Goal: Task Accomplishment & Management: Manage account settings

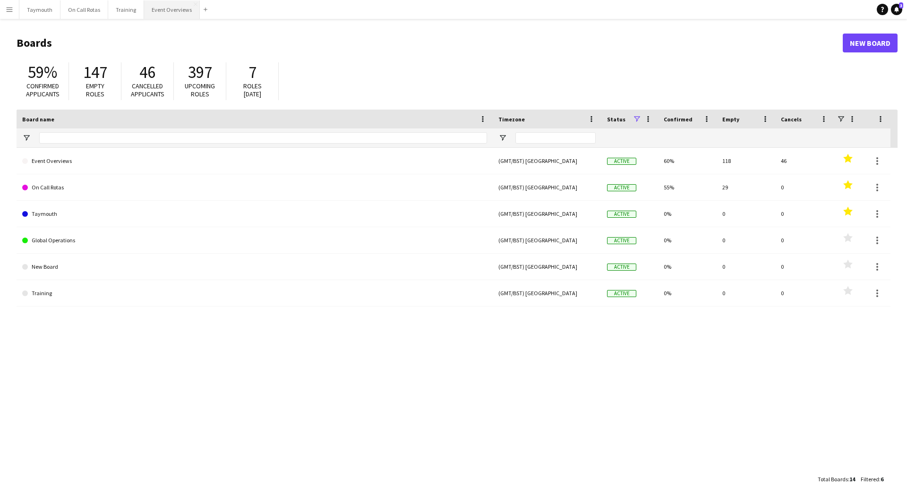
click at [167, 11] on button "Event Overviews Close" at bounding box center [172, 9] width 56 height 18
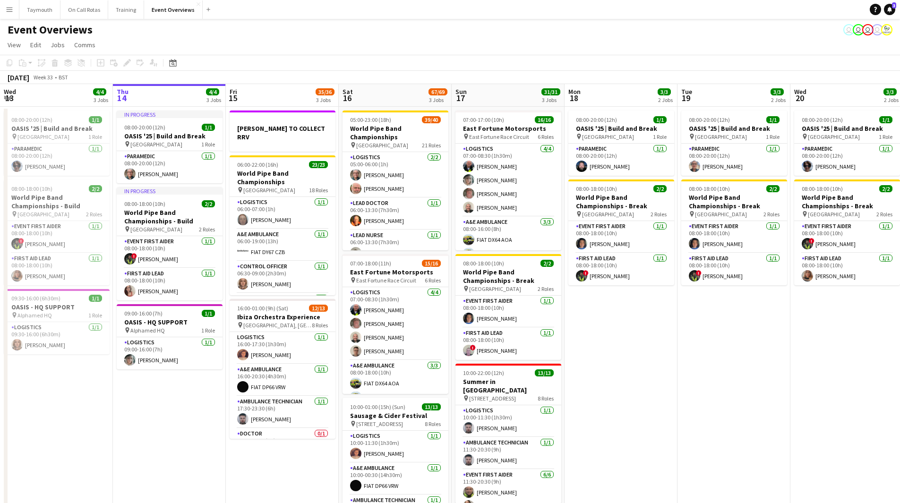
scroll to position [0, 204]
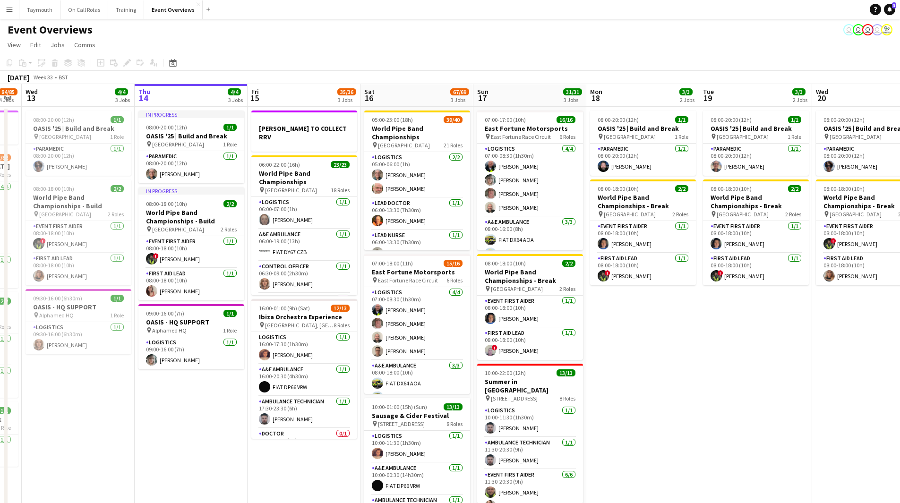
drag, startPoint x: 84, startPoint y: 447, endPoint x: 106, endPoint y: 448, distance: 21.8
click at [106, 448] on app-calendar-viewport "Mon 11 2/2 1 Job Tue 12 84/85 4 Jobs Wed 13 4/4 3 Jobs Thu 14 4/4 3 Jobs Fri 15…" at bounding box center [450, 383] width 900 height 599
drag, startPoint x: 390, startPoint y: 347, endPoint x: 335, endPoint y: 360, distance: 56.3
click at [298, 351] on app-calendar-viewport "Mon 11 2/2 1 Job Tue 12 84/85 4 Jobs Wed 13 4/4 3 Jobs Thu 14 4/4 3 Jobs Fri 15…" at bounding box center [450, 383] width 900 height 599
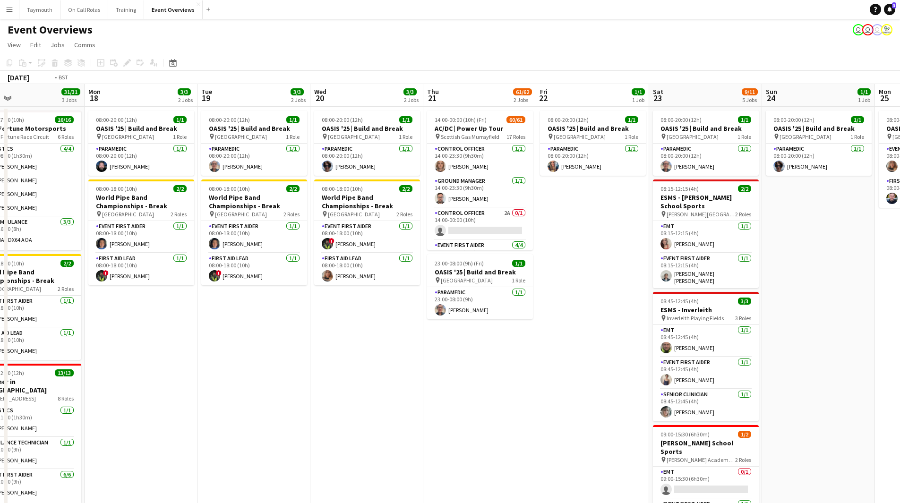
drag, startPoint x: 383, startPoint y: 386, endPoint x: 197, endPoint y: 390, distance: 185.7
click at [197, 390] on app-calendar-viewport "Thu 14 4/4 3 Jobs Fri 15 35/36 3 Jobs Sat 16 67/69 3 Jobs Sun 17 31/31 3 Jobs M…" at bounding box center [450, 383] width 900 height 599
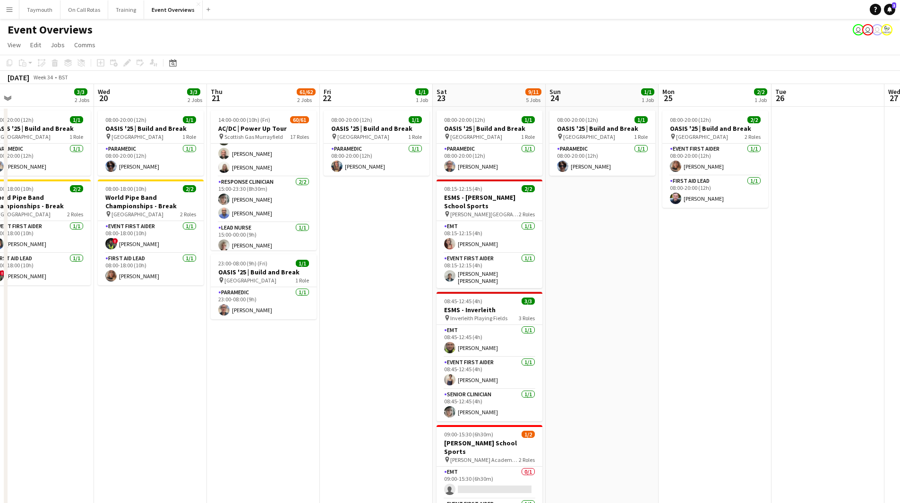
scroll to position [1042, 0]
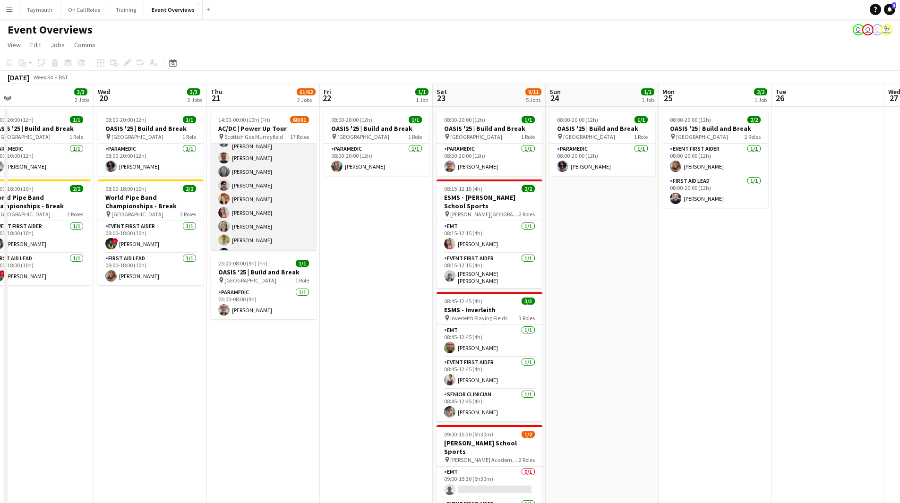
click at [277, 196] on app-card-role "Event First Aider 36/36 15:00-23:30 (8h30m) Garry Campbell Malcolm Napier-Holfo…" at bounding box center [264, 47] width 106 height 514
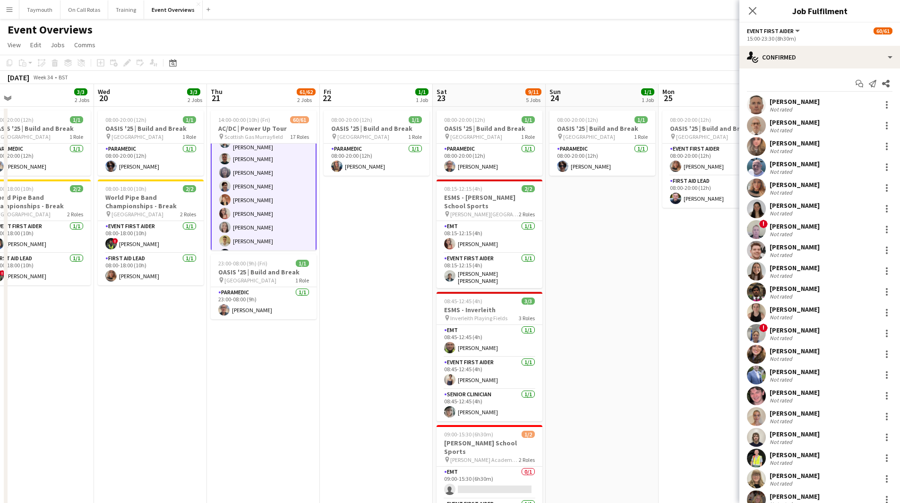
scroll to position [712, 0]
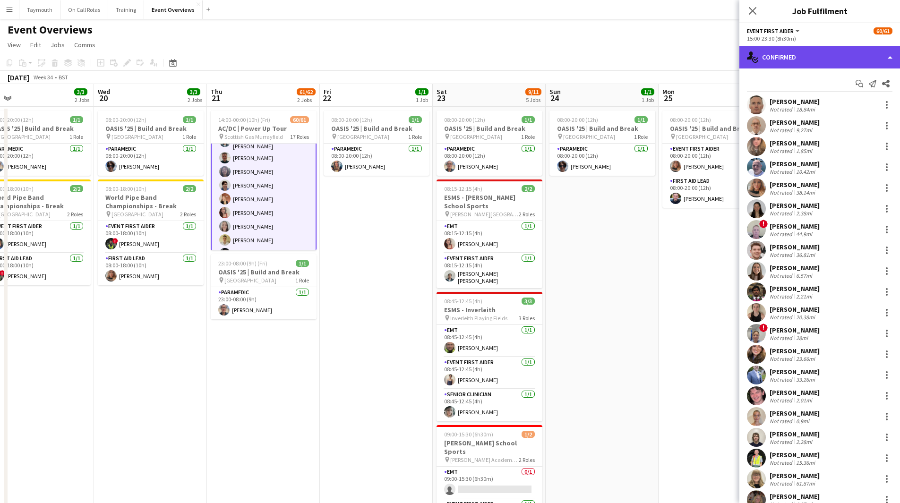
click at [787, 55] on div "single-neutral-actions-check-2 Confirmed" at bounding box center [819, 57] width 161 height 23
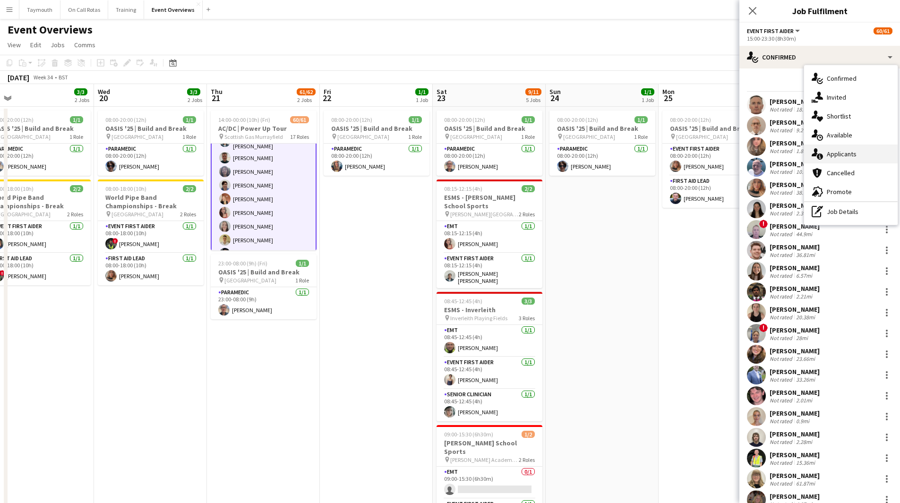
click at [828, 150] on div "single-neutral-actions-information Applicants" at bounding box center [851, 154] width 94 height 19
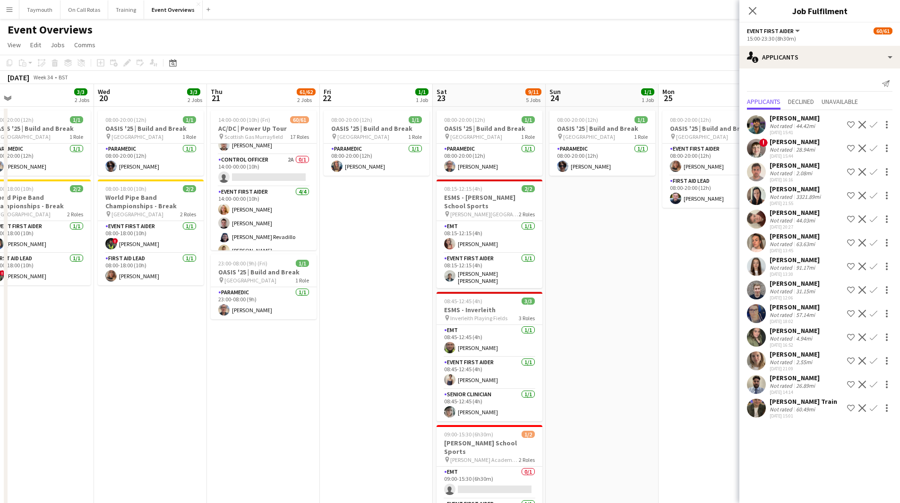
scroll to position [0, 0]
click at [253, 218] on app-card-role "Control Officer 2A 0/1 14:00-00:00 (10h) single-neutral-actions" at bounding box center [264, 224] width 106 height 32
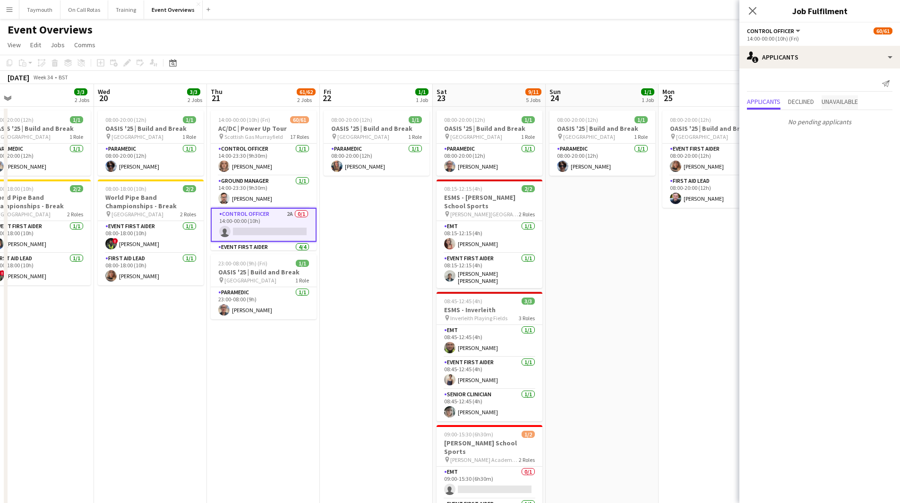
click at [838, 102] on span "Unavailable" at bounding box center [839, 101] width 36 height 7
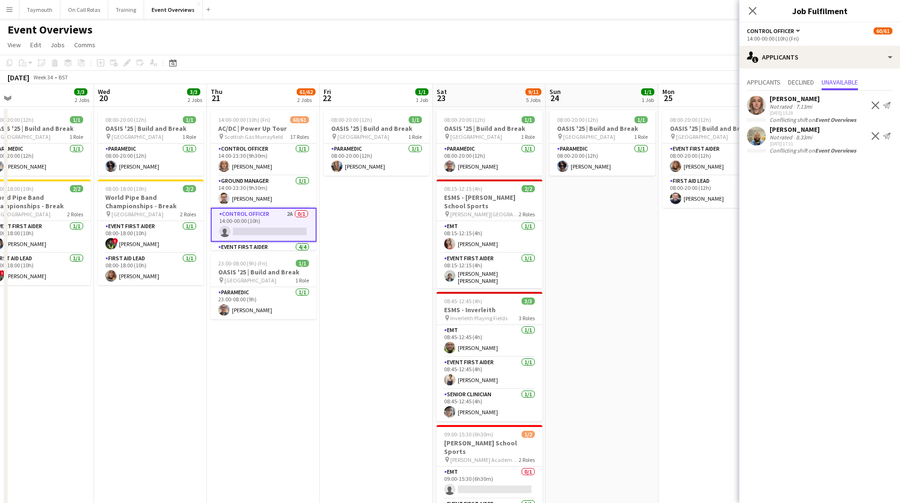
click at [397, 251] on app-date-cell "08:00-20:00 (12h) 1/1 OASIS '25 | Build and Break pin Murrayfield Stadium 1 Rol…" at bounding box center [376, 395] width 113 height 576
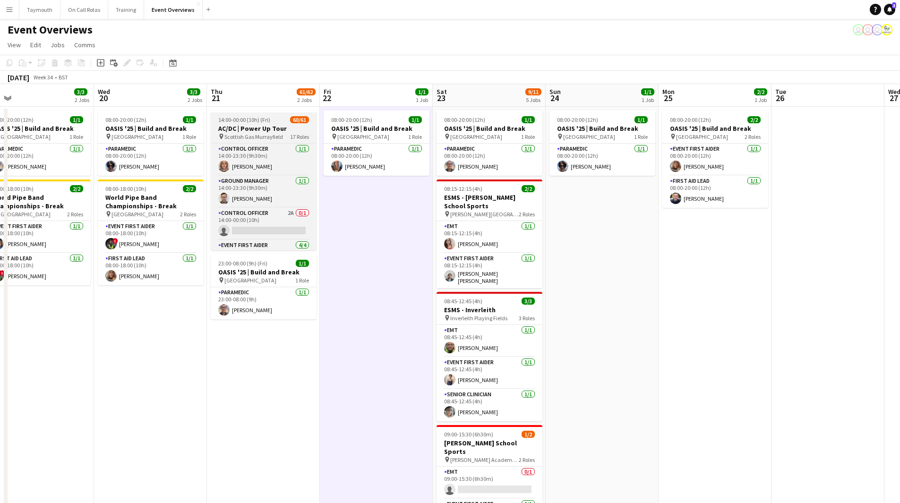
click at [265, 131] on h3 "AC/DC | Power Up Tour" at bounding box center [264, 128] width 106 height 9
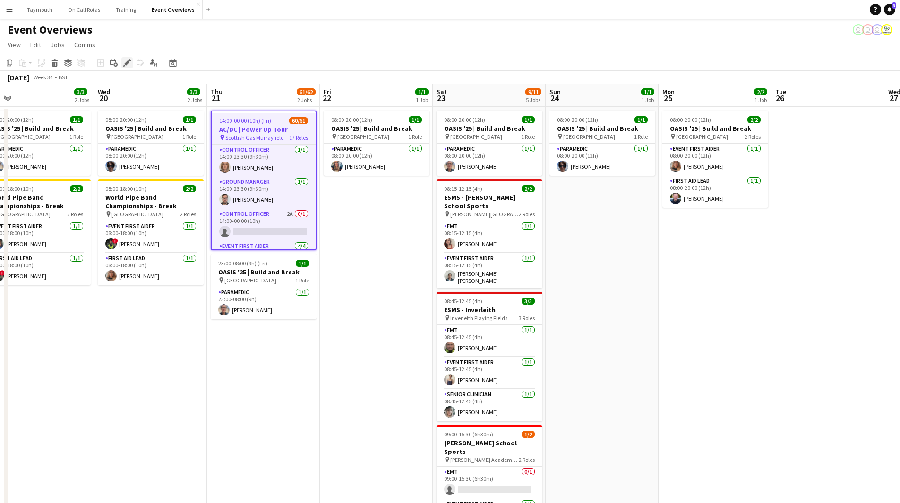
click at [121, 59] on div "Edit" at bounding box center [126, 62] width 11 height 11
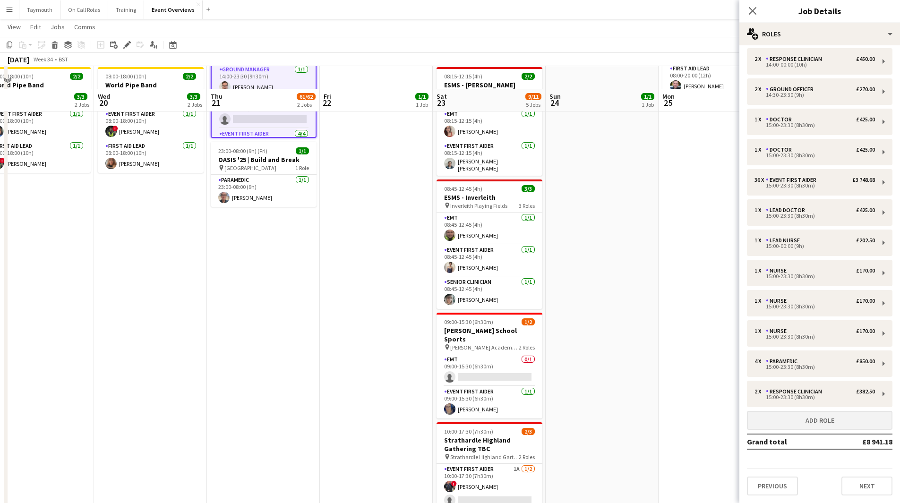
scroll to position [179, 0]
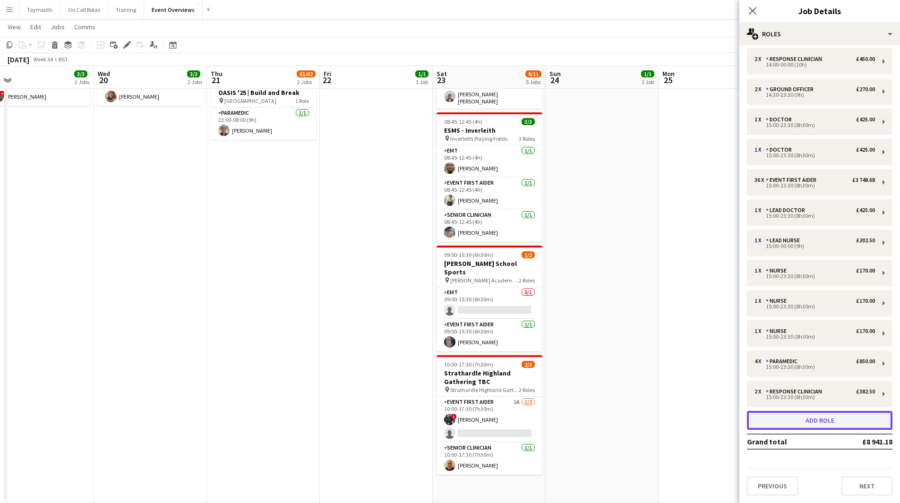
click at [837, 426] on button "Add role" at bounding box center [819, 420] width 145 height 19
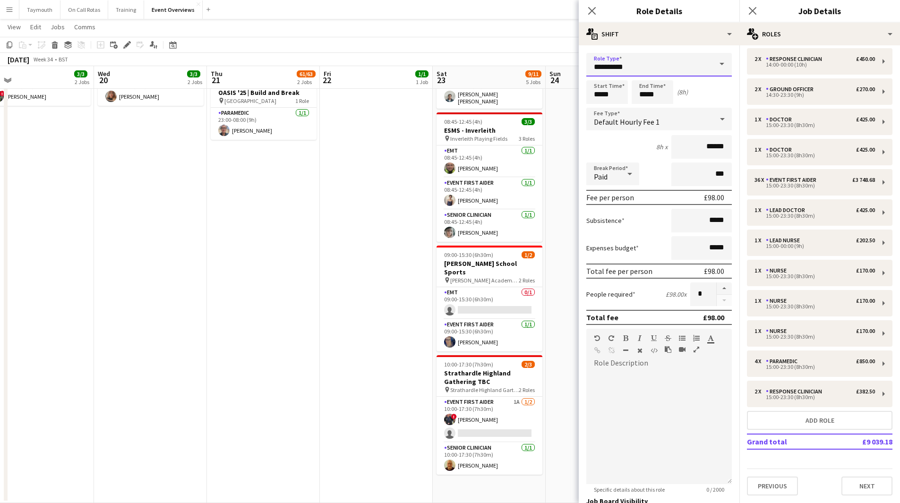
drag, startPoint x: 635, startPoint y: 70, endPoint x: 444, endPoint y: 68, distance: 191.8
click at [444, 68] on body "Menu Boards Boards Boards All jobs Status Workforce Workforce My Workforce Recr…" at bounding box center [450, 162] width 900 height 682
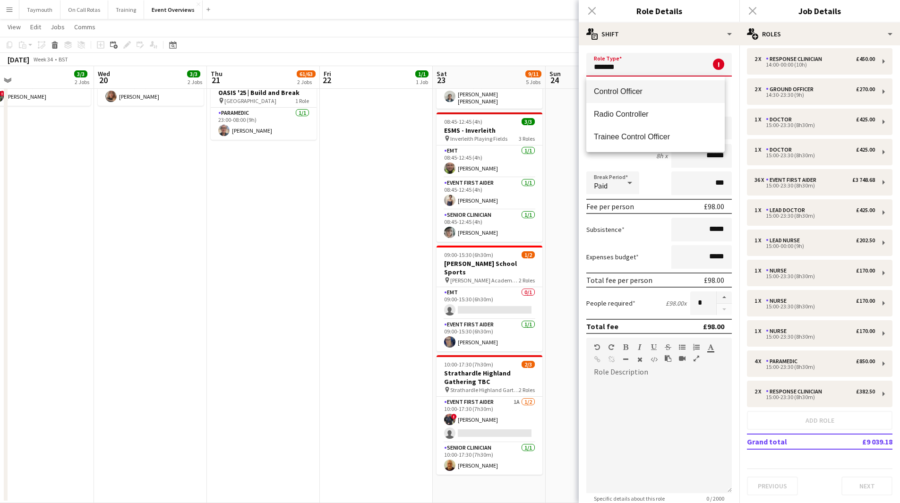
click at [615, 86] on mat-option "Control Officer" at bounding box center [655, 91] width 138 height 23
type input "**********"
type input "******"
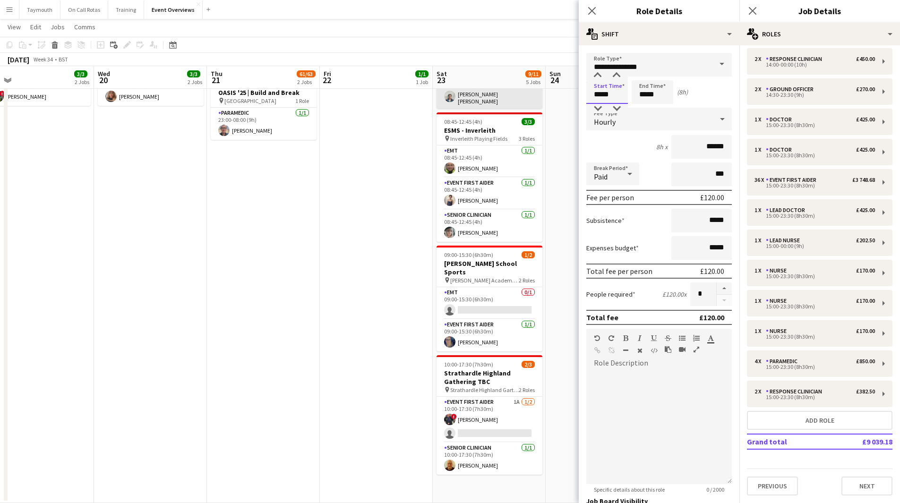
drag, startPoint x: 618, startPoint y: 96, endPoint x: 537, endPoint y: 96, distance: 80.8
click at [537, 96] on body "Menu Boards Boards Boards All jobs Status Workforce Workforce My Workforce Recr…" at bounding box center [450, 162] width 900 height 682
type input "*****"
drag, startPoint x: 658, startPoint y: 94, endPoint x: 639, endPoint y: 94, distance: 18.9
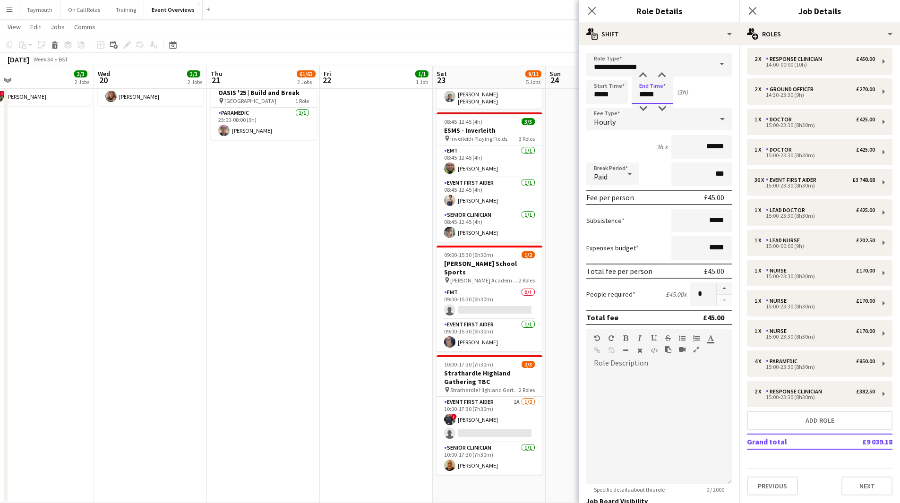
click at [639, 94] on input "*****" at bounding box center [653, 92] width 42 height 24
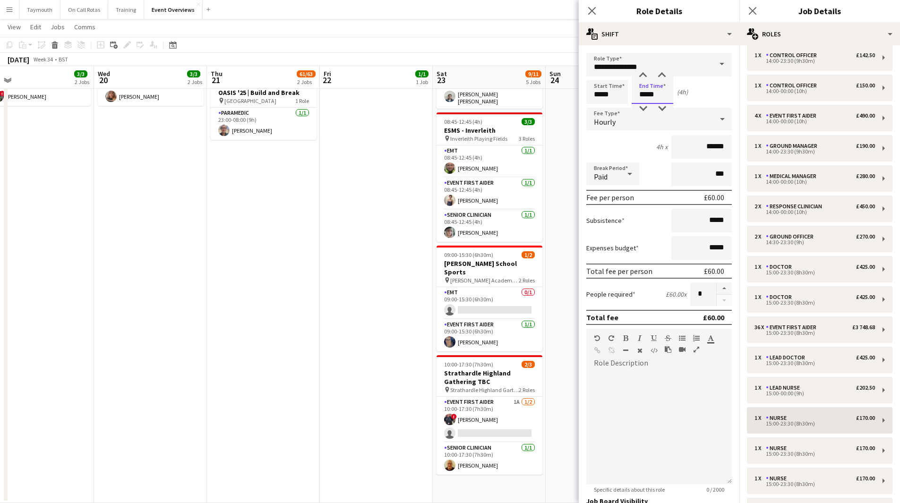
scroll to position [0, 0]
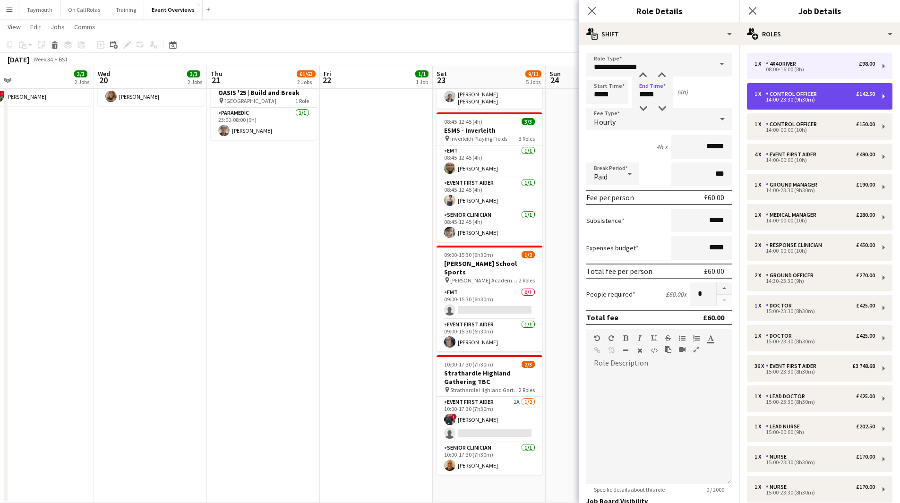
click at [837, 90] on div "1 x Control Officer £142.50 14:00-23:30 (9h30m)" at bounding box center [819, 96] width 145 height 26
type input "*****"
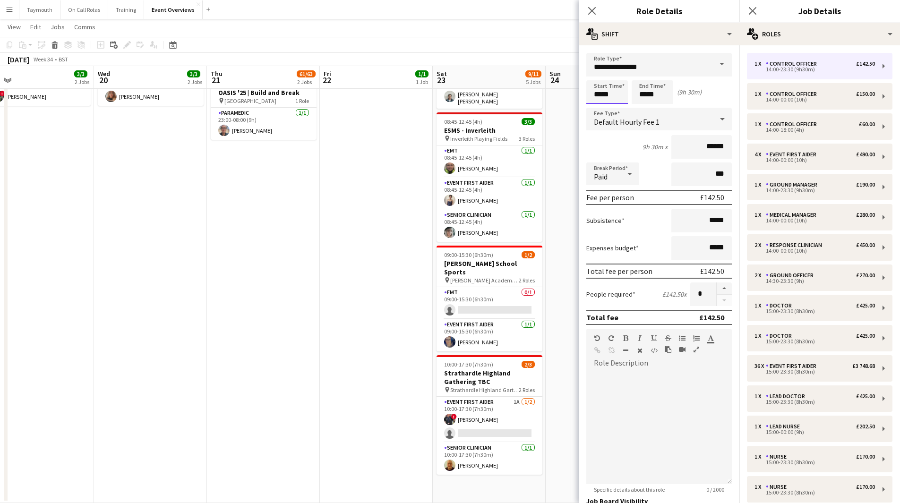
drag, startPoint x: 616, startPoint y: 92, endPoint x: 474, endPoint y: 74, distance: 143.4
click at [476, 76] on body "Menu Boards Boards Boards All jobs Status Workforce Workforce My Workforce Recr…" at bounding box center [450, 162] width 900 height 682
type input "*****"
click at [376, 224] on app-date-cell "08:00-20:00 (12h) 1/1 OASIS '25 | Build and Break pin Murrayfield Stadium 1 Rol…" at bounding box center [376, 215] width 113 height 576
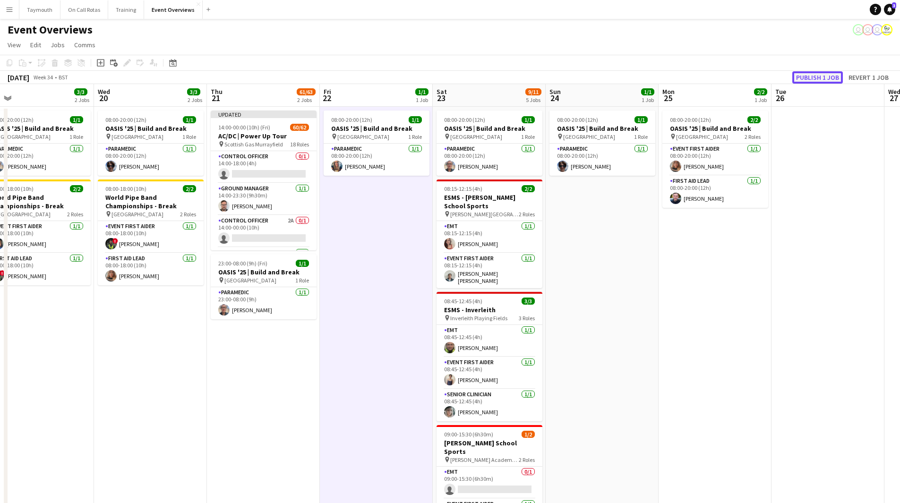
click at [825, 76] on button "Publish 1 job" at bounding box center [817, 77] width 51 height 12
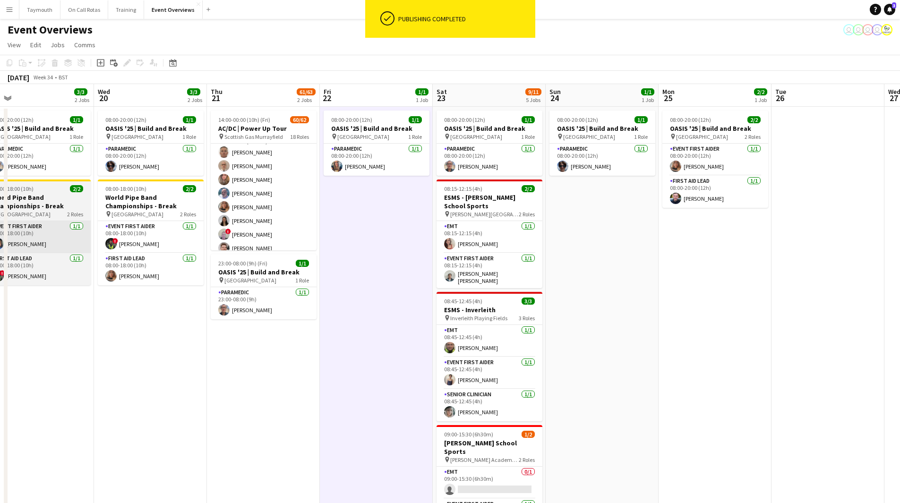
scroll to position [378, 0]
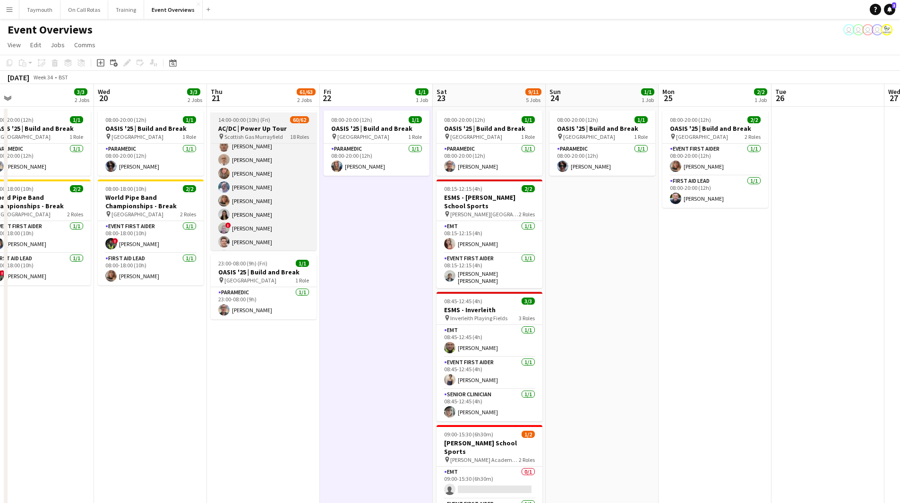
click at [283, 131] on h3 "AC/DC | Power Up Tour" at bounding box center [264, 128] width 106 height 9
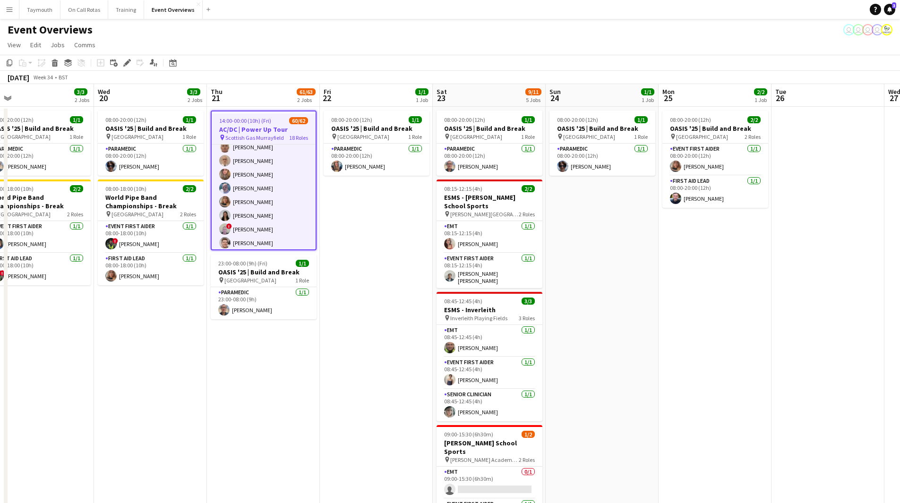
click at [128, 64] on icon at bounding box center [126, 62] width 5 height 5
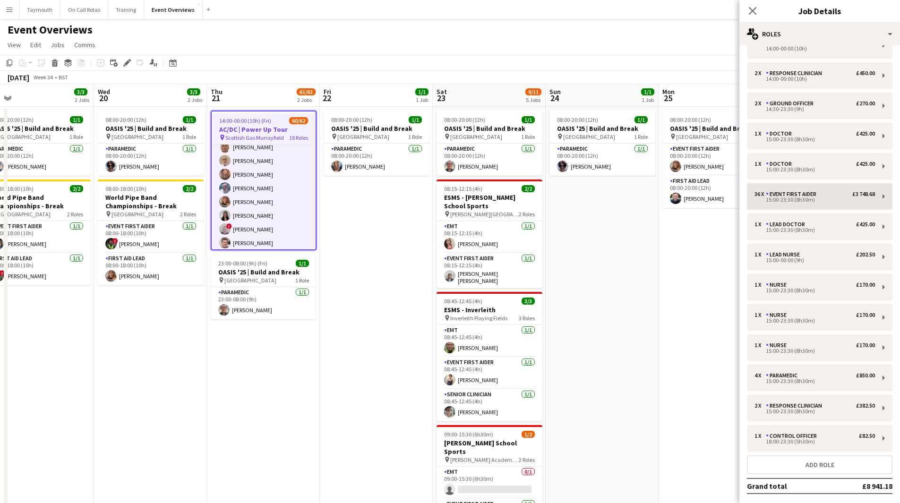
scroll to position [94, 0]
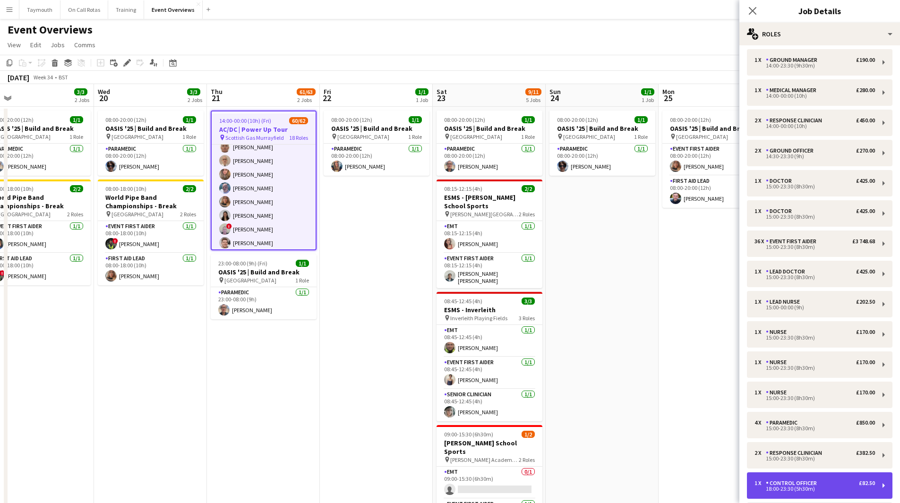
click at [811, 488] on div "18:00-23:30 (5h30m)" at bounding box center [814, 489] width 120 height 5
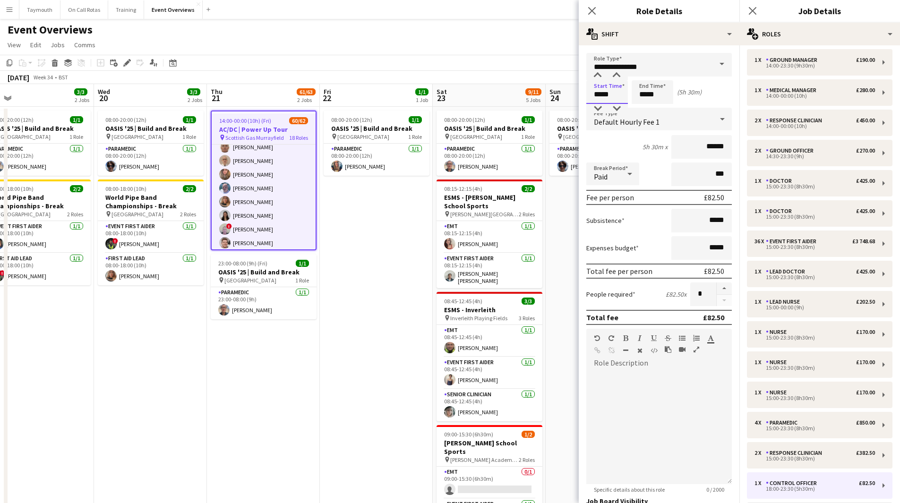
drag, startPoint x: 614, startPoint y: 96, endPoint x: 392, endPoint y: 85, distance: 222.8
click at [419, 82] on body "Menu Boards Boards Boards All jobs Status Workforce Workforce My Workforce Recr…" at bounding box center [450, 341] width 900 height 683
type input "*****"
click at [356, 248] on app-date-cell "08:00-20:00 (12h) 1/1 OASIS '25 | Build and Break pin Murrayfield Stadium 1 Rol…" at bounding box center [376, 395] width 113 height 576
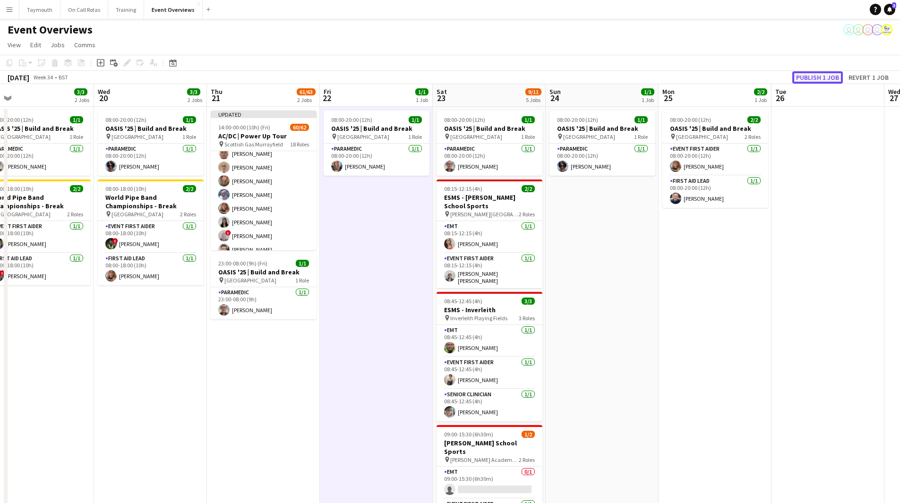
click at [811, 80] on button "Publish 1 job" at bounding box center [817, 77] width 51 height 12
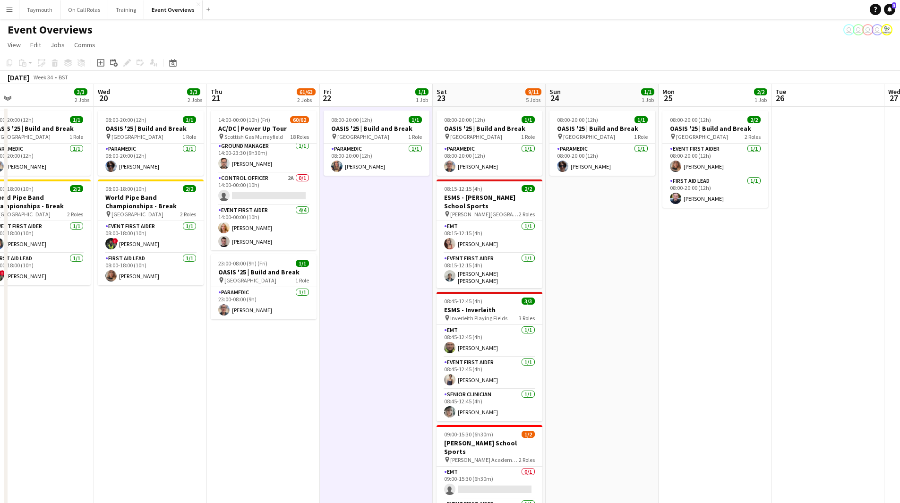
scroll to position [0, 0]
drag, startPoint x: 235, startPoint y: 422, endPoint x: 674, endPoint y: 372, distance: 441.8
click at [670, 372] on app-calendar-viewport "Sat 16 67/69 3 Jobs Sun 17 31/31 3 Jobs Mon 18 3/3 2 Jobs Tue 19 3/3 2 Jobs Wed…" at bounding box center [450, 383] width 900 height 599
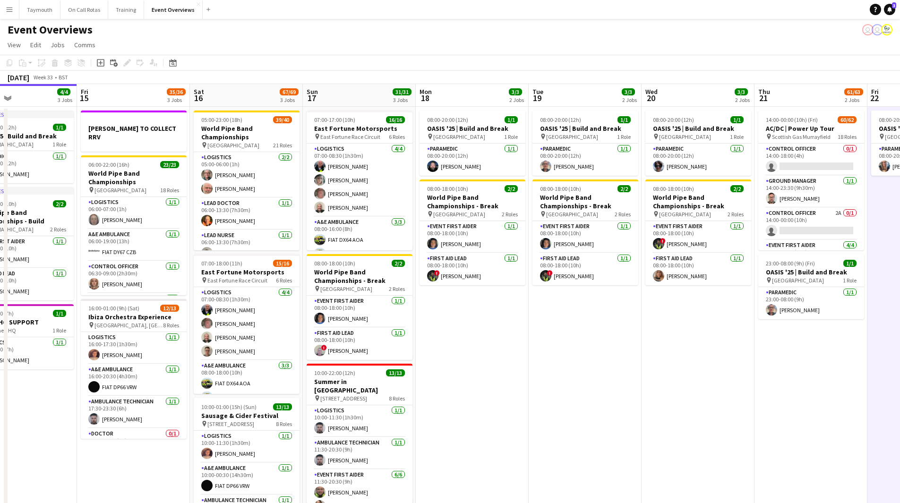
scroll to position [0, 293]
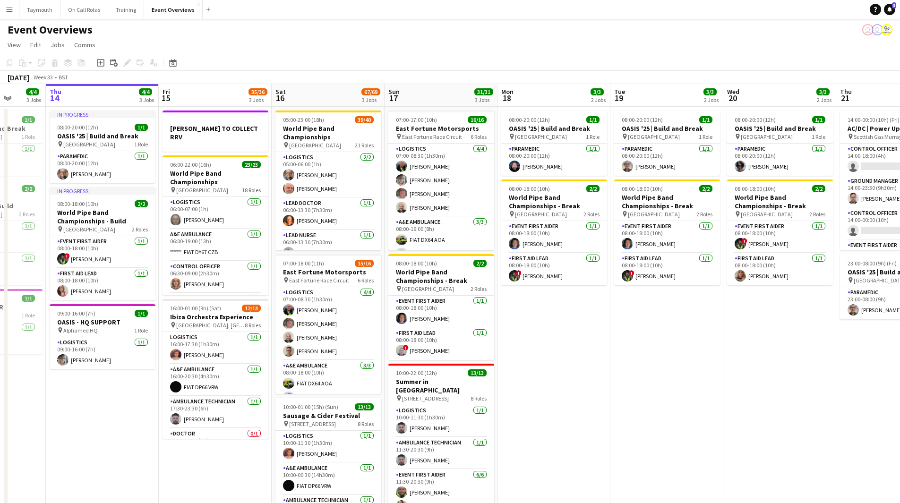
drag, startPoint x: 472, startPoint y: 361, endPoint x: 667, endPoint y: 341, distance: 195.7
click at [667, 341] on app-calendar-viewport "Mon 11 2/2 1 Job Tue 12 84/85 4 Jobs Wed 13 4/4 3 Jobs Thu 14 4/4 3 Jobs Fri 15…" at bounding box center [450, 383] width 900 height 599
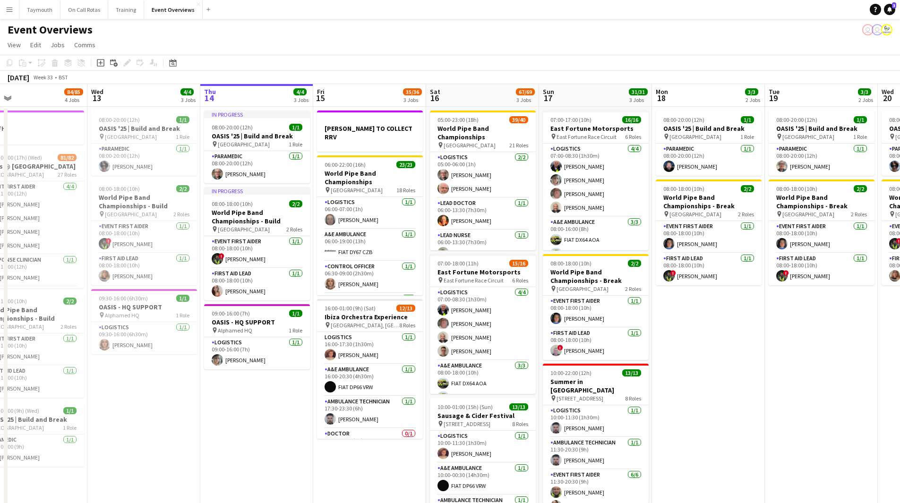
scroll to position [0, 251]
drag, startPoint x: 151, startPoint y: 435, endPoint x: 274, endPoint y: 441, distance: 122.5
click at [274, 441] on app-calendar-viewport "Sun 10 13/13 1 Job Mon 11 2/2 1 Job Tue 12 84/85 4 Jobs Wed 13 4/4 3 Jobs Thu 1…" at bounding box center [450, 383] width 900 height 599
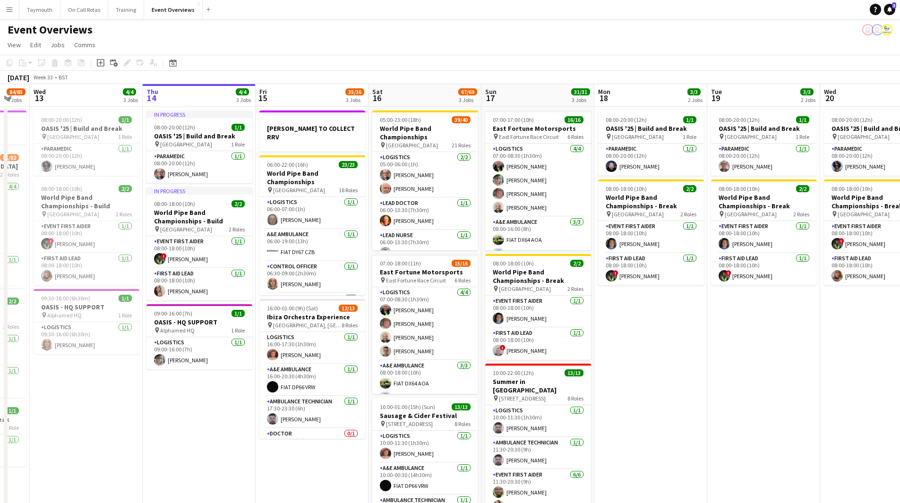
drag, startPoint x: 259, startPoint y: 401, endPoint x: 201, endPoint y: 419, distance: 60.7
click at [201, 419] on app-calendar-viewport "Sun 10 13/13 1 Job Mon 11 2/2 1 Job Tue 12 84/85 4 Jobs Wed 13 4/4 3 Jobs Thu 1…" at bounding box center [450, 383] width 900 height 599
click at [312, 387] on app-card-role "Doctor 0/1 17:30-23:30 (6h) single-neutral-actions" at bounding box center [312, 397] width 106 height 32
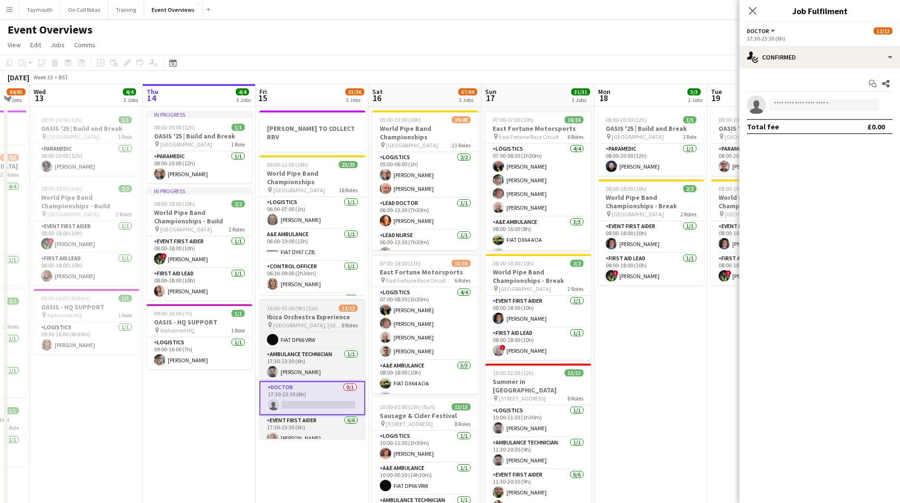
click at [315, 313] on h3 "Ibiza Orchestra Experience" at bounding box center [312, 317] width 106 height 9
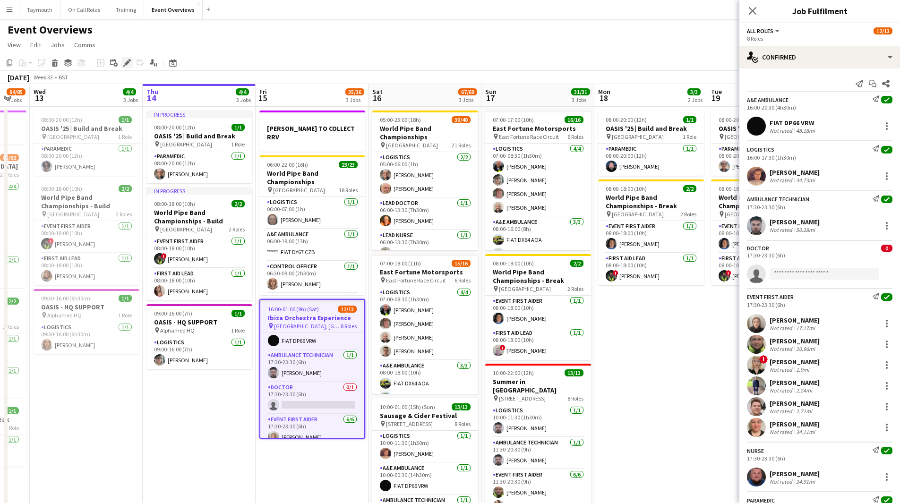
click at [126, 60] on icon "Edit" at bounding box center [127, 63] width 8 height 8
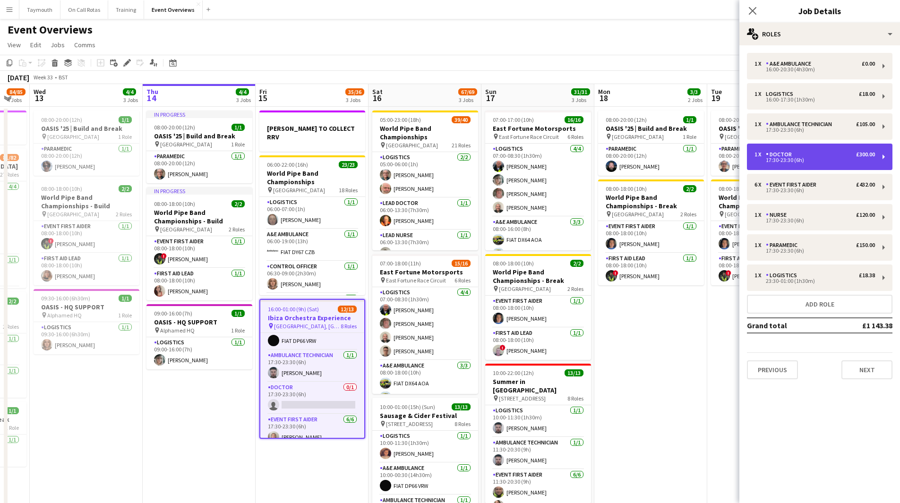
click at [825, 159] on div "17:30-23:30 (6h)" at bounding box center [814, 160] width 120 height 5
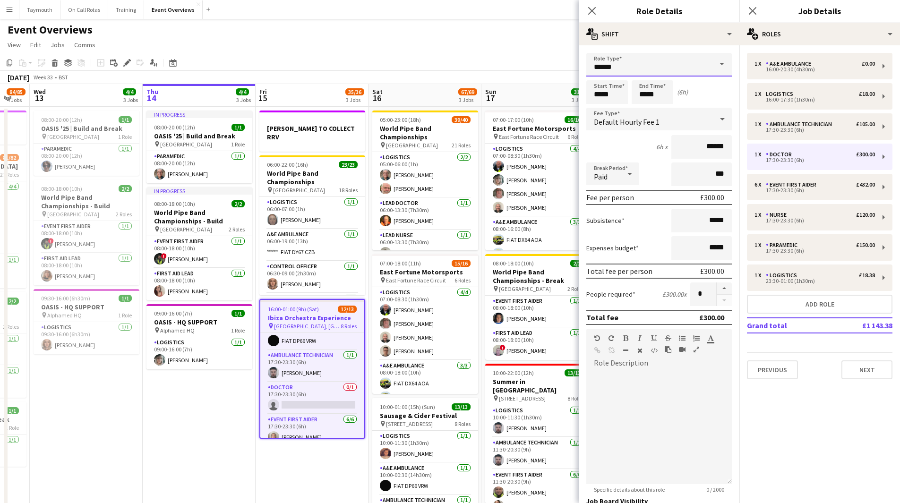
click at [682, 65] on input "******" at bounding box center [658, 65] width 145 height 24
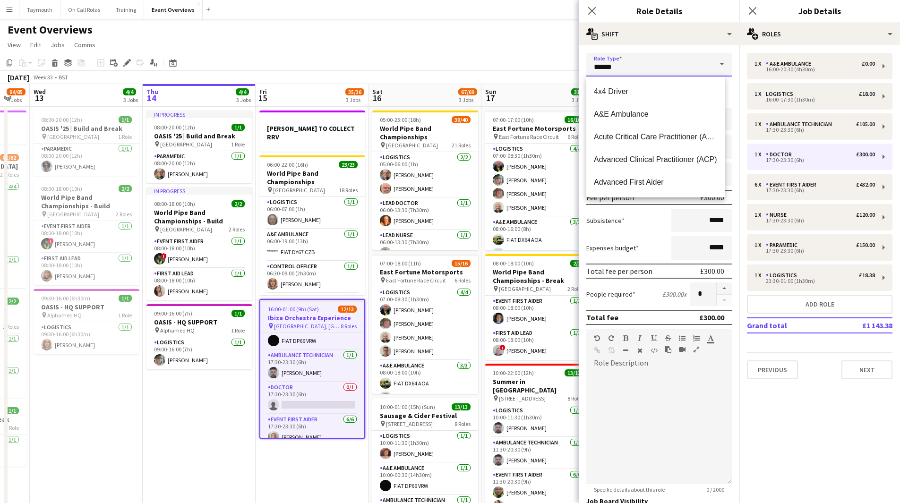
drag, startPoint x: 682, startPoint y: 65, endPoint x: 467, endPoint y: 48, distance: 215.6
click at [467, 48] on body "Menu Boards Boards Boards All jobs Status Workforce Workforce My Workforce Recr…" at bounding box center [450, 341] width 900 height 683
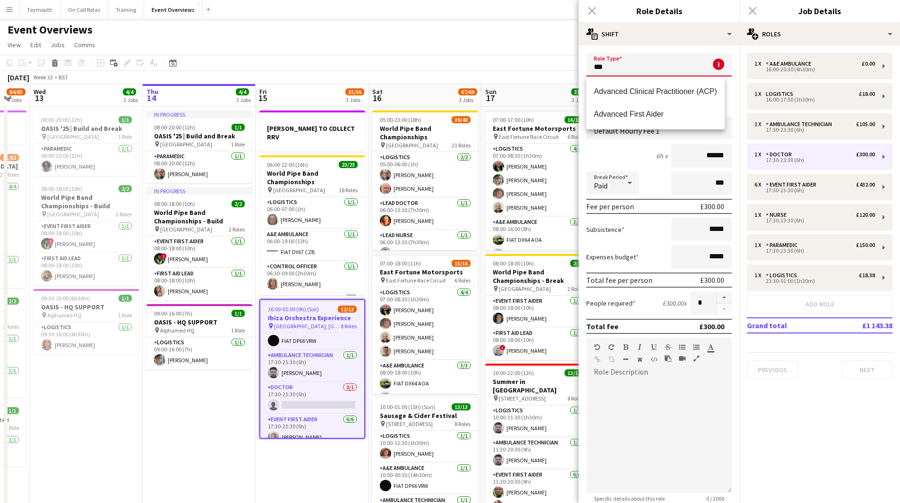
drag, startPoint x: 644, startPoint y: 62, endPoint x: 557, endPoint y: 58, distance: 86.5
click at [557, 58] on body "Menu Boards Boards Boards All jobs Status Workforce Workforce My Workforce Recr…" at bounding box center [450, 341] width 900 height 683
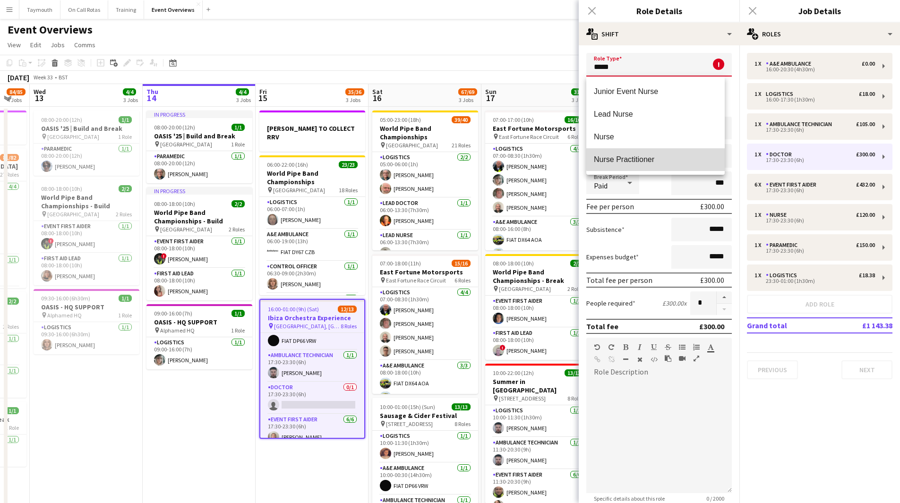
click at [688, 153] on mat-option "Nurse Practitioner" at bounding box center [655, 159] width 138 height 23
type input "**********"
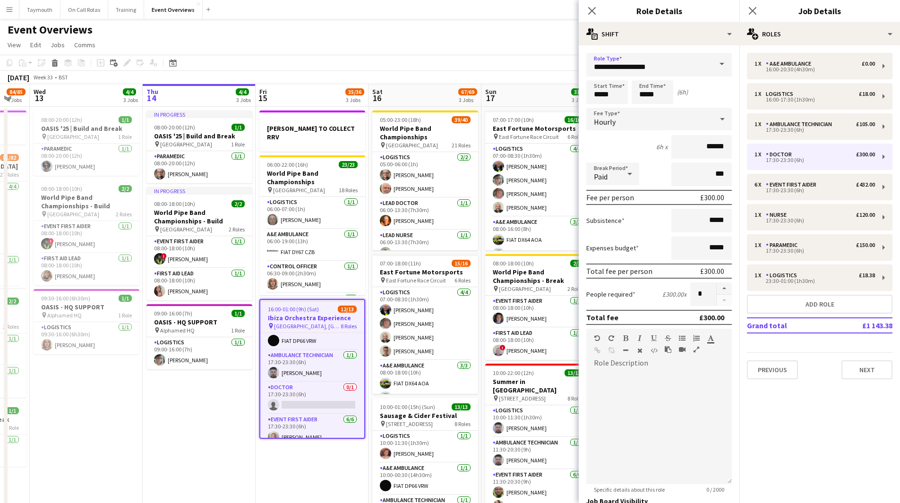
click at [316, 458] on app-date-cell "SCOTT TO COLLECT RRV 06:00-22:00 (16h) 23/23 World Pipe Band Championships pin …" at bounding box center [312, 395] width 113 height 576
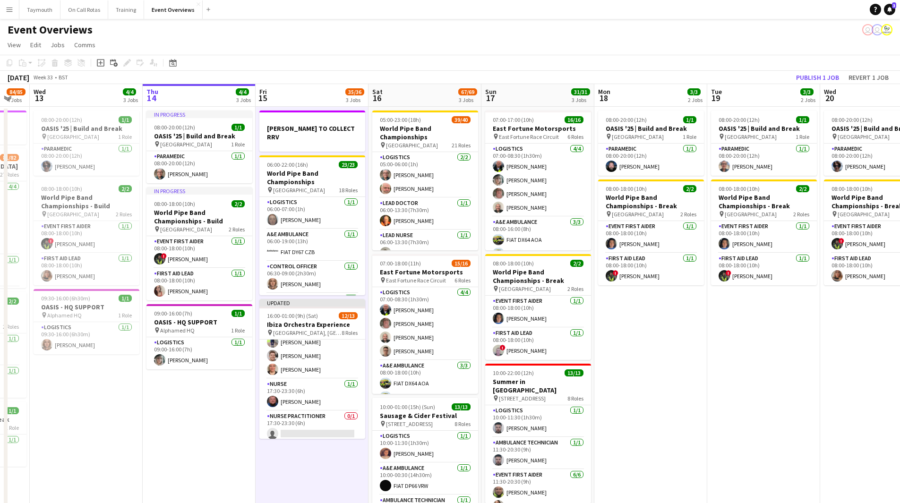
scroll to position [142, 0]
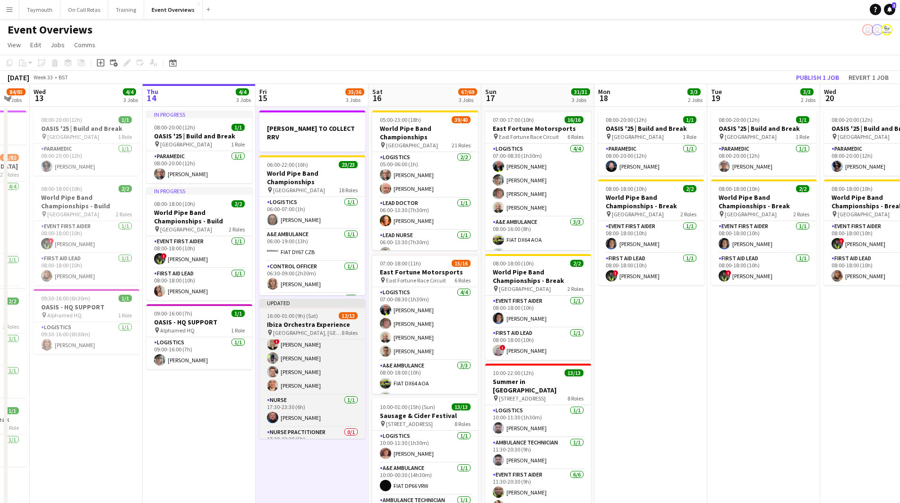
click at [310, 320] on h3 "Ibiza Orchestra Experience" at bounding box center [312, 324] width 106 height 9
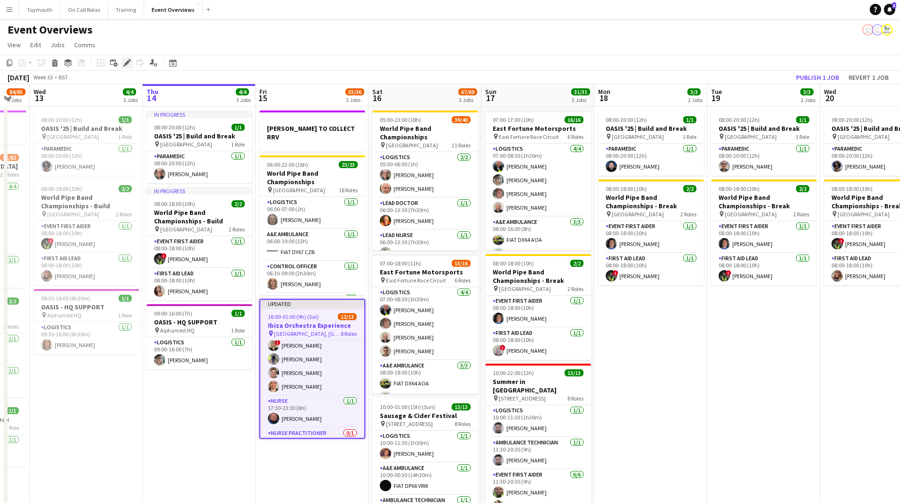
click at [131, 64] on div "Edit" at bounding box center [126, 62] width 11 height 11
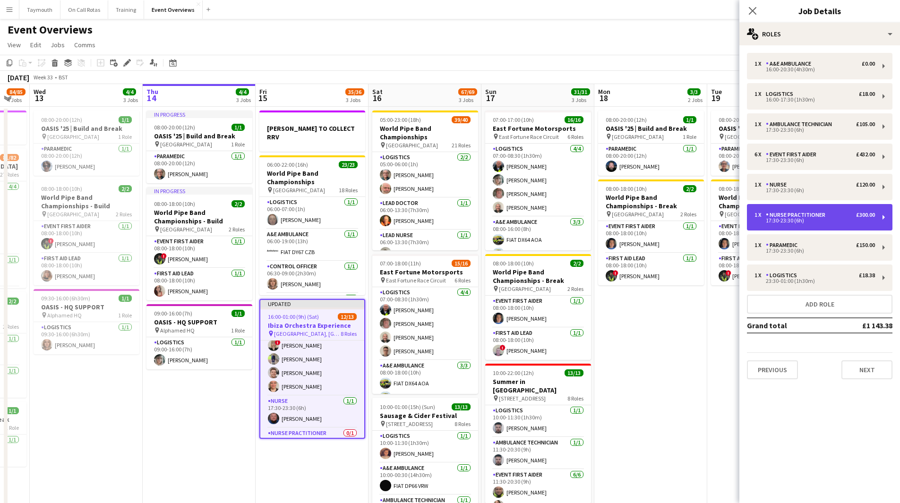
click at [847, 210] on div "1 x Nurse Practitioner £300.00 17:30-23:30 (6h)" at bounding box center [819, 217] width 145 height 26
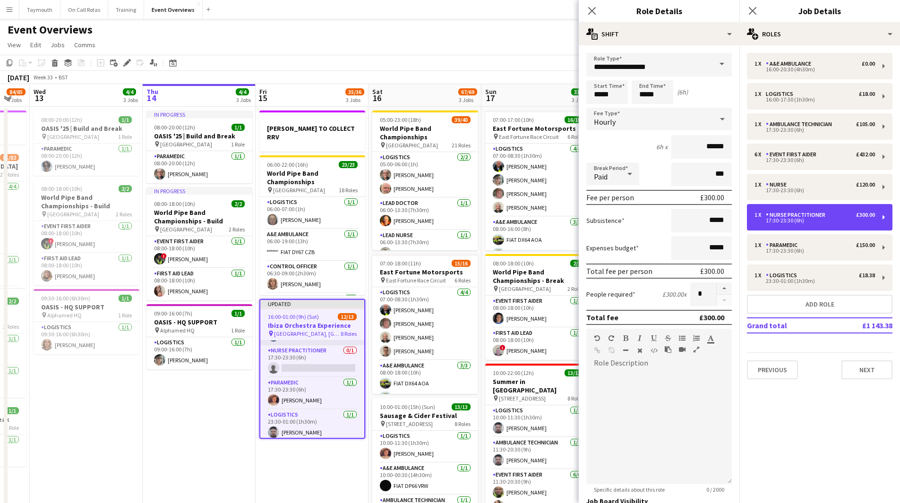
scroll to position [228, 0]
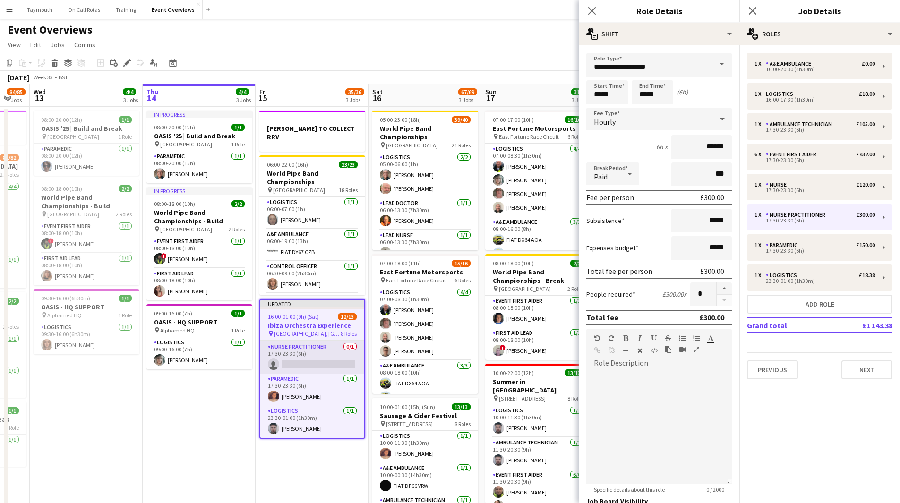
click at [310, 352] on app-card-role "Nurse Practitioner 0/1 17:30-23:30 (6h) single-neutral-actions" at bounding box center [312, 358] width 104 height 32
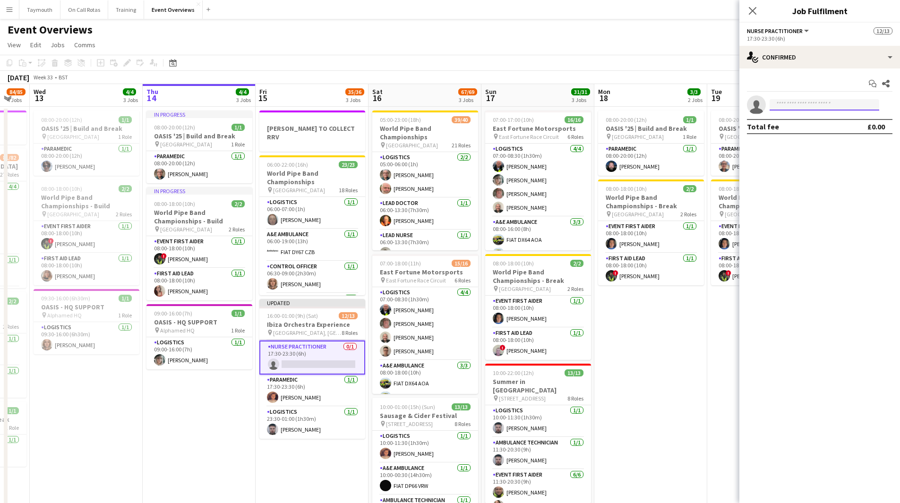
click at [829, 104] on input at bounding box center [825, 104] width 110 height 11
click at [811, 104] on input at bounding box center [825, 104] width 110 height 11
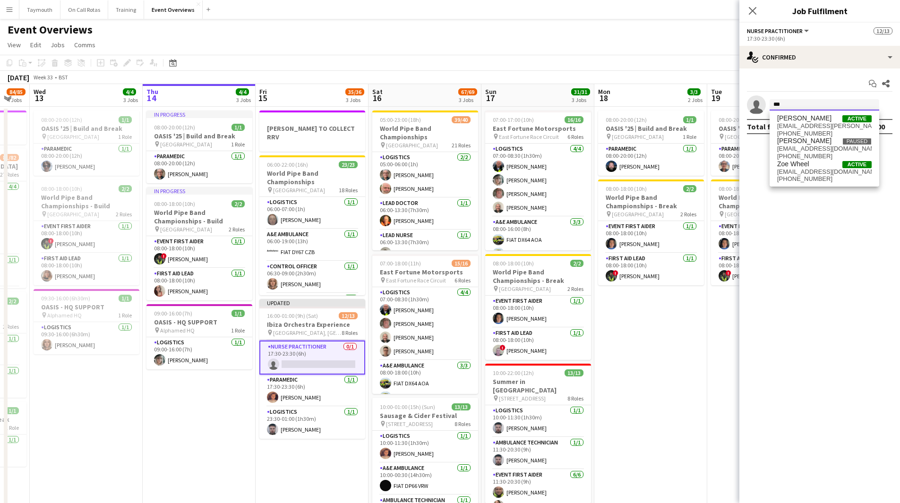
type input "***"
click at [186, 421] on app-date-cell "In progress 08:00-20:00 (12h) 1/1 OASIS '25 | Build and Break pin Murrayfield S…" at bounding box center [199, 395] width 113 height 576
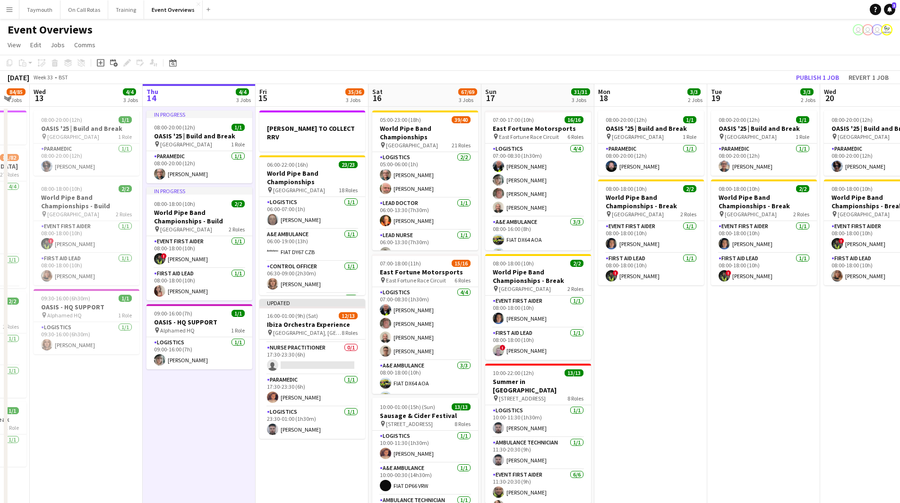
scroll to position [226, 0]
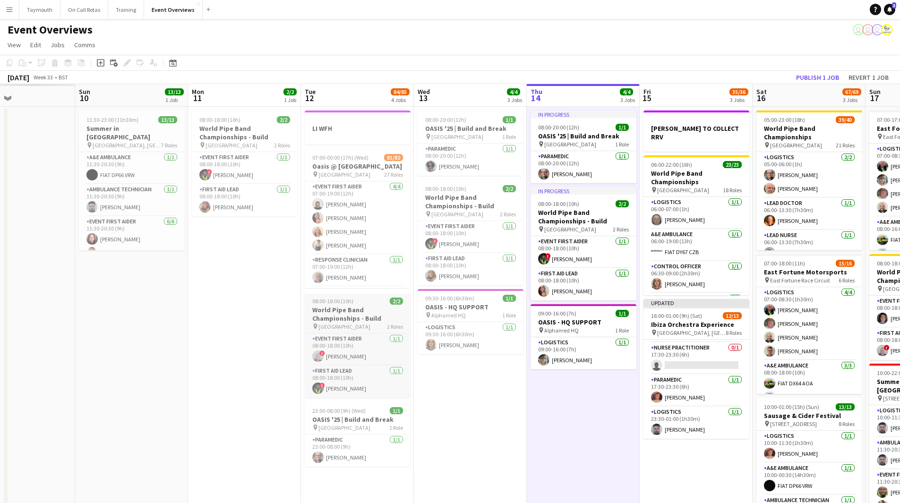
drag, startPoint x: 86, startPoint y: 422, endPoint x: 264, endPoint y: 313, distance: 209.3
click at [391, 428] on app-calendar-viewport "Fri 8 Sat 9 Sun 10 13/13 1 Job Mon 11 2/2 1 Job Tue 12 84/85 4 Jobs Wed 13 4/4 …" at bounding box center [450, 383] width 900 height 599
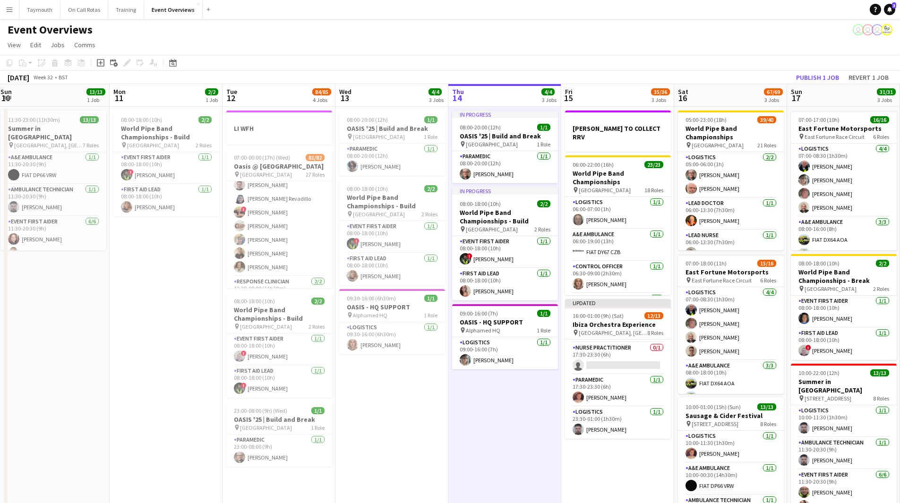
scroll to position [805, 0]
click at [128, 299] on app-date-cell "08:00-18:00 (10h) 2/2 World Pipe Band Championships - Build pin Glasgow Green 2…" at bounding box center [166, 395] width 113 height 576
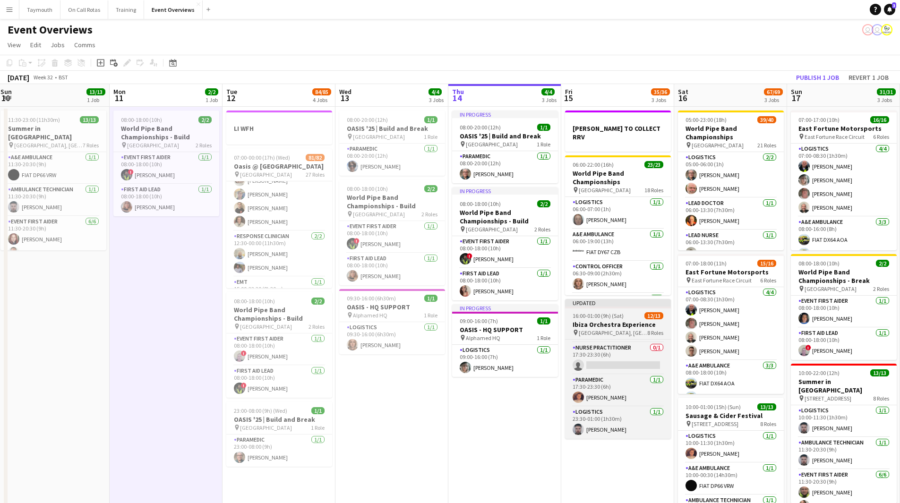
click at [625, 320] on h3 "Ibiza Orchestra Experience" at bounding box center [618, 324] width 106 height 9
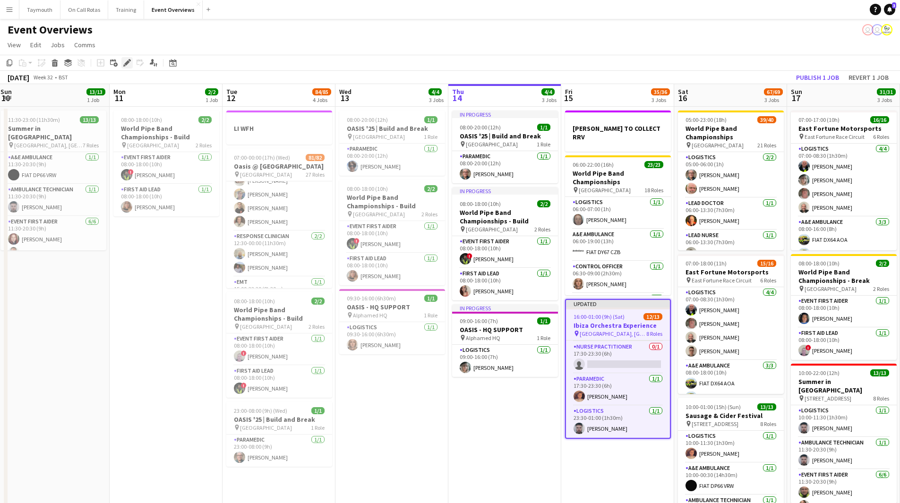
click at [126, 67] on icon "Edit" at bounding box center [127, 63] width 8 height 8
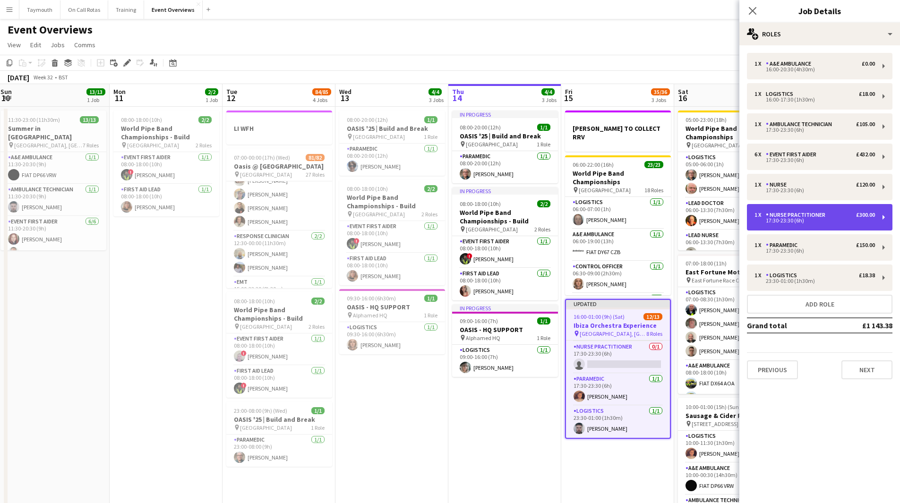
click at [837, 215] on div "1 x Nurse Practitioner £300.00" at bounding box center [814, 215] width 120 height 7
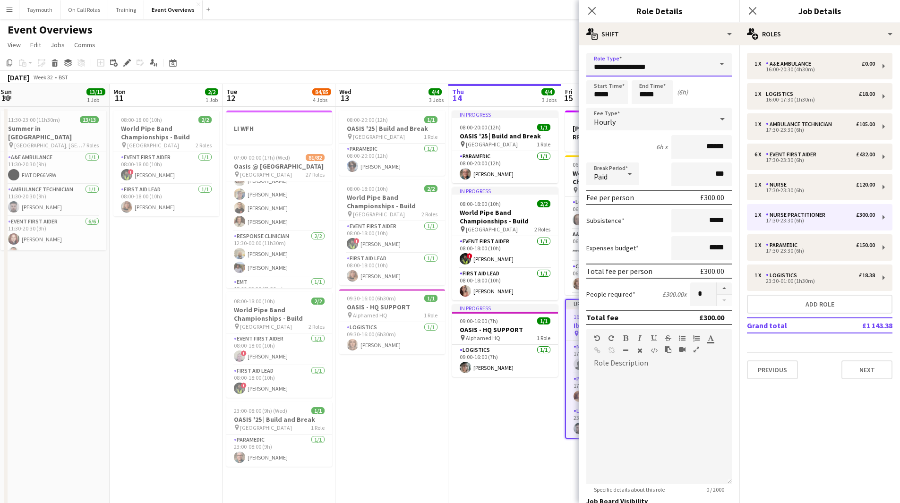
drag, startPoint x: 660, startPoint y: 65, endPoint x: 395, endPoint y: 61, distance: 265.5
click at [396, 62] on body "Menu Boards Boards Boards All jobs Status Workforce Workforce My Workforce Recr…" at bounding box center [450, 341] width 900 height 683
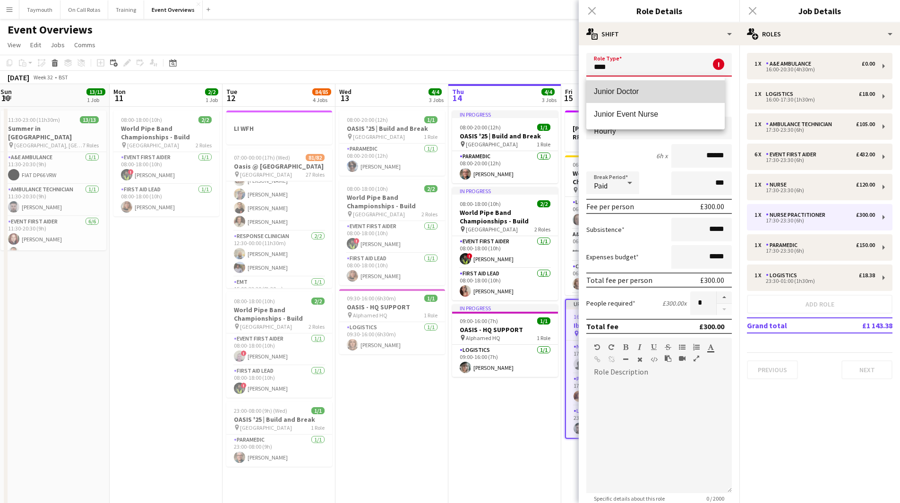
click at [693, 94] on span "Junior Doctor" at bounding box center [655, 91] width 123 height 9
type input "**********"
type input "******"
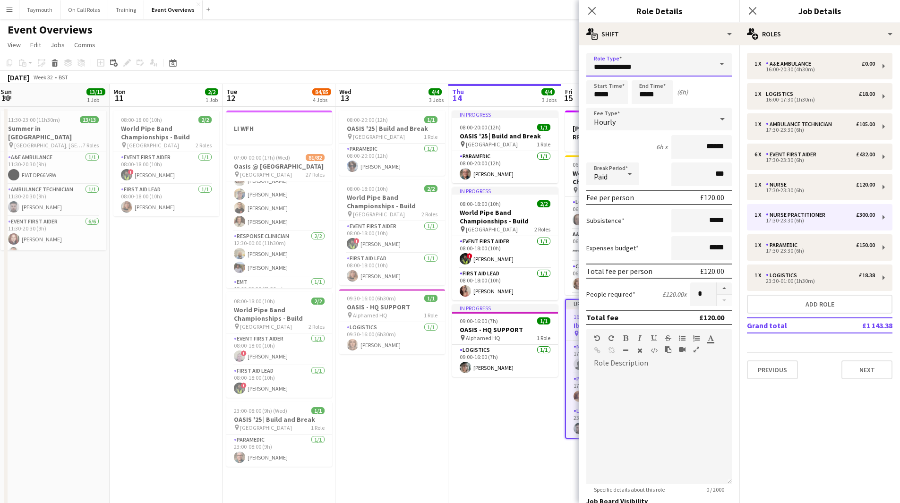
click at [656, 76] on input "**********" at bounding box center [658, 65] width 145 height 24
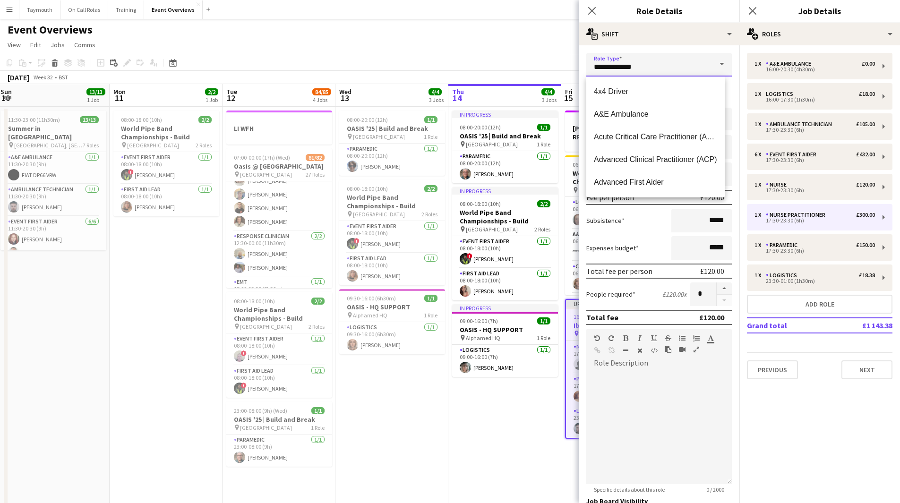
drag, startPoint x: 659, startPoint y: 70, endPoint x: 505, endPoint y: 59, distance: 154.4
click at [523, 68] on body "Menu Boards Boards Boards All jobs Status Workforce Workforce My Workforce Recr…" at bounding box center [450, 341] width 900 height 683
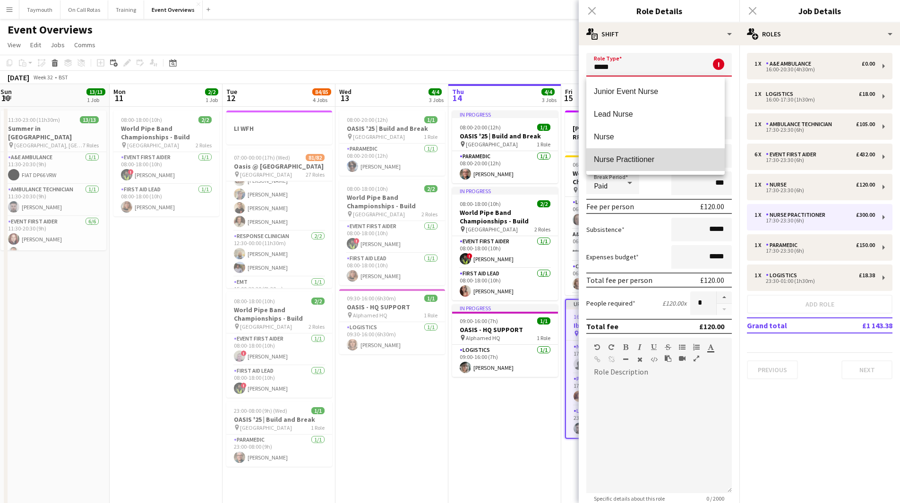
click at [640, 170] on mat-option "Nurse Practitioner" at bounding box center [655, 159] width 138 height 23
type input "**********"
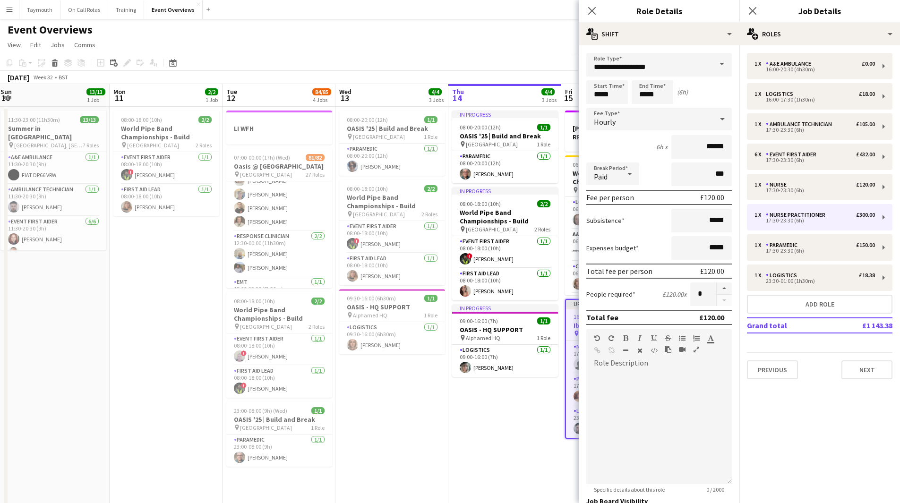
click at [496, 419] on app-date-cell "In progress 08:00-20:00 (12h) 1/1 OASIS '25 | Build and Break pin Murrayfield S…" at bounding box center [504, 395] width 113 height 576
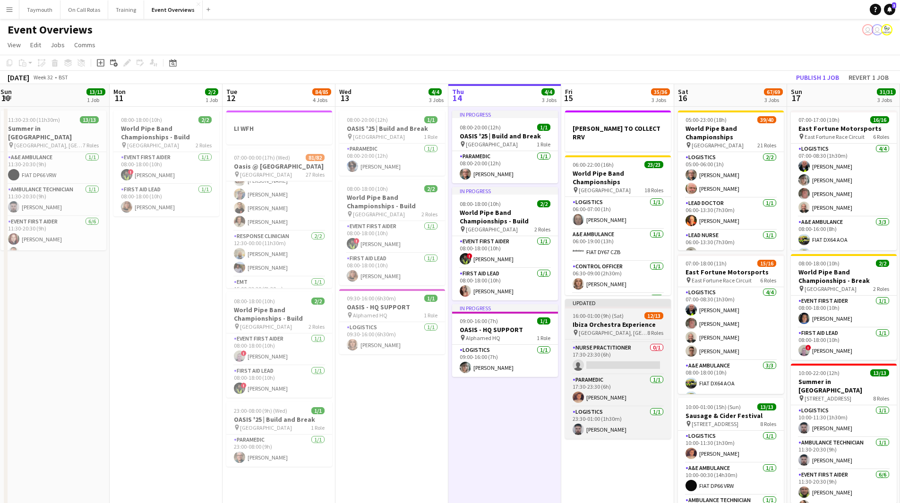
click at [603, 312] on span "16:00-01:00 (9h) (Sat)" at bounding box center [598, 315] width 51 height 7
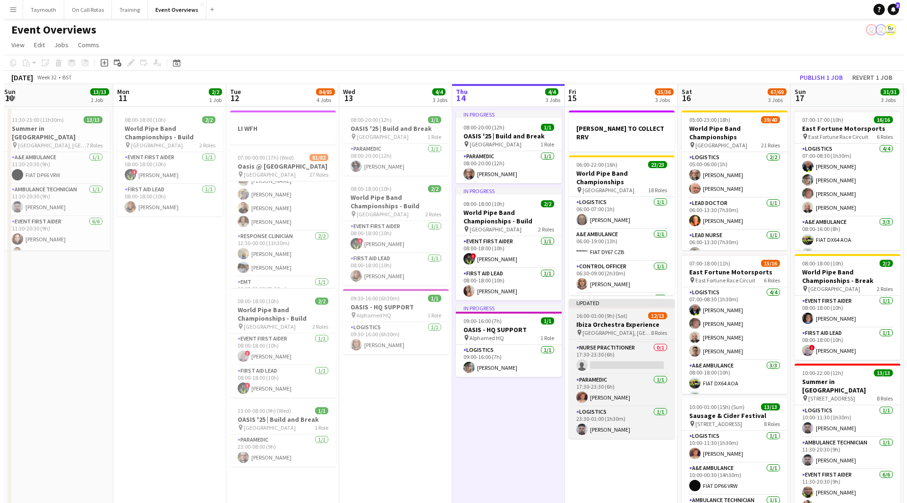
scroll to position [228, 0]
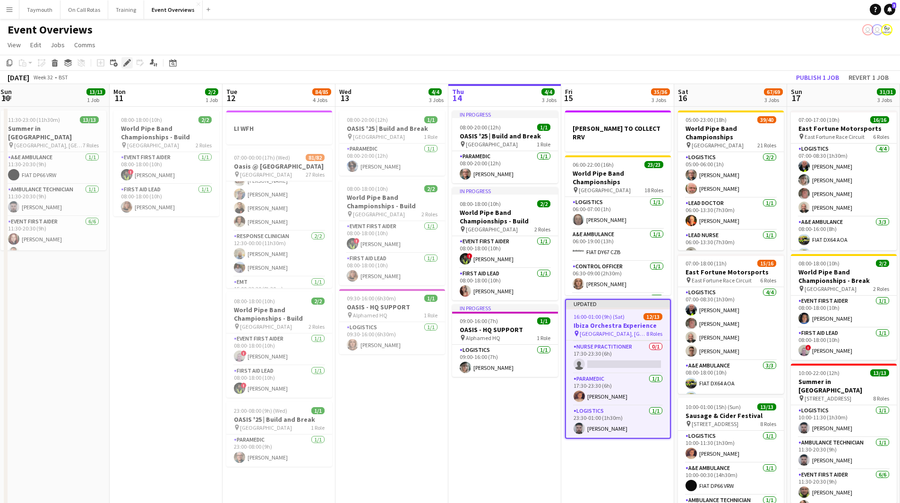
click at [125, 59] on icon "Edit" at bounding box center [127, 63] width 8 height 8
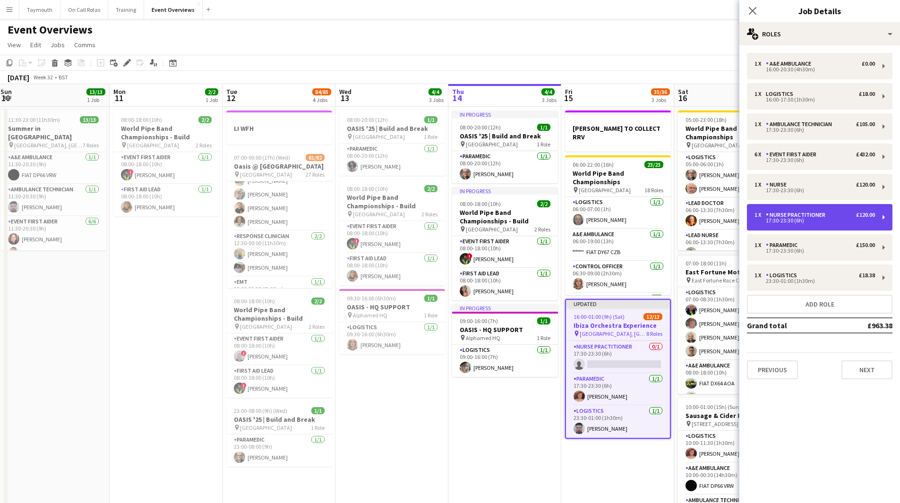
click at [817, 212] on div "Nurse Practitioner" at bounding box center [797, 215] width 63 height 7
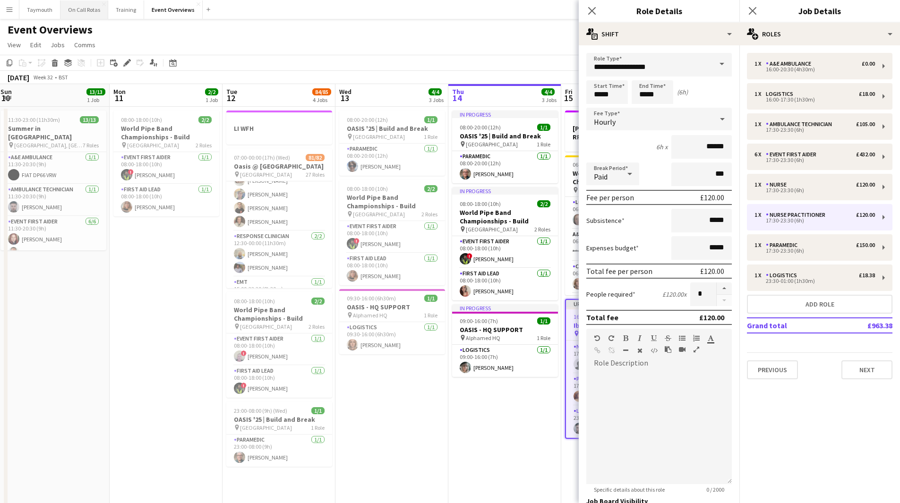
click at [85, 9] on button "On Call Rotas Close" at bounding box center [84, 9] width 48 height 18
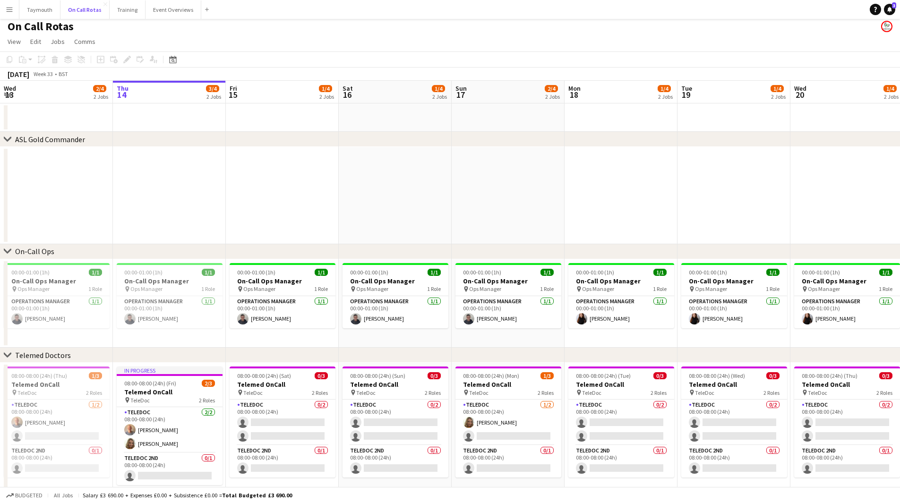
scroll to position [4, 0]
click at [171, 12] on button "Event Overviews Close" at bounding box center [173, 9] width 56 height 18
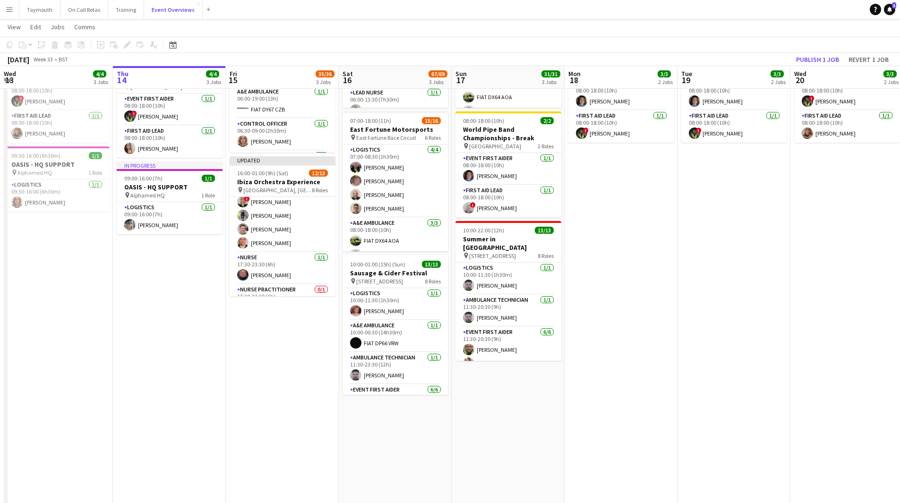
scroll to position [189, 0]
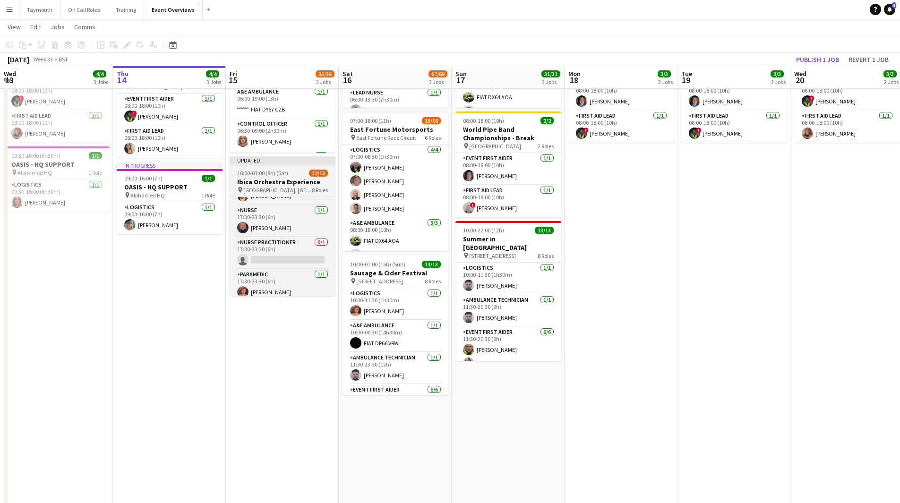
click at [284, 178] on h3 "Ibiza Orchestra Experience" at bounding box center [283, 182] width 106 height 9
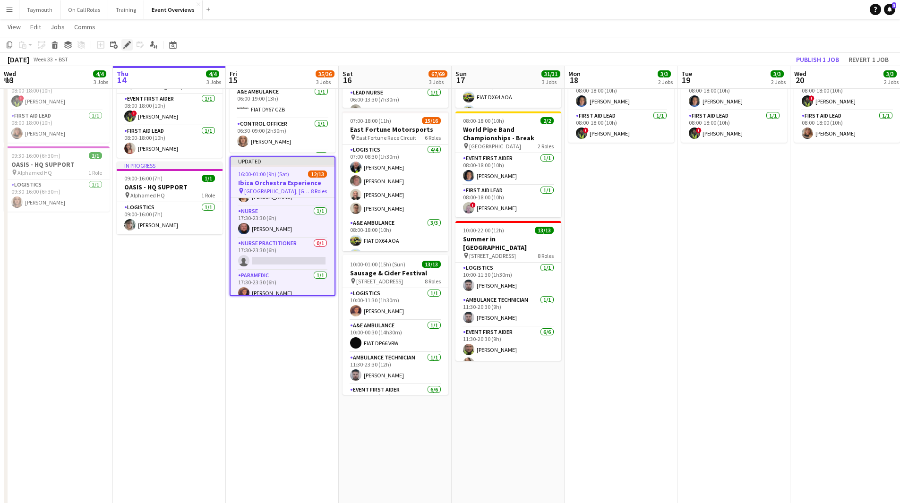
click at [126, 44] on icon "Edit" at bounding box center [127, 45] width 8 height 8
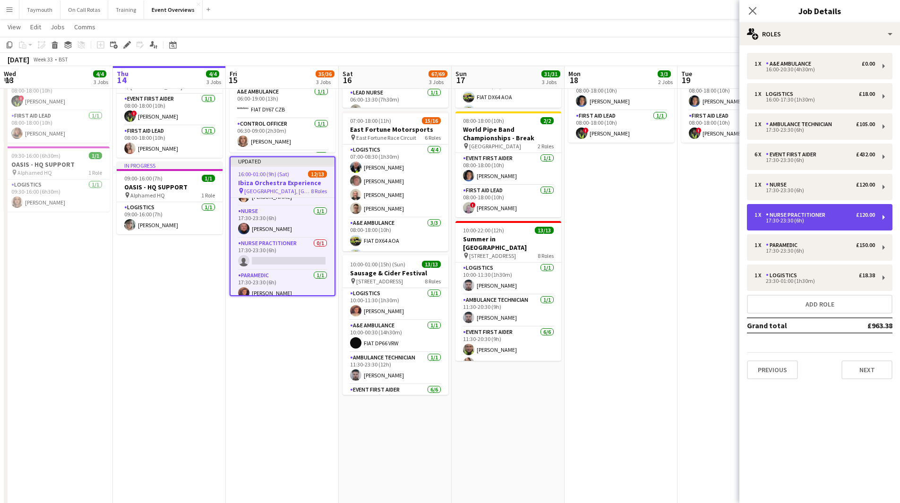
click at [796, 221] on div "17:30-23:30 (6h)" at bounding box center [814, 220] width 120 height 5
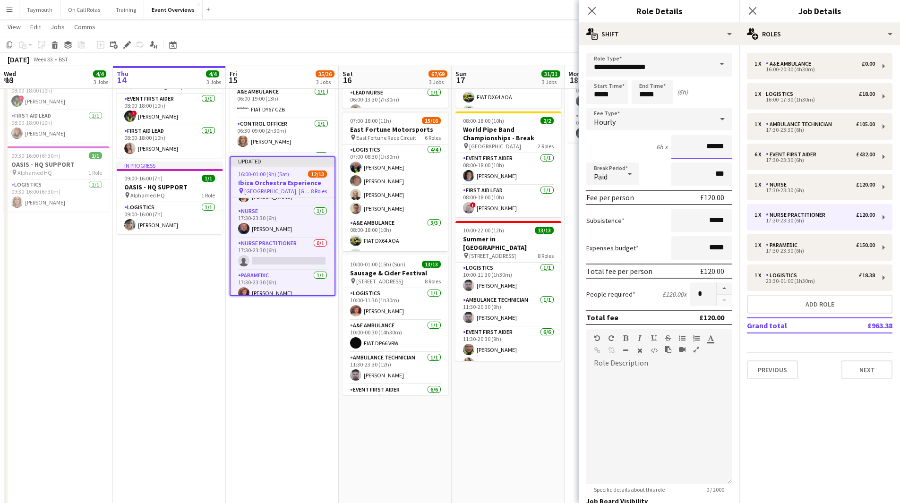
click at [706, 147] on input "******" at bounding box center [701, 147] width 60 height 24
type input "***"
click at [522, 434] on app-date-cell "07:00-17:00 (10h) 16/16 East Fortune Motorsports pin East Fortune Race Circuit …" at bounding box center [508, 252] width 113 height 576
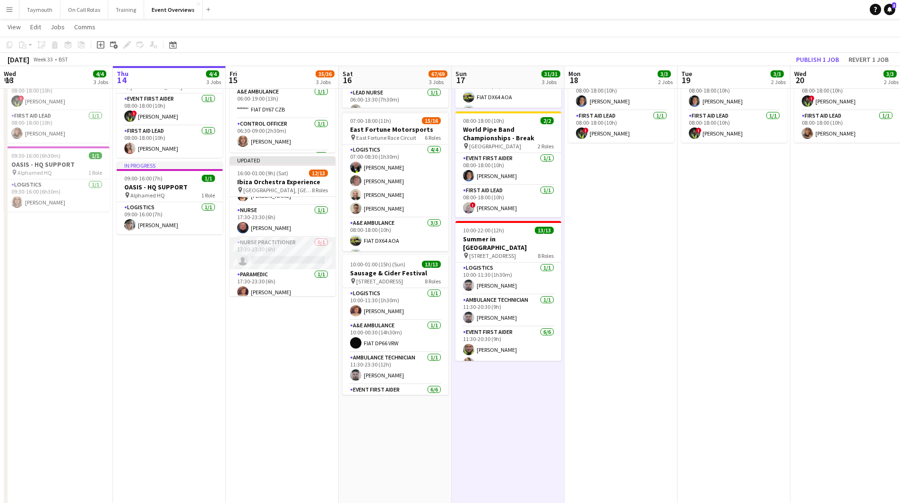
click at [273, 237] on app-card-role "Nurse Practitioner 0/1 17:30-23:30 (6h) single-neutral-actions" at bounding box center [283, 253] width 106 height 32
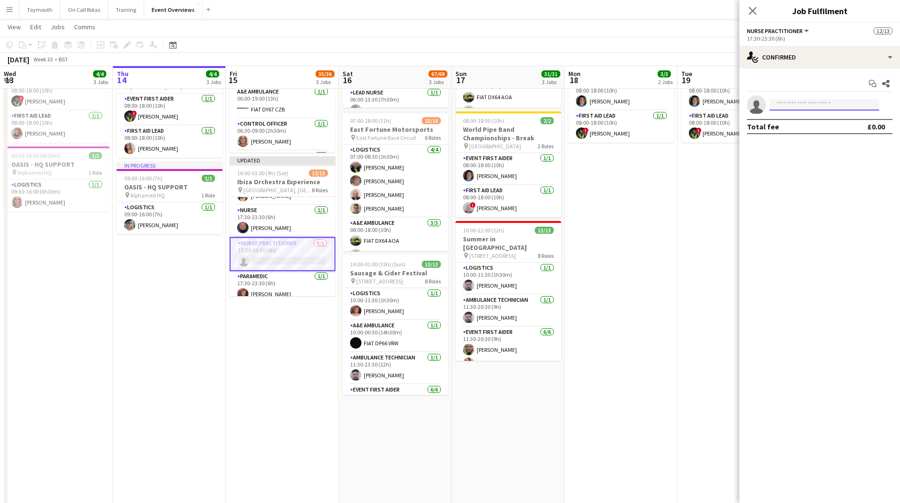
click at [820, 101] on input at bounding box center [825, 104] width 110 height 11
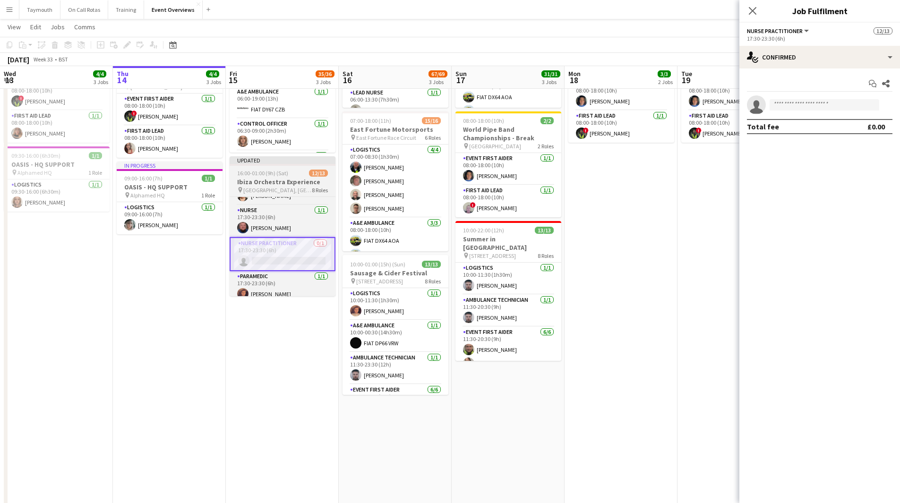
click at [268, 178] on h3 "Ibiza Orchestra Experience" at bounding box center [283, 182] width 106 height 9
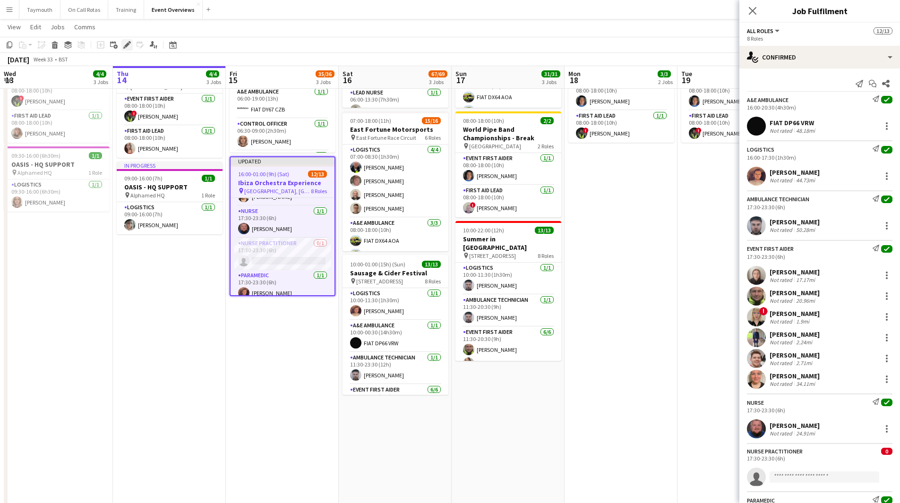
click at [122, 50] on div "Edit" at bounding box center [126, 44] width 11 height 11
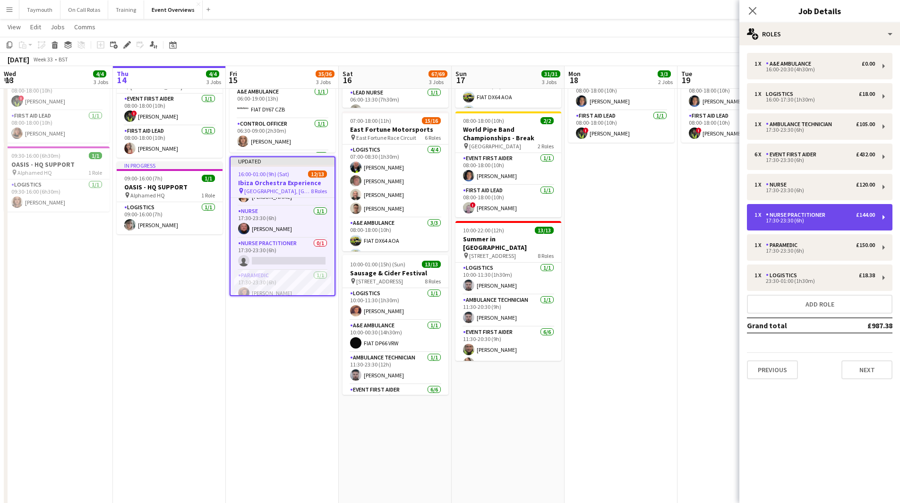
click at [833, 222] on div "17:30-23:30 (6h)" at bounding box center [814, 220] width 120 height 5
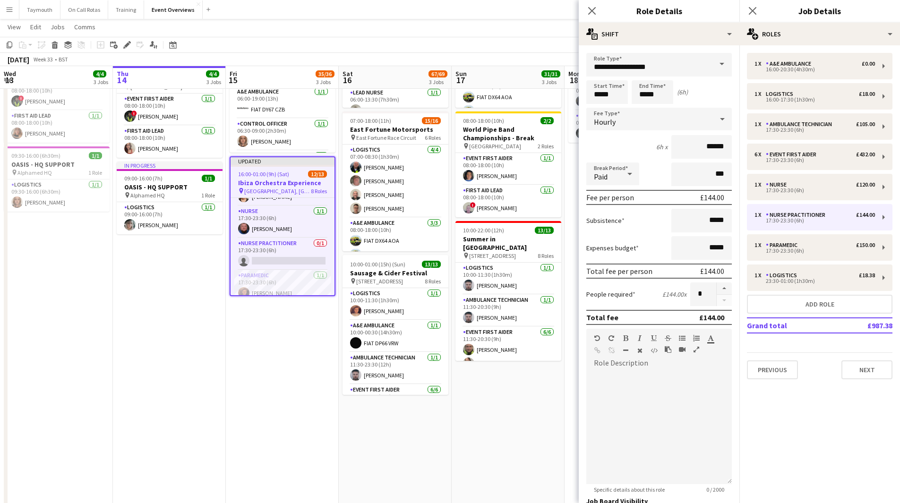
click at [309, 368] on app-date-cell "SCOTT TO COLLECT RRV 06:00-22:00 (16h) 23/23 World Pipe Band Championships pin …" at bounding box center [282, 252] width 113 height 576
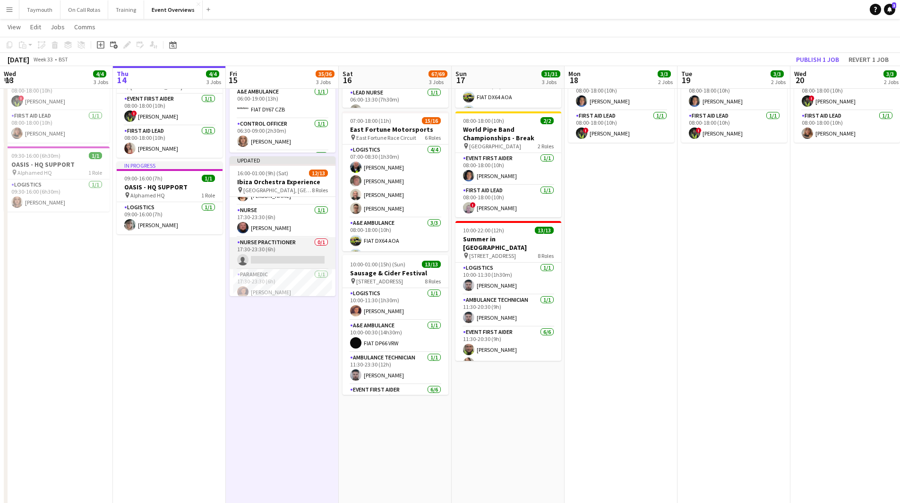
click at [291, 242] on app-card-role "Nurse Practitioner 0/1 17:30-23:30 (6h) single-neutral-actions" at bounding box center [283, 253] width 106 height 32
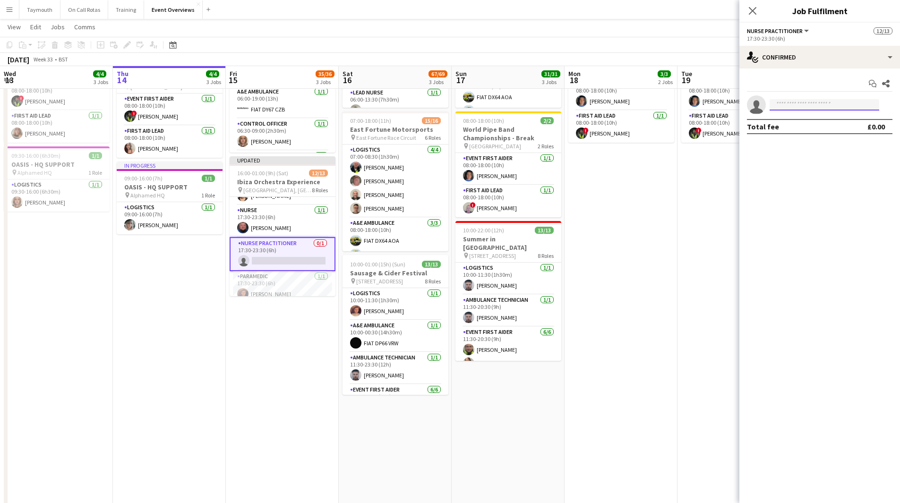
click at [827, 105] on input at bounding box center [825, 104] width 110 height 11
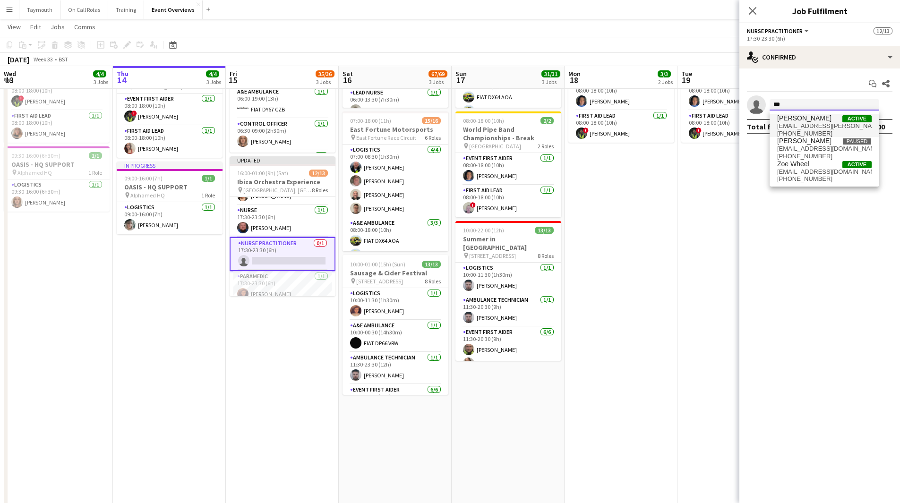
type input "***"
click at [815, 122] on span "zoe.l.hulme@gmail.com" at bounding box center [824, 126] width 94 height 8
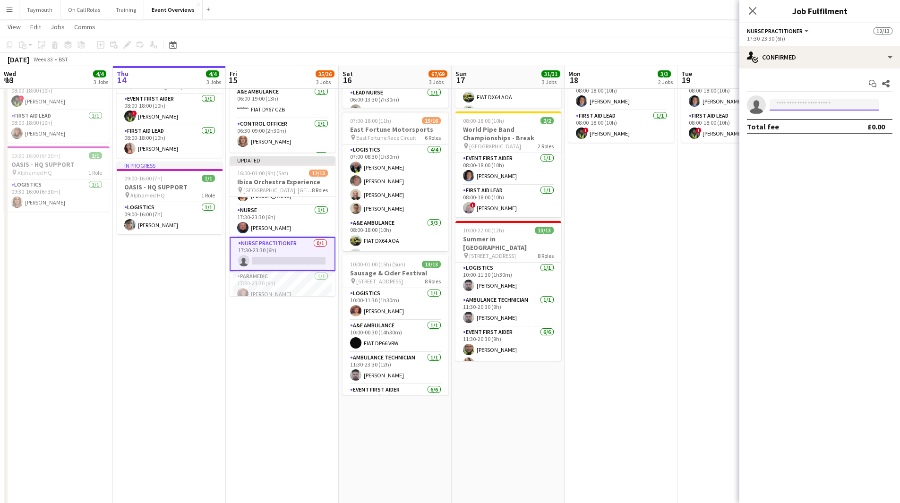
scroll to position [0, 0]
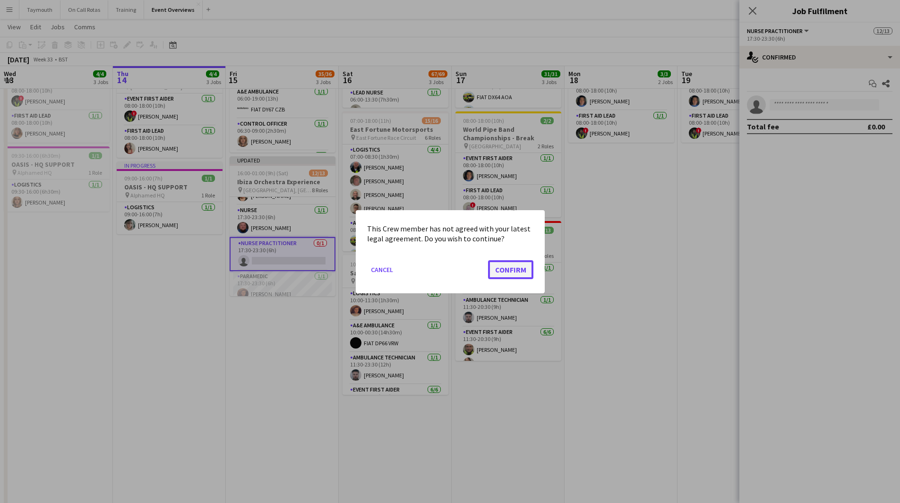
click at [508, 269] on button "Confirm" at bounding box center [510, 269] width 45 height 19
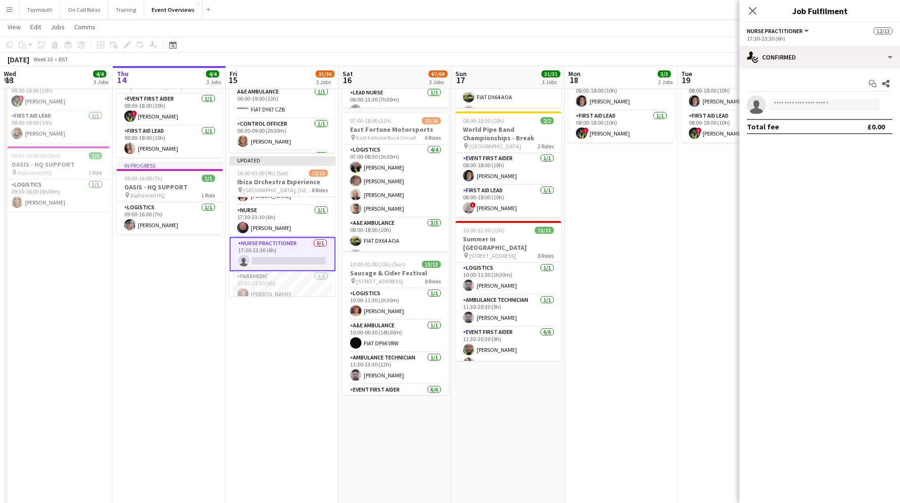
scroll to position [142, 0]
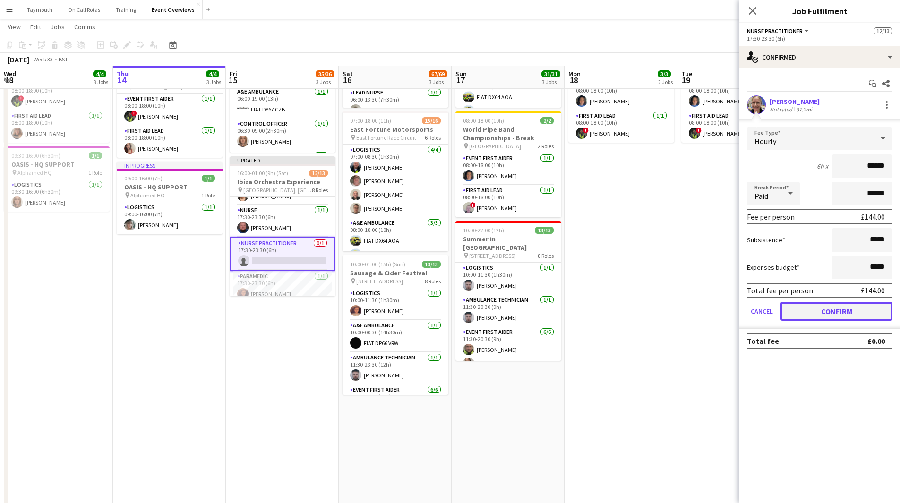
click at [815, 310] on button "Confirm" at bounding box center [836, 311] width 112 height 19
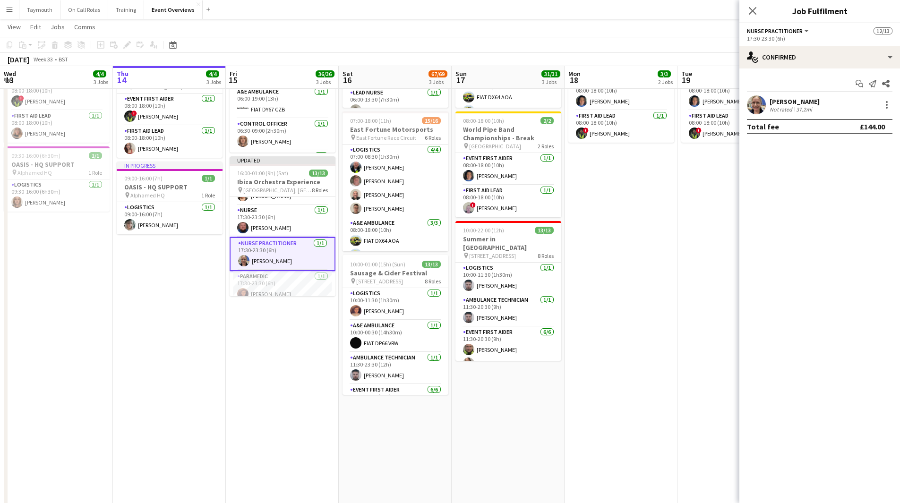
click at [704, 367] on app-date-cell "08:00-20:00 (12h) 1/1 OASIS '25 | Build and Break pin Murrayfield Stadium 1 Rol…" at bounding box center [733, 252] width 113 height 576
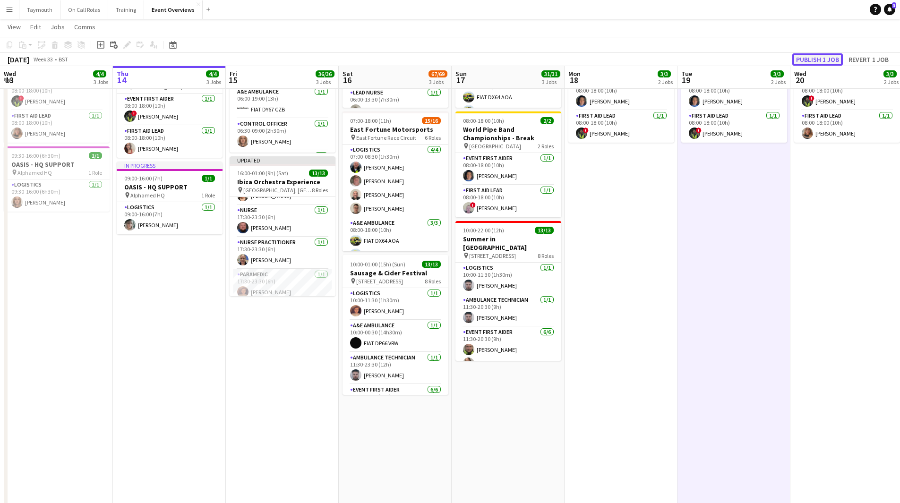
click at [825, 56] on button "Publish 1 job" at bounding box center [817, 59] width 51 height 12
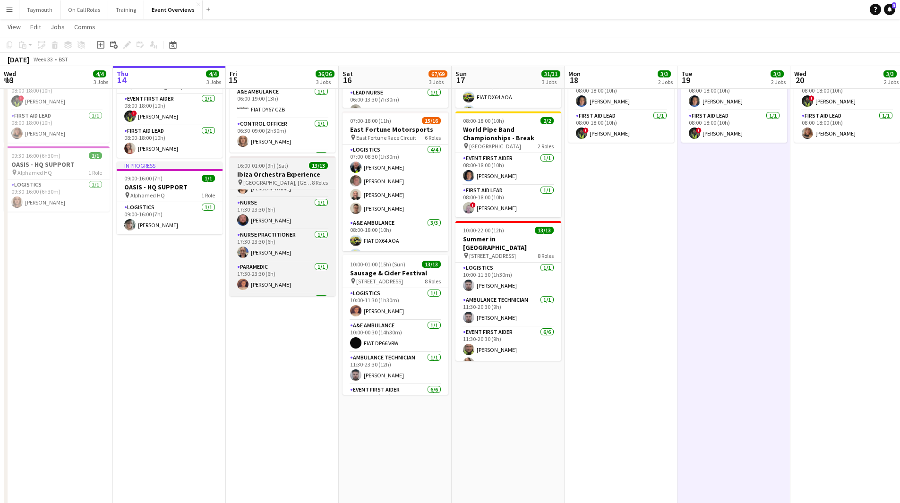
click at [291, 179] on span "[GEOGRAPHIC_DATA], [GEOGRAPHIC_DATA]" at bounding box center [277, 182] width 68 height 7
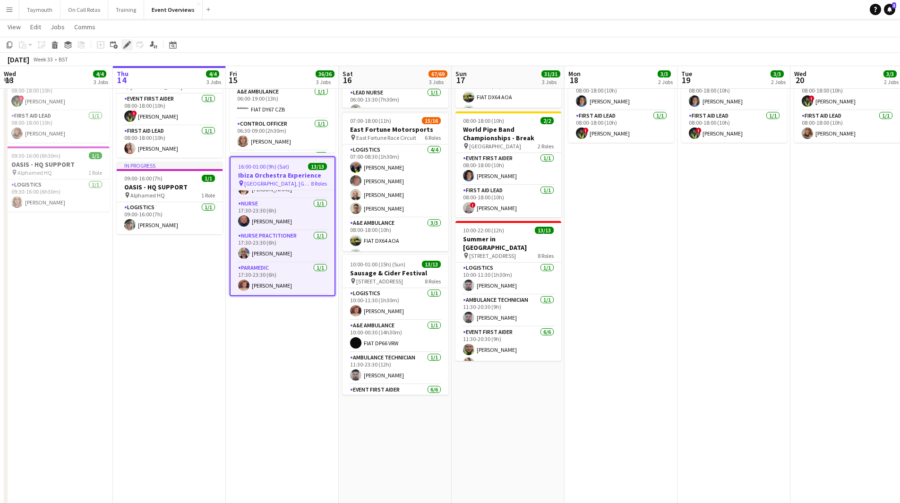
click at [126, 43] on icon "Edit" at bounding box center [127, 45] width 8 height 8
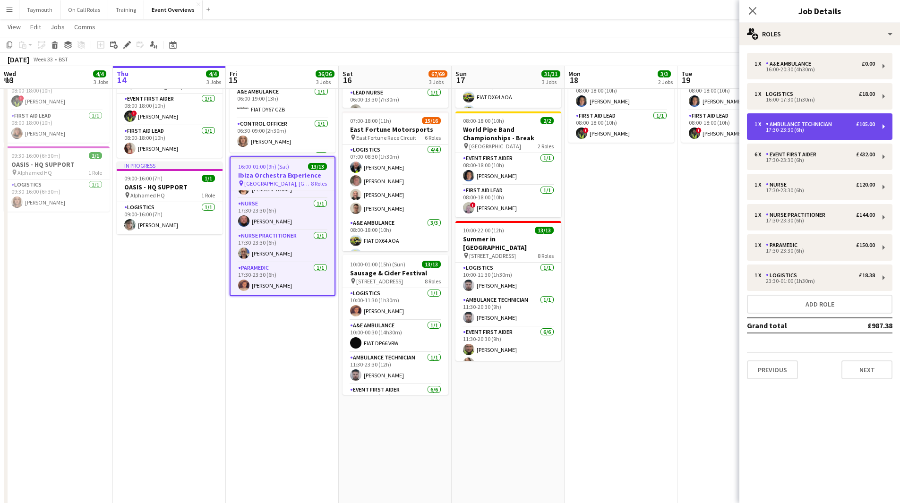
click at [823, 124] on div "Ambulance Technician" at bounding box center [801, 124] width 70 height 7
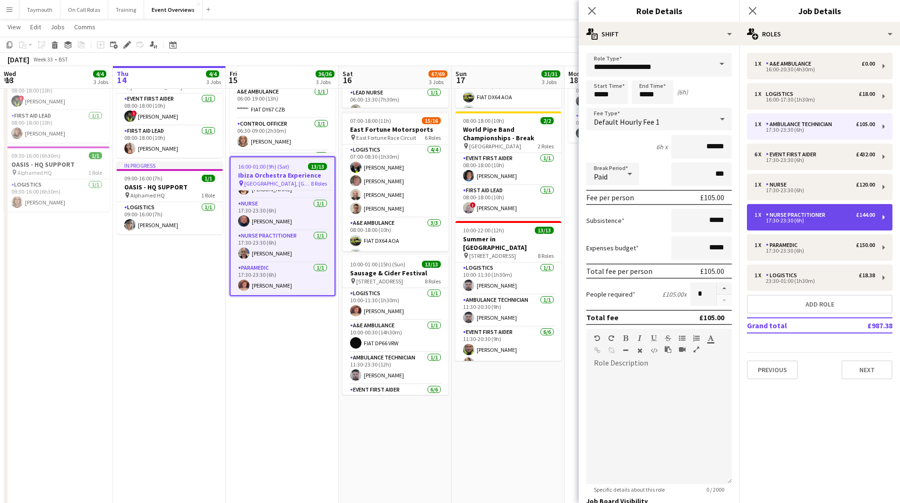
click at [831, 218] on div "1 x Nurse Practitioner £144.00" at bounding box center [814, 215] width 120 height 7
type input "**********"
type input "******"
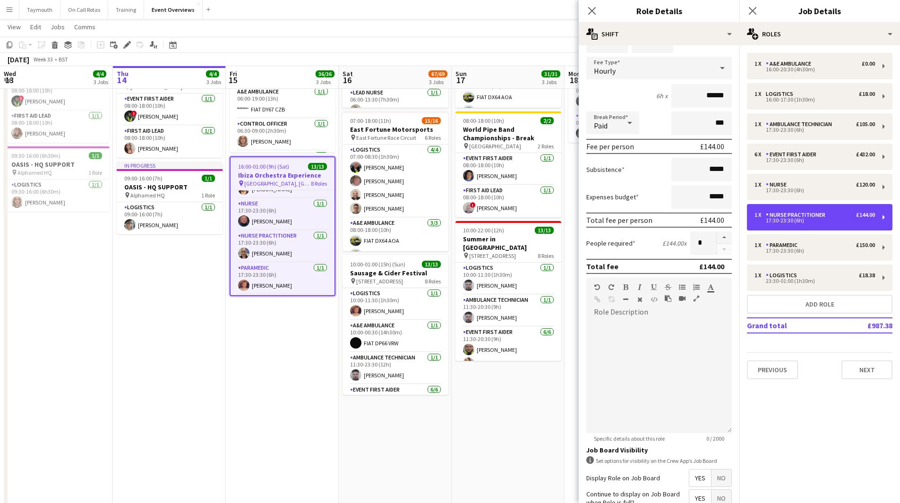
scroll to position [94, 0]
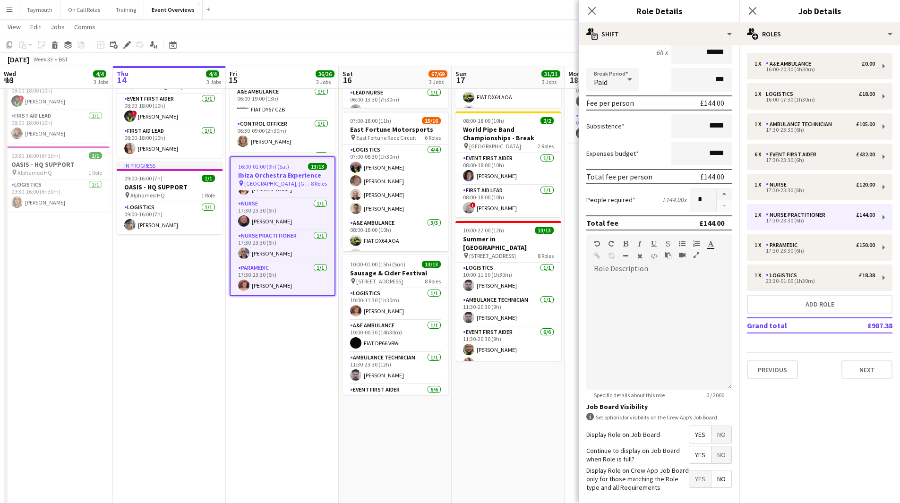
click at [458, 446] on app-date-cell "07:00-17:00 (10h) 16/16 East Fortune Motorsports pin East Fortune Race Circuit …" at bounding box center [508, 252] width 113 height 576
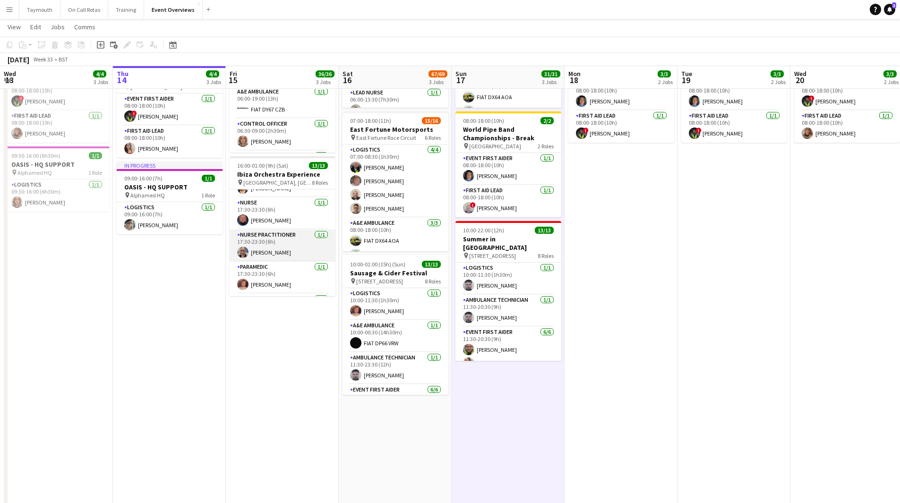
click at [287, 248] on app-card-role "Nurse Practitioner 1/1 17:30-23:30 (6h) Zoe Raman" at bounding box center [283, 246] width 106 height 32
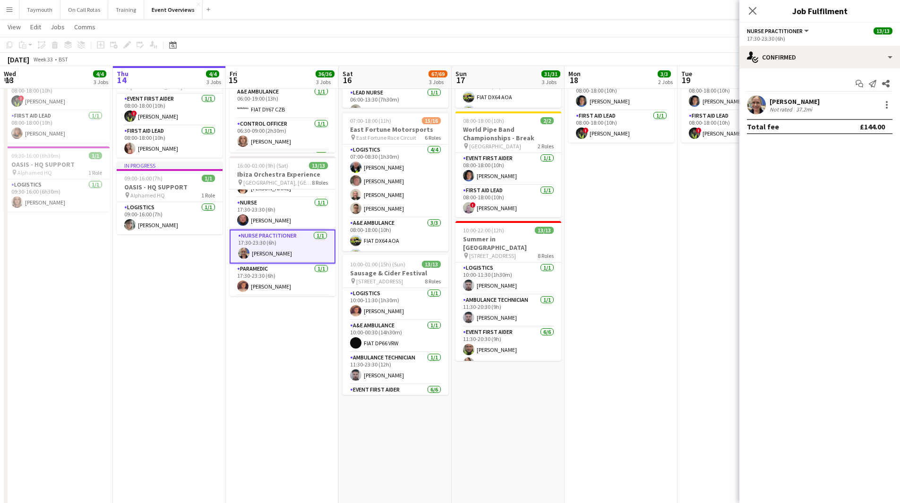
click at [796, 105] on div "Zoe Raman Not rated 37.2mi" at bounding box center [795, 105] width 50 height 16
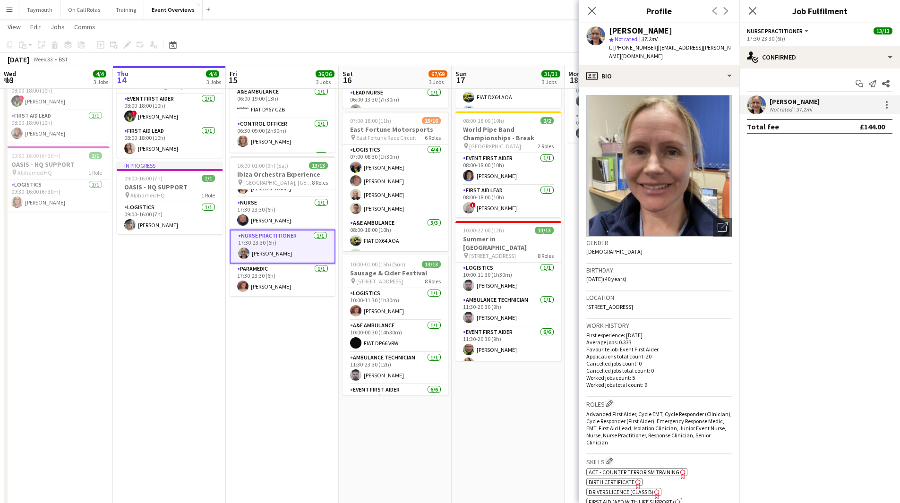
scroll to position [142, 0]
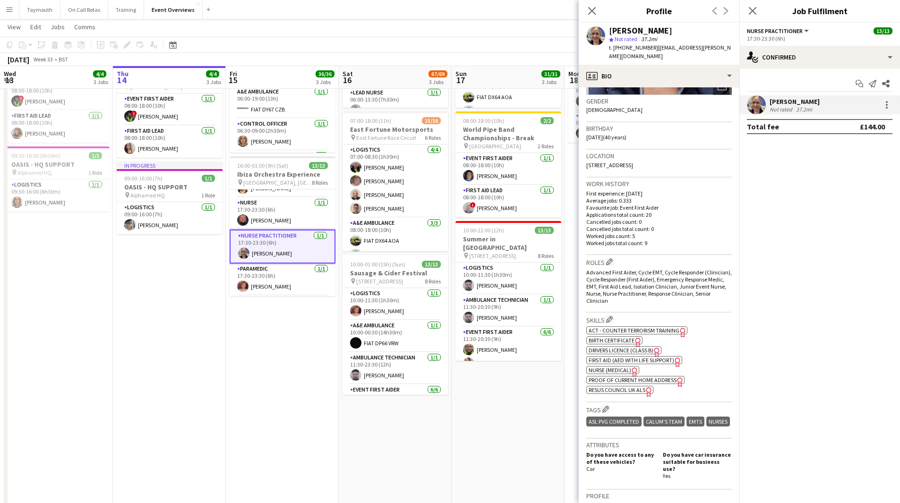
click at [623, 367] on span "Nurse (Medical)" at bounding box center [610, 370] width 43 height 7
click at [613, 316] on app-icon "Edit crew company skills" at bounding box center [609, 319] width 7 height 7
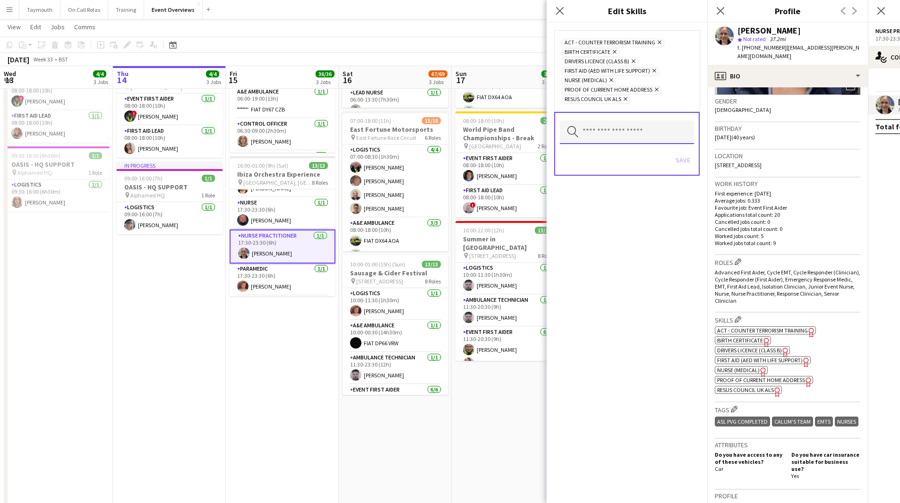
click at [607, 129] on input "text" at bounding box center [627, 132] width 134 height 24
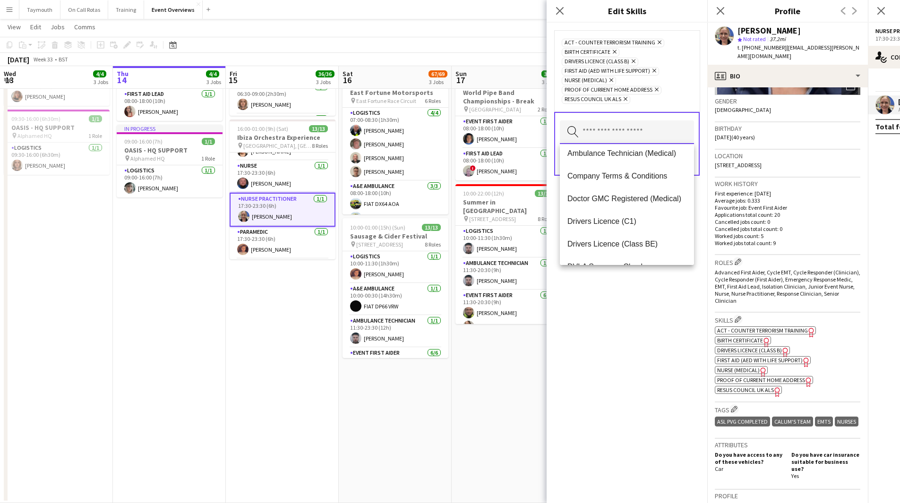
scroll to position [0, 0]
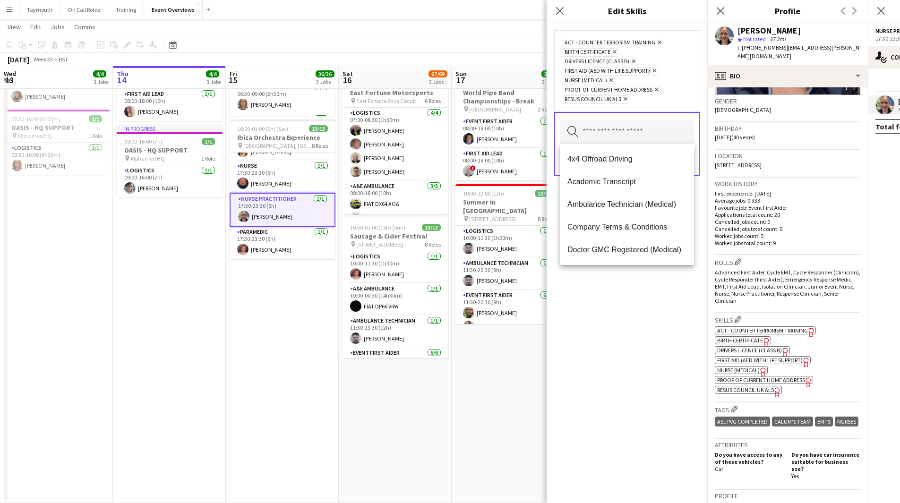
click at [231, 321] on app-date-cell "SCOTT TO COLLECT RRV 06:00-22:00 (16h) 23/23 World Pipe Band Championships pin …" at bounding box center [282, 215] width 113 height 576
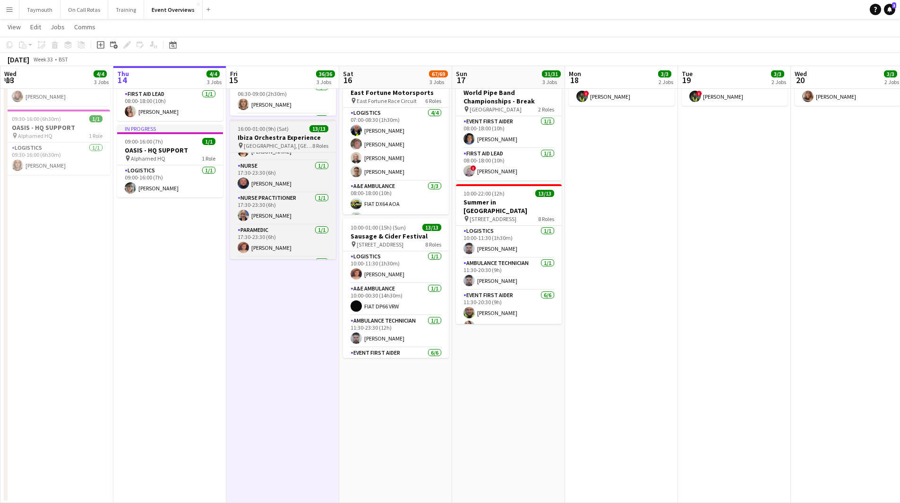
click at [263, 142] on span "[GEOGRAPHIC_DATA], [GEOGRAPHIC_DATA]" at bounding box center [278, 145] width 68 height 7
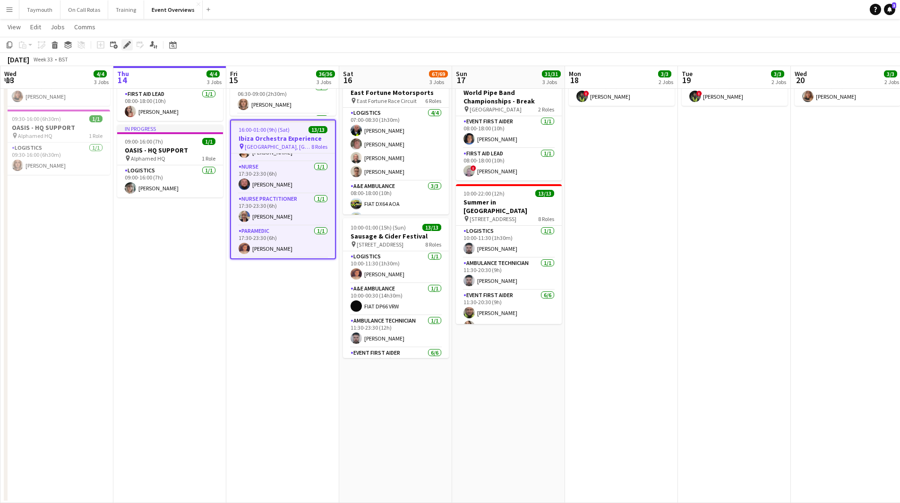
click at [124, 42] on icon "Edit" at bounding box center [127, 45] width 8 height 8
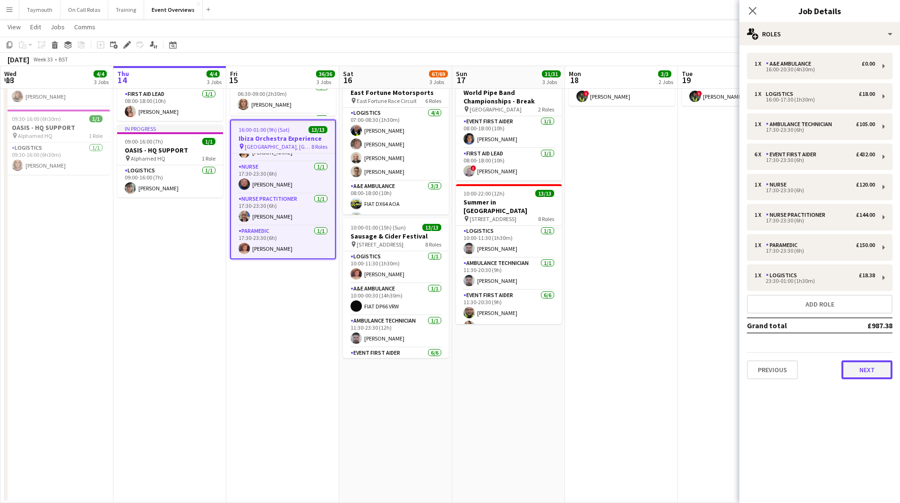
click at [862, 374] on button "Next" at bounding box center [866, 369] width 51 height 19
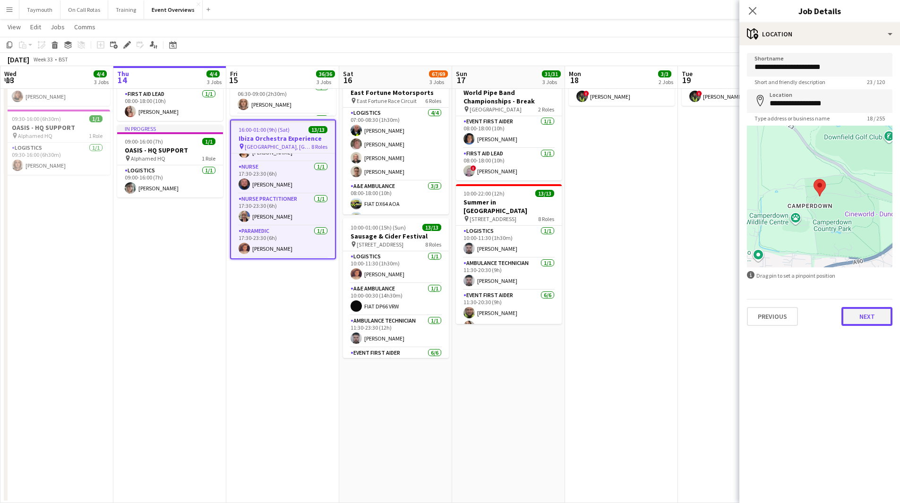
click at [867, 324] on button "Next" at bounding box center [866, 316] width 51 height 19
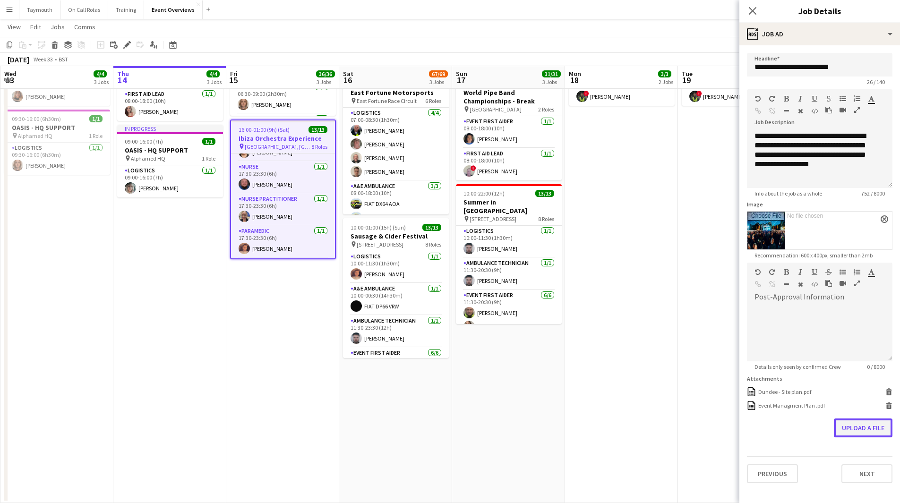
click at [868, 428] on button "Upload a file" at bounding box center [863, 428] width 59 height 19
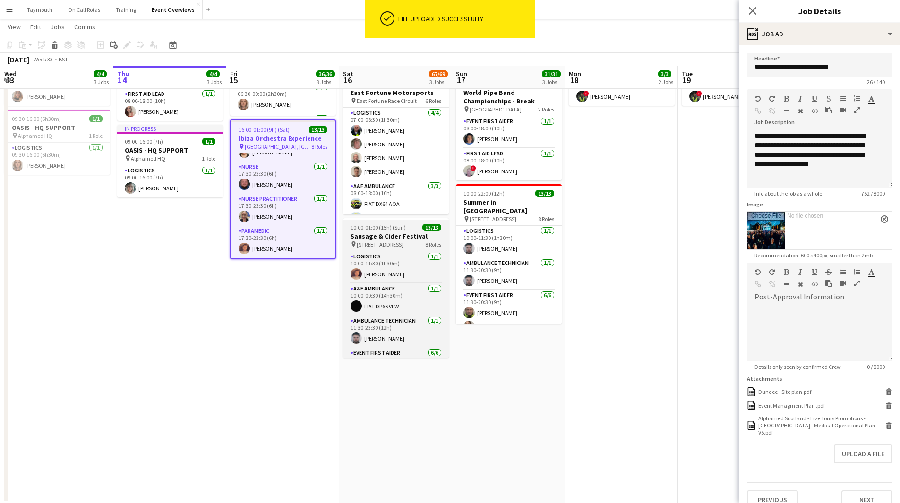
click at [410, 235] on h3 "Sausage & Cider Festival" at bounding box center [396, 236] width 106 height 9
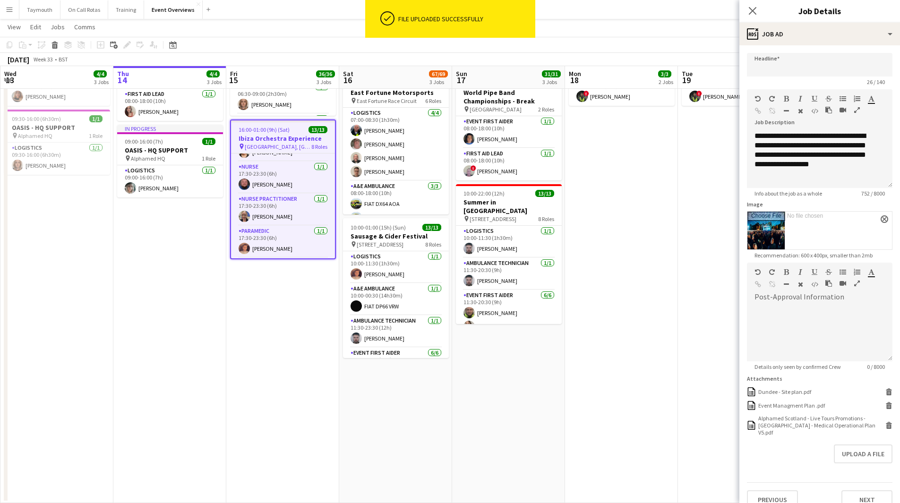
type input "**********"
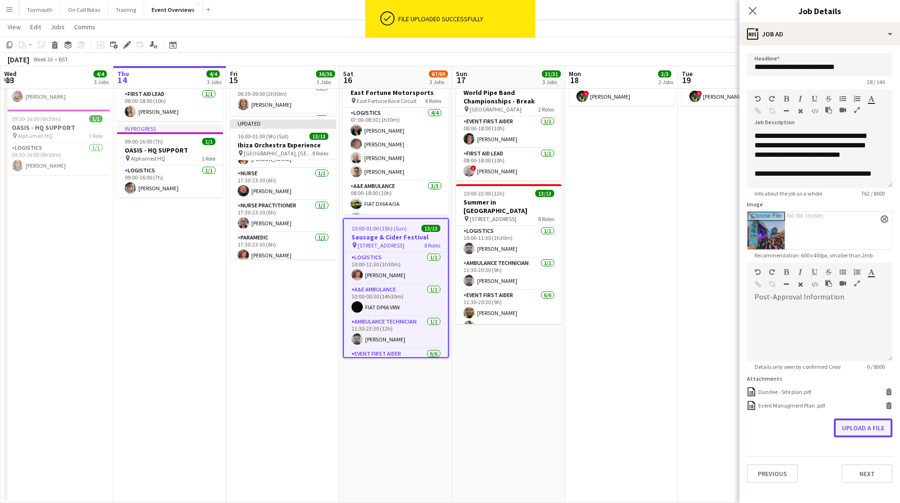
click at [869, 423] on button "Upload a file" at bounding box center [863, 428] width 59 height 19
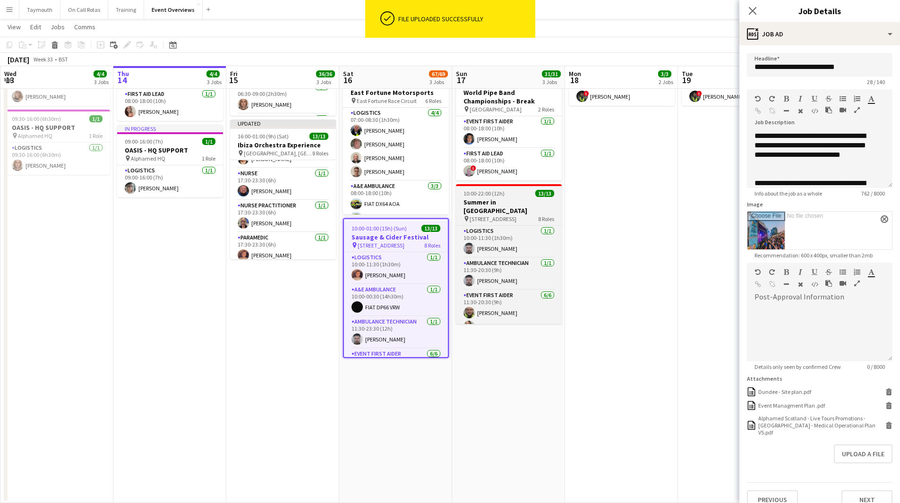
click at [516, 215] on span "[STREET_ADDRESS]" at bounding box center [493, 218] width 47 height 7
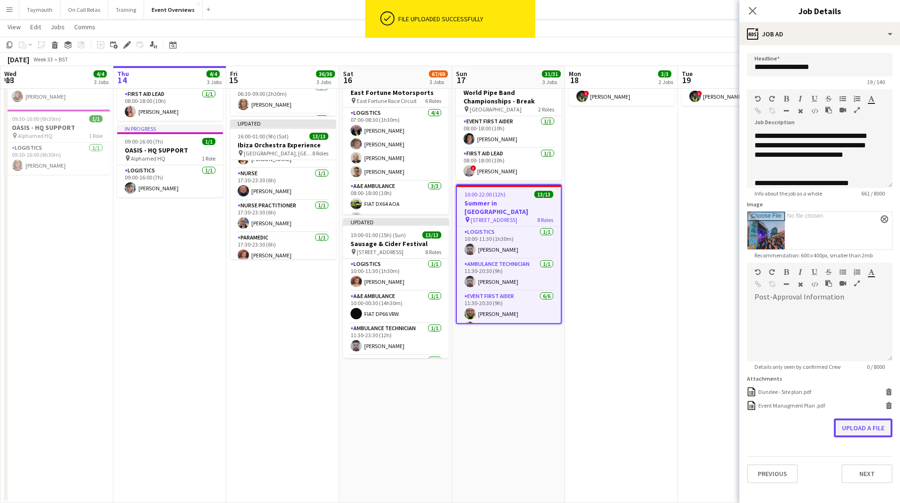
click at [873, 428] on button "Upload a file" at bounding box center [863, 428] width 59 height 19
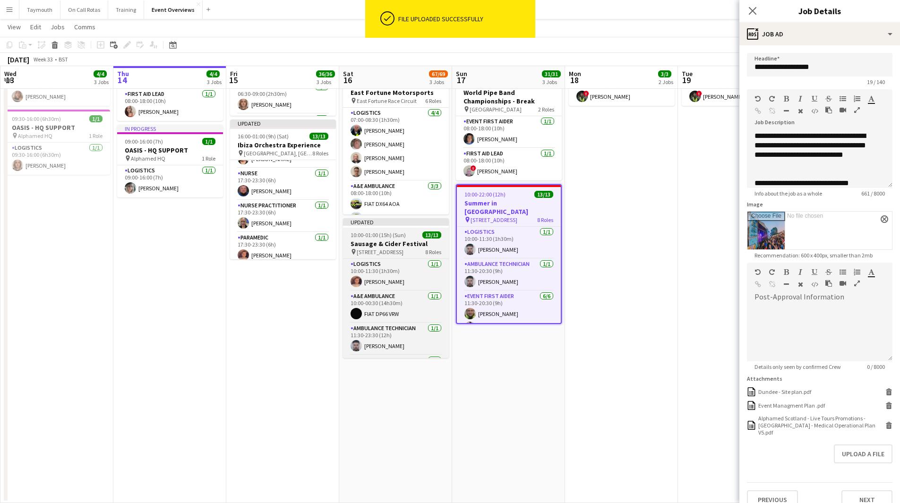
click at [386, 243] on h3 "Sausage & Cider Festival" at bounding box center [396, 244] width 106 height 9
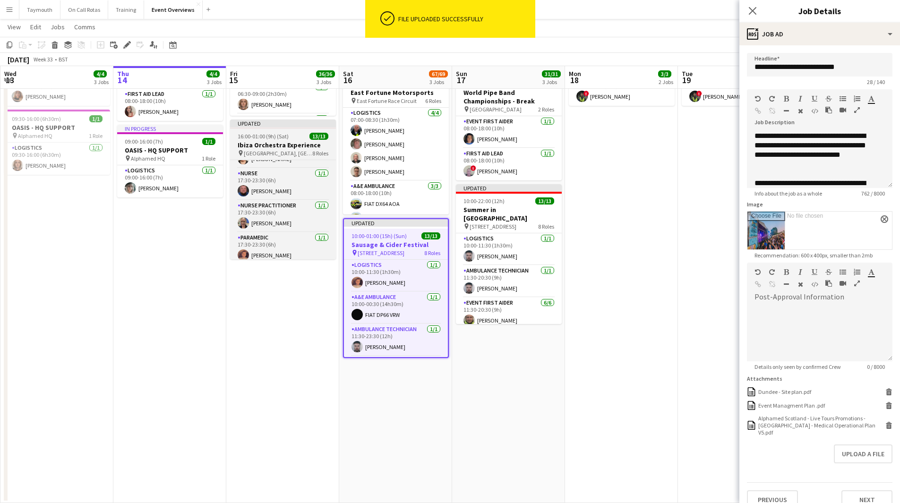
click at [303, 141] on h3 "Ibiza Orchestra Experience" at bounding box center [283, 145] width 106 height 9
type input "**********"
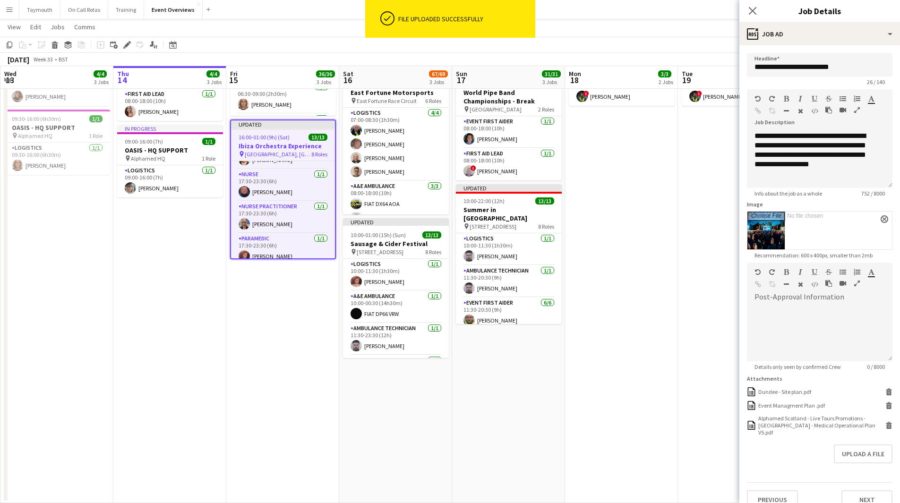
click at [276, 324] on app-date-cell "SCOTT TO COLLECT RRV 06:00-22:00 (16h) 23/23 World Pipe Band Championships pin …" at bounding box center [282, 215] width 113 height 576
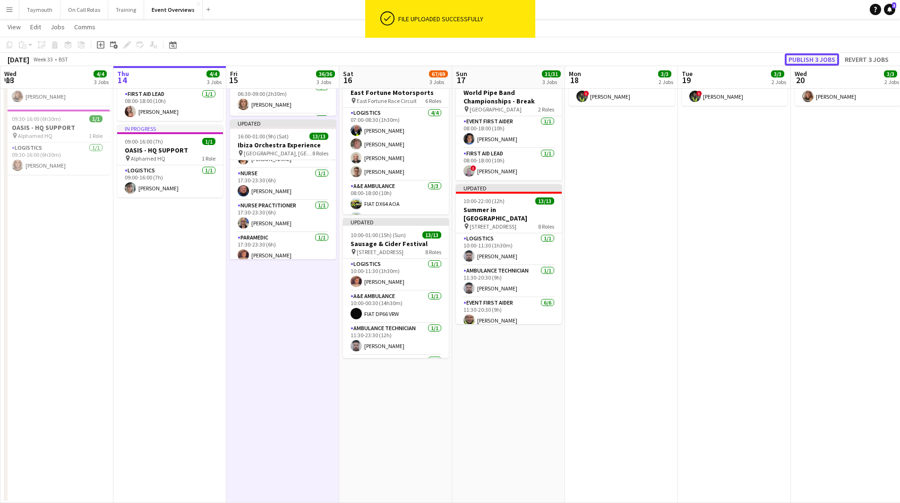
click at [829, 61] on button "Publish 3 jobs" at bounding box center [812, 59] width 54 height 12
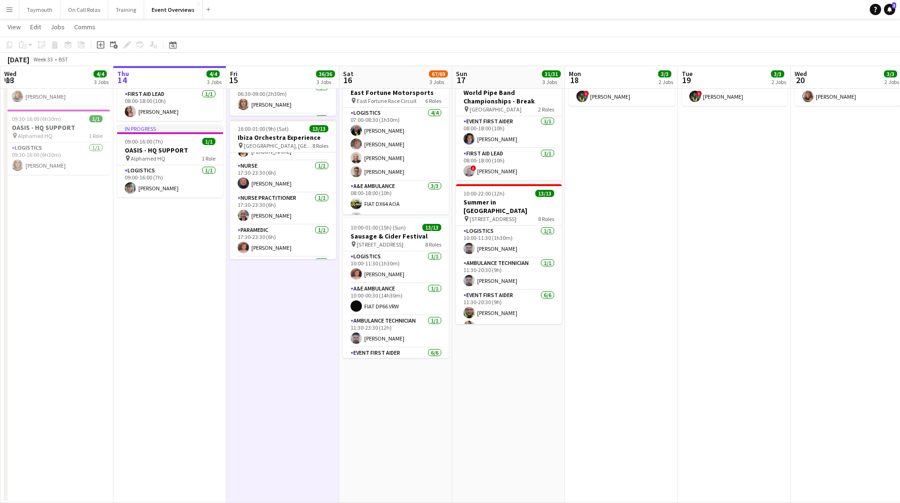
click at [15, 13] on button "Menu" at bounding box center [9, 9] width 19 height 19
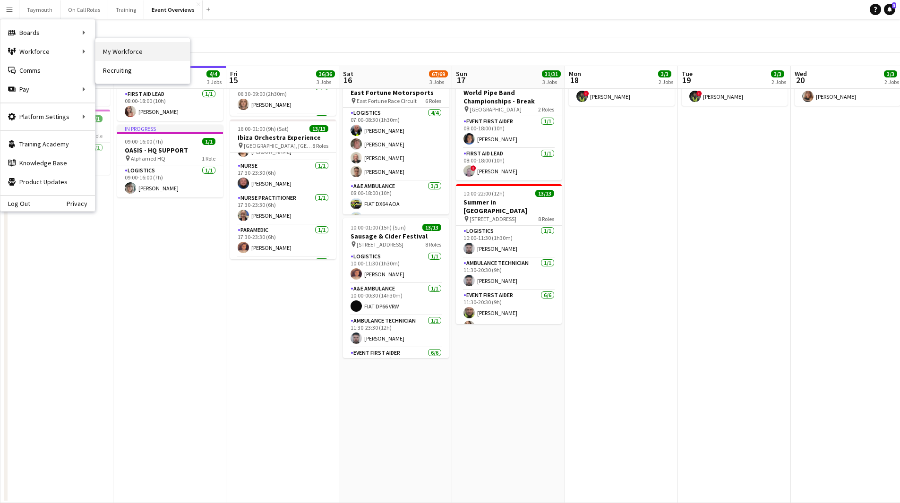
click at [147, 48] on link "My Workforce" at bounding box center [142, 51] width 94 height 19
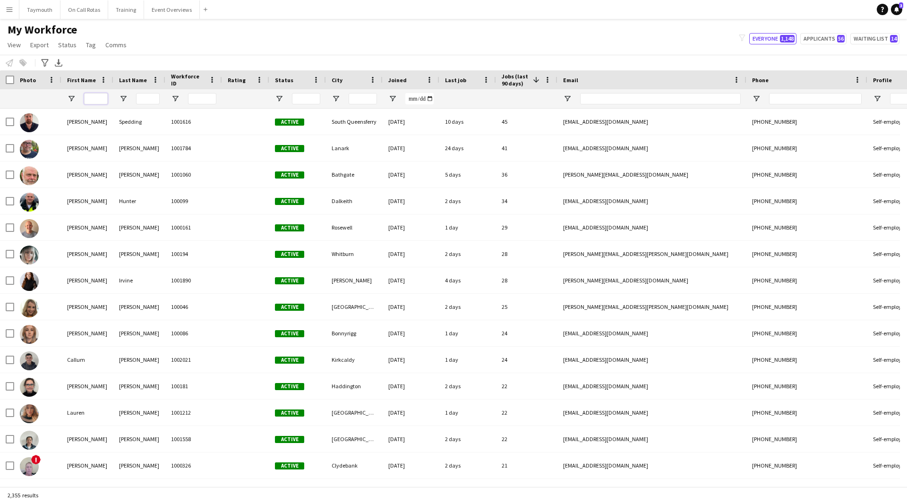
click at [102, 102] on input "First Name Filter Input" at bounding box center [96, 98] width 24 height 11
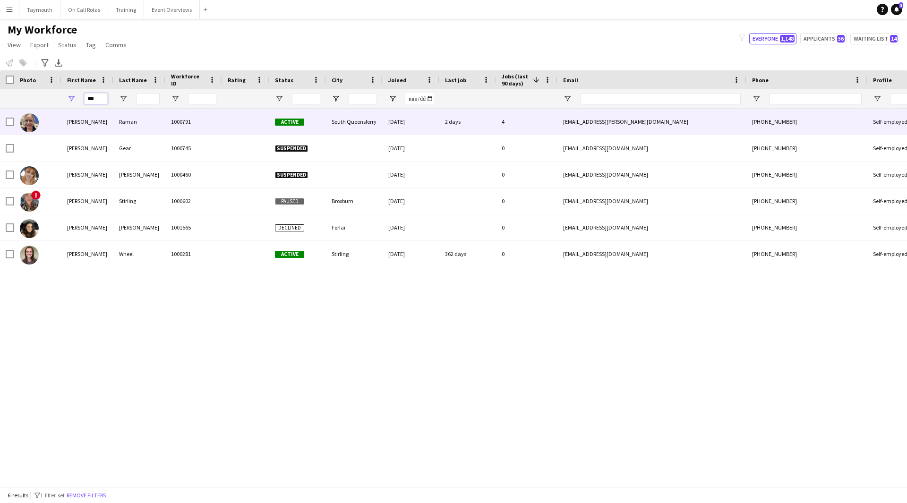
type input "***"
click at [133, 128] on div "Raman" at bounding box center [139, 122] width 52 height 26
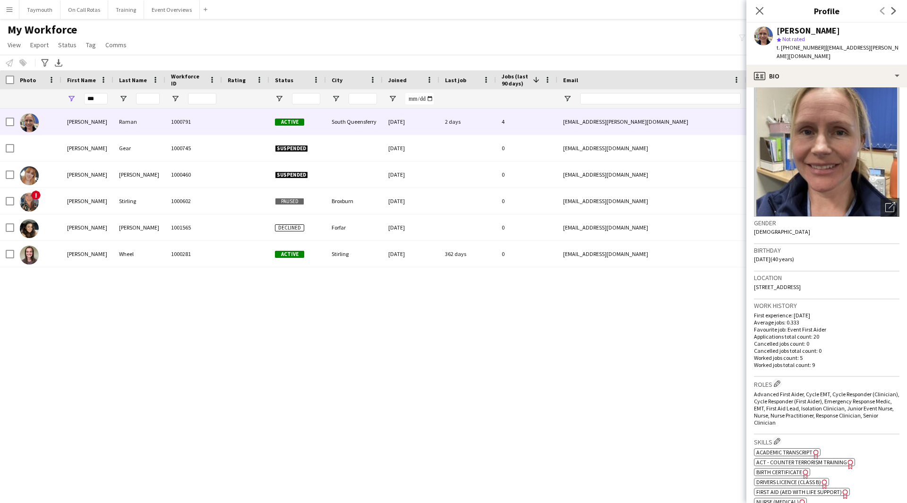
scroll to position [47, 0]
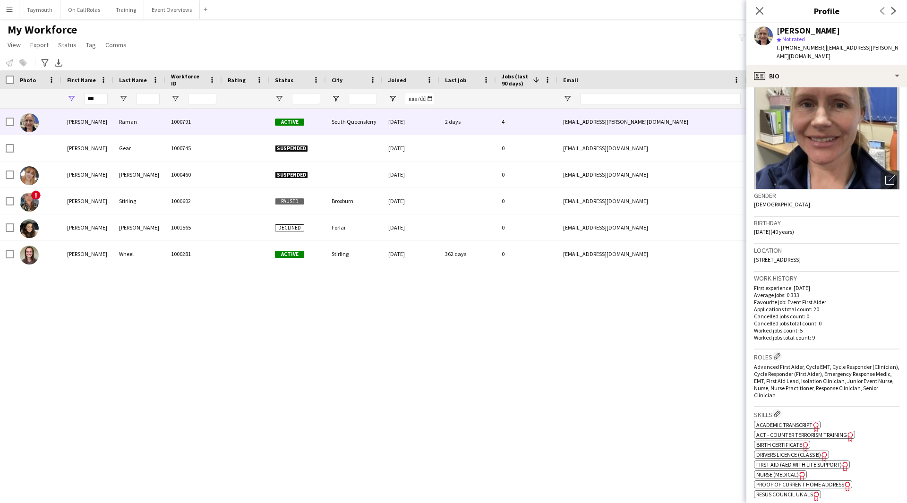
click at [805, 421] on span "Academic Transcript" at bounding box center [784, 424] width 56 height 7
click at [787, 471] on span "Nurse (Medical)" at bounding box center [777, 474] width 43 height 7
click at [799, 471] on icon "Freelancer has uploaded a photo validation of skill. Click to see" at bounding box center [802, 476] width 10 height 10
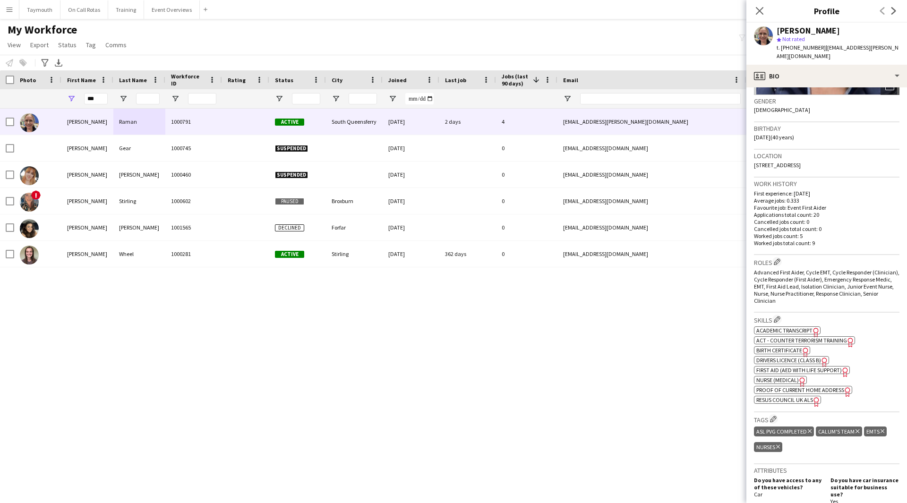
scroll to position [189, 0]
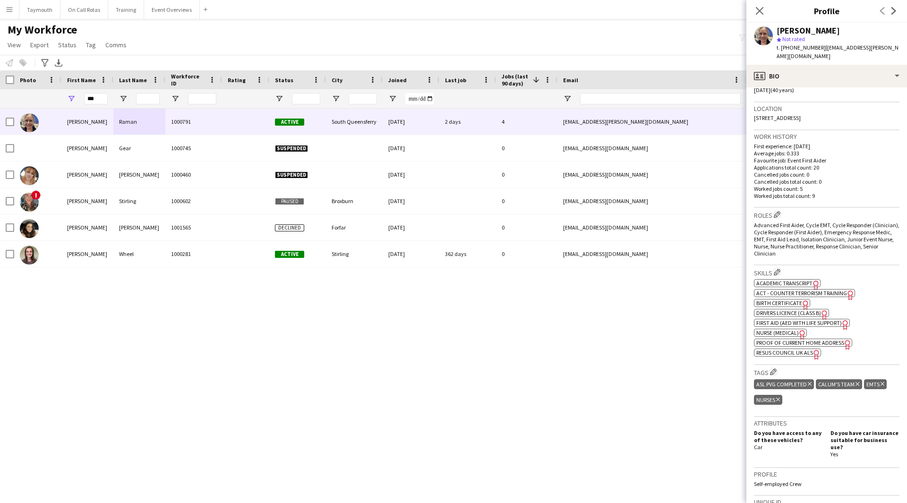
click at [804, 349] on span "Resus Council UK ALS" at bounding box center [784, 352] width 57 height 7
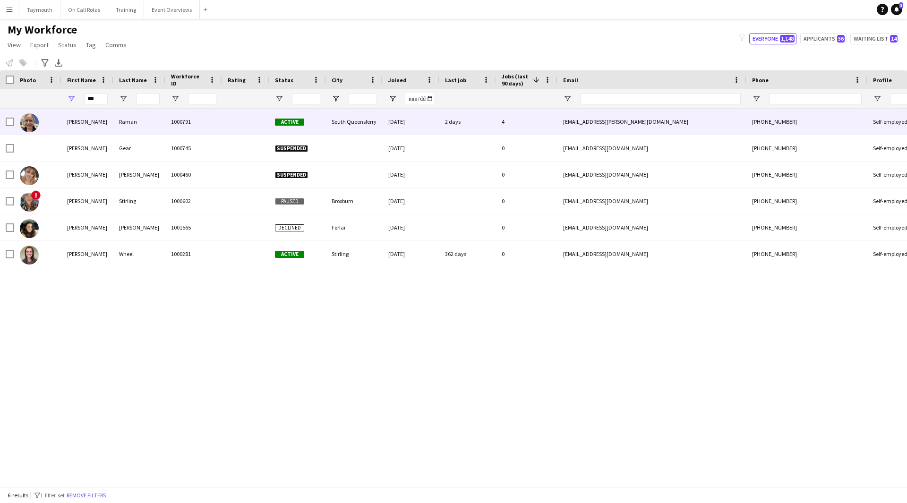
click at [142, 126] on div "Raman" at bounding box center [139, 122] width 52 height 26
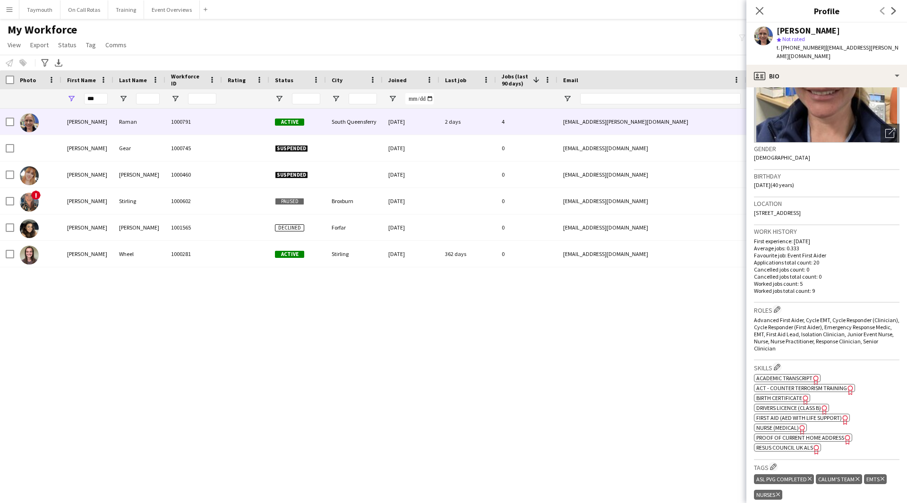
scroll to position [94, 0]
click at [783, 424] on span "Nurse (Medical)" at bounding box center [777, 427] width 43 height 7
click at [790, 384] on span "ACT - Counter Terrorism Training" at bounding box center [801, 387] width 91 height 7
click at [782, 414] on span "First Aid (AED with life support)" at bounding box center [799, 417] width 86 height 7
click at [791, 374] on span "Academic Transcript" at bounding box center [784, 377] width 56 height 7
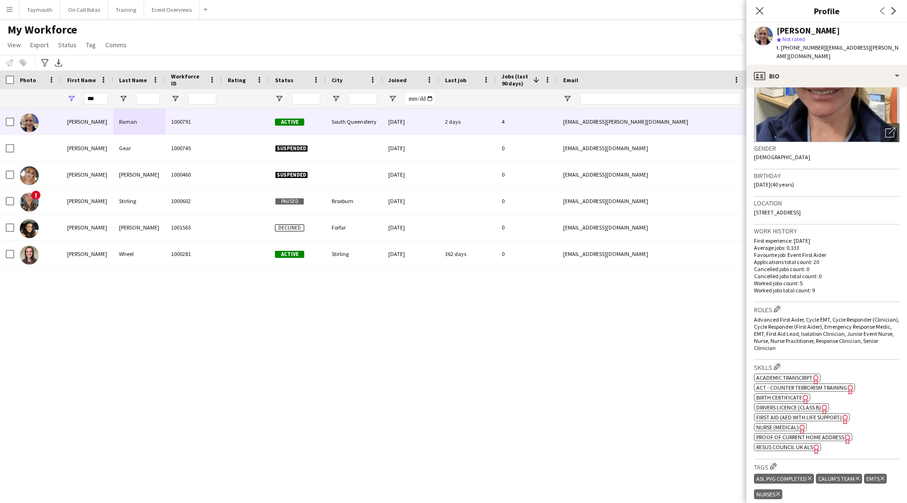
click at [798, 414] on span "First Aid (AED with life support)" at bounding box center [799, 417] width 86 height 7
click at [784, 444] on span "Resus Council UK ALS" at bounding box center [784, 447] width 57 height 7
click at [177, 13] on button "Event Overviews Close" at bounding box center [172, 9] width 56 height 18
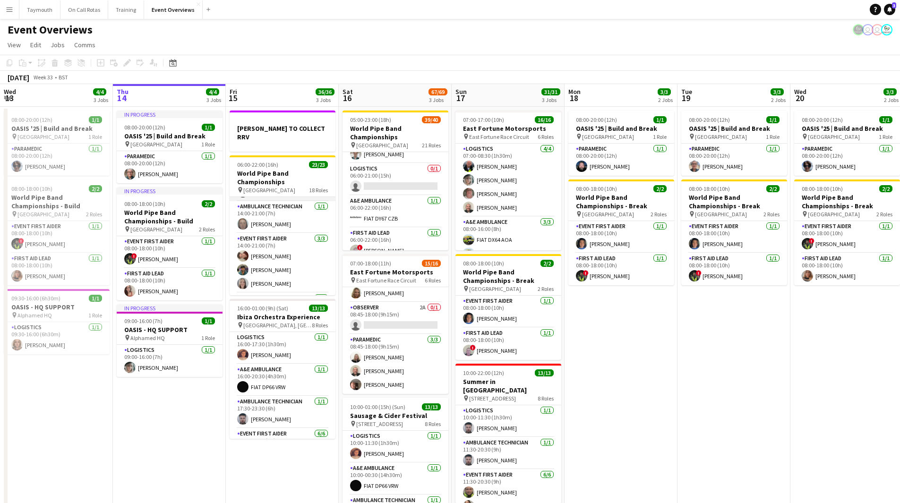
scroll to position [548, 0]
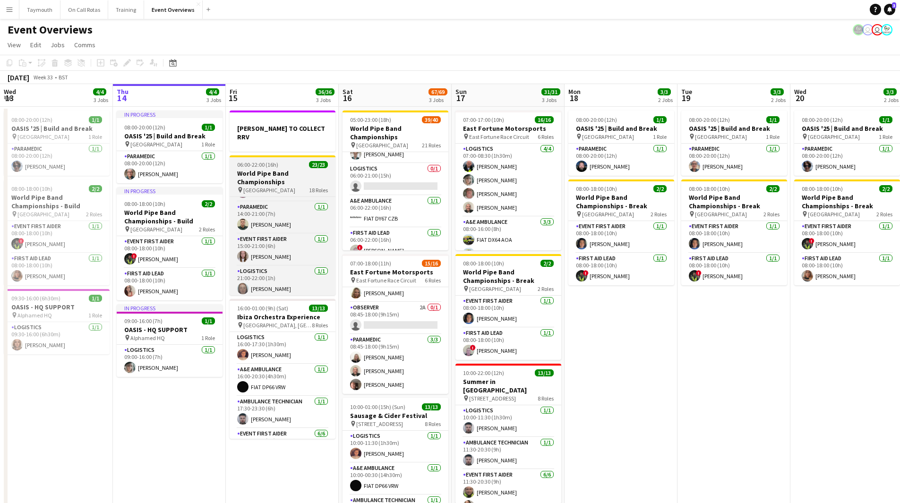
click at [288, 172] on h3 "World Pipe Band Championships" at bounding box center [283, 177] width 106 height 17
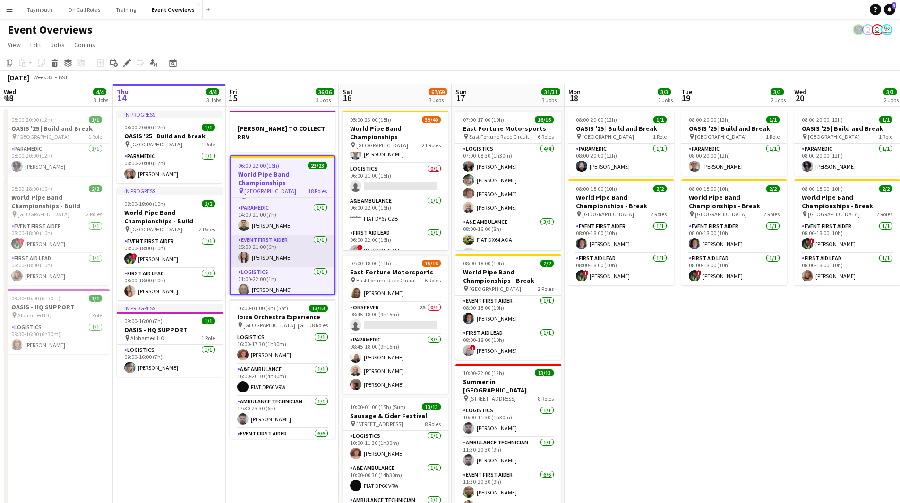
click at [280, 246] on app-card-role "Event First Aider 1/1 15:00-21:00 (6h) Charli Sinclair" at bounding box center [283, 251] width 104 height 32
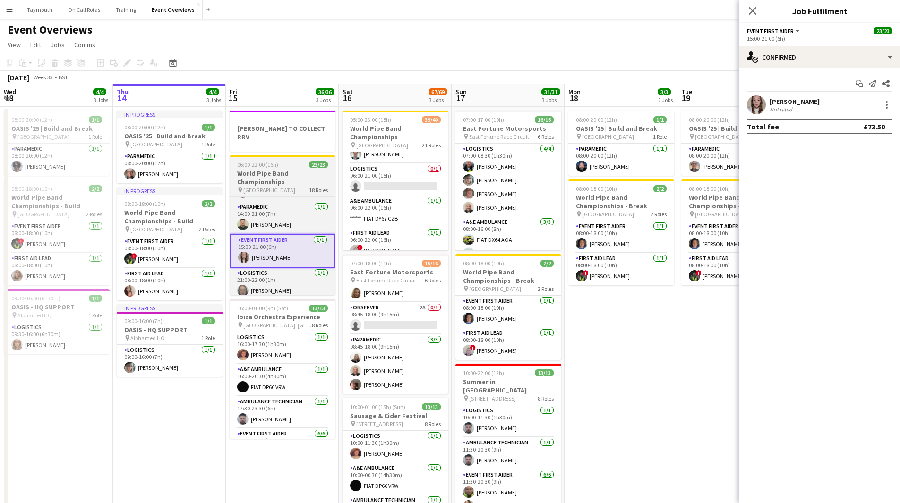
click at [279, 174] on h3 "World Pipe Band Championships" at bounding box center [283, 177] width 106 height 17
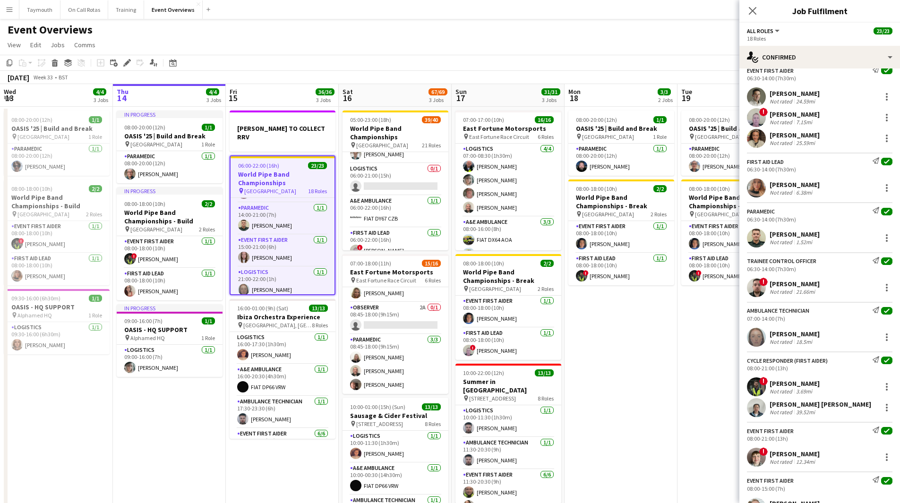
scroll to position [0, 0]
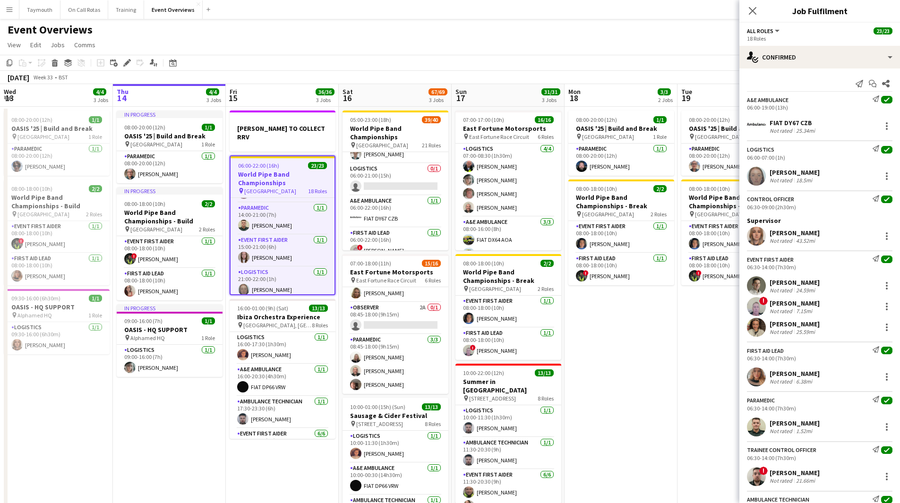
click at [292, 177] on h3 "World Pipe Band Championships" at bounding box center [283, 178] width 104 height 17
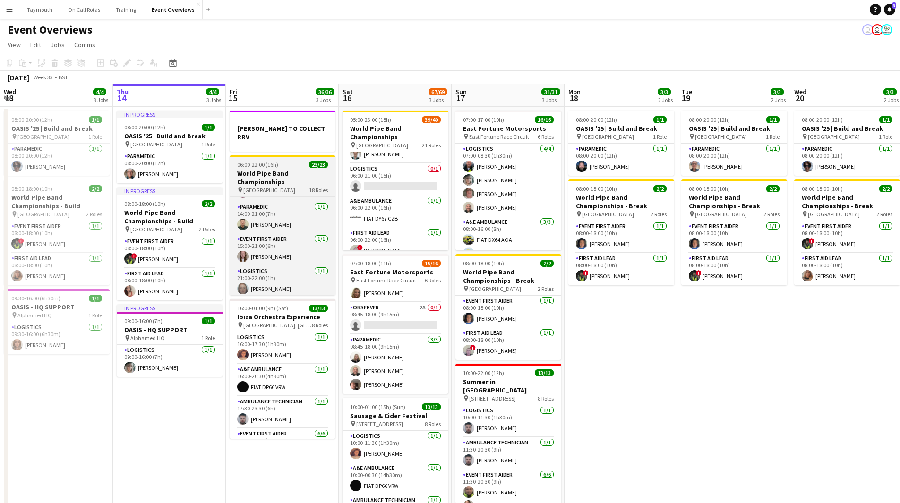
click at [281, 169] on h3 "World Pipe Band Championships" at bounding box center [283, 177] width 106 height 17
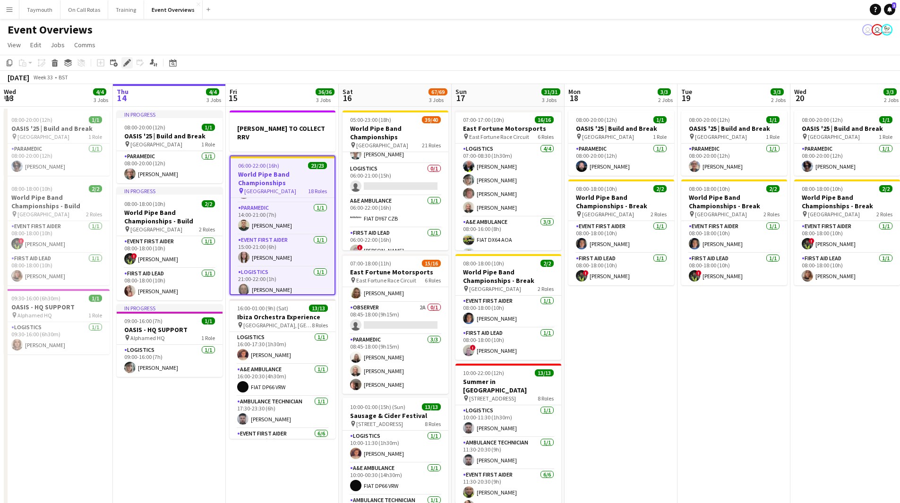
click at [128, 66] on icon "Edit" at bounding box center [127, 63] width 8 height 8
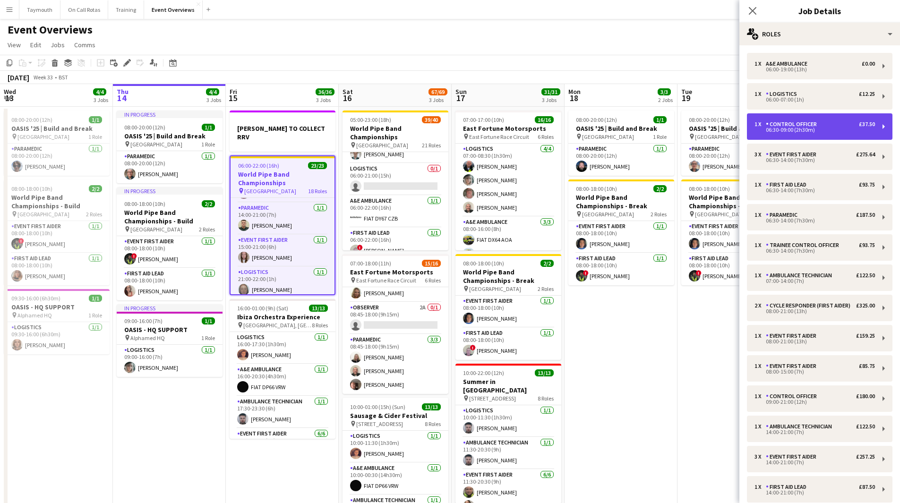
click at [807, 122] on div "Control Officer" at bounding box center [793, 124] width 55 height 7
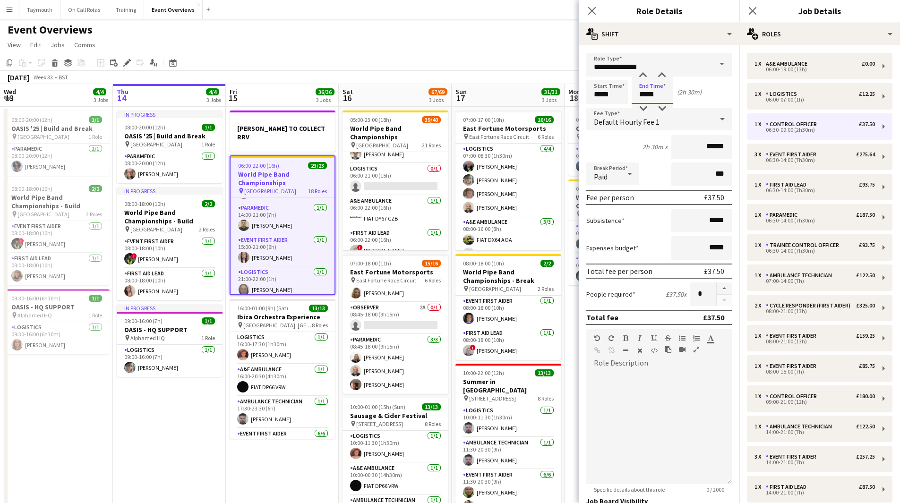
click at [660, 96] on input "*****" at bounding box center [653, 92] width 42 height 24
type input "*****"
click at [175, 409] on app-date-cell "In progress 08:00-20:00 (12h) 1/1 OASIS '25 | Build and Break pin [GEOGRAPHIC_D…" at bounding box center [169, 395] width 113 height 576
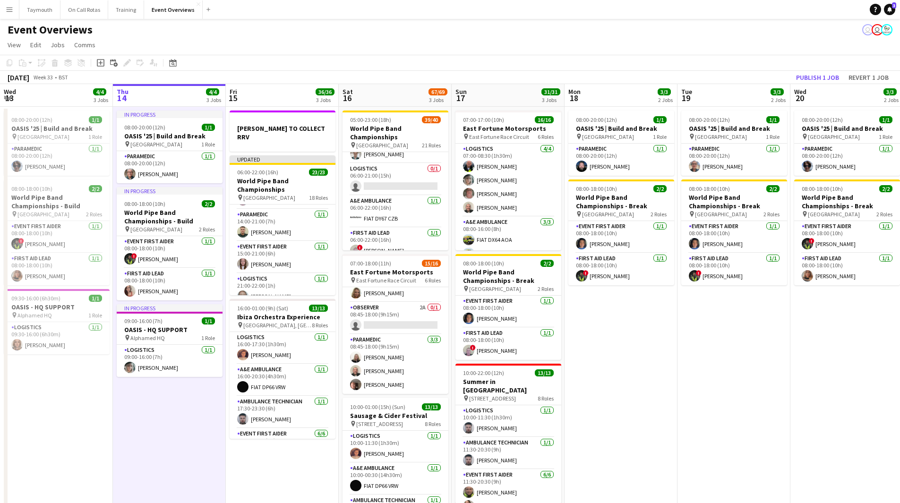
click at [789, 417] on app-date-cell "08:00-20:00 (12h) 1/1 OASIS '25 | Build and Break pin [GEOGRAPHIC_DATA] 1 Role …" at bounding box center [733, 395] width 113 height 576
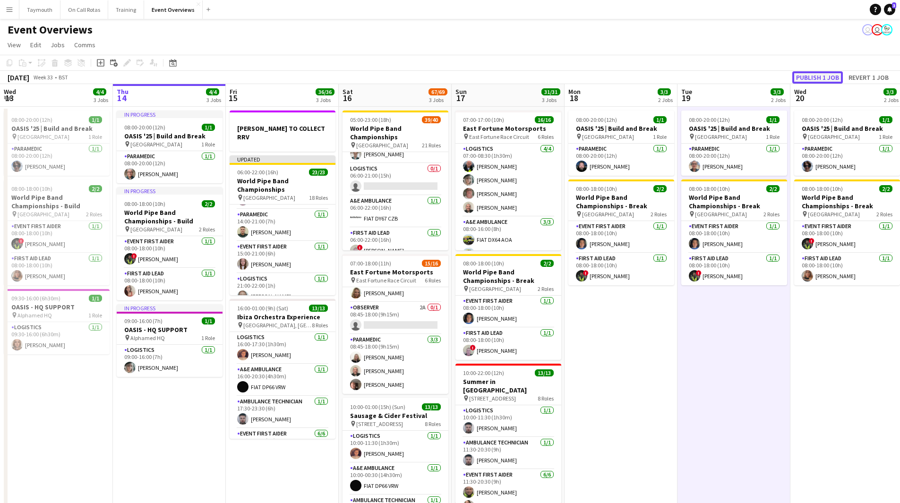
click at [833, 75] on button "Publish 1 job" at bounding box center [817, 77] width 51 height 12
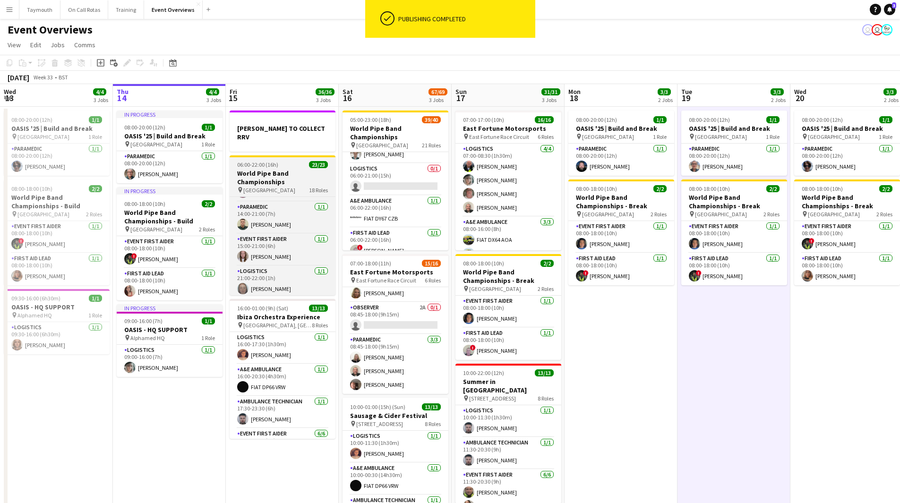
click at [282, 173] on h3 "World Pipe Band Championships" at bounding box center [283, 177] width 106 height 17
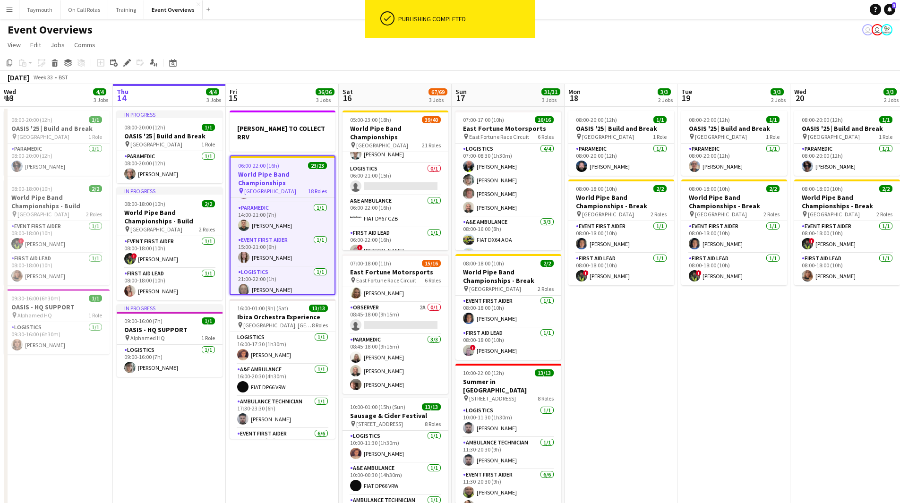
click at [269, 224] on app-card-role "Paramedic 1/1 14:00-21:00 (7h) Bradley Christie" at bounding box center [283, 219] width 104 height 32
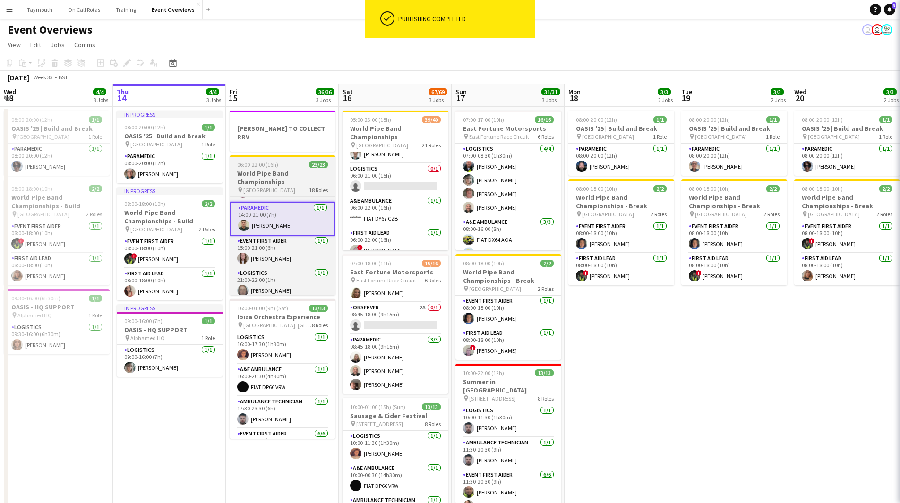
click at [271, 178] on h3 "World Pipe Band Championships" at bounding box center [283, 177] width 106 height 17
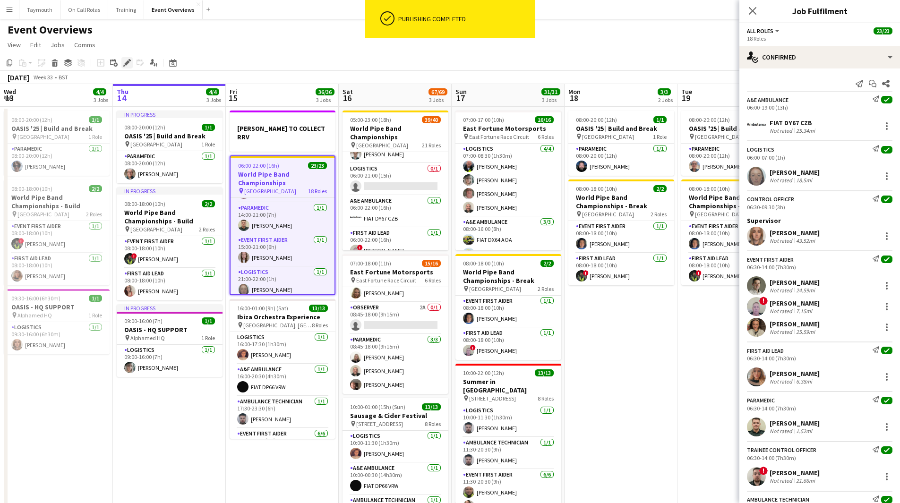
click at [123, 65] on icon "Edit" at bounding box center [127, 63] width 8 height 8
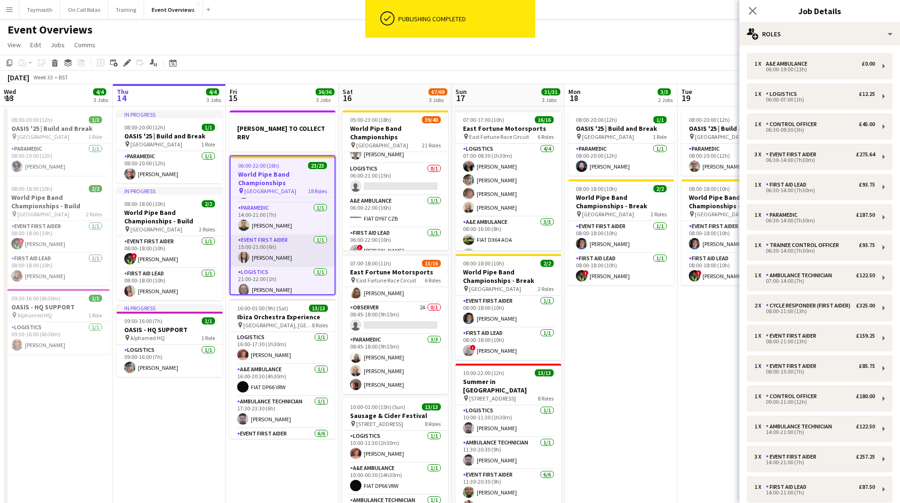
click at [285, 247] on app-card-role "Event First Aider 1/1 15:00-21:00 (6h) Charli Sinclair" at bounding box center [283, 251] width 104 height 32
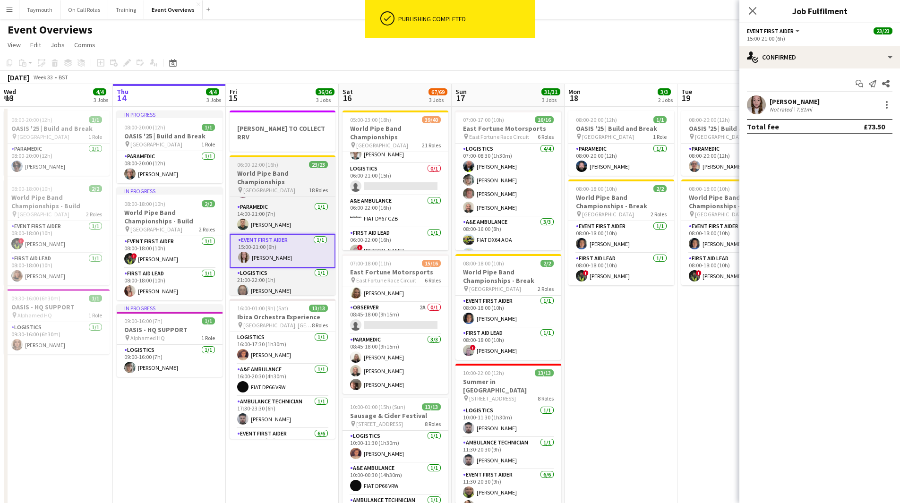
click at [274, 169] on h3 "World Pipe Band Championships" at bounding box center [283, 177] width 106 height 17
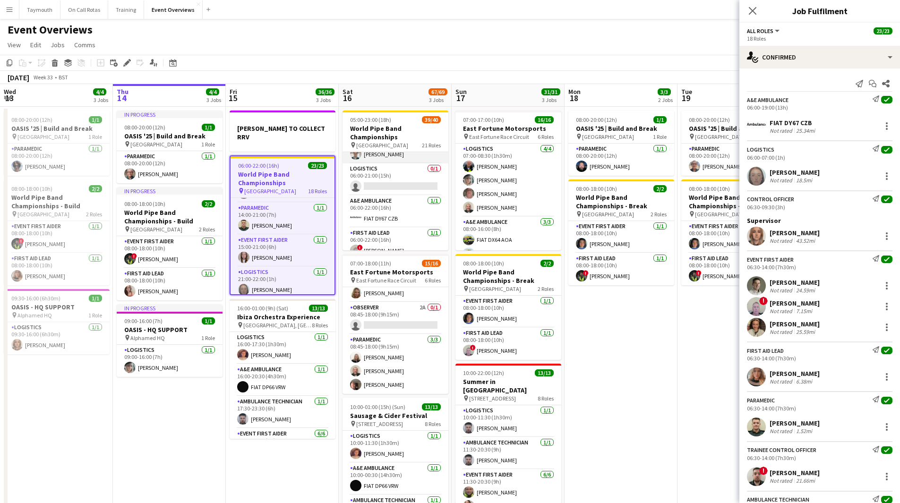
click at [403, 155] on app-card-role "Doctor 1/1 06:00-21:00 (15h) Ruari Jardine" at bounding box center [395, 147] width 106 height 32
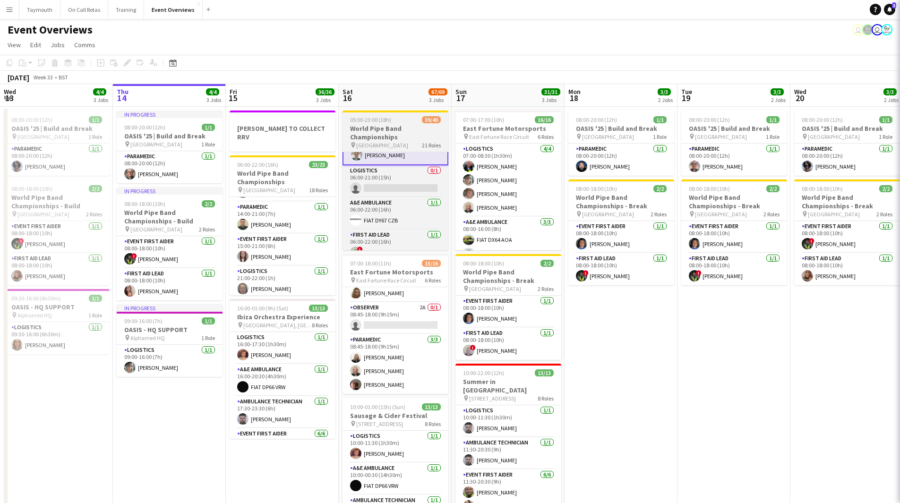
click at [403, 130] on h3 "World Pipe Band Championships" at bounding box center [395, 132] width 106 height 17
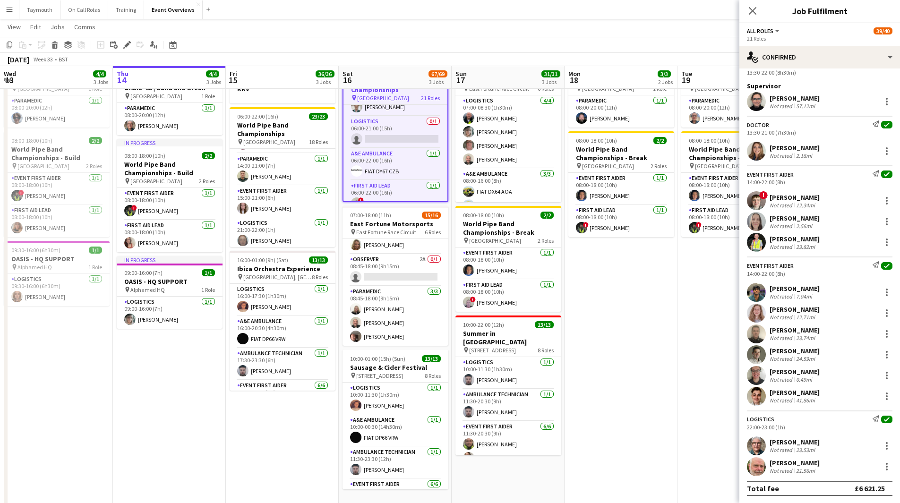
scroll to position [1079, 0]
click at [174, 44] on icon at bounding box center [172, 45] width 7 height 8
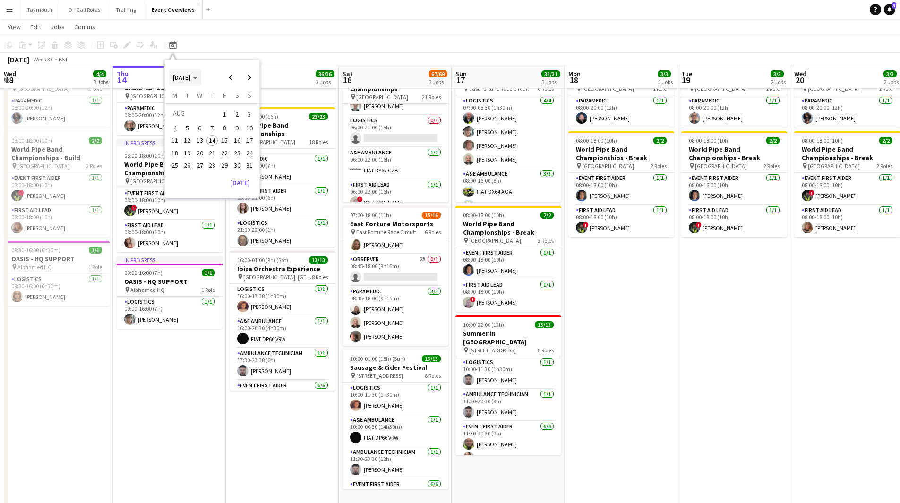
click at [190, 78] on span "[DATE]" at bounding box center [181, 77] width 17 height 9
click at [186, 126] on span "2024" at bounding box center [179, 125] width 19 height 11
click at [208, 140] on span "OCT" at bounding box center [200, 138] width 19 height 11
click at [213, 176] on span "31" at bounding box center [211, 175] width 11 height 11
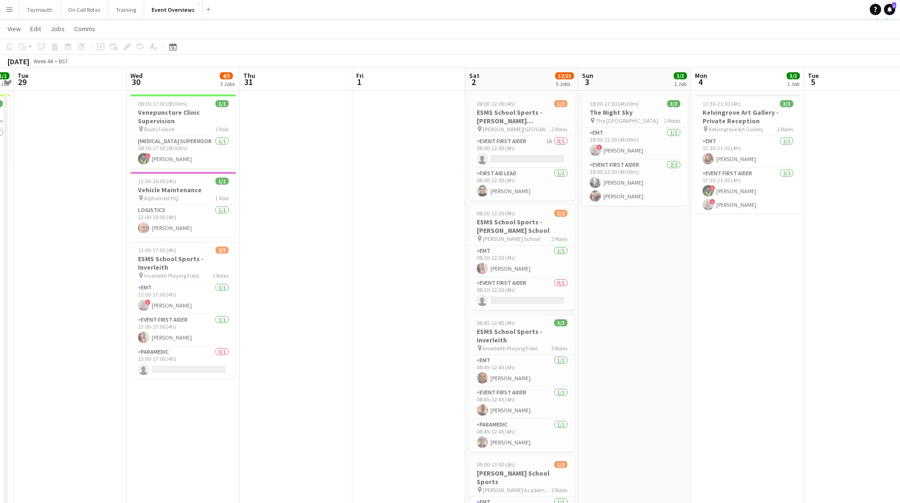
scroll to position [0, 0]
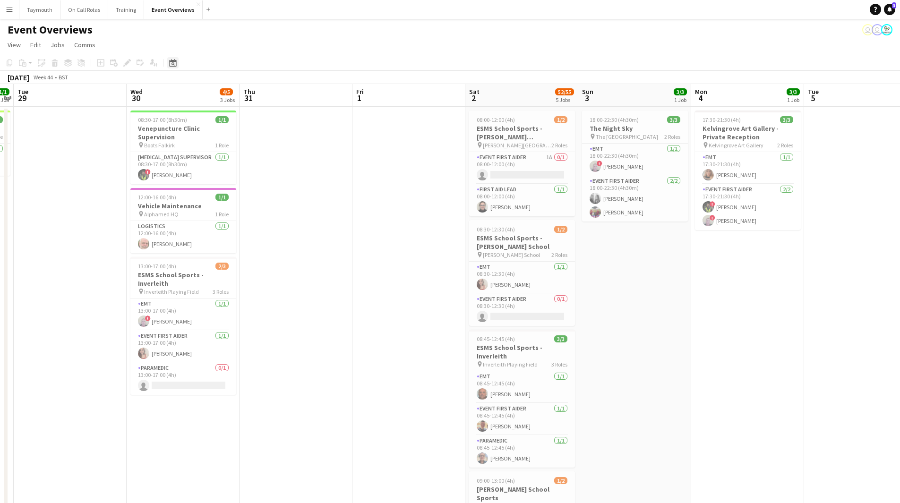
click at [174, 65] on icon at bounding box center [172, 63] width 3 height 3
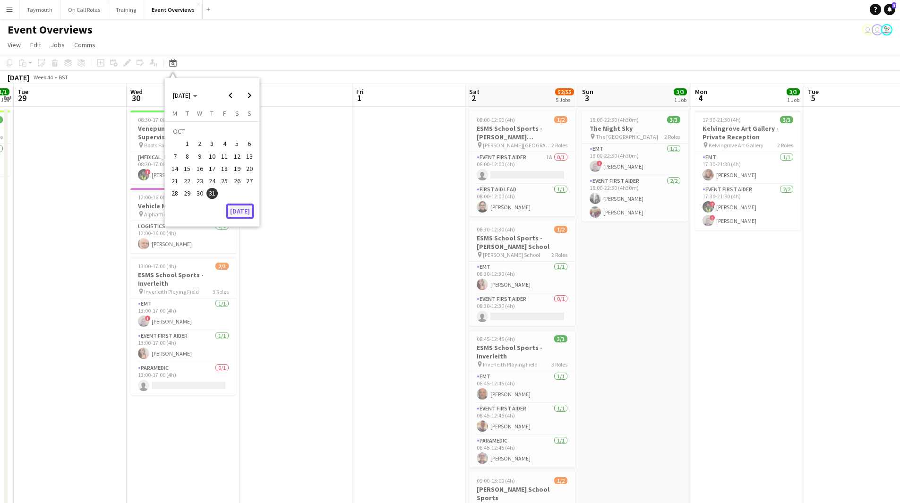
click at [240, 214] on button "[DATE]" at bounding box center [239, 211] width 27 height 15
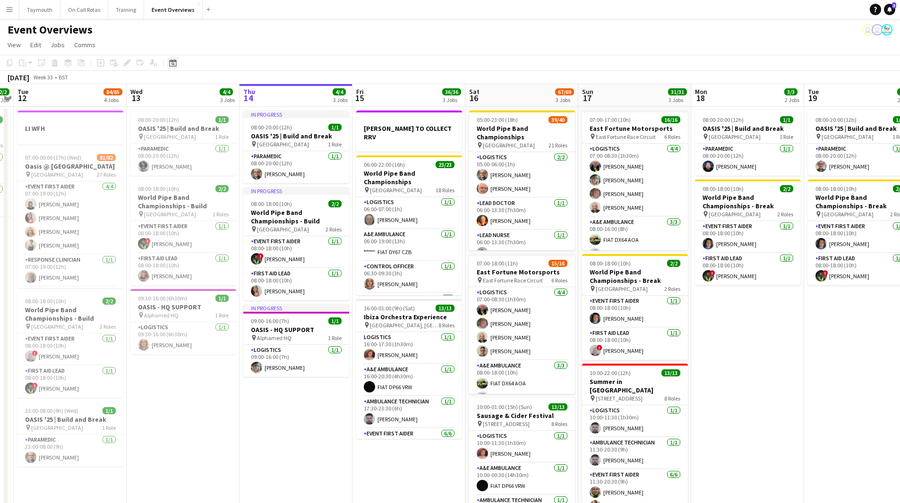
click at [176, 65] on icon at bounding box center [172, 63] width 7 height 8
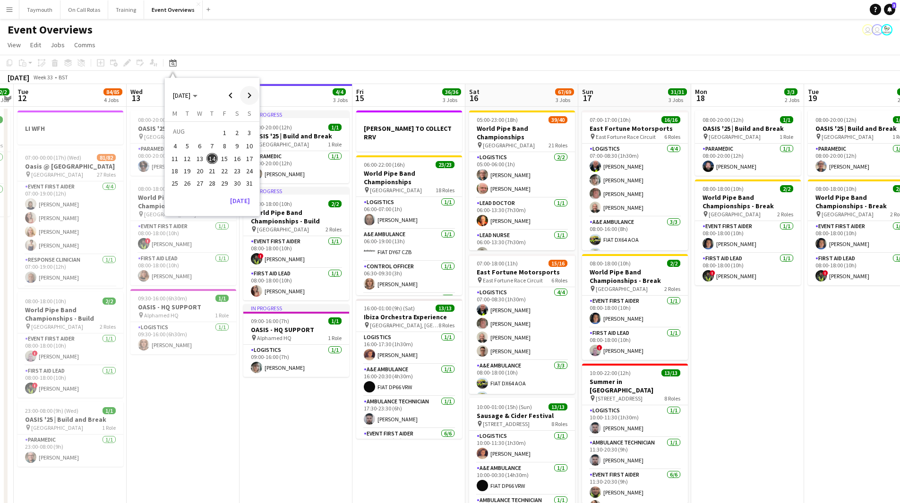
click at [254, 99] on span "Next month" at bounding box center [249, 95] width 19 height 19
click at [225, 96] on span "Previous month" at bounding box center [230, 95] width 19 height 19
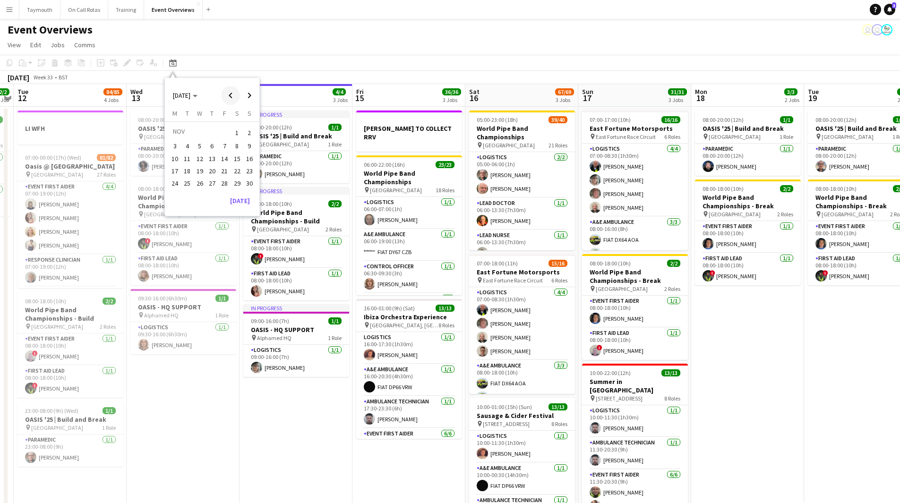
click at [234, 99] on span "Previous month" at bounding box center [230, 95] width 19 height 19
click at [227, 180] on span "24" at bounding box center [224, 180] width 11 height 11
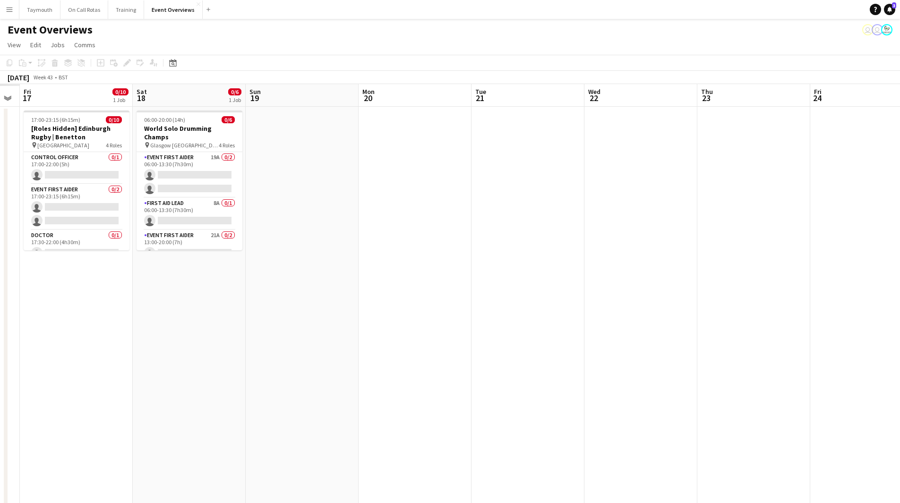
drag, startPoint x: 614, startPoint y: 364, endPoint x: 775, endPoint y: 374, distance: 160.9
click at [785, 367] on app-calendar-viewport "Wed 15 Thu 16 Fri 17 0/10 1 Job Sat 18 0/6 1 Job Sun 19 Mon 20 Tue 21 Wed 22 Th…" at bounding box center [450, 413] width 900 height 659
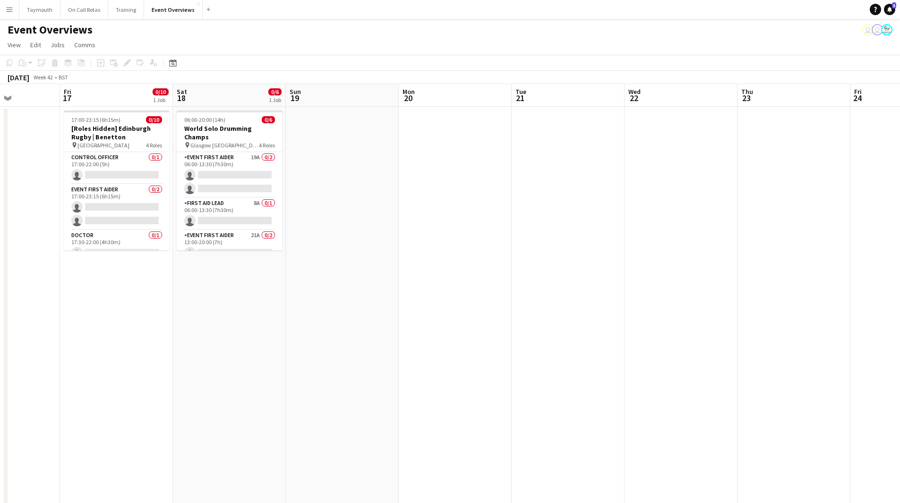
drag, startPoint x: 314, startPoint y: 363, endPoint x: 795, endPoint y: 371, distance: 481.0
click at [806, 372] on app-calendar-viewport "Tue 14 Wed 15 Thu 16 Fri 17 0/10 1 Job Sat 18 0/6 1 Job Sun 19 Mon 20 Tue 21 We…" at bounding box center [450, 413] width 900 height 659
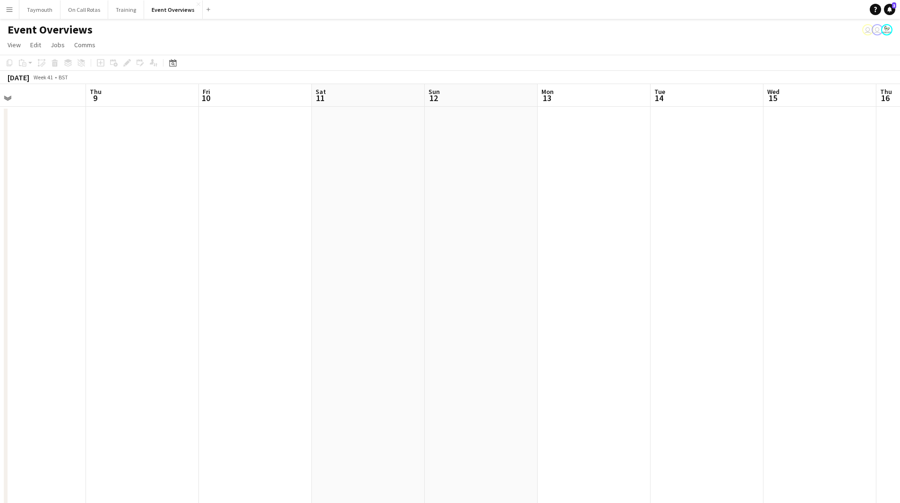
drag, startPoint x: 401, startPoint y: 372, endPoint x: 440, endPoint y: 363, distance: 40.3
click at [876, 357] on app-calendar-viewport "Mon 6 Tue 7 Wed 8 Thu 9 Fri 10 Sat 11 Sun 12 Mon 13 Tue 14 Wed 15 Thu 16 Fri 17…" at bounding box center [450, 413] width 900 height 659
drag, startPoint x: 460, startPoint y: 340, endPoint x: 665, endPoint y: 347, distance: 204.7
click at [687, 341] on app-calendar-viewport "Mon 6 Tue 7 Wed 8 Thu 9 Fri 10 Sat 11 Sun 12 Mon 13 Tue 14 Wed 15 Thu 16 Fri 17…" at bounding box center [450, 413] width 900 height 659
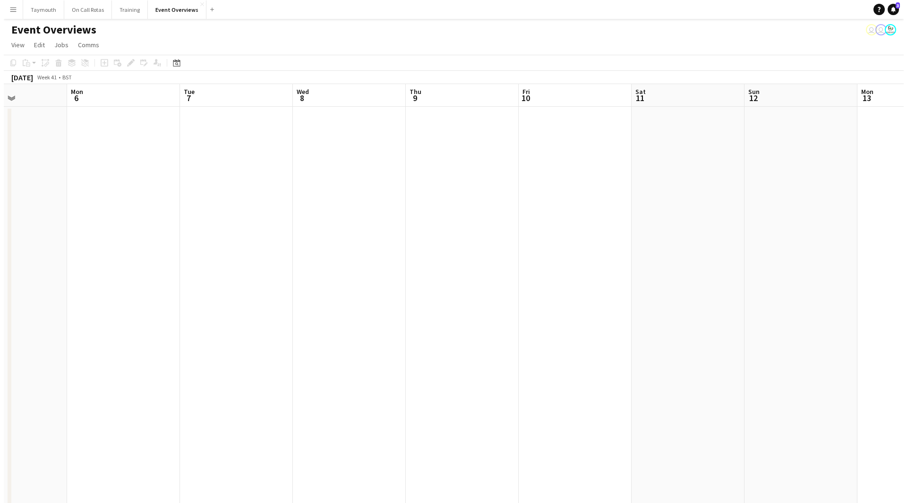
scroll to position [0, 221]
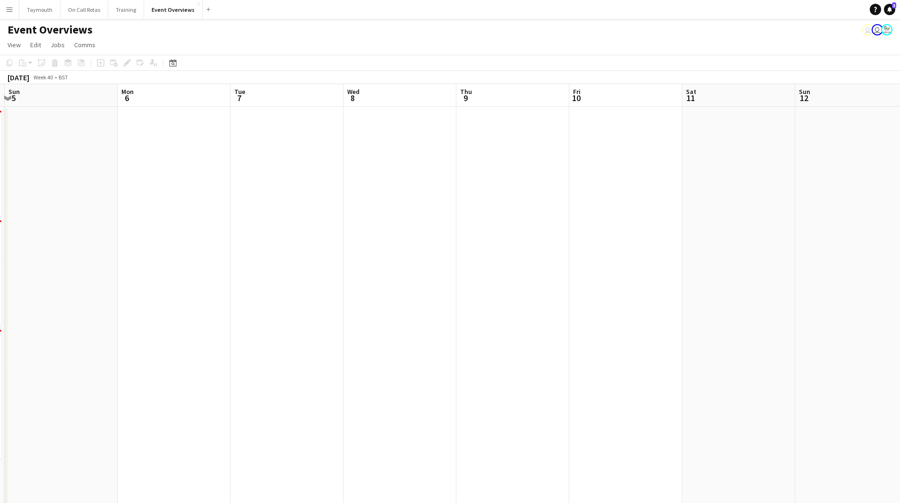
click at [13, 7] on app-icon "Menu" at bounding box center [10, 10] width 8 height 8
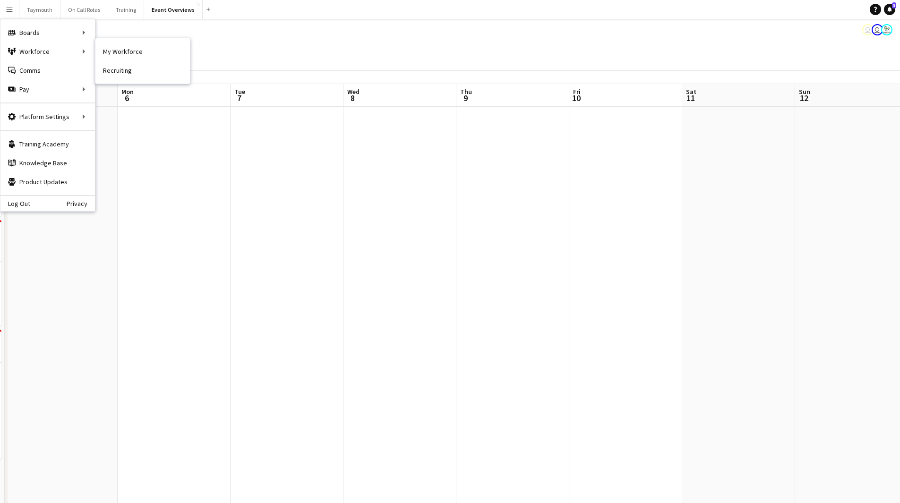
click at [145, 52] on link "My Workforce" at bounding box center [142, 51] width 94 height 19
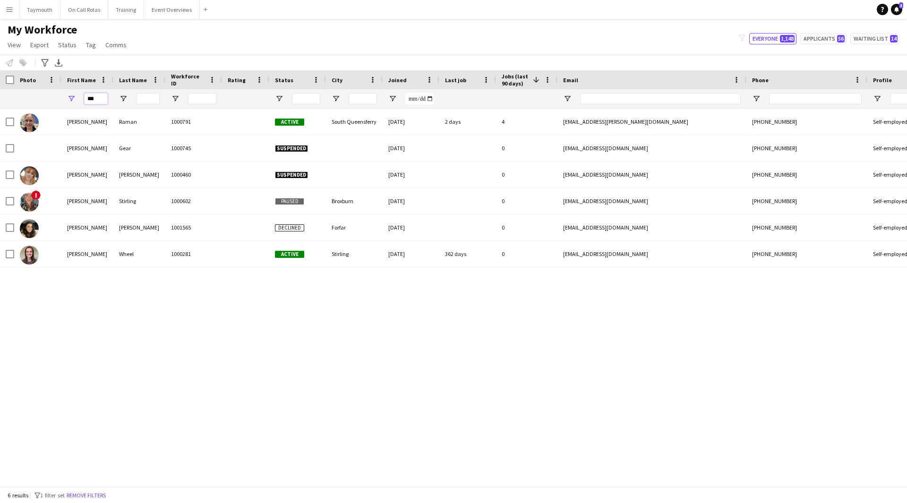
drag, startPoint x: 106, startPoint y: 101, endPoint x: -158, endPoint y: 109, distance: 264.2
click at [0, 109] on html "Menu Boards Boards Boards All jobs Status Workforce Workforce My Workforce Recr…" at bounding box center [453, 251] width 907 height 503
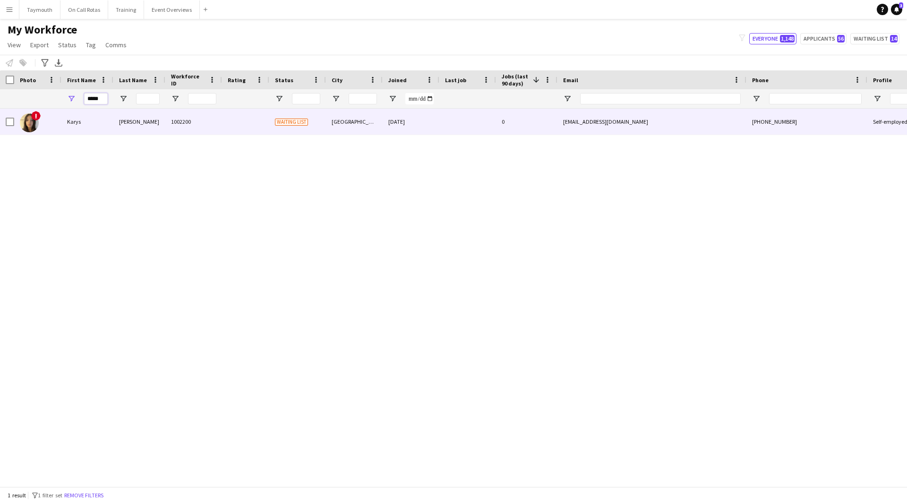
type input "*****"
click at [99, 127] on div "Karys" at bounding box center [87, 122] width 52 height 26
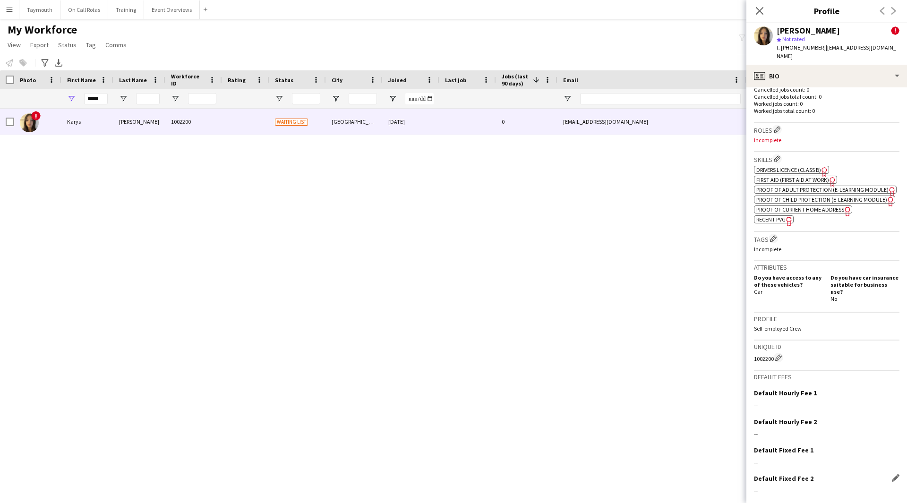
scroll to position [387, 0]
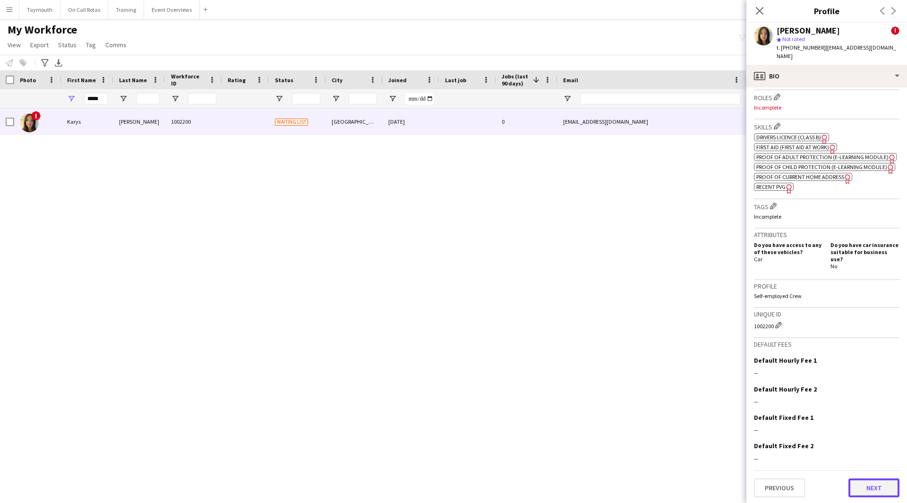
click at [867, 481] on button "Next" at bounding box center [873, 488] width 51 height 19
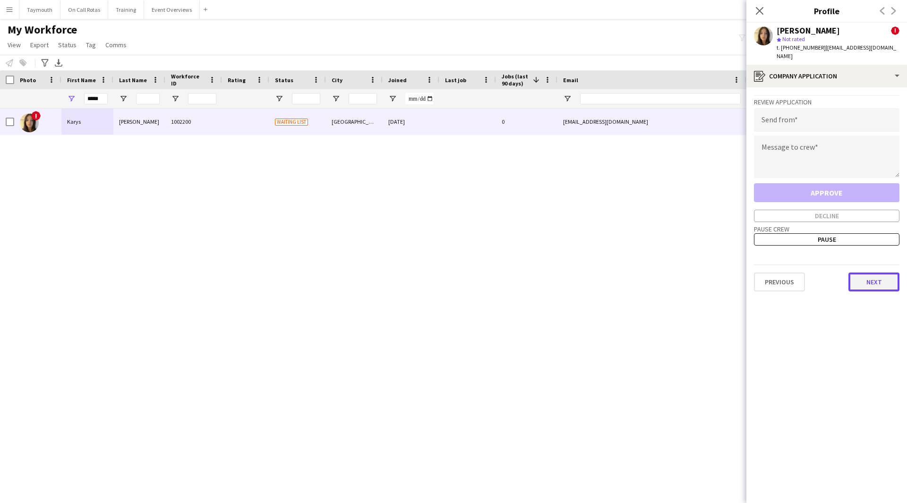
click at [881, 274] on button "Next" at bounding box center [873, 282] width 51 height 19
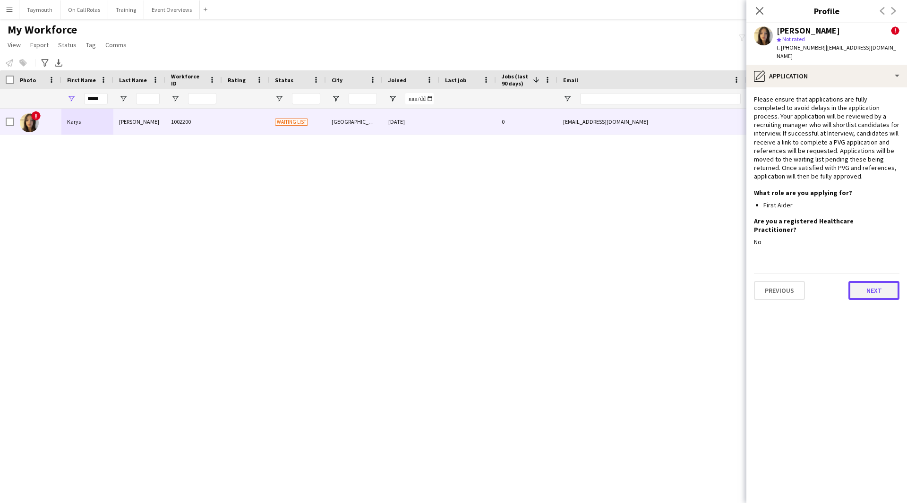
click at [875, 281] on button "Next" at bounding box center [873, 290] width 51 height 19
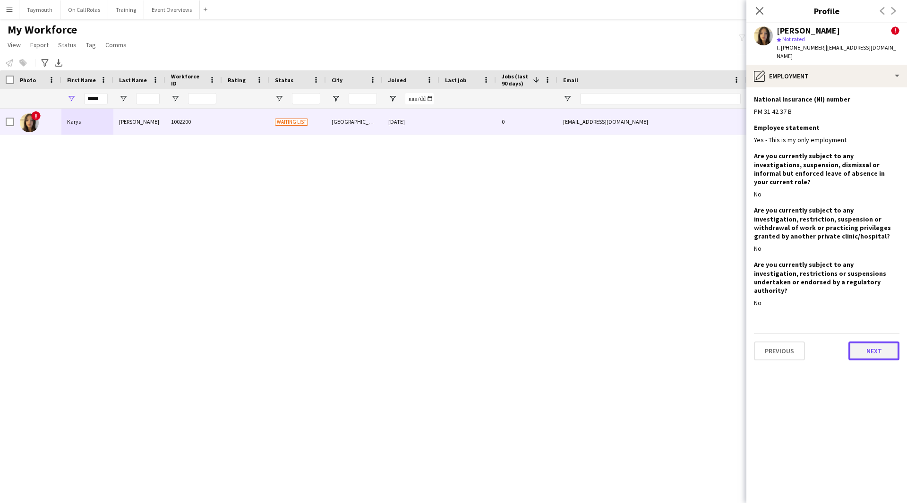
click at [887, 342] on button "Next" at bounding box center [873, 351] width 51 height 19
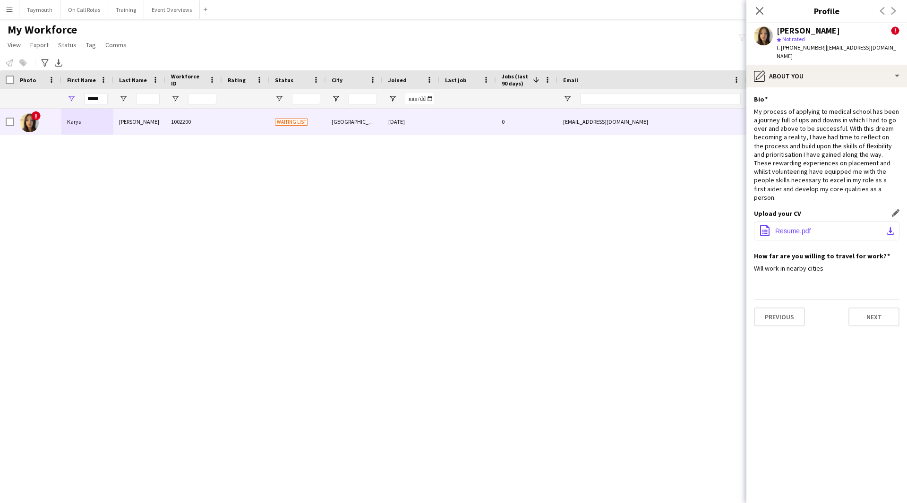
click at [888, 227] on app-icon "download-bottom" at bounding box center [891, 231] width 8 height 8
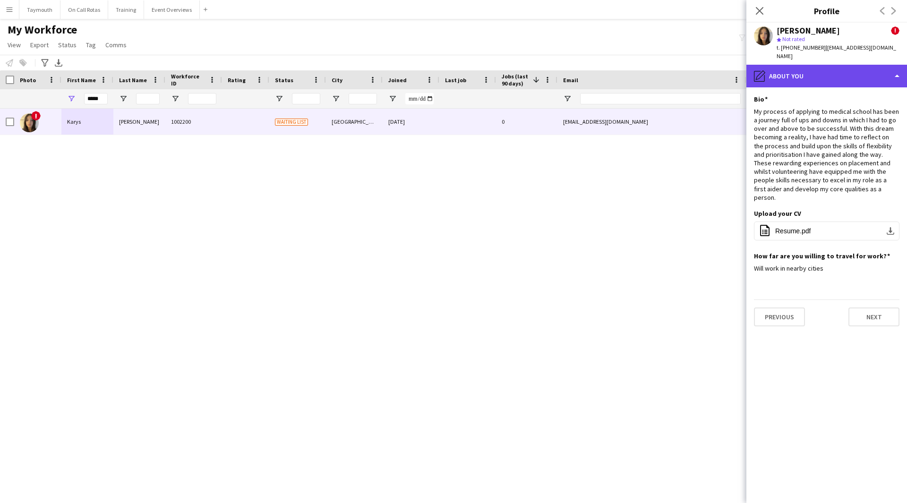
click at [822, 74] on div "pencil4 About you" at bounding box center [826, 76] width 161 height 23
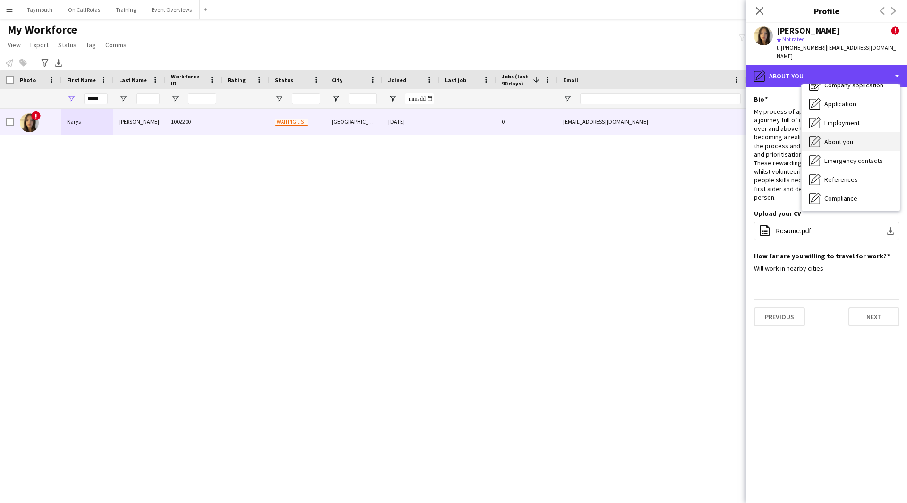
scroll to position [47, 0]
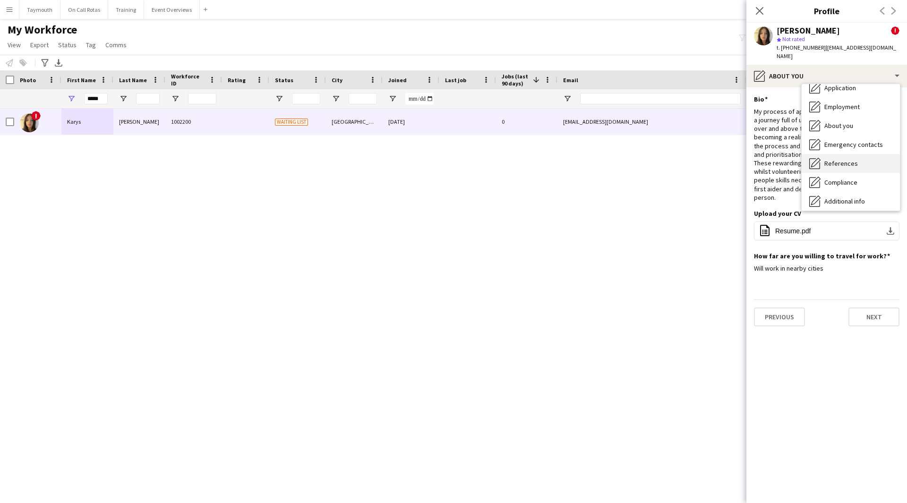
click at [847, 159] on span "References" at bounding box center [841, 163] width 34 height 9
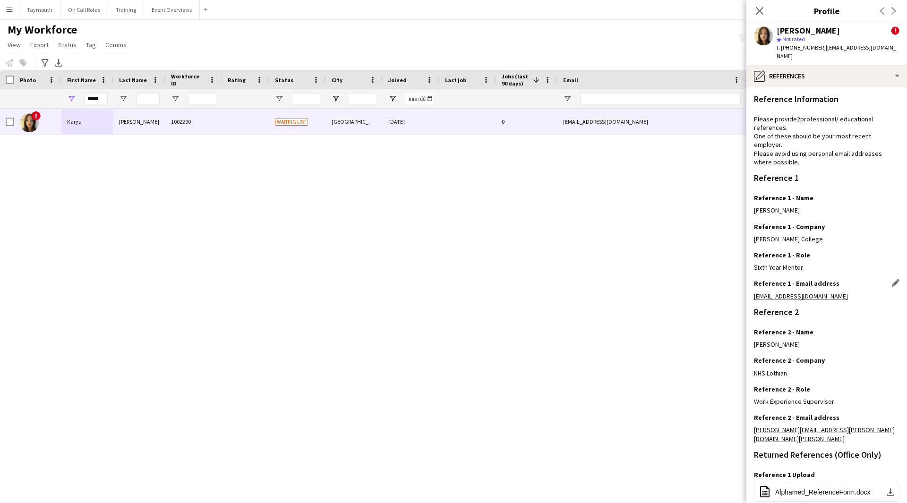
scroll to position [75, 0]
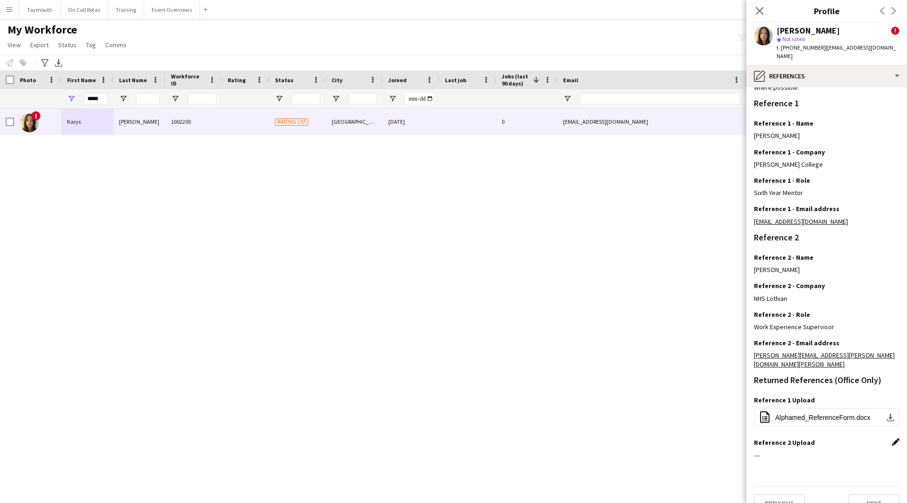
click at [892, 438] on app-icon "Edit this field" at bounding box center [896, 442] width 8 height 8
click at [867, 451] on button "Upload new file" at bounding box center [869, 458] width 59 height 15
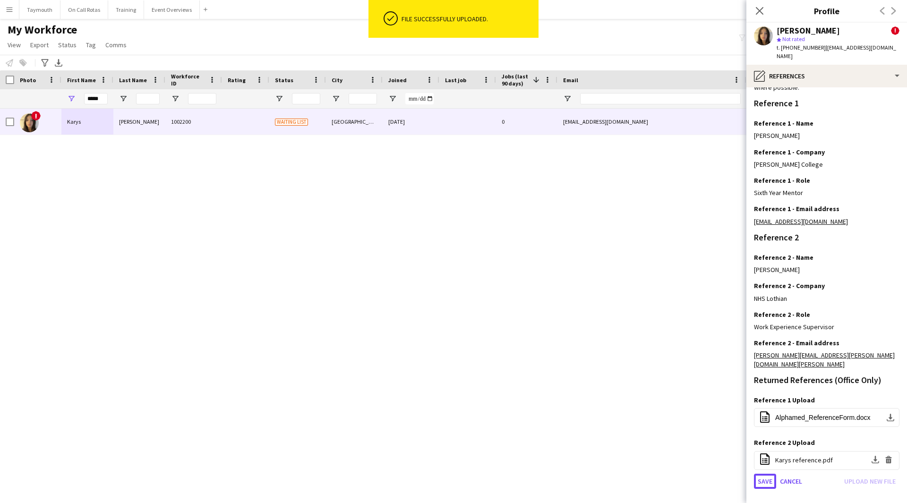
drag, startPoint x: 768, startPoint y: 460, endPoint x: 742, endPoint y: 454, distance: 27.2
click at [768, 474] on button "Save" at bounding box center [765, 481] width 22 height 15
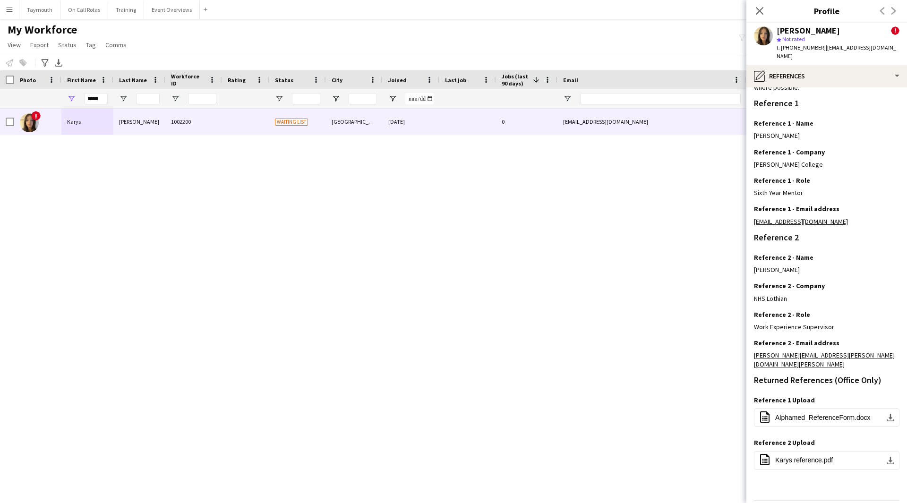
drag, startPoint x: 890, startPoint y: 50, endPoint x: 821, endPoint y: 48, distance: 69.5
click at [821, 48] on app-profile-header "Karys Carlin ! star Not rated t. +447854329482 | kcarlin19@hotmail.com" at bounding box center [826, 44] width 161 height 42
copy span "kcarlin19@hotmail.com"
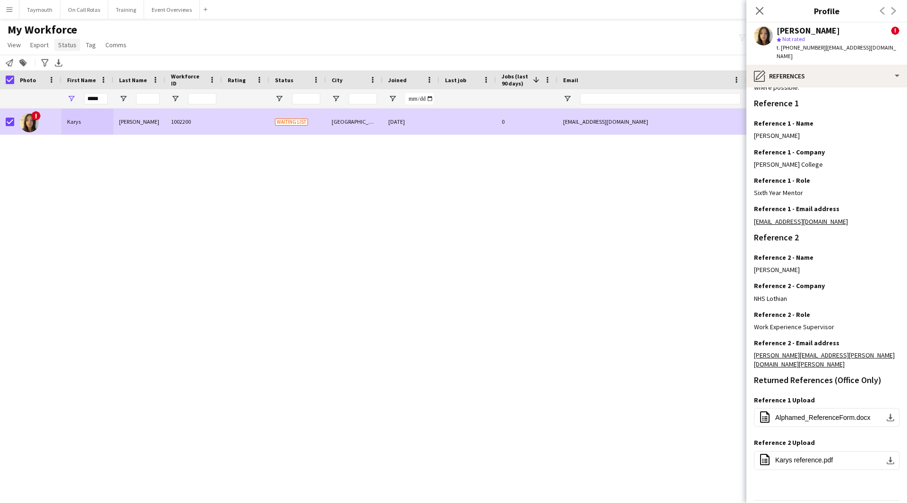
click at [61, 44] on span "Status" at bounding box center [67, 45] width 18 height 9
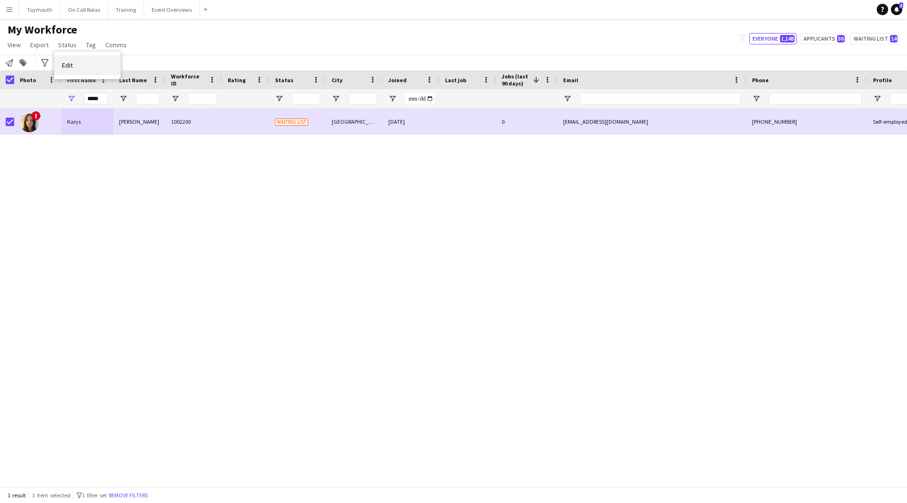
click at [60, 59] on link "Edit" at bounding box center [87, 65] width 66 height 20
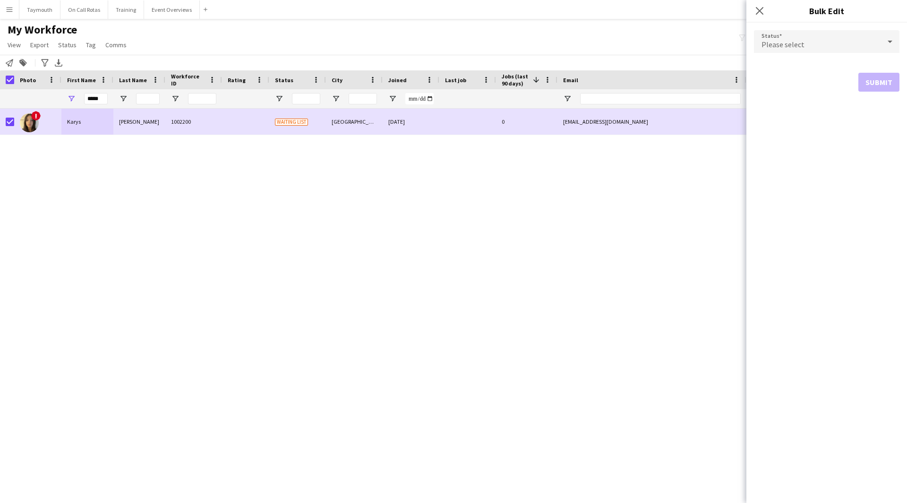
click at [830, 46] on div "Please select" at bounding box center [817, 41] width 127 height 23
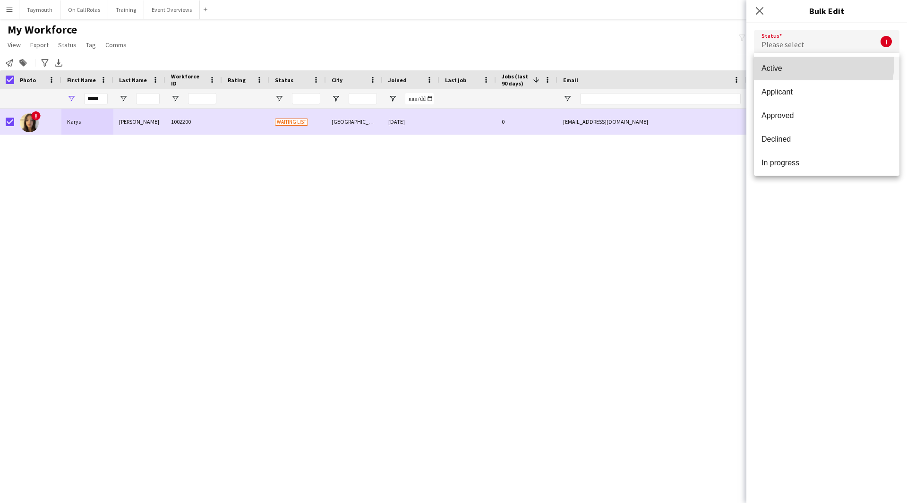
click at [813, 64] on span "Active" at bounding box center [827, 68] width 130 height 9
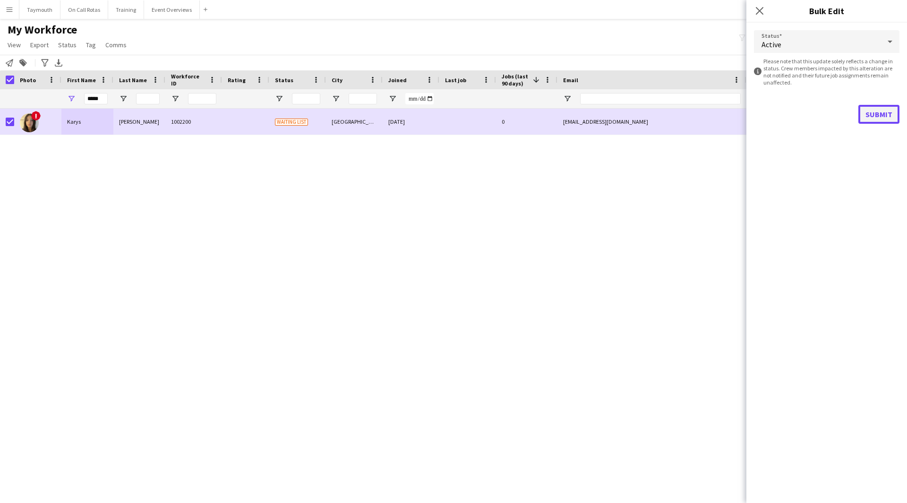
click at [883, 120] on button "Submit" at bounding box center [878, 114] width 41 height 19
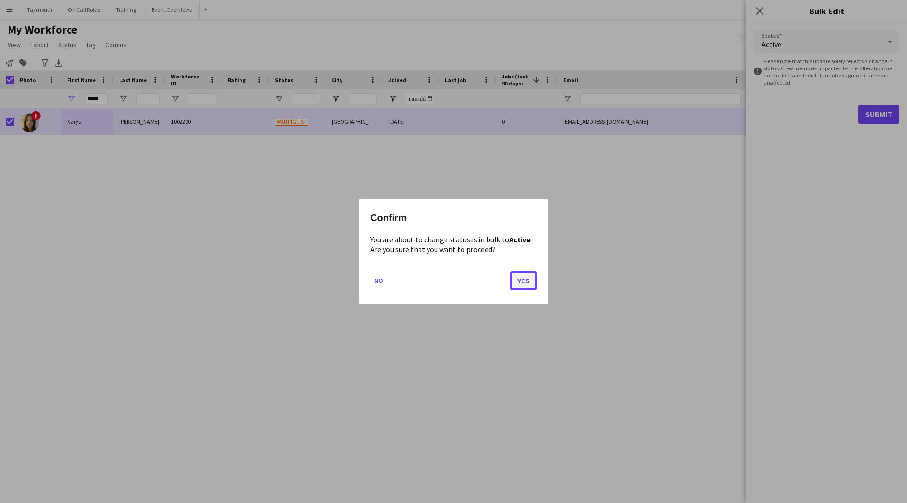
click at [531, 281] on button "Yes" at bounding box center [523, 280] width 26 height 19
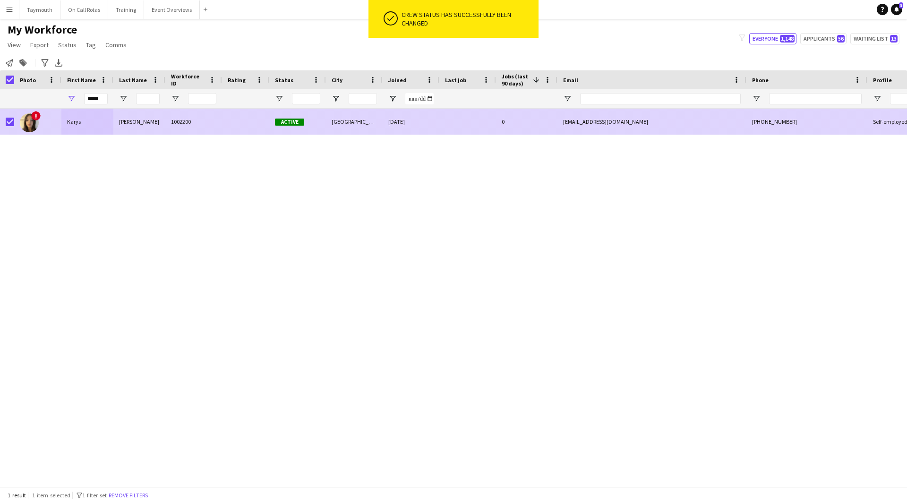
click at [177, 127] on div "1002200" at bounding box center [193, 122] width 57 height 26
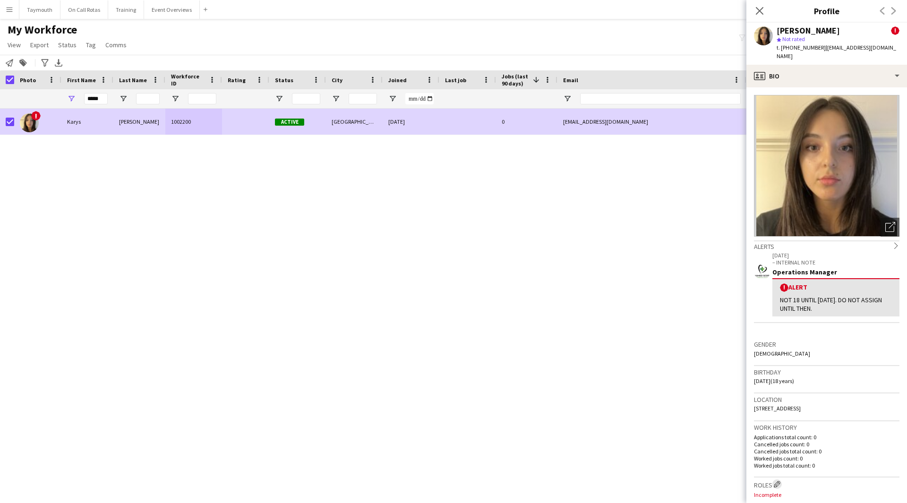
click at [779, 481] on app-icon "Edit crew company roles" at bounding box center [777, 484] width 7 height 7
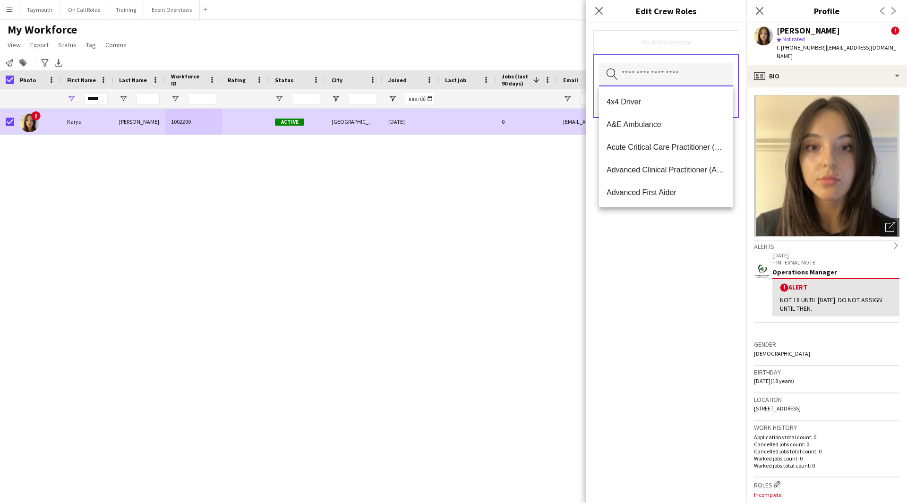
click at [665, 73] on input "text" at bounding box center [666, 75] width 134 height 24
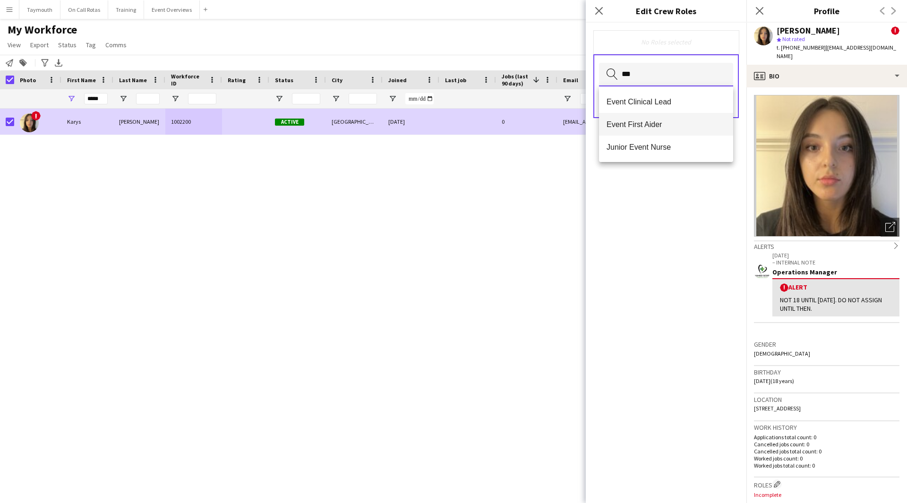
type input "***"
click at [667, 121] on span "Event First Aider" at bounding box center [666, 124] width 119 height 9
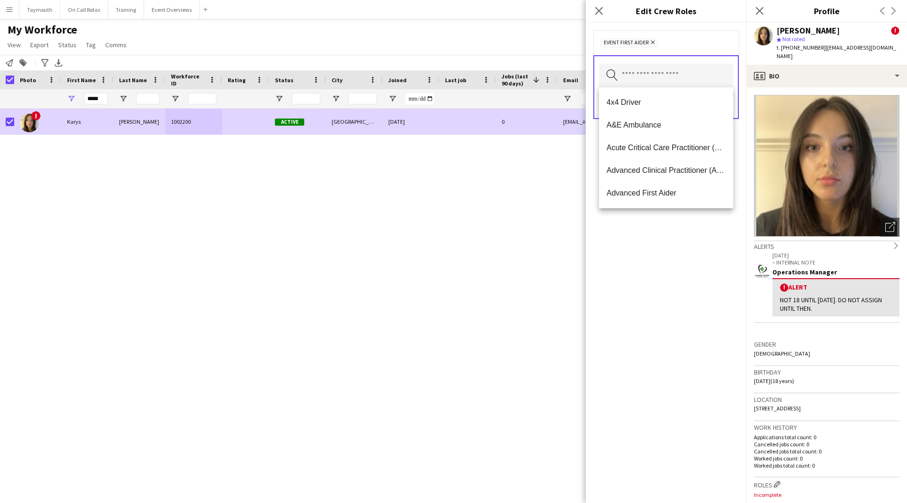
drag, startPoint x: 705, startPoint y: 258, endPoint x: 708, endPoint y: 160, distance: 97.8
click at [705, 255] on div "Event First Aider Remove Search by role type Save" at bounding box center [666, 263] width 161 height 480
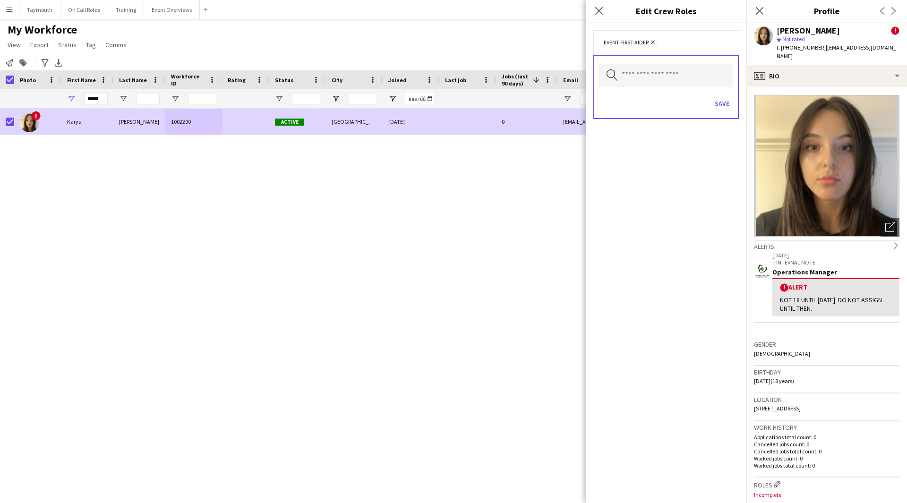
click at [719, 113] on div "Save" at bounding box center [666, 104] width 134 height 27
click at [722, 107] on button "Save" at bounding box center [722, 103] width 22 height 15
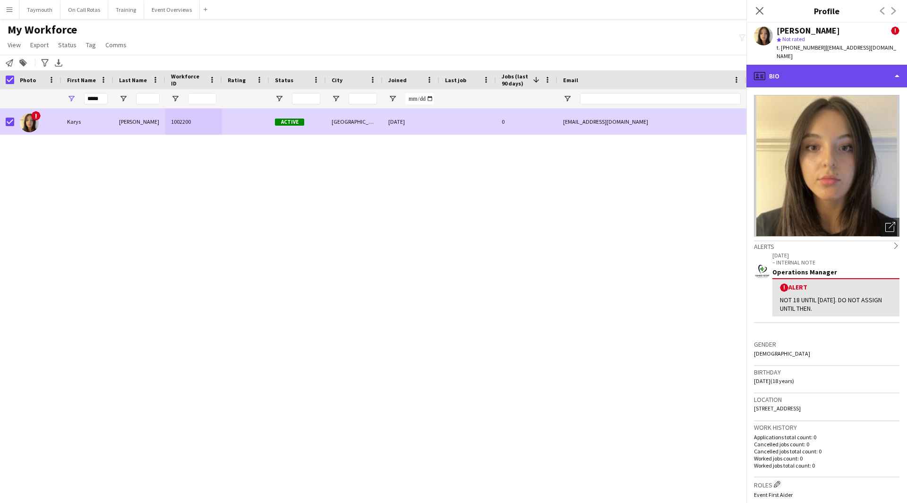
click at [895, 73] on div "profile Bio" at bounding box center [826, 76] width 161 height 23
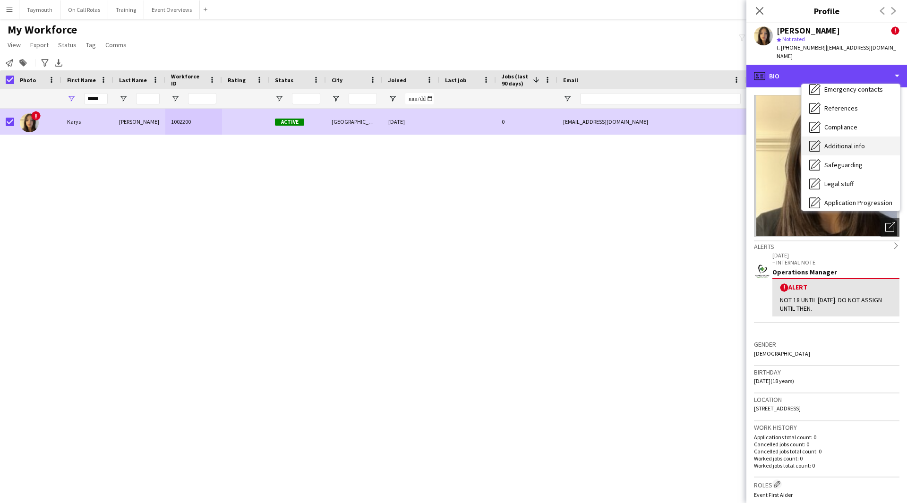
scroll to position [164, 0]
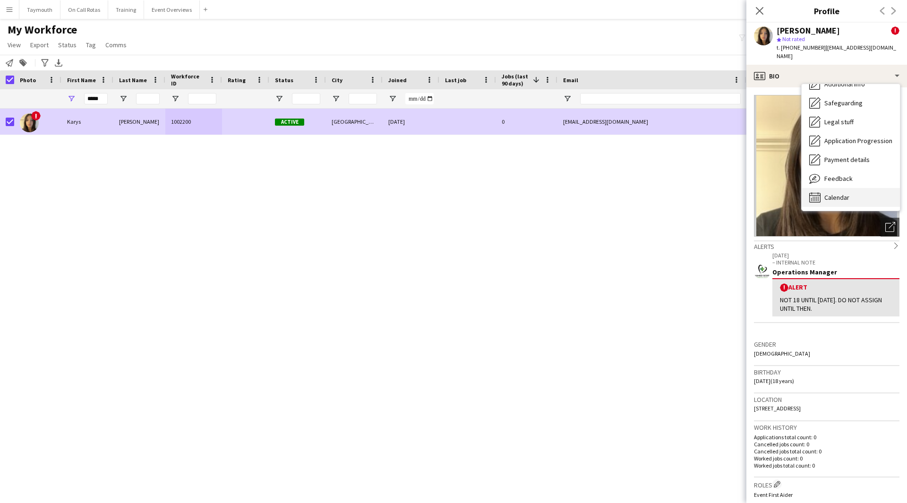
click at [856, 191] on div "Calendar Calendar" at bounding box center [851, 197] width 98 height 19
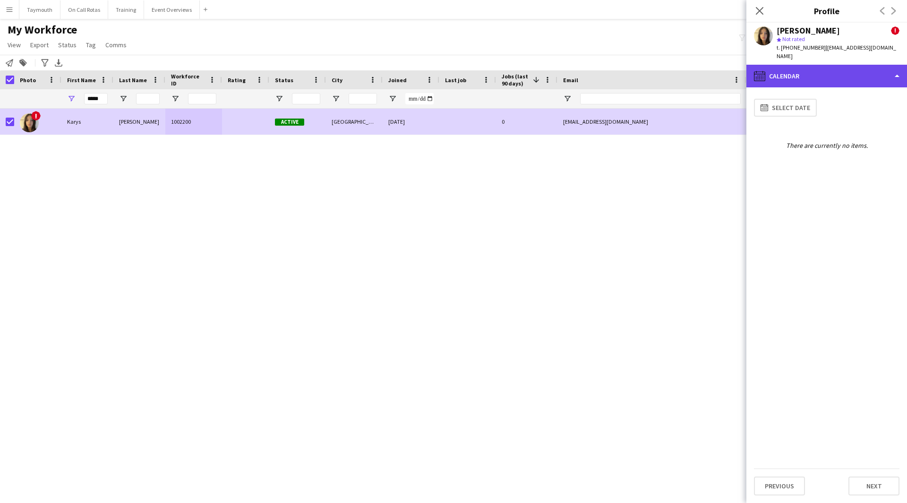
click at [861, 65] on div "calendar-full Calendar" at bounding box center [826, 76] width 161 height 23
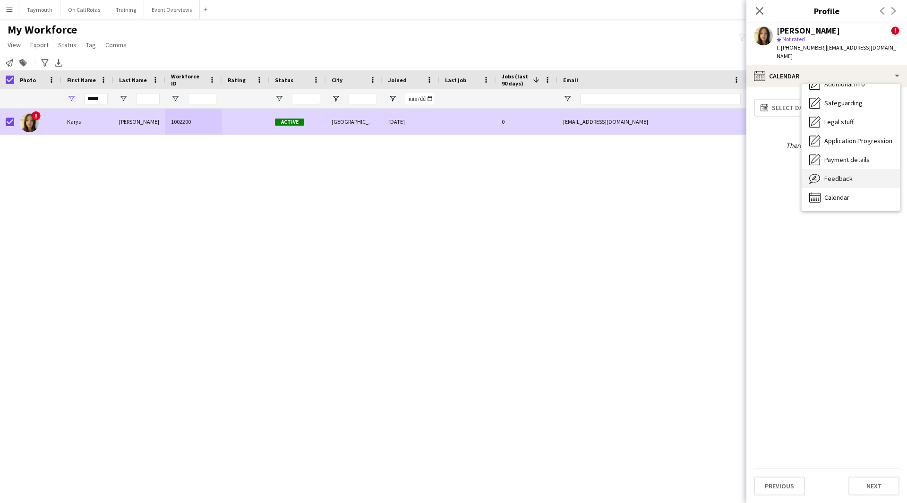
click at [839, 175] on div "Feedback Feedback" at bounding box center [851, 178] width 98 height 19
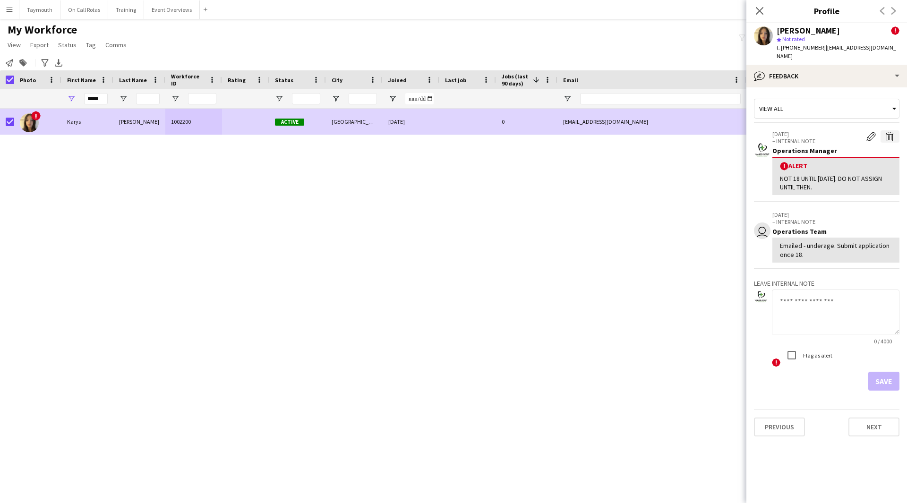
click at [893, 132] on app-icon "Delete alert" at bounding box center [889, 136] width 9 height 9
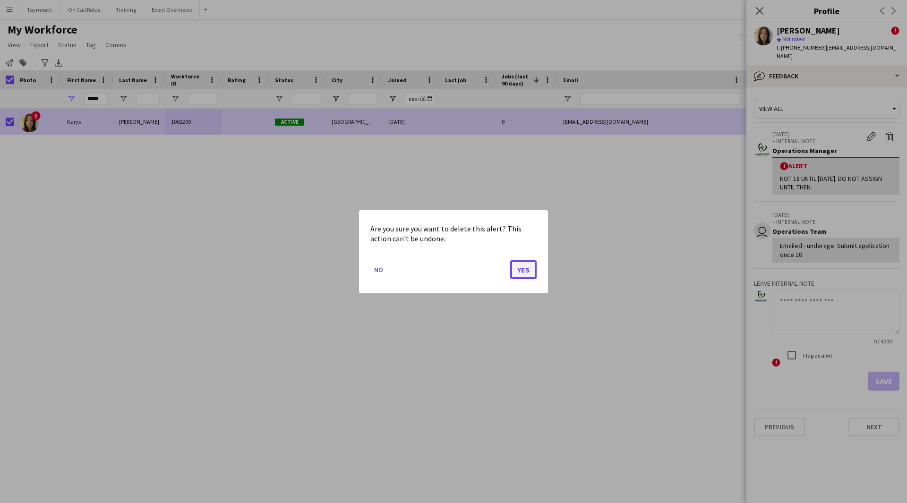
click at [523, 274] on button "Yes" at bounding box center [523, 269] width 26 height 19
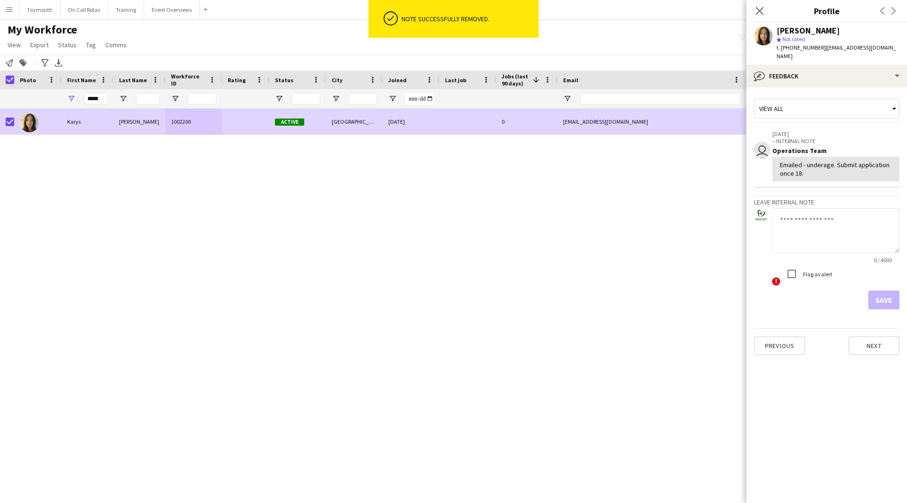
click at [808, 218] on textarea at bounding box center [836, 230] width 128 height 45
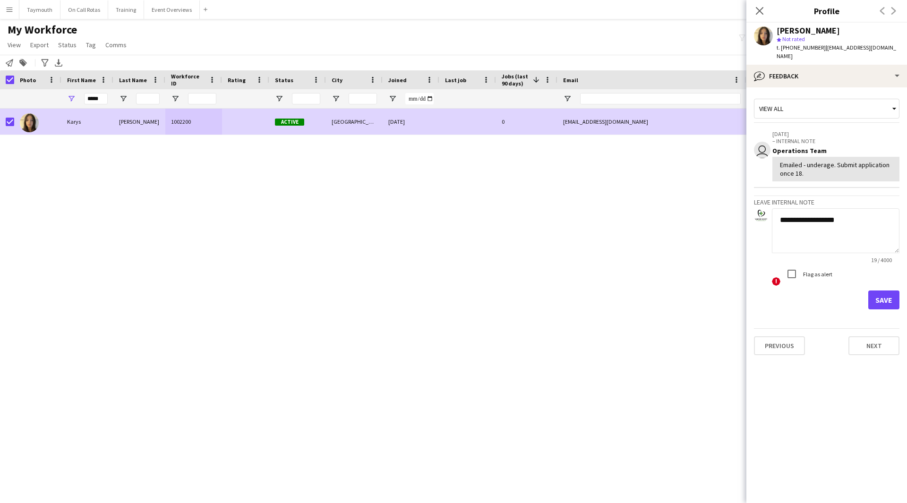
type textarea "**********"
click at [886, 291] on button "Save" at bounding box center [883, 300] width 31 height 19
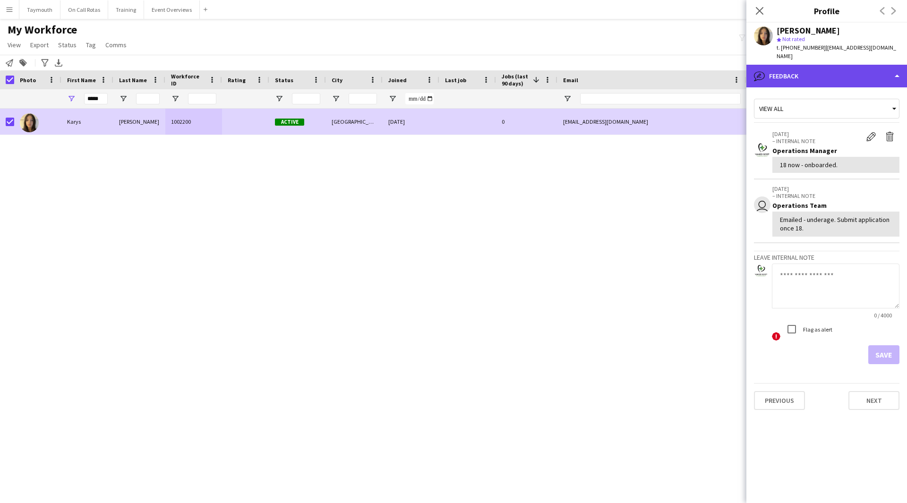
click at [831, 72] on div "bubble-pencil Feedback" at bounding box center [826, 76] width 161 height 23
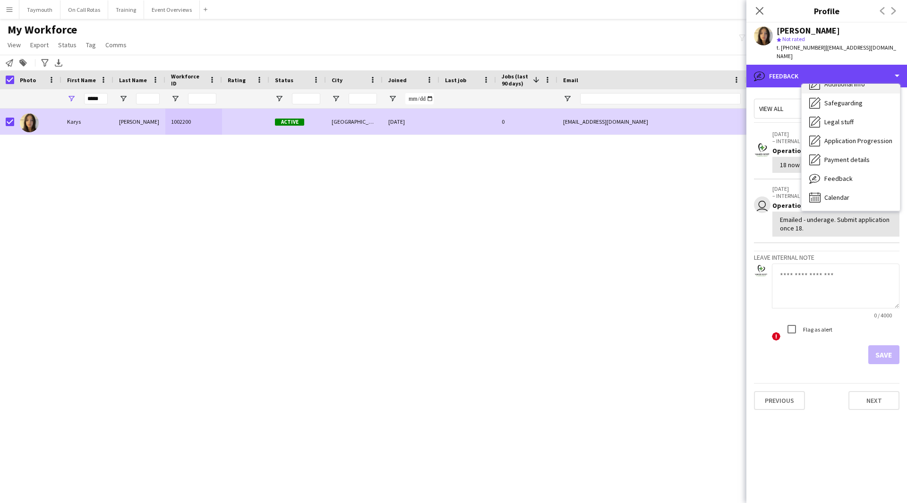
scroll to position [0, 0]
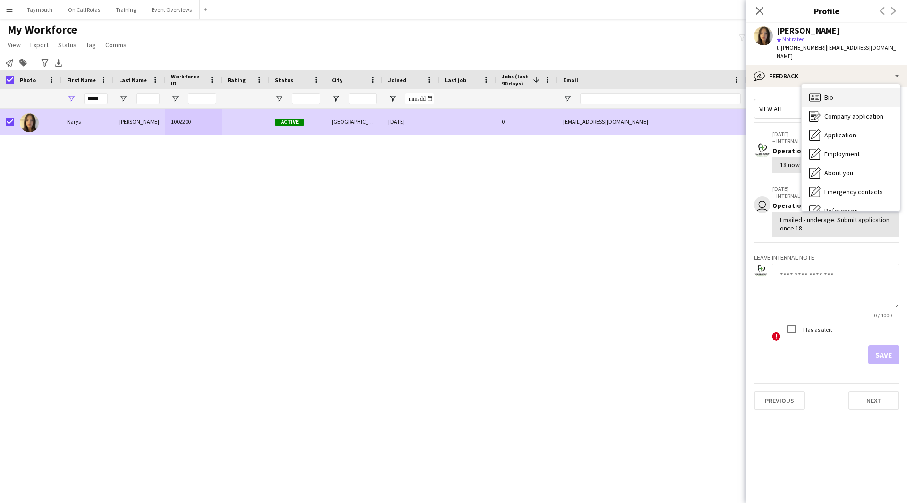
click at [840, 93] on div "Bio Bio" at bounding box center [851, 97] width 98 height 19
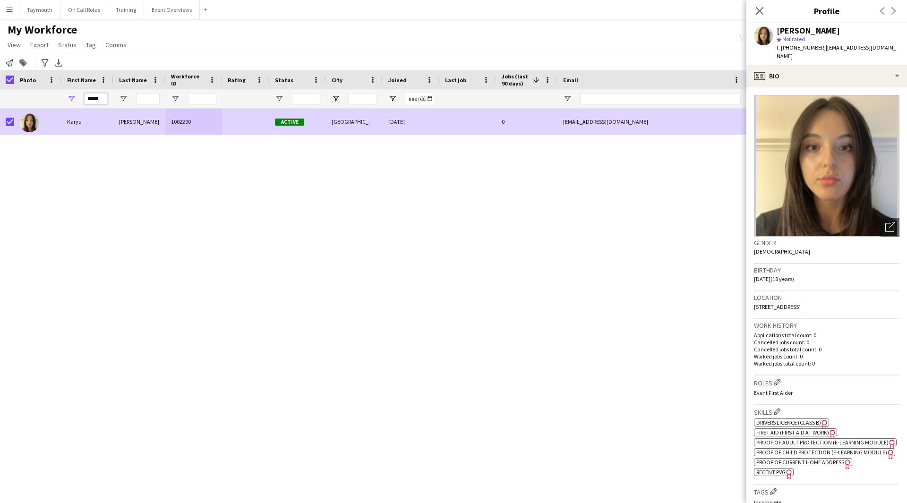
click at [106, 95] on input "*****" at bounding box center [96, 98] width 24 height 11
click at [0, 75] on html "Menu Boards Boards Boards All jobs Status Workforce Workforce My Workforce Recr…" at bounding box center [453, 251] width 907 height 503
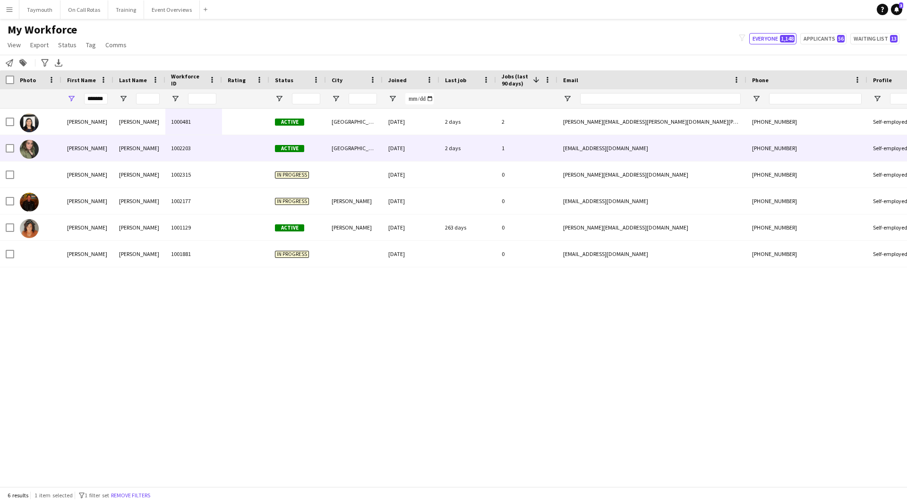
click at [170, 146] on div "1002203" at bounding box center [193, 148] width 57 height 26
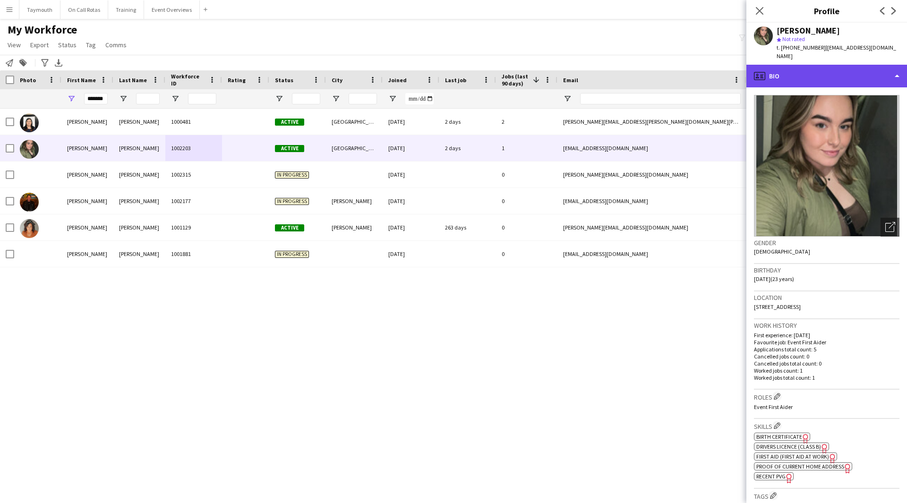
click at [863, 75] on div "profile Bio" at bounding box center [826, 76] width 161 height 23
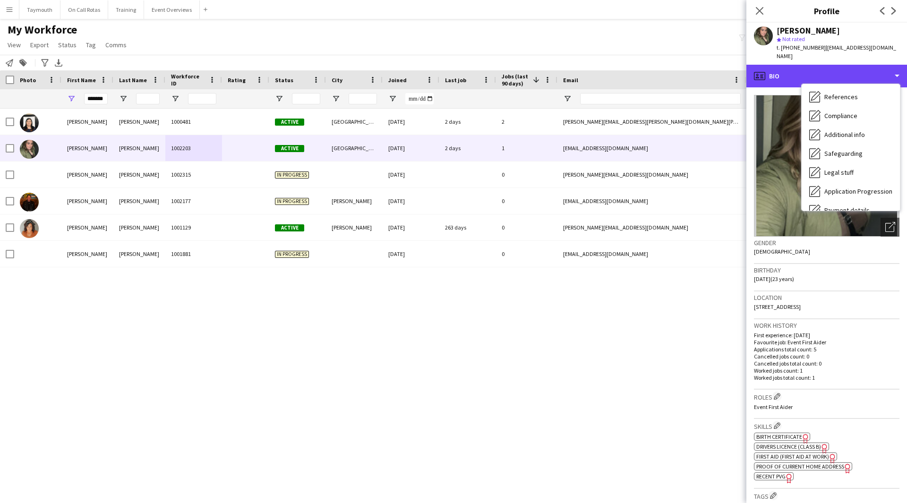
scroll to position [164, 0]
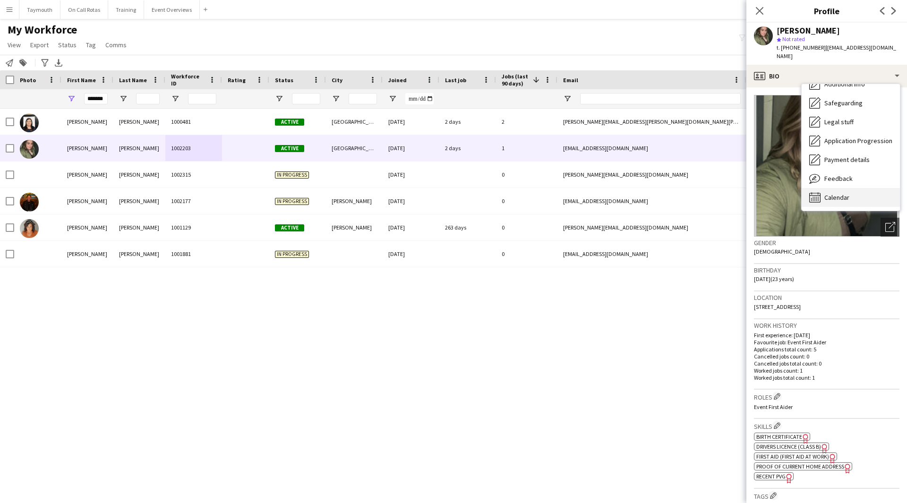
click at [858, 197] on div "Calendar Calendar" at bounding box center [851, 197] width 98 height 19
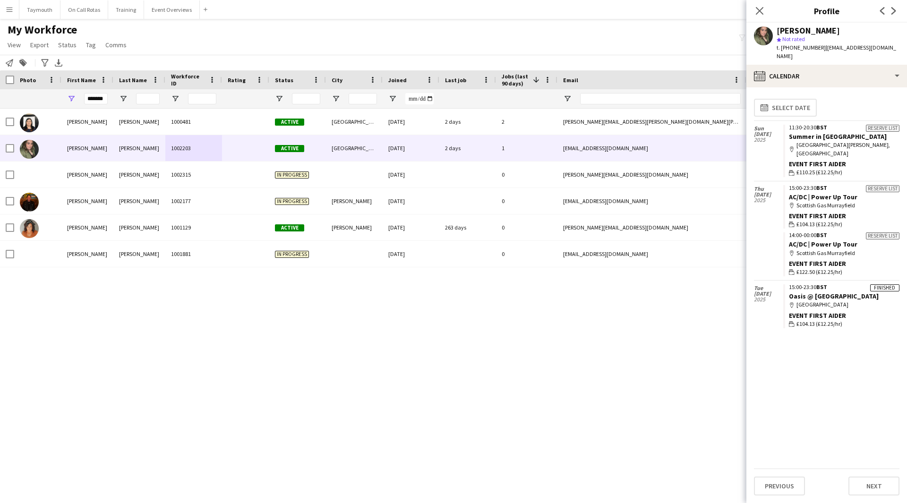
drag, startPoint x: 77, startPoint y: 96, endPoint x: 156, endPoint y: 94, distance: 78.5
click at [169, 92] on div "*******" at bounding box center [585, 98] width 1170 height 19
drag, startPoint x: 88, startPoint y: 101, endPoint x: 272, endPoint y: 103, distance: 184.2
click at [276, 104] on div "*******" at bounding box center [585, 98] width 1170 height 19
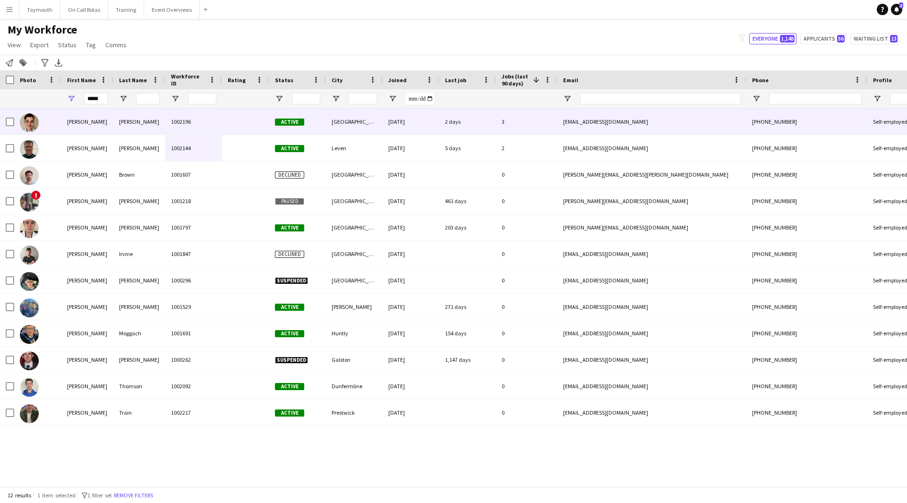
click at [147, 123] on div "Gilmartin" at bounding box center [139, 122] width 52 height 26
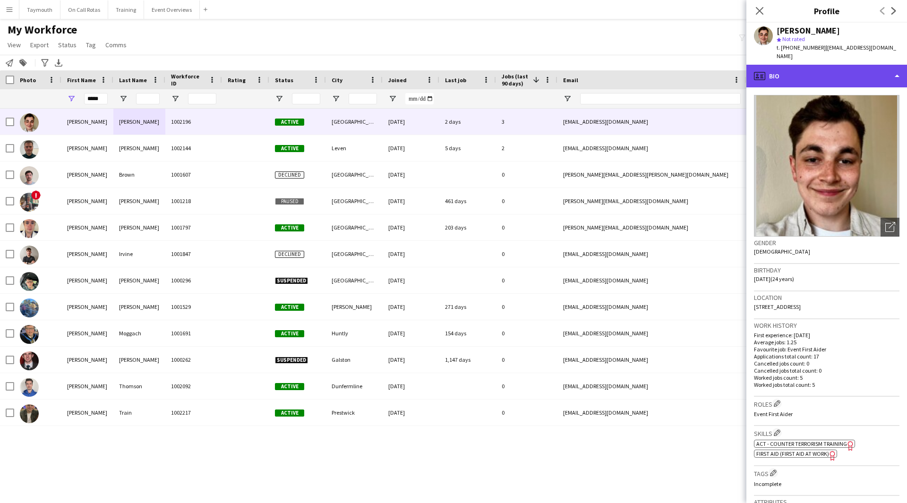
click at [865, 67] on div "profile Bio" at bounding box center [826, 76] width 161 height 23
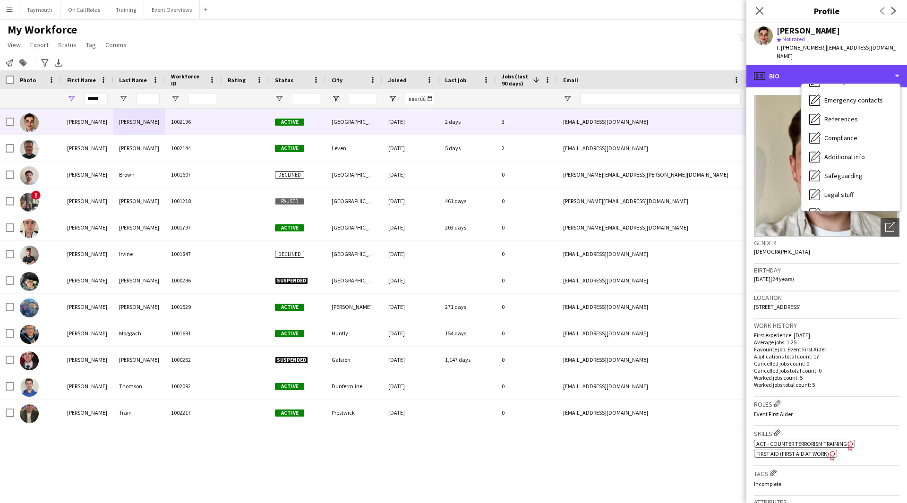
scroll to position [164, 0]
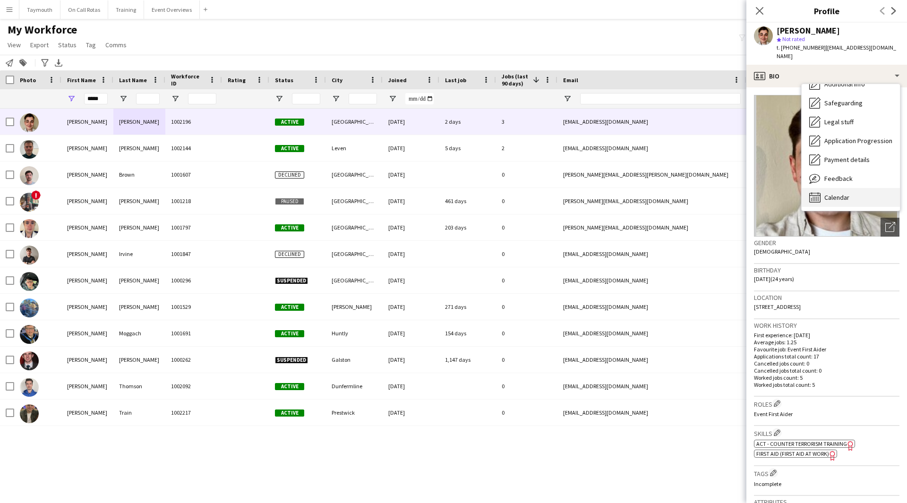
click at [859, 192] on div "Calendar Calendar" at bounding box center [851, 197] width 98 height 19
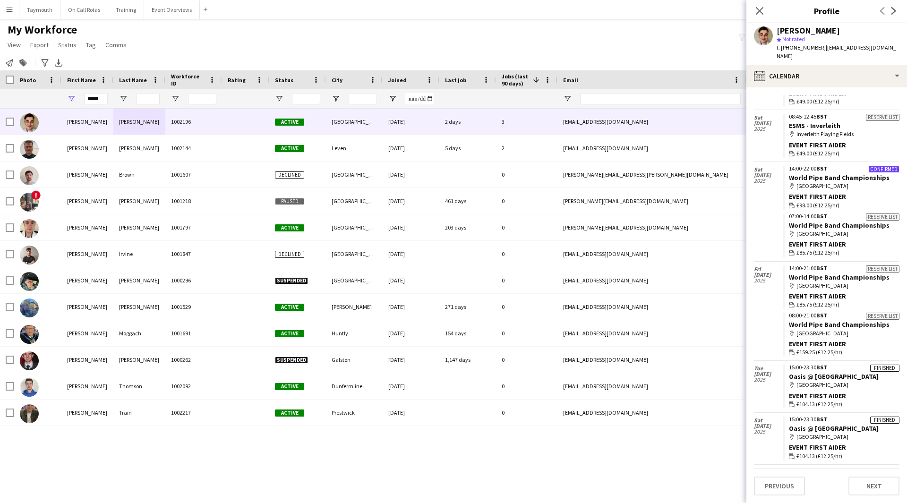
scroll to position [508, 0]
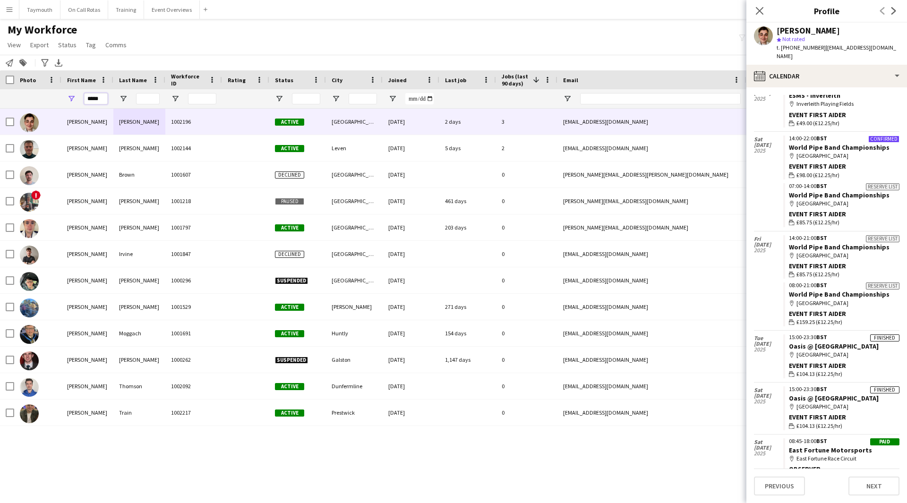
drag, startPoint x: 103, startPoint y: 98, endPoint x: -350, endPoint y: 58, distance: 454.8
click at [0, 58] on html "Menu Boards Boards Boards All jobs Status Workforce Workforce My Workforce Recr…" at bounding box center [453, 251] width 907 height 503
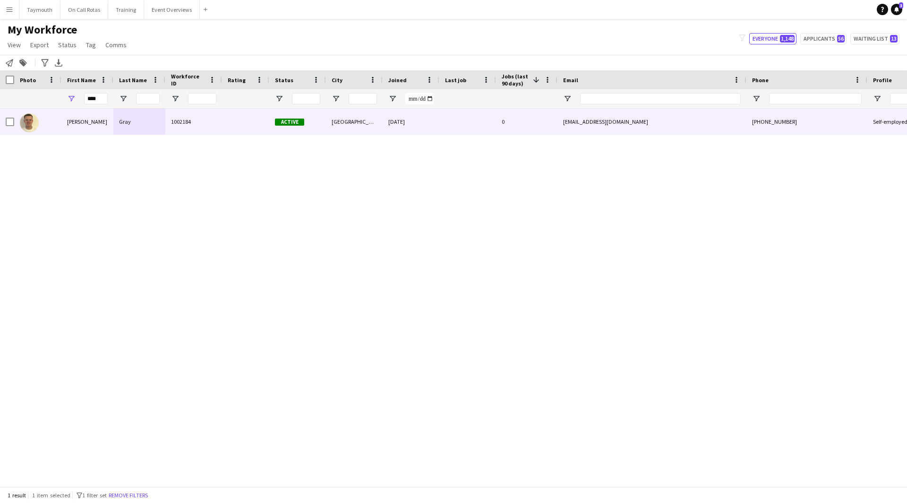
click at [148, 131] on div "Gray" at bounding box center [139, 122] width 52 height 26
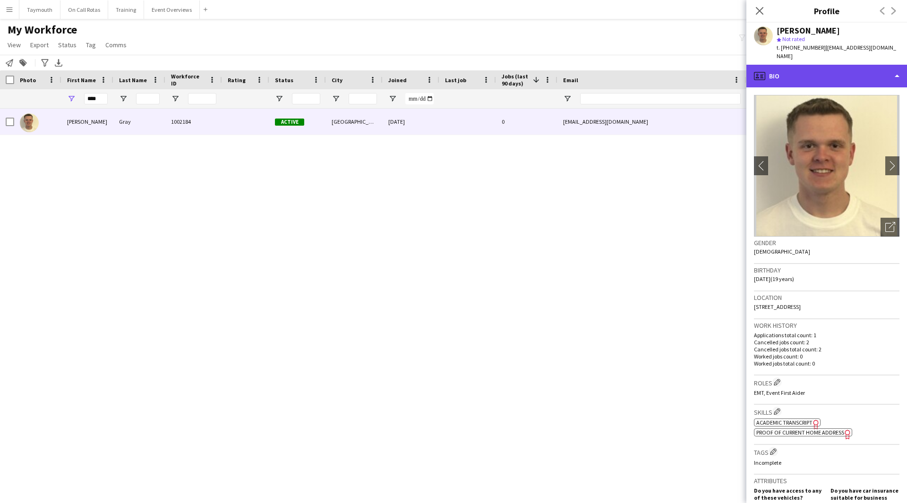
click at [852, 72] on div "profile Bio" at bounding box center [826, 76] width 161 height 23
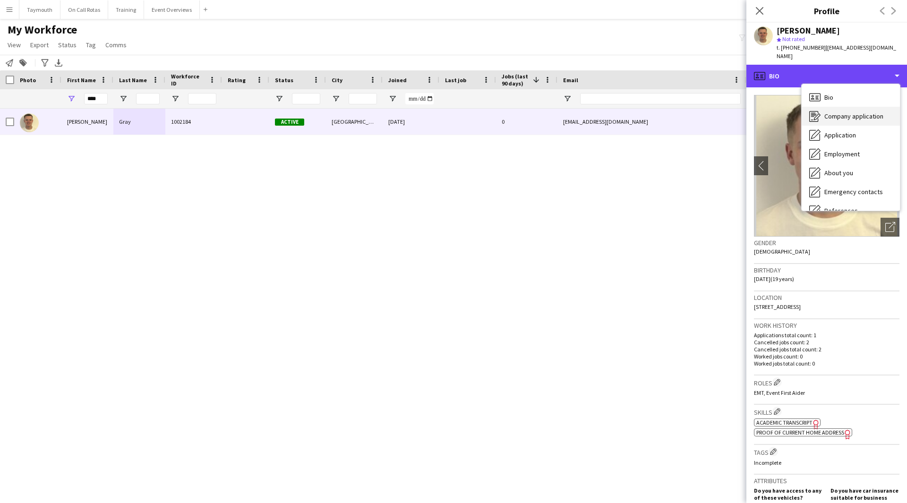
scroll to position [164, 0]
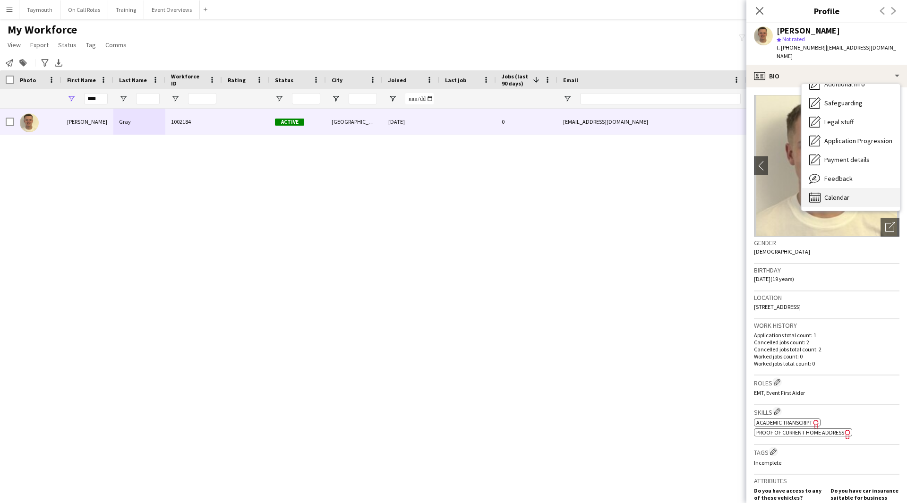
click at [862, 188] on div "Calendar Calendar" at bounding box center [851, 197] width 98 height 19
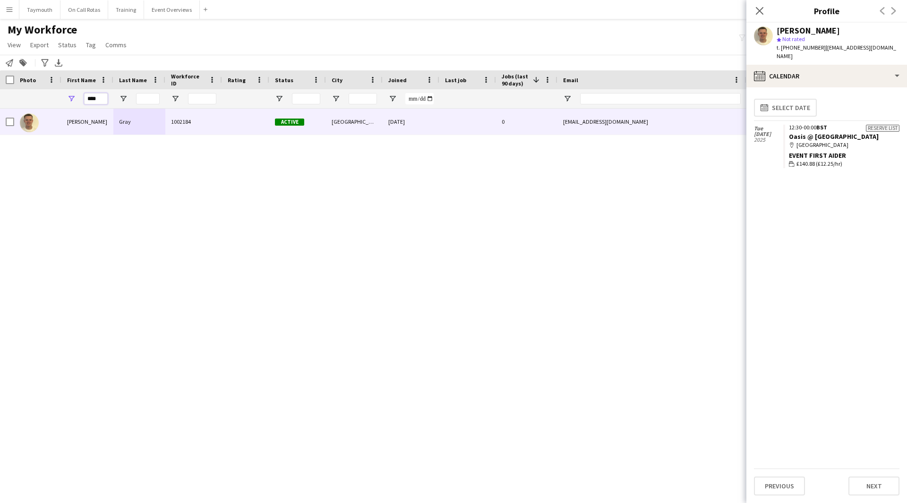
drag, startPoint x: 103, startPoint y: 99, endPoint x: 49, endPoint y: 102, distance: 53.9
click at [49, 102] on div "****" at bounding box center [585, 98] width 1170 height 19
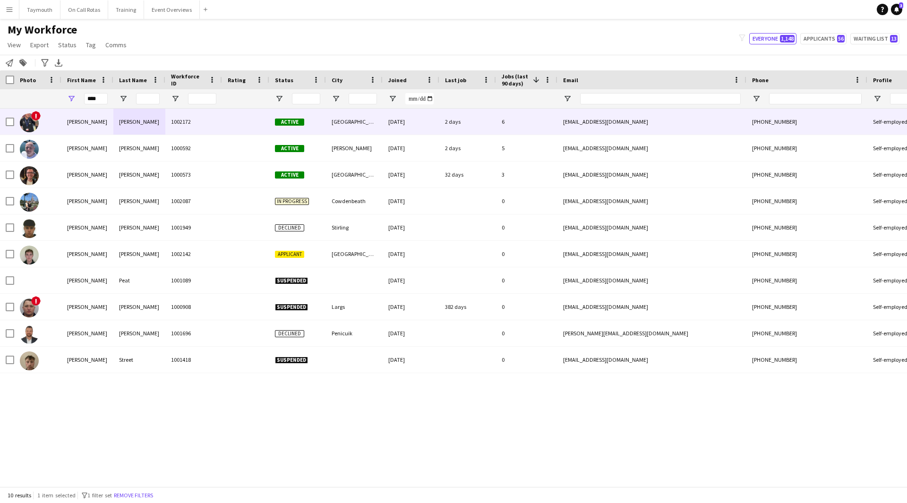
click at [189, 118] on div "1002172" at bounding box center [193, 122] width 57 height 26
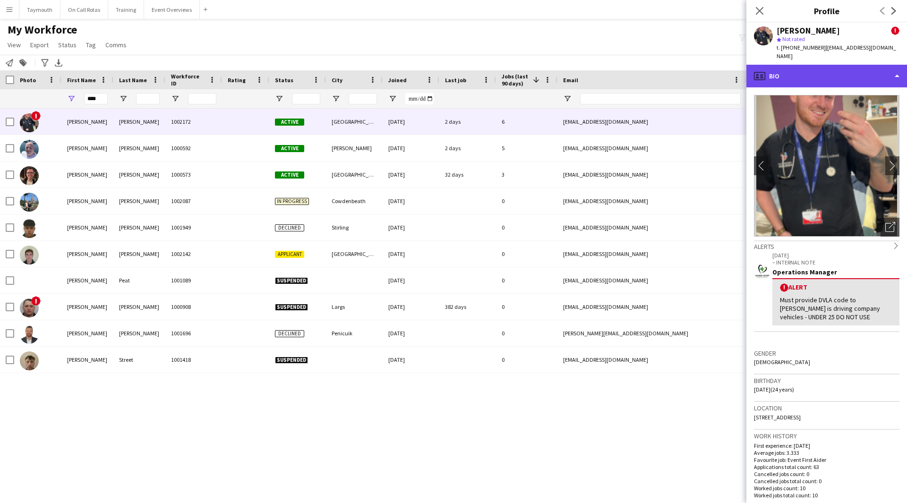
click at [849, 74] on div "profile Bio" at bounding box center [826, 76] width 161 height 23
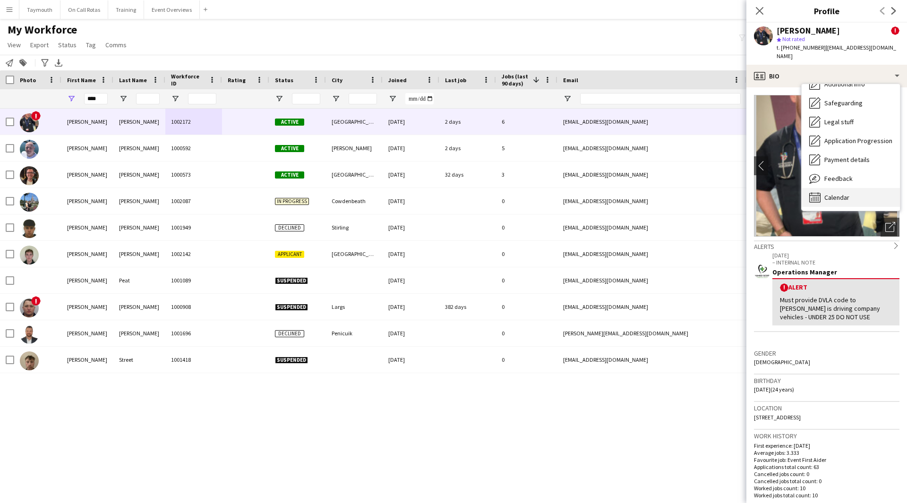
click at [854, 190] on div "Calendar Calendar" at bounding box center [851, 197] width 98 height 19
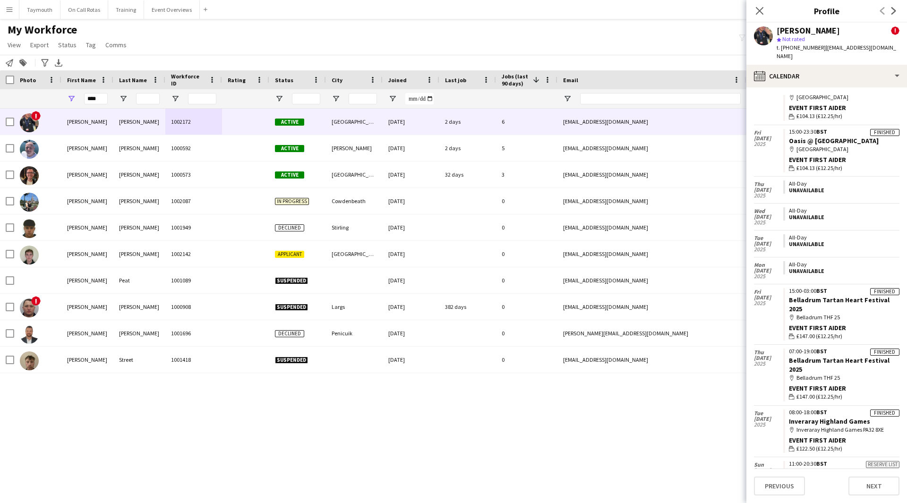
scroll to position [2462, 0]
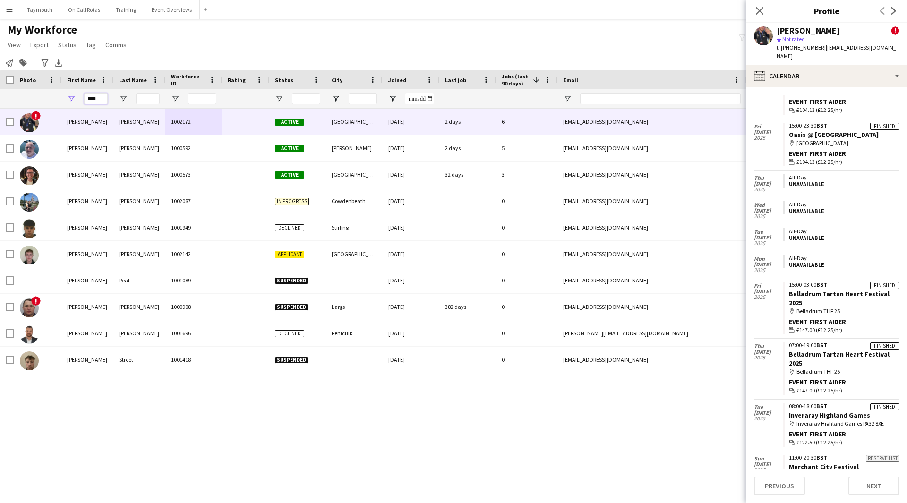
drag, startPoint x: 98, startPoint y: 102, endPoint x: -236, endPoint y: 80, distance: 334.2
click at [0, 80] on html "Menu Boards Boards Boards All jobs Status Workforce Workforce My Workforce Recr…" at bounding box center [453, 251] width 907 height 503
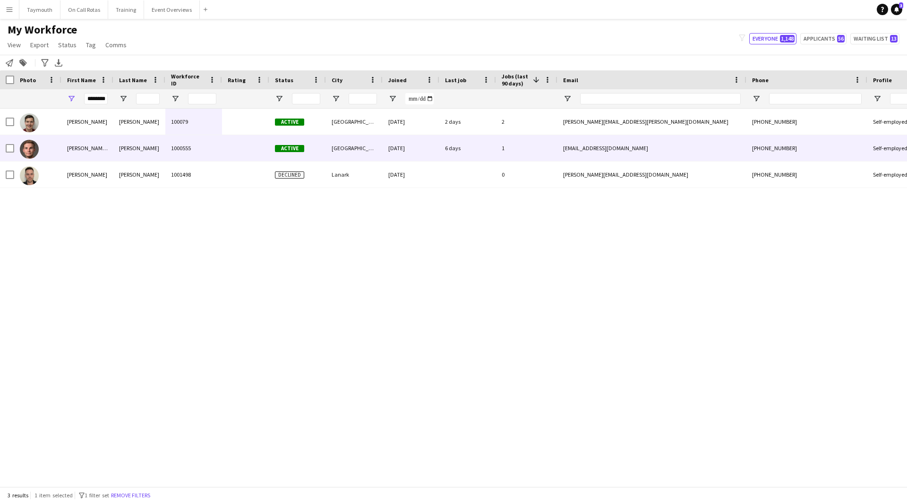
click at [238, 147] on div at bounding box center [245, 148] width 47 height 26
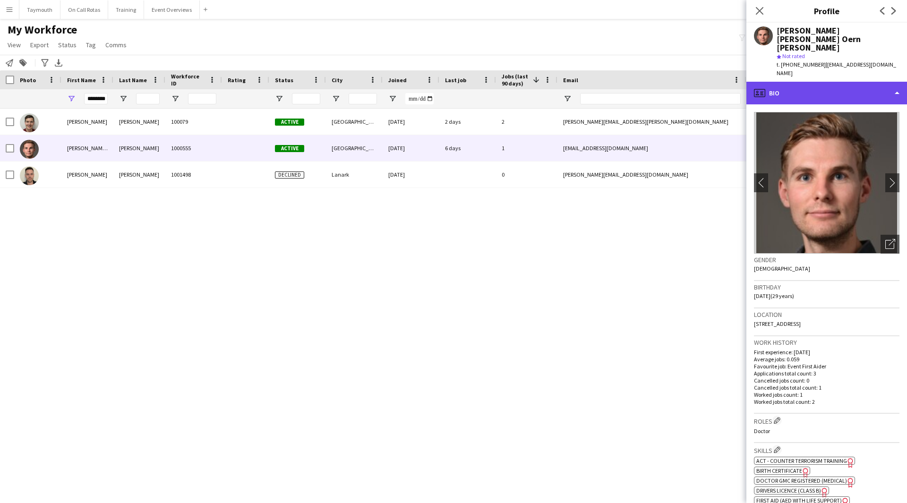
click at [835, 82] on div "profile Bio" at bounding box center [826, 93] width 161 height 23
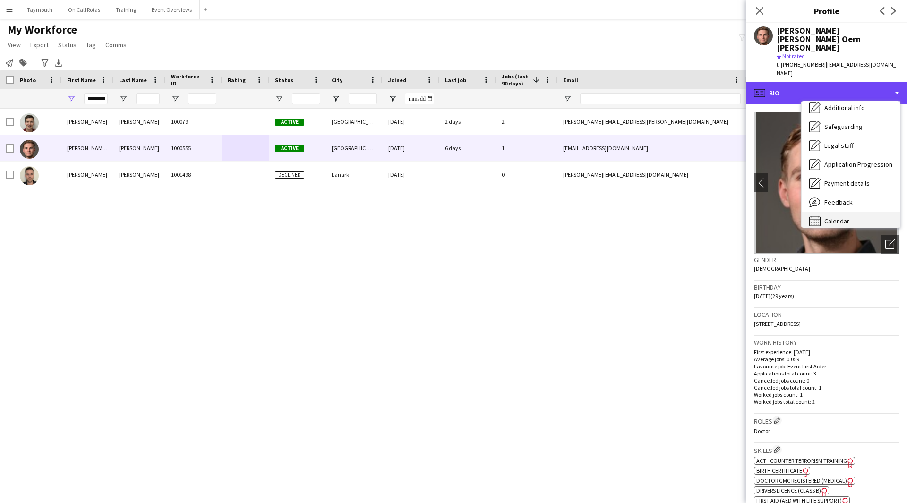
scroll to position [164, 0]
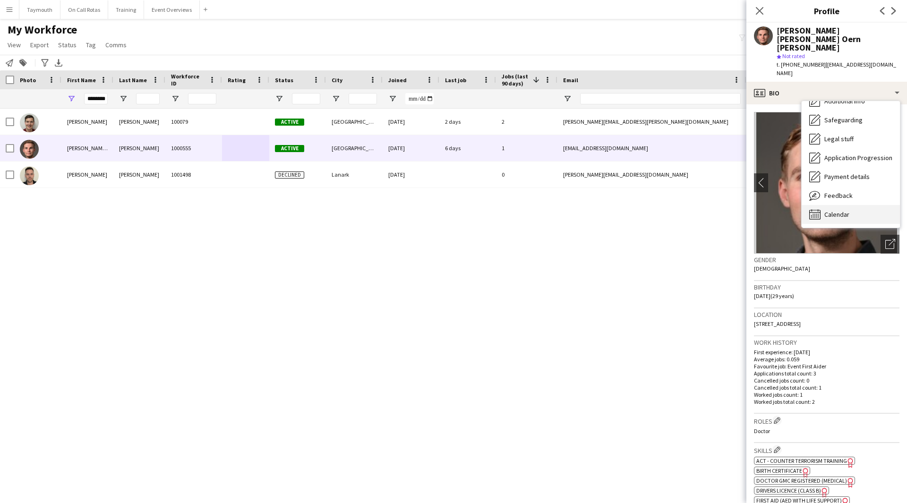
click at [850, 205] on div "Calendar Calendar" at bounding box center [851, 214] width 98 height 19
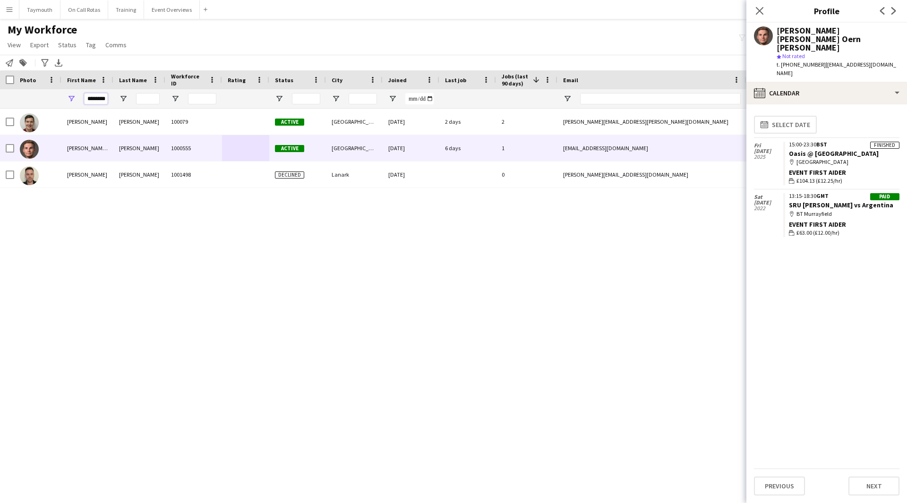
scroll to position [0, 2]
drag, startPoint x: 87, startPoint y: 100, endPoint x: 350, endPoint y: 105, distance: 262.2
click at [351, 107] on div "********" at bounding box center [585, 98] width 1170 height 19
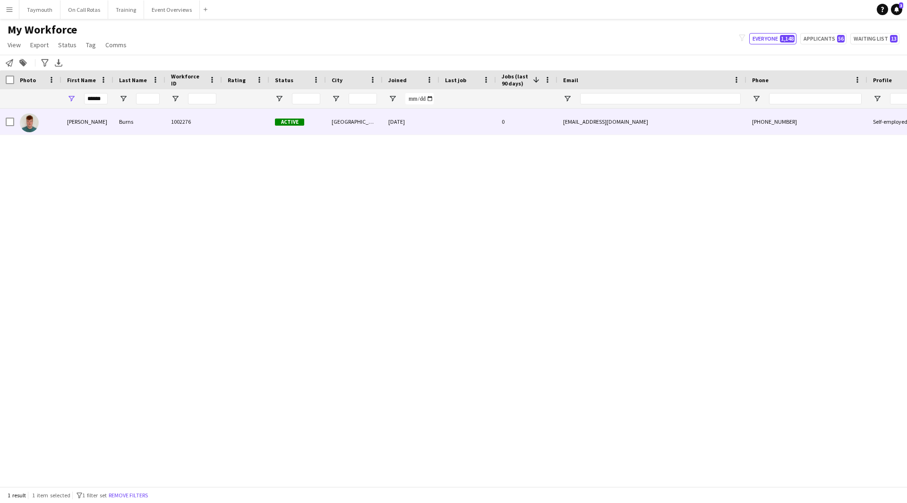
click at [213, 124] on div "1002276" at bounding box center [193, 122] width 57 height 26
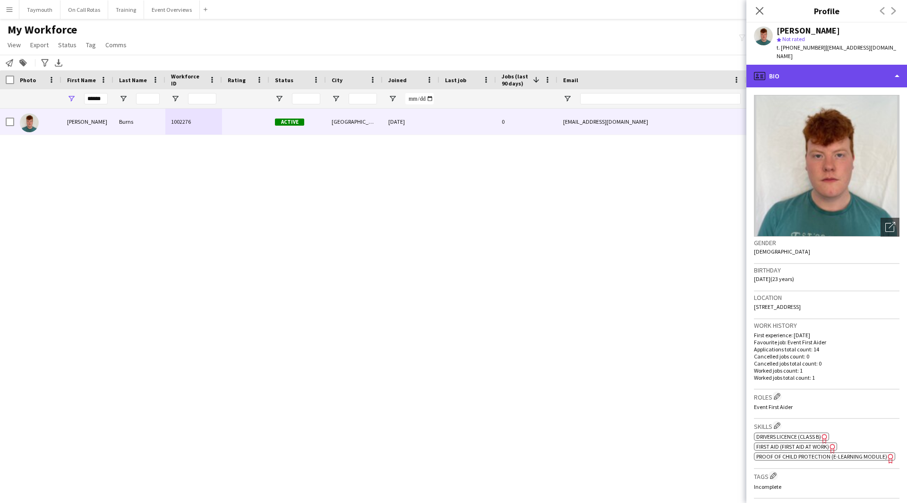
click at [800, 76] on div "profile Bio" at bounding box center [826, 76] width 161 height 23
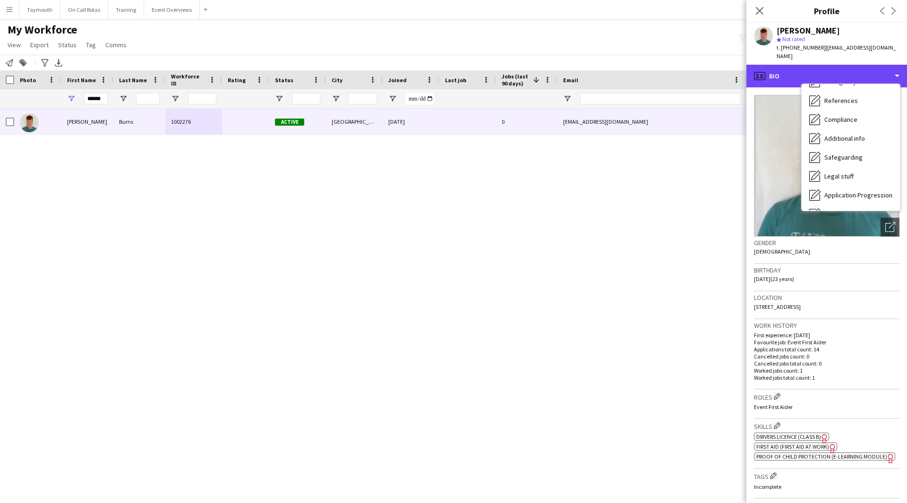
scroll to position [164, 0]
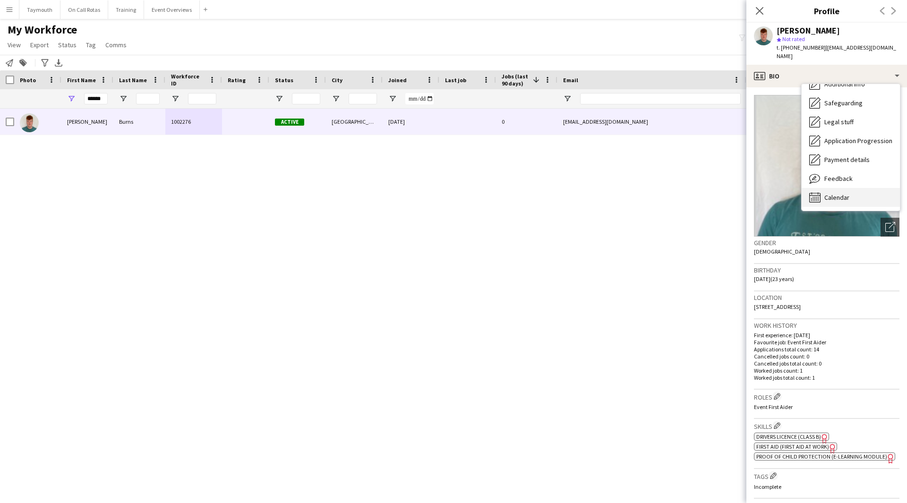
click at [861, 188] on div "Calendar Calendar" at bounding box center [851, 197] width 98 height 19
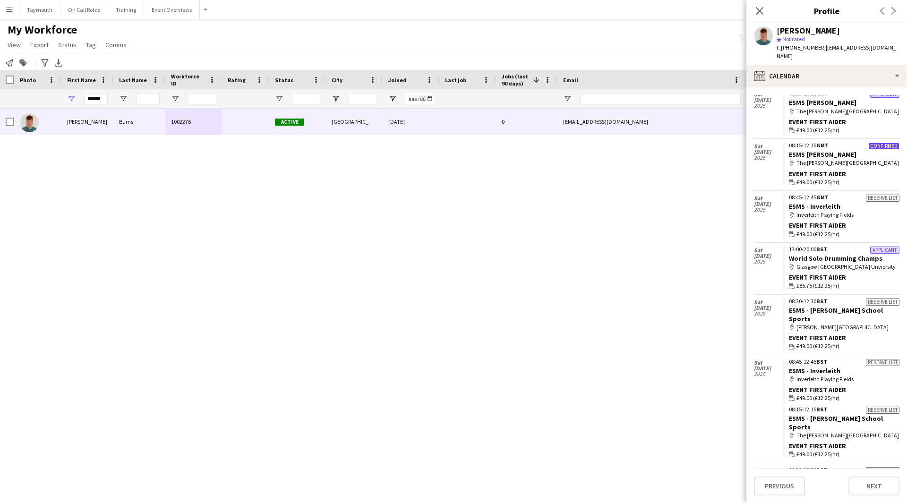
scroll to position [38, 0]
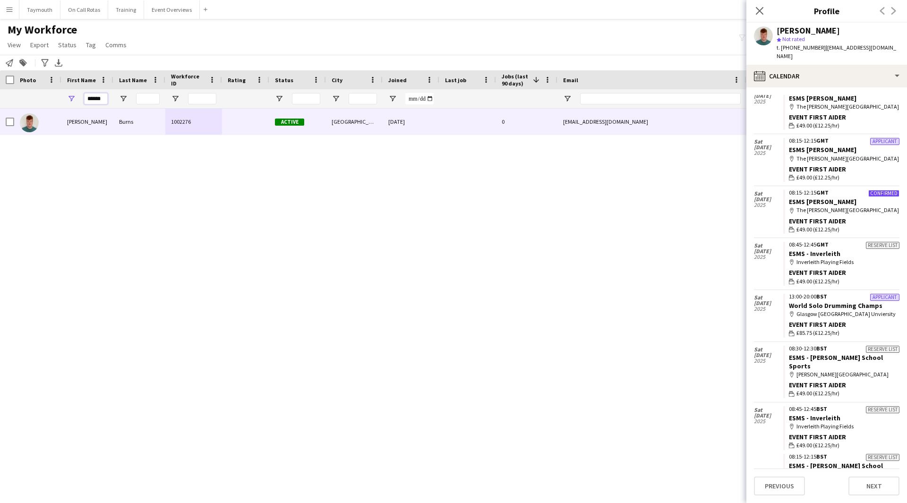
drag, startPoint x: 106, startPoint y: 96, endPoint x: -78, endPoint y: 92, distance: 184.7
click at [0, 92] on html "Menu Boards Boards Boards All jobs Status Workforce Workforce My Workforce Recr…" at bounding box center [453, 251] width 907 height 503
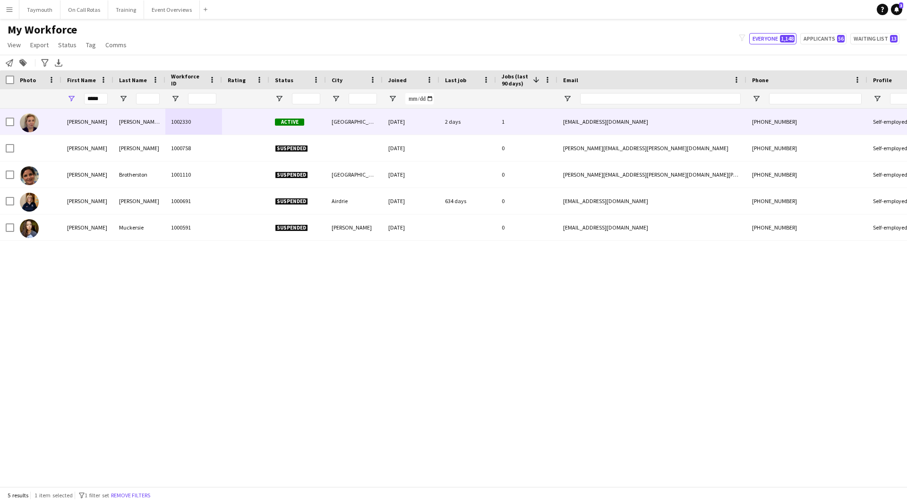
drag, startPoint x: 130, startPoint y: 118, endPoint x: 127, endPoint y: 130, distance: 12.6
click at [129, 118] on div "Paterson (Whitehead)" at bounding box center [139, 122] width 52 height 26
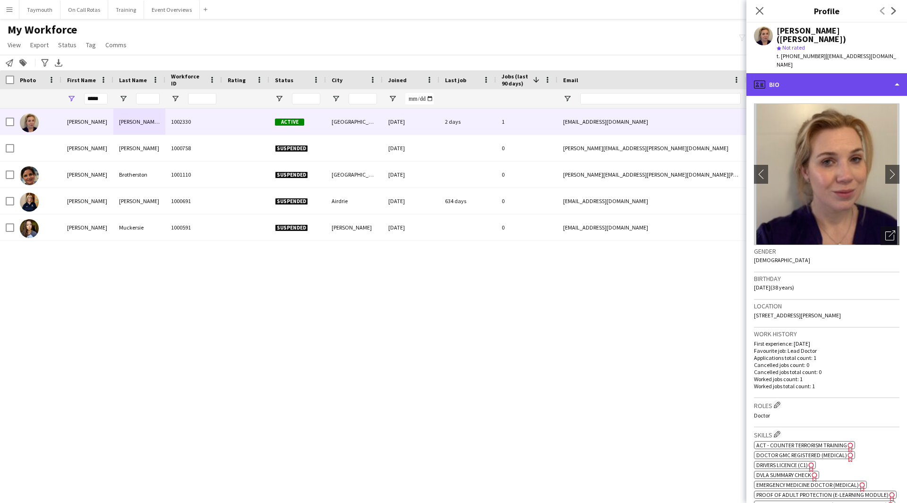
click at [841, 73] on div "profile Bio" at bounding box center [826, 84] width 161 height 23
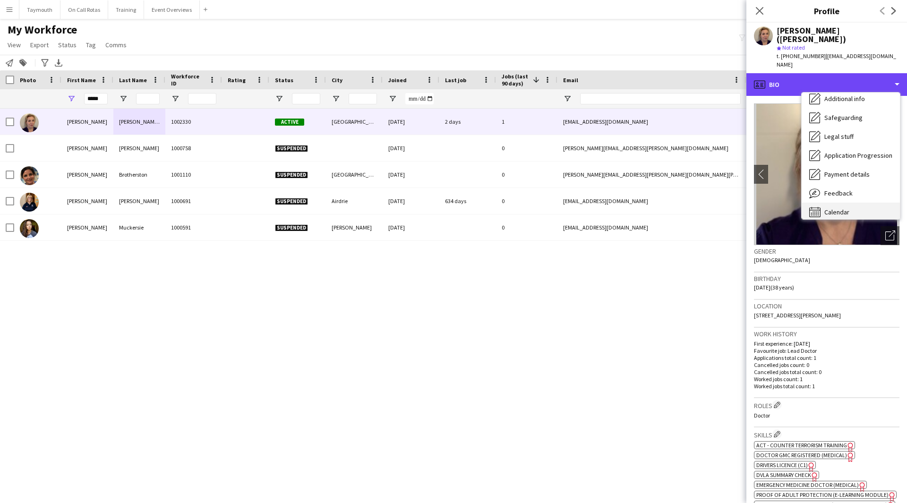
scroll to position [164, 0]
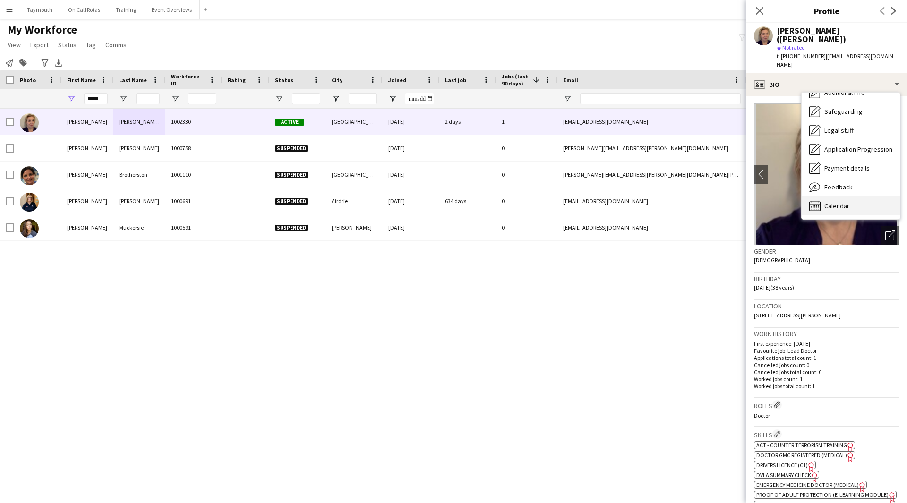
click at [839, 197] on div "Calendar Calendar" at bounding box center [851, 206] width 98 height 19
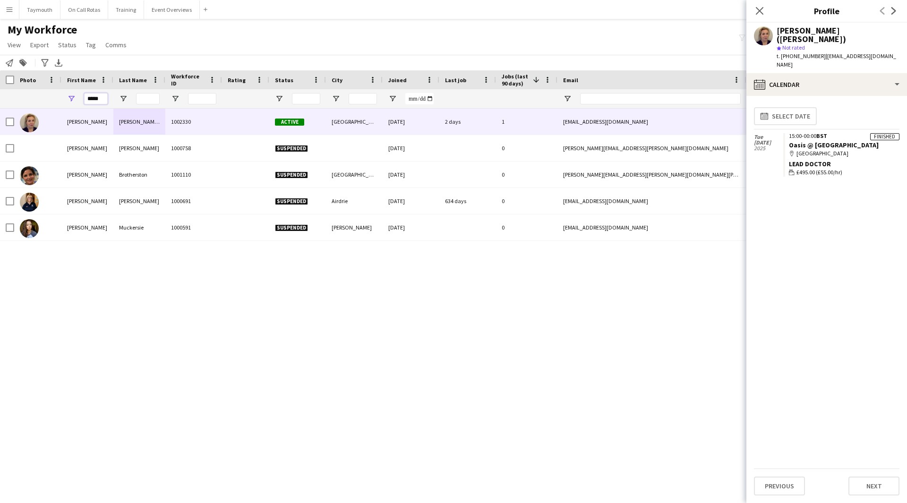
drag, startPoint x: 104, startPoint y: 98, endPoint x: -76, endPoint y: 98, distance: 180.0
click at [0, 98] on html "Menu Boards Boards Boards All jobs Status Workforce Workforce My Workforce Recr…" at bounding box center [453, 251] width 907 height 503
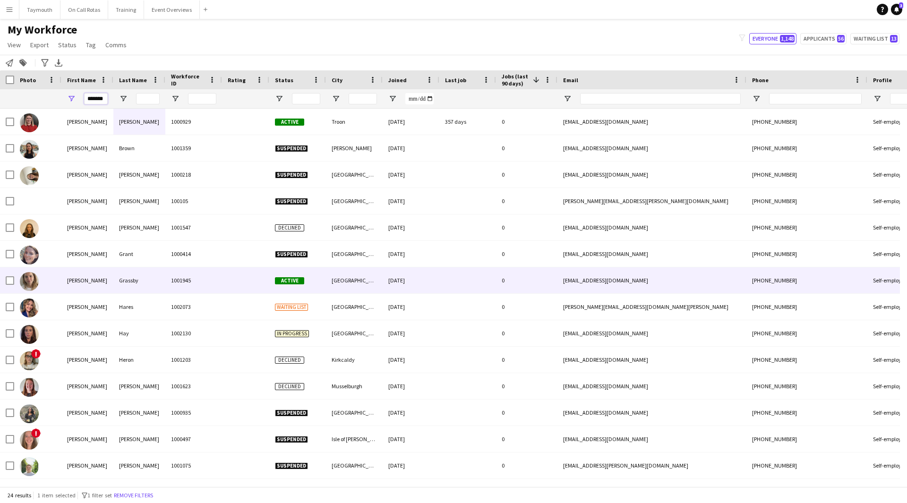
type input "*******"
click at [176, 282] on div "1001945" at bounding box center [193, 280] width 57 height 26
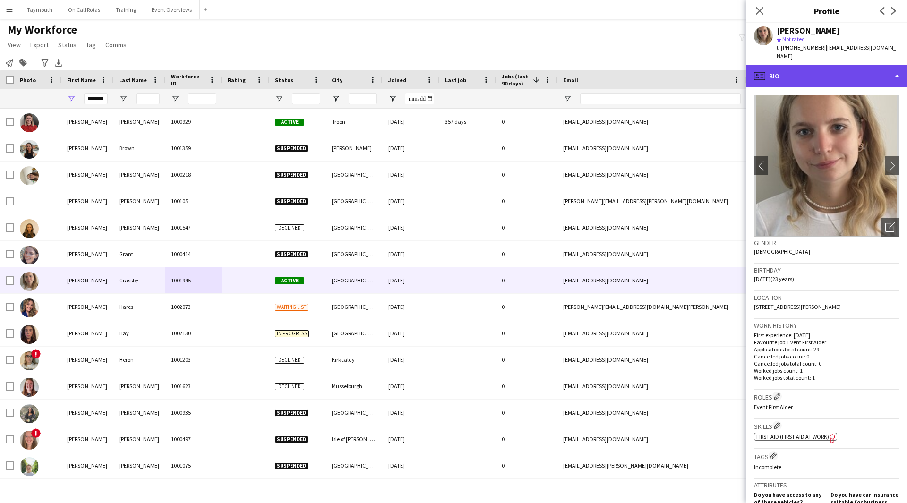
click at [824, 69] on div "profile Bio" at bounding box center [826, 76] width 161 height 23
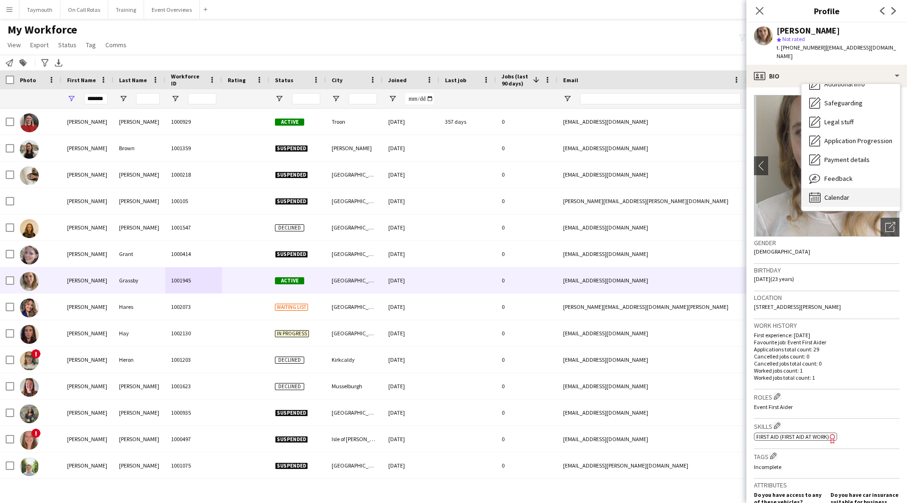
click at [848, 193] on span "Calendar" at bounding box center [836, 197] width 25 height 9
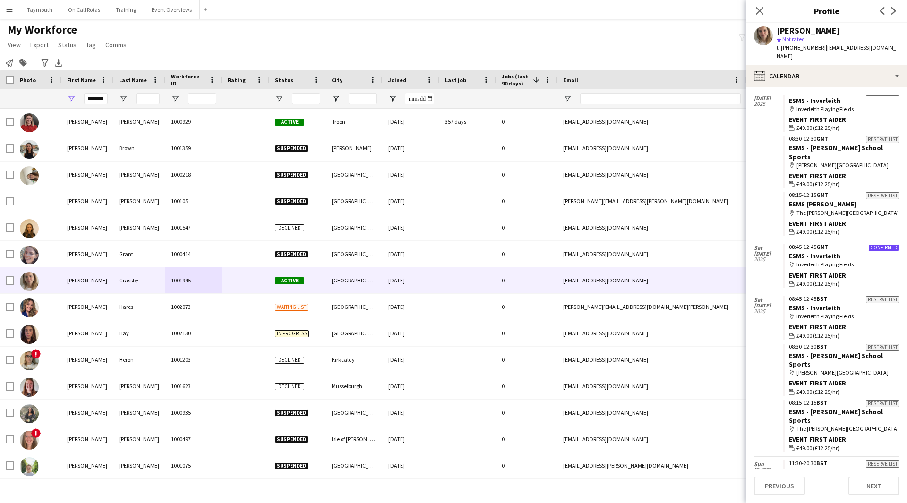
scroll to position [456, 0]
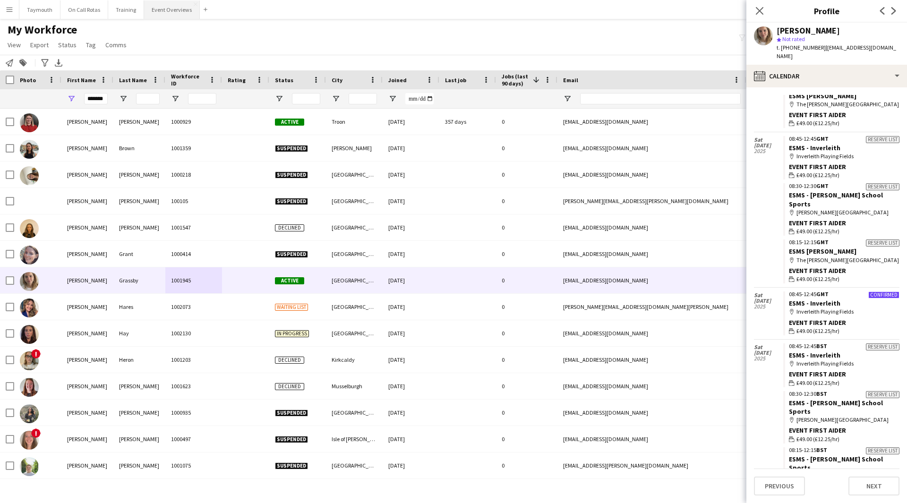
click at [179, 9] on button "Event Overviews Close" at bounding box center [172, 9] width 56 height 18
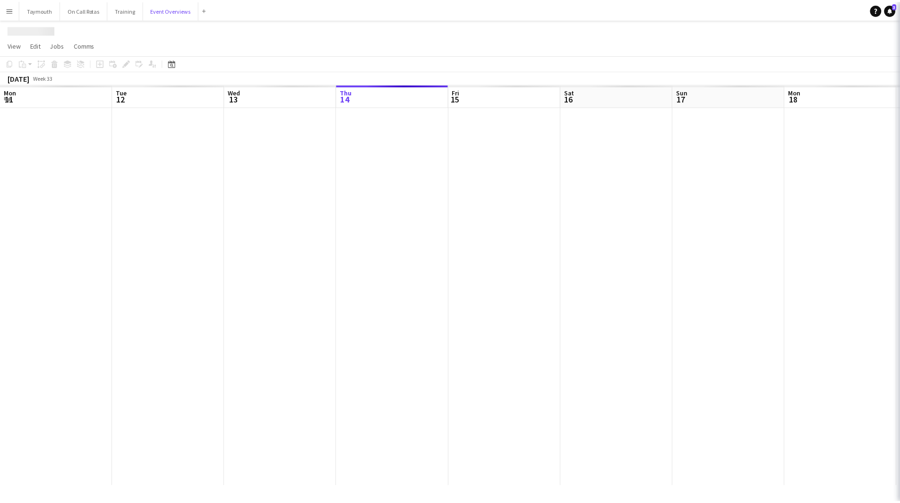
scroll to position [0, 226]
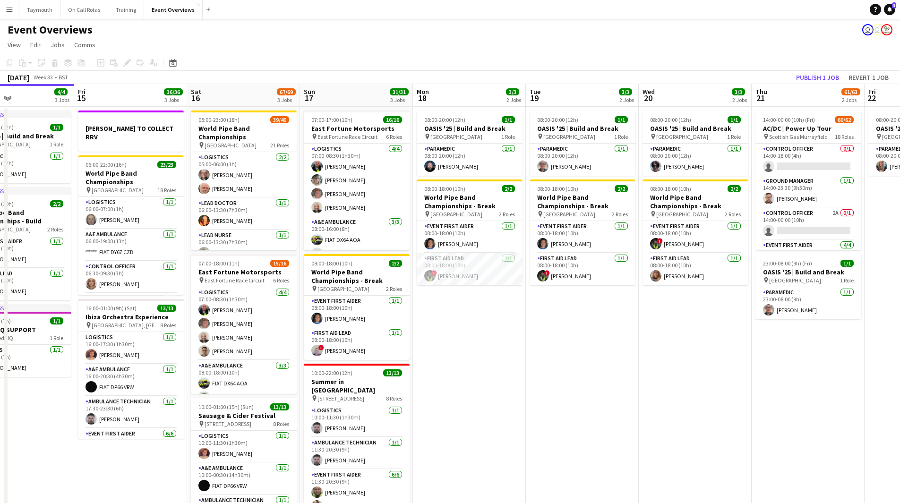
drag, startPoint x: 692, startPoint y: 365, endPoint x: 315, endPoint y: 363, distance: 377.4
click at [318, 363] on app-calendar-viewport "Mon 11 2/2 1 Job Tue 12 84/85 4 Jobs Wed 13 4/4 3 Jobs Thu 14 4/4 3 Jobs Fri 15…" at bounding box center [450, 383] width 900 height 599
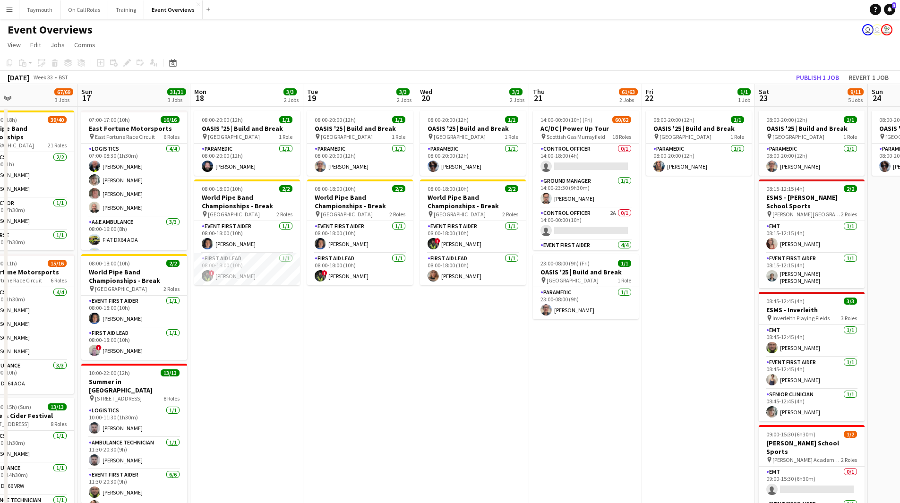
drag, startPoint x: 282, startPoint y: 368, endPoint x: 245, endPoint y: 369, distance: 36.4
click at [249, 369] on app-calendar-viewport "Wed 13 4/4 3 Jobs Thu 14 4/4 3 Jobs Fri 15 36/36 3 Jobs Sat 16 67/69 3 Jobs Sun…" at bounding box center [450, 383] width 900 height 599
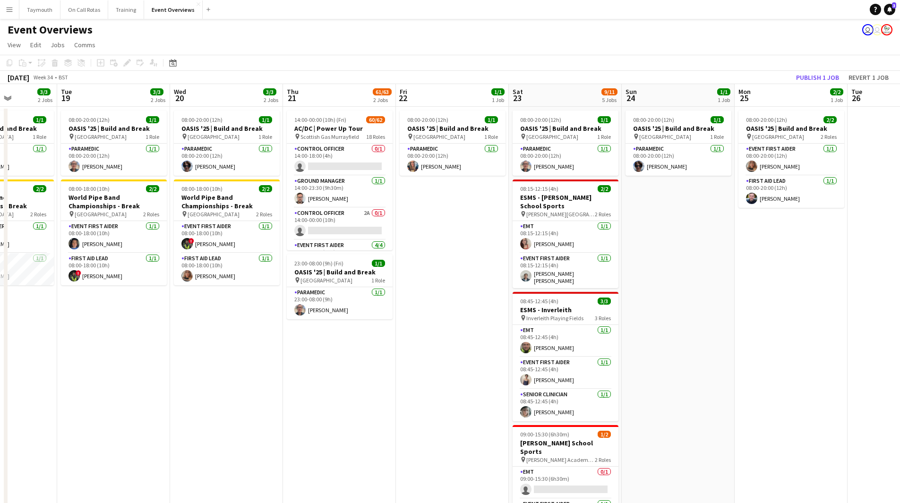
drag, startPoint x: 453, startPoint y: 315, endPoint x: 279, endPoint y: 321, distance: 173.9
click at [303, 326] on app-calendar-viewport "Sat 16 67/69 3 Jobs Sun 17 31/31 3 Jobs Mon 18 3/3 2 Jobs Tue 19 3/3 2 Jobs Wed…" at bounding box center [450, 383] width 900 height 599
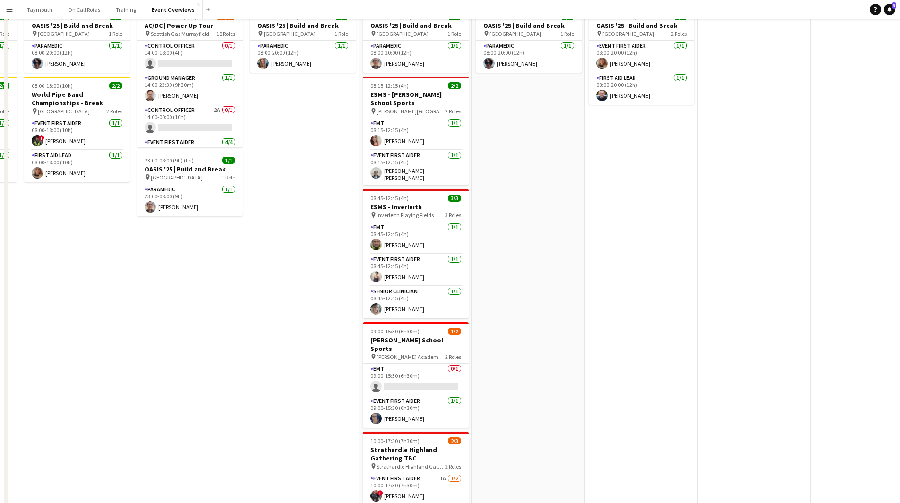
scroll to position [179, 0]
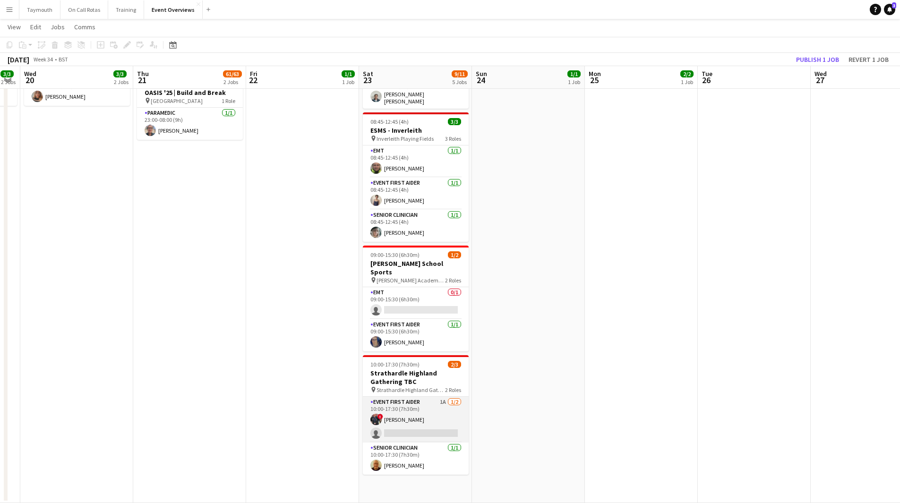
click at [438, 397] on app-card-role "Event First Aider 1A 1/2 10:00-17:30 (7h30m) ! Ryan Murray single-neutral-actio…" at bounding box center [416, 420] width 106 height 46
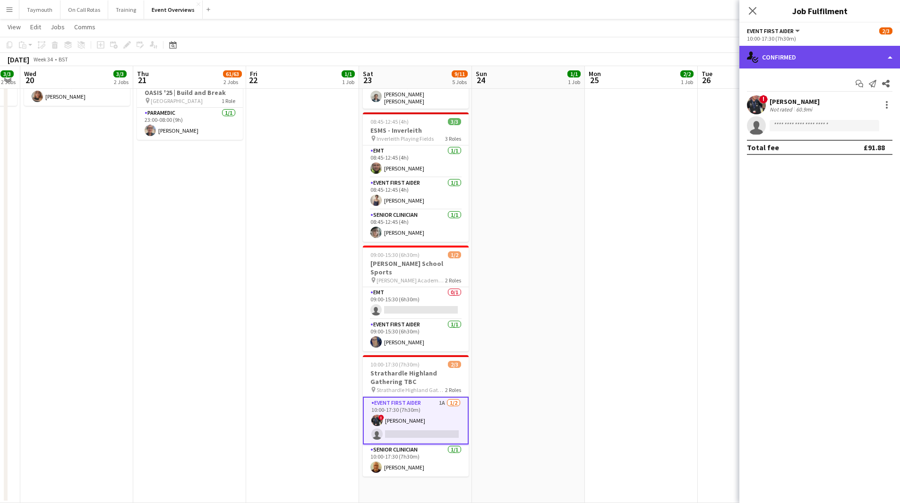
click at [815, 54] on div "single-neutral-actions-check-2 Confirmed" at bounding box center [819, 57] width 161 height 23
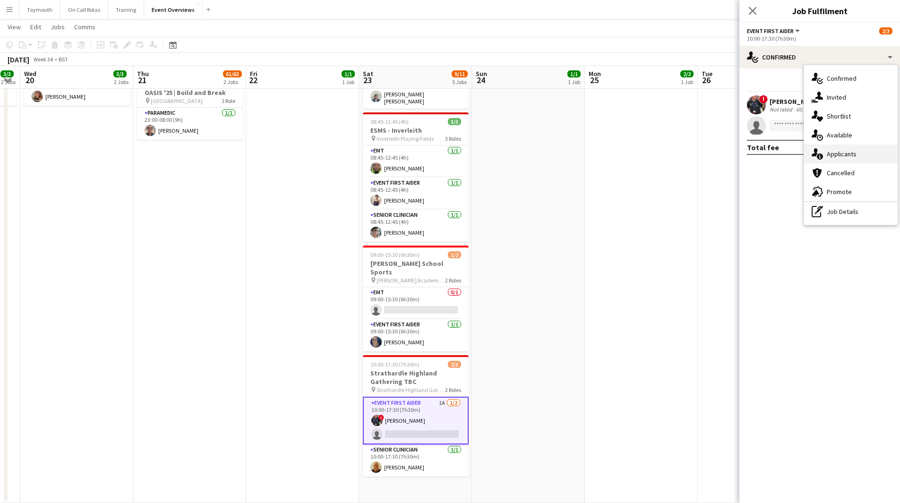
click at [841, 157] on div "single-neutral-actions-information Applicants" at bounding box center [851, 154] width 94 height 19
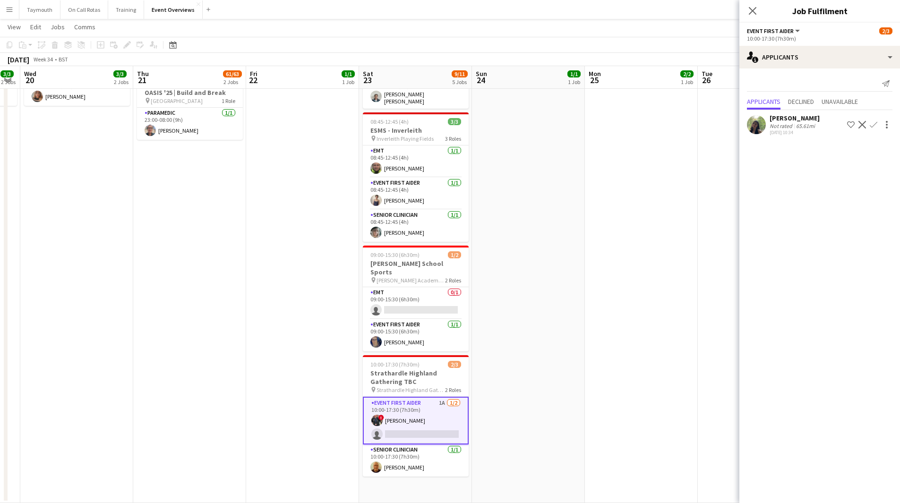
click at [873, 126] on app-icon "Confirm" at bounding box center [874, 125] width 8 height 8
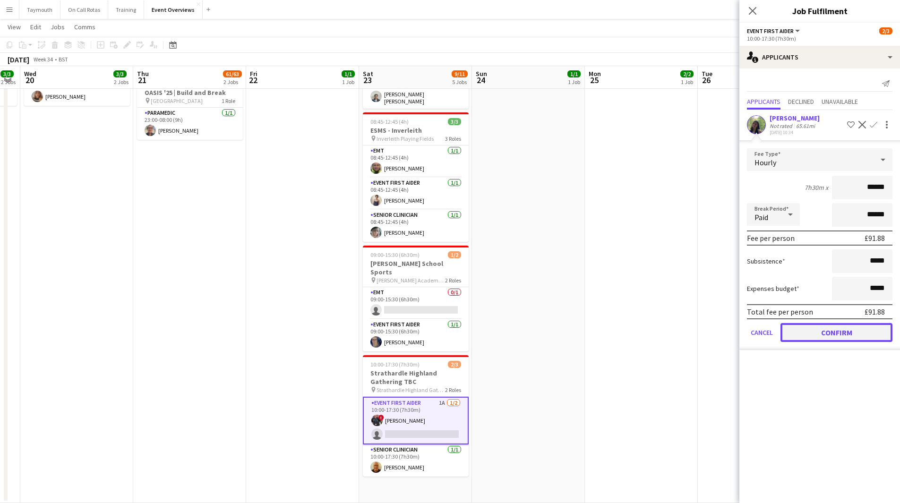
click at [812, 336] on button "Confirm" at bounding box center [836, 332] width 112 height 19
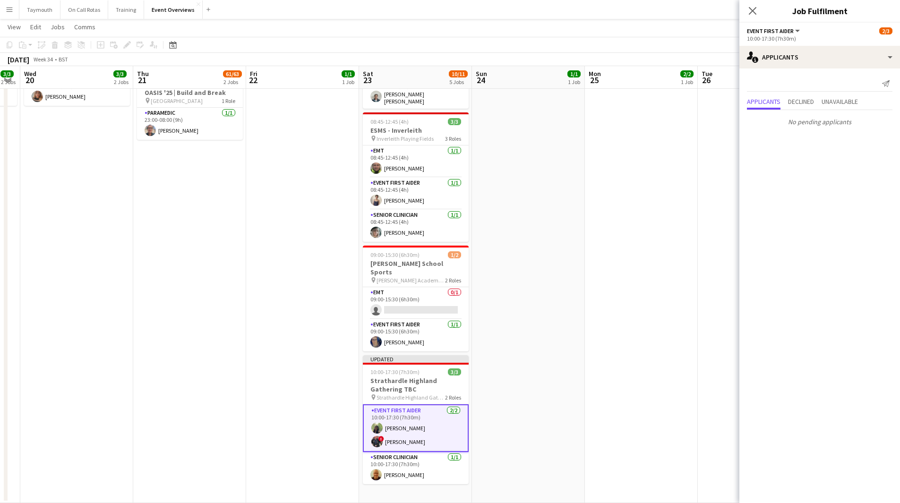
click at [639, 335] on app-date-cell "08:00-20:00 (12h) 2/2 OASIS '25 | Build and Break pin Murrayfield Stadium 2 Rol…" at bounding box center [641, 215] width 113 height 576
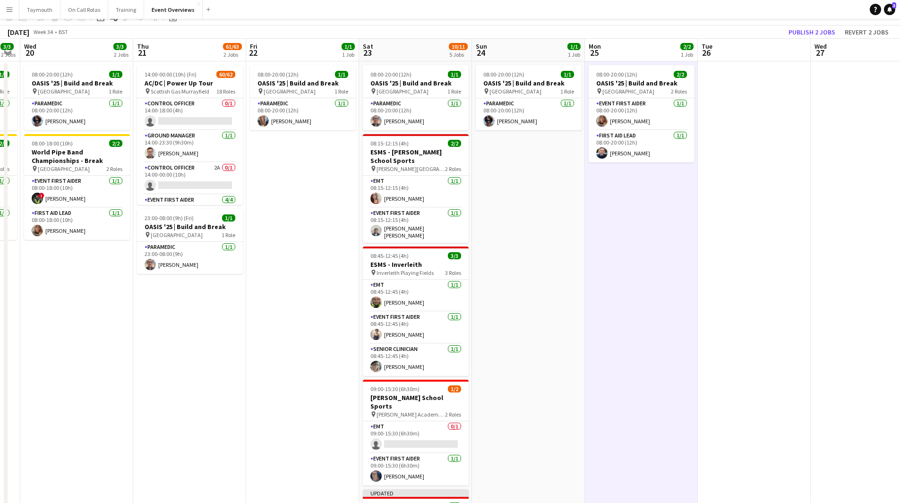
scroll to position [0, 0]
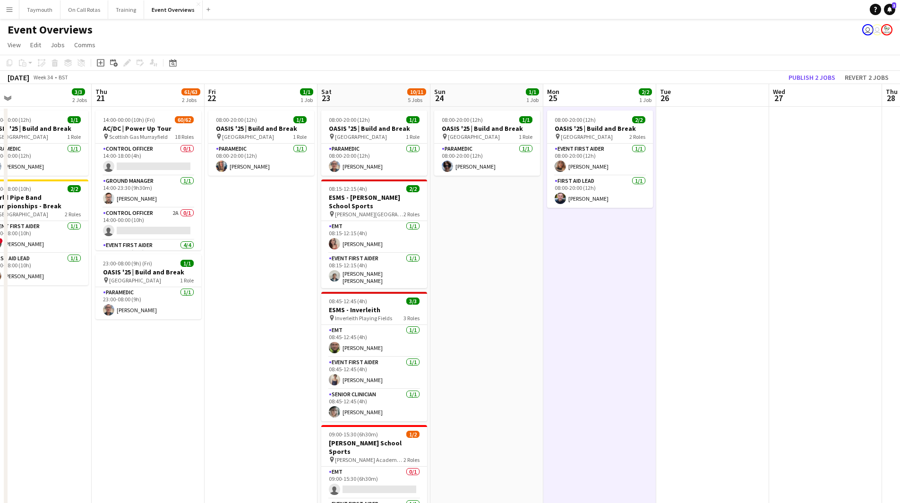
drag, startPoint x: 696, startPoint y: 297, endPoint x: 297, endPoint y: 301, distance: 399.2
click at [298, 302] on app-calendar-viewport "Sun 17 31/31 3 Jobs Mon 18 3/3 2 Jobs Tue 19 3/3 2 Jobs Wed 20 3/3 2 Jobs Thu 2…" at bounding box center [450, 383] width 900 height 599
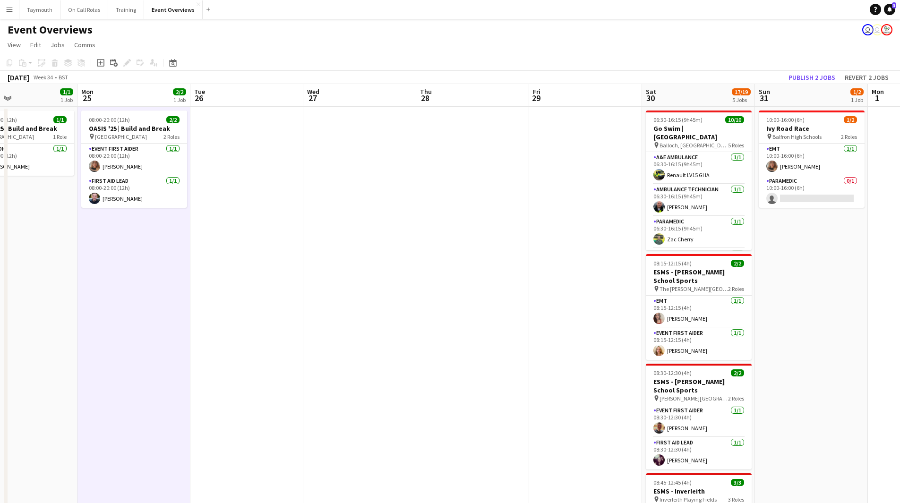
drag, startPoint x: 352, startPoint y: 302, endPoint x: 100, endPoint y: 299, distance: 252.3
click at [109, 300] on app-calendar-viewport "Thu 21 61/63 2 Jobs Fri 22 1/1 1 Job Sat 23 10/11 5 Jobs Sun 24 1/1 1 Job Mon 2…" at bounding box center [450, 405] width 900 height 642
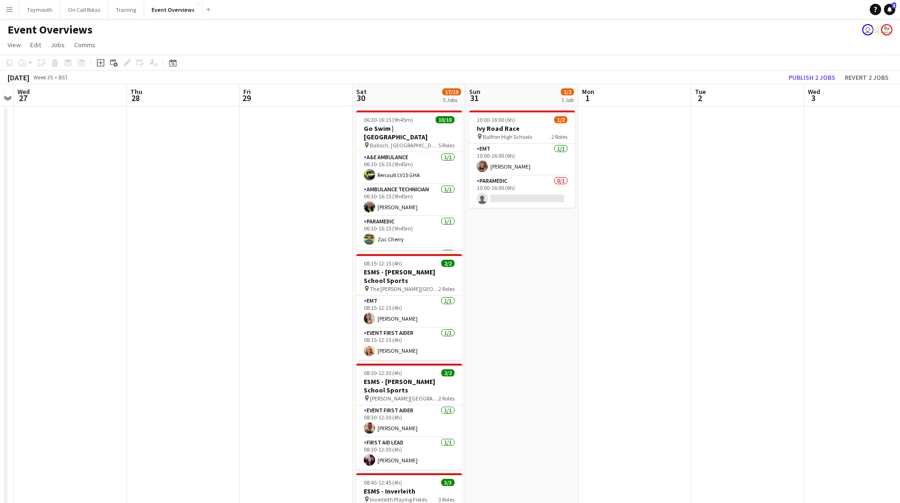
drag, startPoint x: 250, startPoint y: 314, endPoint x: 105, endPoint y: 313, distance: 145.0
click at [105, 313] on app-calendar-viewport "Sun 24 1/1 1 Job Mon 25 2/2 1 Job Tue 26 Wed 27 Thu 28 Fri 29 Sat 30 17/19 5 Jo…" at bounding box center [450, 405] width 900 height 642
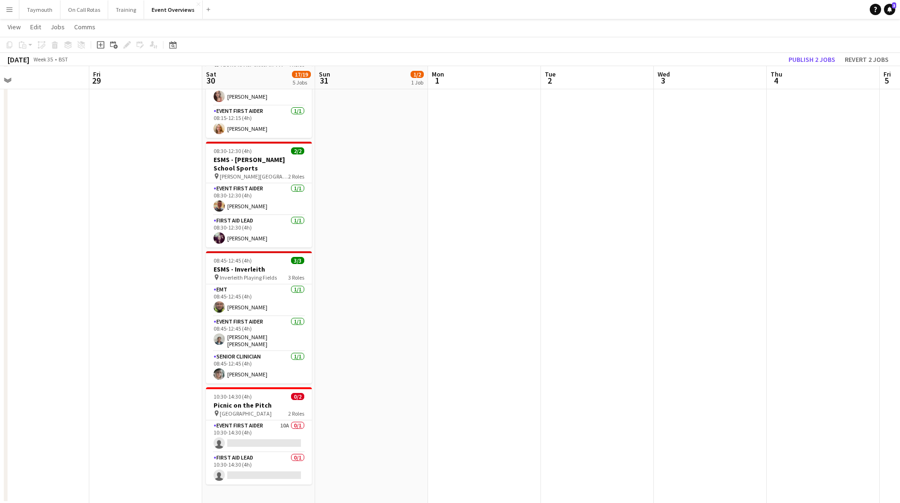
scroll to position [222, 0]
click at [263, 435] on app-card-role "Event First Aider 10A 0/1 10:30-14:30 (4h) single-neutral-actions" at bounding box center [259, 436] width 106 height 32
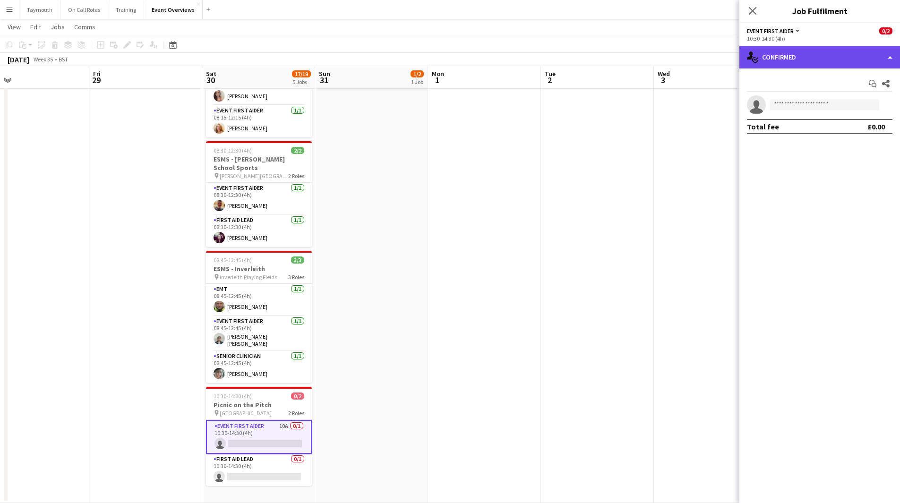
click at [835, 54] on div "single-neutral-actions-check-2 Confirmed" at bounding box center [819, 57] width 161 height 23
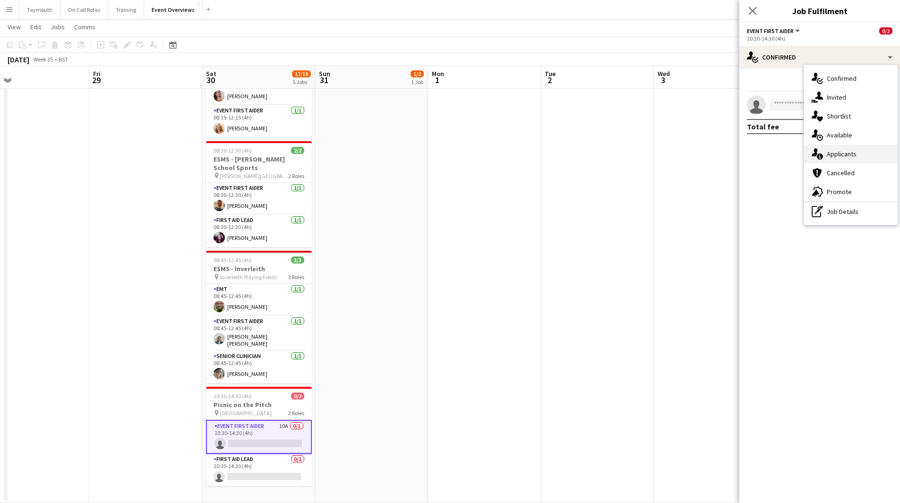
click at [854, 154] on div "single-neutral-actions-information Applicants" at bounding box center [851, 154] width 94 height 19
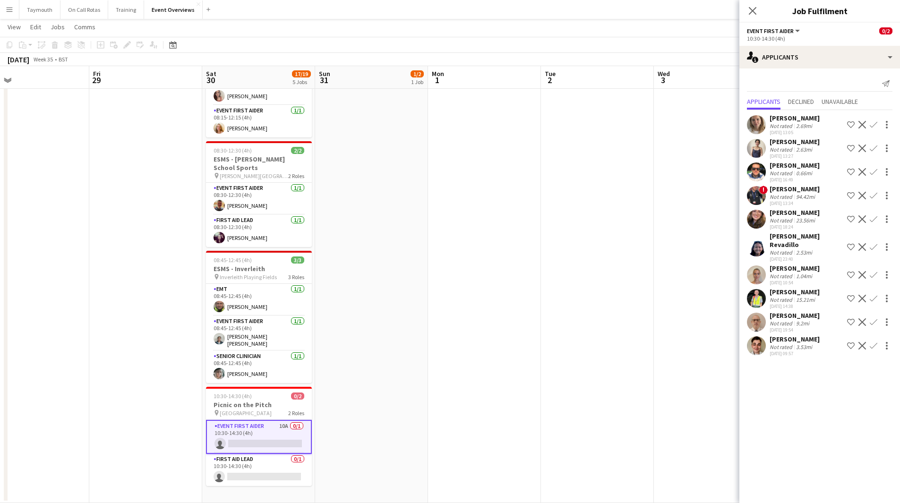
click at [806, 249] on div "2.53mi" at bounding box center [804, 252] width 20 height 7
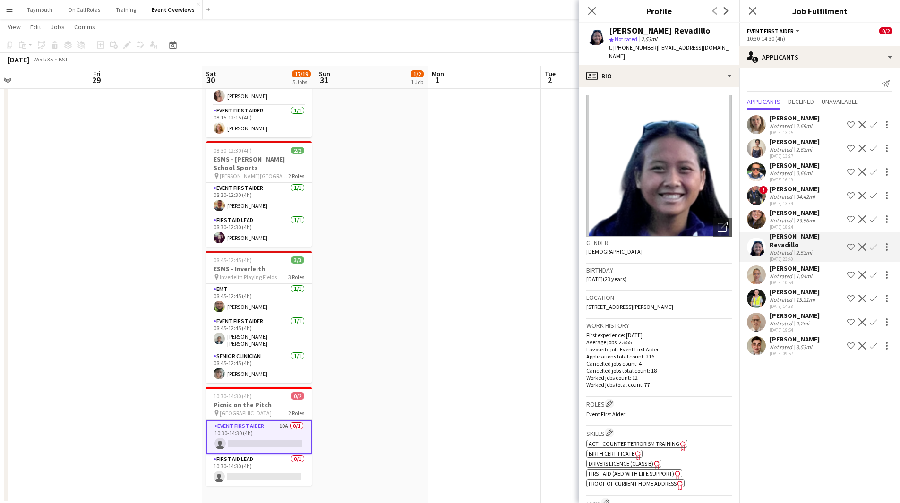
click at [792, 219] on div "Not rated" at bounding box center [782, 220] width 25 height 7
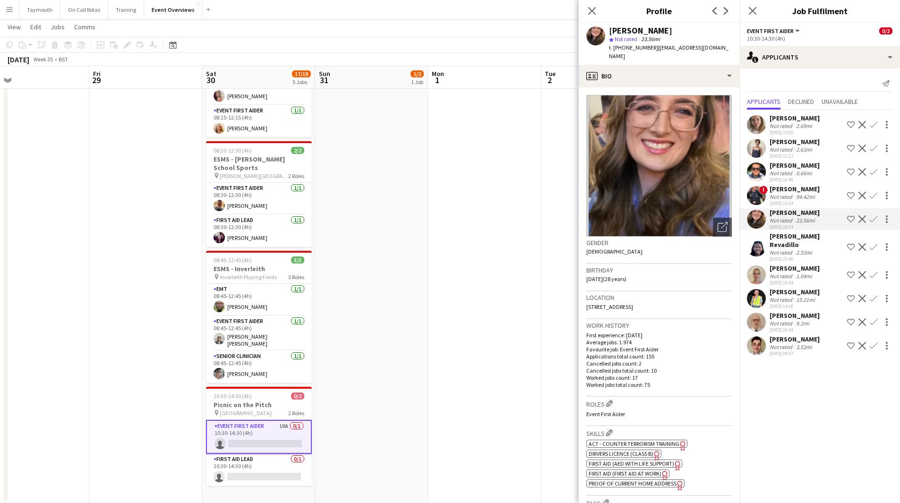
click at [792, 124] on div "Not rated" at bounding box center [782, 125] width 25 height 7
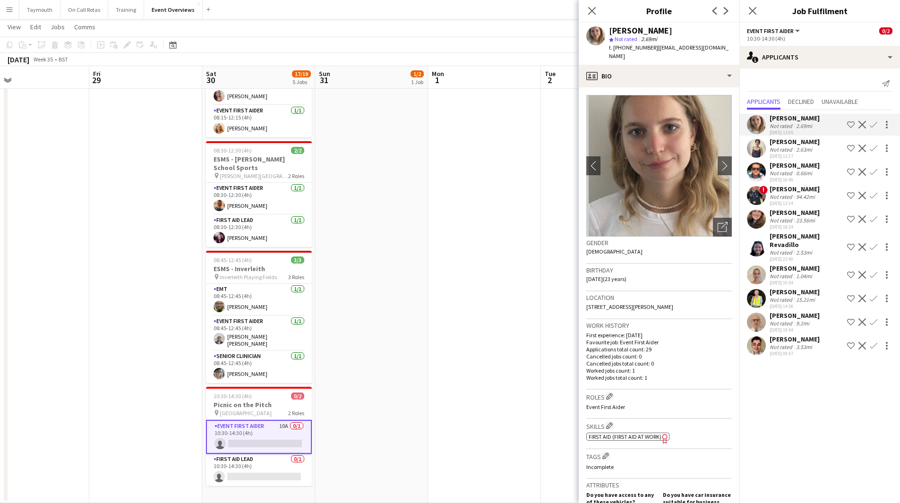
click at [789, 145] on div "[PERSON_NAME]" at bounding box center [795, 141] width 50 height 9
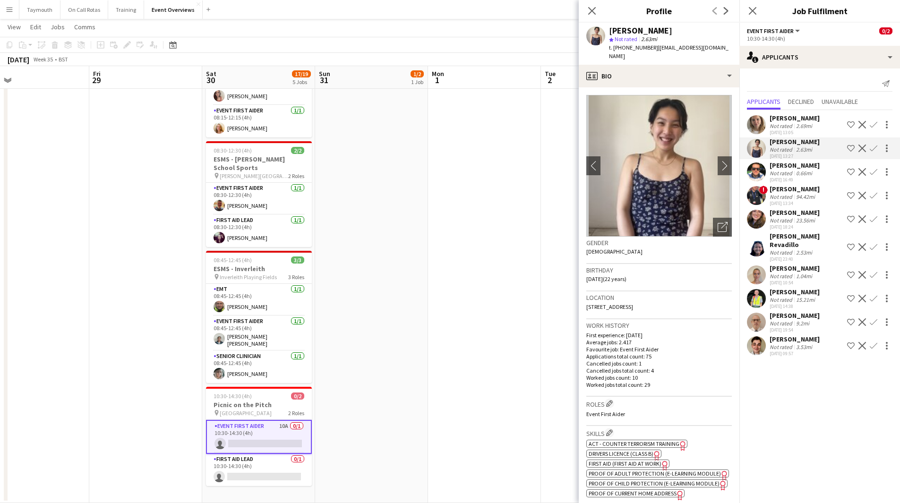
click at [795, 172] on div "0.66mi" at bounding box center [804, 173] width 20 height 7
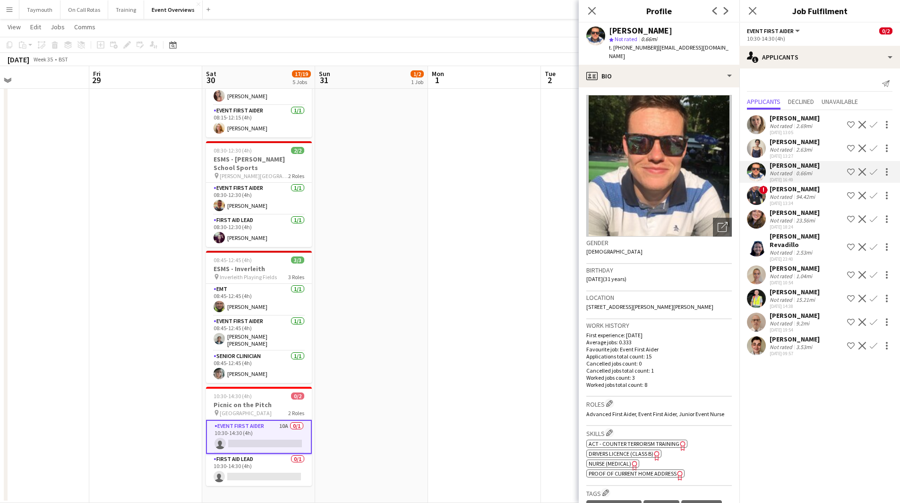
click at [789, 219] on div "Not rated" at bounding box center [782, 220] width 25 height 7
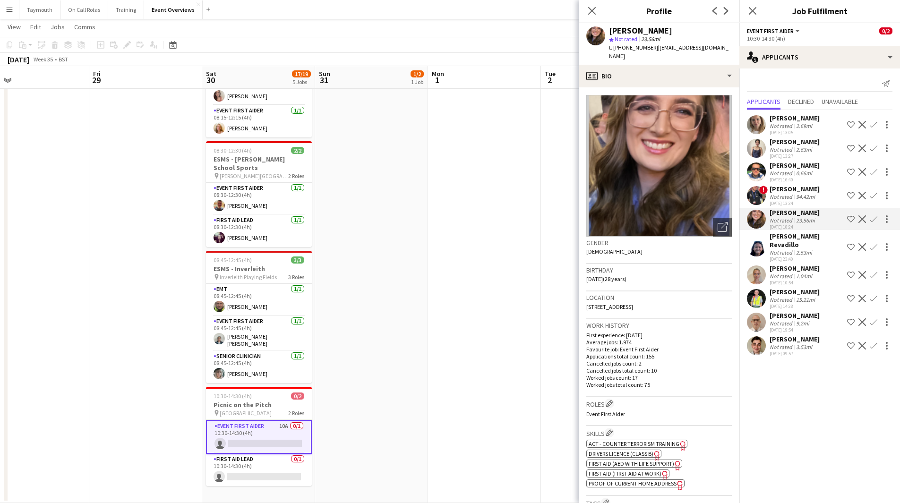
click at [794, 249] on div "2.53mi" at bounding box center [804, 252] width 20 height 7
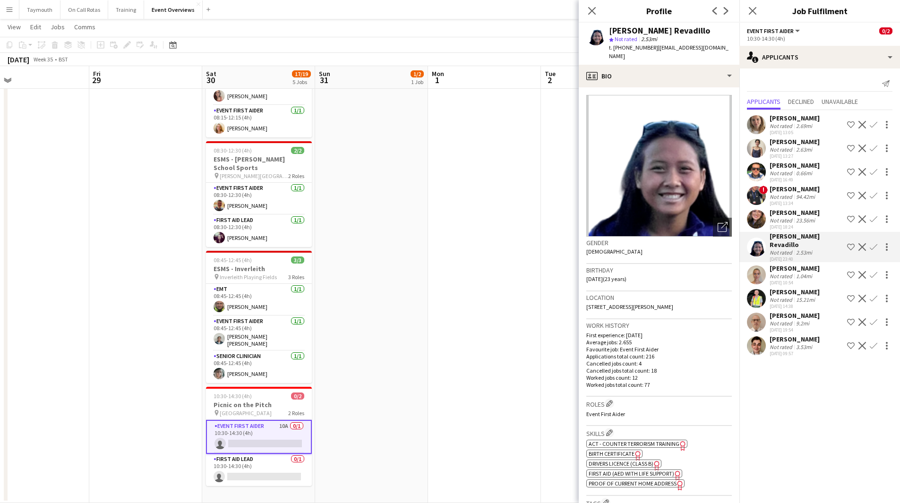
click at [797, 273] on div "1.04mi" at bounding box center [804, 276] width 20 height 7
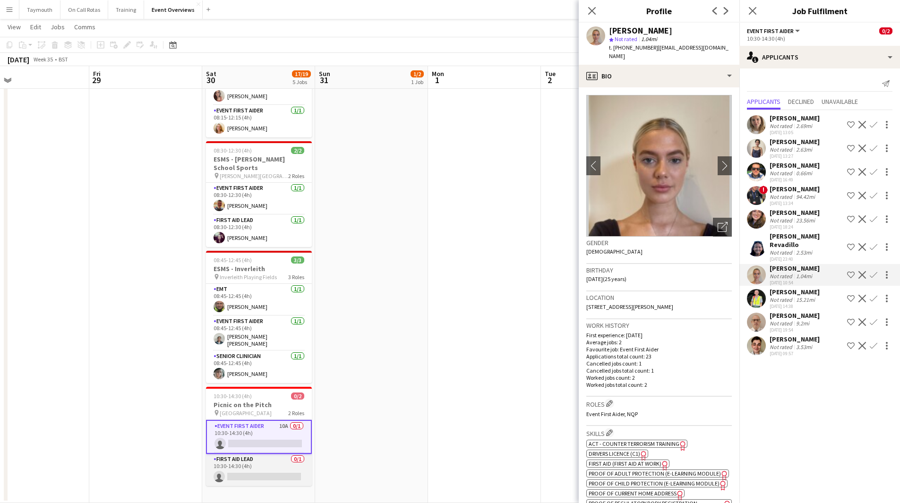
click at [296, 476] on app-card-role "First Aid Lead 0/1 10:30-14:30 (4h) single-neutral-actions" at bounding box center [259, 470] width 106 height 32
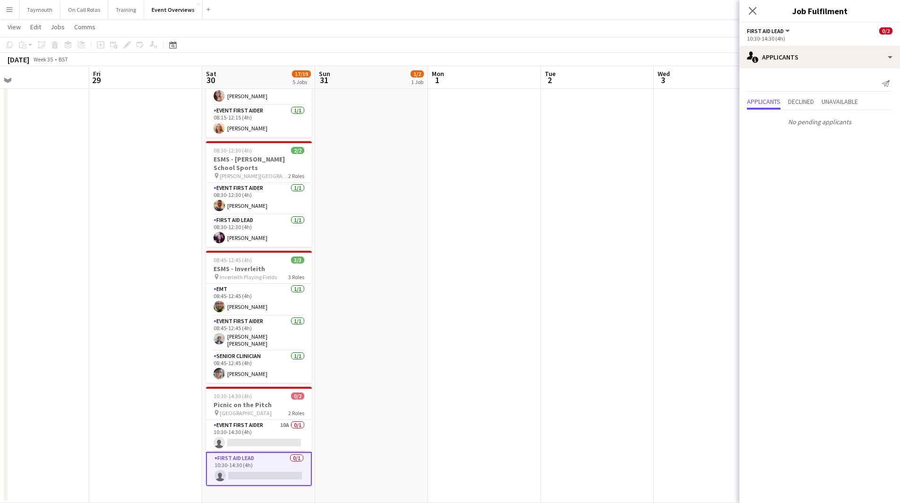
click at [815, 69] on div "Send notification Applicants Declined Unavailable No pending applicants" at bounding box center [819, 102] width 161 height 69
click at [821, 58] on div "single-neutral-actions-information Applicants" at bounding box center [819, 57] width 161 height 23
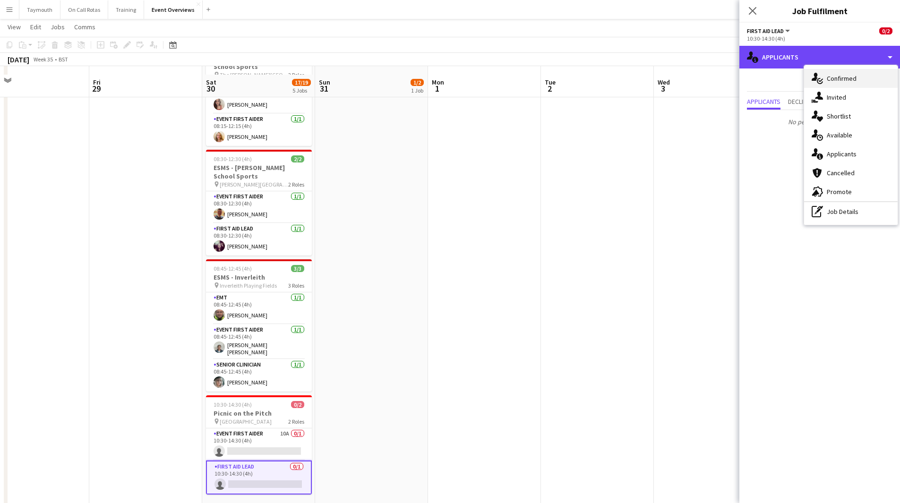
scroll to position [80, 0]
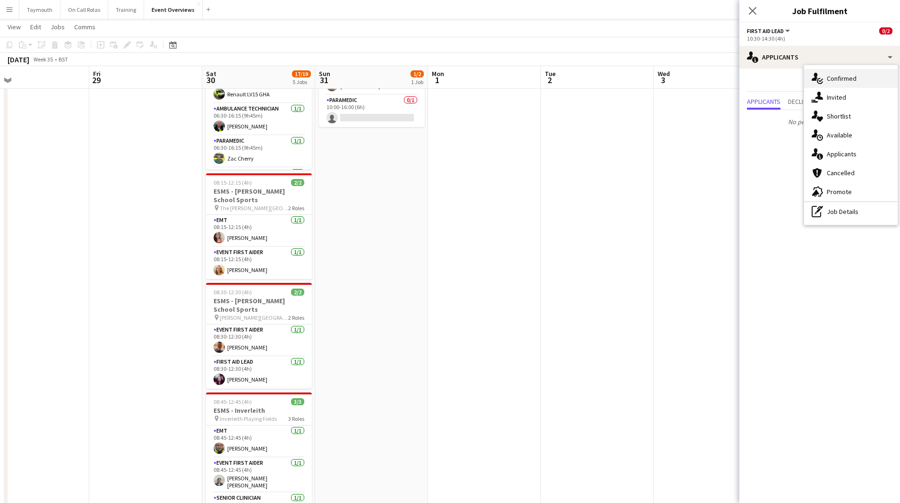
click at [824, 81] on div "single-neutral-actions-check-2 Confirmed" at bounding box center [851, 78] width 94 height 19
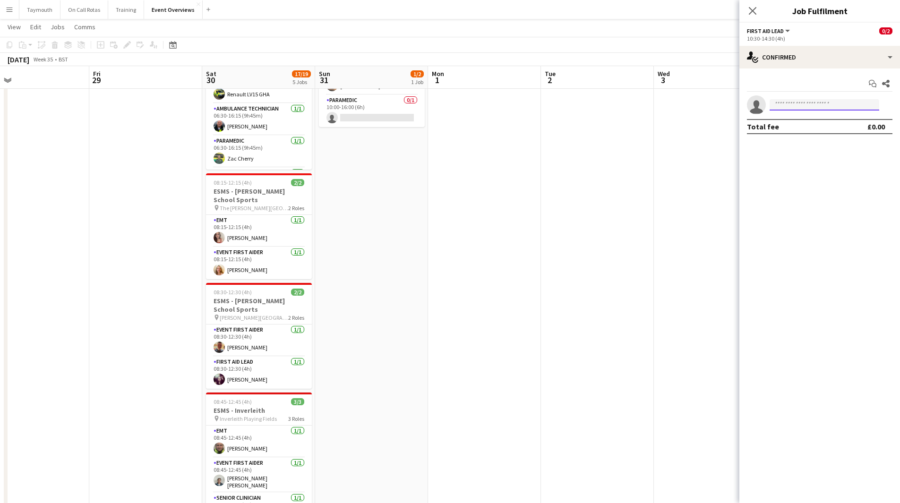
click at [810, 103] on input at bounding box center [825, 104] width 110 height 11
type input "****"
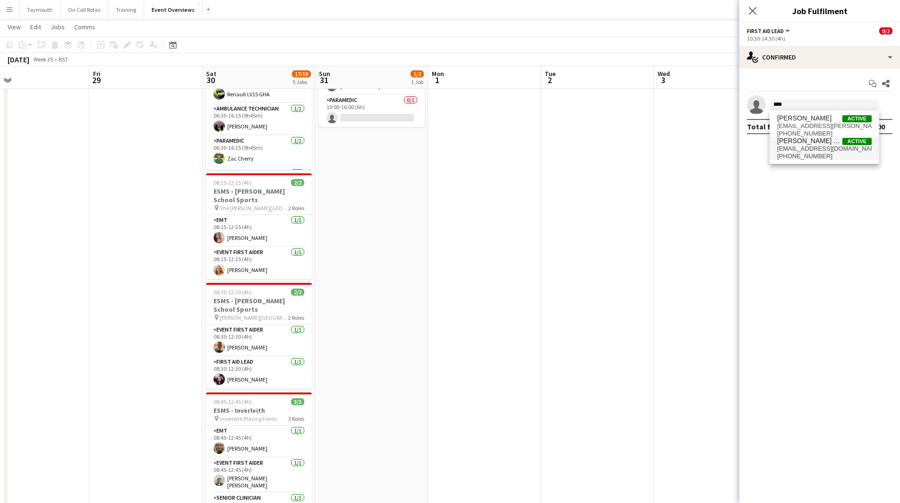
click at [809, 148] on span "s2022639@ed.ac.uk" at bounding box center [824, 149] width 94 height 8
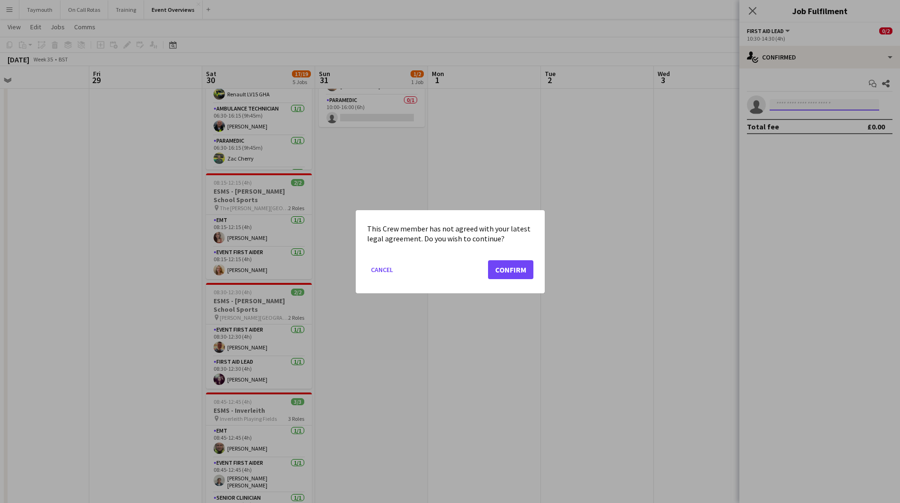
scroll to position [0, 0]
click at [522, 270] on button "Confirm" at bounding box center [510, 269] width 45 height 19
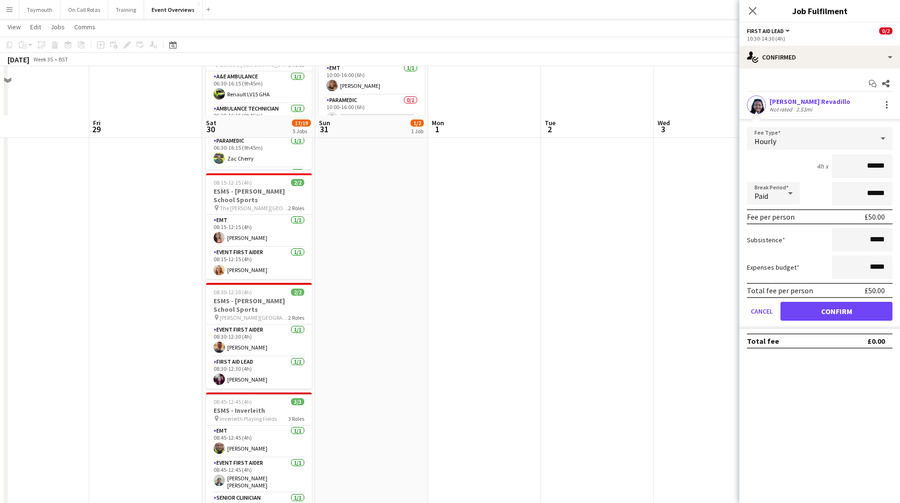
scroll to position [222, 0]
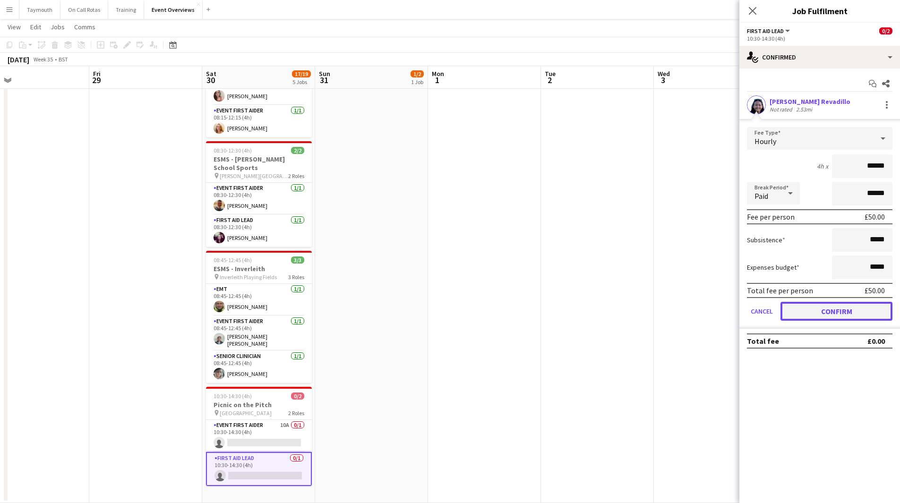
click at [814, 310] on button "Confirm" at bounding box center [836, 311] width 112 height 19
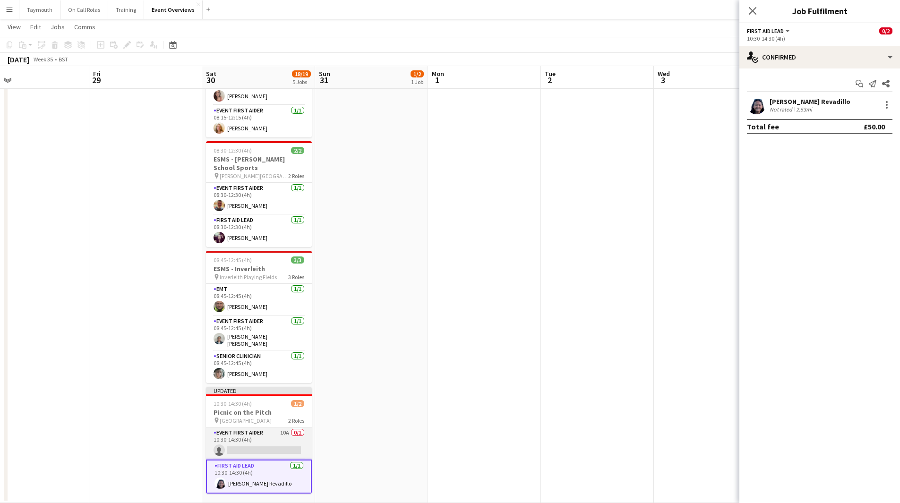
click at [281, 443] on app-card-role "Event First Aider 10A 0/1 10:30-14:30 (4h) single-neutral-actions" at bounding box center [259, 444] width 106 height 32
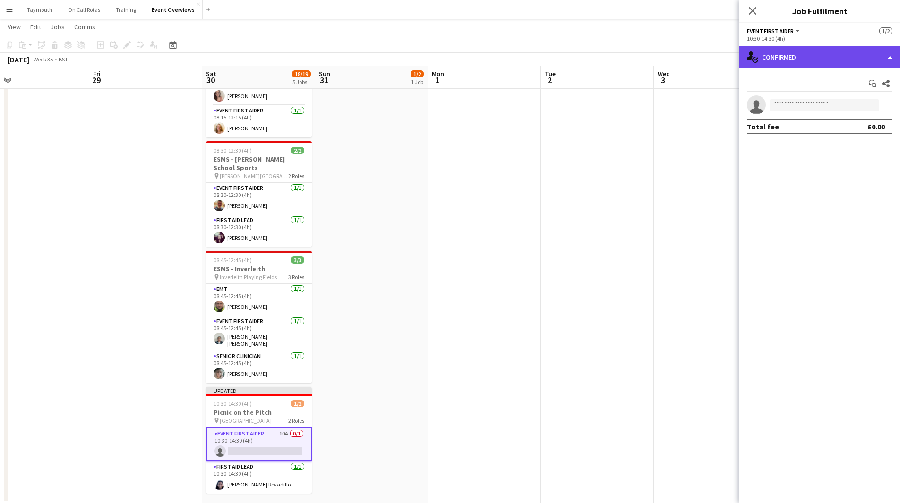
click at [835, 58] on div "single-neutral-actions-check-2 Confirmed" at bounding box center [819, 57] width 161 height 23
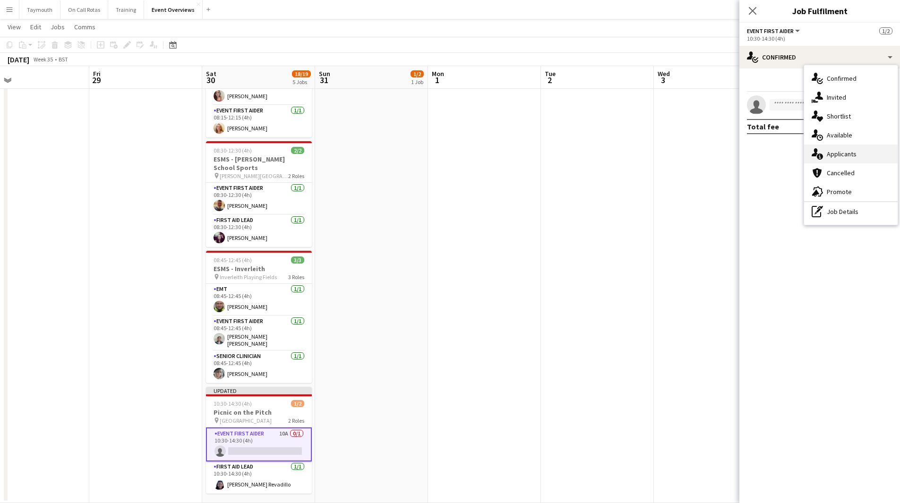
click at [851, 156] on div "single-neutral-actions-information Applicants" at bounding box center [851, 154] width 94 height 19
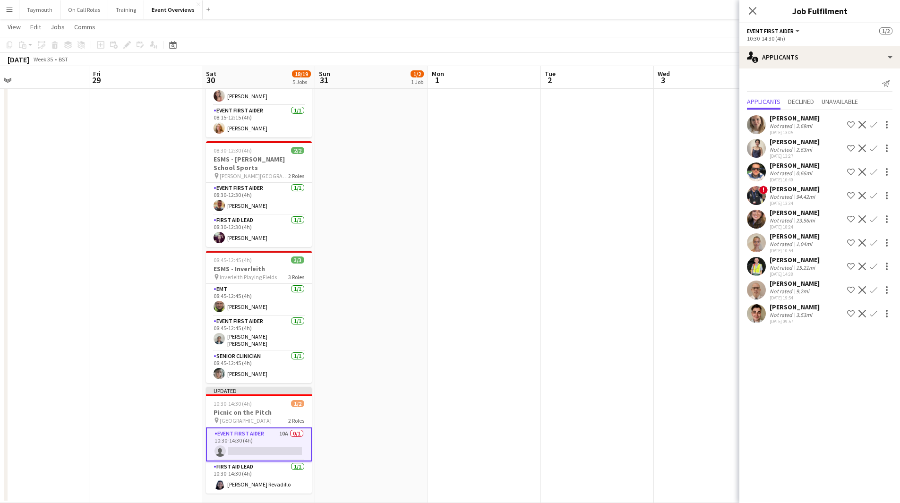
click at [807, 245] on div "1.04mi" at bounding box center [804, 243] width 20 height 7
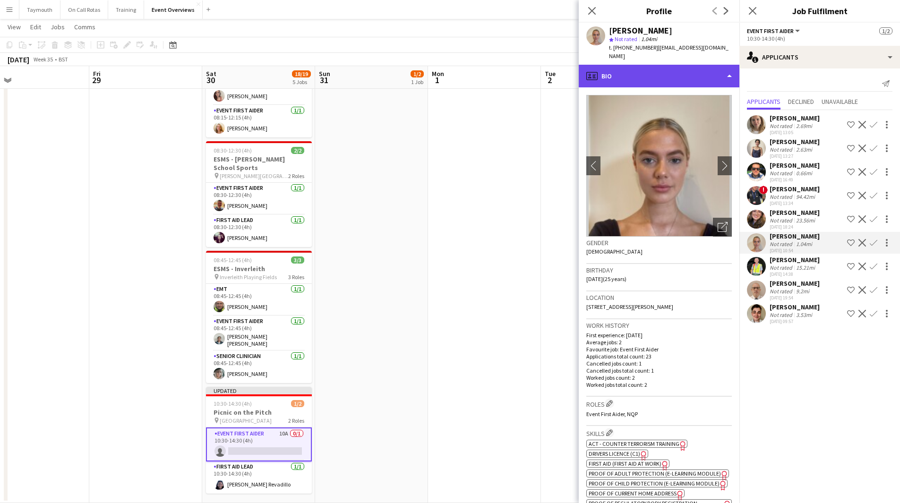
click at [687, 65] on div "profile Bio" at bounding box center [659, 76] width 161 height 23
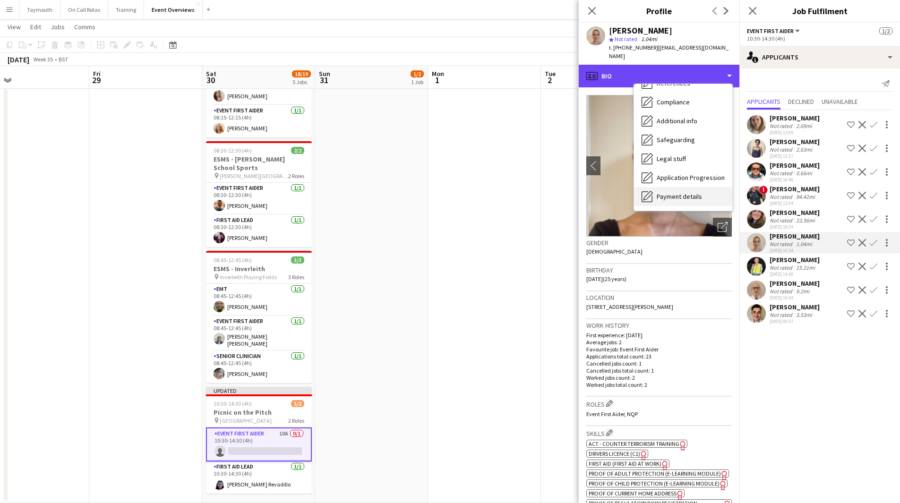
scroll to position [164, 0]
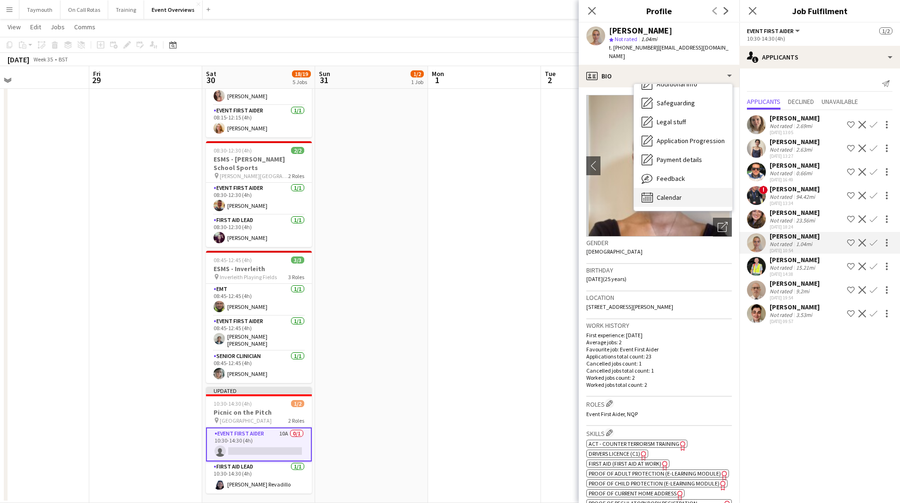
click at [694, 188] on div "Calendar Calendar" at bounding box center [683, 197] width 98 height 19
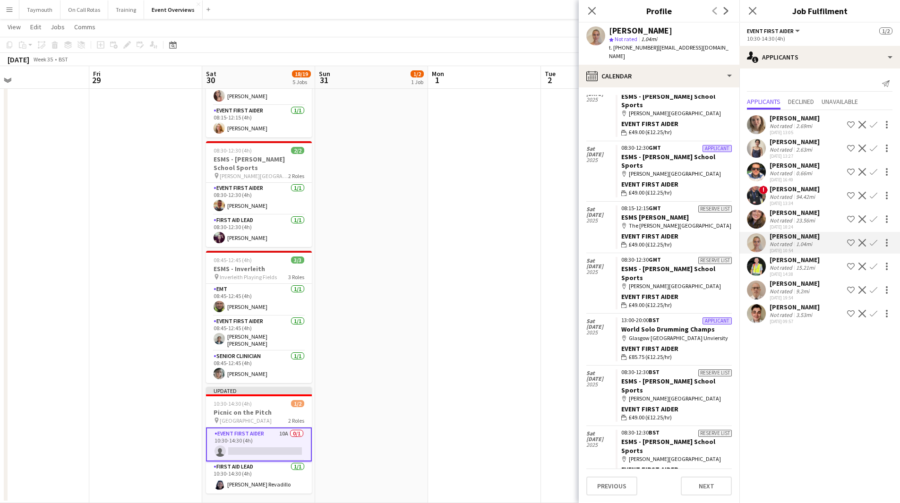
scroll to position [81, 0]
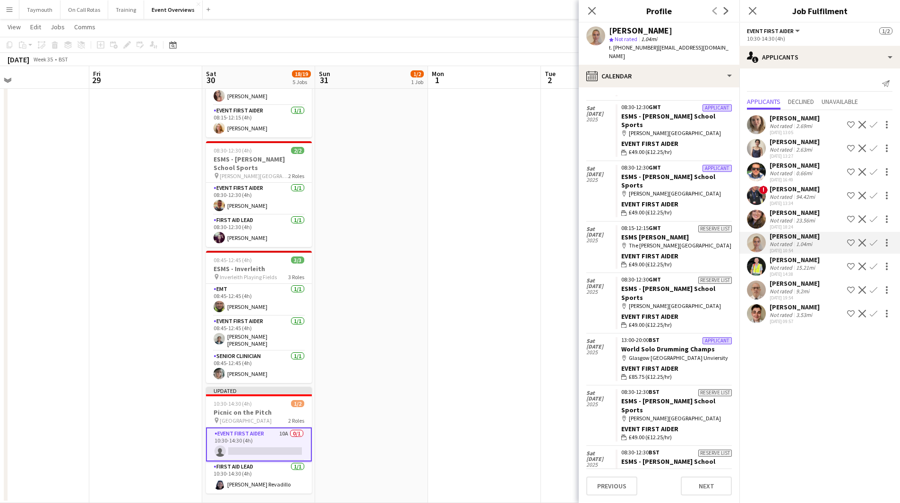
click at [803, 118] on div "Rebecca Grassby" at bounding box center [795, 118] width 50 height 9
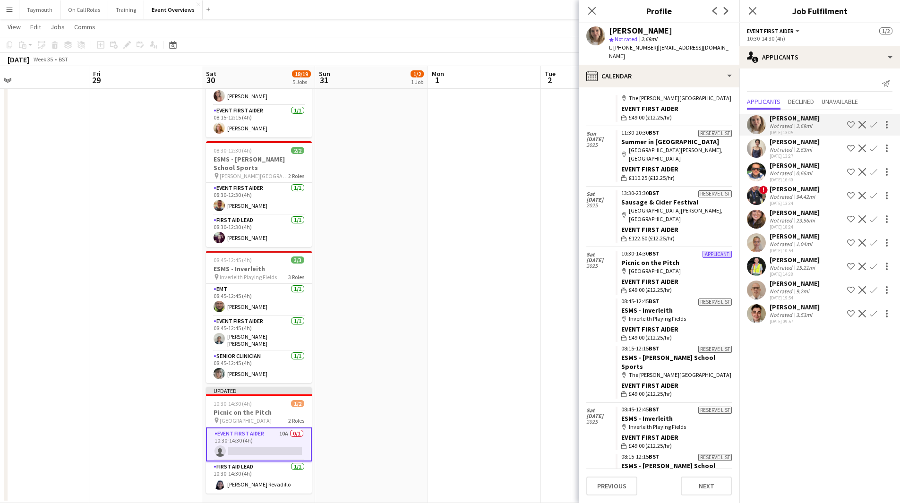
scroll to position [787, 0]
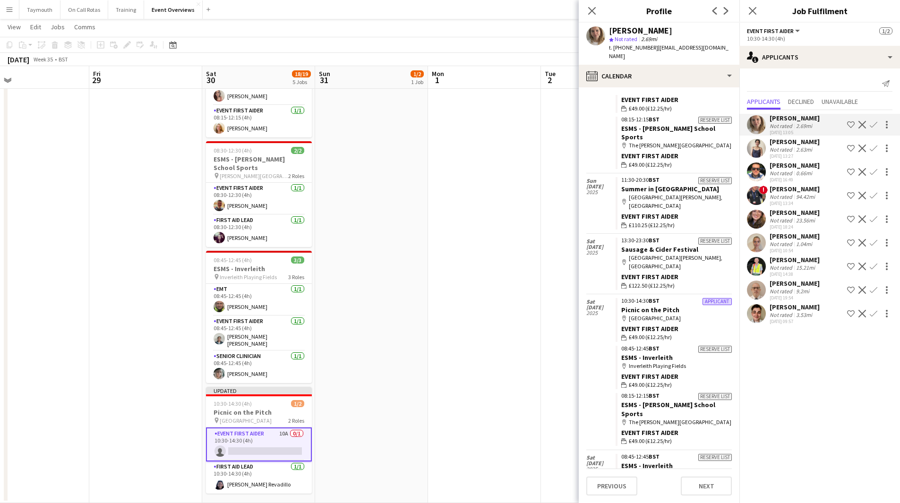
click at [788, 263] on div "[PERSON_NAME]" at bounding box center [795, 260] width 50 height 9
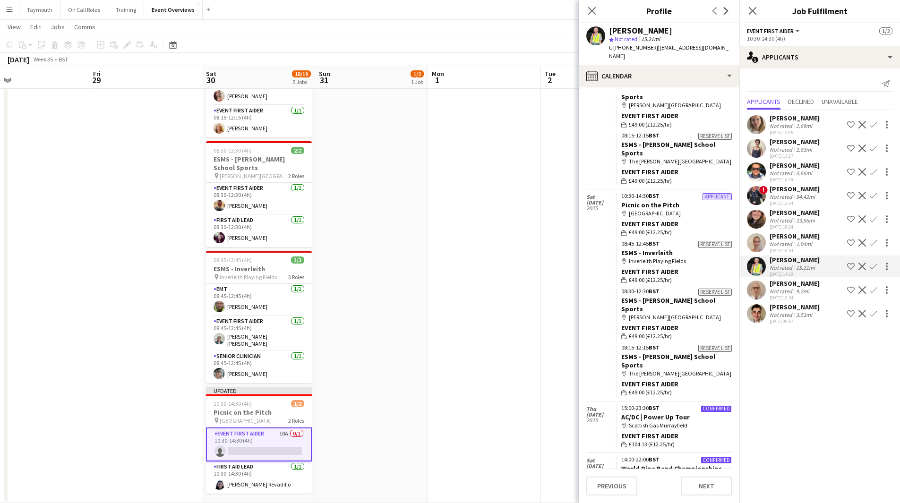
scroll to position [930, 0]
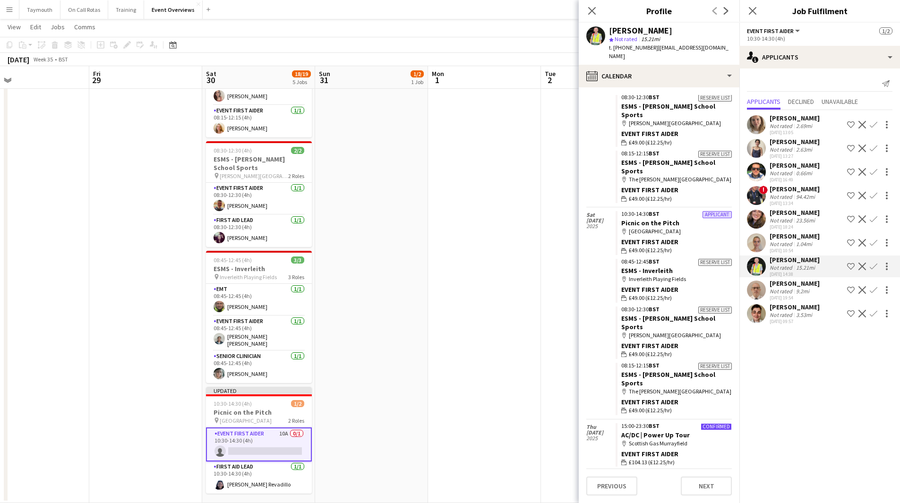
click at [797, 318] on div "3.53mi" at bounding box center [804, 314] width 20 height 7
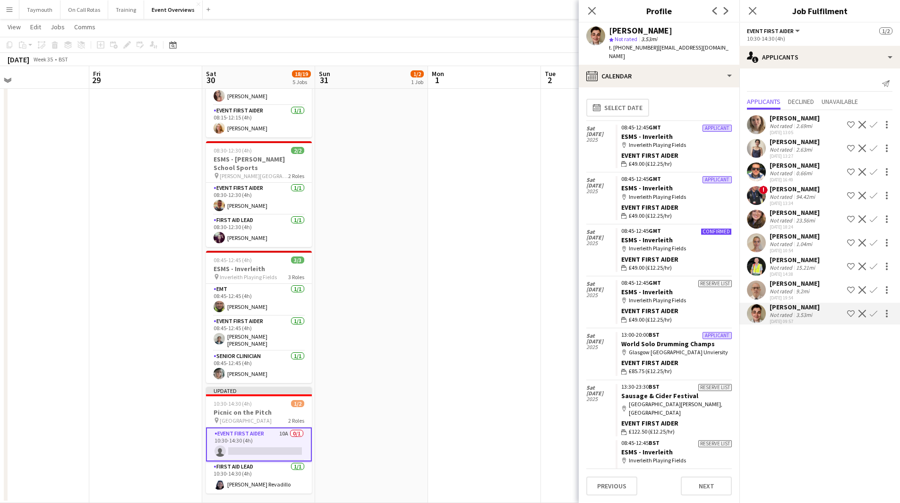
click at [800, 247] on div "1.04mi" at bounding box center [804, 243] width 20 height 7
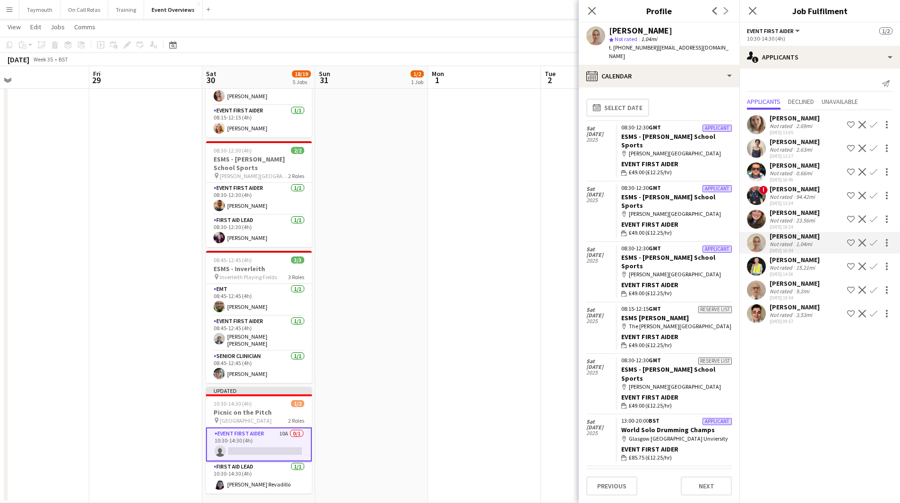
click at [870, 243] on app-icon "Confirm" at bounding box center [874, 243] width 8 height 8
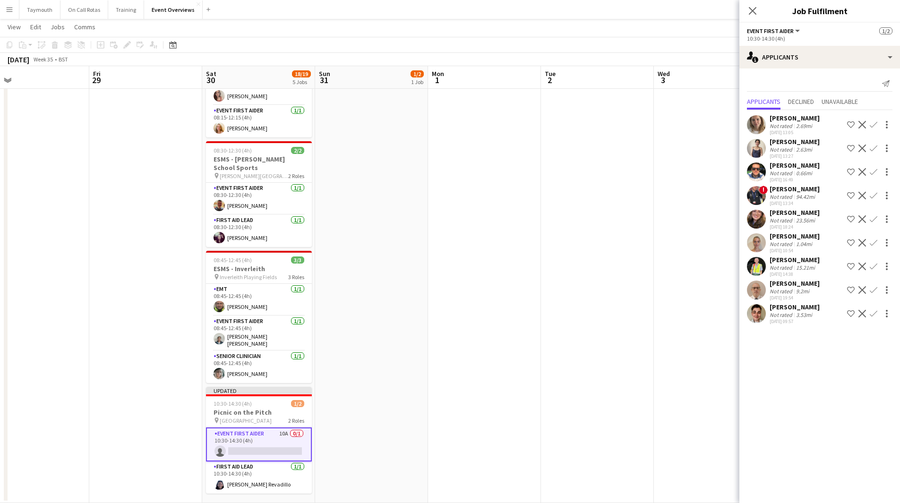
click at [870, 243] on app-icon "Confirm" at bounding box center [874, 243] width 8 height 8
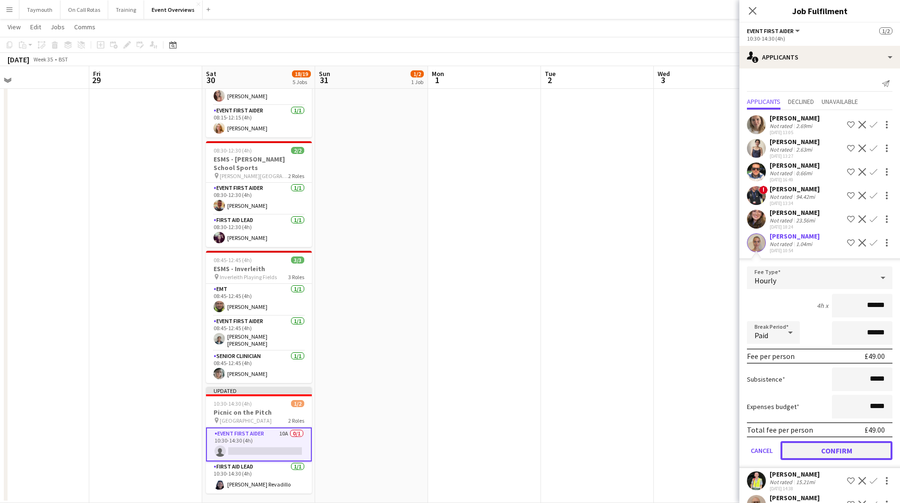
click at [833, 453] on button "Confirm" at bounding box center [836, 450] width 112 height 19
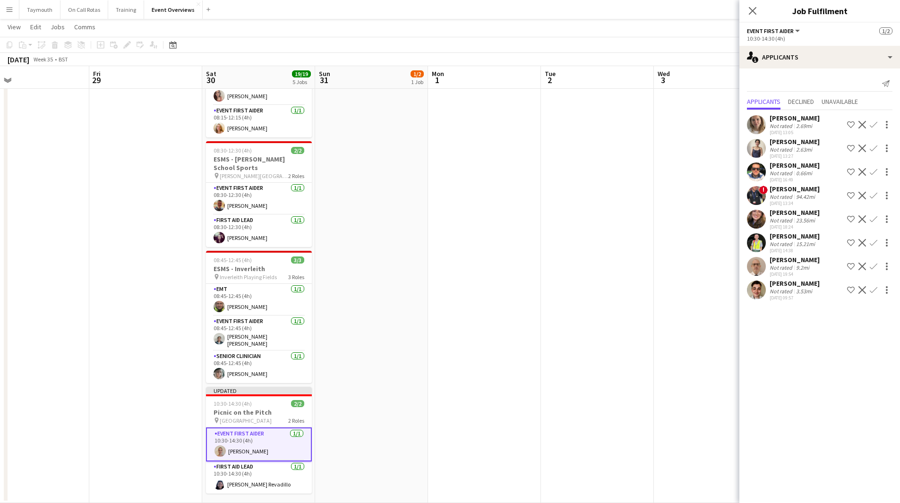
click at [460, 414] on app-date-cell at bounding box center [484, 193] width 113 height 619
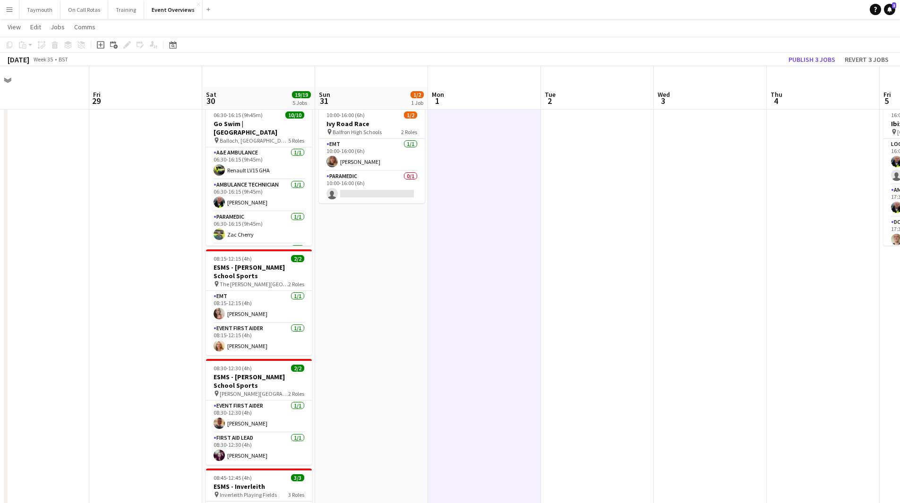
scroll to position [0, 0]
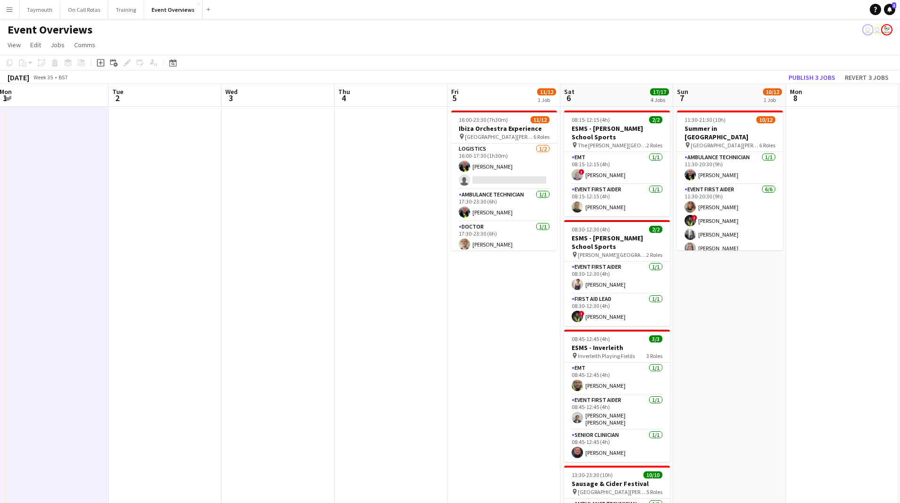
drag, startPoint x: 326, startPoint y: 328, endPoint x: 173, endPoint y: 332, distance: 153.1
click at [173, 332] on app-calendar-viewport "Fri 29 Sat 30 19/19 5 Jobs Sun 31 1/2 1 Job Mon 1 Tue 2 Wed 3 Thu 4 Fri 5 11/12…" at bounding box center [450, 405] width 900 height 642
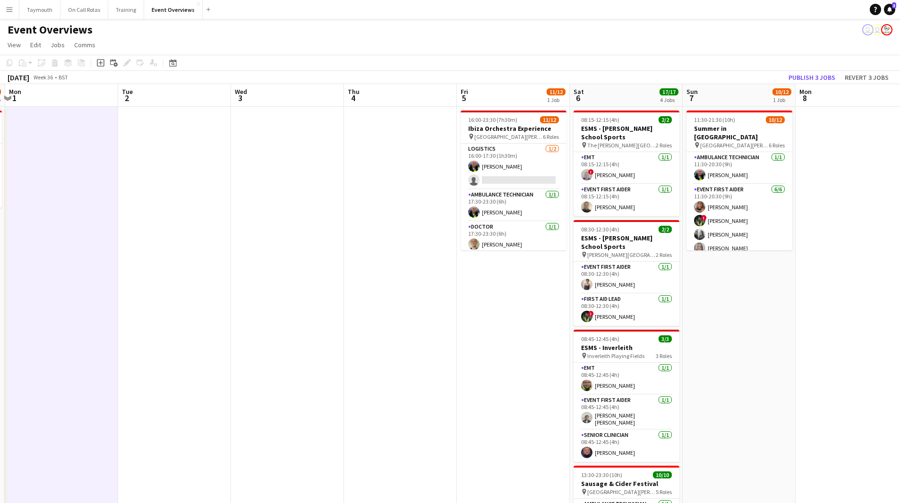
drag, startPoint x: 342, startPoint y: 352, endPoint x: 119, endPoint y: 355, distance: 223.0
click at [119, 355] on app-calendar-viewport "Fri 29 Sat 30 19/19 5 Jobs Sun 31 1/2 1 Job Mon 1 Tue 2 Wed 3 Thu 4 Fri 5 11/12…" at bounding box center [450, 405] width 900 height 642
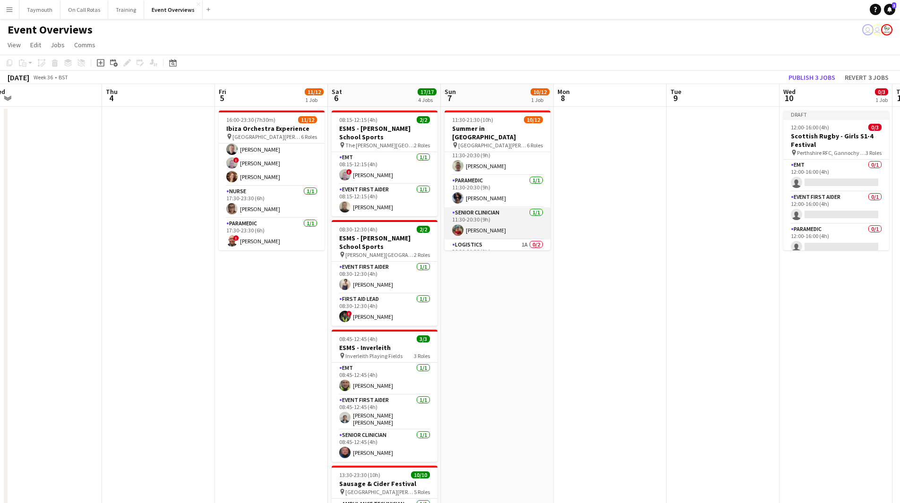
scroll to position [168, 0]
click at [496, 227] on app-card-role "Logistics 1A 0/2 20:30-21:30 (1h) single-neutral-actions single-neutral-actions" at bounding box center [498, 236] width 106 height 46
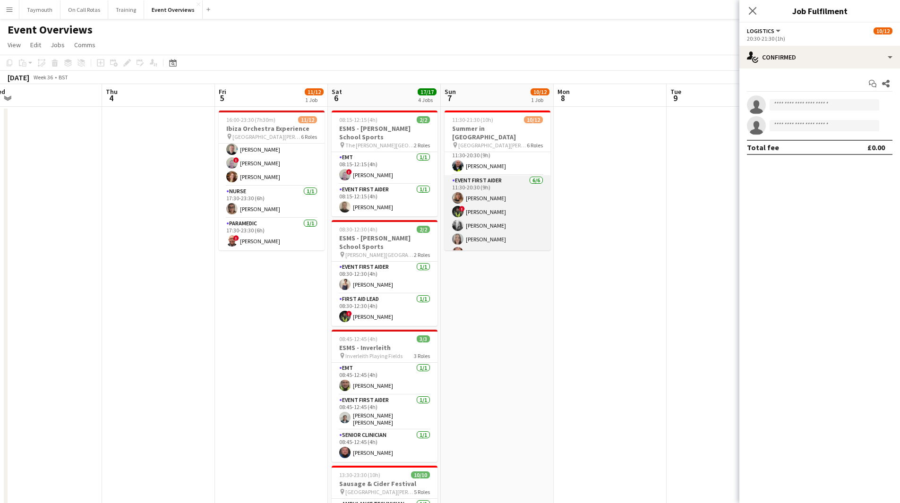
scroll to position [0, 0]
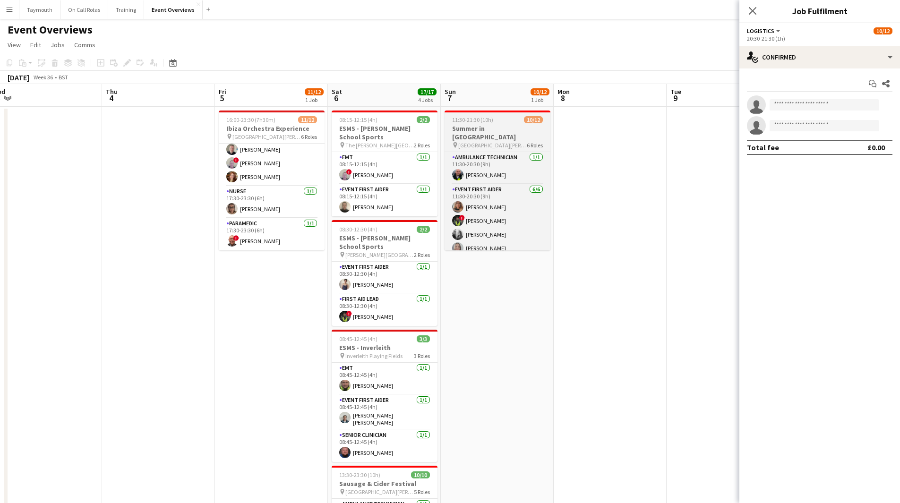
click at [520, 127] on h3 "Summer in [GEOGRAPHIC_DATA]" at bounding box center [498, 132] width 106 height 17
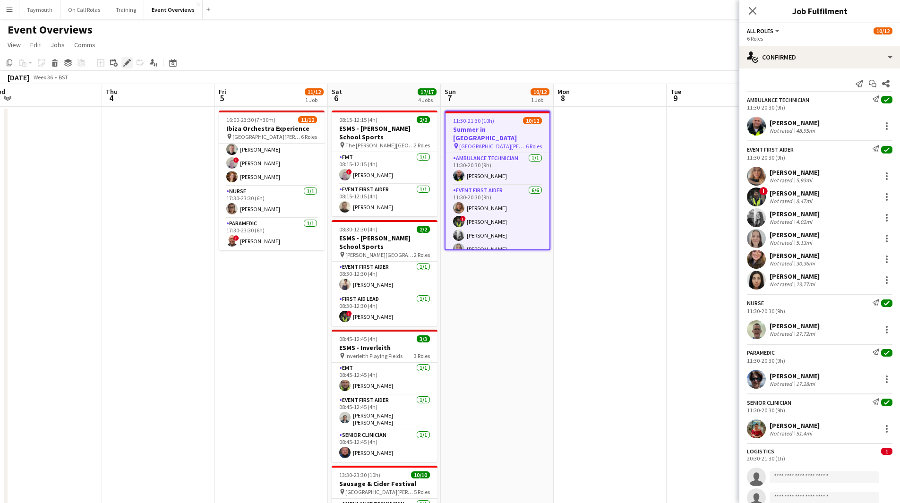
click at [129, 65] on icon "Edit" at bounding box center [127, 63] width 8 height 8
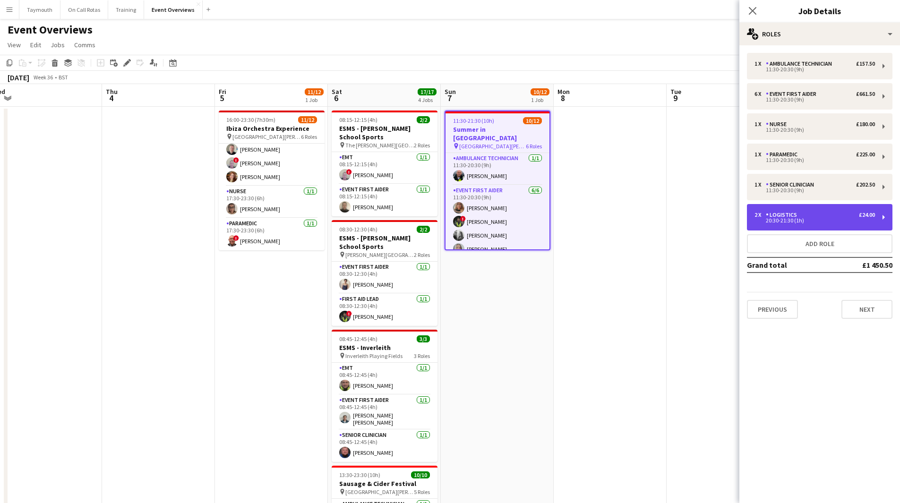
click at [828, 221] on div "20:30-21:30 (1h)" at bounding box center [814, 220] width 120 height 5
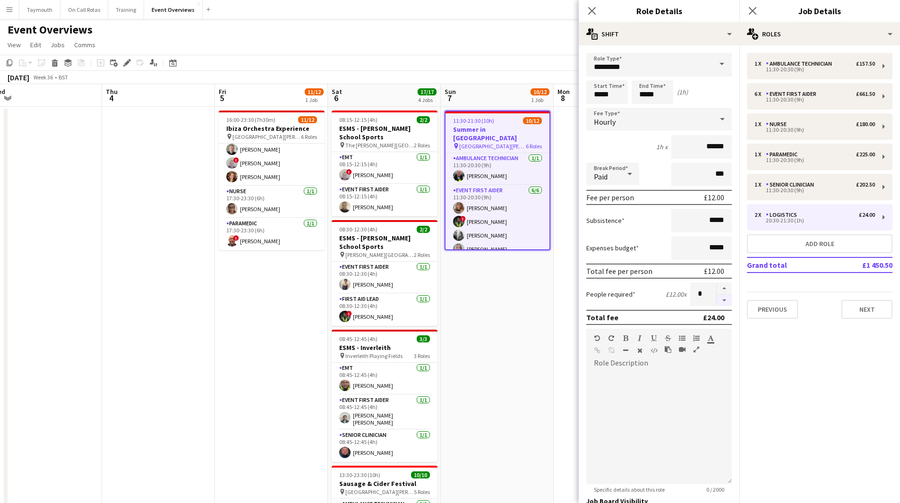
click at [719, 302] on button "button" at bounding box center [724, 301] width 15 height 12
type input "*"
click at [485, 343] on app-date-cell "11:30-21:30 (10h) 10/12 Summer in Nashville pin Rouken Glen Park, Glasgow 6 Rol…" at bounding box center [497, 416] width 113 height 619
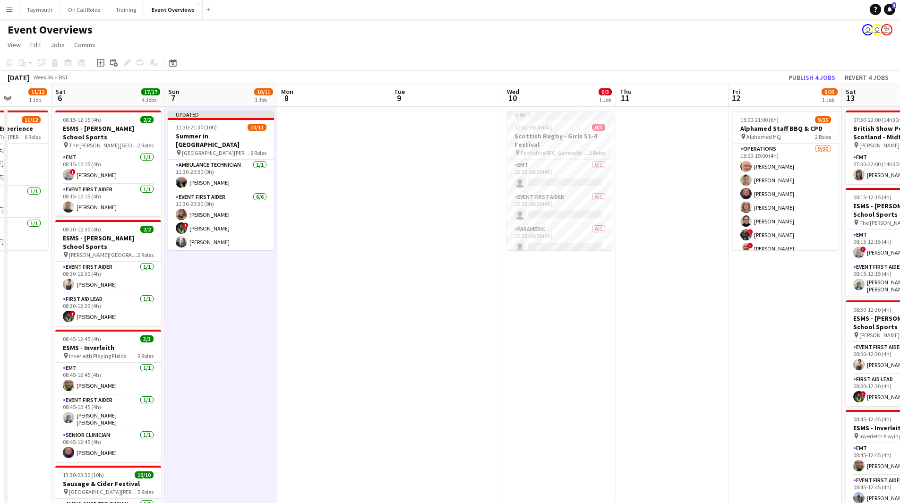
drag, startPoint x: 321, startPoint y: 359, endPoint x: 291, endPoint y: 361, distance: 29.8
click at [291, 360] on app-calendar-viewport "Tue 2 Wed 3 Thu 4 Fri 5 11/12 1 Job Sat 6 17/17 4 Jobs Sun 7 10/11 1 Job Mon 8 …" at bounding box center [450, 405] width 900 height 642
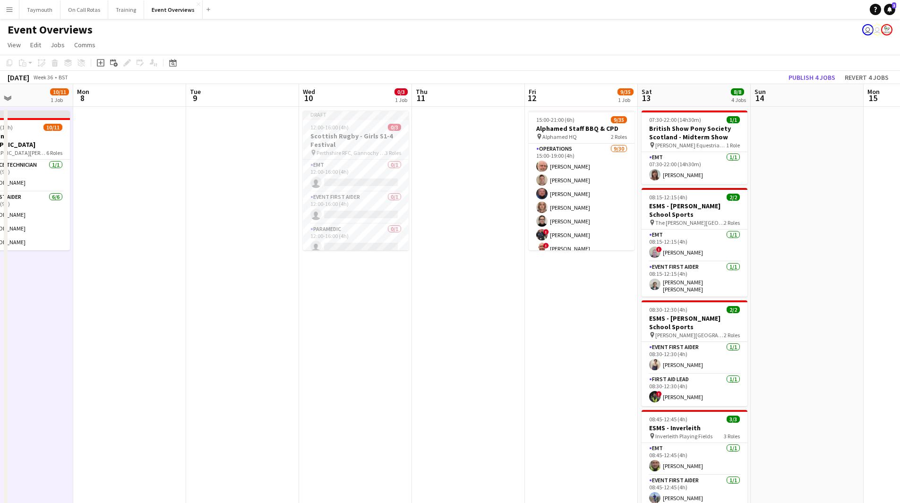
drag, startPoint x: 633, startPoint y: 314, endPoint x: 570, endPoint y: 323, distance: 63.5
click at [570, 323] on app-calendar-viewport "Thu 4 Fri 5 11/12 1 Job Sat 6 17/17 4 Jobs Sun 7 10/11 1 Job Mon 8 Tue 9 Wed 10…" at bounding box center [450, 405] width 900 height 642
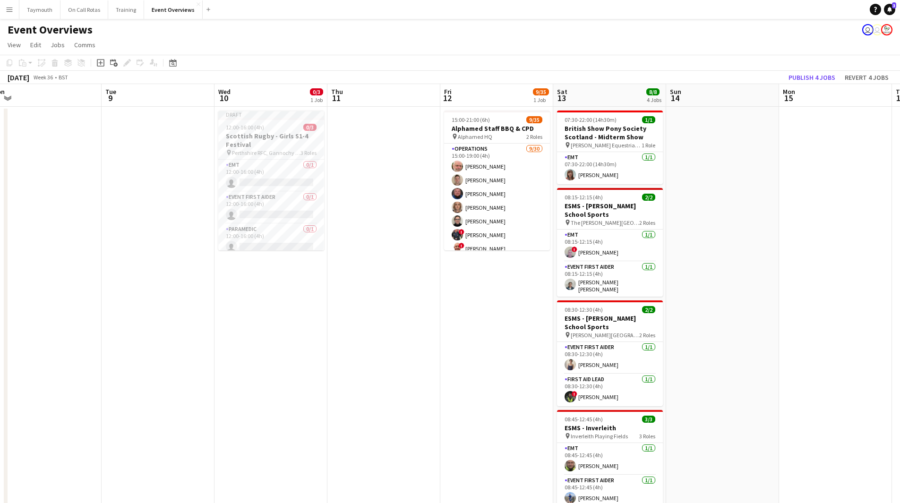
drag, startPoint x: 632, startPoint y: 331, endPoint x: 422, endPoint y: 342, distance: 210.5
click at [423, 342] on app-calendar-viewport "Fri 5 11/12 1 Job Sat 6 17/17 4 Jobs Sun 7 10/11 1 Job Mon 8 Tue 9 Wed 10 0/3 1…" at bounding box center [450, 405] width 900 height 642
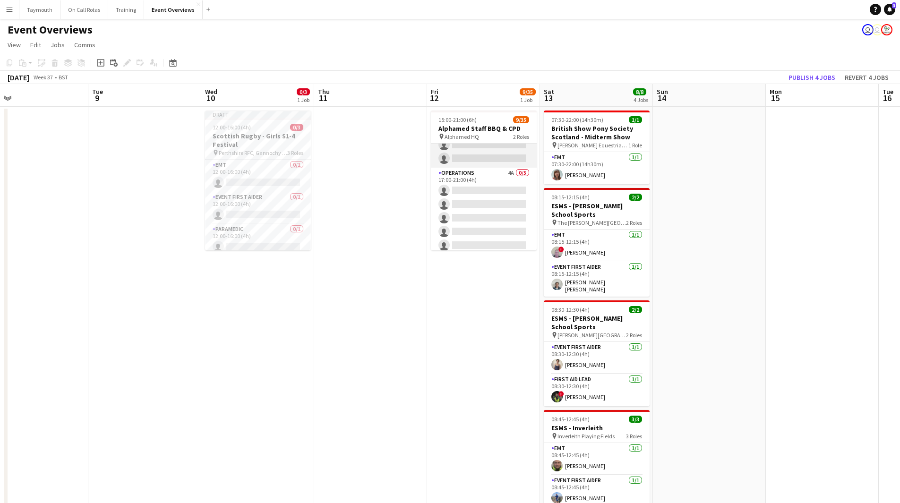
scroll to position [410, 0]
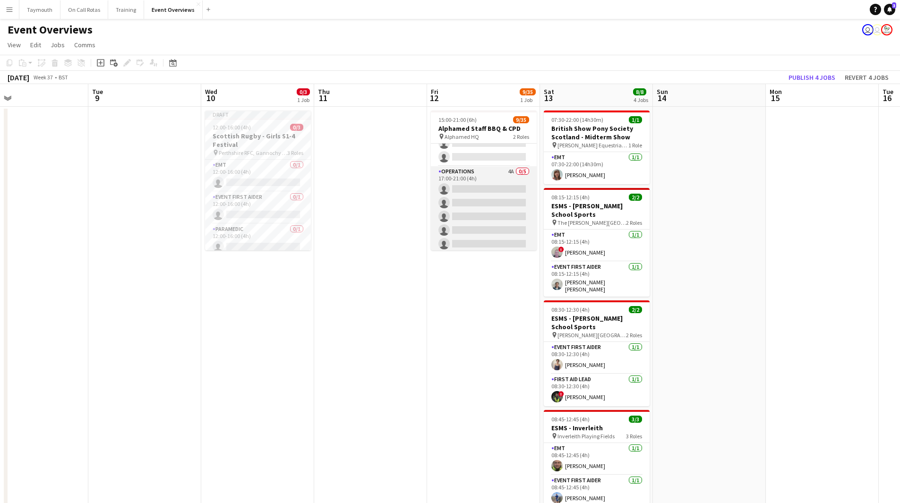
click at [501, 214] on app-card-role "Operations 4A 0/5 17:00-21:00 (4h) single-neutral-actions single-neutral-action…" at bounding box center [484, 209] width 106 height 87
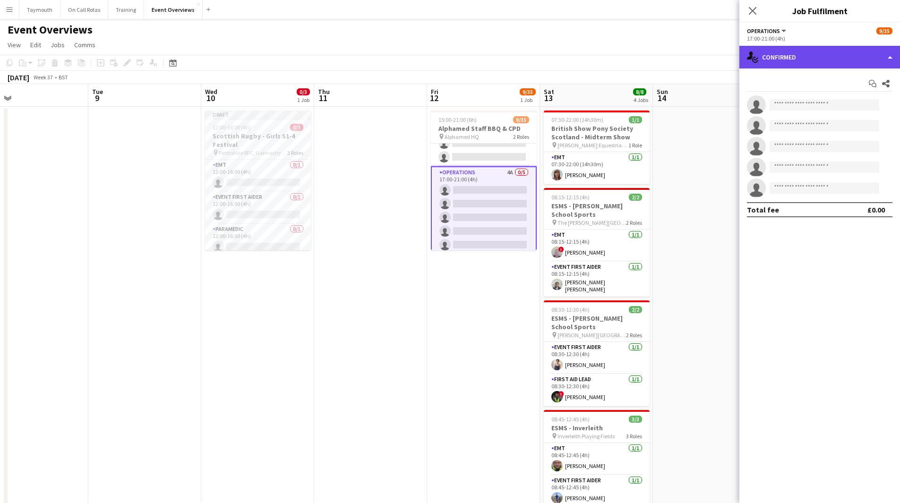
click at [806, 49] on div "single-neutral-actions-check-2 Confirmed" at bounding box center [819, 57] width 161 height 23
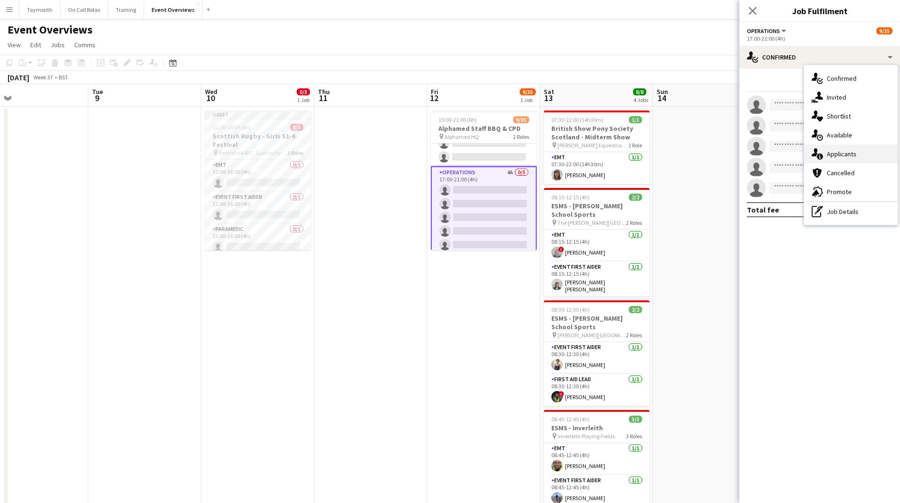
click at [856, 154] on div "single-neutral-actions-information Applicants" at bounding box center [851, 154] width 94 height 19
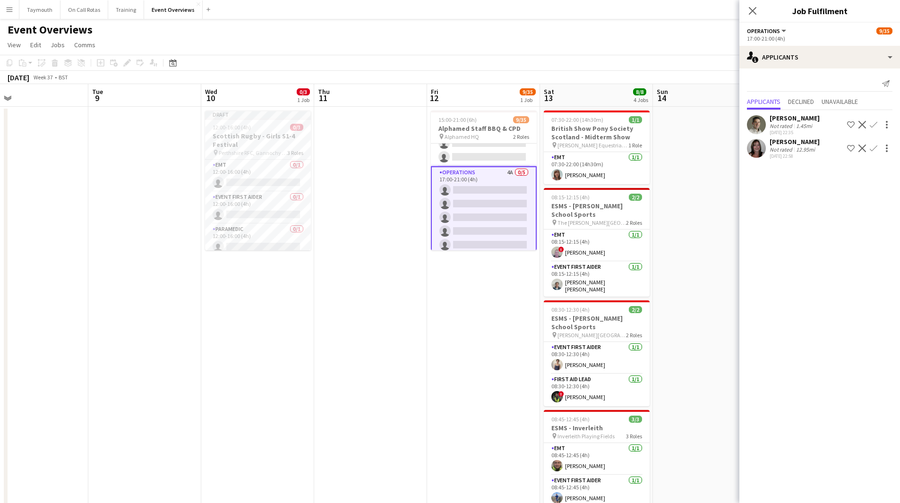
click at [870, 150] on app-icon "Confirm" at bounding box center [874, 149] width 8 height 8
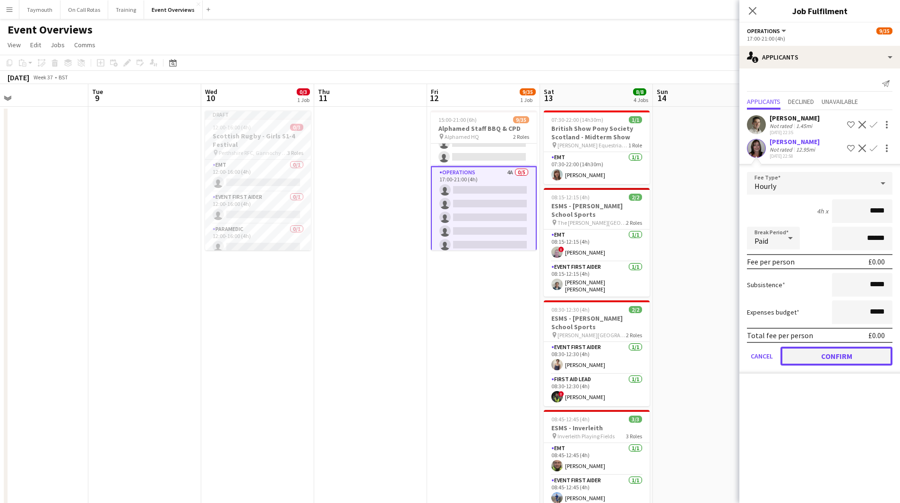
click at [865, 359] on button "Confirm" at bounding box center [836, 356] width 112 height 19
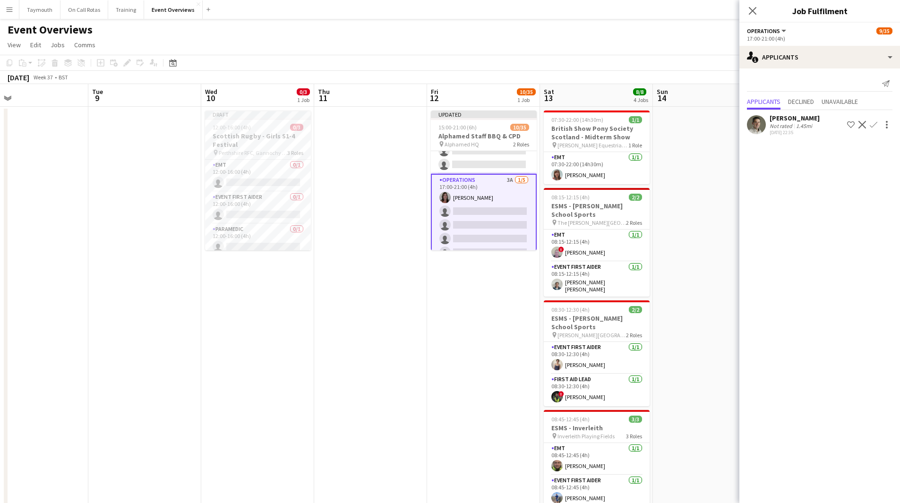
click at [877, 122] on app-icon "Confirm" at bounding box center [874, 125] width 8 height 8
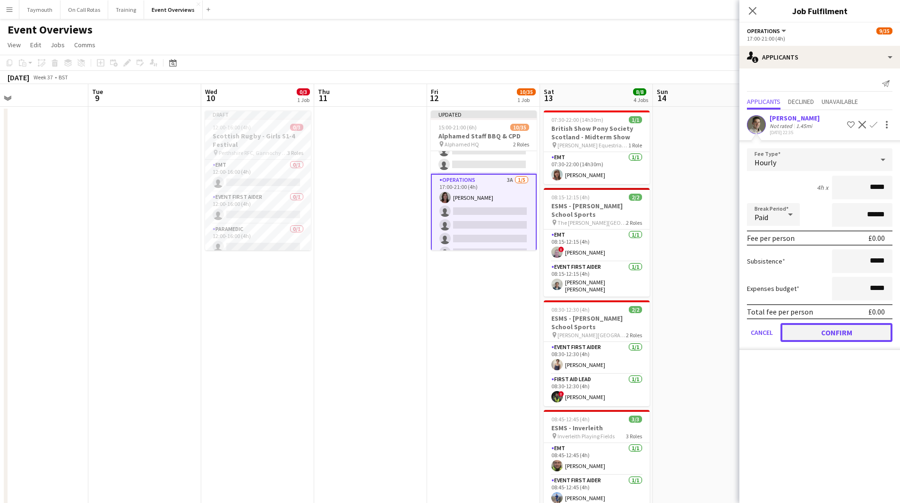
click at [847, 337] on button "Confirm" at bounding box center [836, 332] width 112 height 19
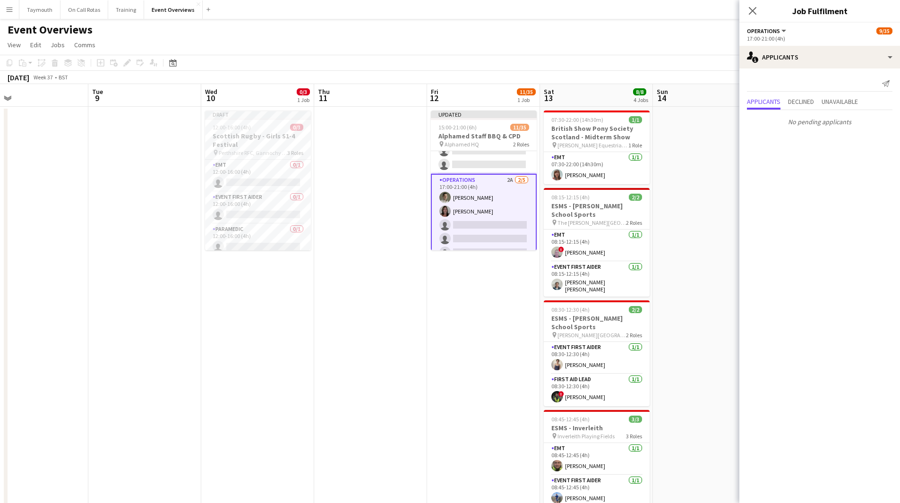
click at [506, 325] on app-date-cell "Updated 15:00-21:00 (6h) 11/35 Alphamed Staff BBQ & CPD pin Alphamed HQ 2 Roles…" at bounding box center [483, 416] width 113 height 619
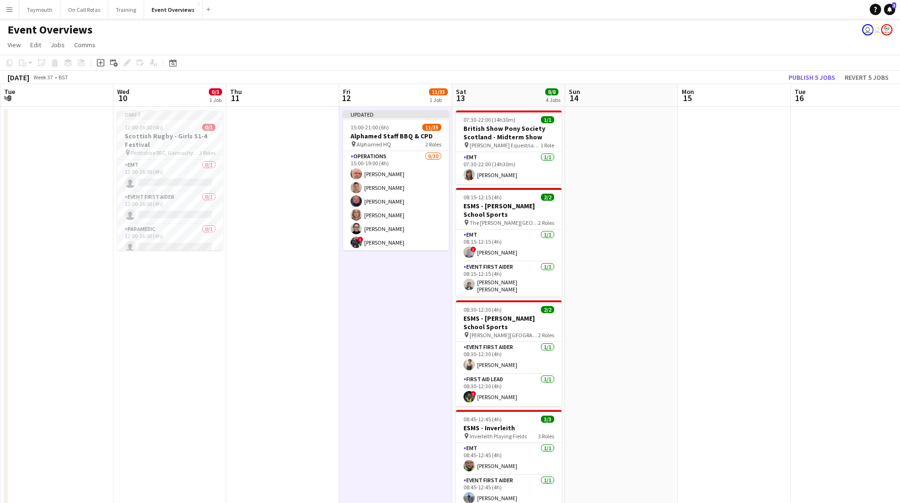
scroll to position [0, 352]
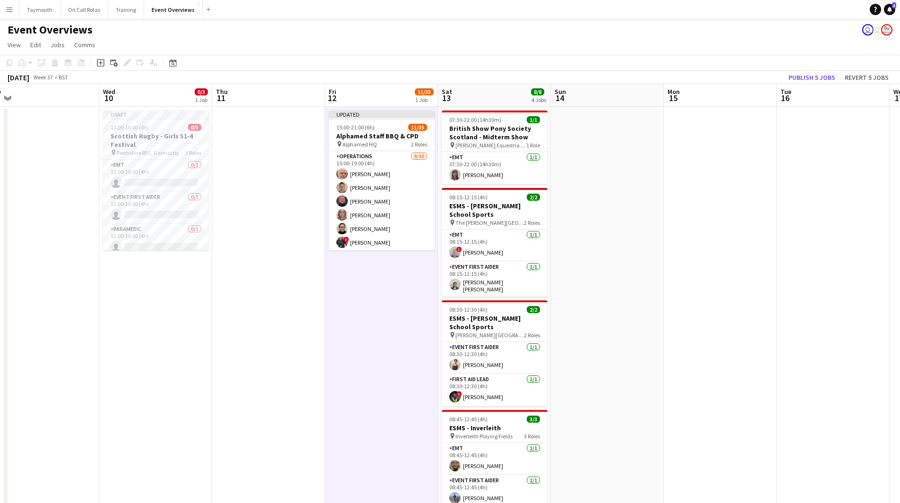
drag, startPoint x: 499, startPoint y: 286, endPoint x: 397, endPoint y: 306, distance: 103.9
click at [397, 306] on app-calendar-viewport "Sat 6 17/17 4 Jobs Sun 7 10/11 1 Job Mon 8 Tue 9 Wed 10 0/3 1 Job Thu 11 Fri 12…" at bounding box center [450, 405] width 900 height 642
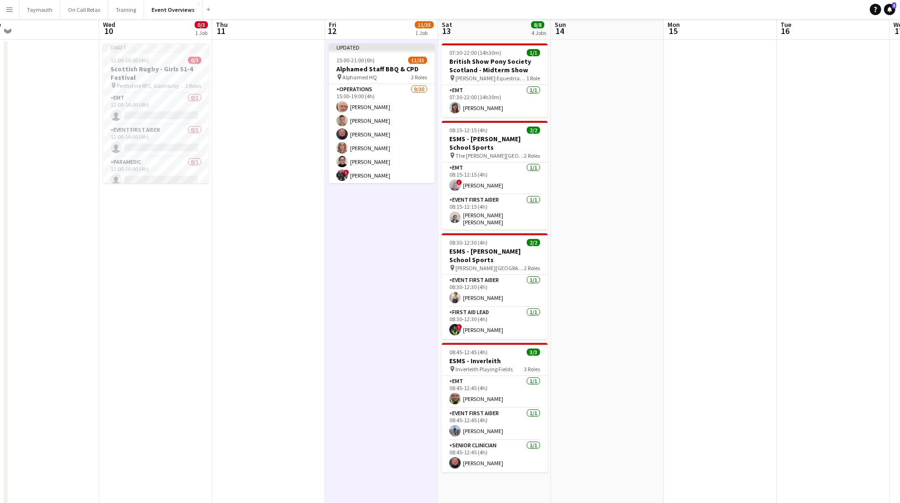
scroll to position [0, 0]
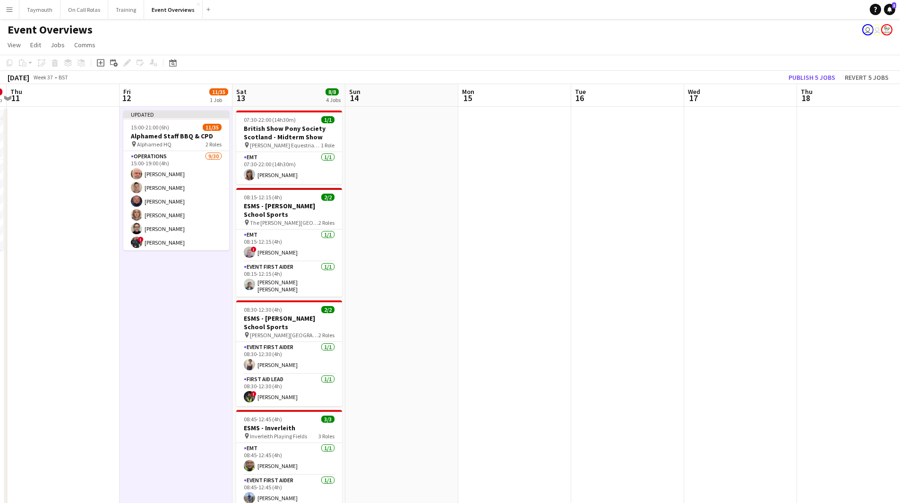
drag, startPoint x: 580, startPoint y: 349, endPoint x: 269, endPoint y: 348, distance: 310.4
click at [270, 349] on app-calendar-viewport "Mon 8 Tue 9 Wed 10 0/3 1 Job Thu 11 Fri 12 11/35 1 Job Sat 13 8/8 4 Jobs Sun 14…" at bounding box center [450, 405] width 900 height 642
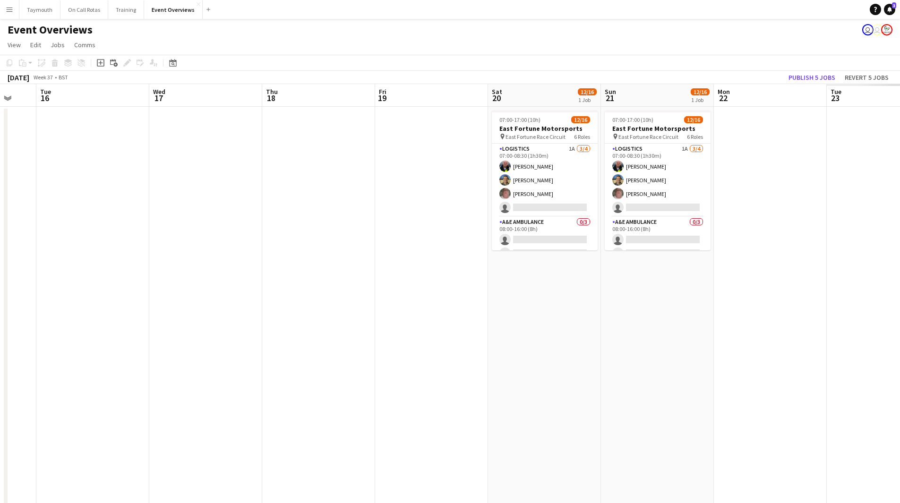
drag, startPoint x: 281, startPoint y: 338, endPoint x: 199, endPoint y: 334, distance: 81.4
click at [133, 337] on app-calendar-viewport "Fri 12 11/35 1 Job Sat 13 8/8 4 Jobs Sun 14 Mon 15 Tue 16 Wed 17 Thu 18 Fri 19 …" at bounding box center [450, 405] width 900 height 642
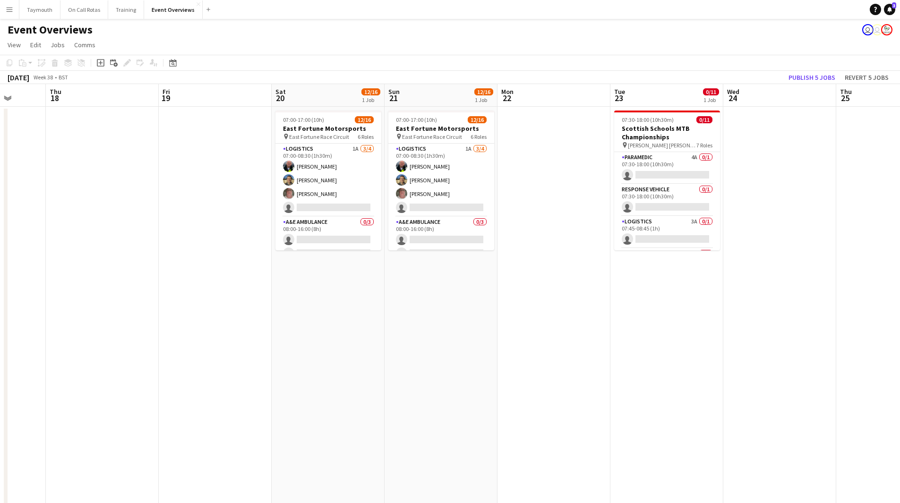
drag, startPoint x: 283, startPoint y: 336, endPoint x: 95, endPoint y: 347, distance: 188.3
click at [95, 347] on app-calendar-viewport "Mon 15 Tue 16 Wed 17 Thu 18 Fri 19 Sat 20 12/16 1 Job Sun 21 12/16 1 Job Mon 22…" at bounding box center [450, 405] width 900 height 642
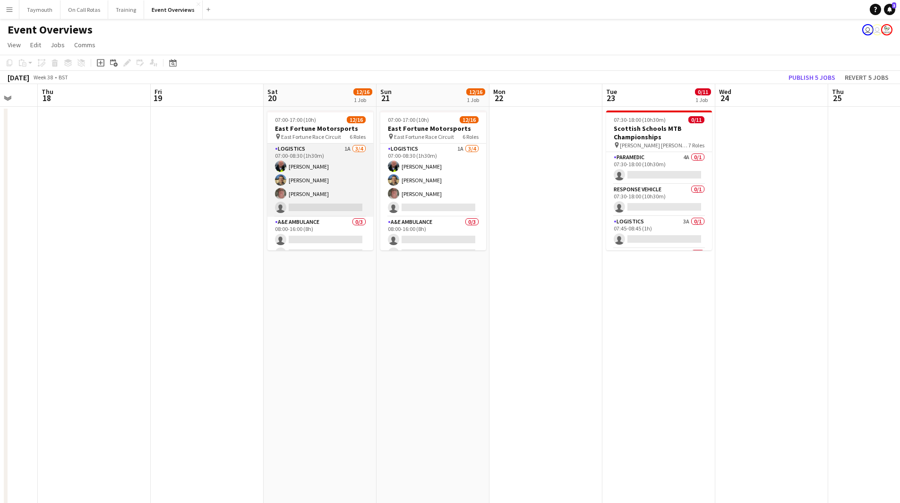
click at [321, 182] on app-card-role "Logistics 1A 3/4 07:00-08:30 (1h30m) Kenny Hunter Mark Whytock John McGurk sing…" at bounding box center [320, 180] width 106 height 73
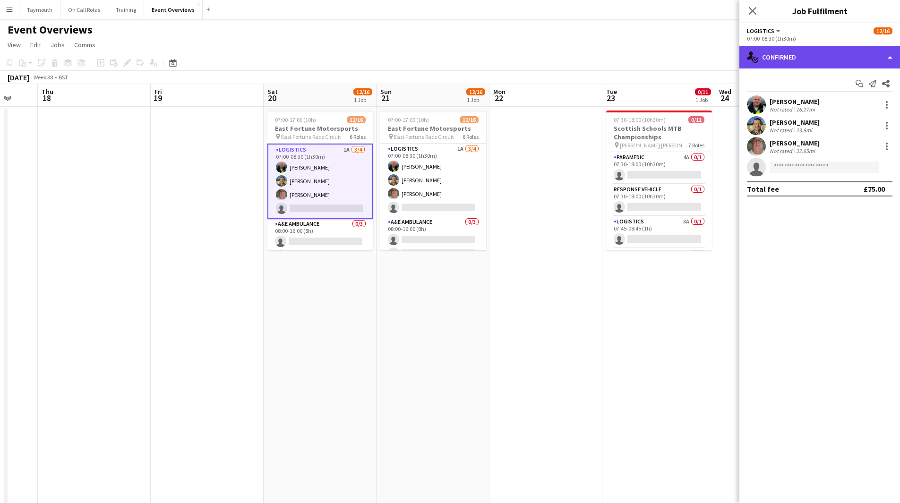
click at [809, 49] on div "single-neutral-actions-check-2 Confirmed" at bounding box center [819, 57] width 161 height 23
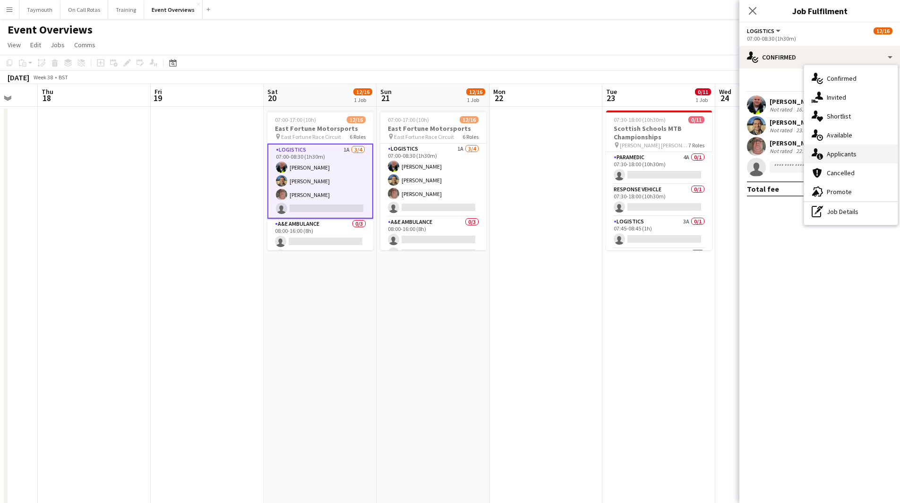
click at [829, 153] on div "single-neutral-actions-information Applicants" at bounding box center [851, 154] width 94 height 19
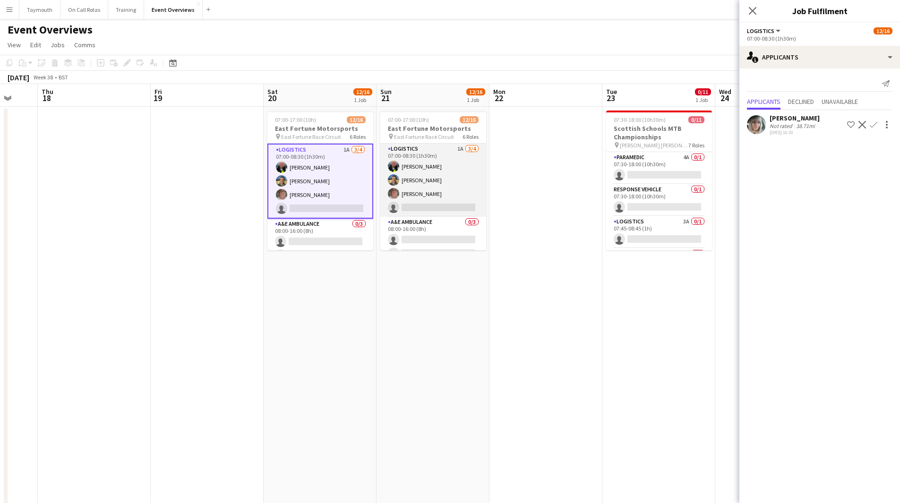
click at [445, 172] on app-card-role "Logistics 1A 3/4 07:00-08:30 (1h30m) Kenny Hunter Mark Whytock John McGurk sing…" at bounding box center [433, 180] width 106 height 73
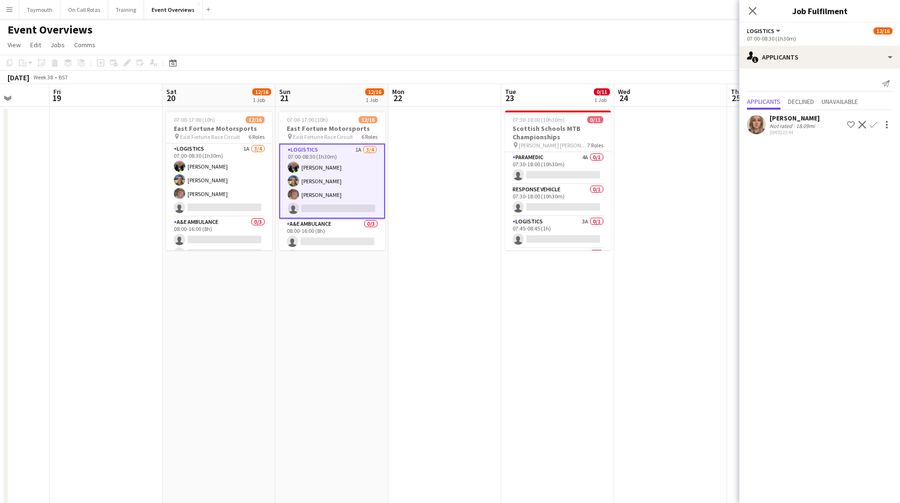
drag, startPoint x: 464, startPoint y: 263, endPoint x: 330, endPoint y: 261, distance: 134.2
click at [330, 261] on app-calendar-viewport "Tue 16 Wed 17 Thu 18 Fri 19 Sat 20 12/16 1 Job Sun 21 12/16 1 Job Mon 22 Tue 23…" at bounding box center [450, 405] width 900 height 642
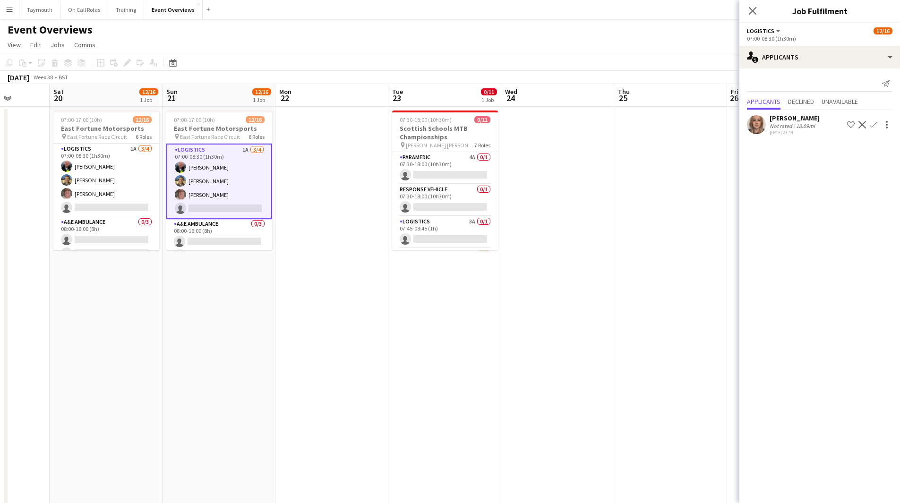
scroll to position [0, 292]
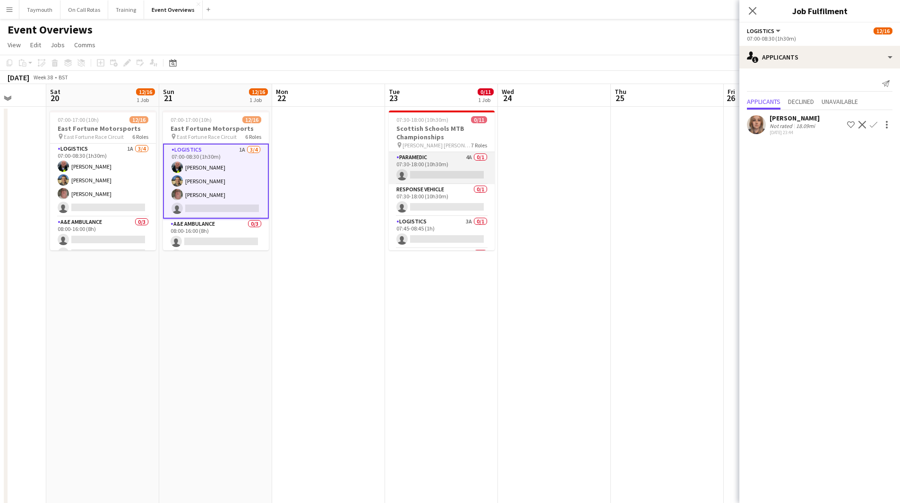
click at [437, 171] on app-card-role "Paramedic 4A 0/1 07:30-18:00 (10h30m) single-neutral-actions" at bounding box center [442, 168] width 106 height 32
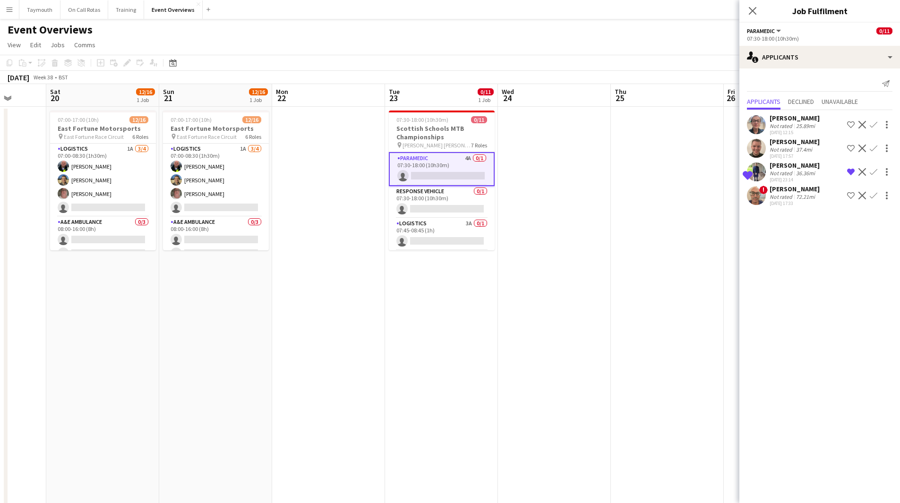
click at [779, 169] on div "[PERSON_NAME]" at bounding box center [795, 165] width 50 height 9
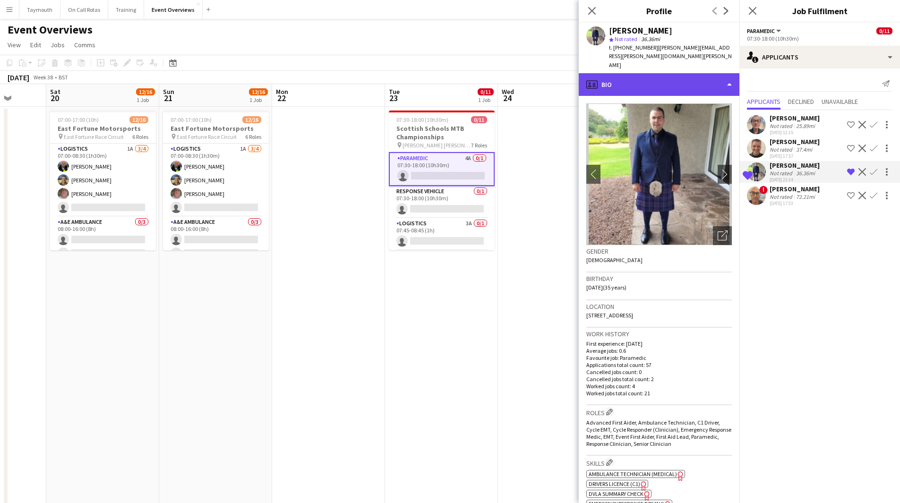
click at [666, 73] on div "profile Bio" at bounding box center [659, 84] width 161 height 23
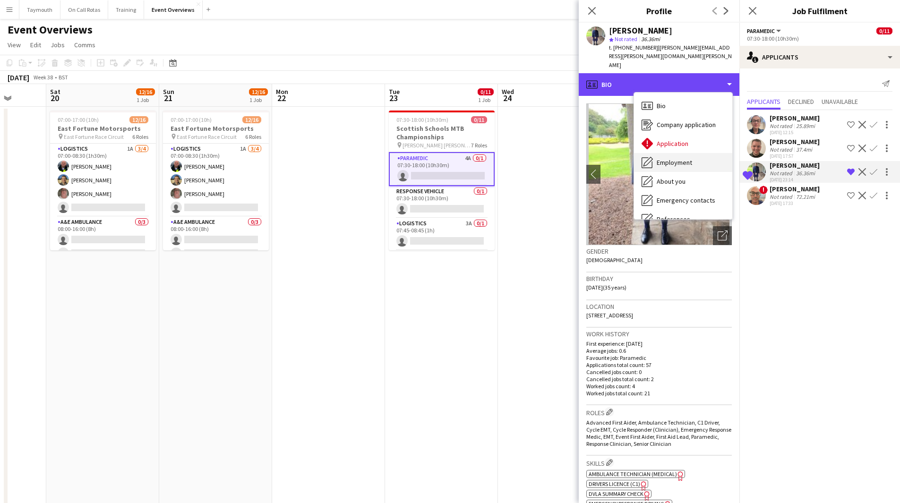
scroll to position [164, 0]
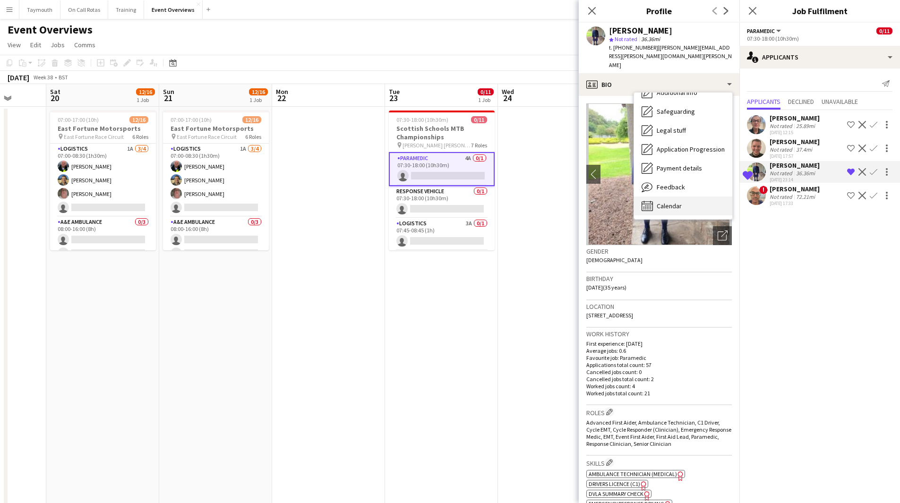
click at [682, 202] on span "Calendar" at bounding box center [669, 206] width 25 height 9
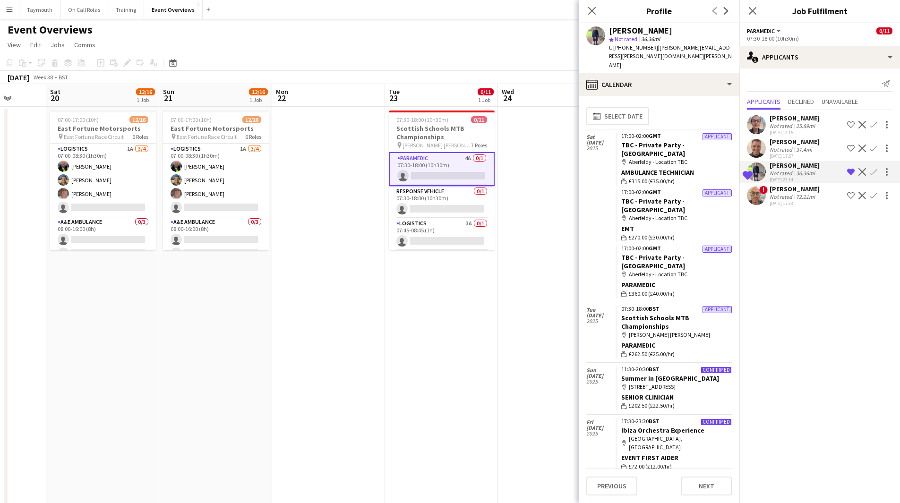
scroll to position [0, 324]
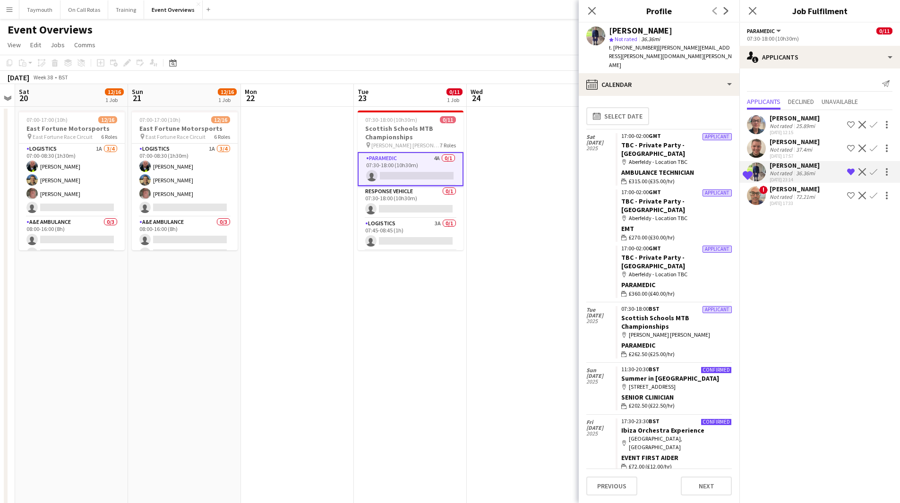
drag, startPoint x: 510, startPoint y: 321, endPoint x: 478, endPoint y: 322, distance: 32.1
click at [478, 330] on app-calendar-viewport "Wed 17 Thu 18 Fri 19 Sat 20 12/16 1 Job Sun 21 12/16 1 Job Mon 22 Tue 23 0/11 1…" at bounding box center [450, 405] width 900 height 642
click at [417, 230] on app-card-role "Logistics 3A 0/1 07:45-08:45 (1h) single-neutral-actions" at bounding box center [410, 234] width 106 height 32
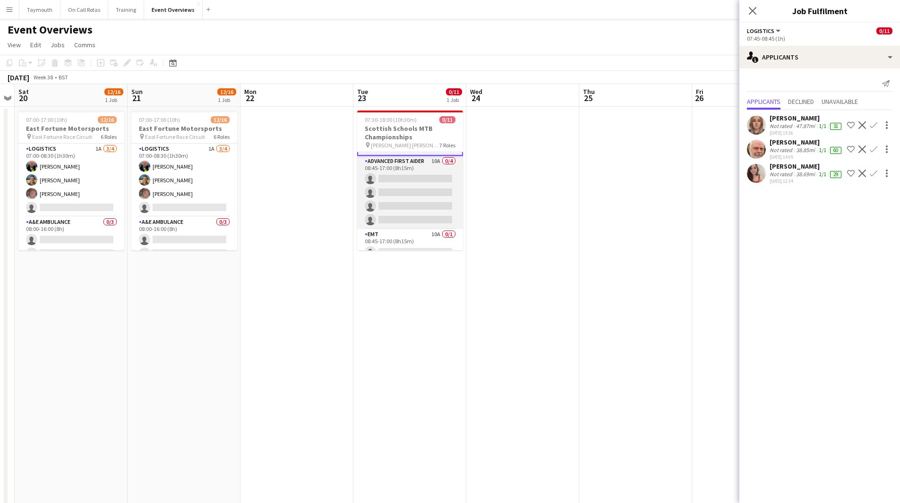
click at [418, 192] on app-card-role "Advanced First Aider 10A 0/4 08:45-17:00 (8h15m) single-neutral-actions single-…" at bounding box center [410, 192] width 106 height 73
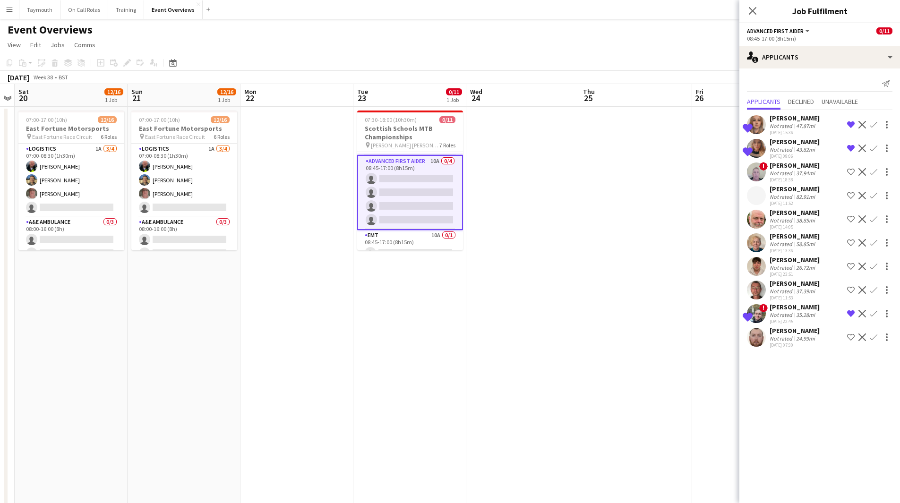
click at [794, 312] on div "35.28mi" at bounding box center [805, 314] width 23 height 7
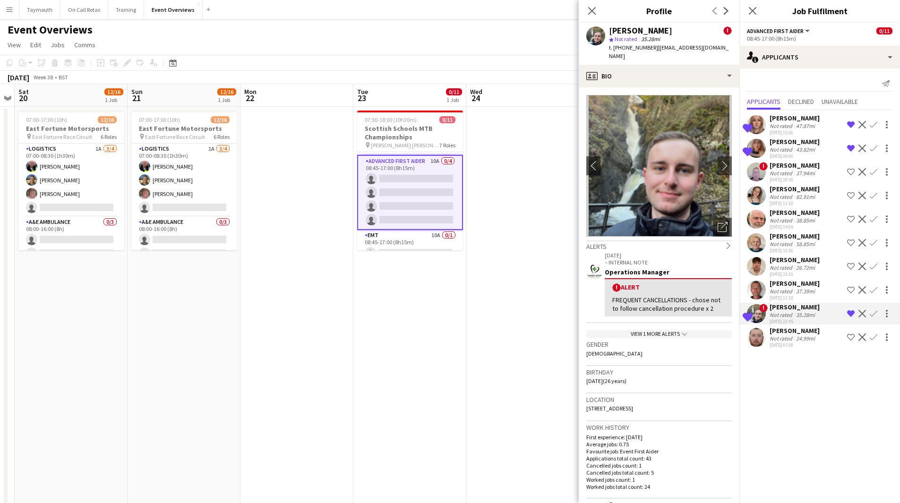
click at [670, 87] on app-crew-profile-bio "chevron-left chevron-right Open photos pop-in Alerts chevron-right 28-10-2024 –…" at bounding box center [659, 295] width 161 height 416
click at [669, 74] on div "profile Bio" at bounding box center [659, 76] width 161 height 23
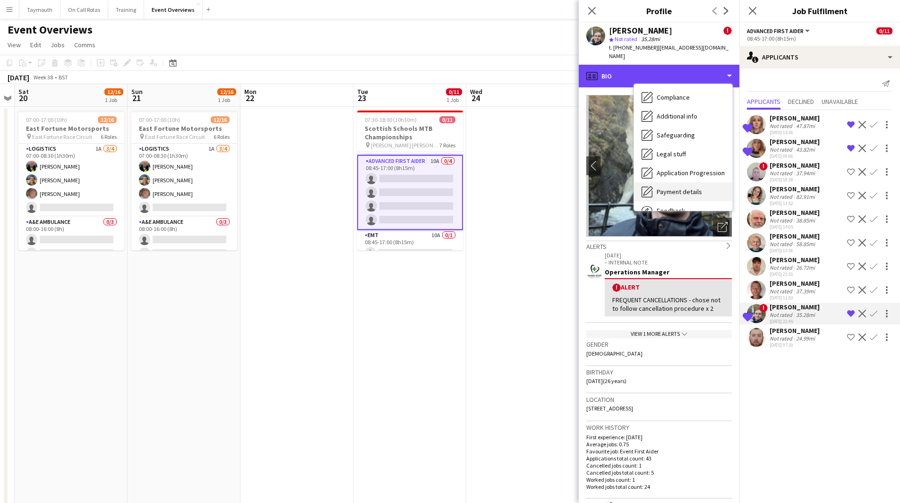
scroll to position [164, 0]
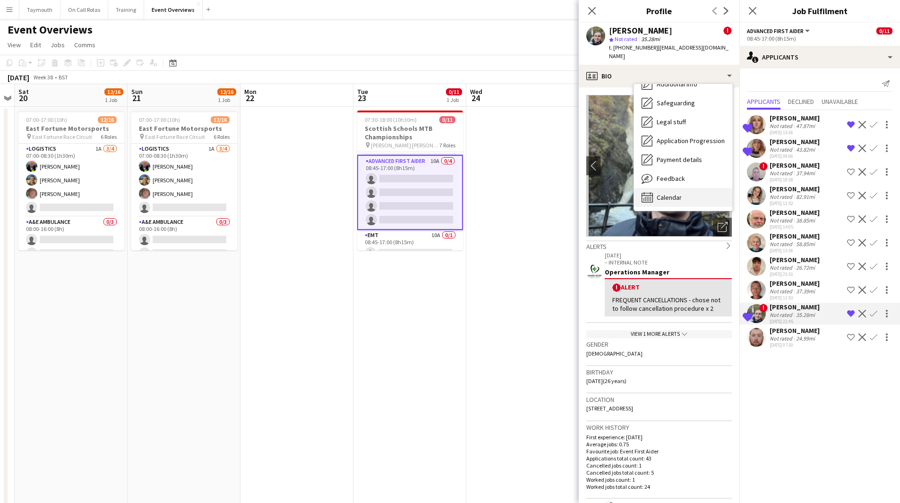
click at [668, 193] on span "Calendar" at bounding box center [669, 197] width 25 height 9
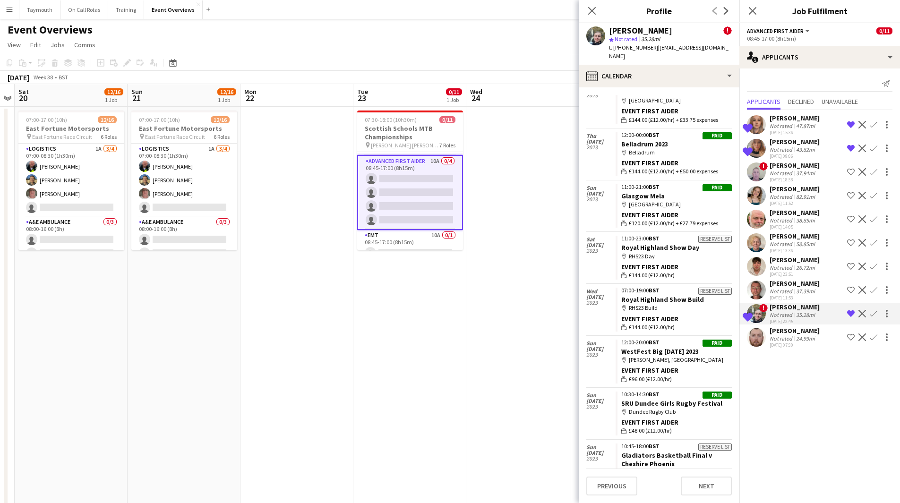
scroll to position [1171, 0]
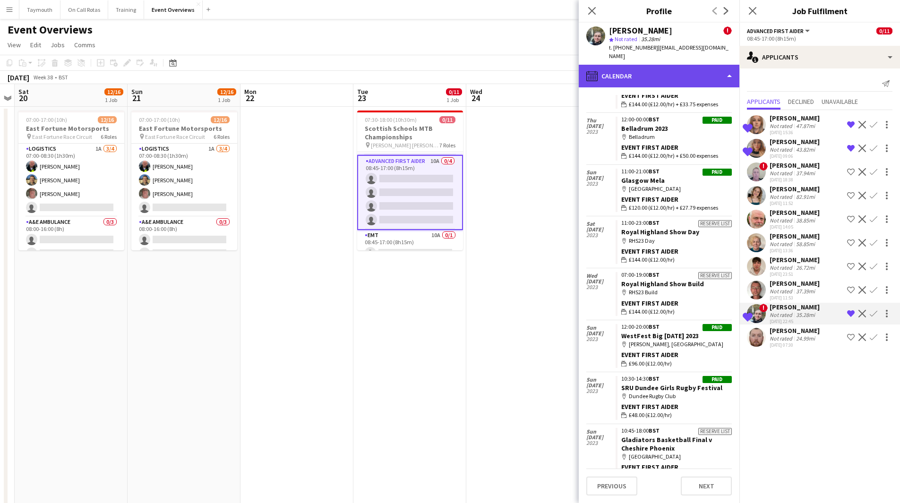
click at [696, 72] on div "calendar-full Calendar" at bounding box center [659, 76] width 161 height 23
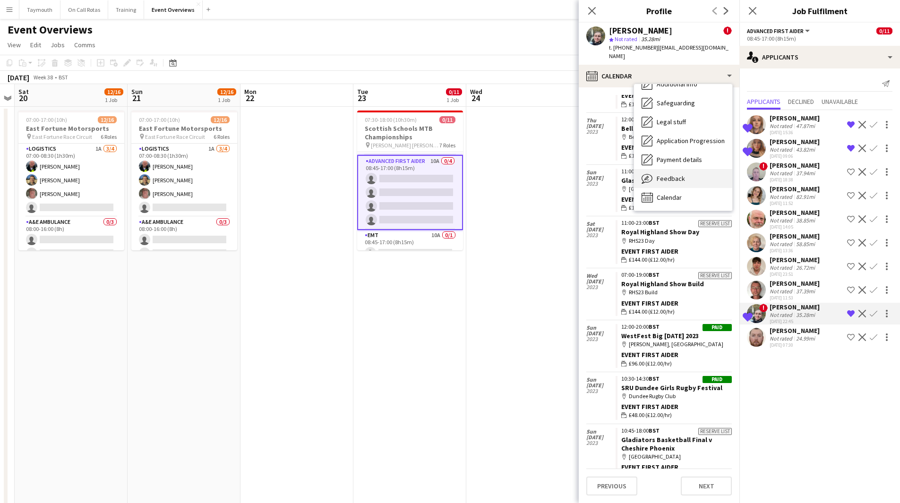
click at [676, 174] on span "Feedback" at bounding box center [671, 178] width 28 height 9
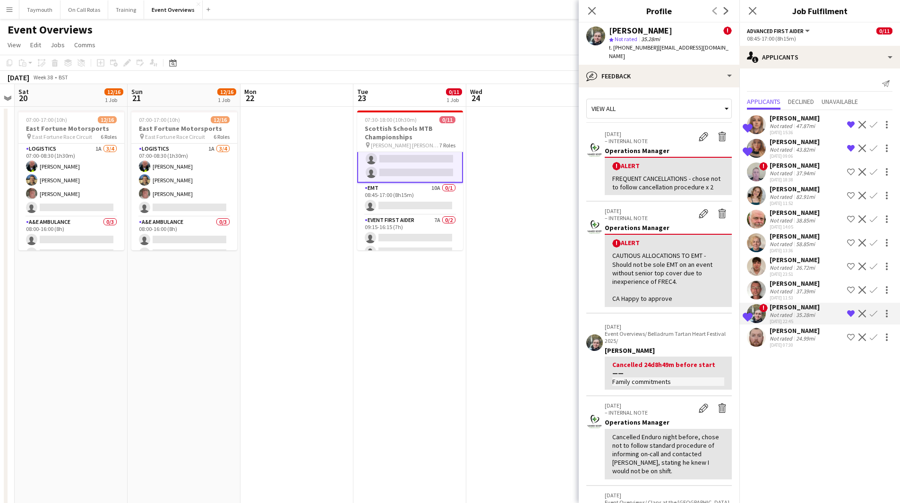
click at [428, 196] on app-card-role "EMT 10A 0/1 08:45-17:00 (8h15m) single-neutral-actions" at bounding box center [410, 199] width 106 height 32
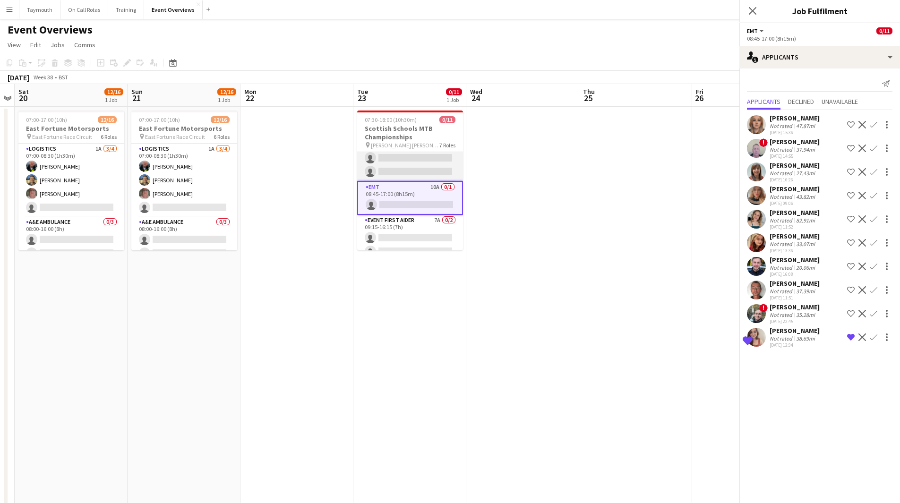
scroll to position [140, 0]
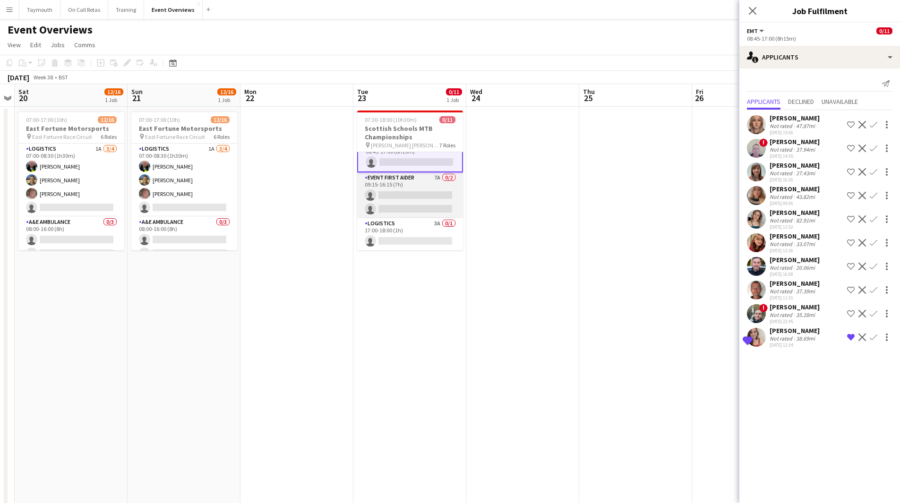
click at [413, 193] on app-card-role "Event First Aider 7A 0/2 09:15-16:15 (7h) single-neutral-actions single-neutral…" at bounding box center [410, 195] width 106 height 46
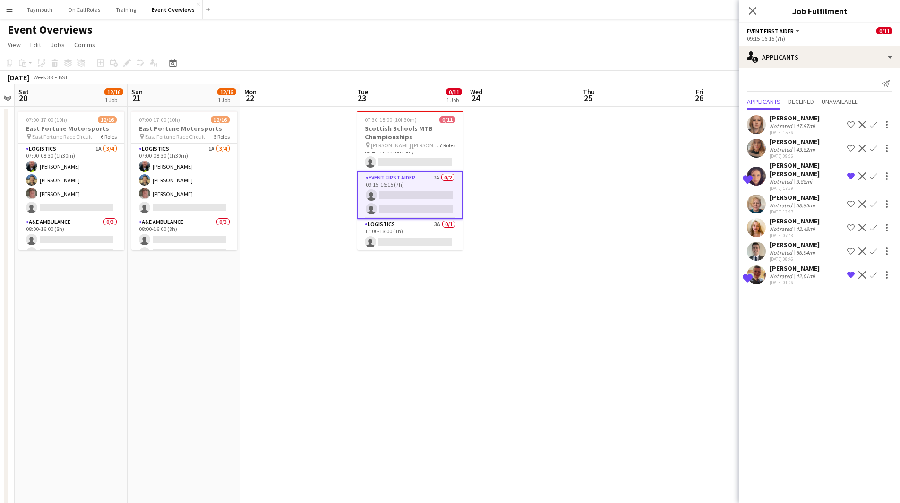
scroll to position [183, 0]
click at [404, 233] on app-card-role "Logistics 3A 0/1 17:00-18:00 (1h) single-neutral-actions" at bounding box center [410, 234] width 106 height 32
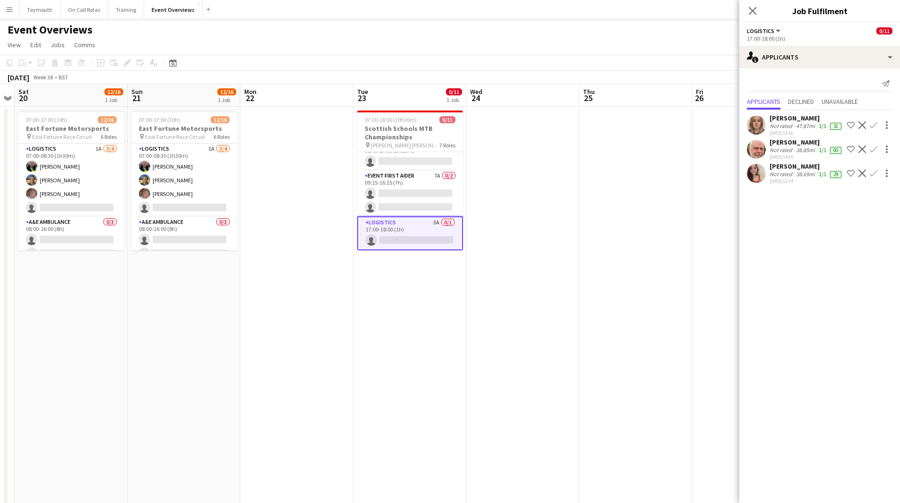
click at [789, 149] on div "Not rated" at bounding box center [782, 150] width 25 height 8
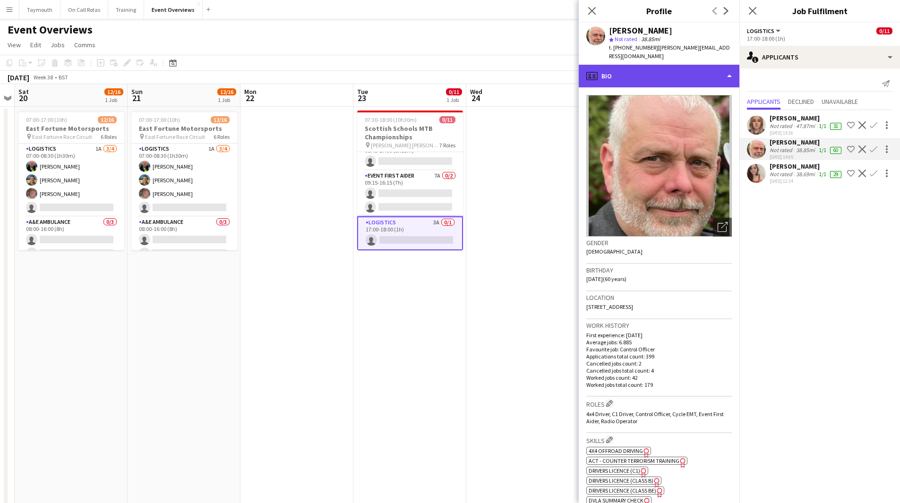
click at [665, 66] on div "profile Bio" at bounding box center [659, 76] width 161 height 23
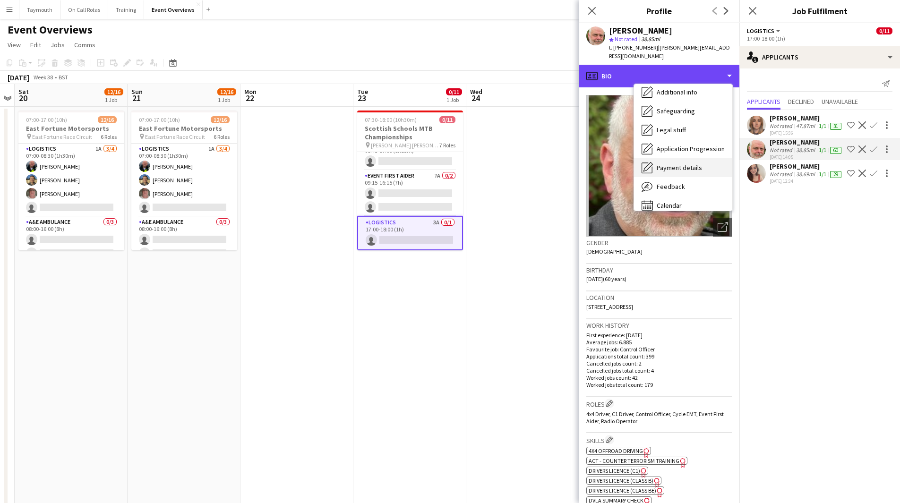
scroll to position [164, 0]
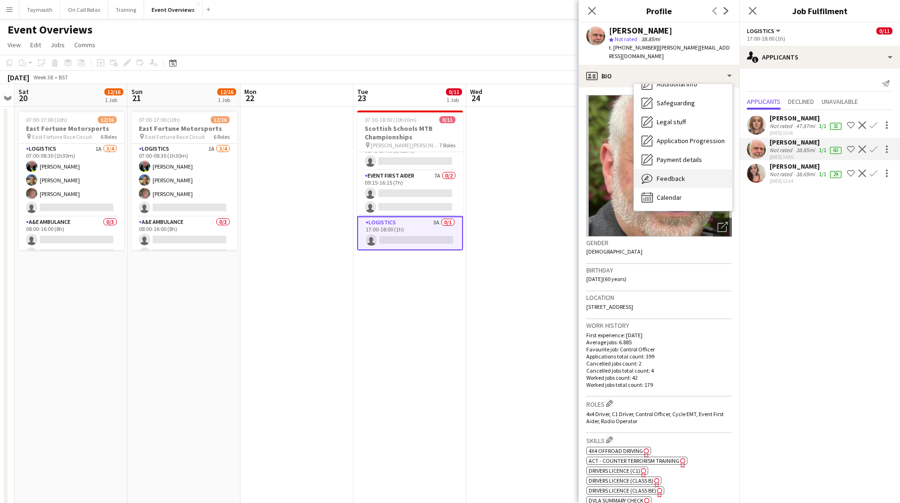
click at [678, 174] on span "Feedback" at bounding box center [671, 178] width 28 height 9
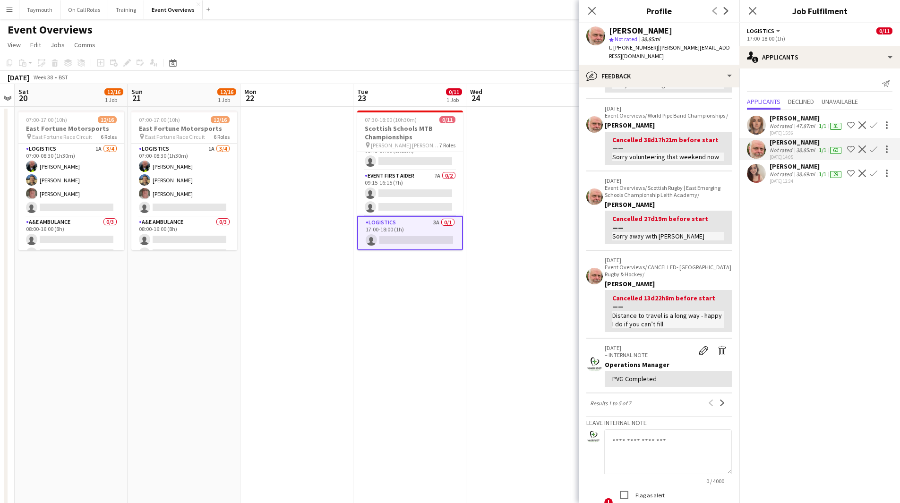
scroll to position [183, 0]
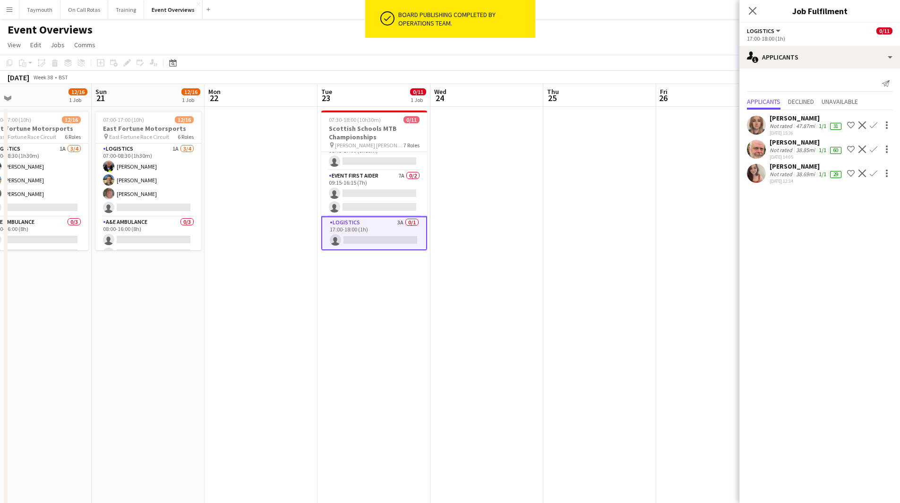
drag, startPoint x: 585, startPoint y: 244, endPoint x: 292, endPoint y: 259, distance: 293.7
click at [292, 259] on app-calendar-viewport "Wed 17 Thu 18 Fri 19 Sat 20 12/16 1 Job Sun 21 12/16 1 Job Mon 22 Tue 23 0/11 1…" at bounding box center [450, 405] width 900 height 642
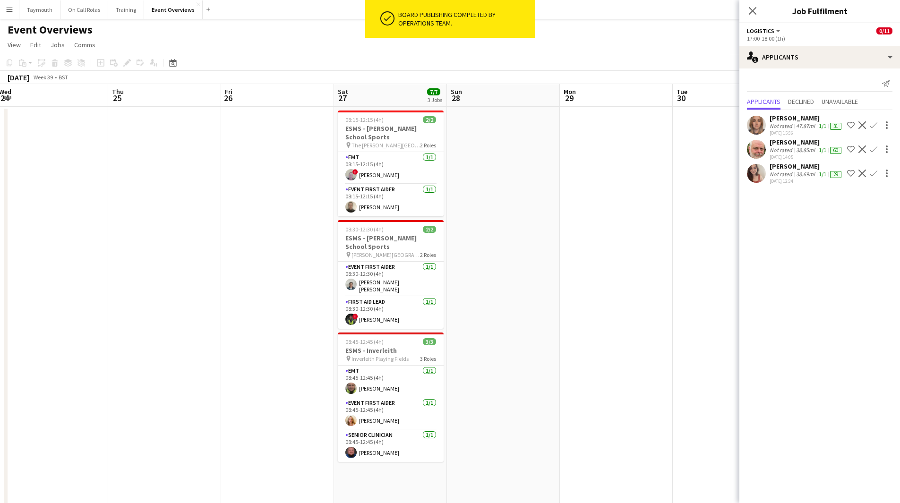
drag, startPoint x: 267, startPoint y: 284, endPoint x: 227, endPoint y: 279, distance: 40.6
click at [227, 278] on app-calendar-viewport "Sun 21 12/16 1 Job Mon 22 Tue 23 0/11 1 Job Wed 24 Thu 25 Fri 26 Sat 27 7/7 3 J…" at bounding box center [450, 405] width 900 height 642
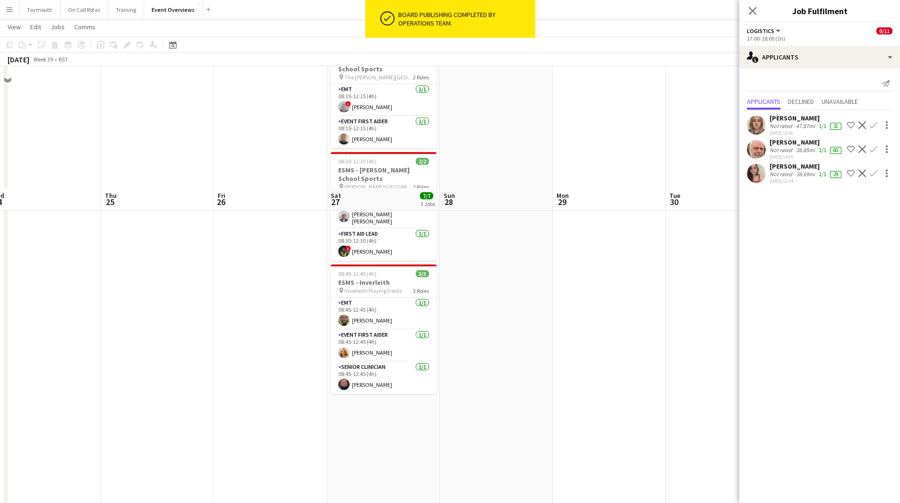
scroll to position [0, 0]
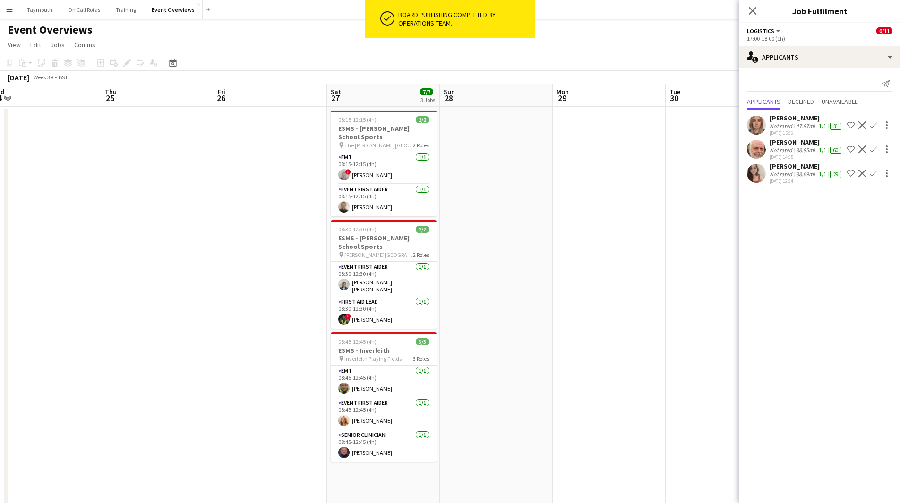
drag, startPoint x: 535, startPoint y: 328, endPoint x: 101, endPoint y: 316, distance: 434.8
click at [94, 324] on app-calendar-viewport "Sun 21 12/16 1 Job Mon 22 Tue 23 0/11 1 Job Wed 24 Thu 25 Fri 26 Sat 27 7/7 3 J…" at bounding box center [450, 405] width 900 height 642
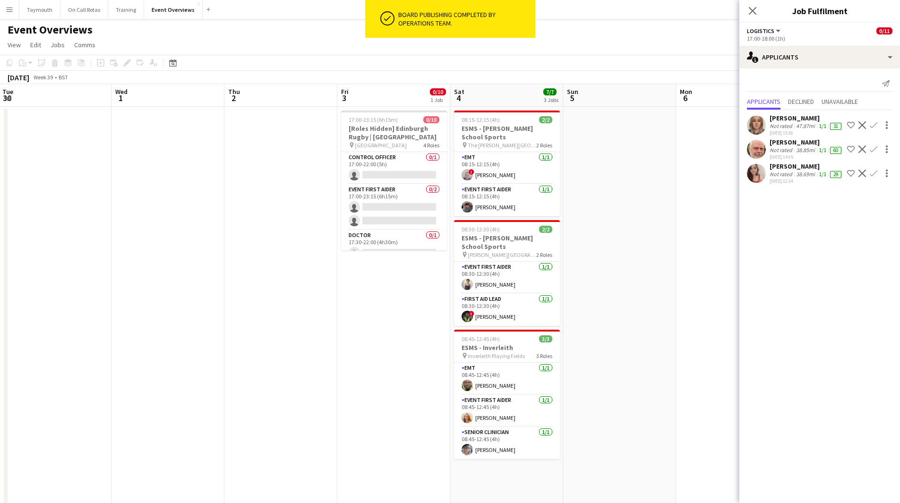
drag, startPoint x: 347, startPoint y: 318, endPoint x: 162, endPoint y: 323, distance: 185.2
click at [162, 323] on app-calendar-viewport "Sat 27 7/7 3 Jobs Sun 28 Mon 29 Tue 30 Wed 1 Thu 2 Fri 3 0/10 1 Job Sat 4 7/7 3…" at bounding box center [450, 405] width 900 height 642
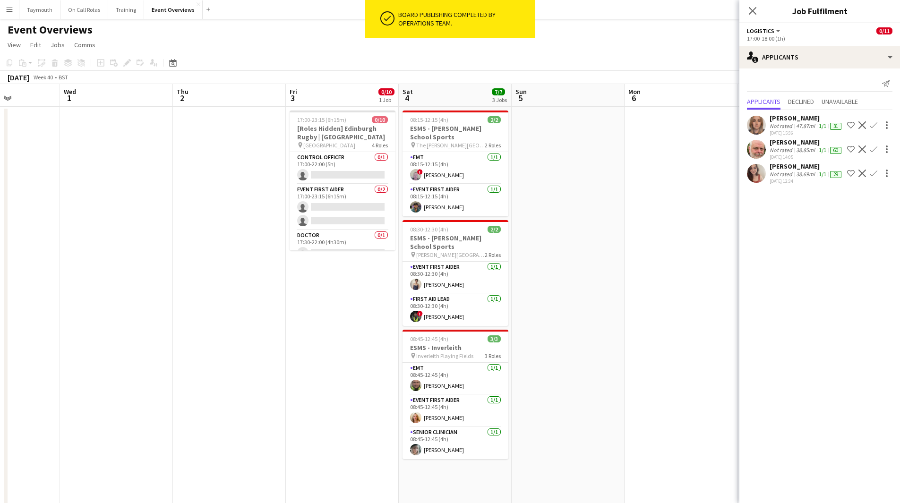
scroll to position [0, 318]
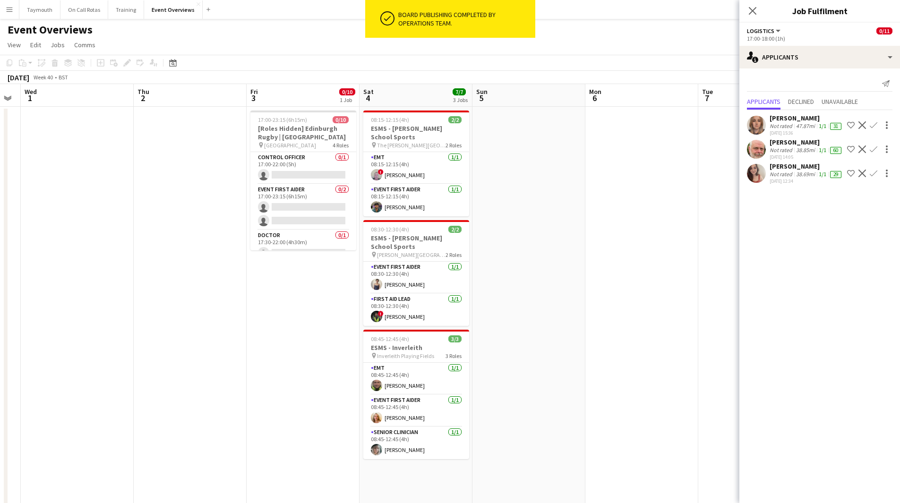
drag, startPoint x: 299, startPoint y: 328, endPoint x: 214, endPoint y: 331, distance: 84.6
click at [214, 331] on app-calendar-viewport "Sun 28 Mon 29 Tue 30 Wed 1 Thu 2 Fri 3 0/10 1 Job Sat 4 7/7 3 Jobs Sun 5 Mon 6 …" at bounding box center [450, 405] width 900 height 642
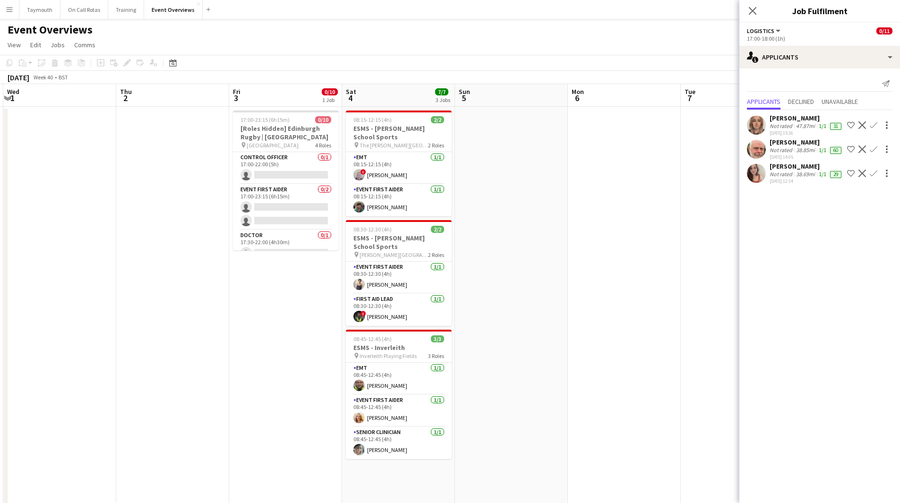
drag, startPoint x: 566, startPoint y: 299, endPoint x: 174, endPoint y: 321, distance: 393.2
click at [174, 322] on app-calendar-viewport "Sun 28 Mon 29 Tue 30 Wed 1 Thu 2 Fri 3 0/10 1 Job Sat 4 7/7 3 Jobs Sun 5 Mon 6 …" at bounding box center [450, 405] width 900 height 642
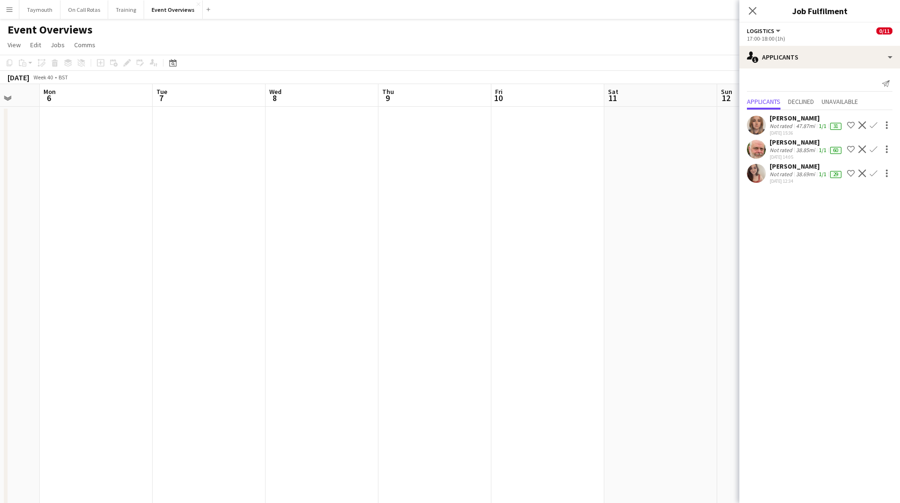
drag, startPoint x: 443, startPoint y: 316, endPoint x: 81, endPoint y: 321, distance: 361.9
click at [81, 322] on app-calendar-viewport "Fri 3 0/10 1 Job Sat 4 7/7 3 Jobs Sun 5 Mon 6 Tue 7 Wed 8 Thu 9 Fri 10 Sat 11 S…" at bounding box center [450, 405] width 900 height 642
drag, startPoint x: 385, startPoint y: 318, endPoint x: 24, endPoint y: 325, distance: 361.4
click at [23, 326] on app-calendar-viewport "Sun 5 Mon 6 Tue 7 Wed 8 Thu 9 Fri 10 Sat 11 Sun 12 Mon 13 Tue 14 Wed 15 Thu 16 …" at bounding box center [450, 405] width 900 height 642
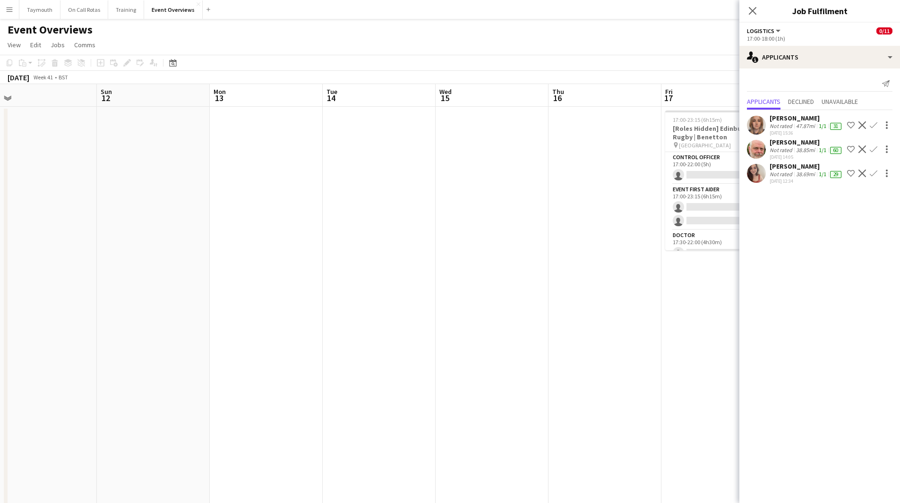
drag, startPoint x: 137, startPoint y: 339, endPoint x: 71, endPoint y: 337, distance: 65.7
click at [75, 338] on app-calendar-viewport "Wed 8 Thu 9 Fri 10 Sat 11 Sun 12 Mon 13 Tue 14 Wed 15 Thu 16 Fri 17 0/10 1 Job …" at bounding box center [450, 405] width 900 height 642
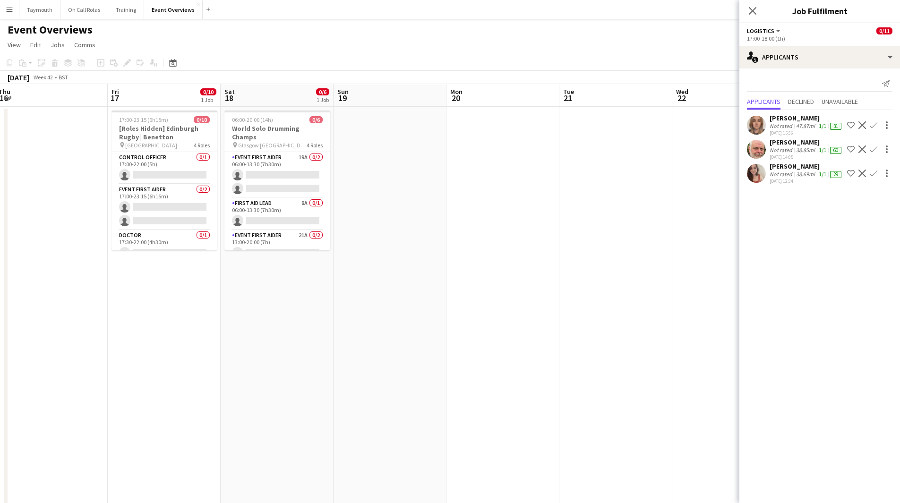
scroll to position [0, 325]
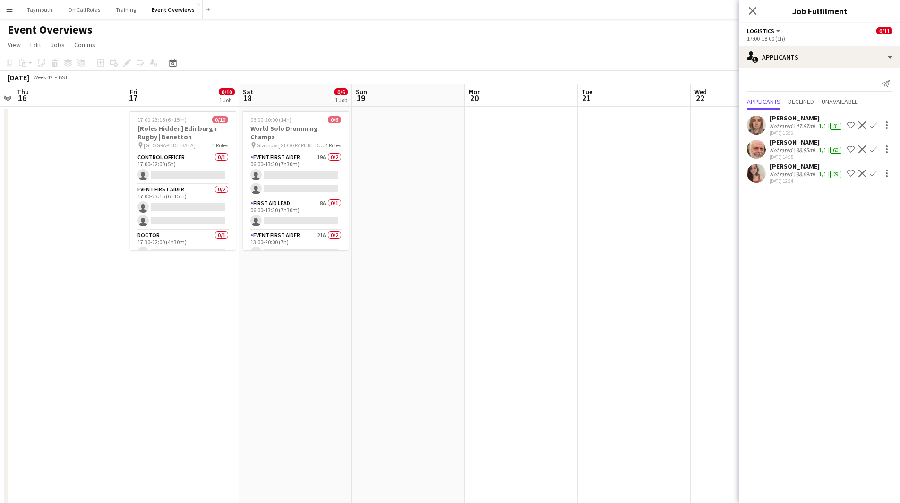
drag, startPoint x: 562, startPoint y: 298, endPoint x: 358, endPoint y: 333, distance: 207.0
click at [358, 333] on app-calendar-viewport "Mon 13 Tue 14 Wed 15 Thu 16 Fri 17 0/10 1 Job Sat 18 0/6 1 Job Sun 19 Mon 20 Tu…" at bounding box center [450, 405] width 900 height 642
click at [286, 159] on app-card-role "Event First Aider 19A 0/2 06:00-13:30 (7h30m) single-neutral-actions single-neu…" at bounding box center [296, 175] width 106 height 46
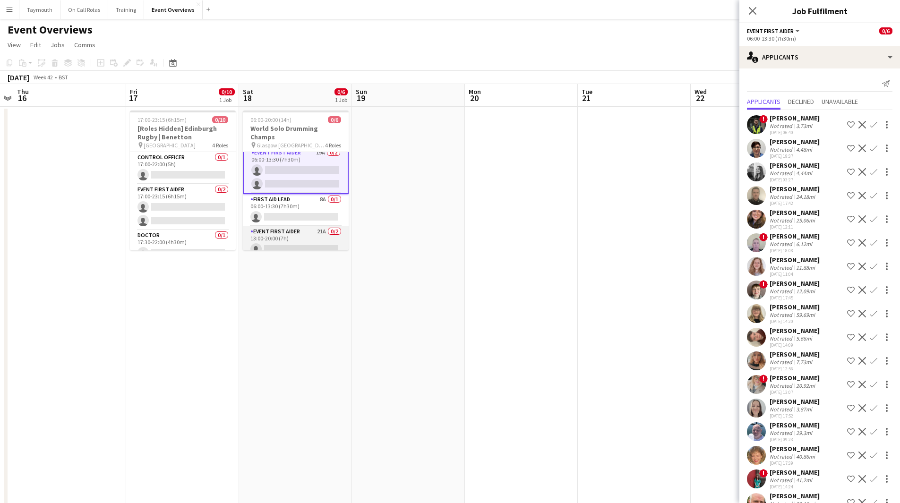
scroll to position [0, 0]
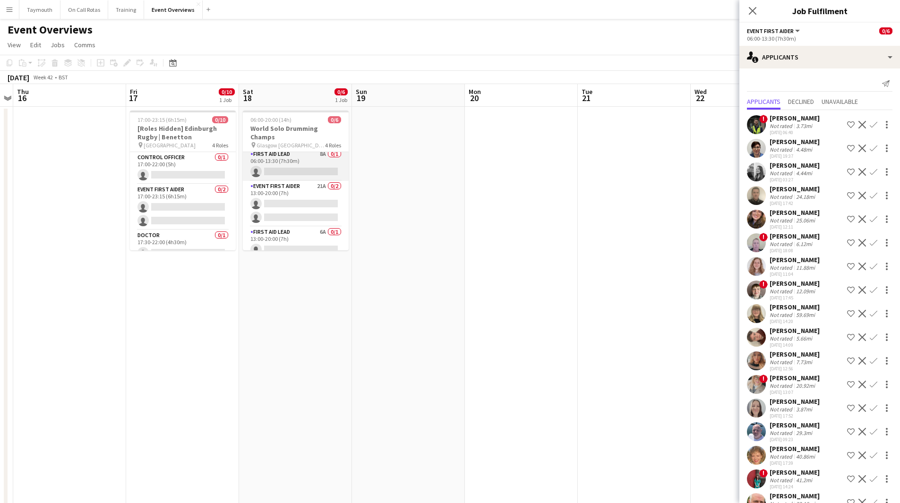
click at [281, 149] on app-card-role "First Aid Lead 8A 0/1 06:00-13:30 (7h30m) single-neutral-actions" at bounding box center [296, 165] width 106 height 32
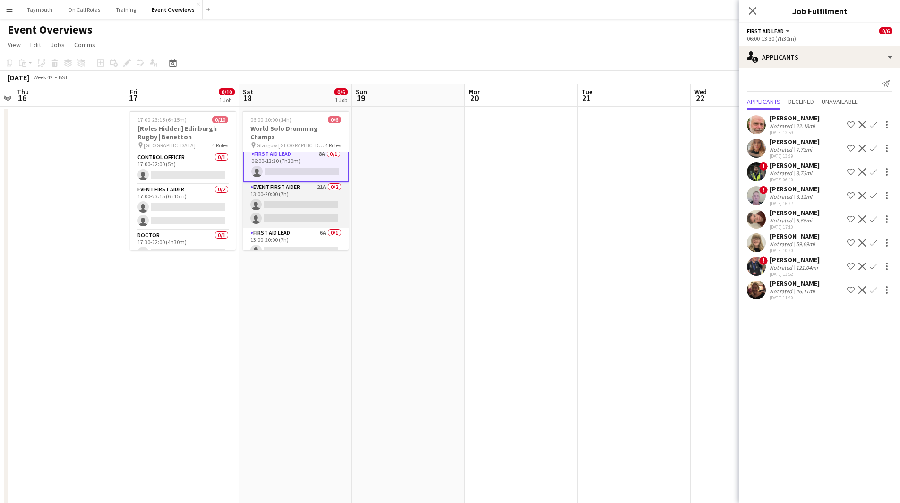
scroll to position [51, 0]
click at [301, 231] on app-card-role "First Aid Lead 6A 0/1 13:00-20:00 (7h) single-neutral-actions" at bounding box center [296, 243] width 106 height 32
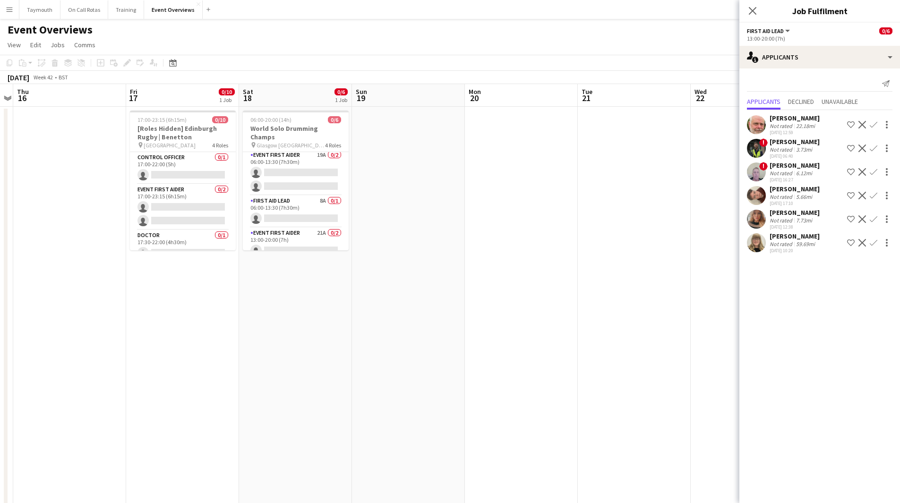
scroll to position [0, 0]
click at [298, 198] on app-card-role "First Aid Lead 8A 0/1 06:00-13:30 (7h30m) single-neutral-actions" at bounding box center [296, 214] width 106 height 32
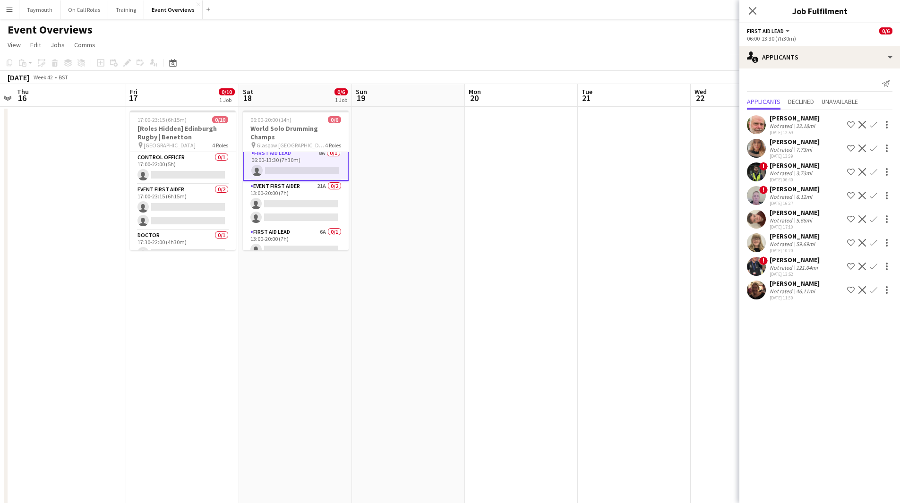
scroll to position [47, 0]
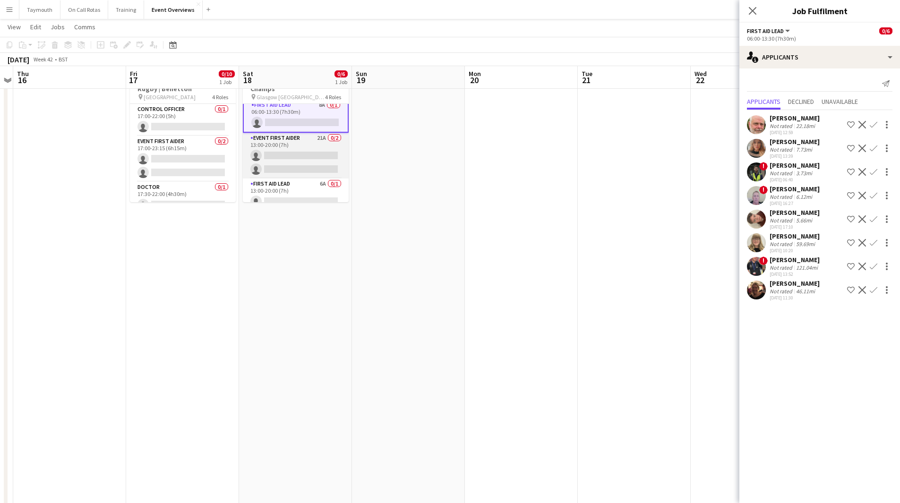
click at [301, 150] on app-card-role "Event First Aider 21A 0/2 13:00-20:00 (7h) single-neutral-actions single-neutra…" at bounding box center [296, 156] width 106 height 46
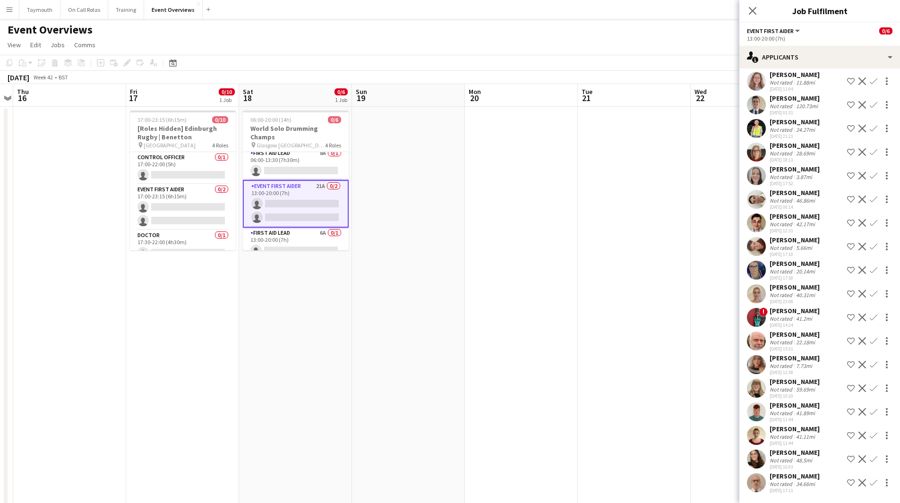
scroll to position [0, 0]
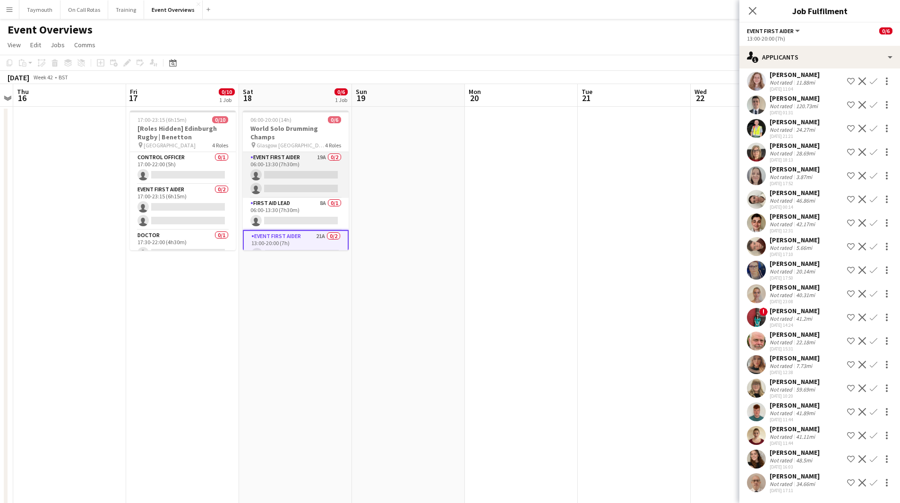
click at [308, 166] on app-card-role "Event First Aider 19A 0/2 06:00-13:30 (7h30m) single-neutral-actions single-neu…" at bounding box center [296, 175] width 106 height 46
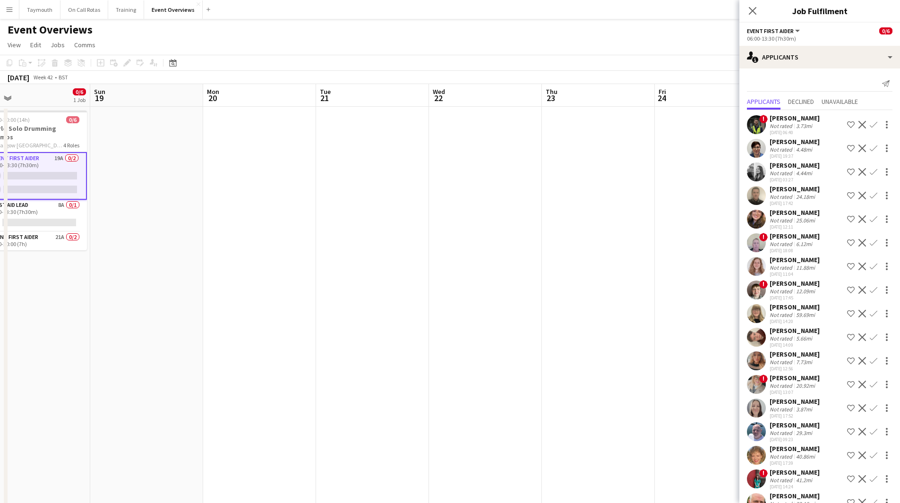
drag, startPoint x: 478, startPoint y: 274, endPoint x: 230, endPoint y: 280, distance: 248.1
click at [221, 283] on app-calendar-viewport "Wed 15 Thu 16 Fri 17 0/10 1 Job Sat 18 0/6 1 Job Sun 19 Mon 20 Tue 21 Wed 22 Th…" at bounding box center [450, 405] width 900 height 642
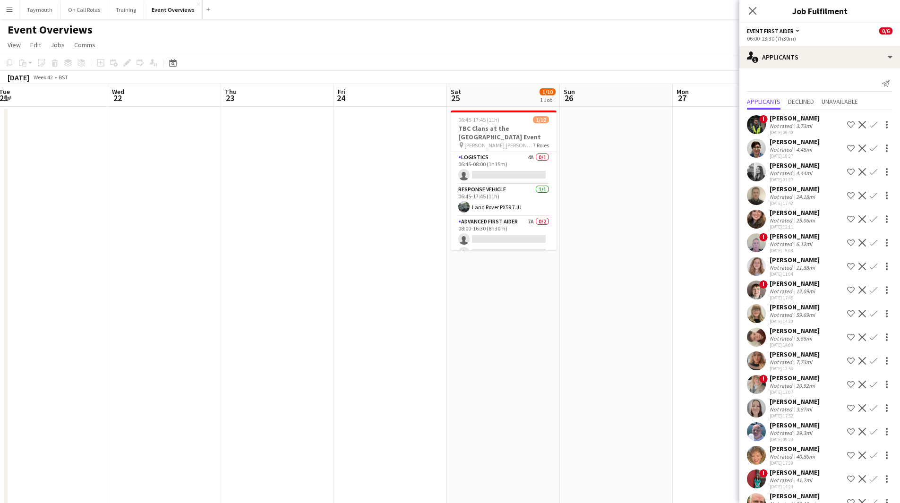
drag, startPoint x: 319, startPoint y: 276, endPoint x: 116, endPoint y: 256, distance: 203.6
click at [113, 265] on app-calendar-viewport "Sat 18 0/6 1 Job Sun 19 Mon 20 Tue 21 Wed 22 Thu 23 Fri 24 Sat 25 1/10 1 Job Su…" at bounding box center [450, 405] width 900 height 642
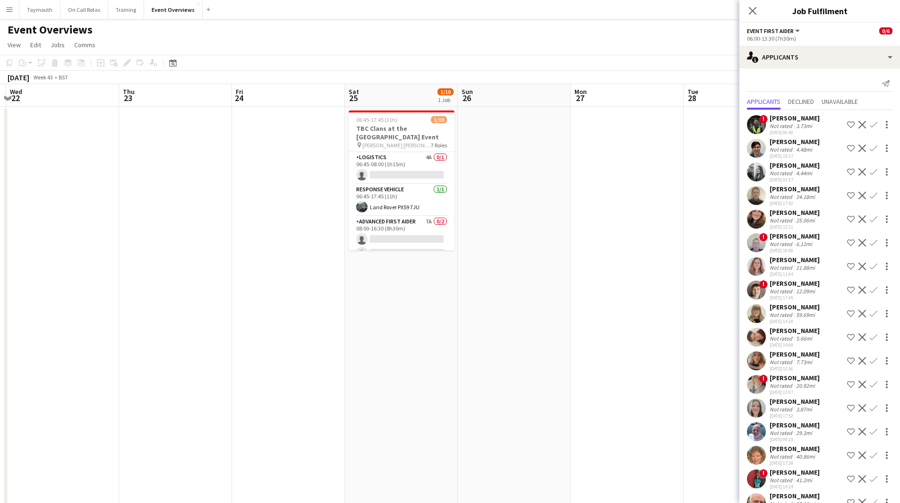
drag, startPoint x: 282, startPoint y: 271, endPoint x: 139, endPoint y: 282, distance: 143.0
click at [139, 282] on app-calendar-viewport "Sun 19 Mon 20 Tue 21 Wed 22 Thu 23 Fri 24 Sat 25 1/10 1 Job Sun 26 Mon 27 Tue 2…" at bounding box center [450, 405] width 900 height 642
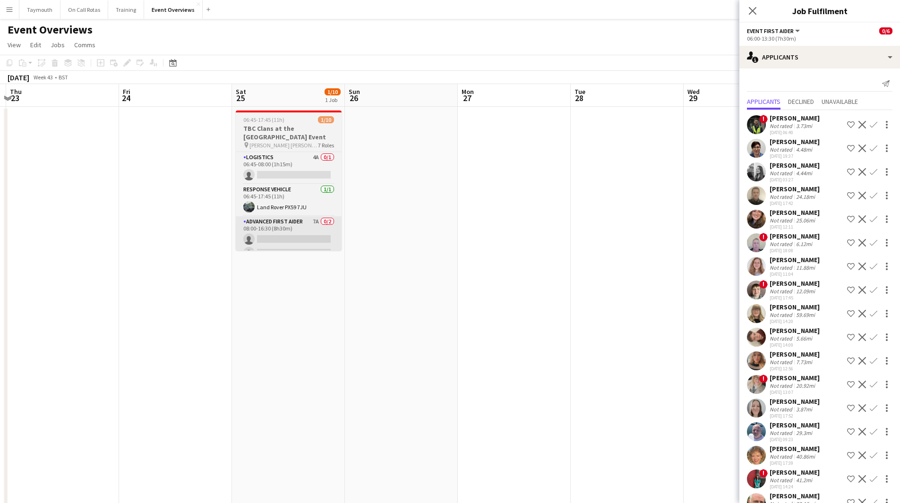
scroll to position [0, 350]
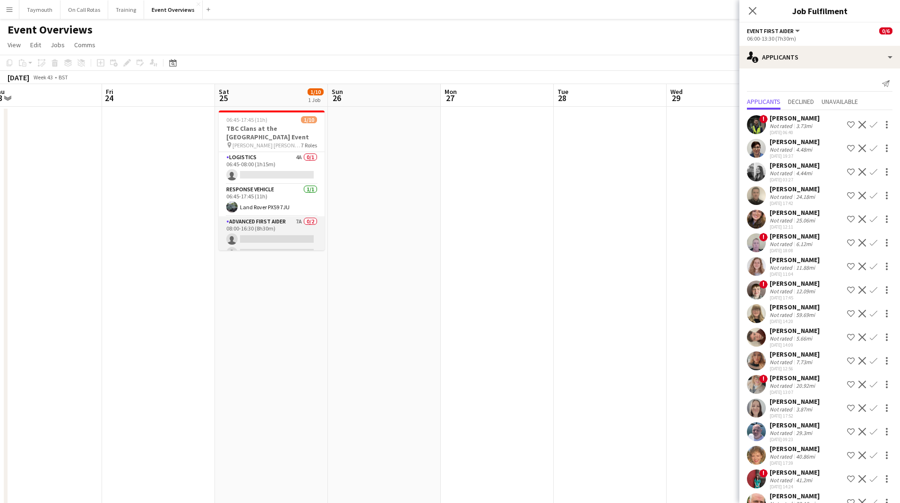
click at [281, 217] on app-card-role "Advanced First Aider 7A 0/2 08:00-16:30 (8h30m) single-neutral-actions single-n…" at bounding box center [272, 239] width 106 height 46
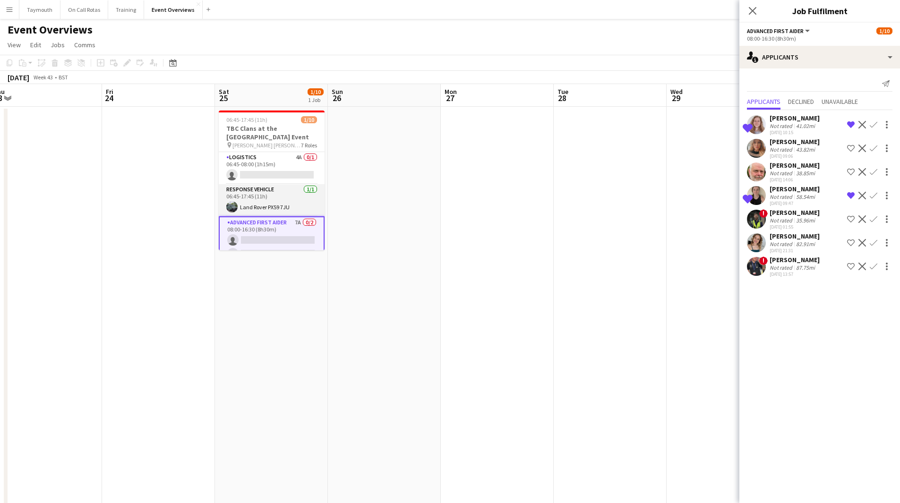
scroll to position [47, 0]
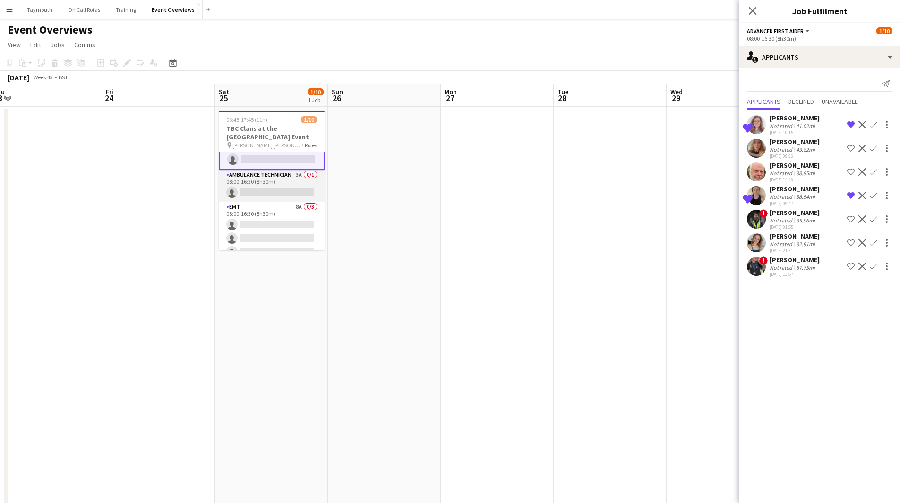
click at [269, 188] on app-card-role "Ambulance Technician 3A 0/1 08:00-16:30 (8h30m) single-neutral-actions" at bounding box center [272, 186] width 106 height 32
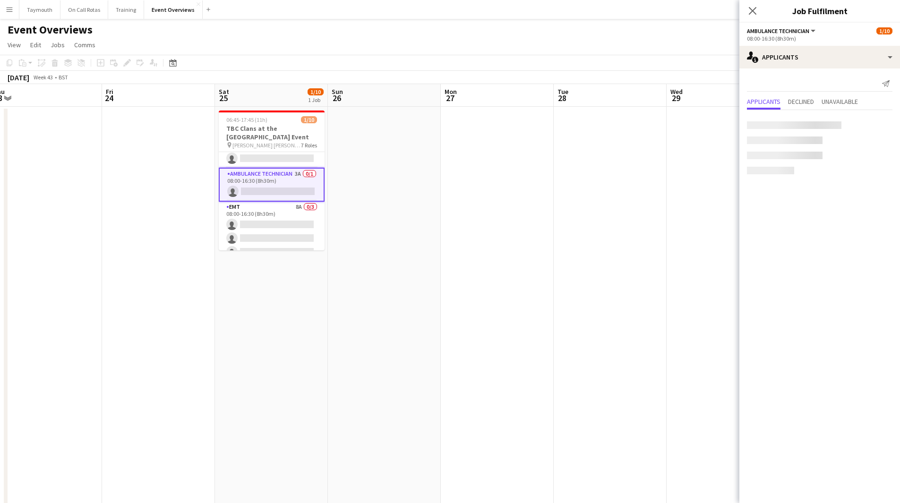
scroll to position [94, 0]
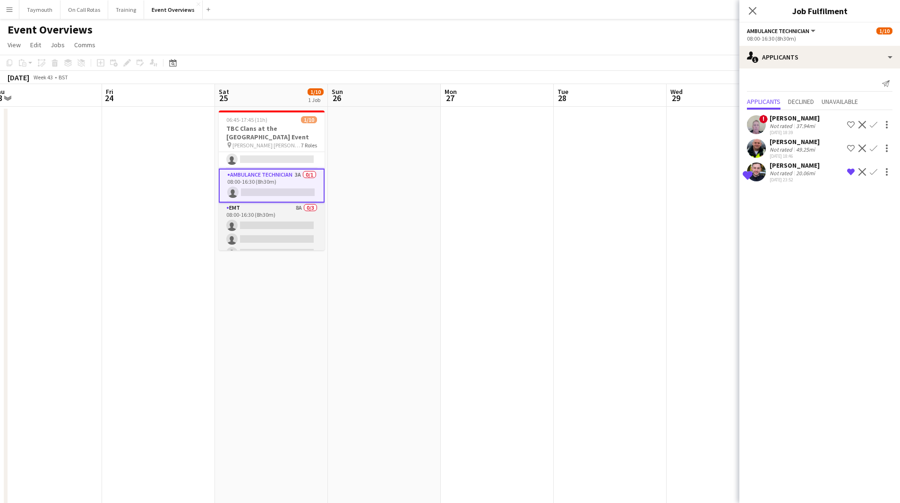
click at [274, 216] on app-card-role "EMT 8A 0/3 08:00-16:30 (8h30m) single-neutral-actions single-neutral-actions si…" at bounding box center [272, 233] width 106 height 60
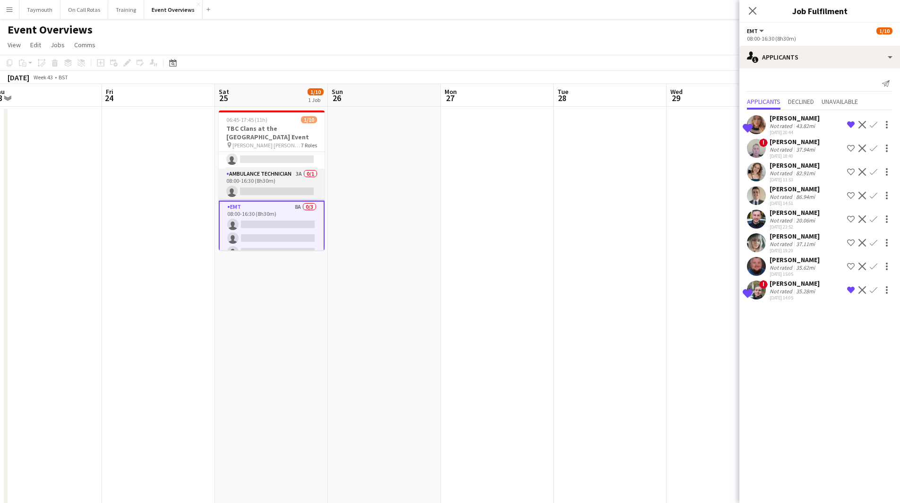
click at [276, 184] on app-card-role "Ambulance Technician 3A 0/1 08:00-16:30 (8h30m) single-neutral-actions" at bounding box center [272, 185] width 106 height 32
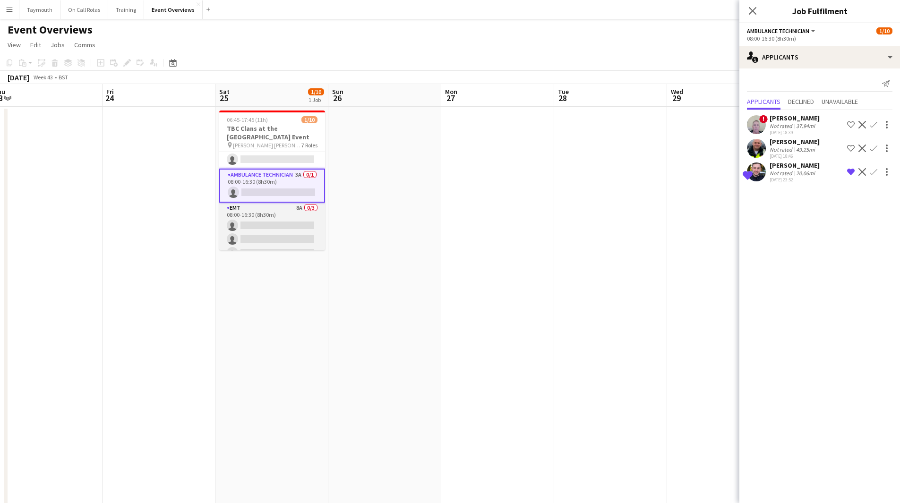
click at [276, 209] on app-card-role "EMT 8A 0/3 08:00-16:30 (8h30m) single-neutral-actions single-neutral-actions si…" at bounding box center [272, 233] width 106 height 60
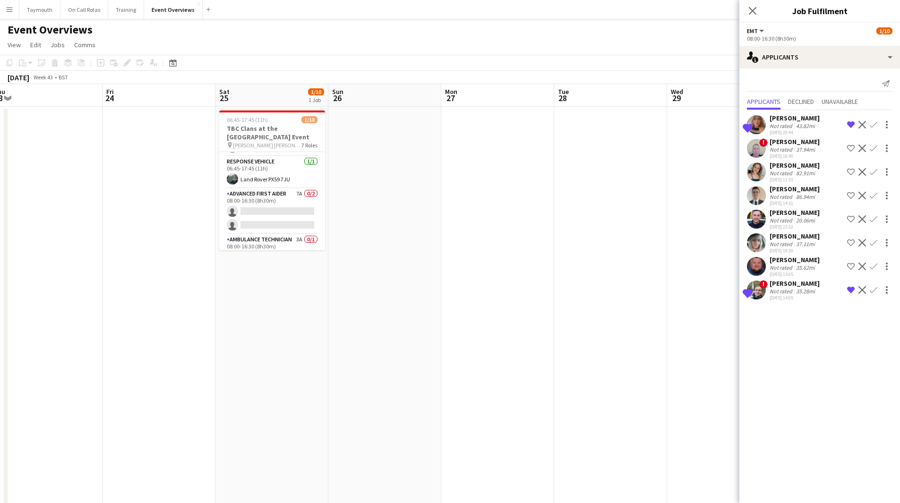
scroll to position [0, 0]
click at [268, 163] on app-card-role "Logistics 4A 0/1 06:45-08:00 (1h15m) single-neutral-actions" at bounding box center [272, 168] width 106 height 32
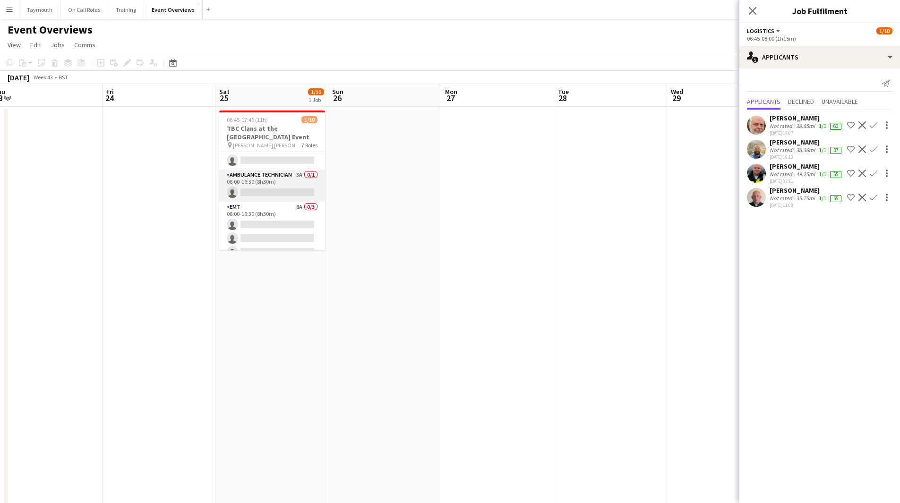
click at [271, 188] on app-card-role "Ambulance Technician 3A 0/1 08:00-16:30 (8h30m) single-neutral-actions" at bounding box center [272, 186] width 106 height 32
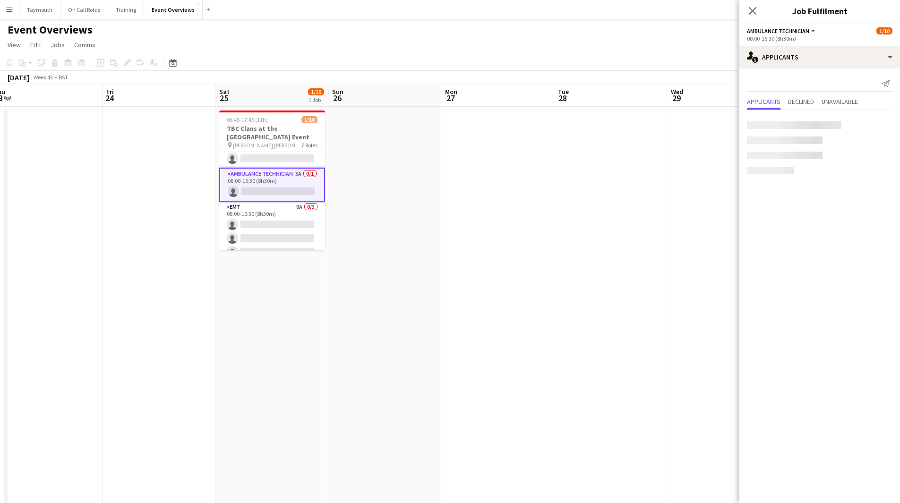
scroll to position [93, 0]
click at [851, 172] on app-icon "Remove crew from shortlist" at bounding box center [851, 172] width 8 height 8
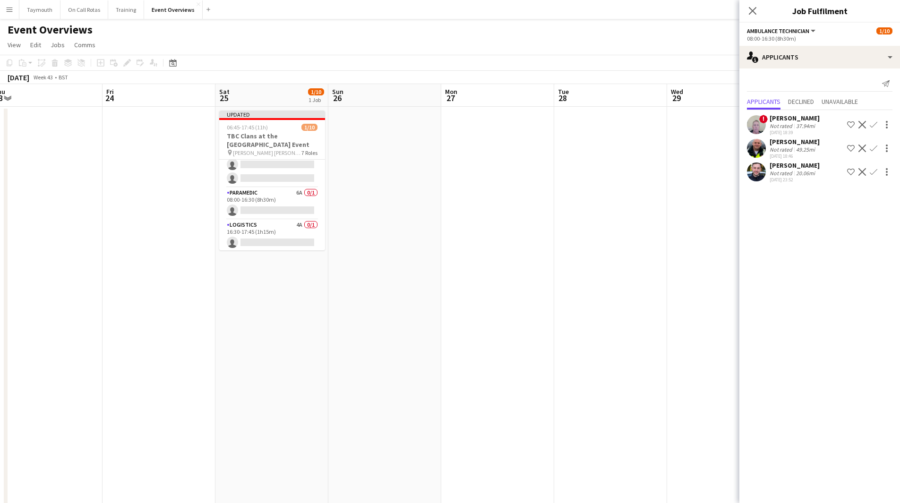
scroll to position [177, 0]
click at [280, 197] on app-card-role "Paramedic 6A 0/1 08:00-16:30 (8h30m) single-neutral-actions" at bounding box center [272, 202] width 106 height 32
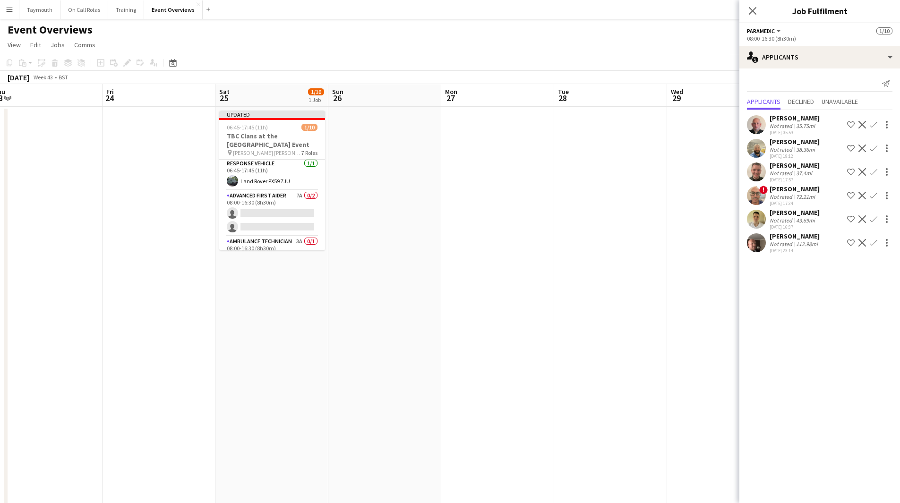
scroll to position [0, 0]
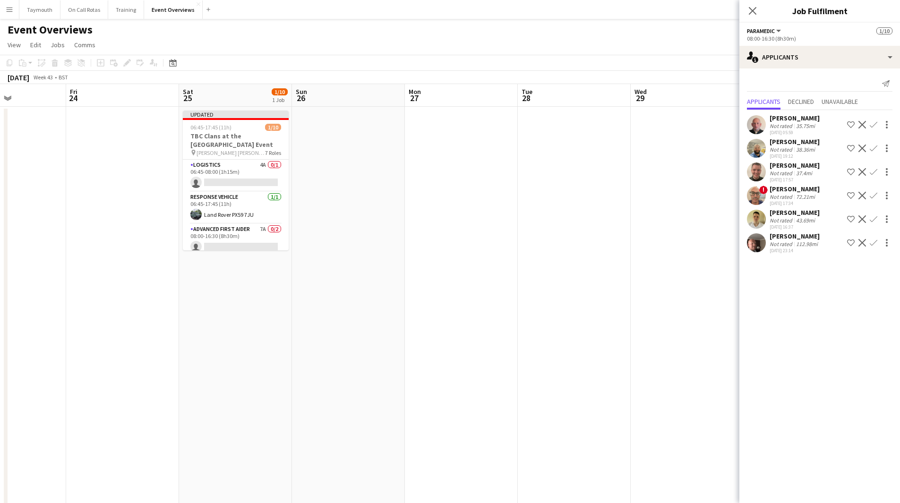
drag, startPoint x: 531, startPoint y: 237, endPoint x: 275, endPoint y: 234, distance: 255.6
click at [186, 235] on app-calendar-viewport "Mon 20 Tue 21 Wed 22 Thu 23 Fri 24 Sat 25 1/10 1 Job Sun 26 Mon 27 Tue 28 Wed 2…" at bounding box center [450, 405] width 900 height 642
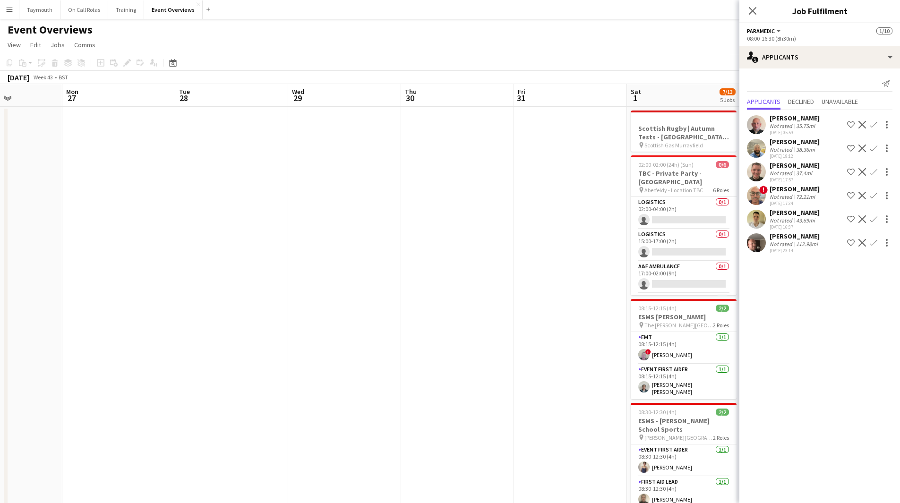
drag, startPoint x: 441, startPoint y: 249, endPoint x: 205, endPoint y: 246, distance: 236.2
click at [205, 246] on app-calendar-viewport "Fri 24 Sat 25 1/10 1 Job Sun 26 Mon 27 Tue 28 Wed 29 Thu 30 Fri 31 Sat 1 7/13 5…" at bounding box center [450, 405] width 900 height 642
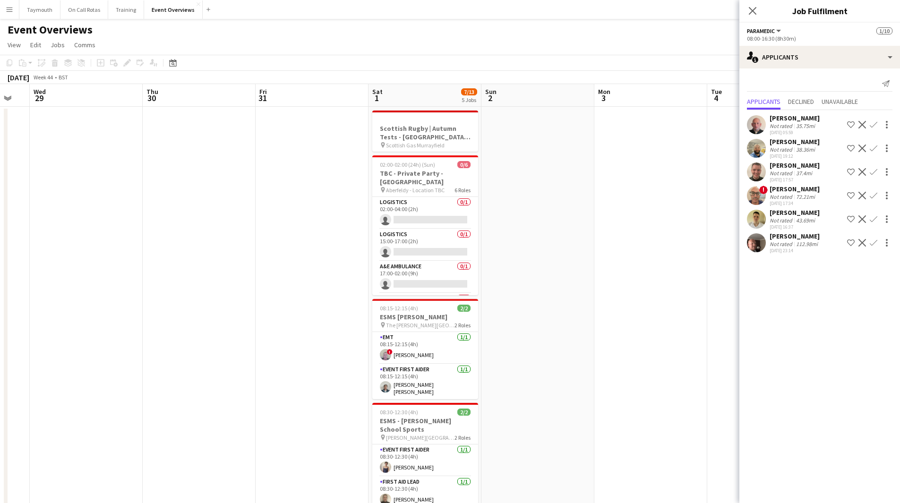
drag, startPoint x: 289, startPoint y: 240, endPoint x: 187, endPoint y: 249, distance: 103.0
click at [187, 249] on app-calendar-viewport "Sun 26 Mon 27 Tue 28 Wed 29 Thu 30 Fri 31 Sat 1 7/13 5 Jobs Sun 2 Mon 3 Tue 4 W…" at bounding box center [450, 405] width 900 height 642
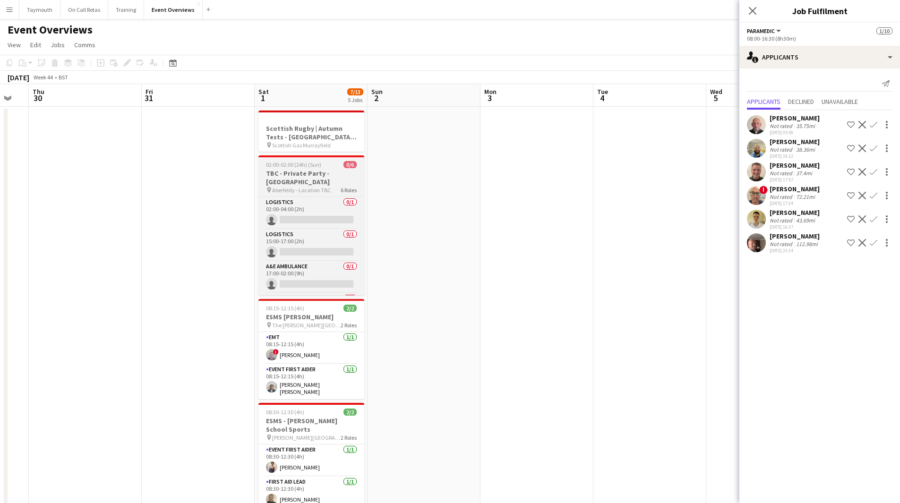
click at [288, 176] on h3 "TBC - Private Party - Aberfeldy" at bounding box center [311, 177] width 106 height 17
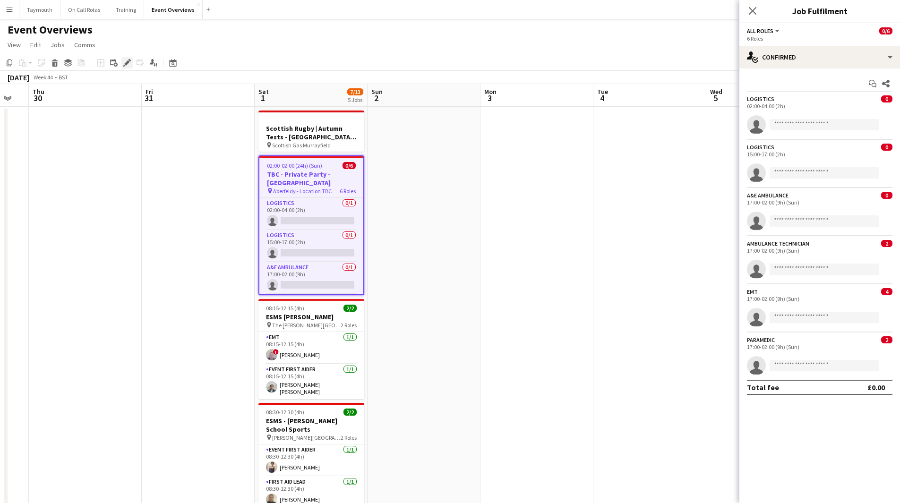
click at [126, 61] on icon "Edit" at bounding box center [127, 63] width 8 height 8
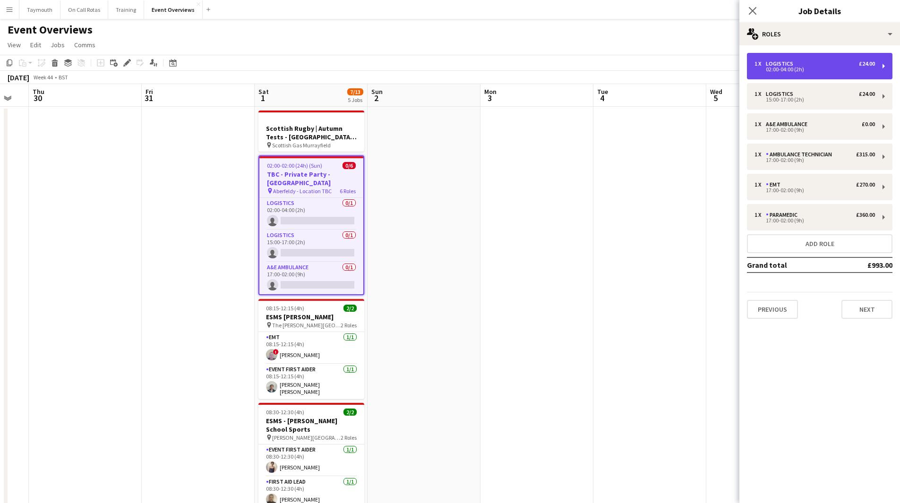
click at [828, 61] on div "1 x Logistics £24.00" at bounding box center [814, 63] width 120 height 7
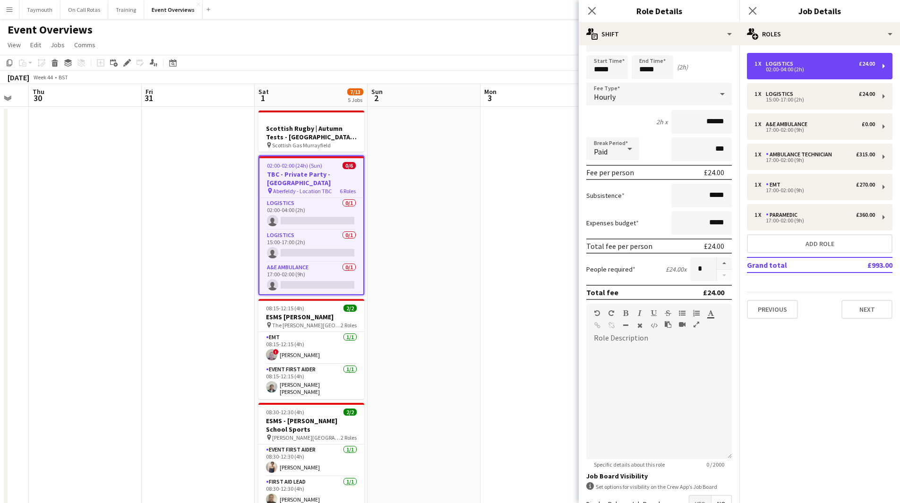
scroll to position [88, 0]
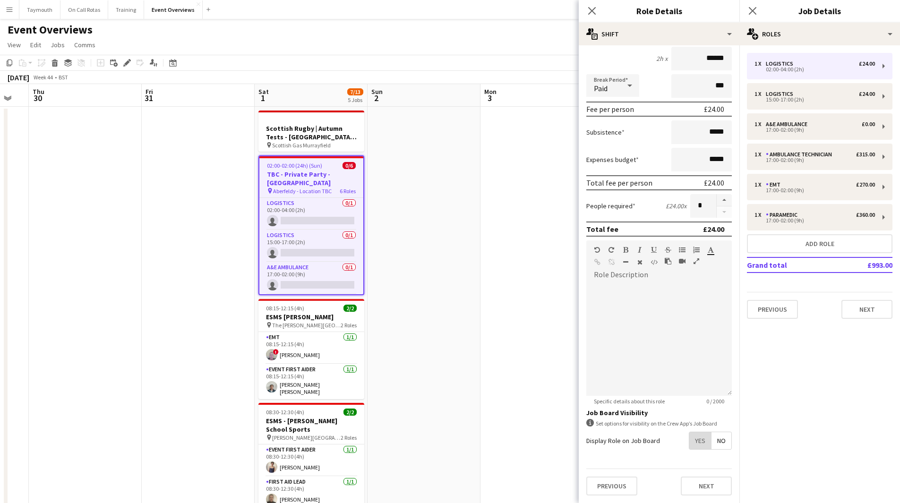
click at [694, 445] on span "Yes" at bounding box center [700, 440] width 22 height 17
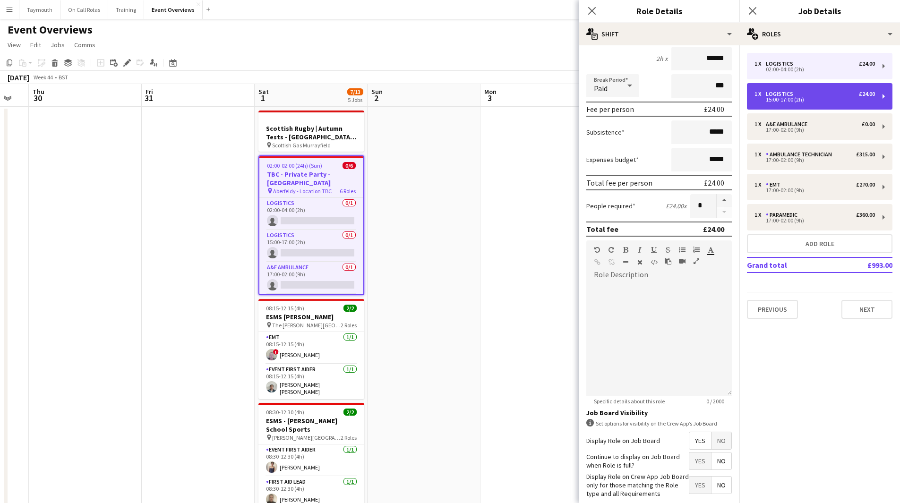
click at [820, 103] on div "1 x Logistics £24.00 15:00-17:00 (2h)" at bounding box center [819, 96] width 145 height 26
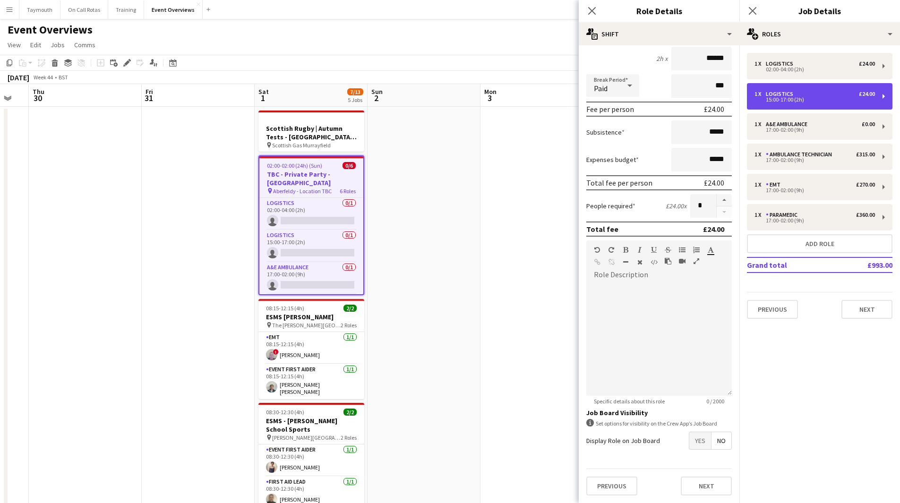
type input "*****"
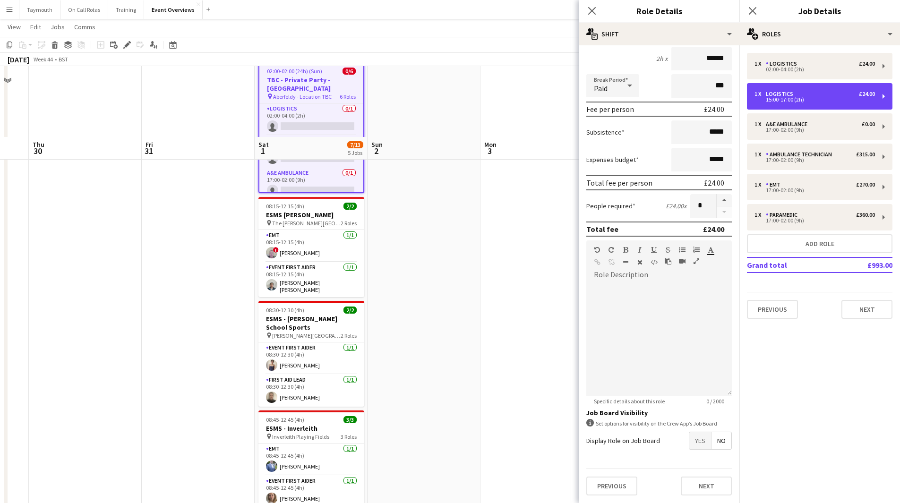
scroll to position [189, 0]
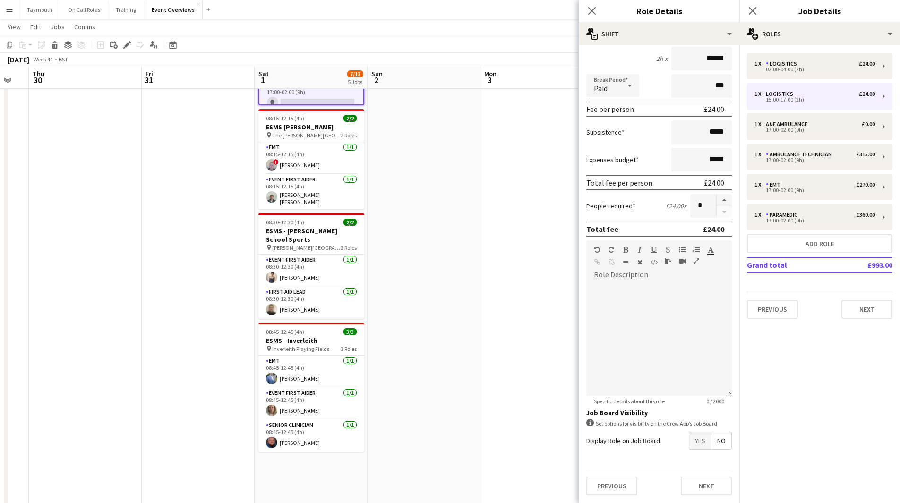
click at [689, 441] on span "Yes" at bounding box center [700, 440] width 22 height 17
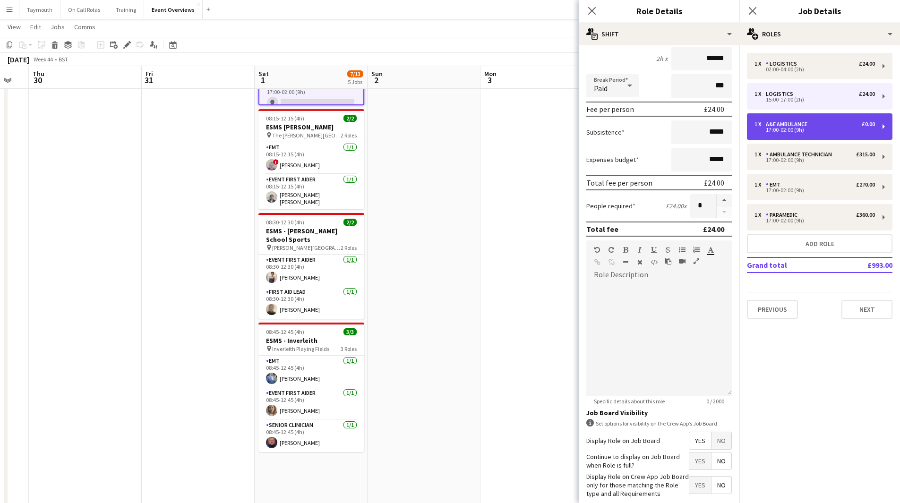
click at [781, 119] on div "1 x A&E Ambulance £0.00 17:00-02:00 (9h)" at bounding box center [819, 126] width 145 height 26
type input "**********"
type input "*****"
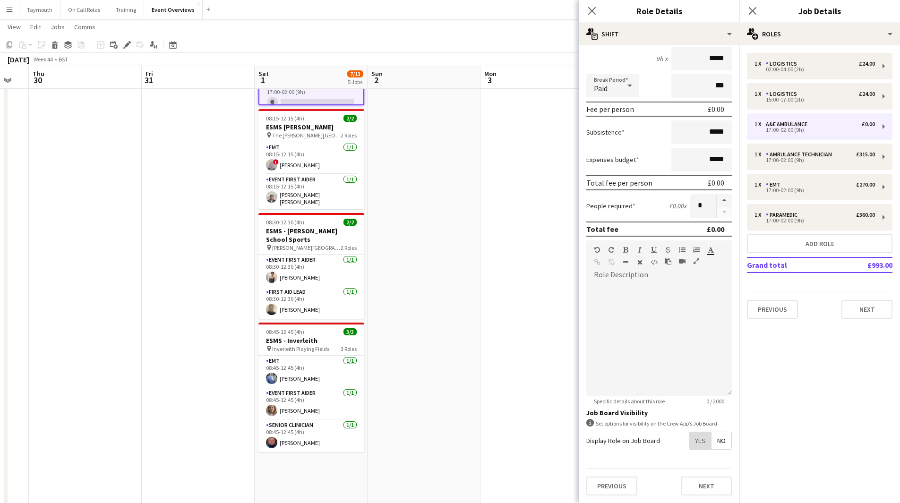
click at [692, 439] on span "Yes" at bounding box center [700, 440] width 22 height 17
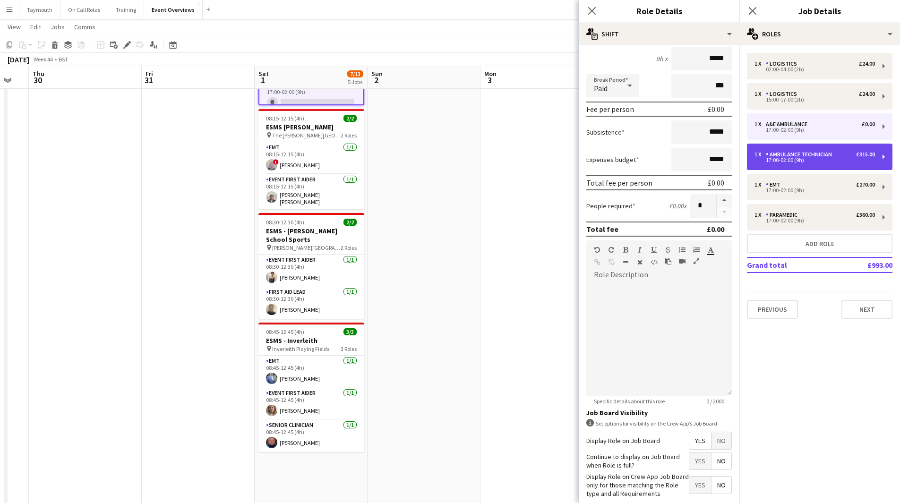
click at [819, 153] on div "Ambulance Technician" at bounding box center [801, 154] width 70 height 7
type input "**********"
type input "******"
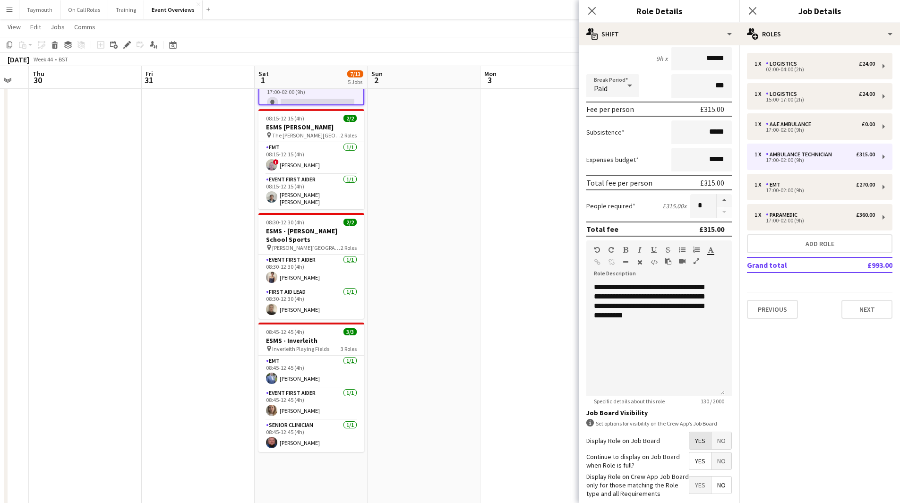
click at [692, 442] on span "Yes" at bounding box center [700, 440] width 22 height 17
click at [804, 190] on div "17:00-02:00 (9h)" at bounding box center [814, 190] width 120 height 5
type input "***"
type input "******"
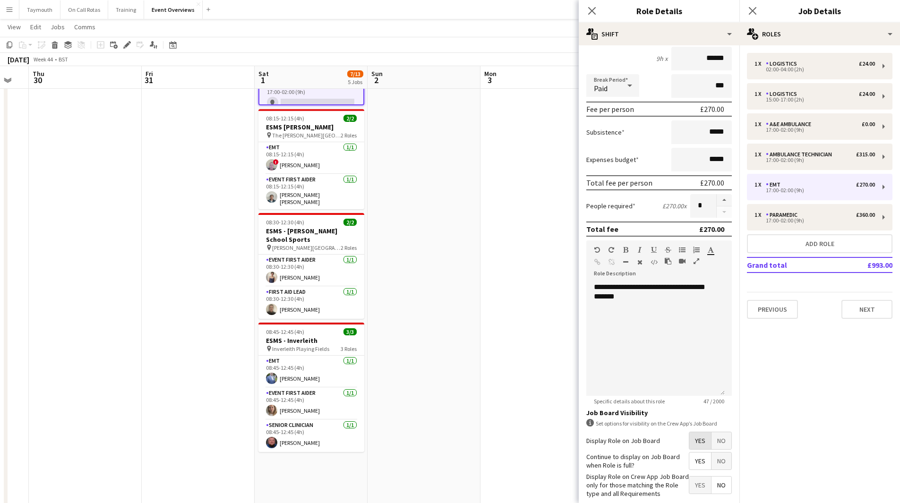
click at [689, 441] on span "Yes" at bounding box center [700, 440] width 22 height 17
click at [791, 225] on div "1 x Paramedic £360.00 17:00-02:00 (9h)" at bounding box center [819, 217] width 145 height 26
type input "*********"
type input "******"
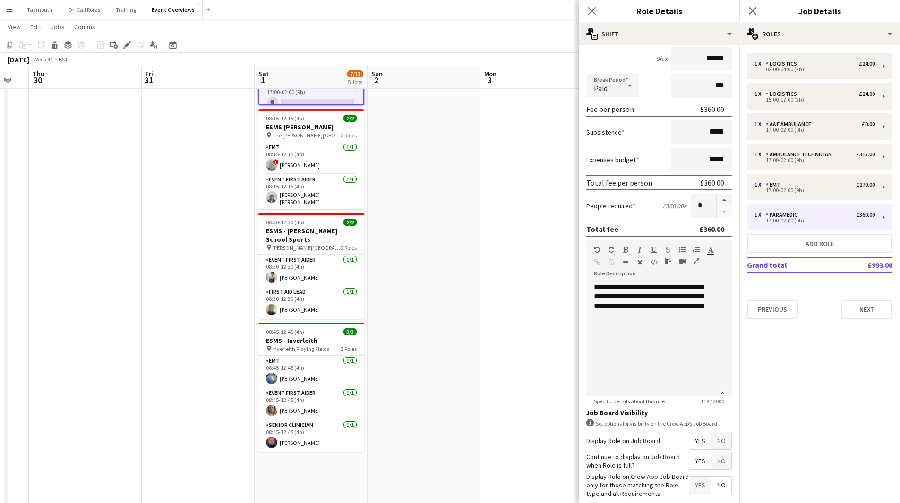
click at [697, 444] on span "Yes" at bounding box center [700, 440] width 22 height 17
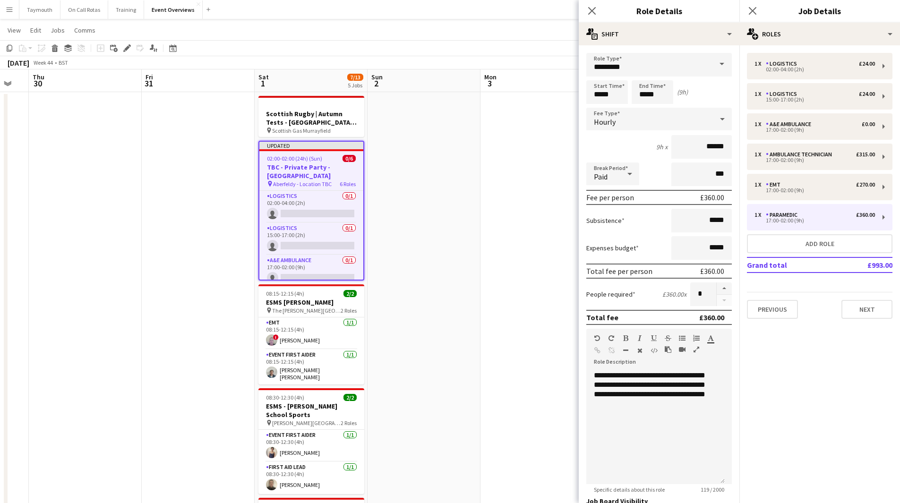
scroll to position [0, 0]
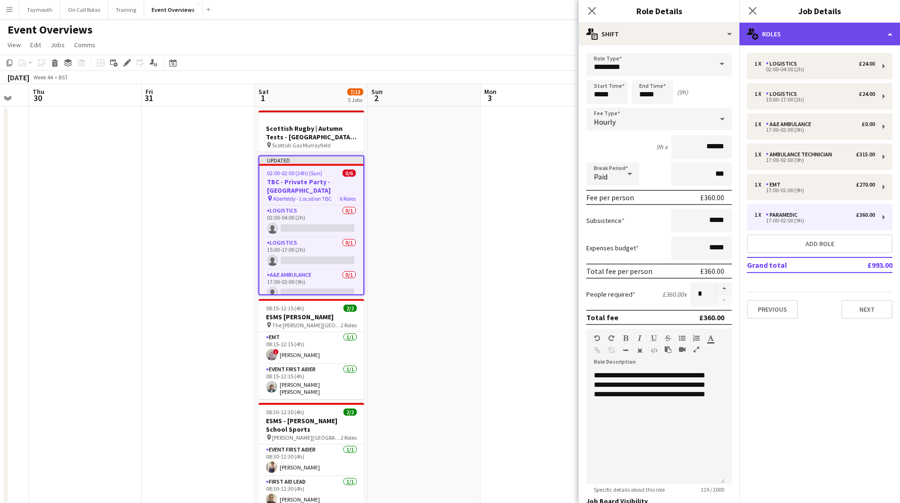
click at [811, 34] on div "multiple-users-add Roles" at bounding box center [819, 34] width 161 height 23
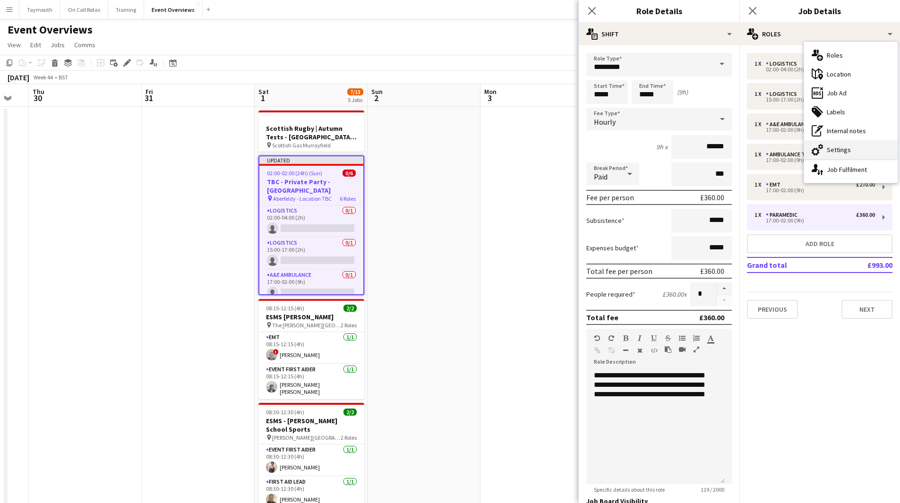
click at [839, 143] on div "cog-double-3 Settings" at bounding box center [851, 149] width 94 height 19
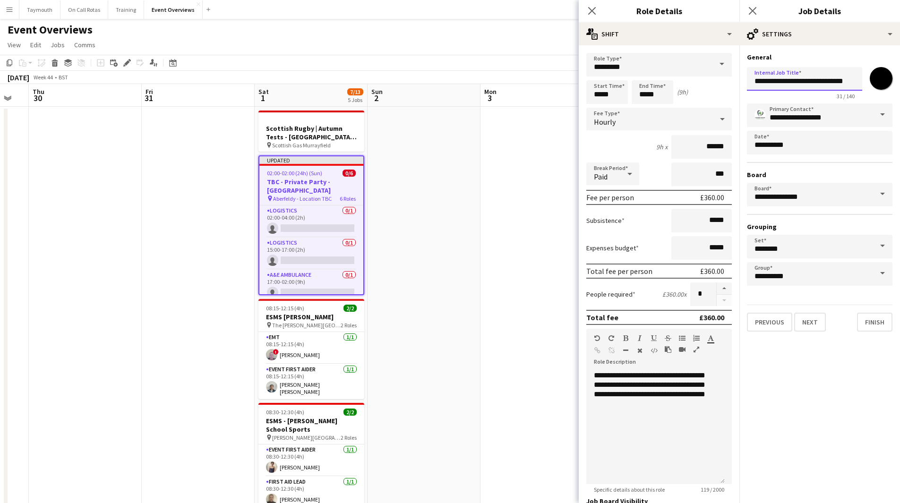
drag, startPoint x: 774, startPoint y: 81, endPoint x: 676, endPoint y: 84, distance: 98.3
click at [677, 85] on body "Menu Boards Boards Boards All jobs Status Workforce Workforce My Workforce Recr…" at bounding box center [450, 363] width 900 height 726
type input "**********"
click at [537, 298] on app-date-cell at bounding box center [536, 416] width 113 height 619
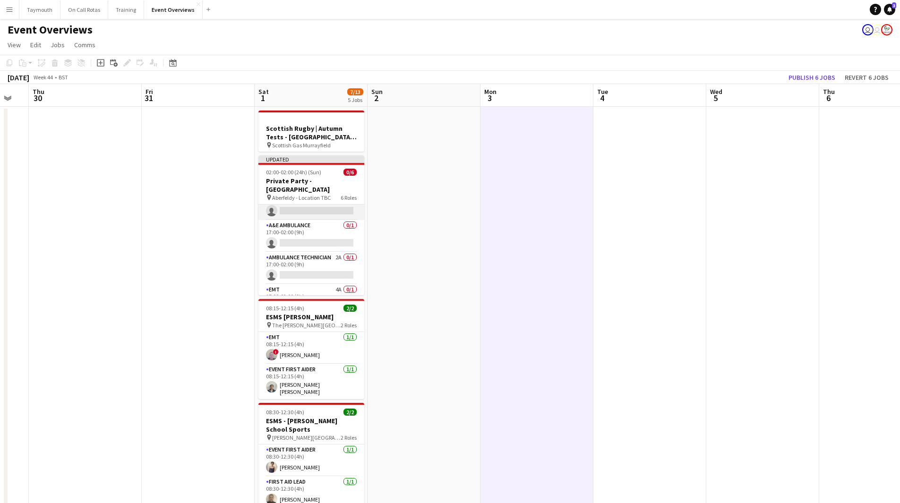
scroll to position [94, 0]
click at [320, 241] on app-card-role "EMT 4A 0/1 17:00-02:00 (9h) single-neutral-actions" at bounding box center [311, 256] width 106 height 32
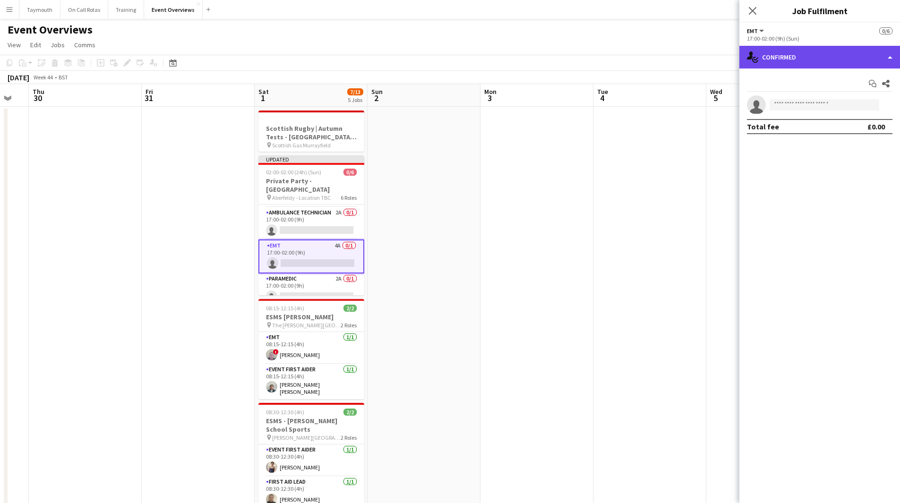
click at [817, 62] on div "single-neutral-actions-check-2 Confirmed" at bounding box center [819, 57] width 161 height 23
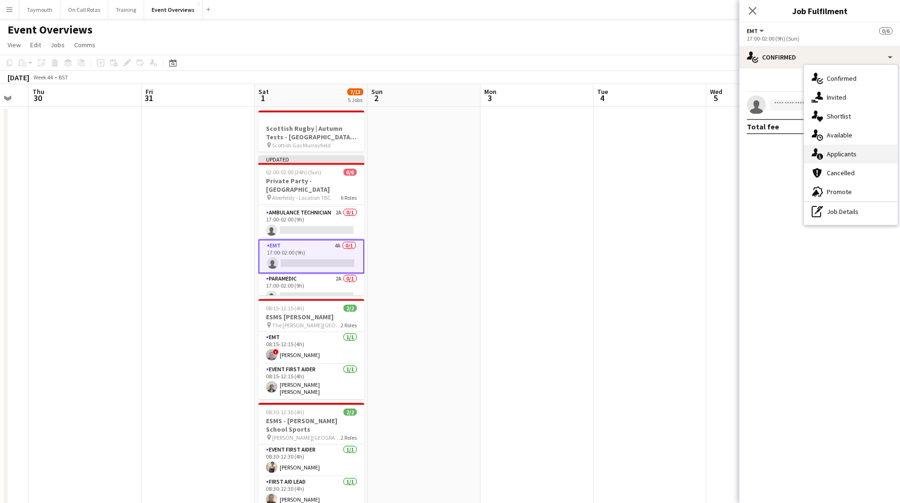
click at [846, 160] on div "single-neutral-actions-information Applicants" at bounding box center [851, 154] width 94 height 19
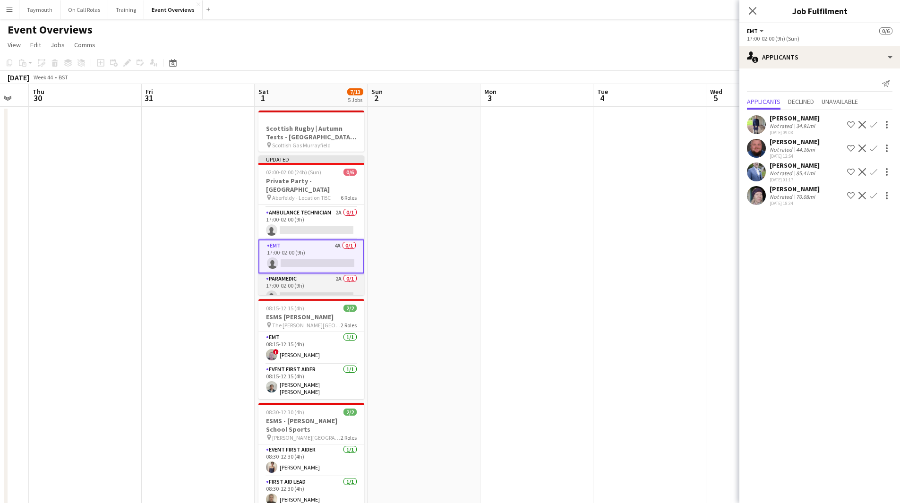
click at [312, 275] on app-card-role "Paramedic 2A 0/1 17:00-02:00 (9h) single-neutral-actions" at bounding box center [311, 290] width 106 height 32
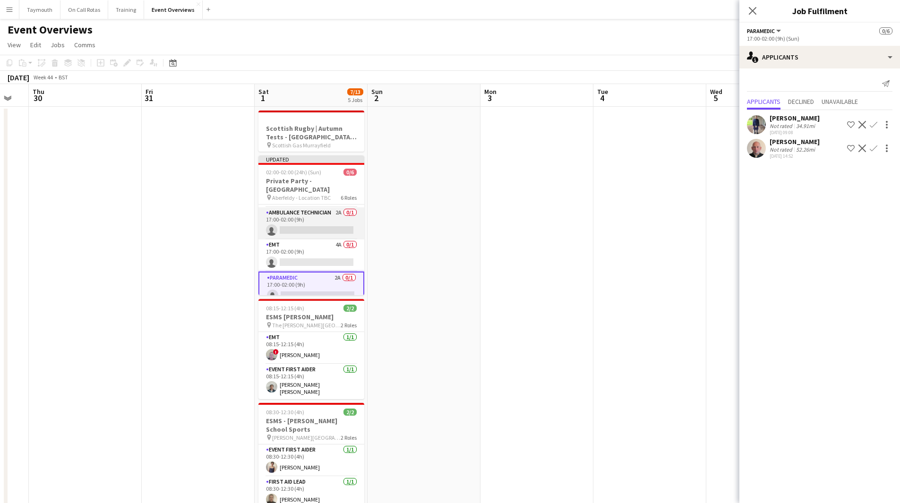
click at [311, 211] on app-card-role "Ambulance Technician 2A 0/1 17:00-02:00 (9h) single-neutral-actions" at bounding box center [311, 223] width 106 height 32
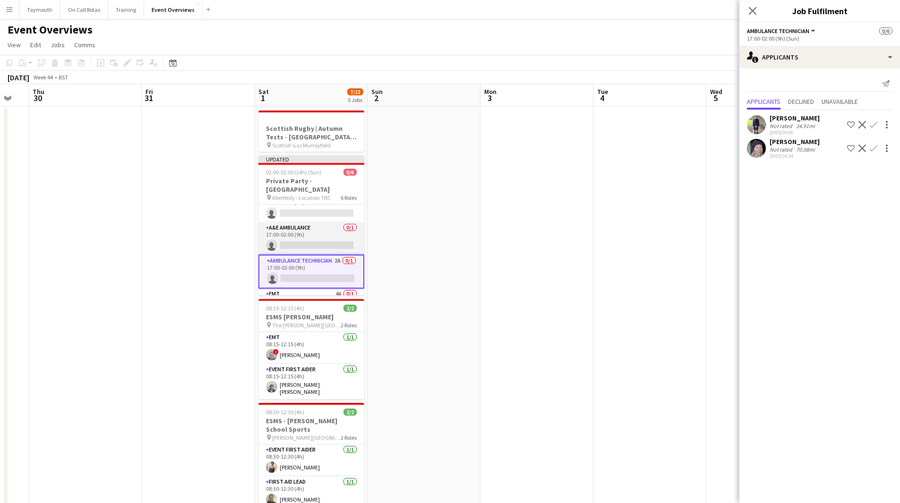
scroll to position [0, 0]
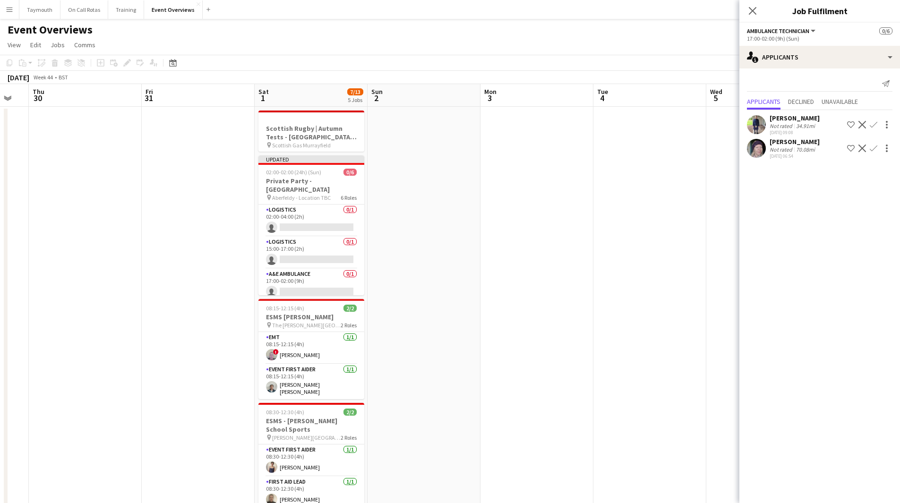
drag, startPoint x: 166, startPoint y: 274, endPoint x: 159, endPoint y: 280, distance: 8.7
click at [167, 274] on app-date-cell at bounding box center [198, 416] width 113 height 619
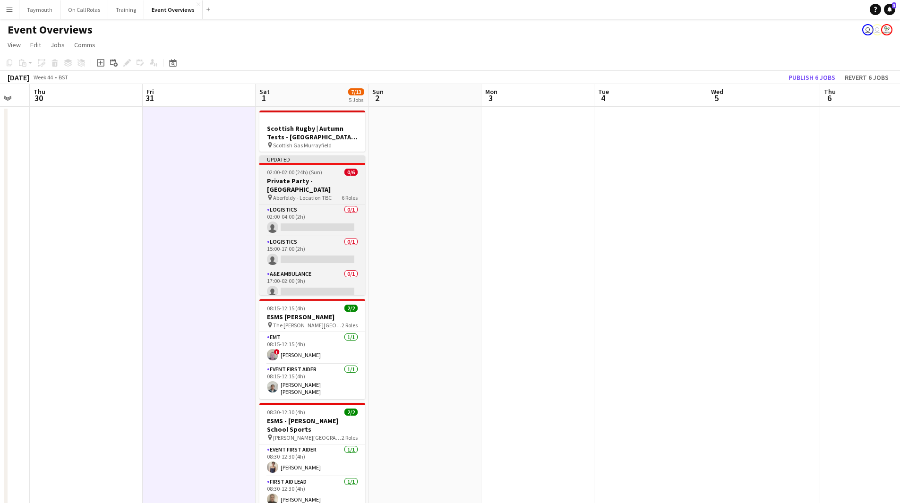
click at [340, 172] on div "02:00-02:00 (24h) (Sun) 0/6" at bounding box center [312, 172] width 106 height 7
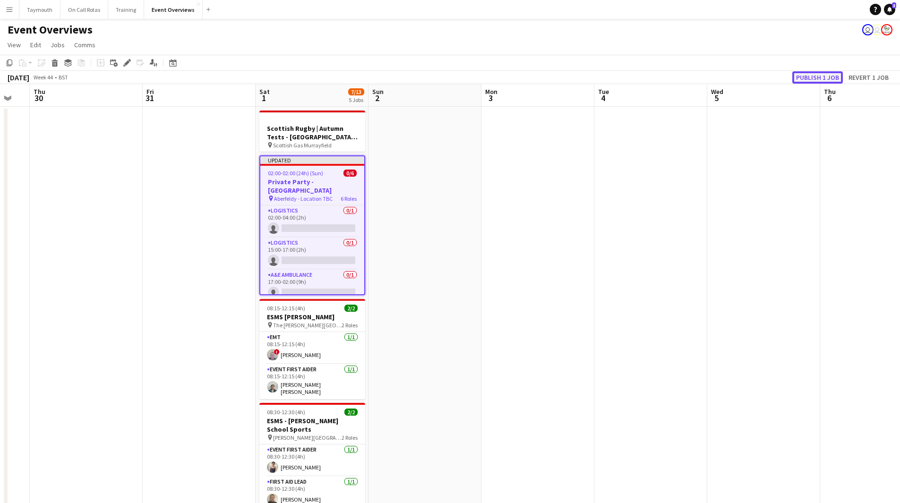
click at [821, 76] on button "Publish 1 job" at bounding box center [817, 77] width 51 height 12
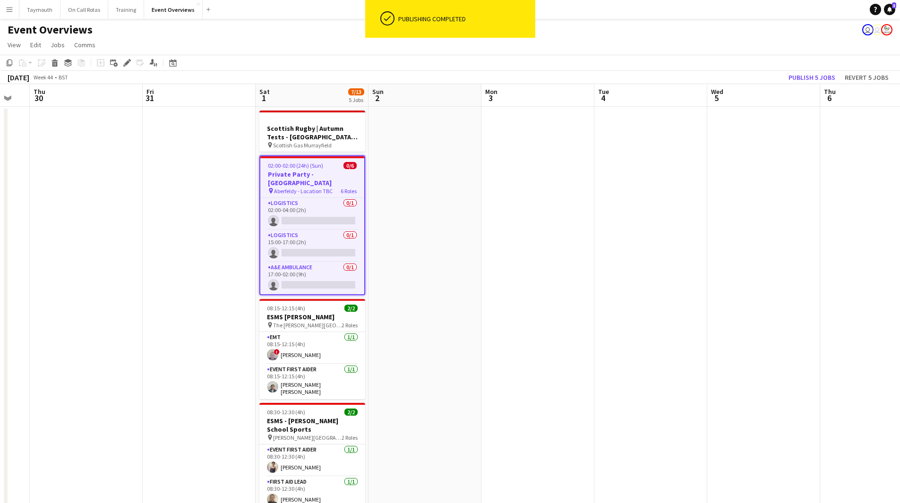
click at [459, 301] on app-date-cell at bounding box center [424, 416] width 113 height 619
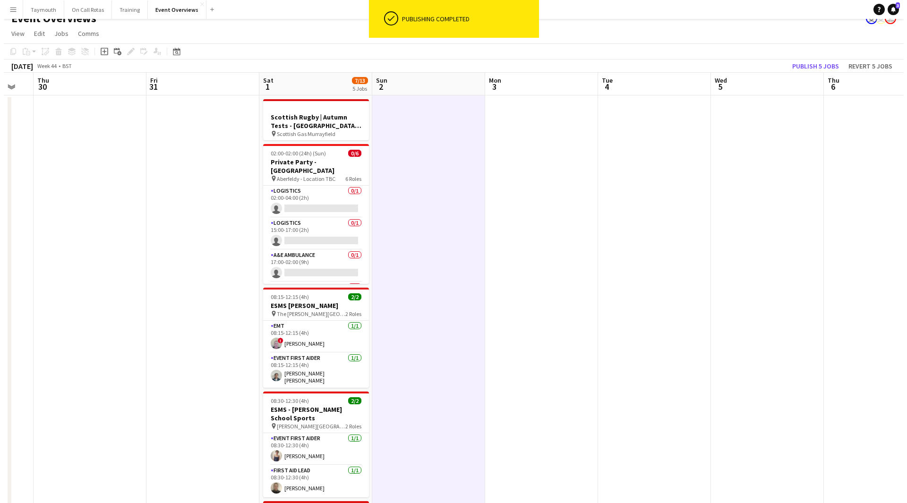
scroll to position [0, 0]
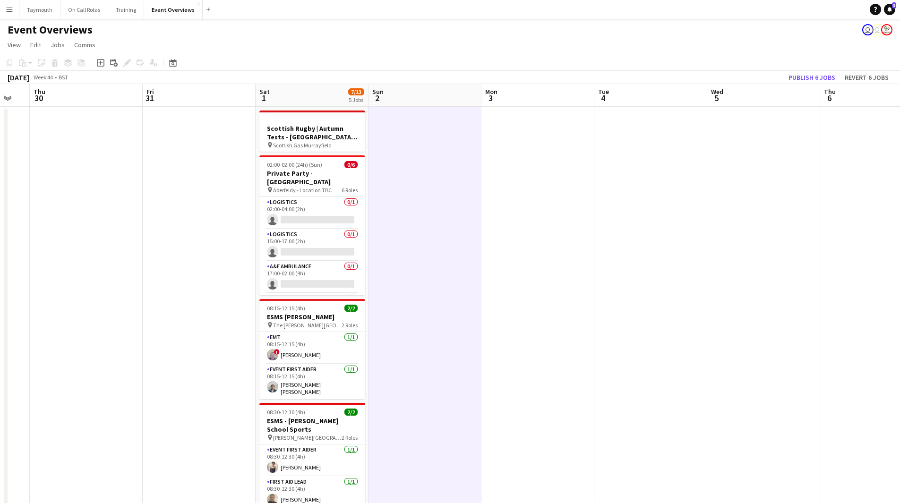
click at [12, 11] on app-icon "Menu" at bounding box center [10, 10] width 8 height 8
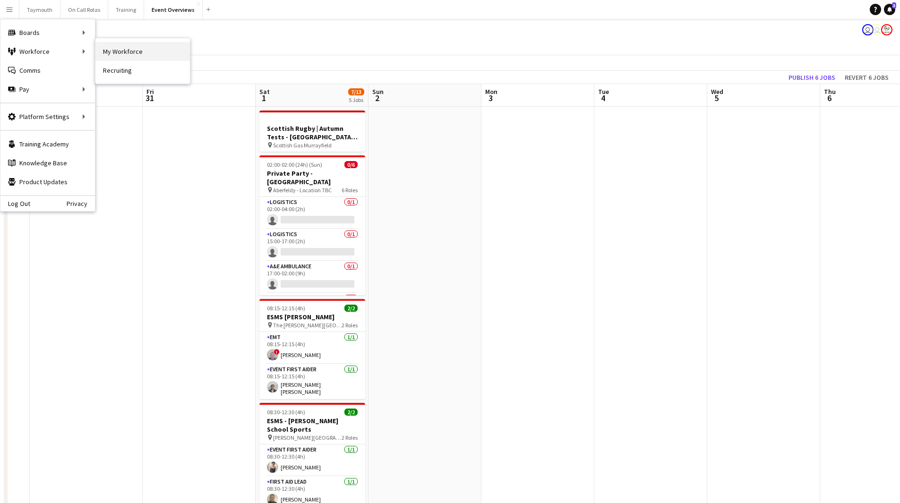
click at [143, 55] on link "My Workforce" at bounding box center [142, 51] width 94 height 19
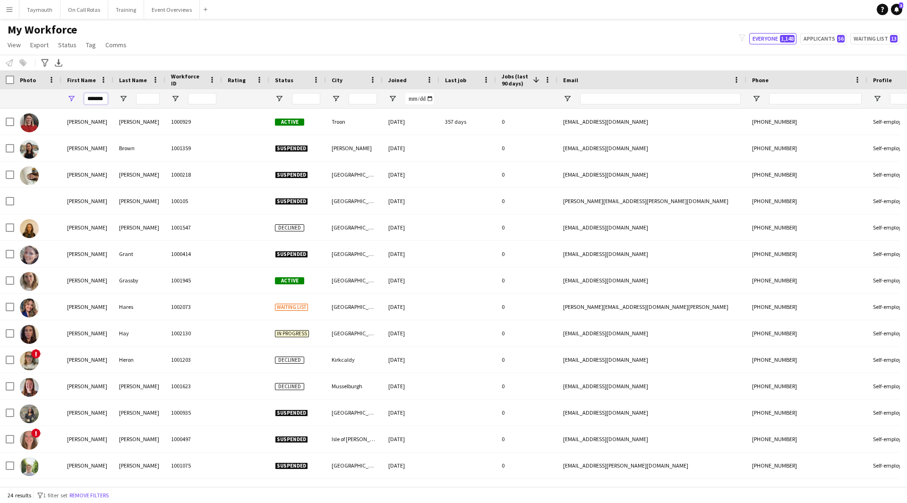
drag, startPoint x: 107, startPoint y: 98, endPoint x: -52, endPoint y: 85, distance: 159.2
click at [0, 85] on html "Menu Boards Boards Boards All jobs Status Workforce Workforce My Workforce Recr…" at bounding box center [453, 251] width 907 height 503
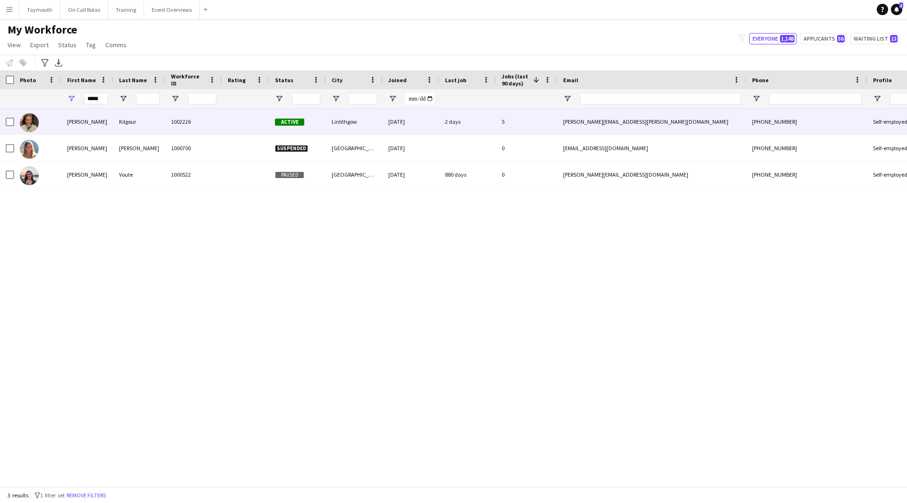
click at [262, 123] on div at bounding box center [245, 122] width 47 height 26
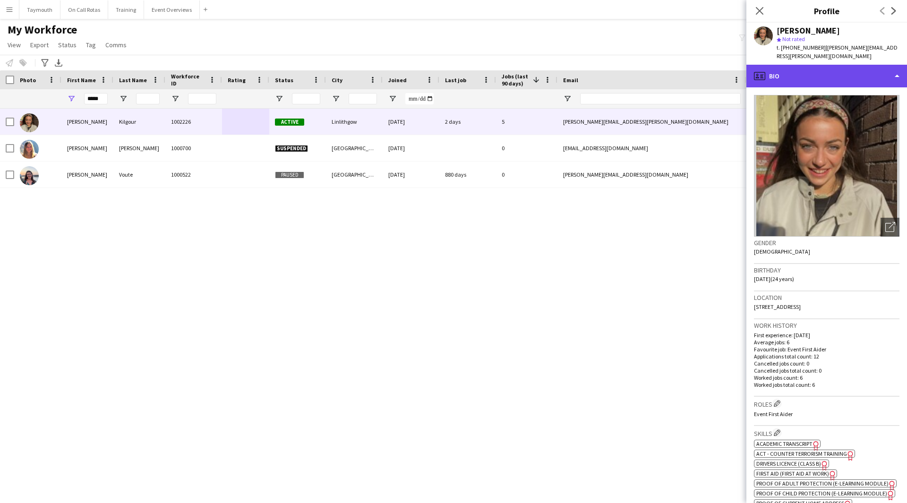
click at [838, 75] on div "profile Bio" at bounding box center [826, 76] width 161 height 23
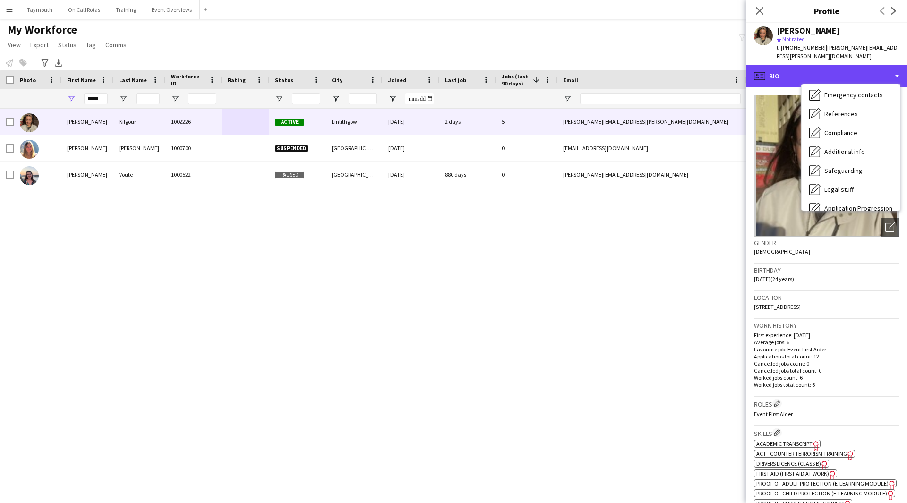
scroll to position [164, 0]
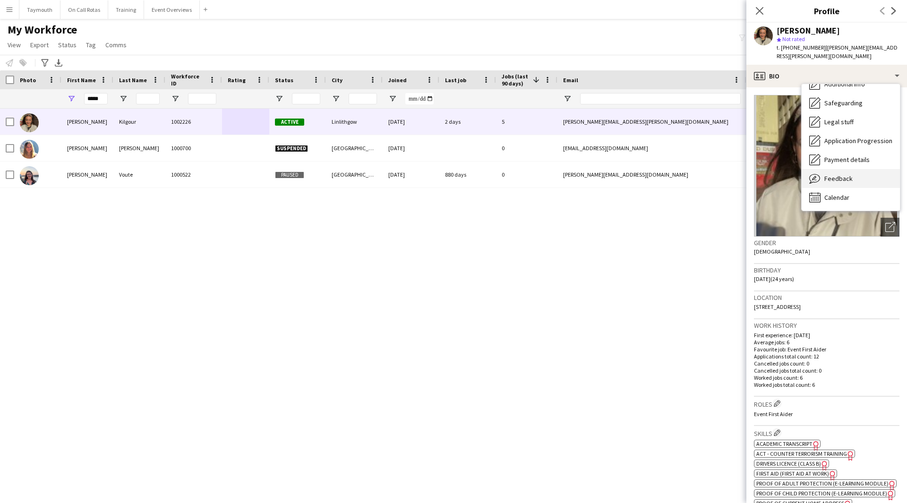
click at [855, 169] on div "Feedback Feedback" at bounding box center [851, 178] width 98 height 19
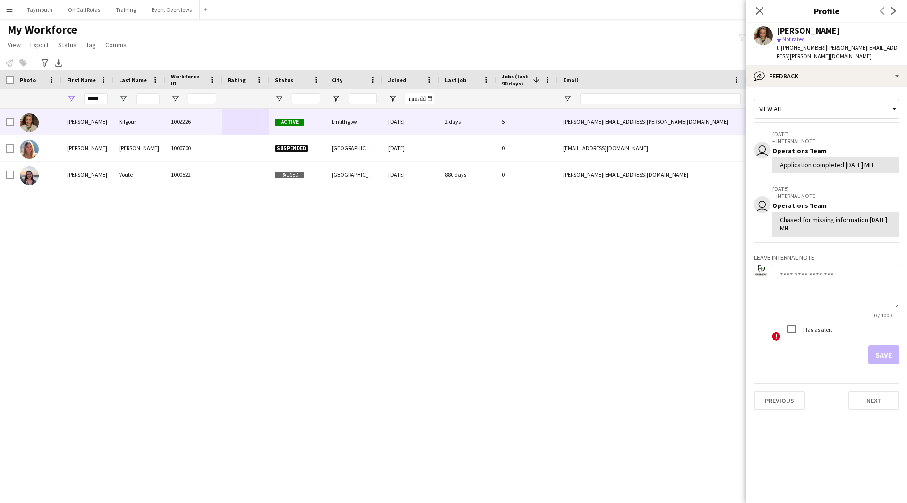
click at [843, 52] on div "t. +447809204237 | ellen.kilgour@gmail.com" at bounding box center [838, 51] width 123 height 17
click at [843, 65] on div "bubble-pencil Feedback" at bounding box center [826, 76] width 161 height 23
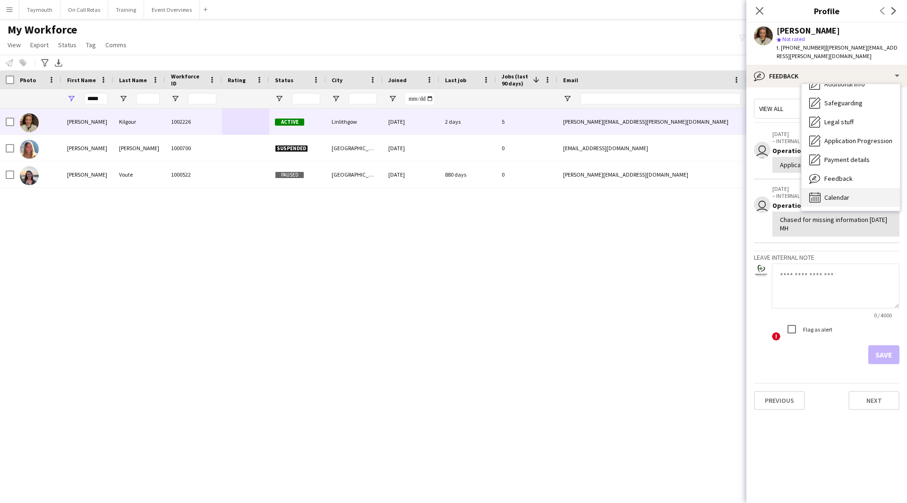
click at [838, 193] on span "Calendar" at bounding box center [836, 197] width 25 height 9
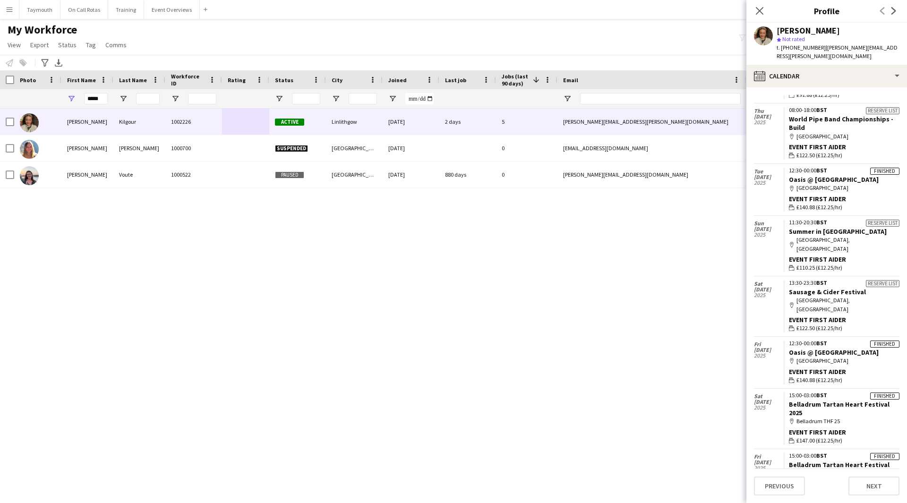
scroll to position [296, 0]
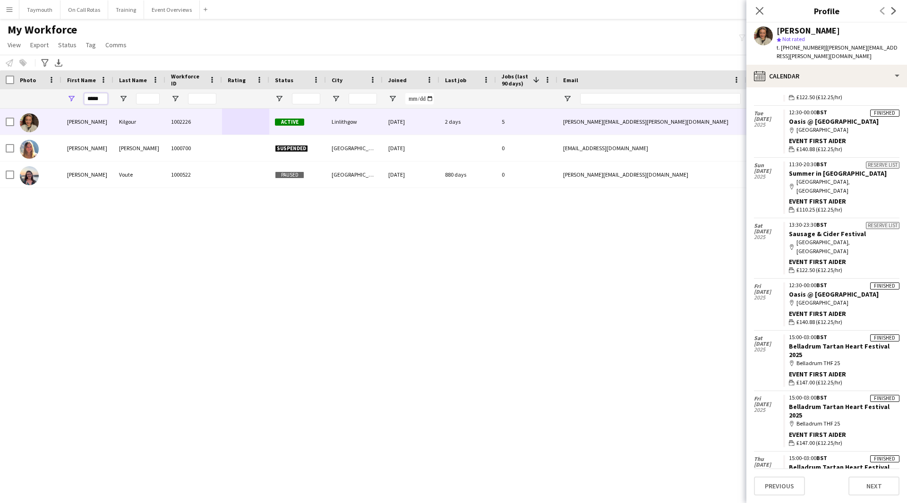
drag, startPoint x: 103, startPoint y: 98, endPoint x: -149, endPoint y: 100, distance: 252.7
click at [0, 100] on html "Menu Boards Boards Boards All jobs Status Workforce Workforce My Workforce Recr…" at bounding box center [453, 251] width 907 height 503
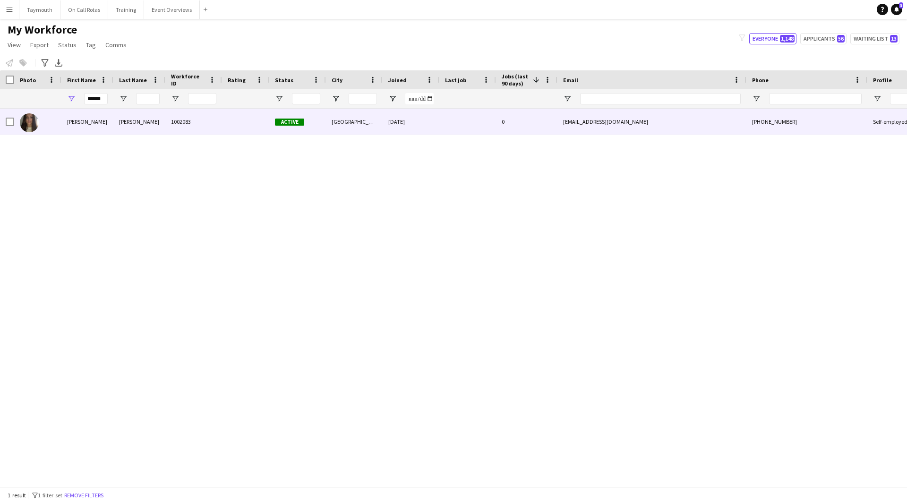
click at [153, 118] on div "McLeod" at bounding box center [139, 122] width 52 height 26
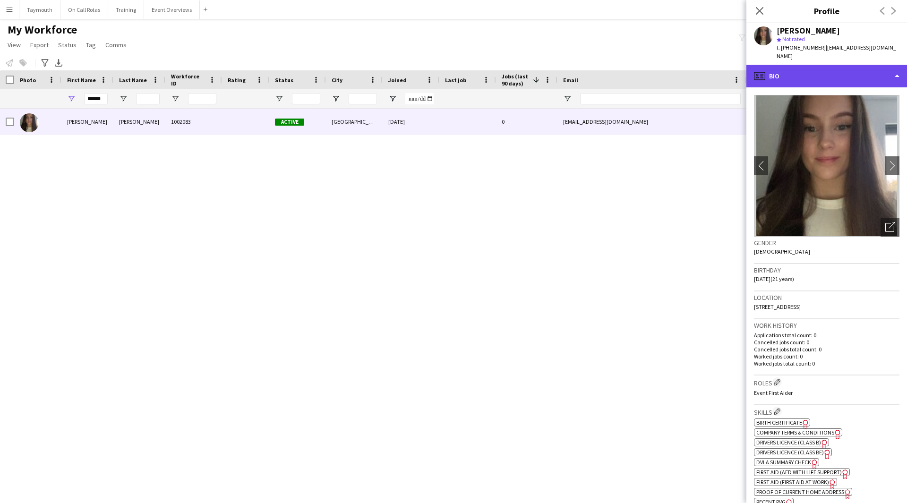
click at [867, 76] on div "profile Bio" at bounding box center [826, 76] width 161 height 23
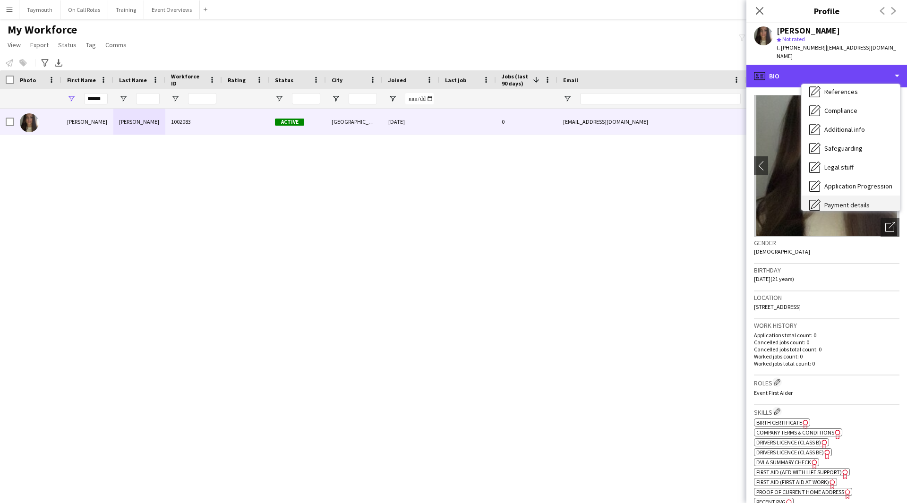
scroll to position [164, 0]
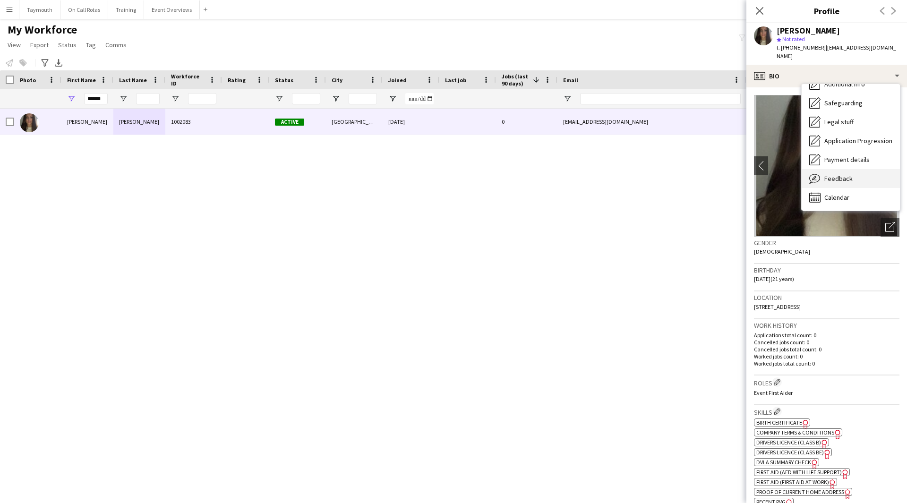
click at [869, 169] on div "Feedback Feedback" at bounding box center [851, 178] width 98 height 19
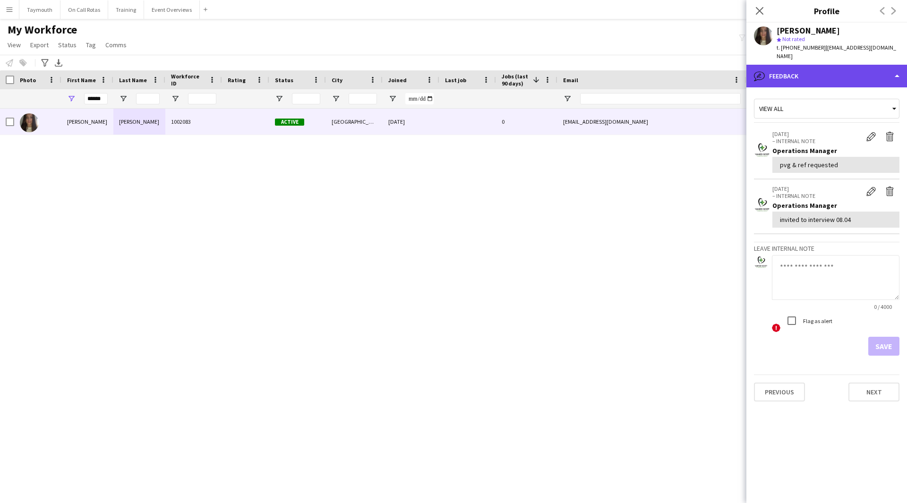
click at [864, 75] on div "bubble-pencil Feedback" at bounding box center [826, 76] width 161 height 23
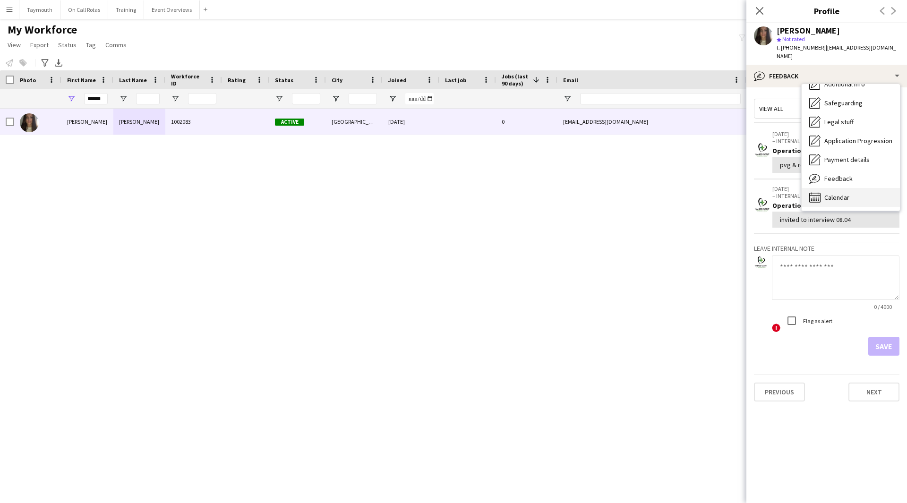
click at [846, 188] on div "Calendar Calendar" at bounding box center [851, 197] width 98 height 19
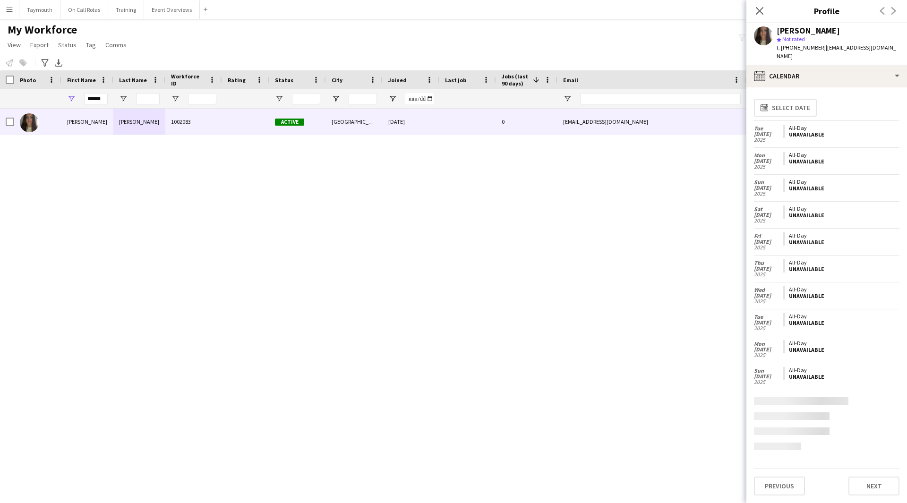
scroll to position [0, 0]
drag, startPoint x: 102, startPoint y: 97, endPoint x: -128, endPoint y: 59, distance: 233.1
click at [0, 59] on html "Menu Boards Boards Boards All jobs Status Workforce Workforce My Workforce Recr…" at bounding box center [453, 251] width 907 height 503
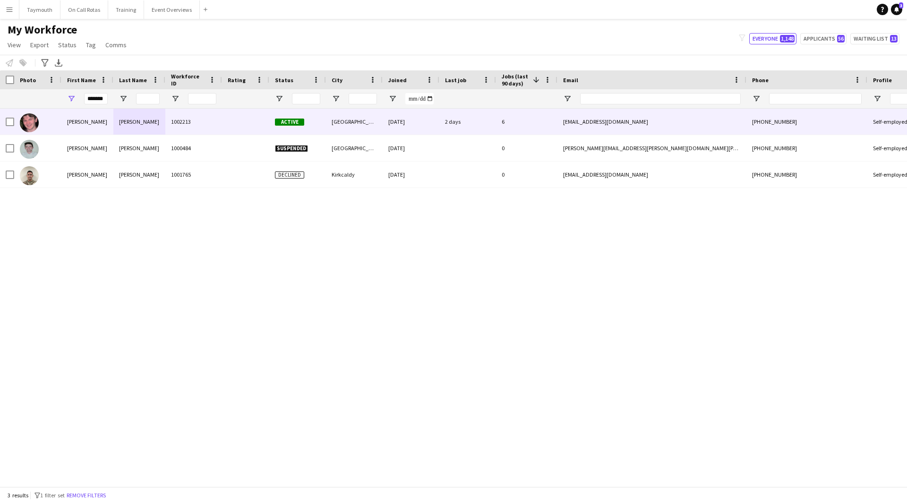
click at [102, 119] on div "Patrick" at bounding box center [87, 122] width 52 height 26
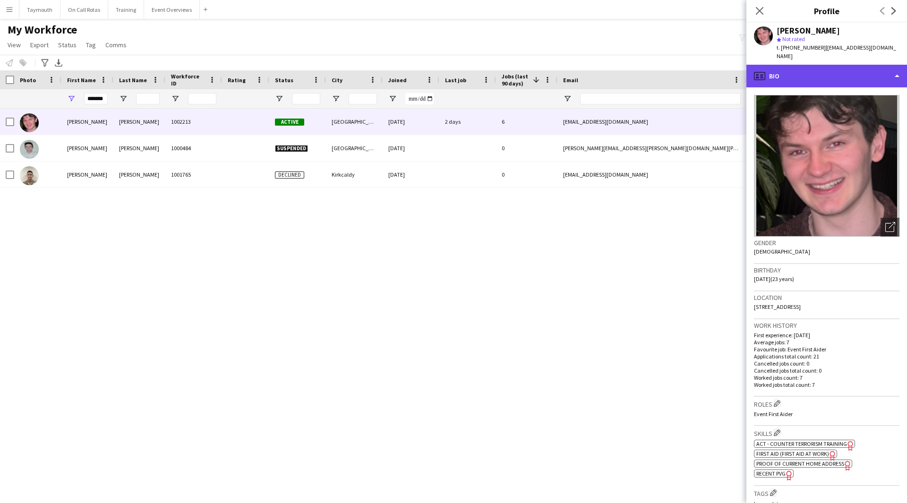
click at [826, 65] on div "profile Bio" at bounding box center [826, 76] width 161 height 23
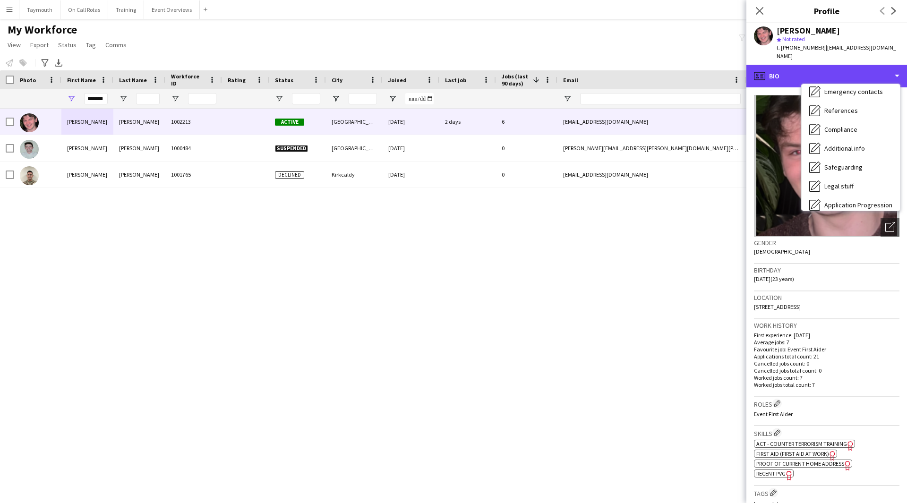
scroll to position [164, 0]
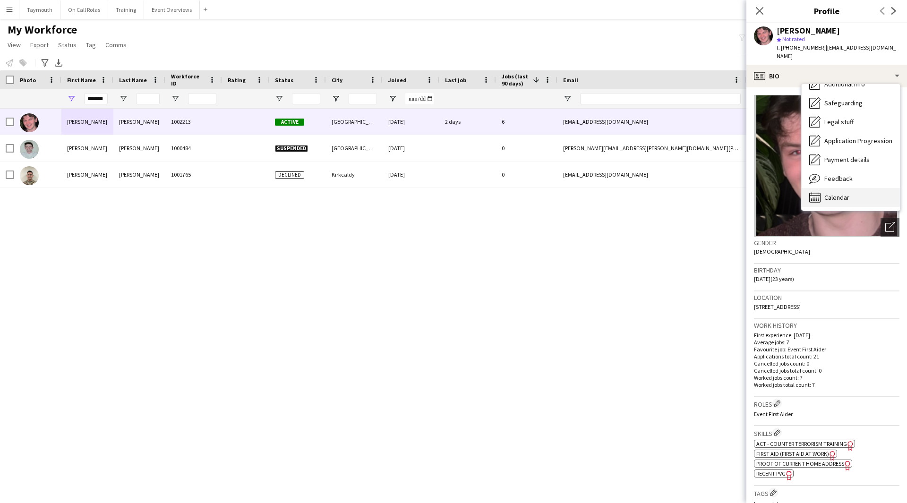
click at [846, 193] on span "Calendar" at bounding box center [836, 197] width 25 height 9
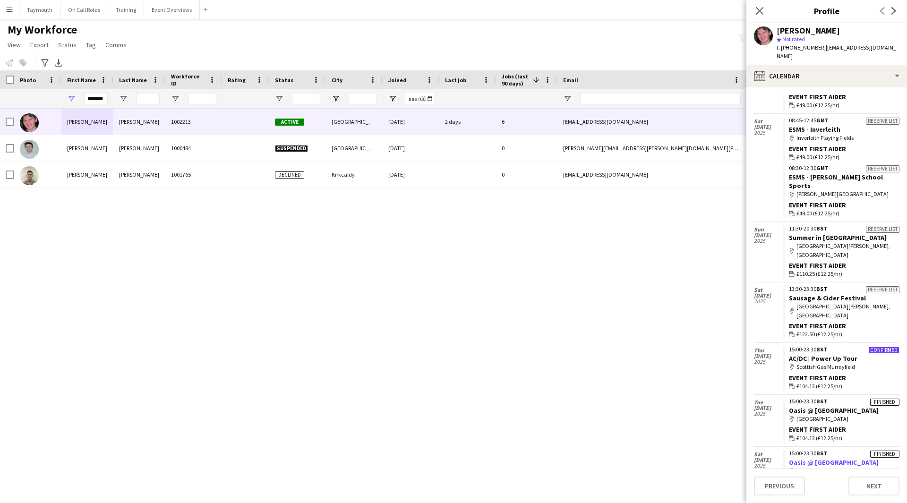
scroll to position [460, 0]
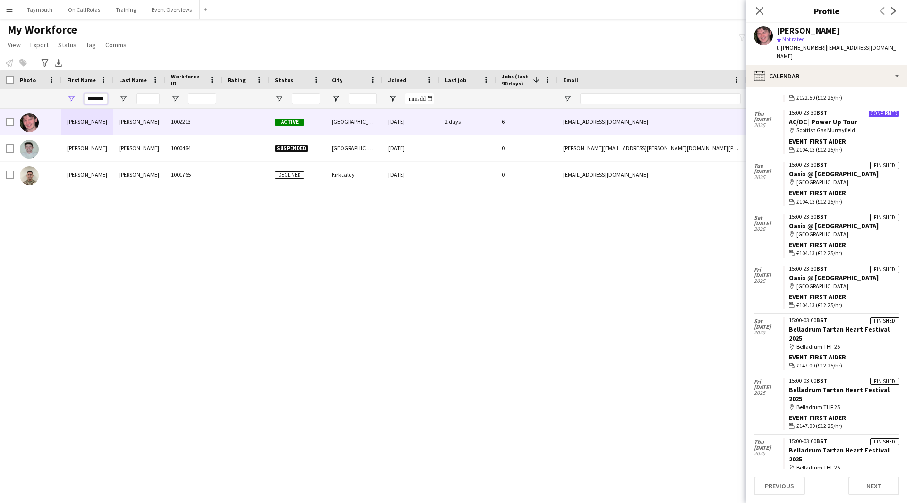
drag, startPoint x: 107, startPoint y: 97, endPoint x: -147, endPoint y: 81, distance: 254.7
click at [0, 81] on html "Menu Boards Boards Boards All jobs Status Workforce Workforce My Workforce Recr…" at bounding box center [453, 251] width 907 height 503
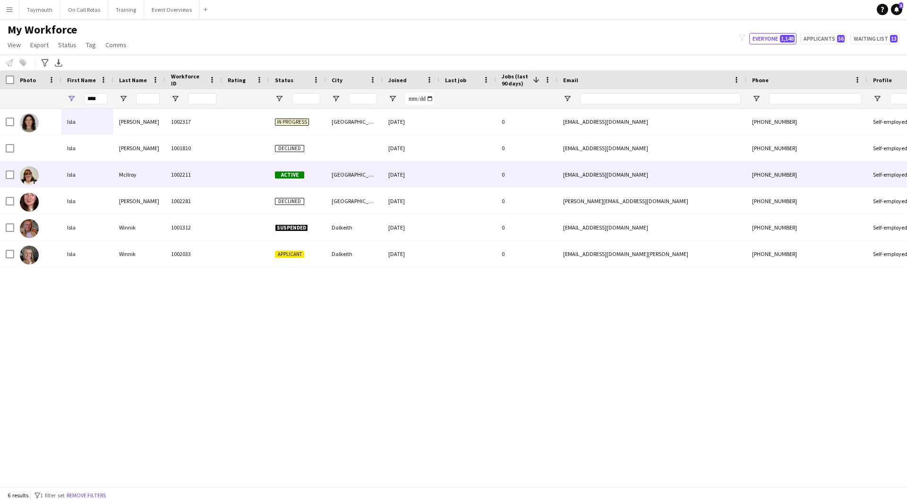
click at [170, 165] on div "1002211" at bounding box center [193, 175] width 57 height 26
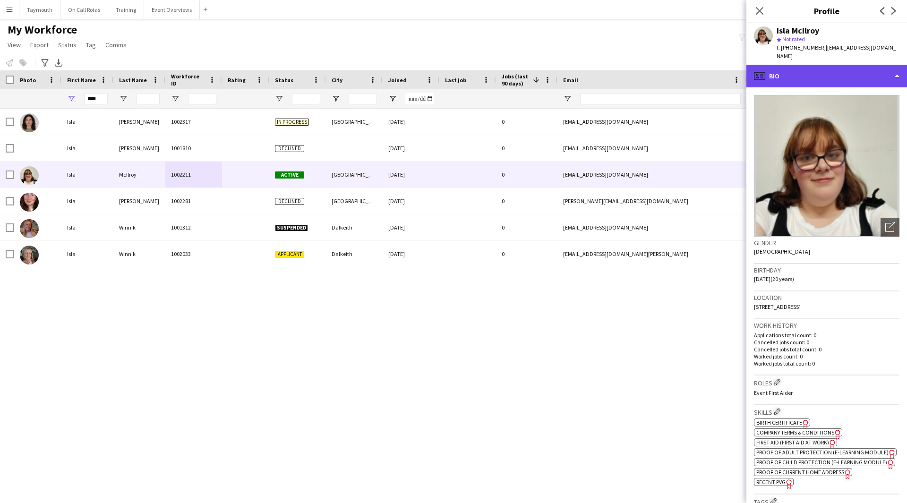
click at [866, 65] on div "profile Bio" at bounding box center [826, 76] width 161 height 23
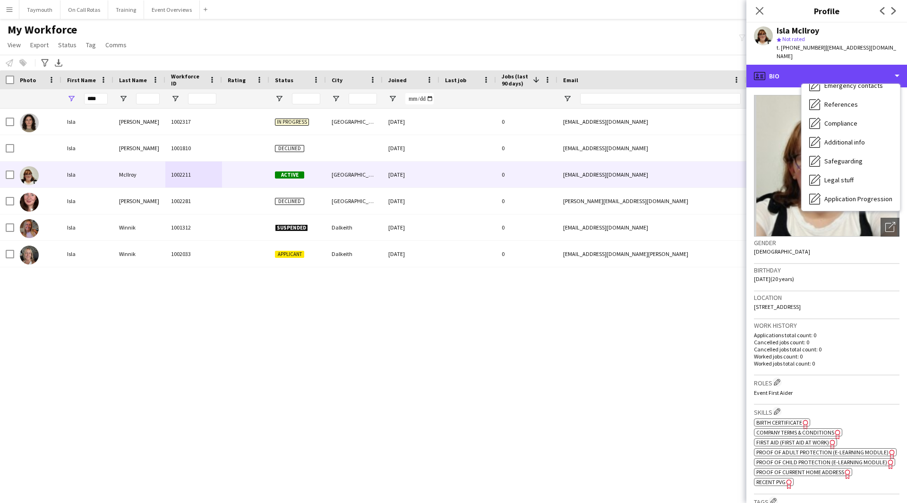
scroll to position [164, 0]
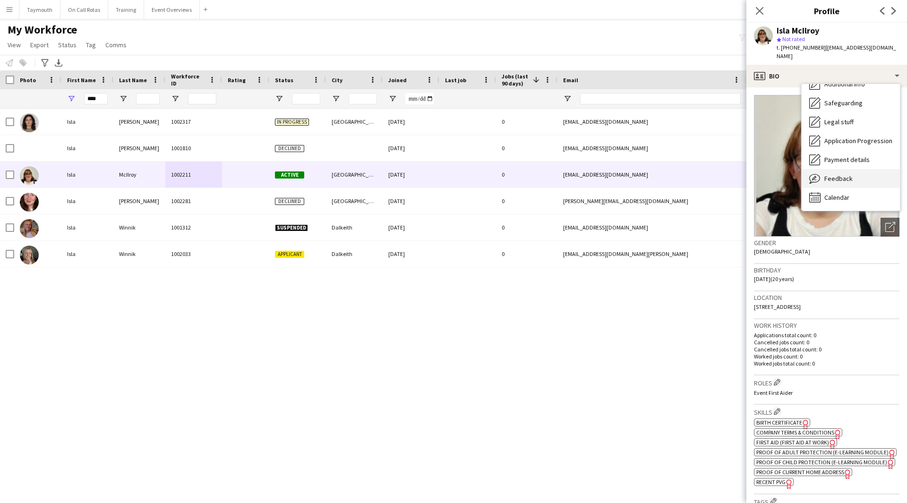
click at [842, 176] on div "Feedback Feedback" at bounding box center [851, 178] width 98 height 19
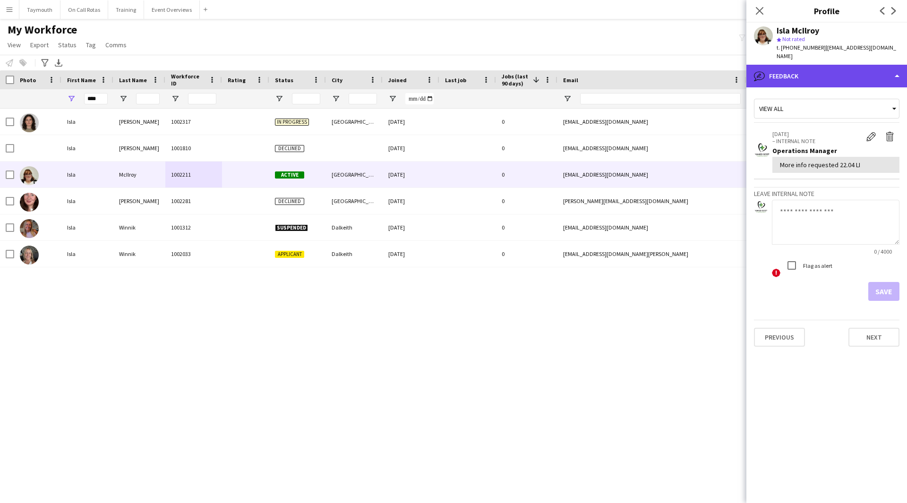
click at [841, 67] on div "bubble-pencil Feedback" at bounding box center [826, 76] width 161 height 23
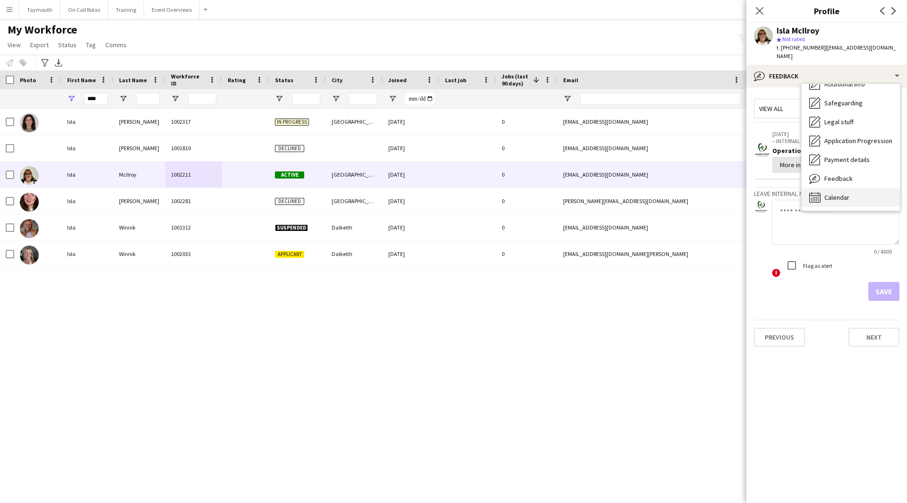
click at [848, 197] on div "Calendar Calendar" at bounding box center [851, 197] width 98 height 19
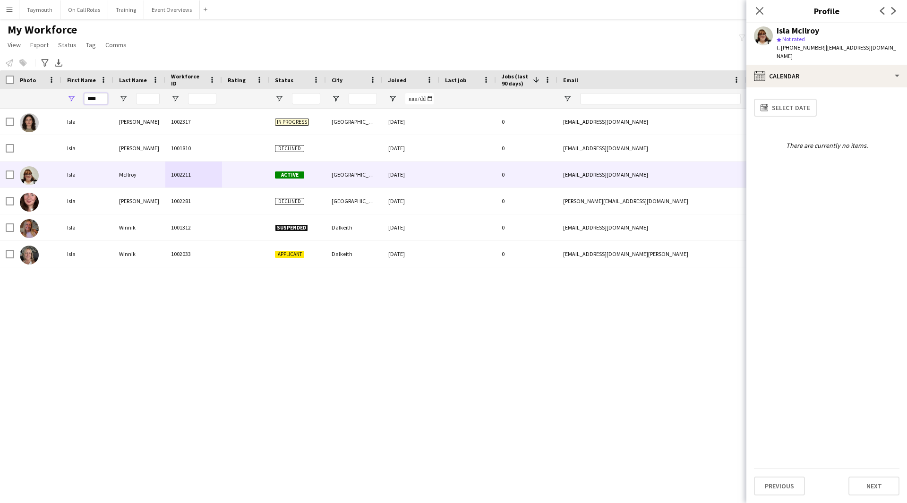
drag, startPoint x: 100, startPoint y: 98, endPoint x: -166, endPoint y: 73, distance: 267.6
click at [0, 73] on html "Menu Boards Boards Boards All jobs Status Workforce Workforce My Workforce Recr…" at bounding box center [453, 251] width 907 height 503
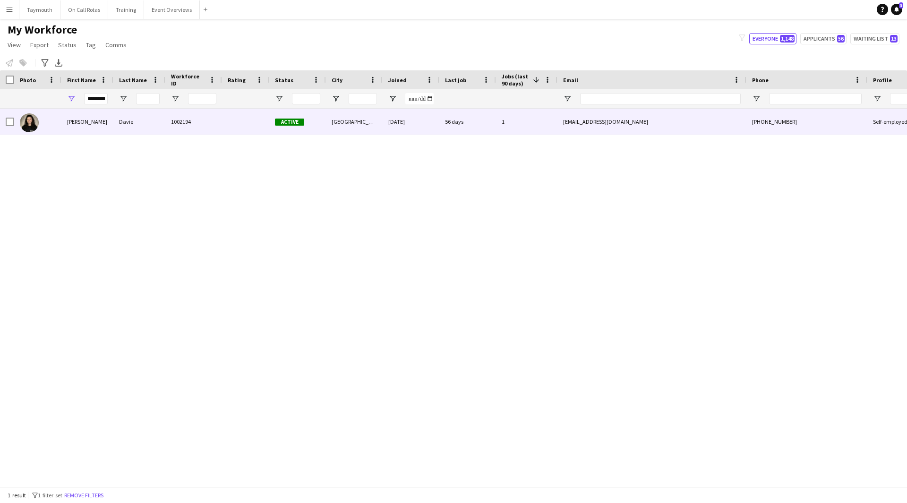
click at [128, 126] on div "Davie" at bounding box center [139, 122] width 52 height 26
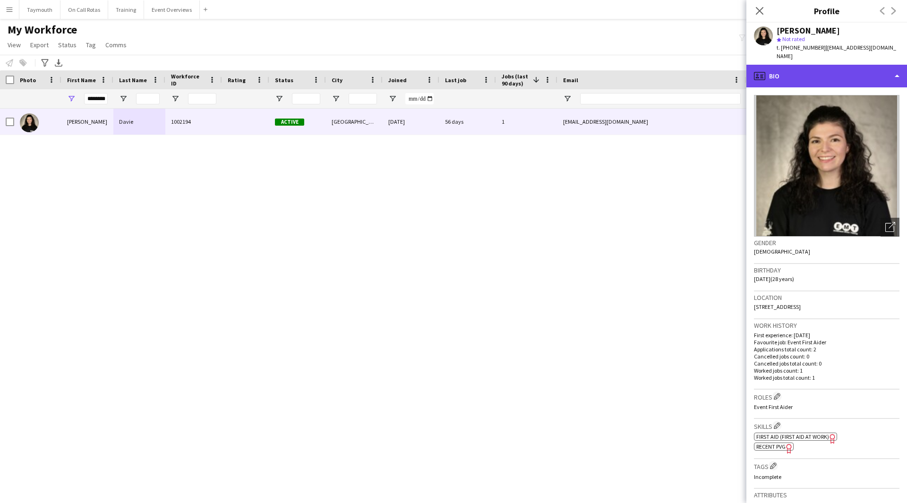
click at [863, 73] on div "profile Bio" at bounding box center [826, 76] width 161 height 23
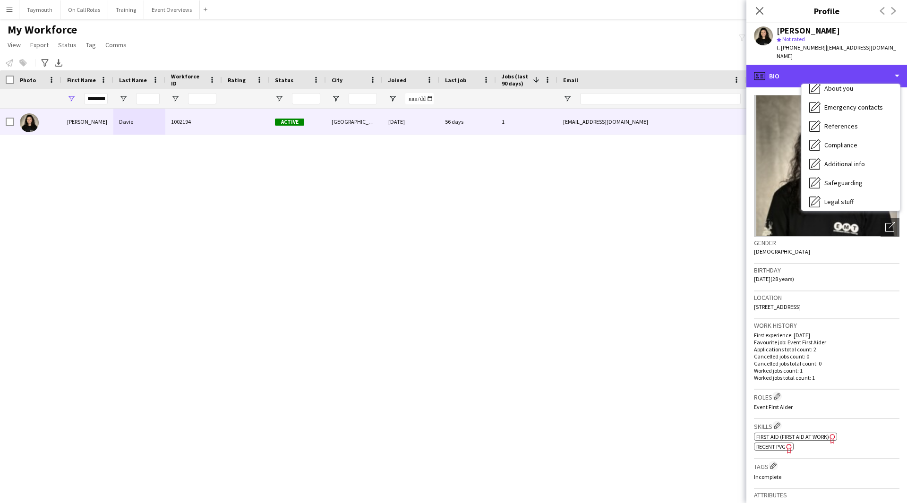
scroll to position [164, 0]
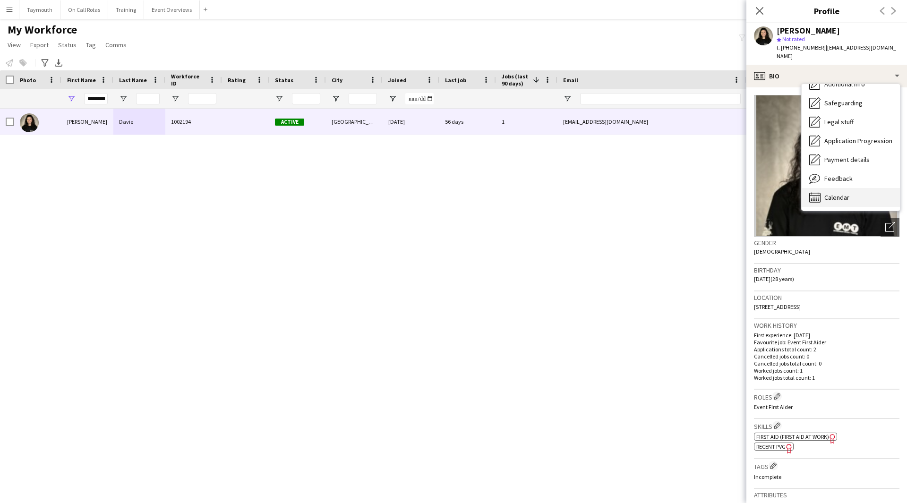
click at [857, 188] on div "Calendar Calendar" at bounding box center [851, 197] width 98 height 19
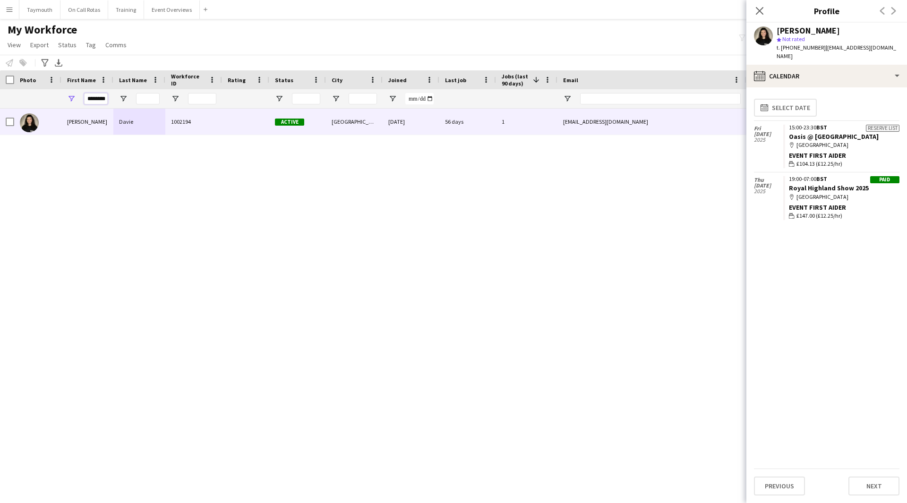
scroll to position [0, 2]
drag, startPoint x: 87, startPoint y: 98, endPoint x: 295, endPoint y: 103, distance: 207.9
click at [308, 102] on div "********" at bounding box center [585, 98] width 1170 height 19
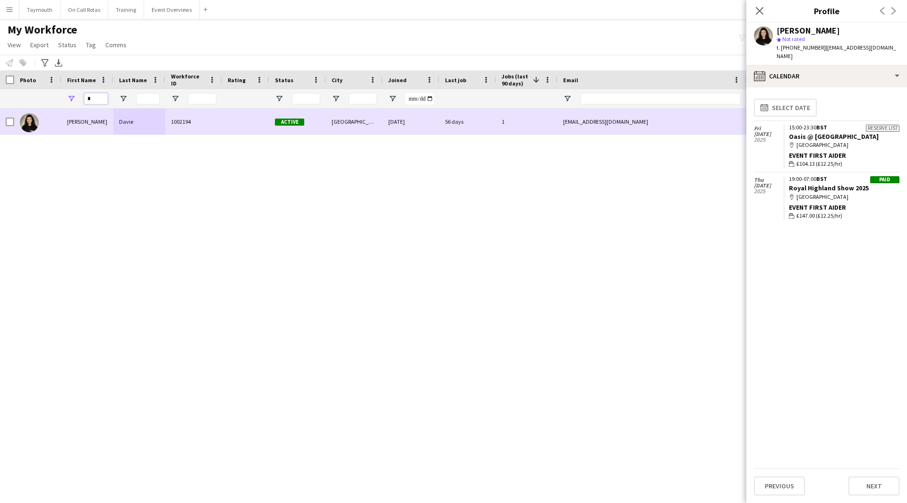
scroll to position [0, 0]
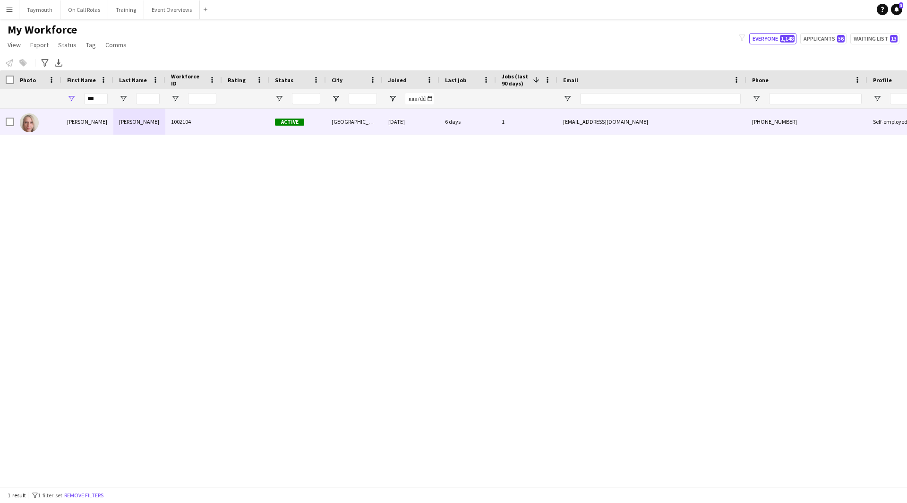
click at [94, 122] on div "Baerbel" at bounding box center [87, 122] width 52 height 26
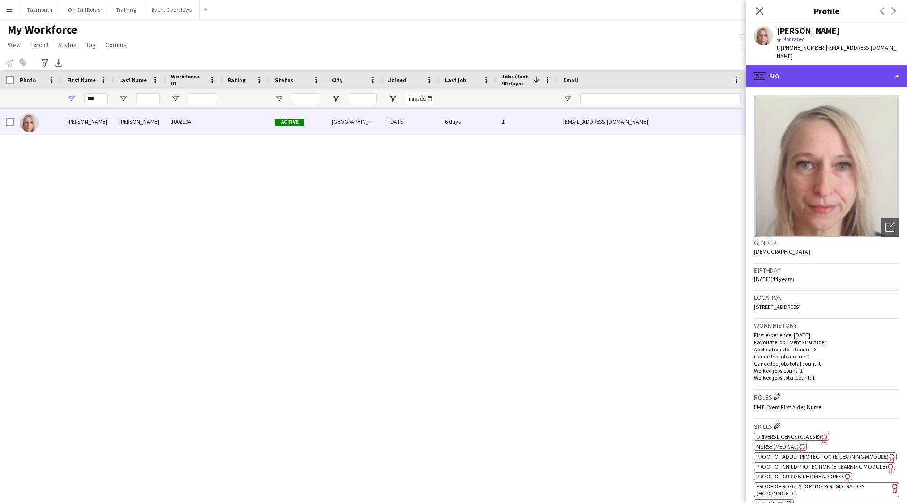
click at [828, 77] on div "profile Bio" at bounding box center [826, 76] width 161 height 23
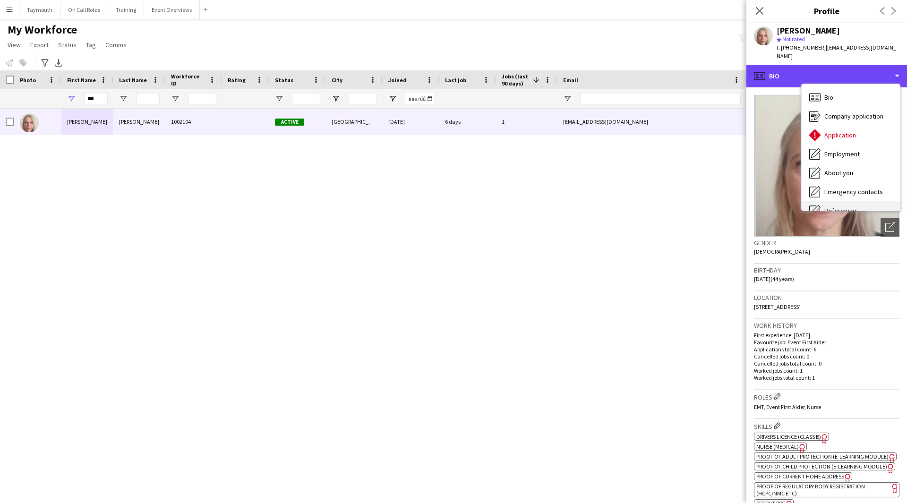
scroll to position [164, 0]
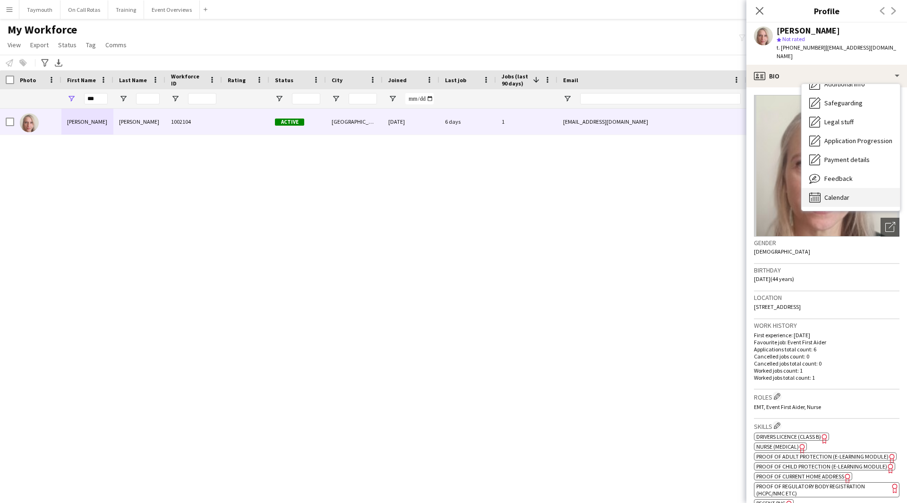
click at [861, 188] on div "Calendar Calendar" at bounding box center [851, 197] width 98 height 19
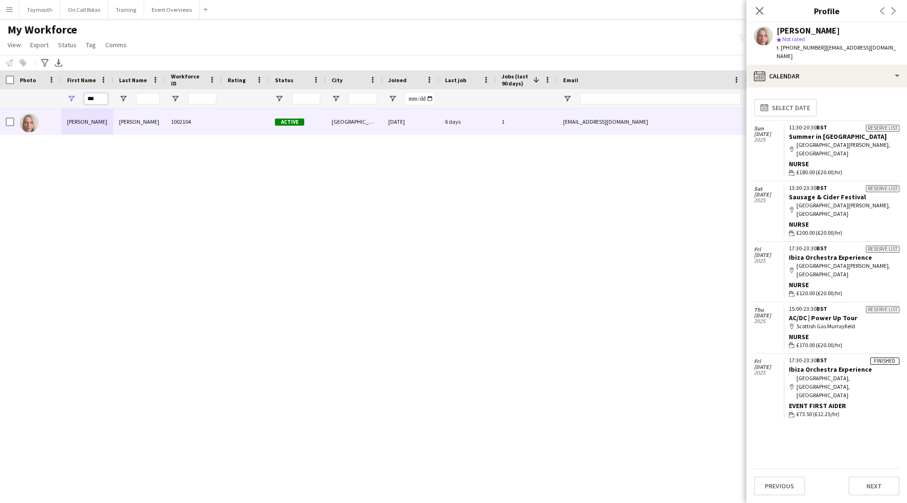
drag, startPoint x: 97, startPoint y: 99, endPoint x: -181, endPoint y: 70, distance: 279.7
click at [0, 70] on html "Menu Boards Boards Boards All jobs Status Workforce Workforce My Workforce Recr…" at bounding box center [453, 251] width 907 height 503
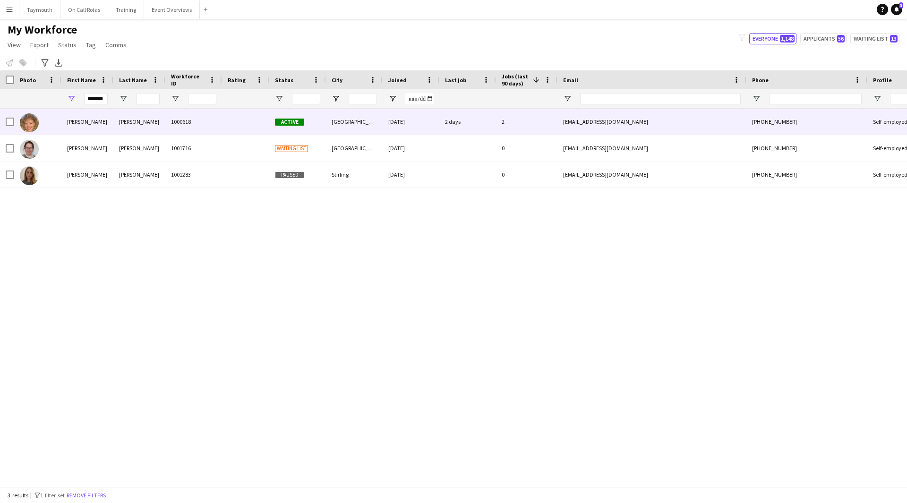
click at [125, 111] on div "Watson" at bounding box center [139, 122] width 52 height 26
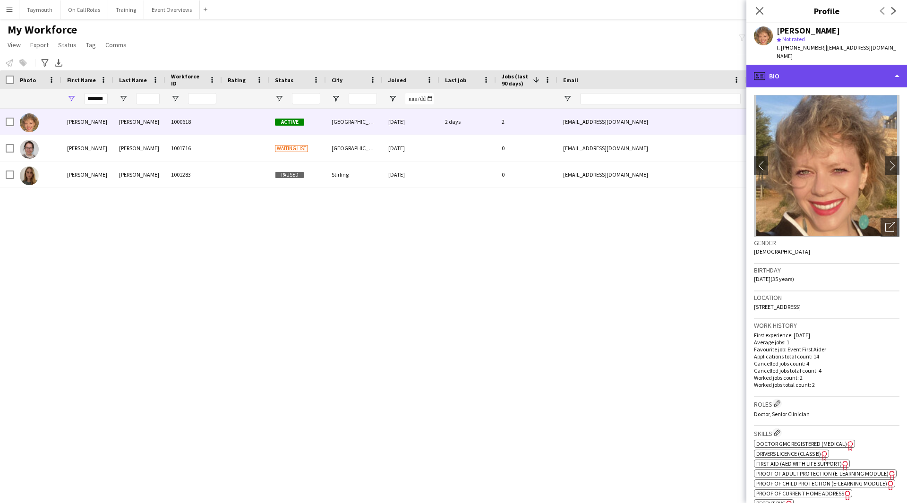
click at [865, 73] on div "profile Bio" at bounding box center [826, 76] width 161 height 23
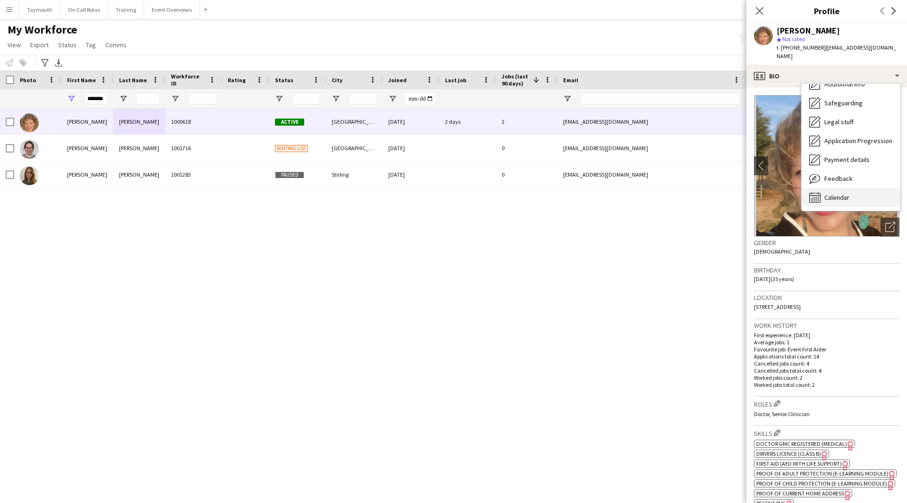
click at [845, 196] on div "Calendar Calendar" at bounding box center [851, 197] width 98 height 19
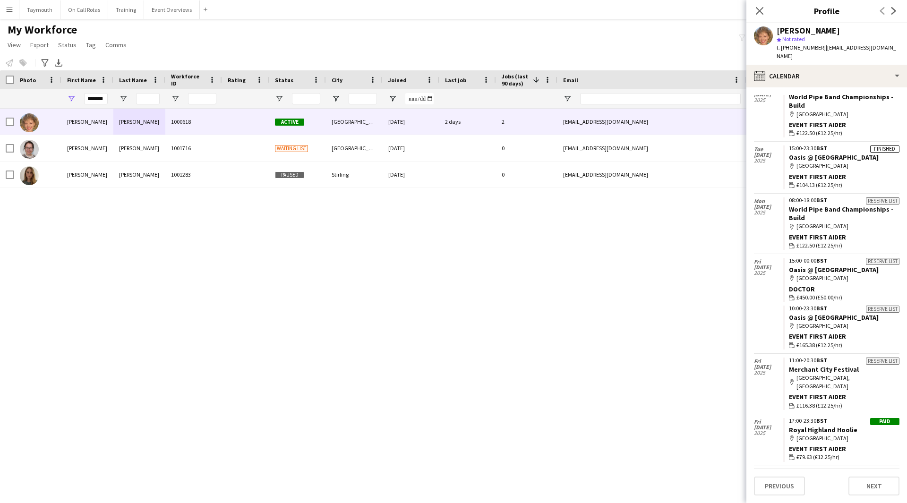
scroll to position [226, 0]
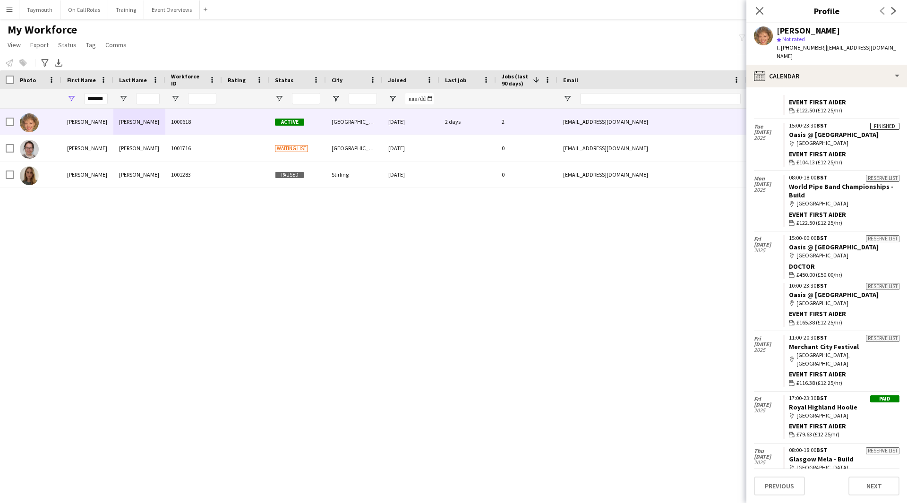
click at [110, 100] on div "*******" at bounding box center [87, 98] width 52 height 19
drag, startPoint x: 105, startPoint y: 99, endPoint x: -330, endPoint y: 40, distance: 439.5
click at [0, 40] on html "Menu Boards Boards Boards All jobs Status Workforce Workforce My Workforce Recr…" at bounding box center [453, 251] width 907 height 503
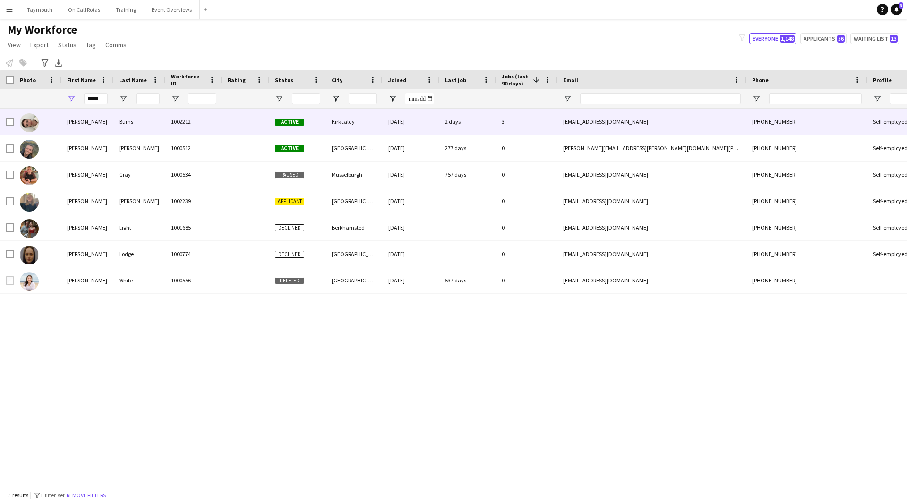
click at [189, 119] on div "1002212" at bounding box center [193, 122] width 57 height 26
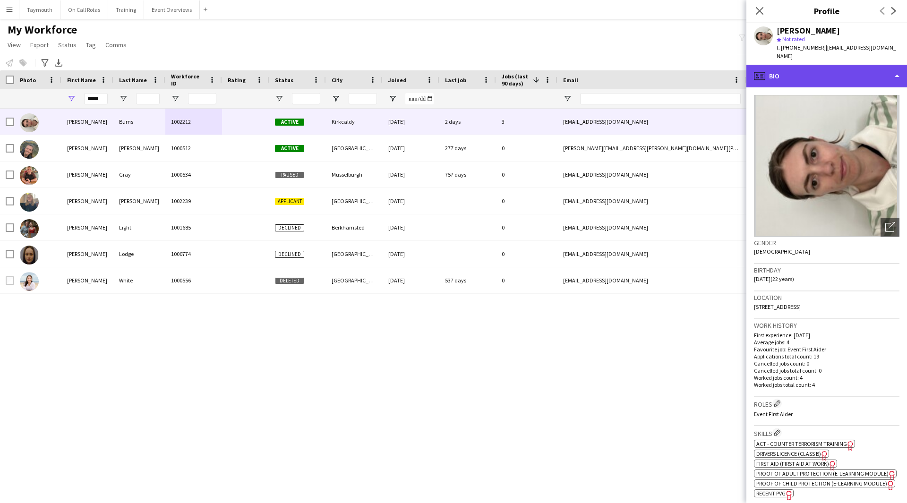
click at [818, 65] on div "profile Bio" at bounding box center [826, 76] width 161 height 23
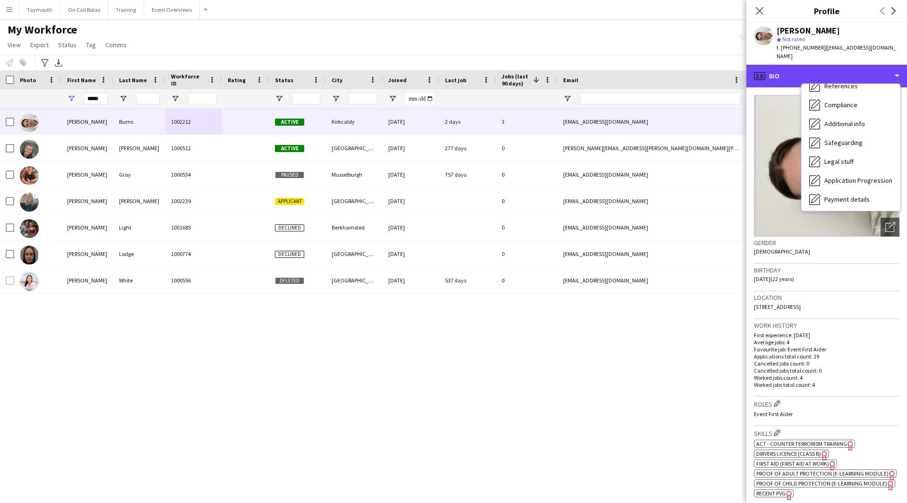
scroll to position [164, 0]
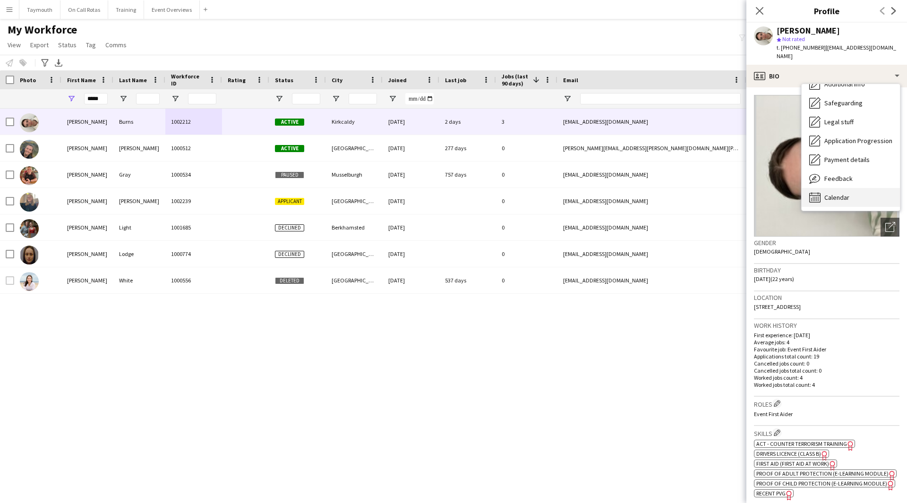
click at [851, 194] on div "Calendar Calendar" at bounding box center [851, 197] width 98 height 19
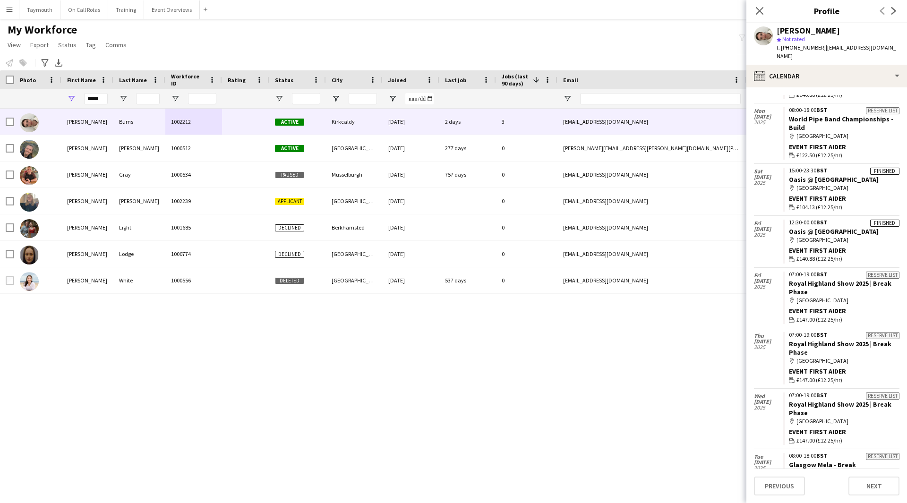
scroll to position [196, 0]
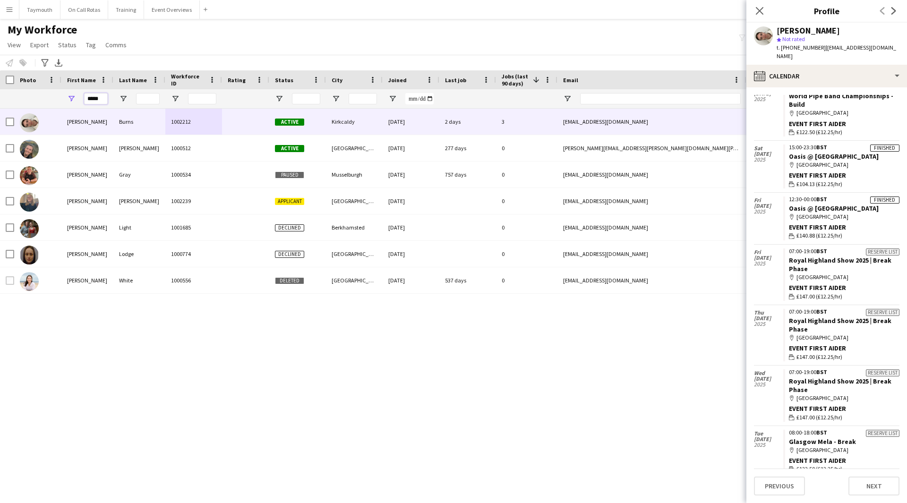
drag, startPoint x: 104, startPoint y: 97, endPoint x: -261, endPoint y: 57, distance: 367.4
click at [0, 57] on html "Menu Boards Boards Boards All jobs Status Workforce Workforce My Workforce Recr…" at bounding box center [453, 251] width 907 height 503
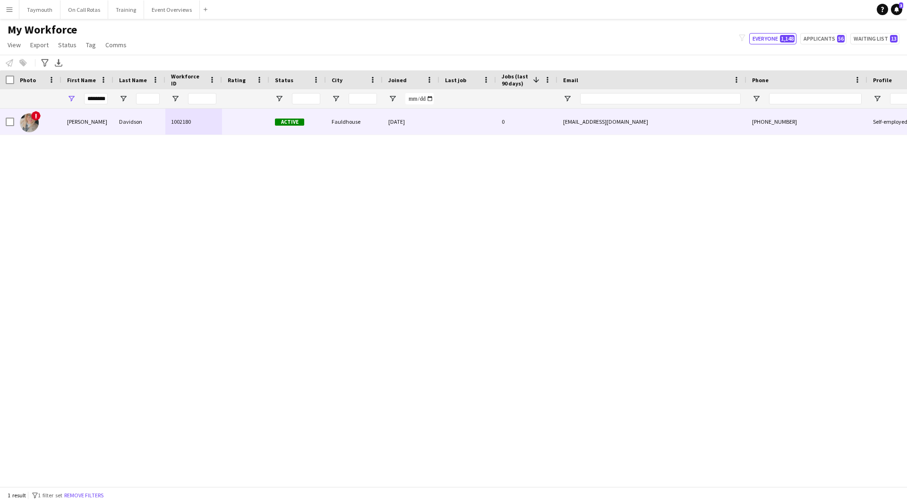
click at [202, 114] on div "1002180" at bounding box center [193, 122] width 57 height 26
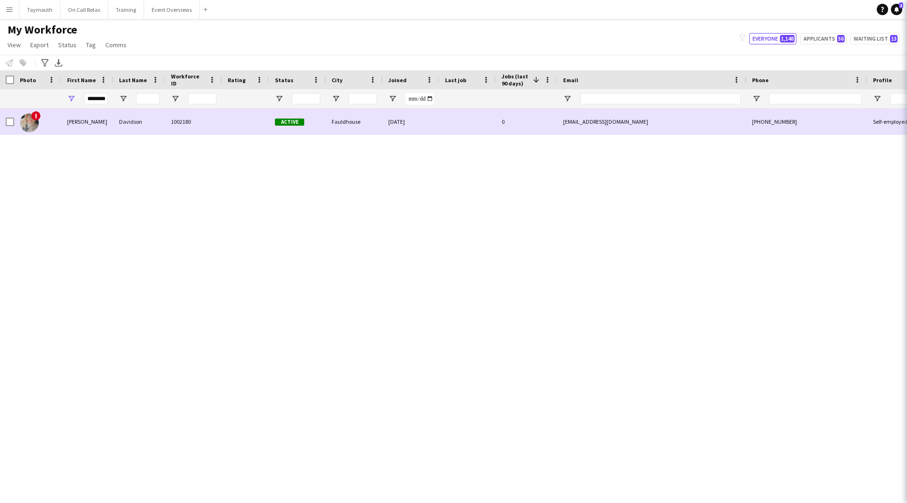
scroll to position [0, 0]
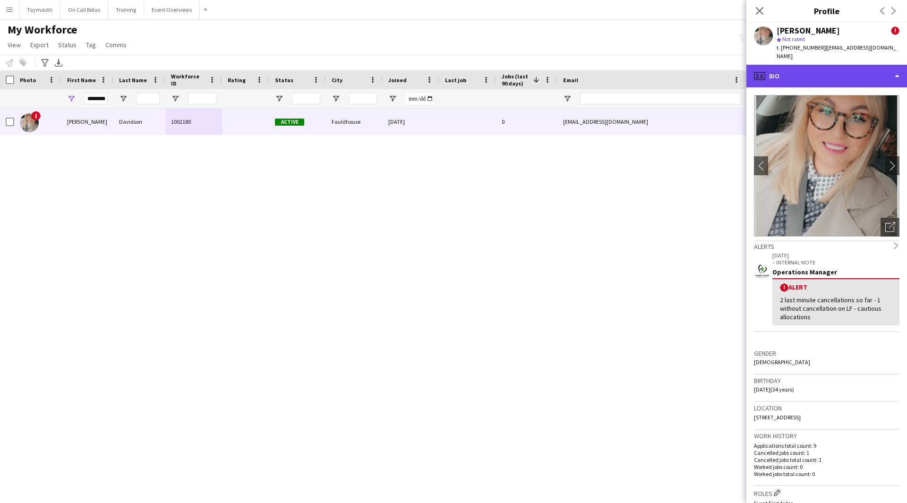
click at [847, 82] on div "profile Bio" at bounding box center [826, 76] width 161 height 23
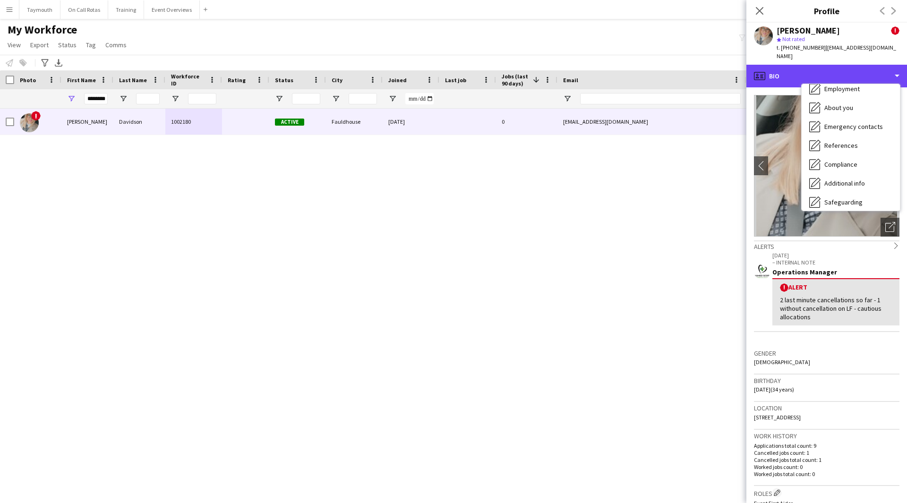
scroll to position [164, 0]
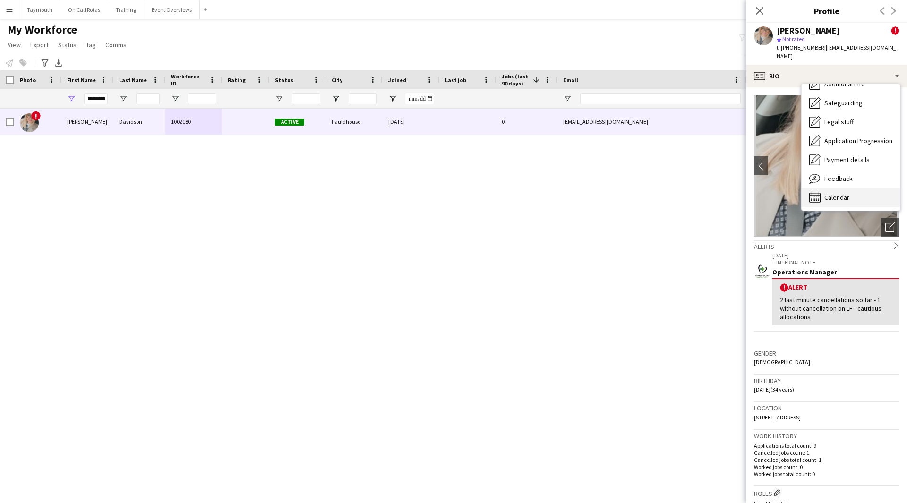
click at [857, 204] on div "Calendar Calendar" at bounding box center [851, 197] width 98 height 19
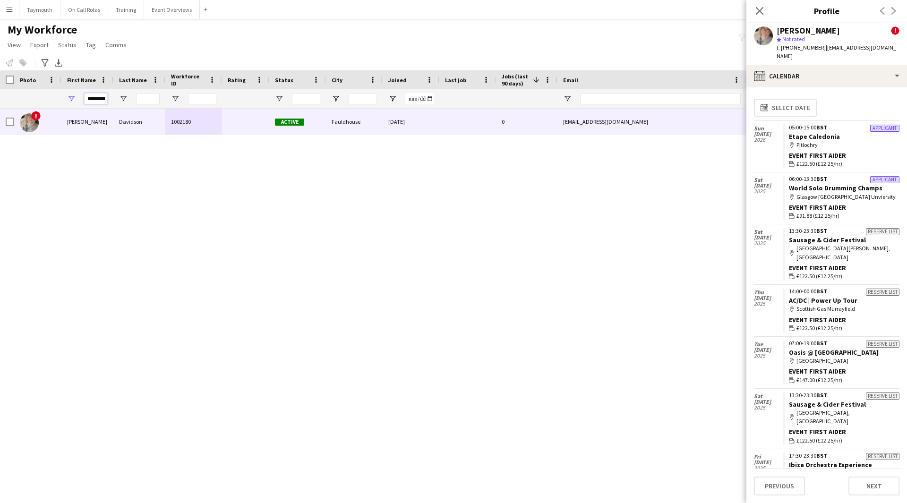
scroll to position [0, 2]
drag, startPoint x: 87, startPoint y: 98, endPoint x: 294, endPoint y: 99, distance: 206.9
click at [294, 99] on div "********" at bounding box center [585, 98] width 1170 height 19
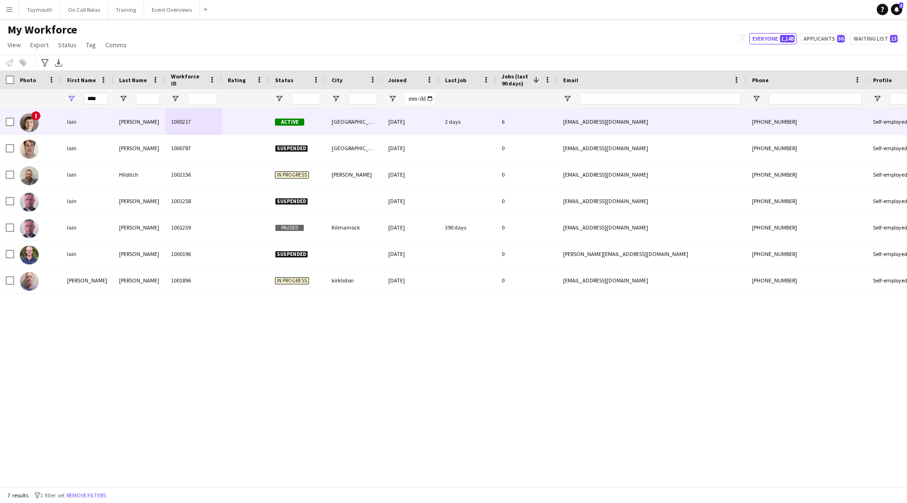
click at [170, 124] on div "1000217" at bounding box center [193, 122] width 57 height 26
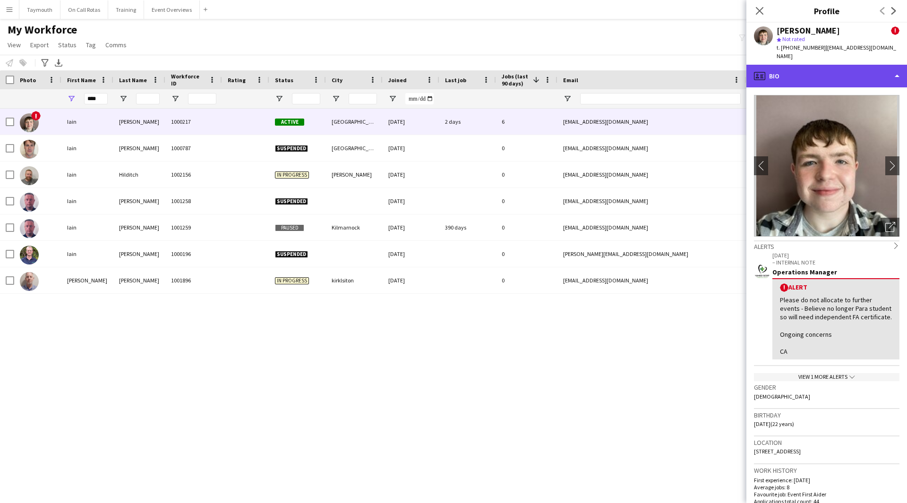
click at [800, 73] on div "profile Bio" at bounding box center [826, 76] width 161 height 23
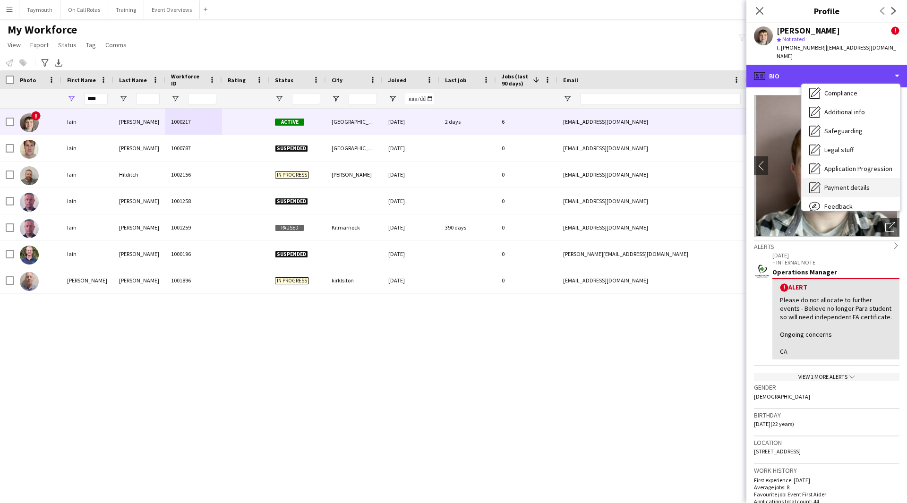
scroll to position [164, 0]
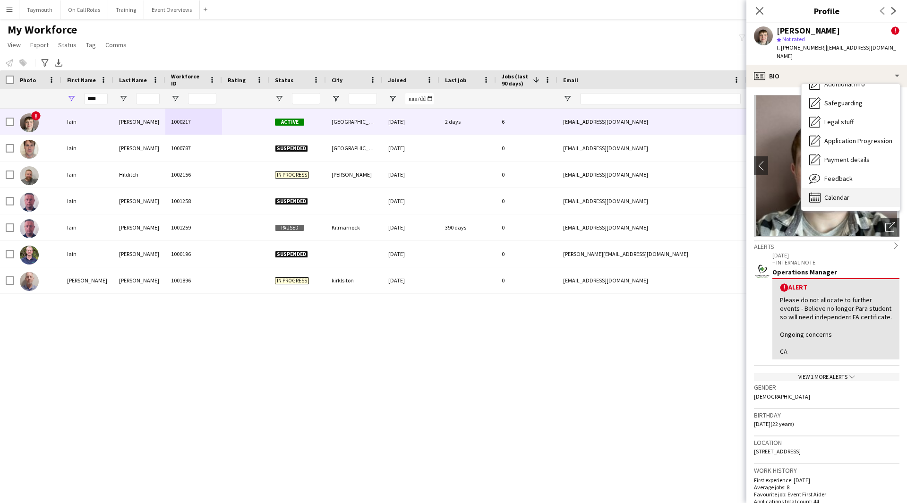
click at [833, 193] on span "Calendar" at bounding box center [836, 197] width 25 height 9
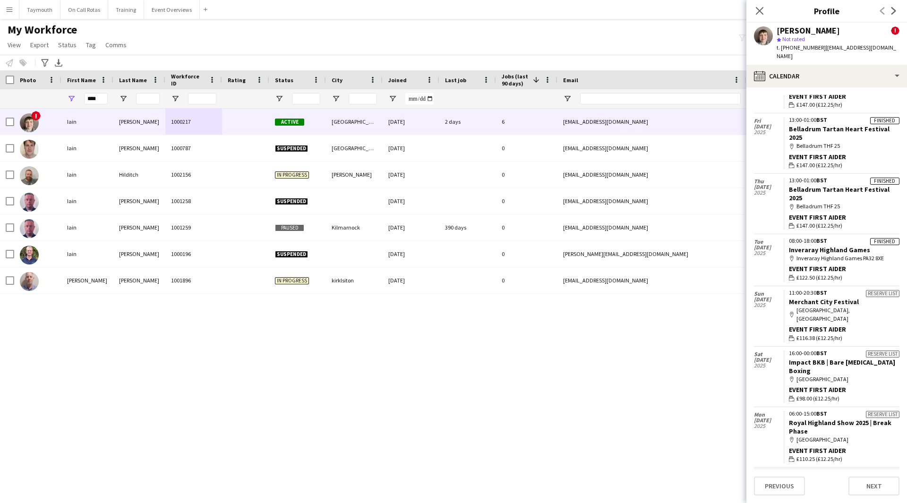
scroll to position [809, 0]
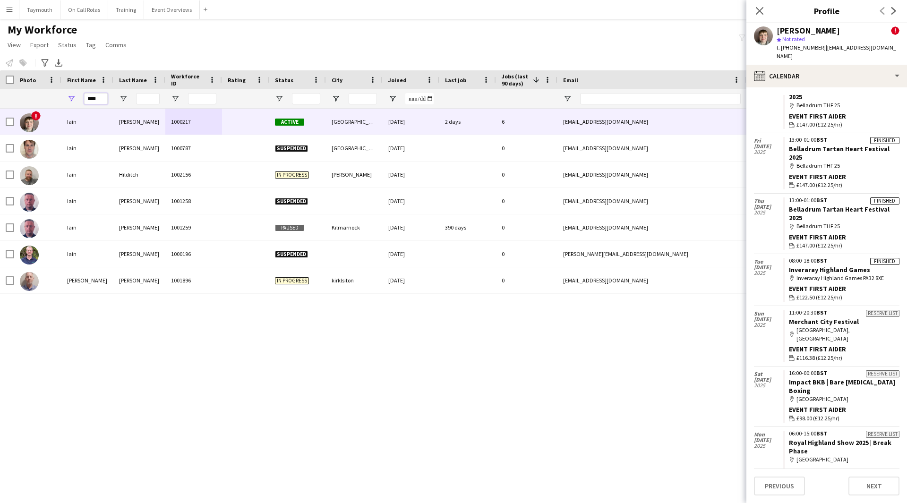
drag, startPoint x: 104, startPoint y: 99, endPoint x: -155, endPoint y: 68, distance: 260.8
click at [0, 68] on html "Menu Boards Boards Boards All jobs Status Workforce Workforce My Workforce Recr…" at bounding box center [453, 251] width 907 height 503
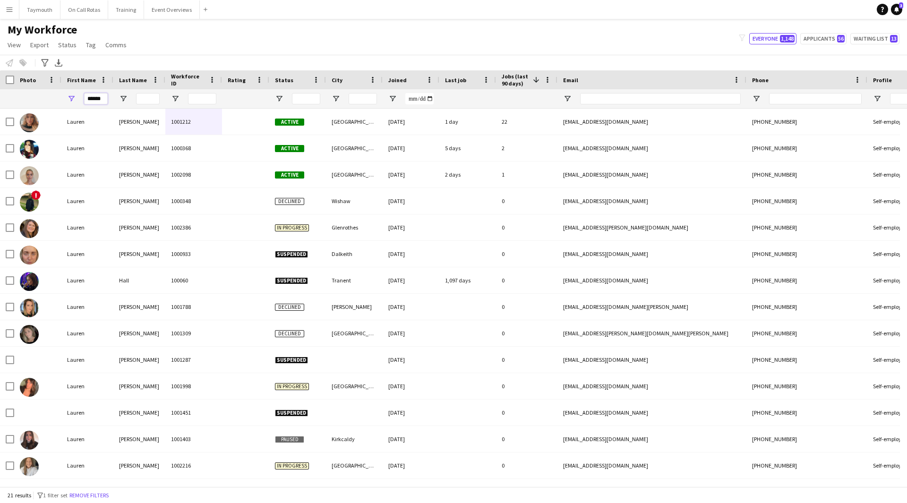
type input "******"
click at [152, 95] on input "Last Name Filter Input" at bounding box center [148, 98] width 24 height 11
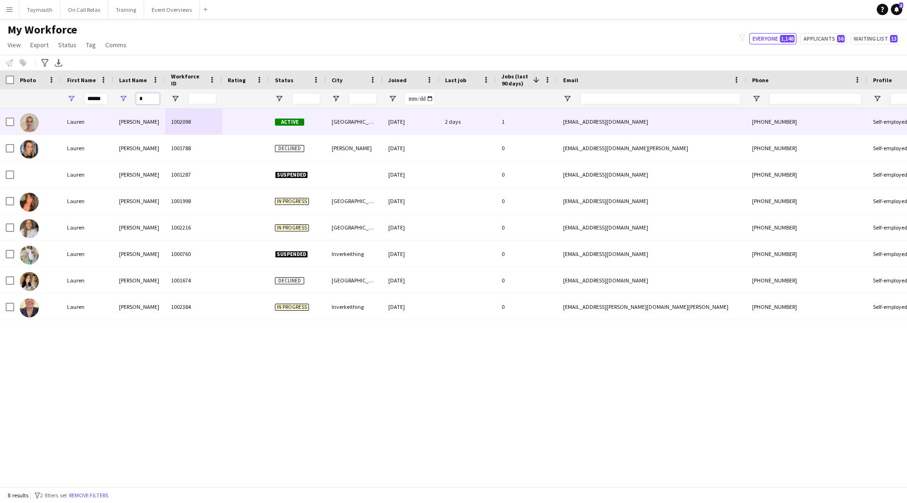
type input "*"
click at [175, 124] on div "1002098" at bounding box center [193, 122] width 57 height 26
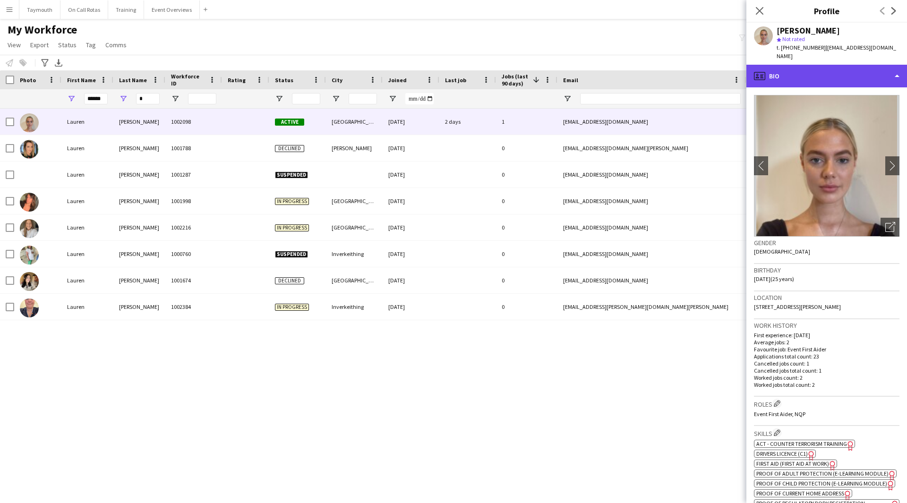
click at [847, 70] on div "profile Bio" at bounding box center [826, 76] width 161 height 23
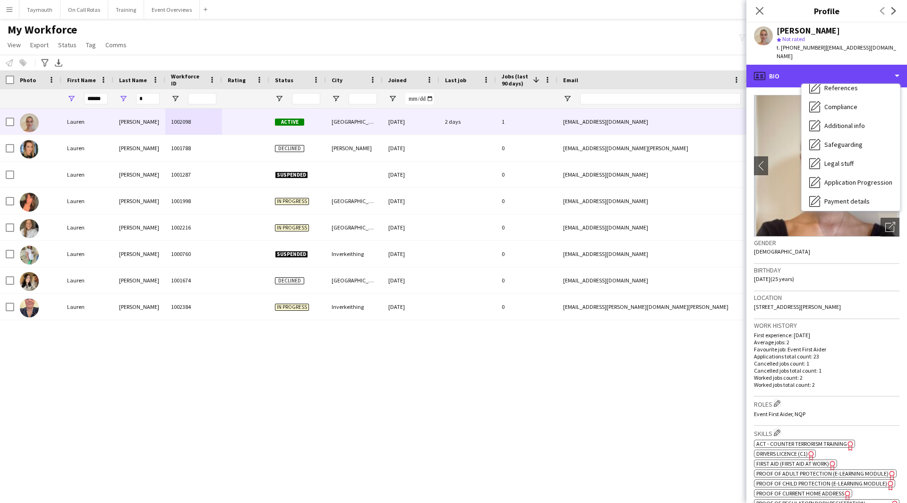
scroll to position [164, 0]
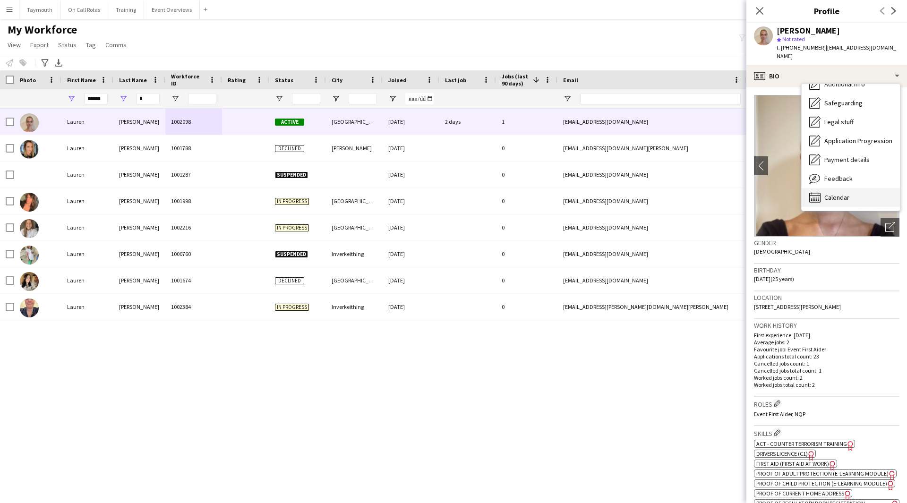
click at [868, 188] on div "Calendar Calendar" at bounding box center [851, 197] width 98 height 19
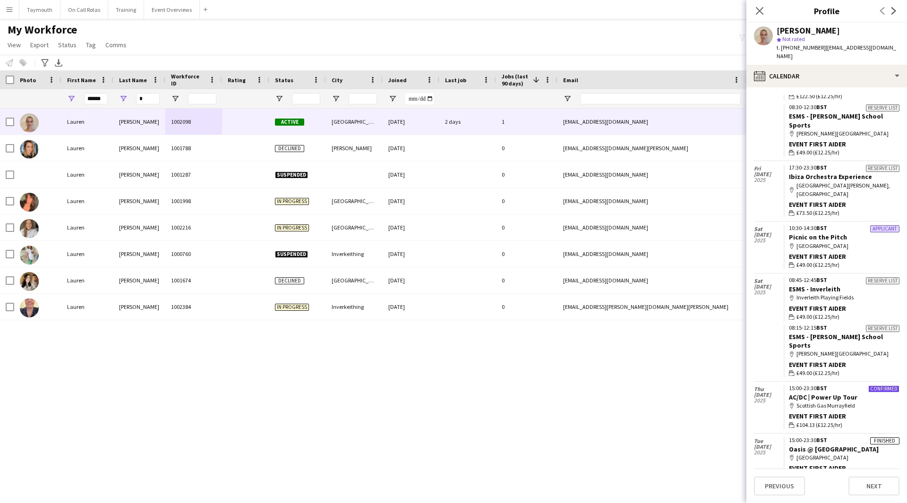
scroll to position [759, 0]
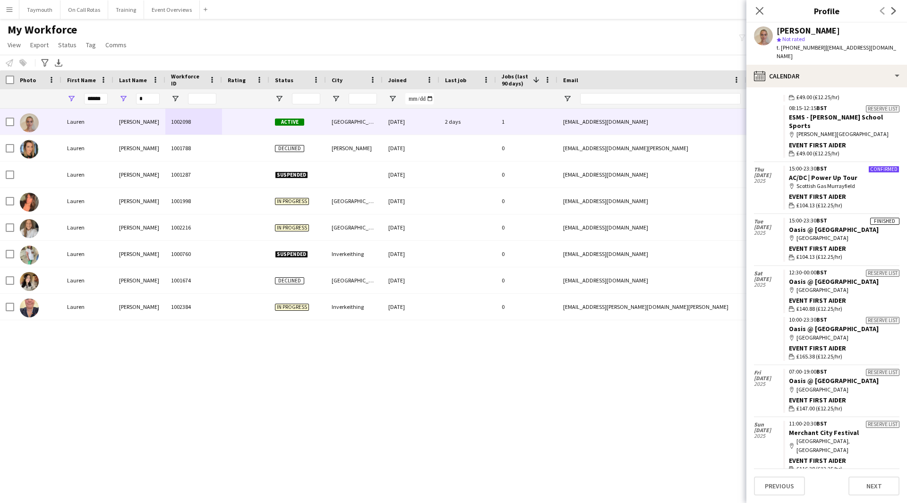
scroll to position [837, 0]
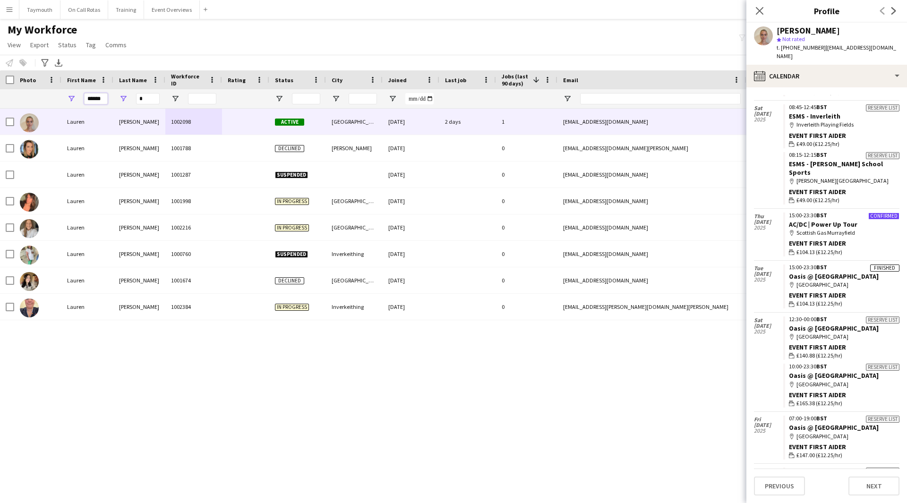
drag, startPoint x: 105, startPoint y: 97, endPoint x: -236, endPoint y: 23, distance: 349.4
click at [0, 23] on html "Menu Boards Boards Boards All jobs Status Workforce Workforce My Workforce Recr…" at bounding box center [453, 251] width 907 height 503
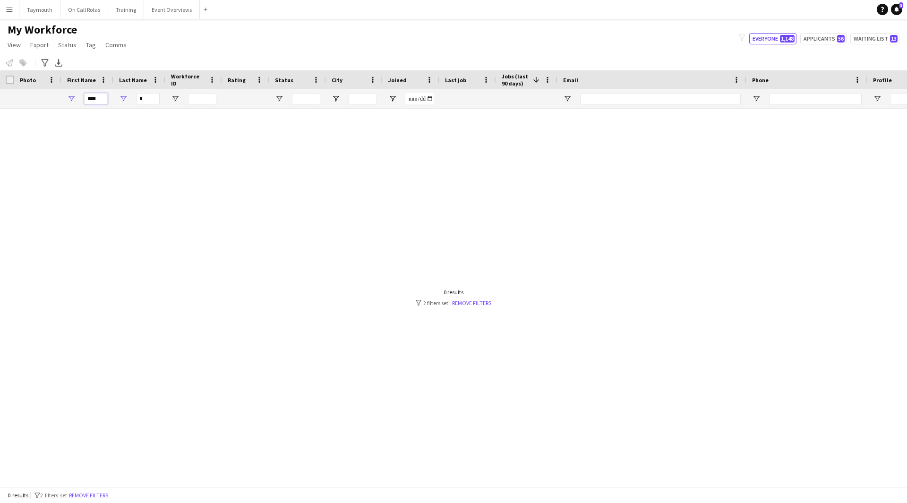
type input "****"
drag, startPoint x: 138, startPoint y: 97, endPoint x: 9, endPoint y: 74, distance: 131.0
click at [26, 76] on div "Workforce Details Photo First Name 1 *" at bounding box center [585, 89] width 1170 height 38
type input "*"
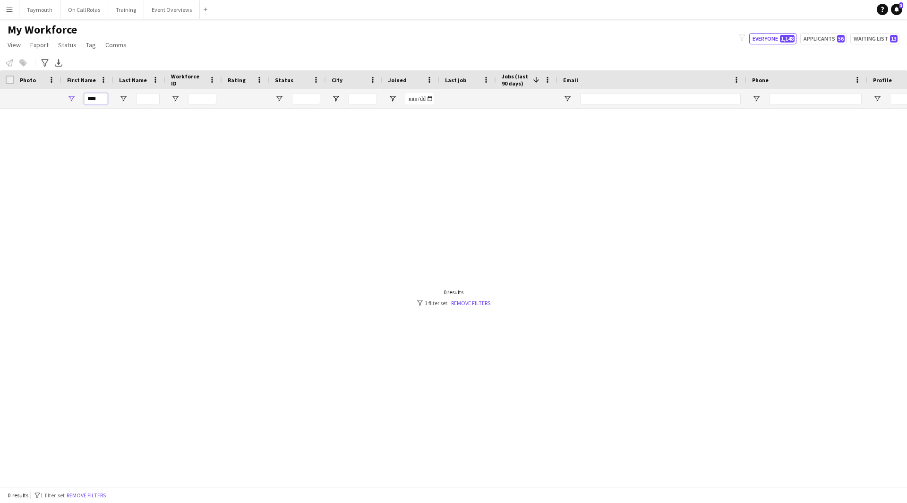
drag, startPoint x: 6, startPoint y: 94, endPoint x: -141, endPoint y: 57, distance: 151.5
click at [0, 57] on html "Menu Boards Boards Boards All jobs Status Workforce Workforce My Workforce Recr…" at bounding box center [453, 251] width 907 height 503
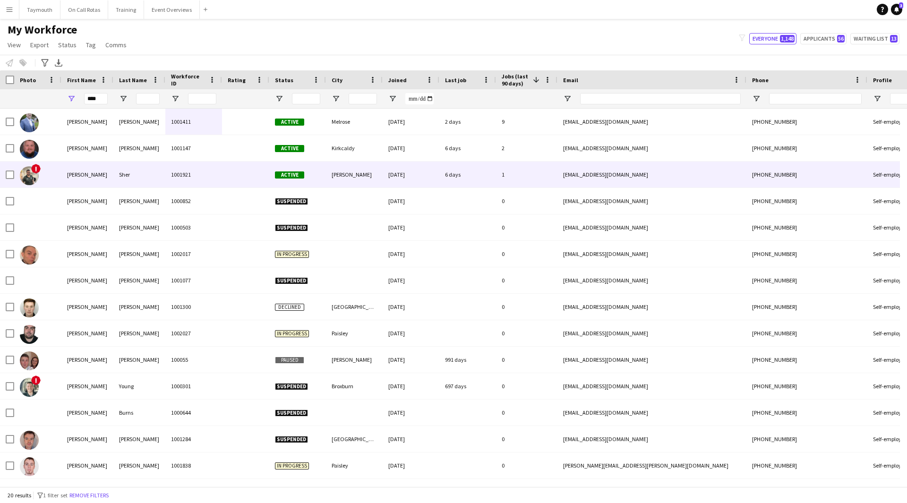
click at [162, 170] on div "Sher" at bounding box center [139, 175] width 52 height 26
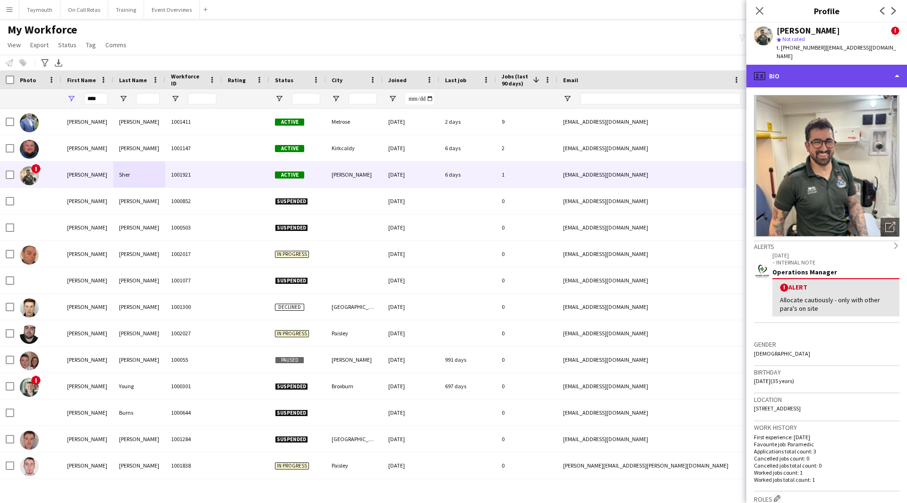
click at [816, 72] on div "profile Bio" at bounding box center [826, 76] width 161 height 23
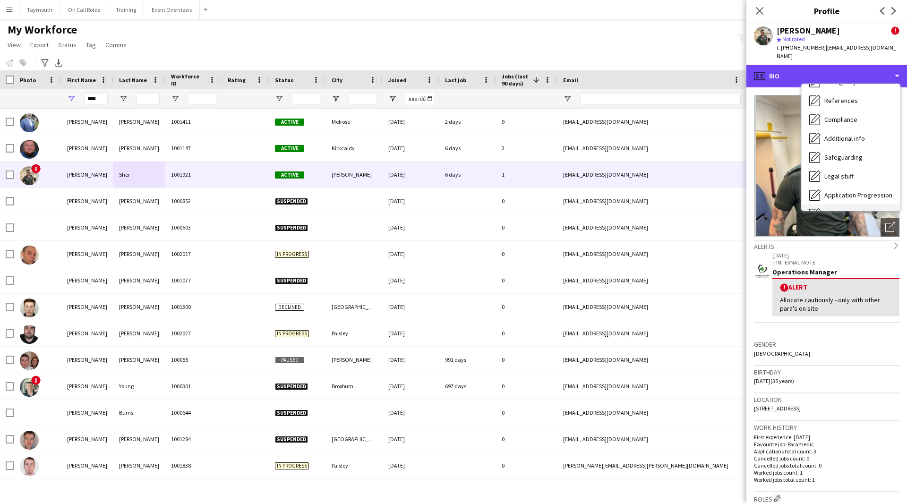
scroll to position [164, 0]
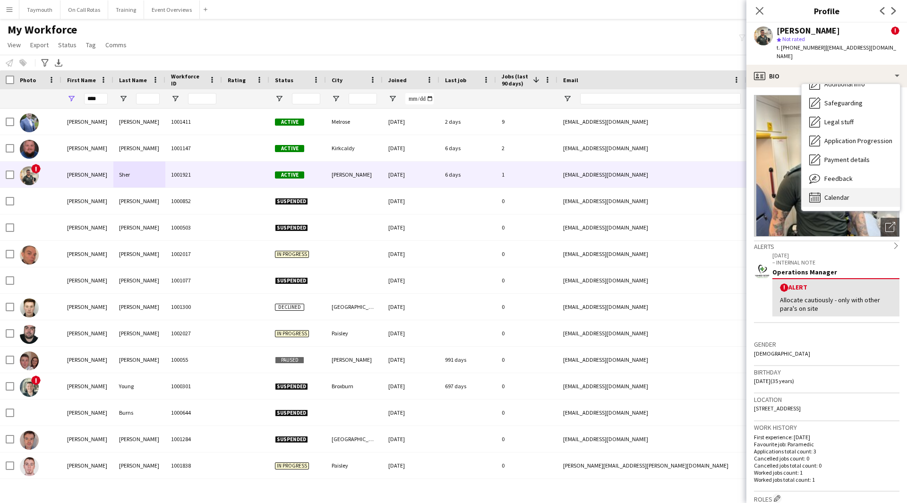
click at [842, 193] on span "Calendar" at bounding box center [836, 197] width 25 height 9
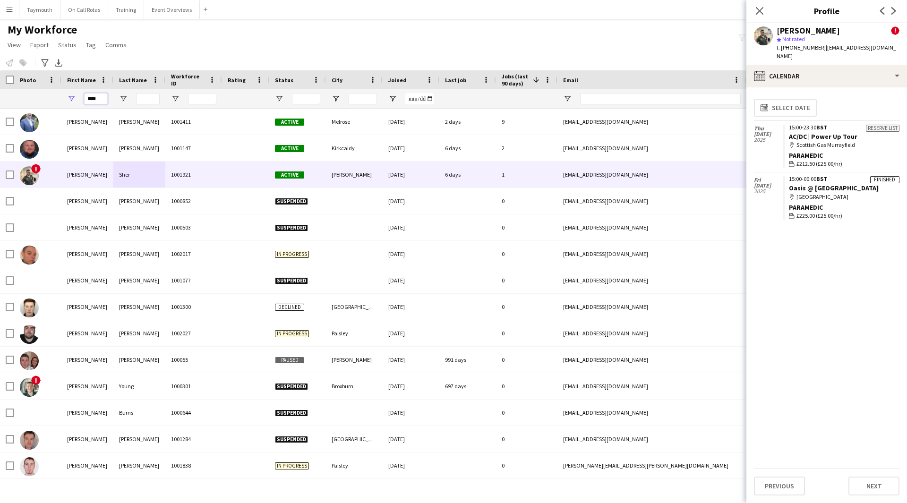
drag, startPoint x: 99, startPoint y: 100, endPoint x: -165, endPoint y: 77, distance: 265.5
click at [0, 77] on html "Menu Boards Boards Boards All jobs Status Workforce Workforce My Workforce Recr…" at bounding box center [453, 251] width 907 height 503
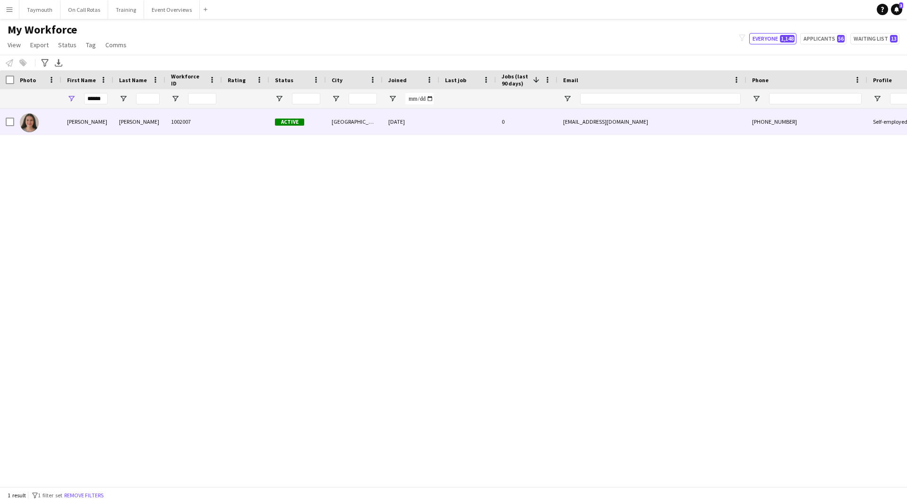
click at [163, 132] on div "Smith" at bounding box center [139, 122] width 52 height 26
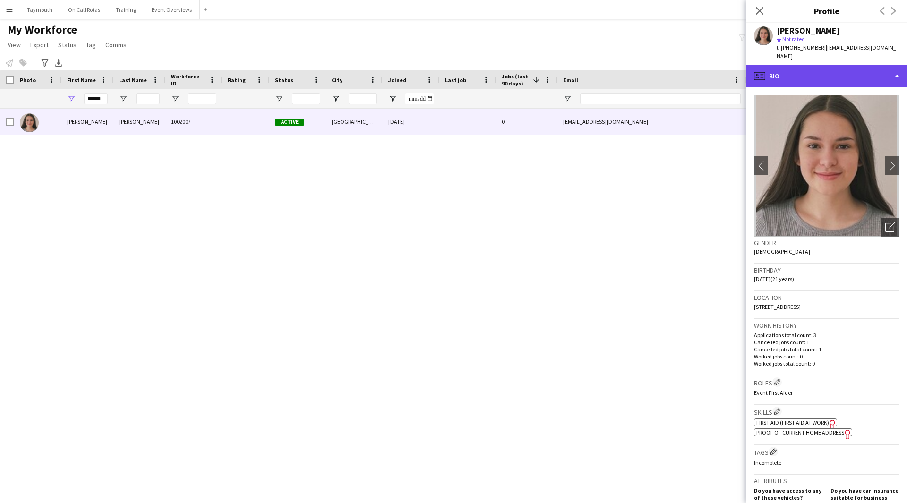
click at [854, 71] on div "profile Bio" at bounding box center [826, 76] width 161 height 23
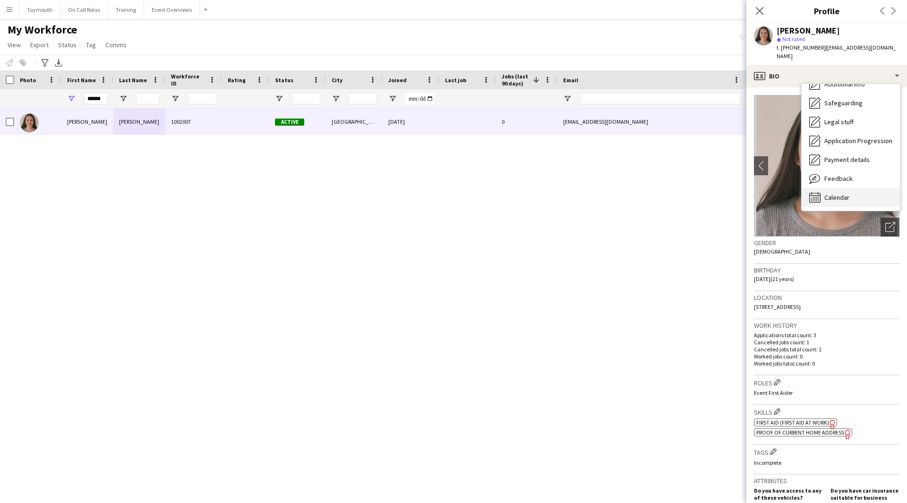
click at [850, 190] on div "Calendar Calendar" at bounding box center [851, 197] width 98 height 19
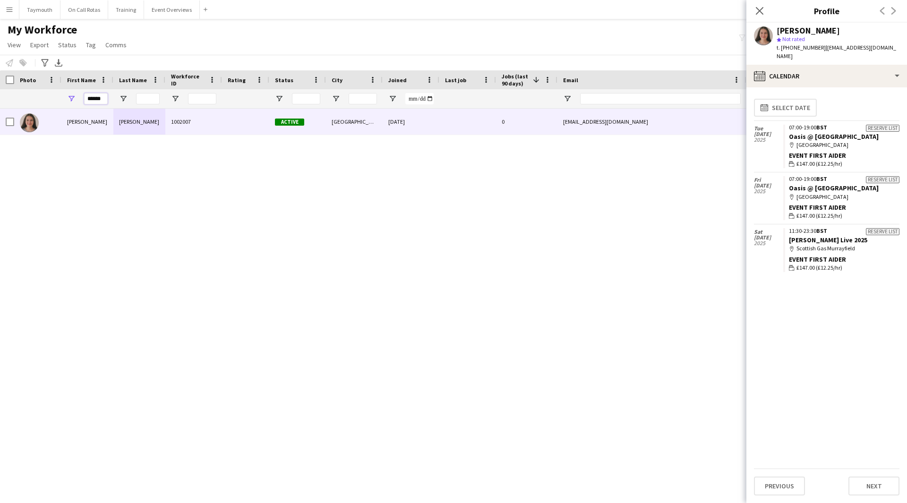
drag, startPoint x: 105, startPoint y: 99, endPoint x: -291, endPoint y: 57, distance: 398.6
click at [0, 57] on html "Menu Boards Boards Boards All jobs Status Workforce Workforce My Workforce Recr…" at bounding box center [453, 251] width 907 height 503
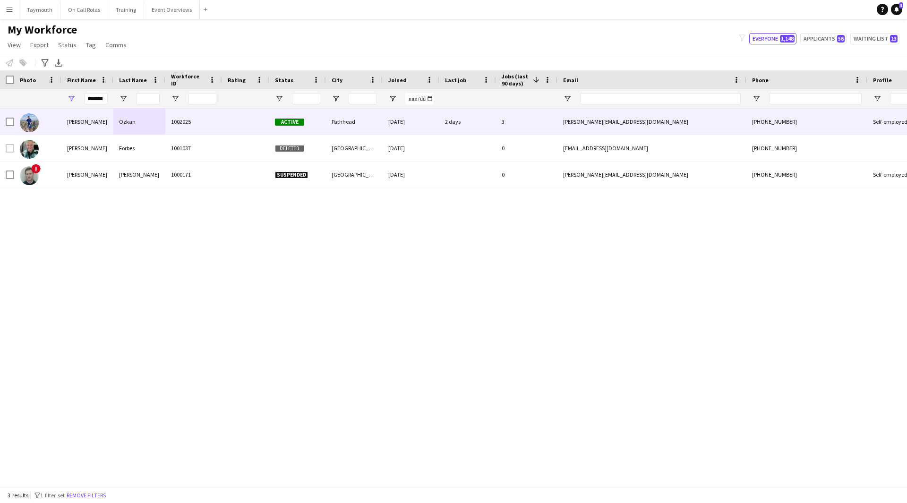
click at [259, 120] on div at bounding box center [245, 122] width 47 height 26
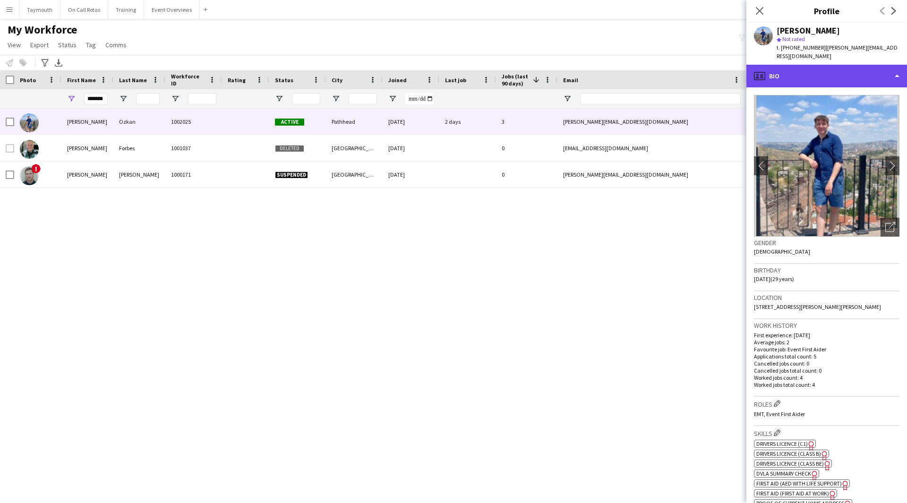
click at [847, 65] on div "profile Bio" at bounding box center [826, 76] width 161 height 23
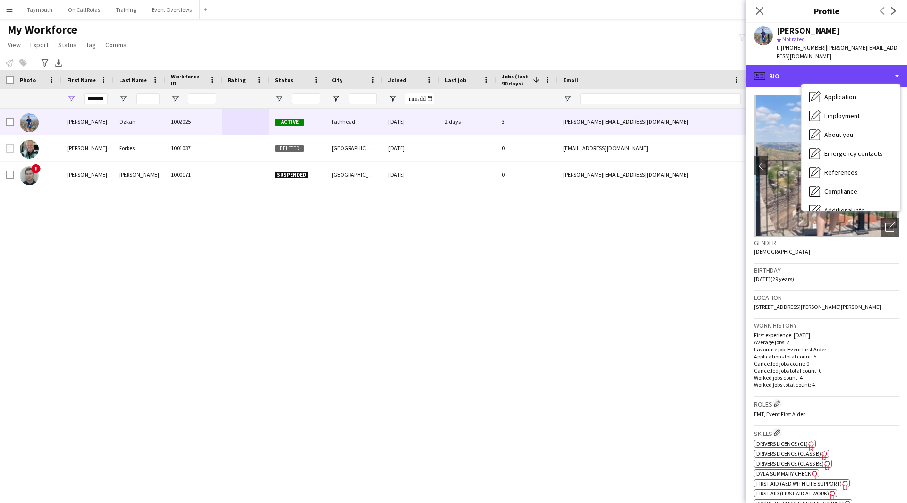
scroll to position [164, 0]
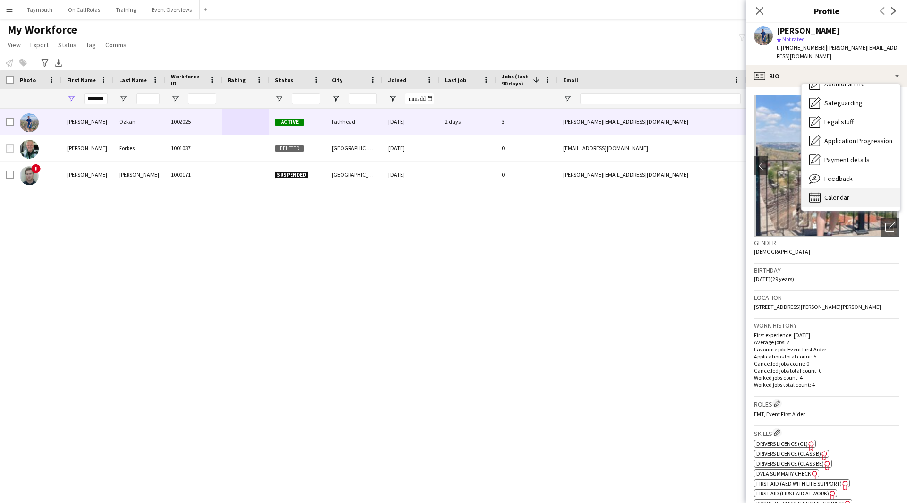
click at [861, 188] on div "Calendar Calendar" at bounding box center [851, 197] width 98 height 19
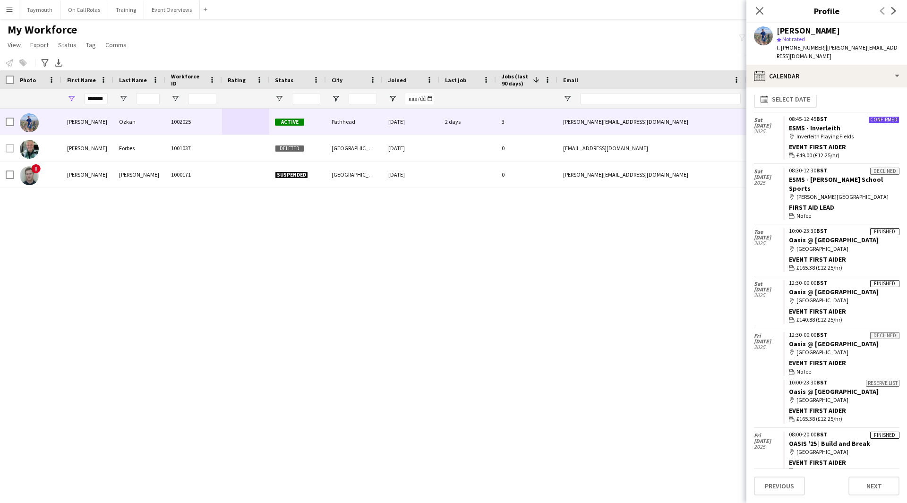
scroll to position [10, 0]
drag, startPoint x: 90, startPoint y: 99, endPoint x: 333, endPoint y: 125, distance: 244.7
click at [360, 120] on div "Workforce Details Photo First Name" at bounding box center [453, 278] width 907 height 416
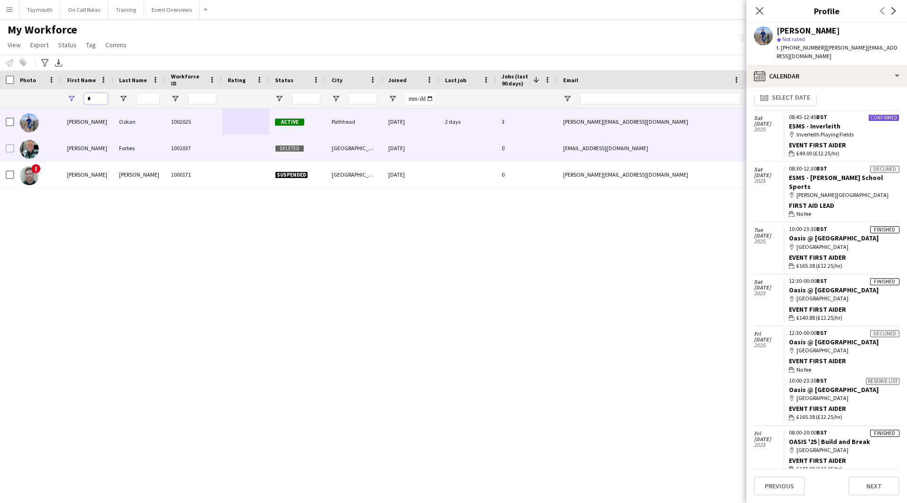
scroll to position [0, 0]
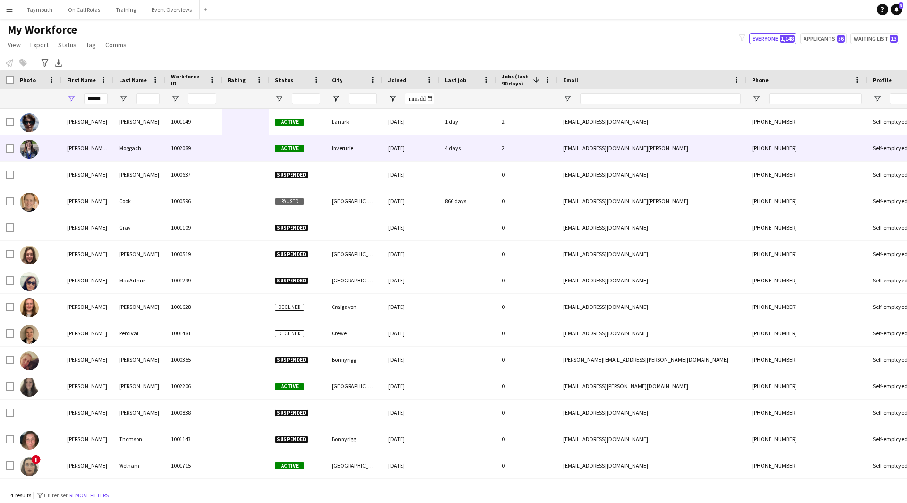
click at [195, 145] on div "1002089" at bounding box center [193, 148] width 57 height 26
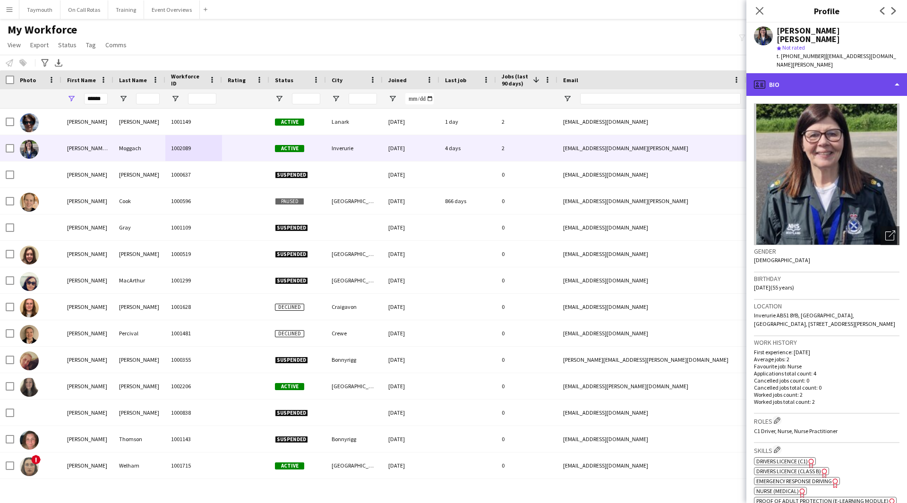
click at [864, 75] on div "profile Bio" at bounding box center [826, 84] width 161 height 23
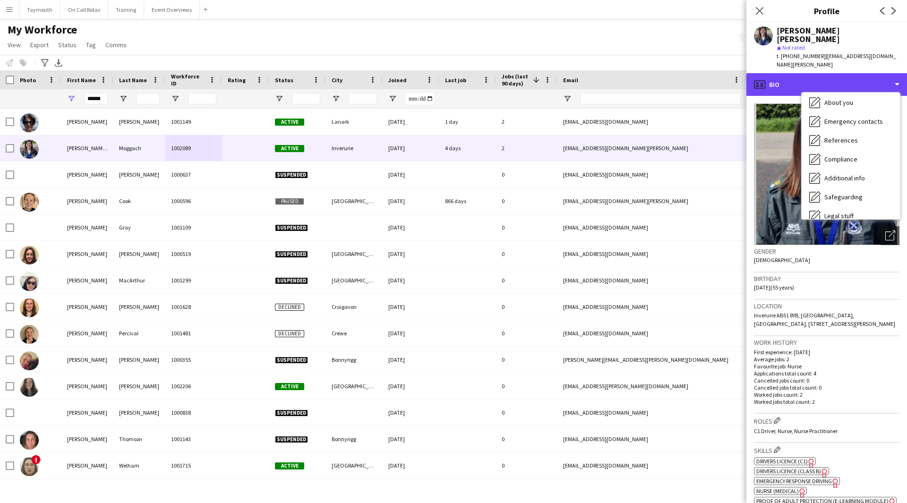
scroll to position [164, 0]
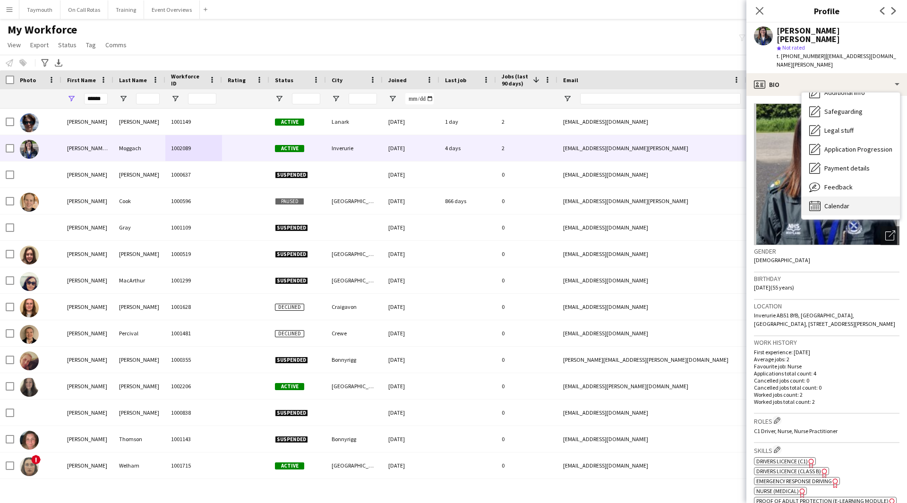
click at [864, 197] on div "Calendar Calendar" at bounding box center [851, 206] width 98 height 19
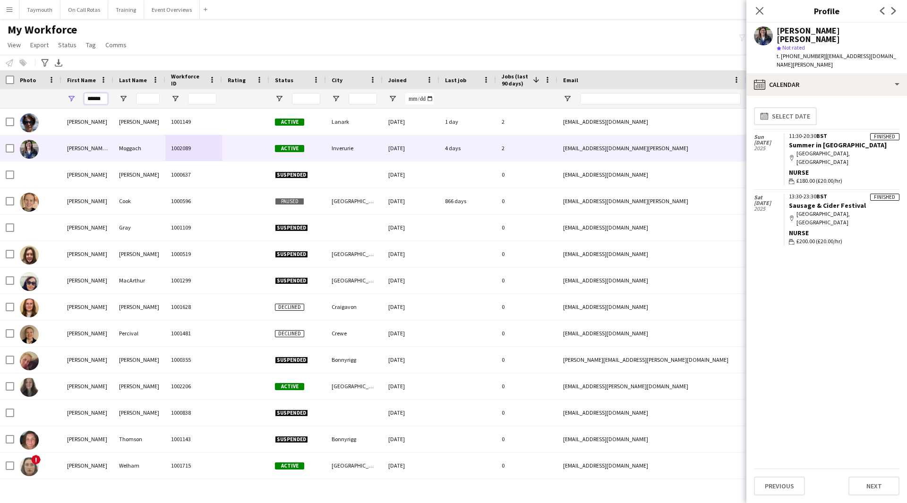
drag, startPoint x: 101, startPoint y: 99, endPoint x: -57, endPoint y: 83, distance: 158.2
click at [0, 83] on html "Menu Boards Boards Boards All jobs Status Workforce Workforce My Workforce Recr…" at bounding box center [453, 251] width 907 height 503
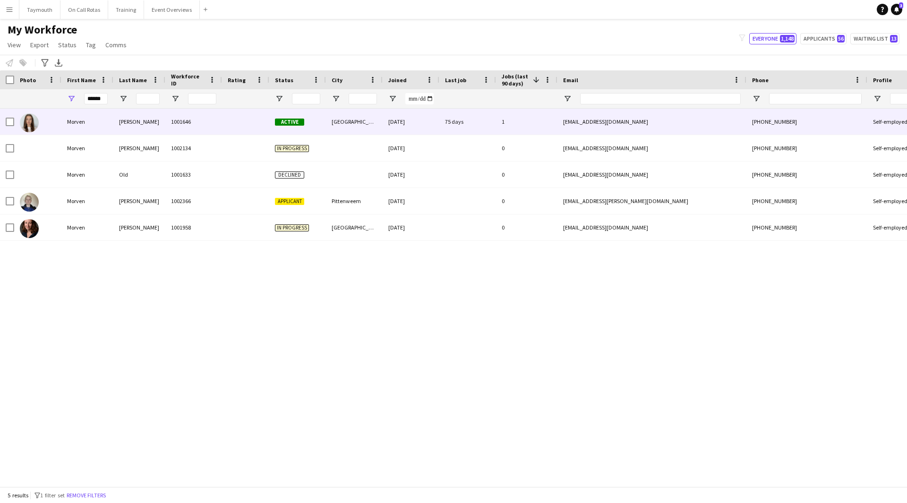
drag, startPoint x: 135, startPoint y: 117, endPoint x: 127, endPoint y: 126, distance: 12.4
click at [135, 117] on div "Cuthill" at bounding box center [139, 122] width 52 height 26
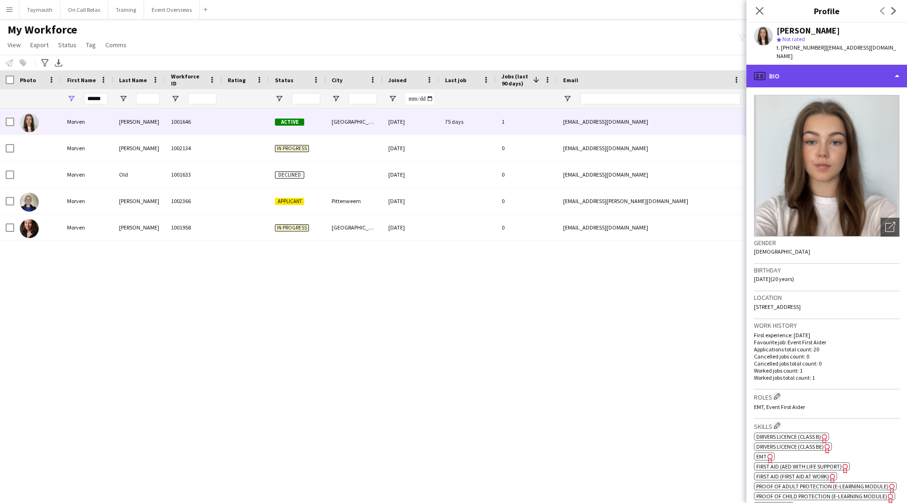
click at [840, 69] on div "profile Bio" at bounding box center [826, 76] width 161 height 23
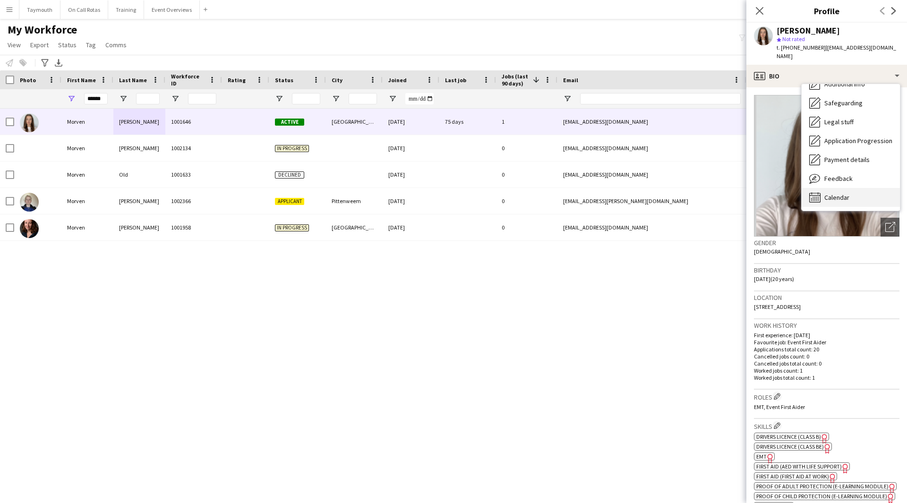
click at [864, 191] on div "Calendar Calendar" at bounding box center [851, 197] width 98 height 19
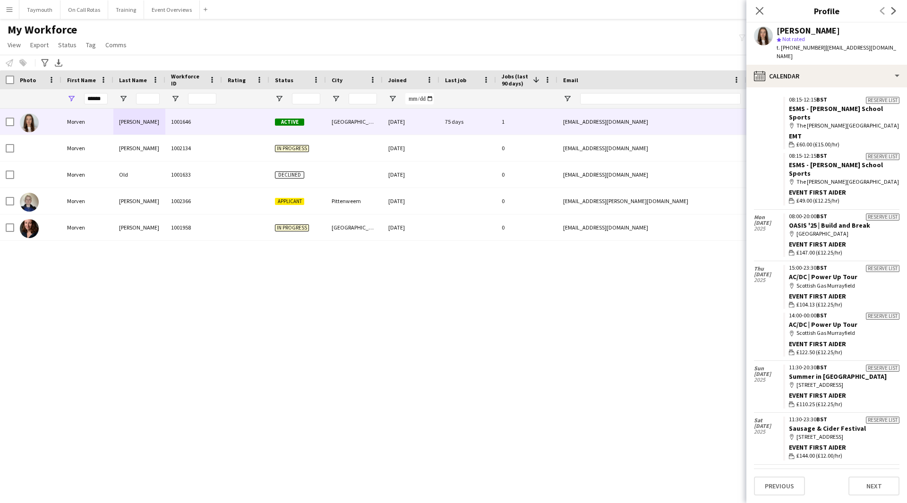
scroll to position [608, 0]
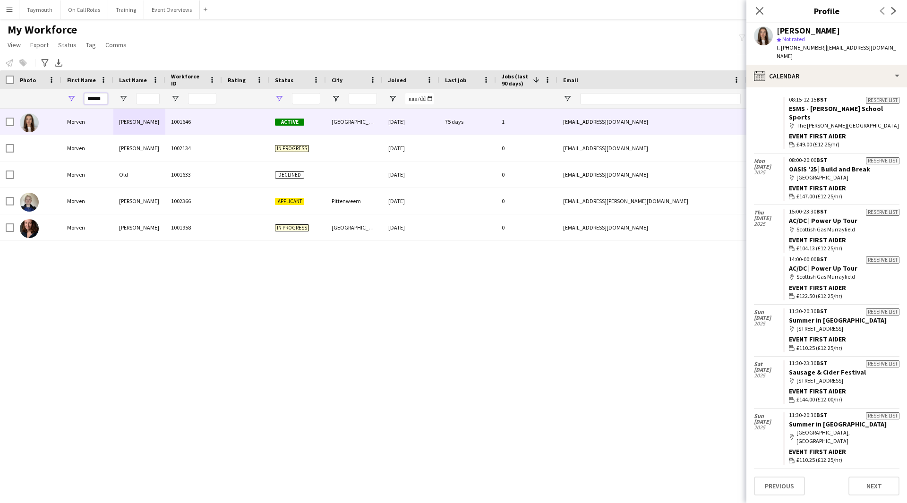
drag, startPoint x: 88, startPoint y: 97, endPoint x: 206, endPoint y: 49, distance: 127.1
click at [285, 93] on div "******" at bounding box center [585, 98] width 1170 height 19
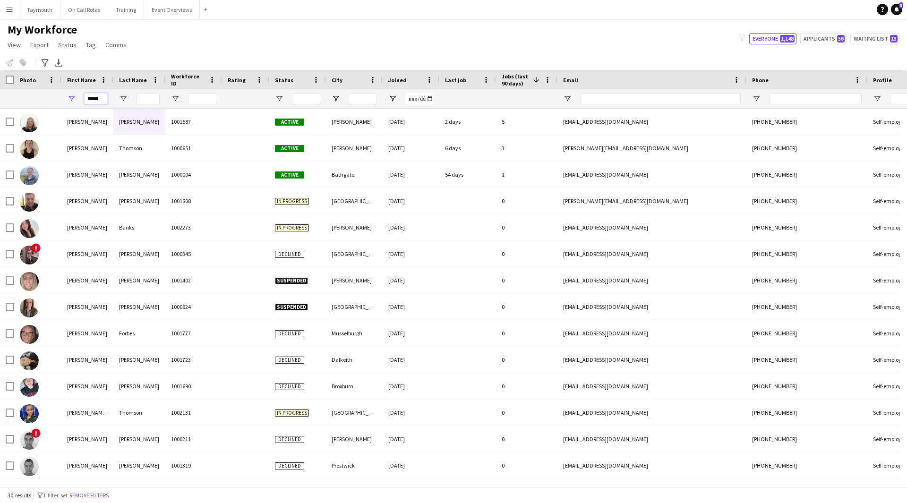
type input "*****"
click at [153, 100] on input "Last Name Filter Input" at bounding box center [148, 98] width 24 height 11
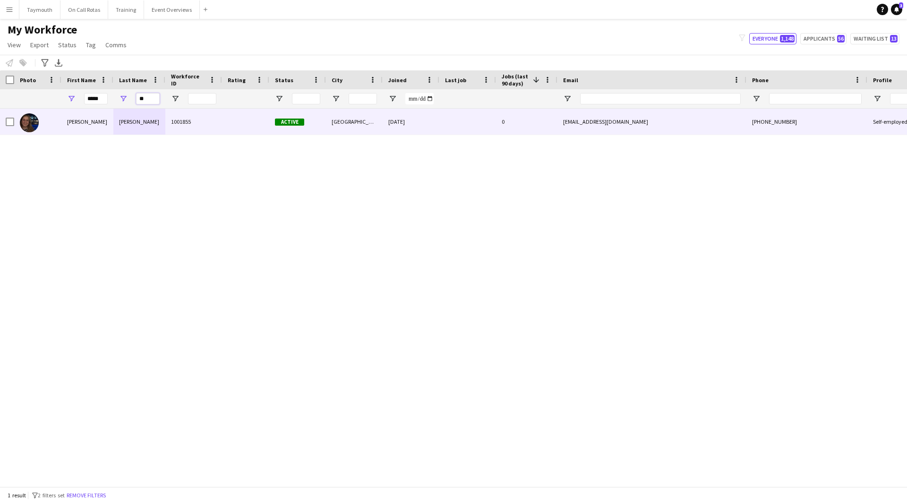
type input "**"
drag, startPoint x: 180, startPoint y: 126, endPoint x: 232, endPoint y: 132, distance: 52.3
click at [184, 125] on div "1001855" at bounding box center [193, 122] width 57 height 26
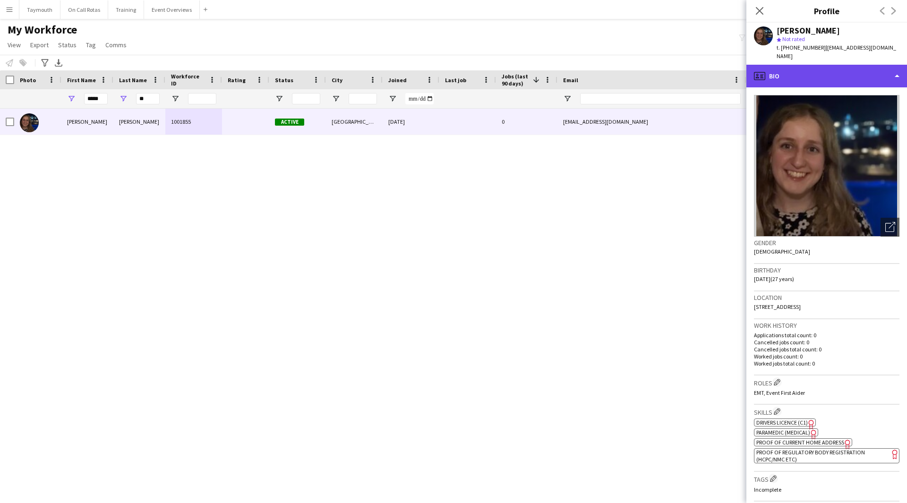
click at [869, 71] on div "profile Bio" at bounding box center [826, 76] width 161 height 23
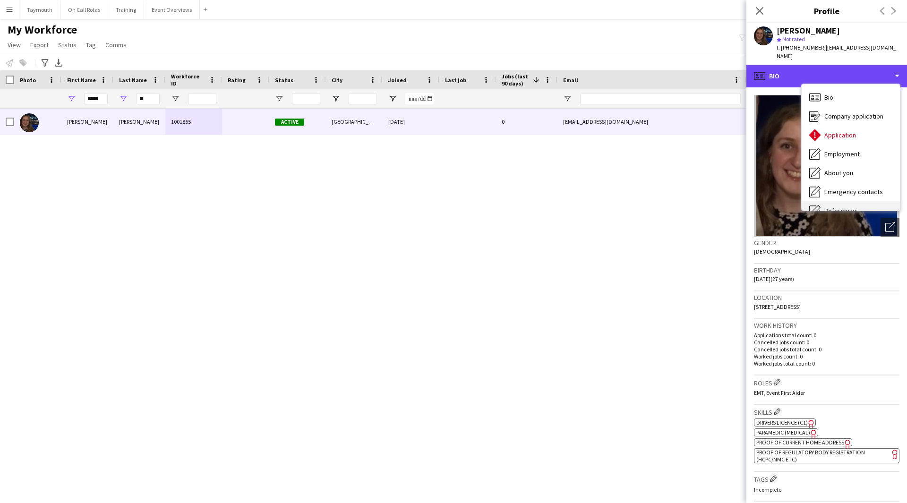
scroll to position [164, 0]
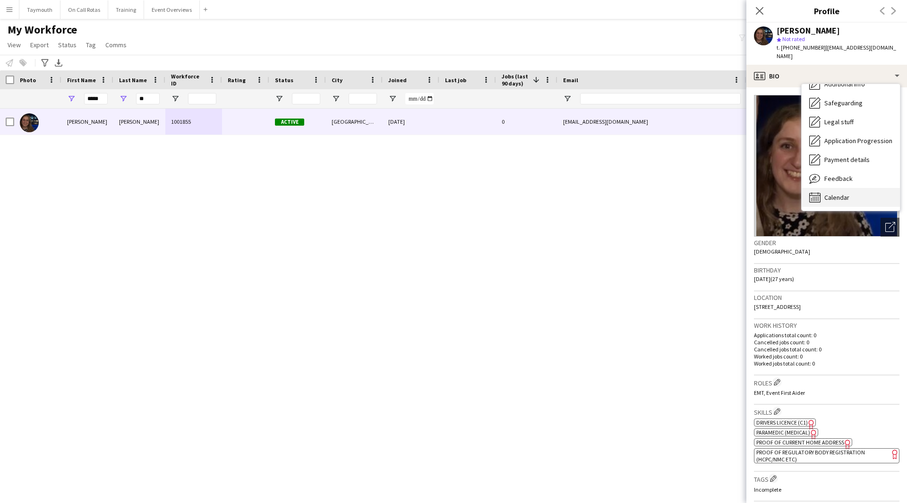
click at [873, 192] on div "Calendar Calendar" at bounding box center [851, 197] width 98 height 19
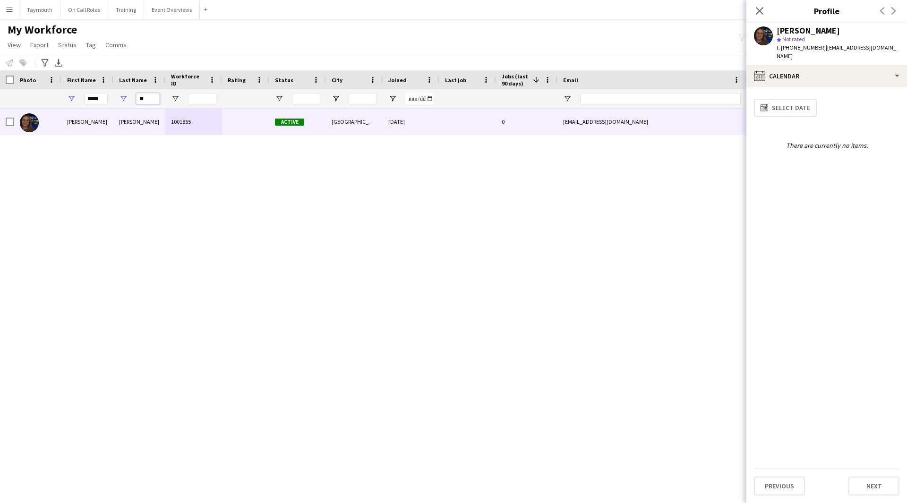
drag, startPoint x: 151, startPoint y: 100, endPoint x: 72, endPoint y: 99, distance: 79.4
click at [72, 99] on div "***** **" at bounding box center [585, 98] width 1170 height 19
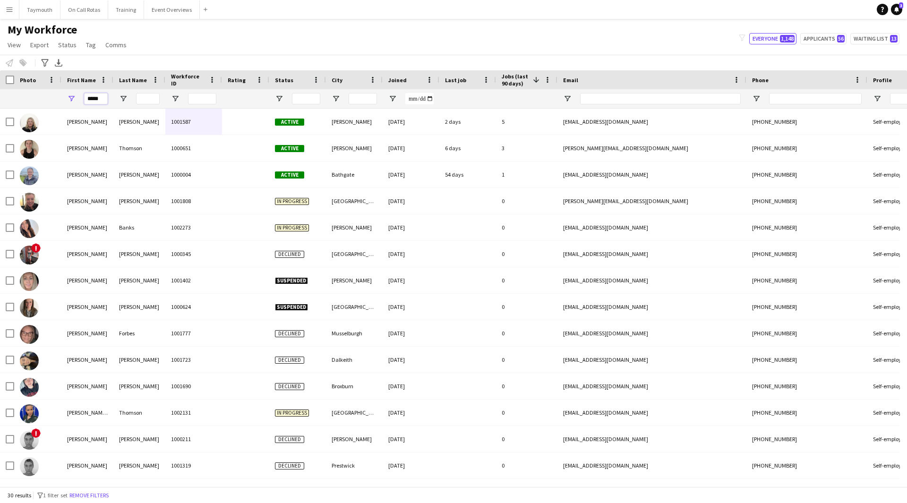
drag, startPoint x: 99, startPoint y: 101, endPoint x: -145, endPoint y: 75, distance: 244.6
click at [0, 75] on html "Menu Boards Boards Boards All jobs Status Workforce Workforce My Workforce Recr…" at bounding box center [453, 251] width 907 height 503
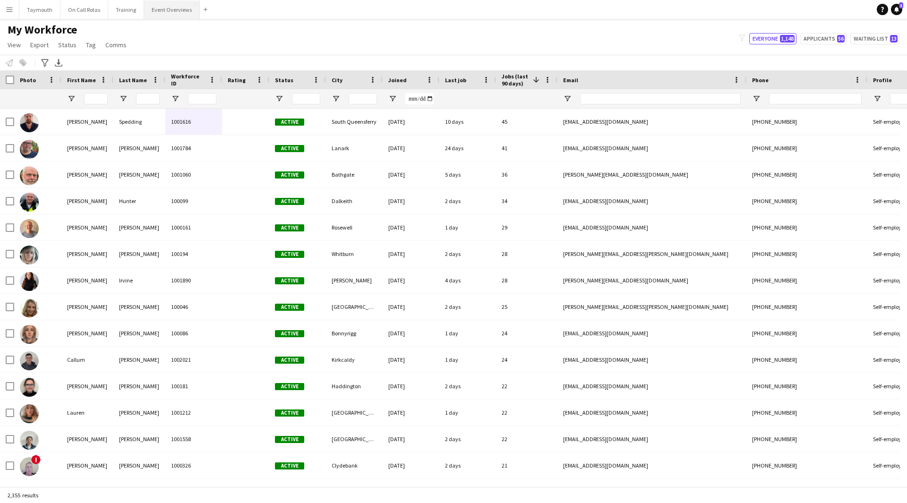
click at [163, 9] on button "Event Overviews Close" at bounding box center [172, 9] width 56 height 18
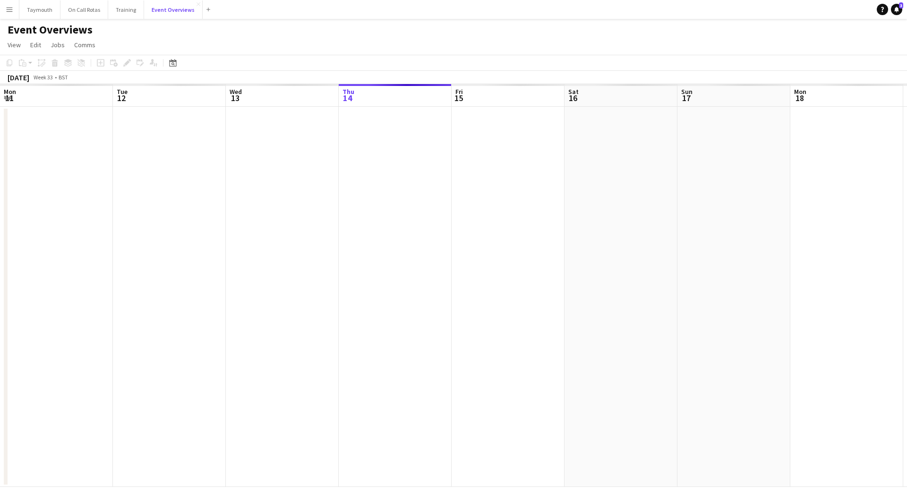
scroll to position [0, 226]
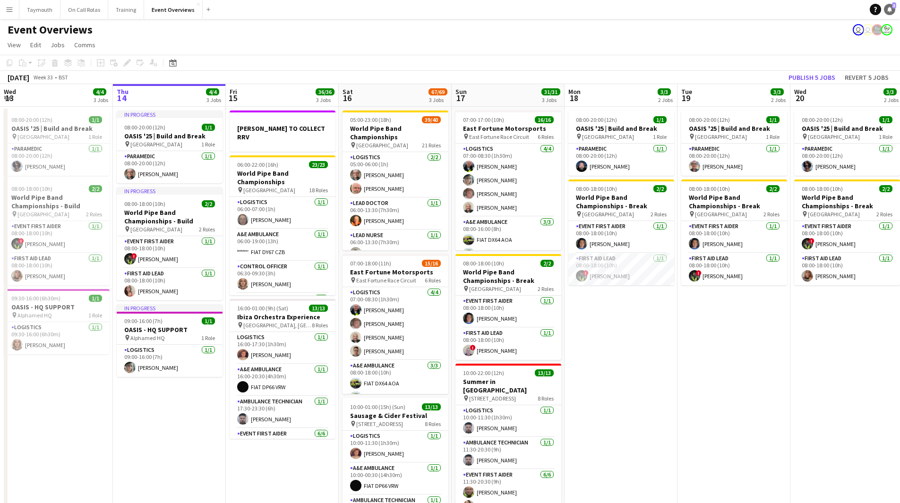
click at [895, 9] on link "Notifications 3" at bounding box center [889, 9] width 11 height 11
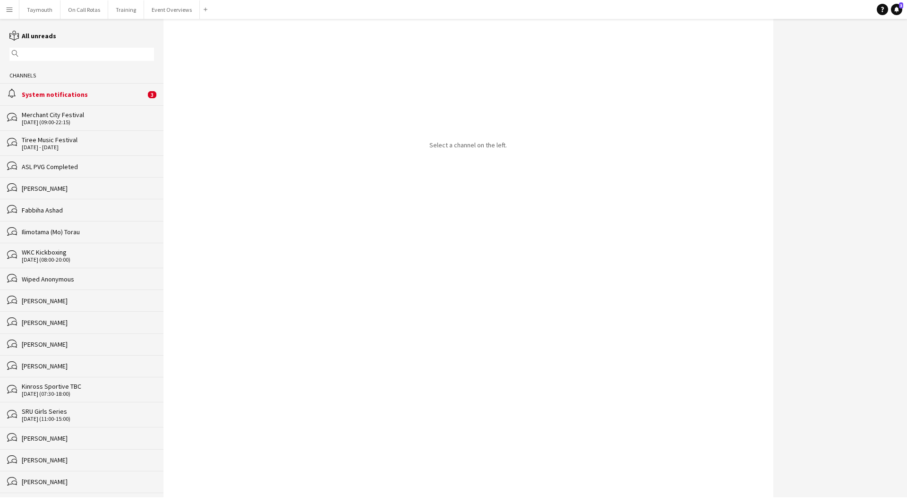
click at [119, 88] on div "alarm System notifications 3" at bounding box center [81, 94] width 163 height 22
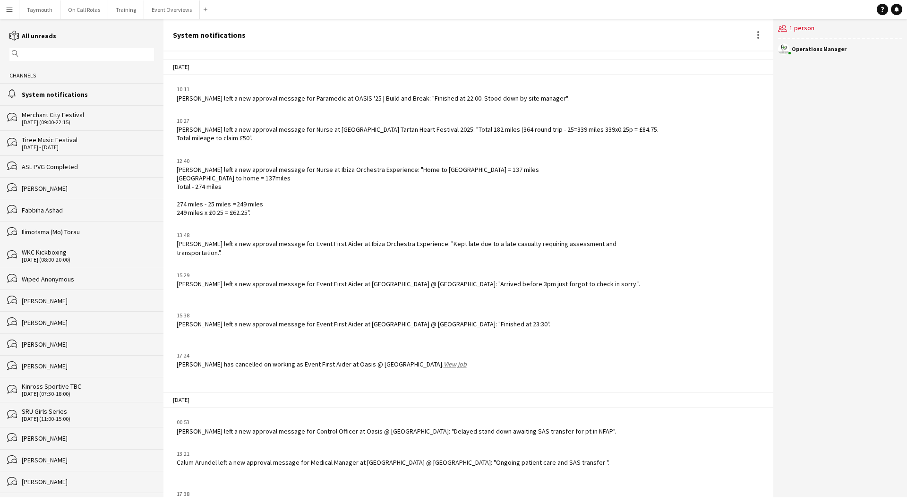
scroll to position [929, 0]
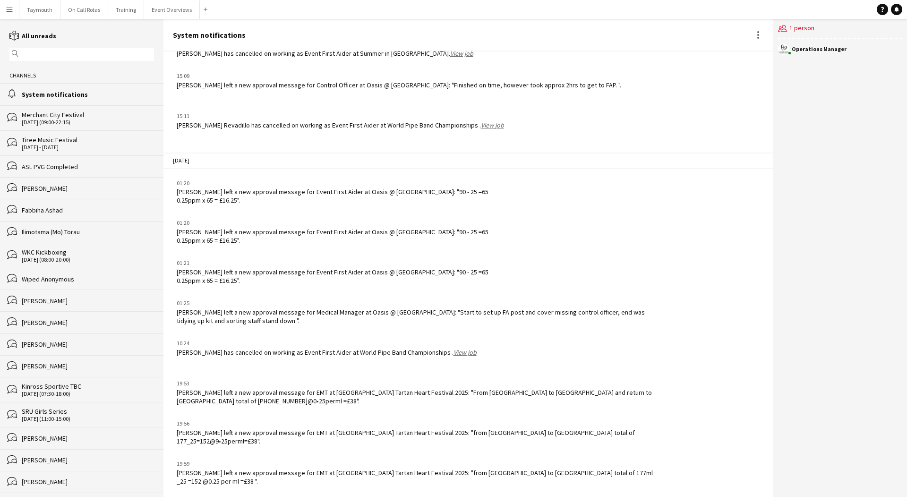
click at [17, 12] on button "Menu" at bounding box center [9, 9] width 19 height 19
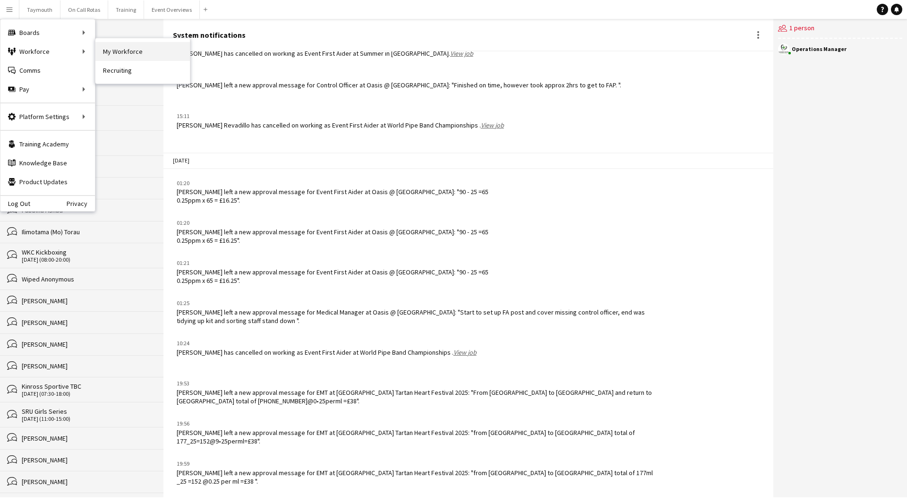
click at [99, 47] on link "My Workforce" at bounding box center [142, 51] width 94 height 19
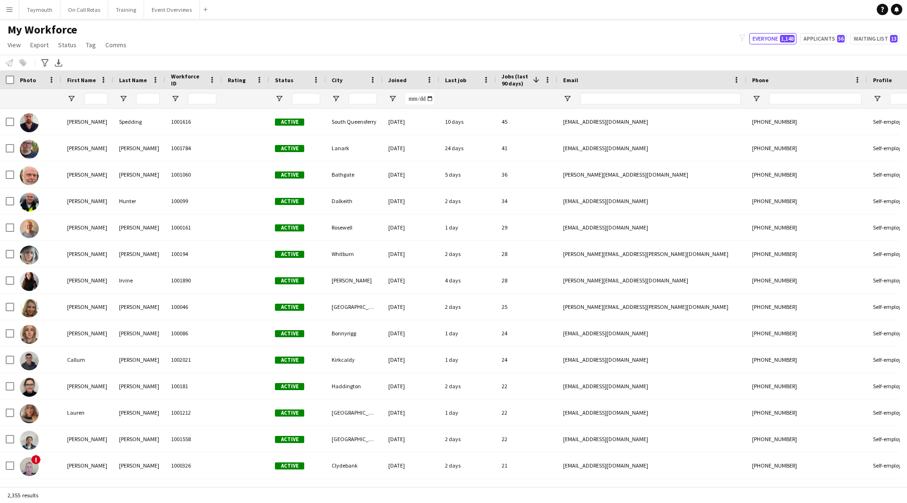
click at [9, 11] on app-icon "Menu" at bounding box center [10, 10] width 8 height 8
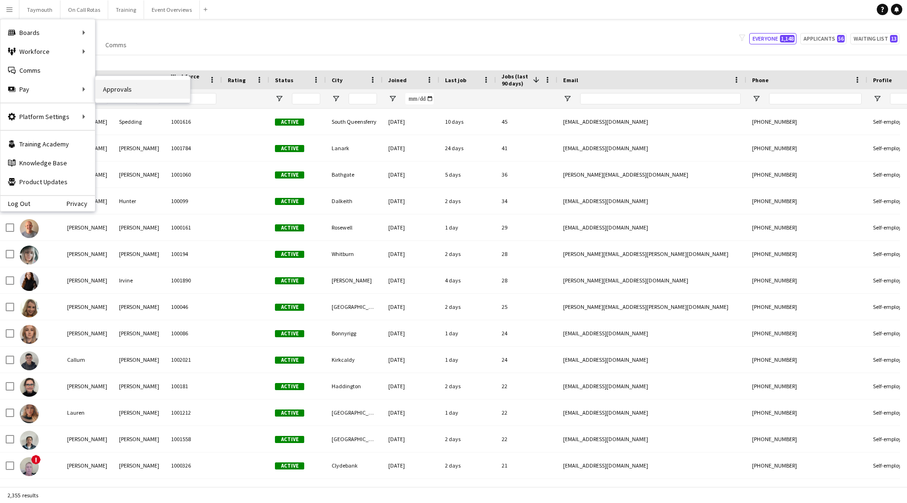
click at [127, 90] on link "Approvals" at bounding box center [142, 89] width 94 height 19
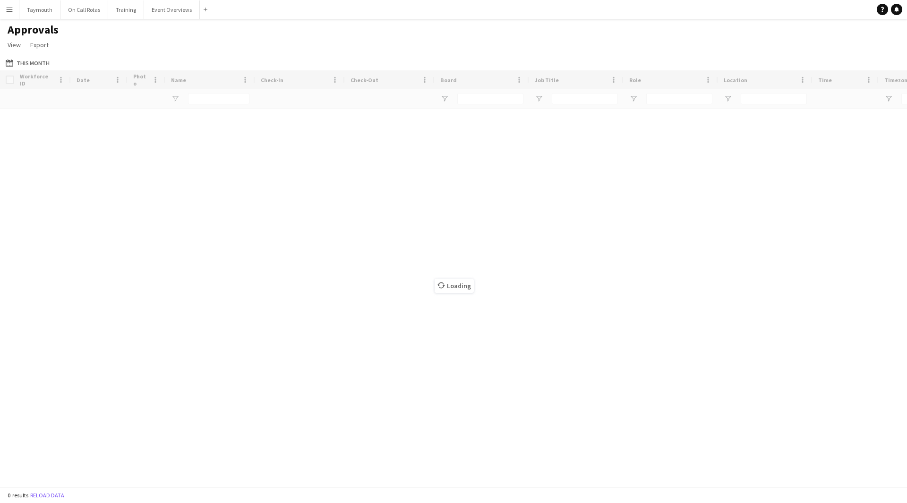
type input "**********"
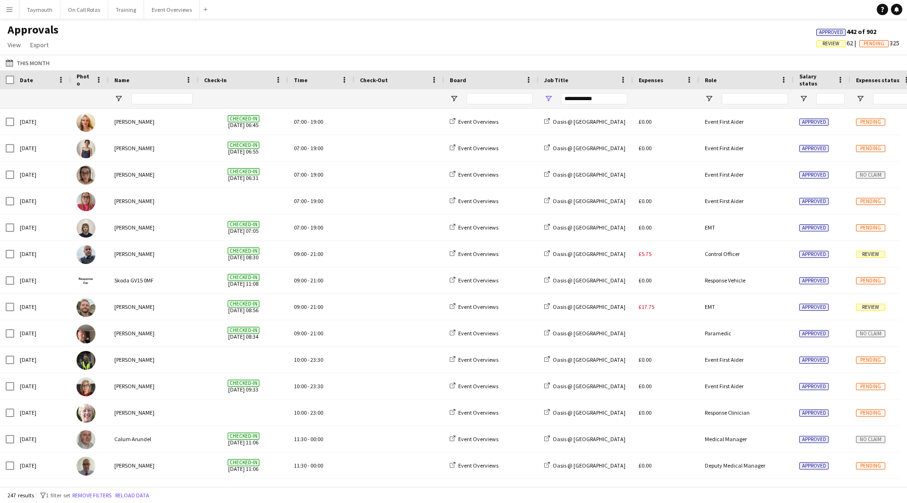
click at [824, 45] on span "Review" at bounding box center [830, 44] width 17 height 6
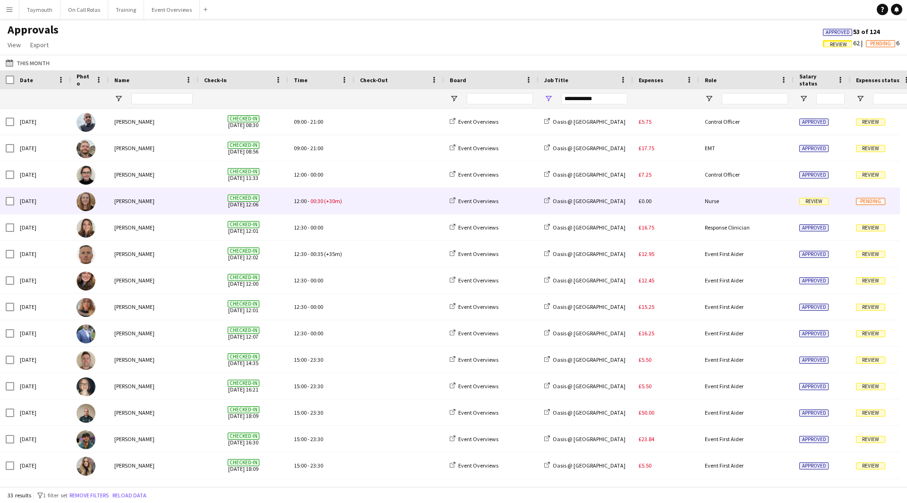
click at [398, 205] on span at bounding box center [399, 201] width 78 height 26
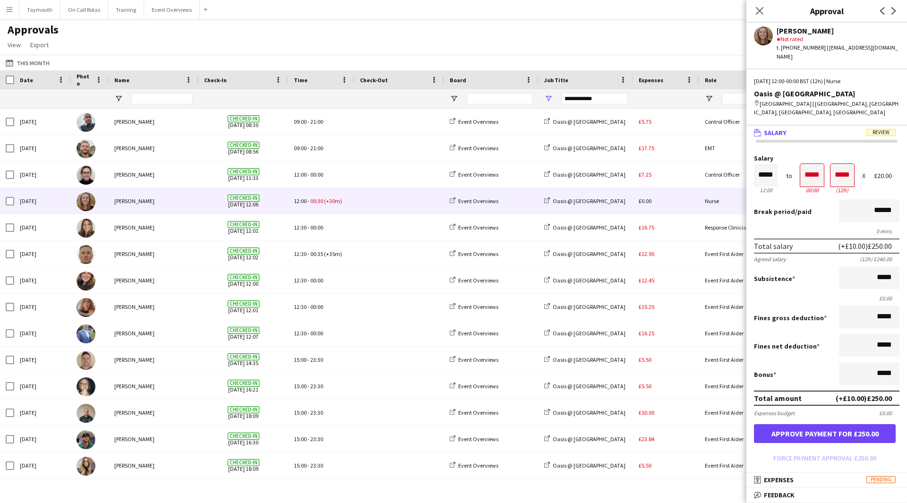
scroll to position [136, 0]
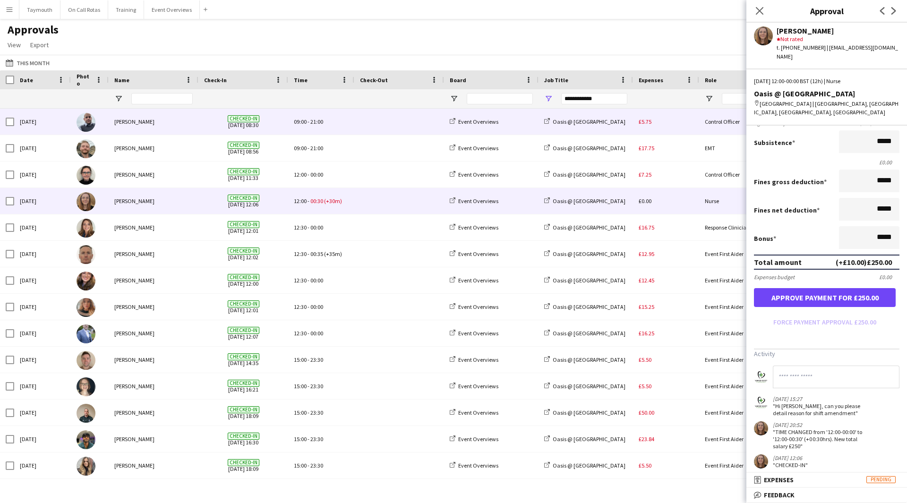
click at [657, 122] on div "£5.75" at bounding box center [666, 122] width 66 height 26
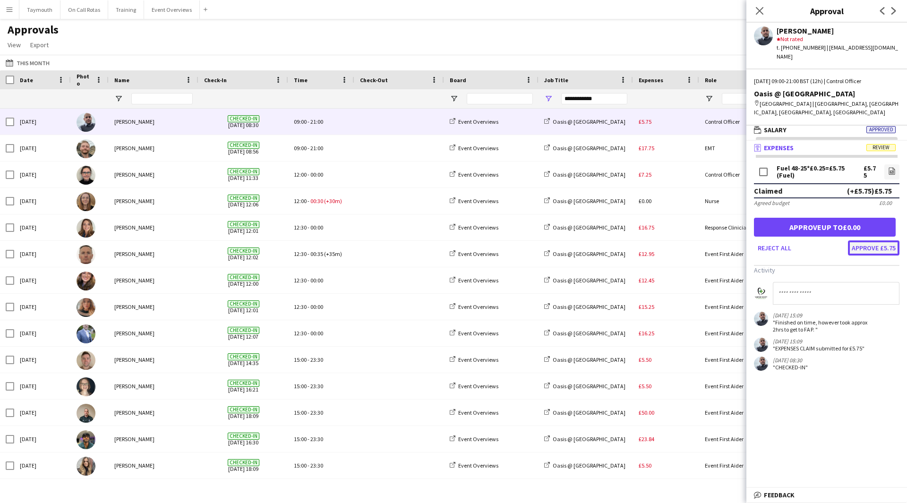
click at [878, 245] on button "Approve £5.75" at bounding box center [873, 247] width 51 height 15
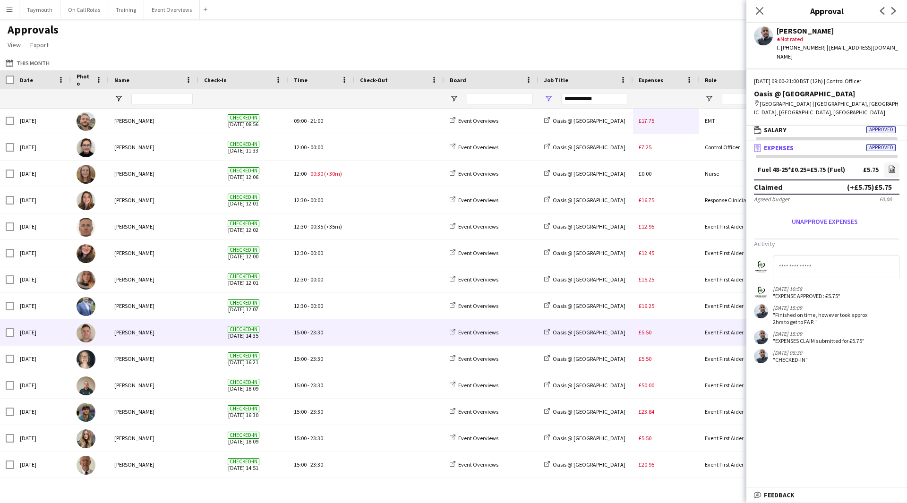
scroll to position [0, 0]
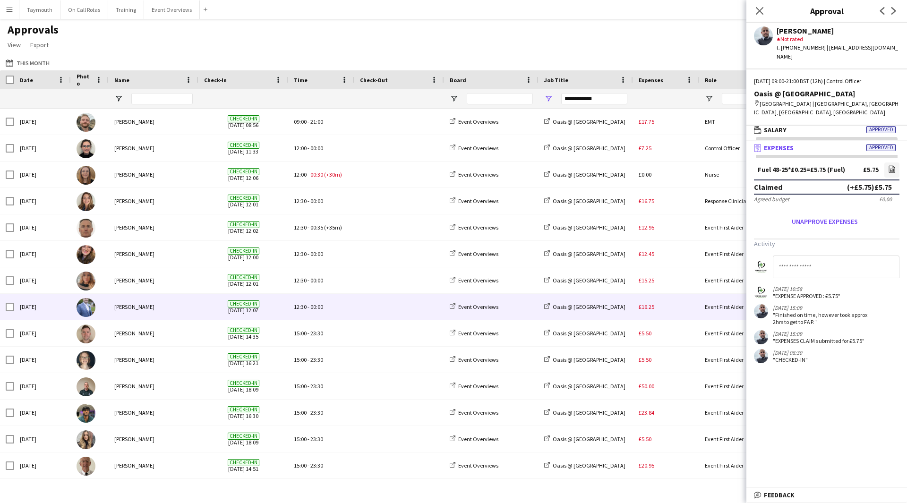
click at [682, 310] on div "£16.25" at bounding box center [666, 307] width 66 height 26
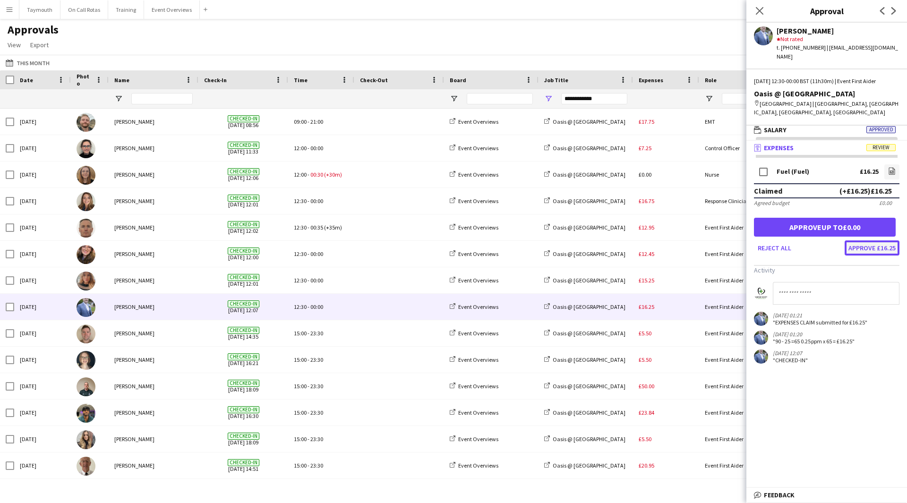
click at [880, 240] on button "Approve £16.25" at bounding box center [872, 247] width 55 height 15
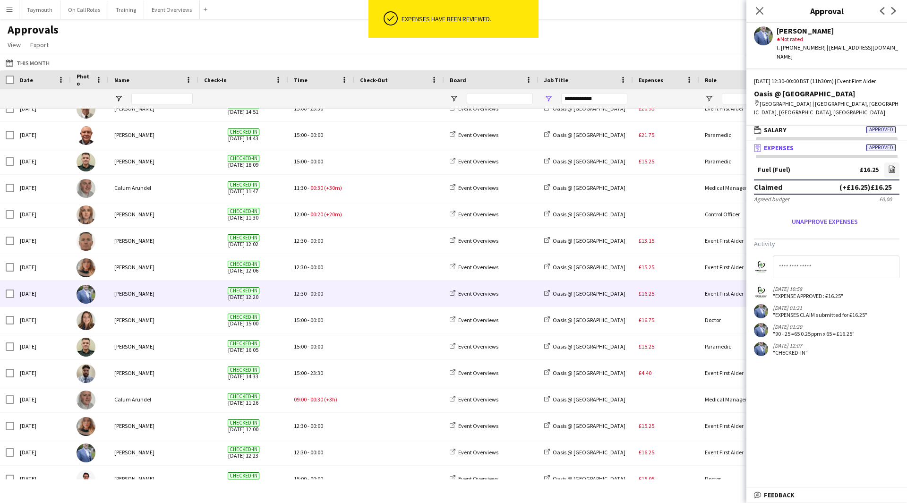
click at [386, 290] on span at bounding box center [399, 294] width 78 height 26
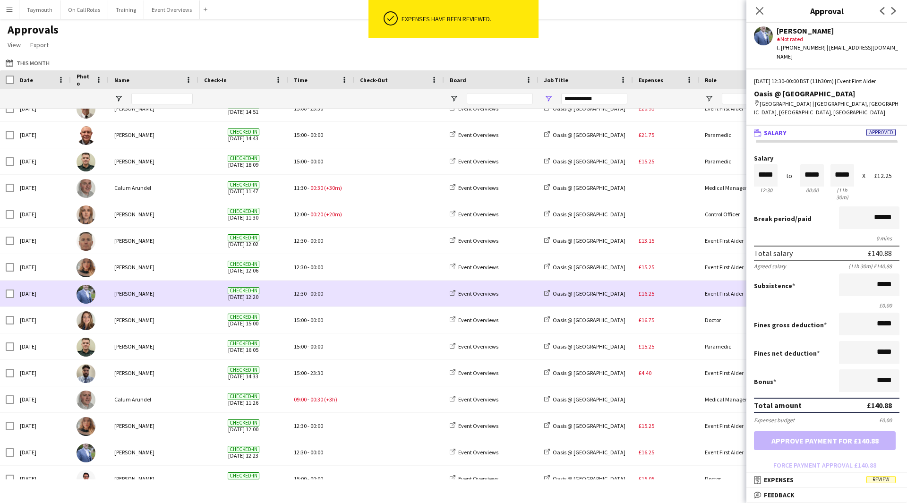
click at [674, 301] on div "£16.25" at bounding box center [666, 294] width 66 height 26
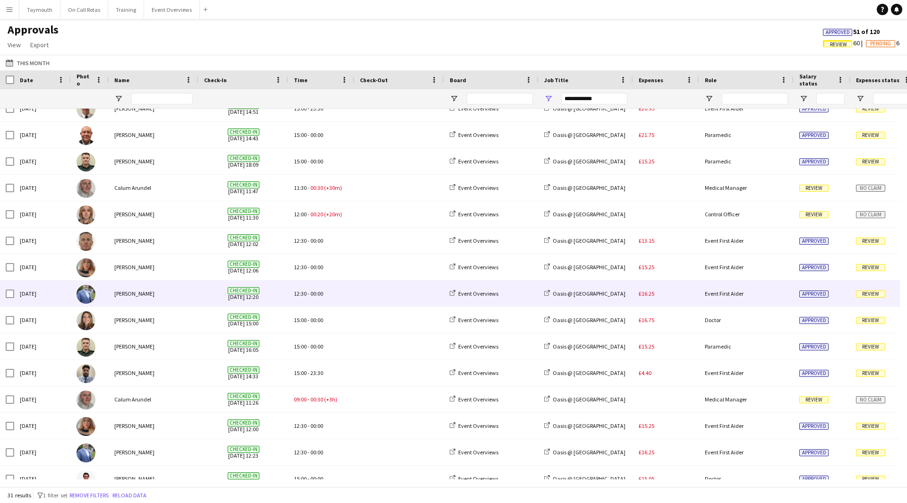
click at [662, 293] on div "£16.25" at bounding box center [666, 294] width 66 height 26
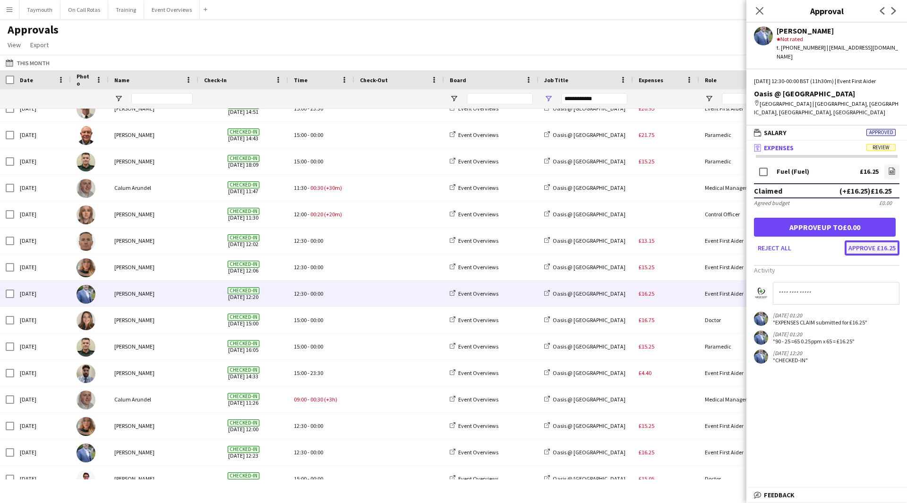
click at [886, 244] on button "Approve £16.25" at bounding box center [872, 247] width 55 height 15
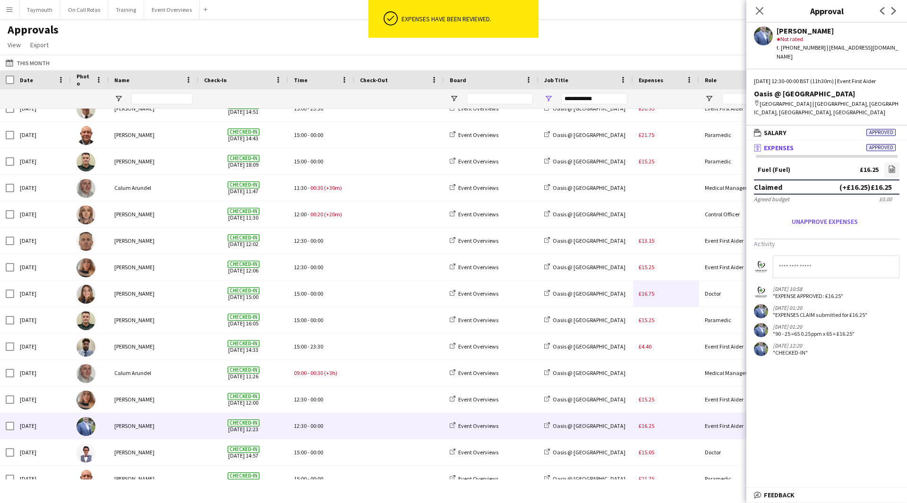
click at [666, 432] on div "£16.25" at bounding box center [666, 426] width 66 height 26
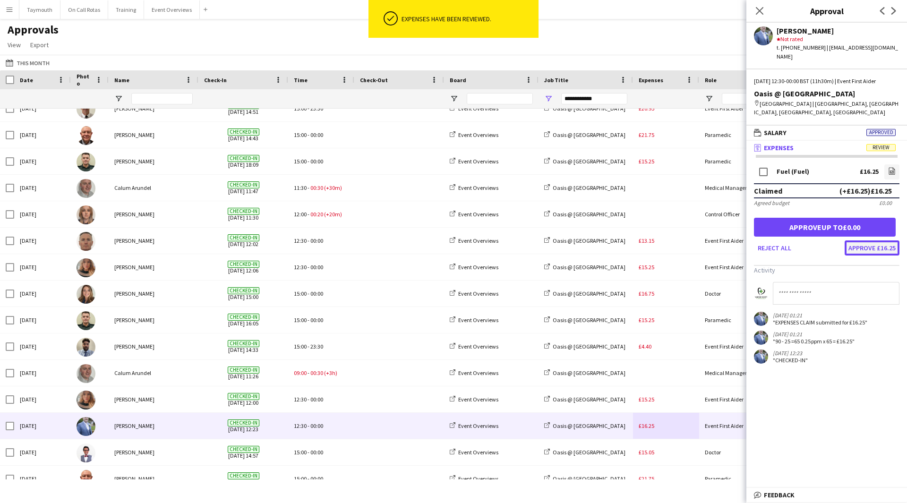
click at [876, 246] on button "Approve £16.25" at bounding box center [872, 247] width 55 height 15
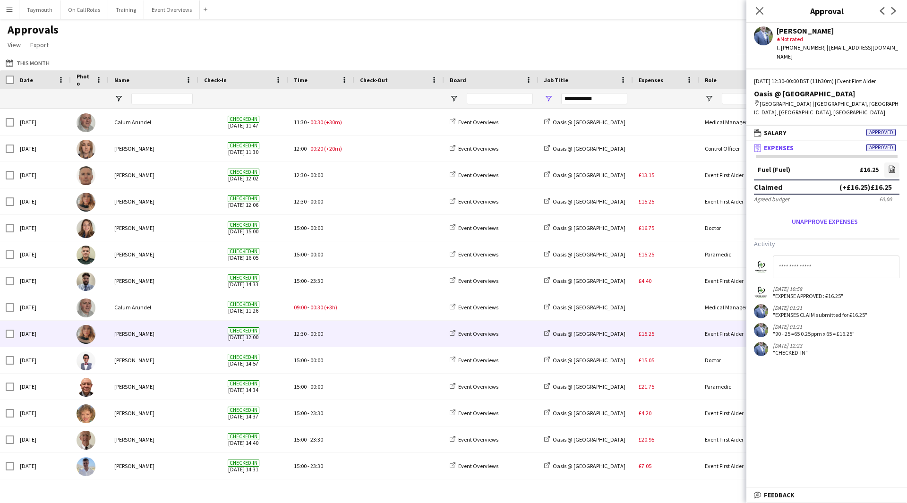
click at [673, 337] on div "£15.25" at bounding box center [666, 334] width 66 height 26
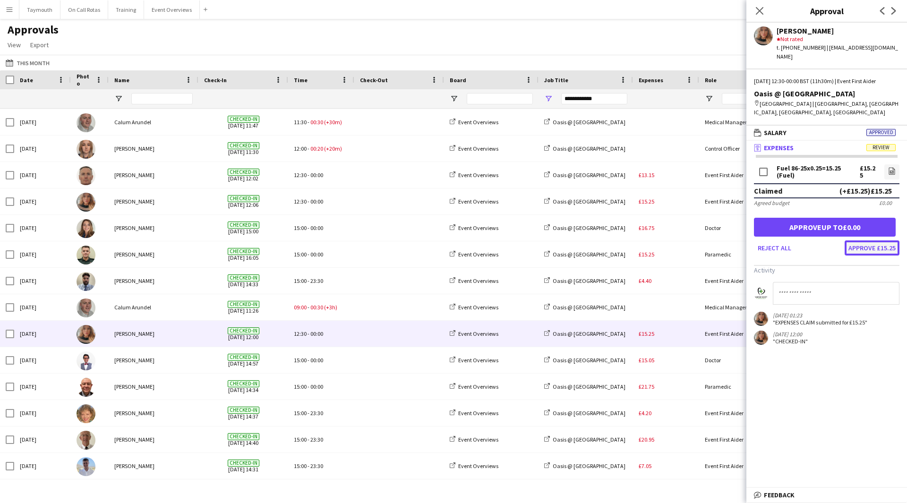
click at [878, 245] on button "Approve £15.25" at bounding box center [872, 247] width 55 height 15
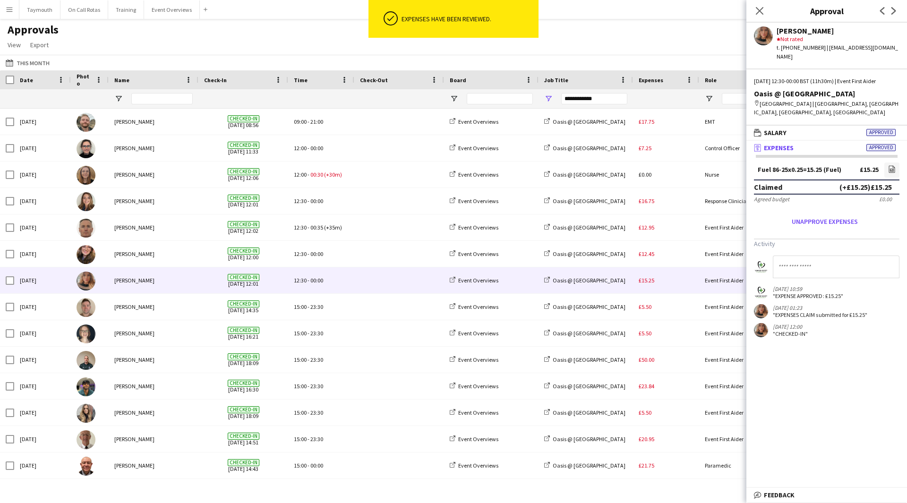
click at [682, 281] on div "£15.25" at bounding box center [666, 280] width 66 height 26
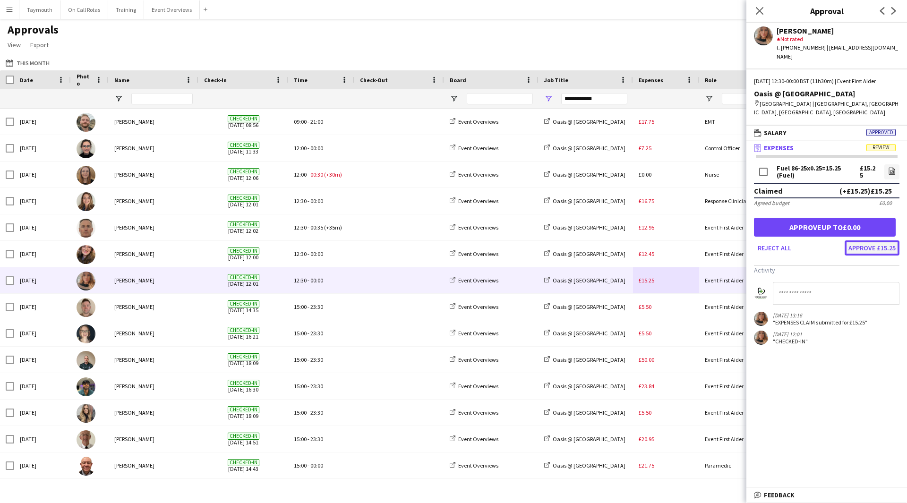
click at [884, 243] on button "Approve £15.25" at bounding box center [872, 247] width 55 height 15
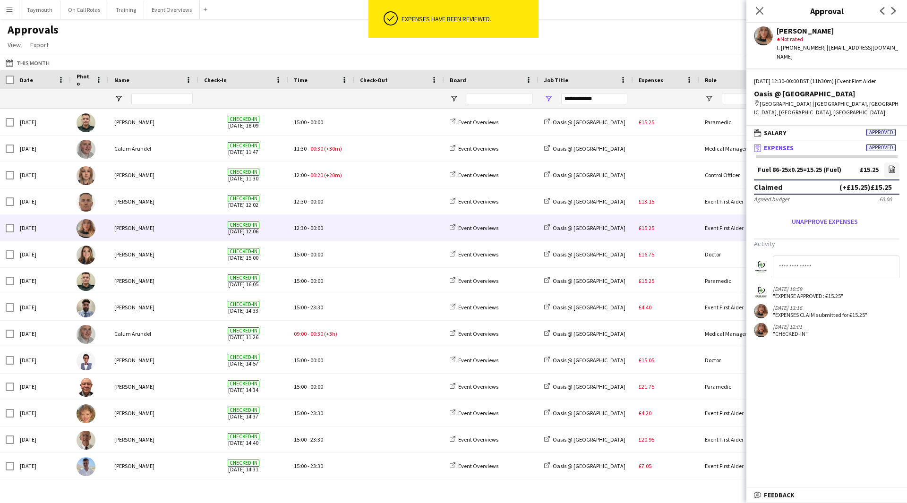
click at [689, 230] on div "£15.25" at bounding box center [666, 228] width 66 height 26
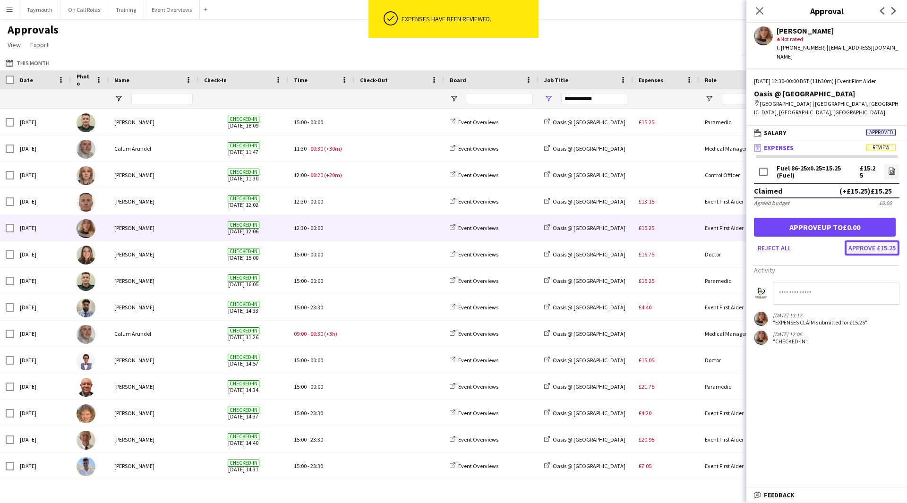
click at [882, 241] on button "Approve £15.25" at bounding box center [872, 247] width 55 height 15
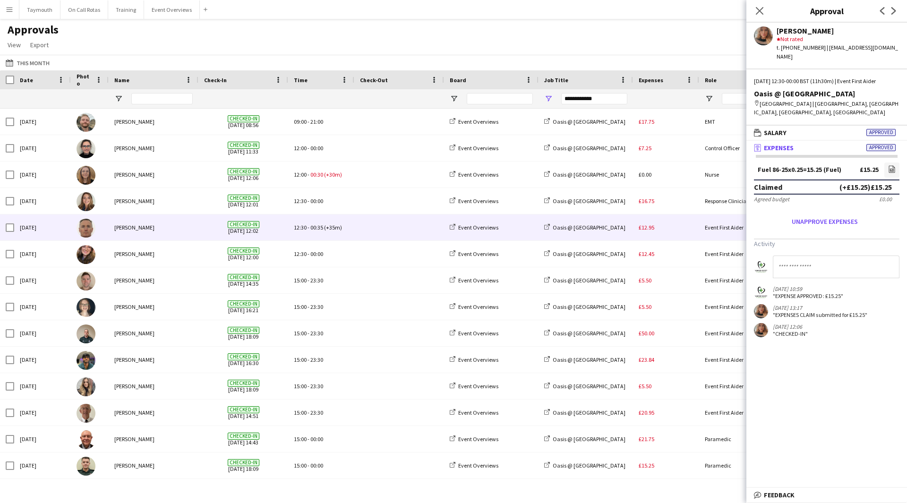
click at [401, 220] on span at bounding box center [399, 227] width 78 height 26
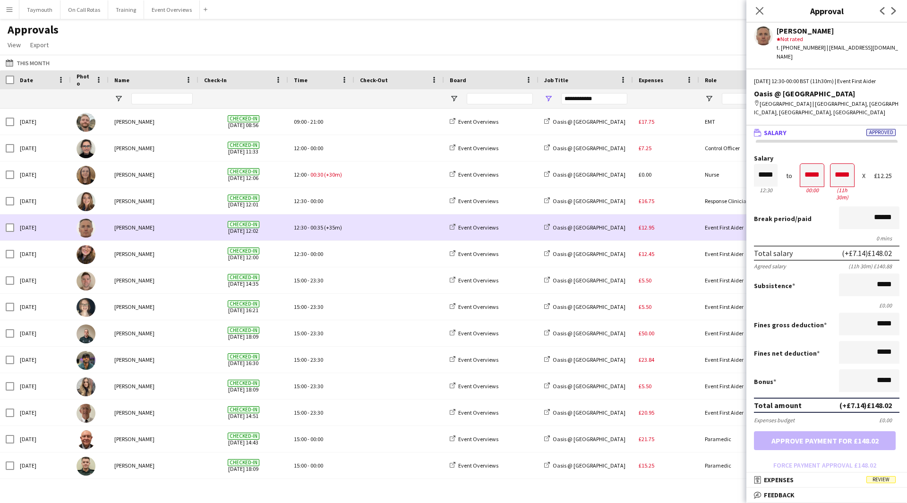
click at [692, 221] on div "£12.95" at bounding box center [666, 227] width 66 height 26
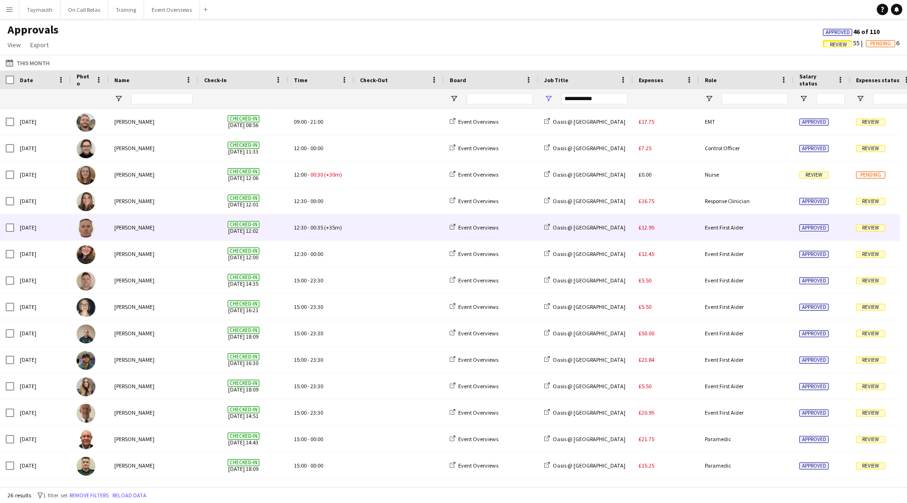
click at [678, 226] on div "£12.95" at bounding box center [666, 227] width 66 height 26
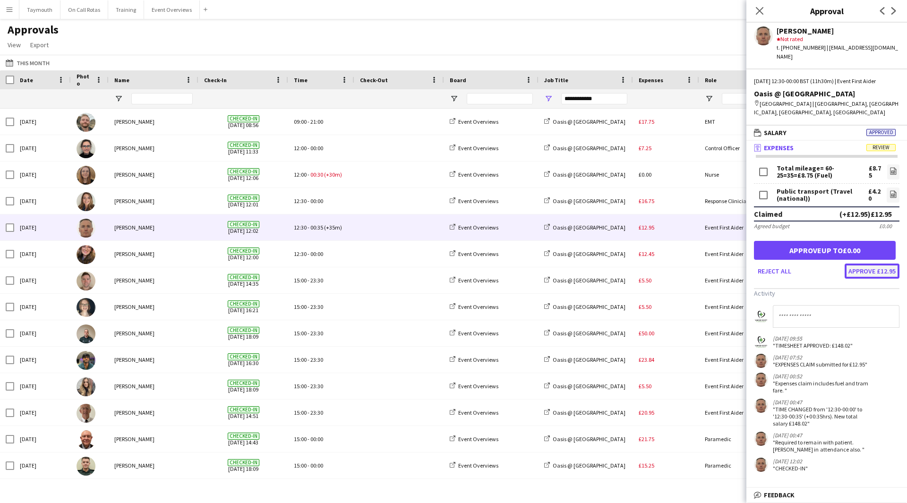
click at [885, 267] on button "Approve £12.95" at bounding box center [872, 271] width 55 height 15
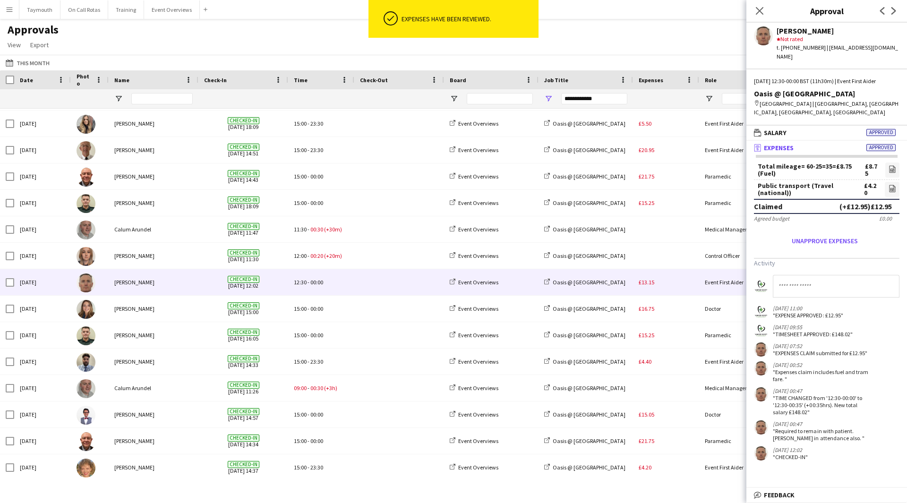
click at [660, 277] on div "£13.15" at bounding box center [666, 282] width 66 height 26
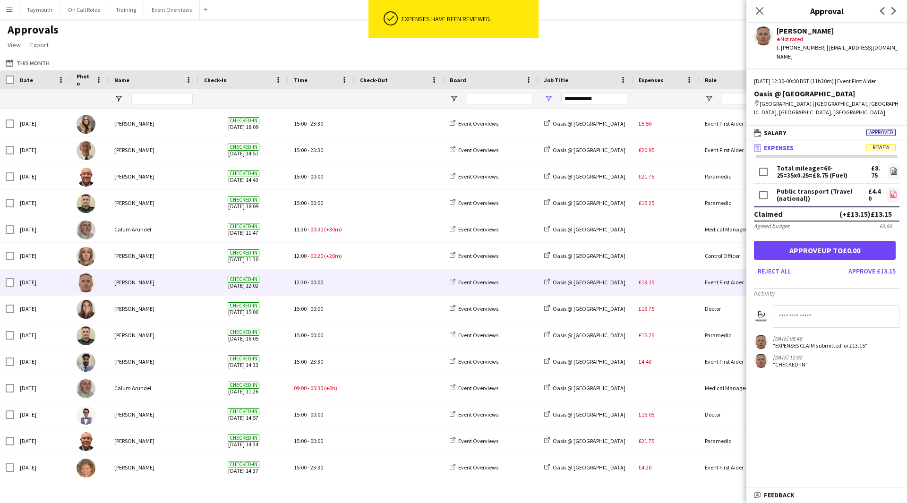
click at [892, 190] on icon "file-image" at bounding box center [894, 194] width 8 height 8
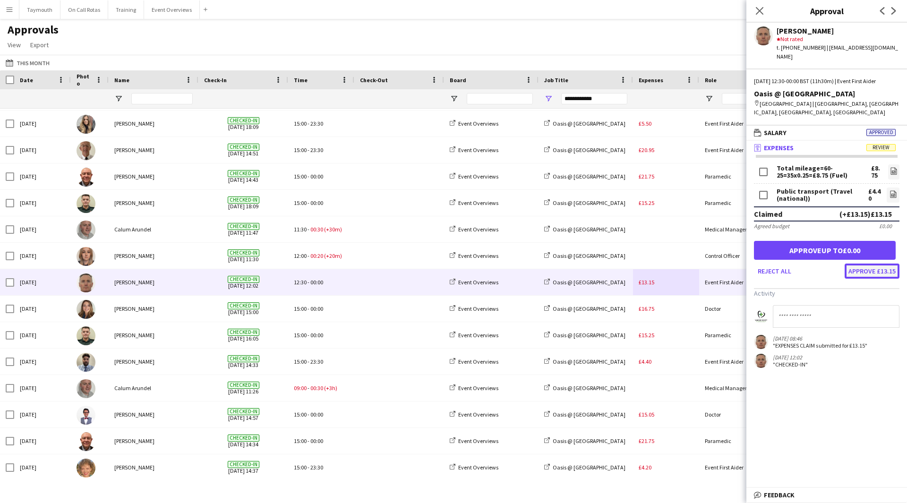
click at [888, 264] on button "Approve £13.15" at bounding box center [872, 271] width 55 height 15
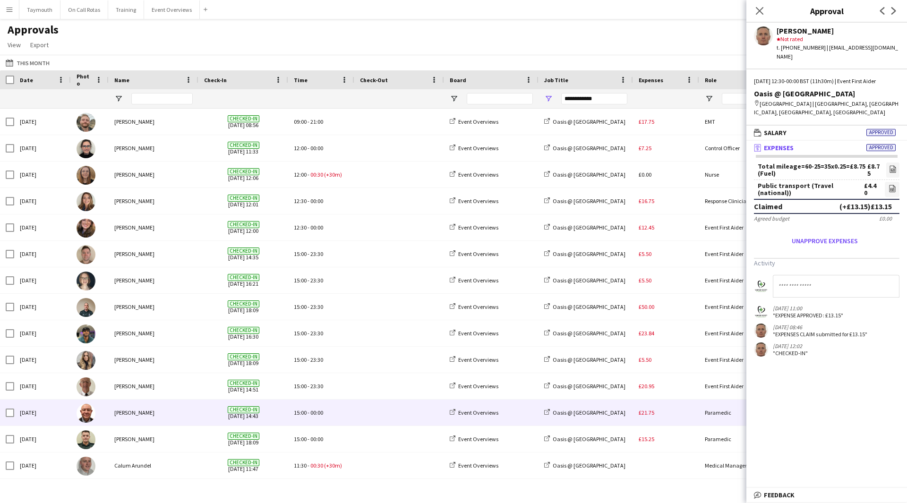
click at [661, 423] on div "£21.75" at bounding box center [666, 413] width 66 height 26
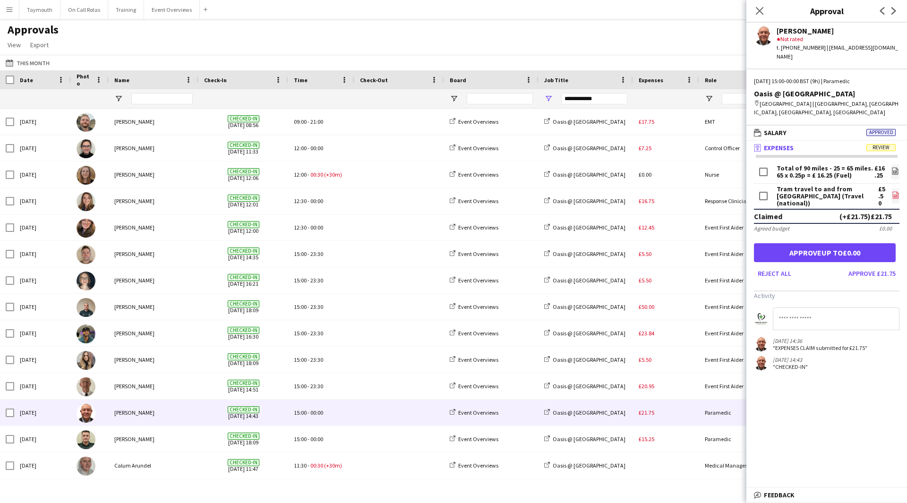
click at [897, 191] on icon "file-image" at bounding box center [896, 195] width 8 height 8
click at [864, 268] on button "Approve £21.75" at bounding box center [872, 273] width 55 height 15
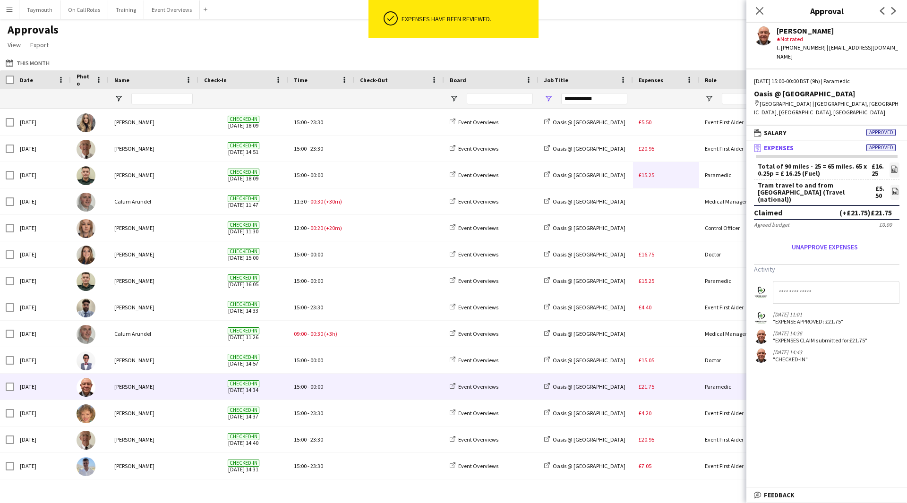
click at [636, 388] on div "£21.75" at bounding box center [666, 387] width 66 height 26
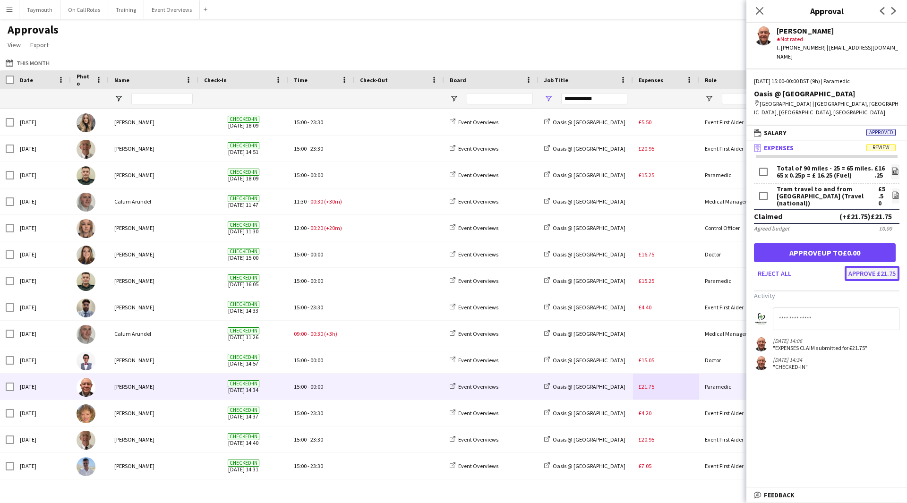
click at [885, 266] on button "Approve £21.75" at bounding box center [872, 273] width 55 height 15
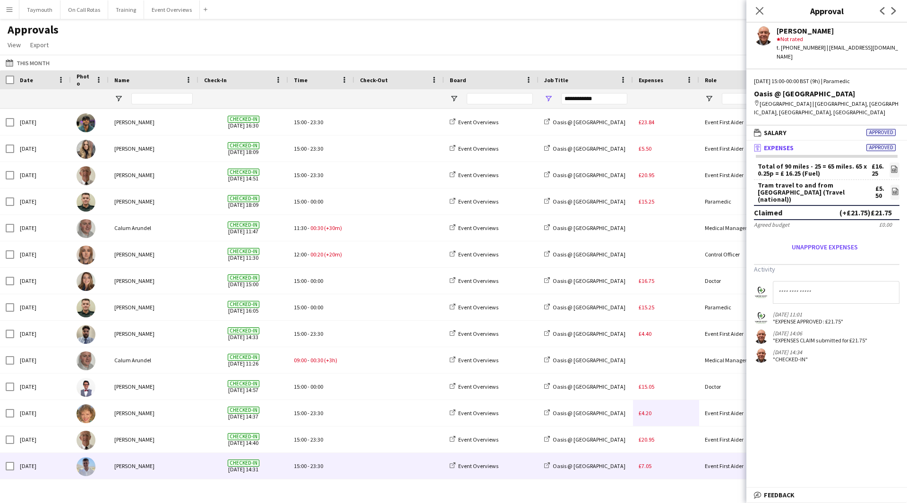
click at [660, 471] on div "£7.05" at bounding box center [666, 466] width 66 height 26
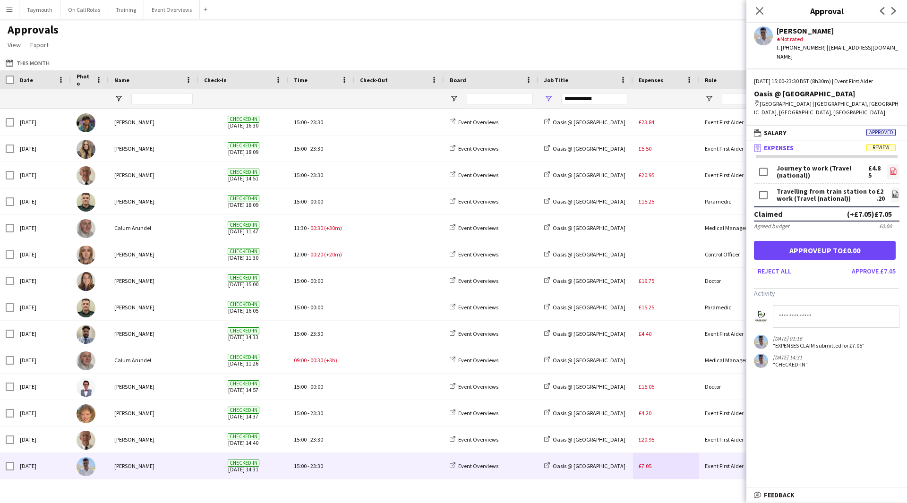
click at [893, 167] on icon "file-image" at bounding box center [894, 171] width 8 height 8
click at [896, 190] on icon "file-image" at bounding box center [895, 194] width 8 height 8
click at [871, 264] on button "Approve £7.05" at bounding box center [873, 271] width 51 height 15
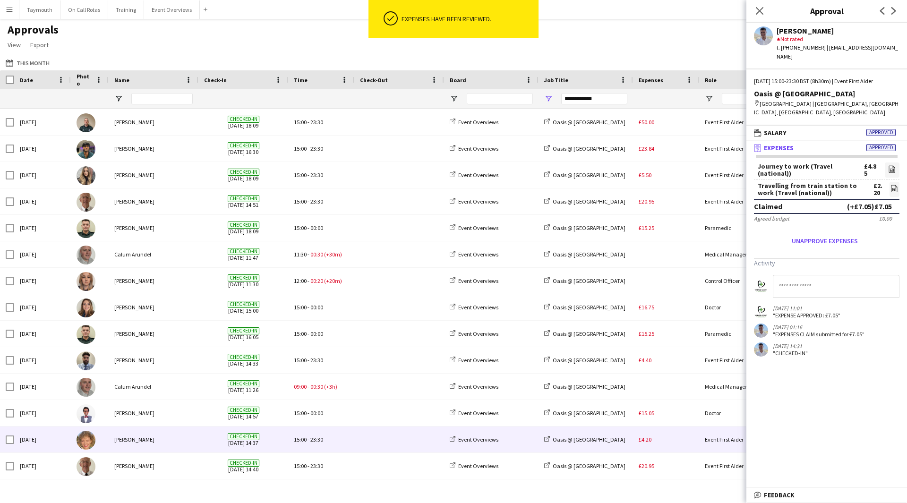
click at [665, 440] on div "£4.20" at bounding box center [666, 440] width 66 height 26
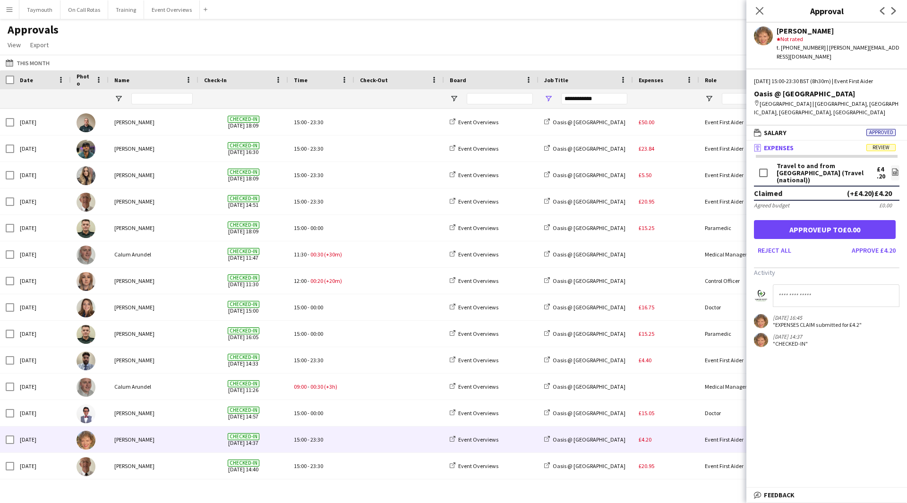
click at [822, 285] on input at bounding box center [836, 295] width 127 height 23
type input "**********"
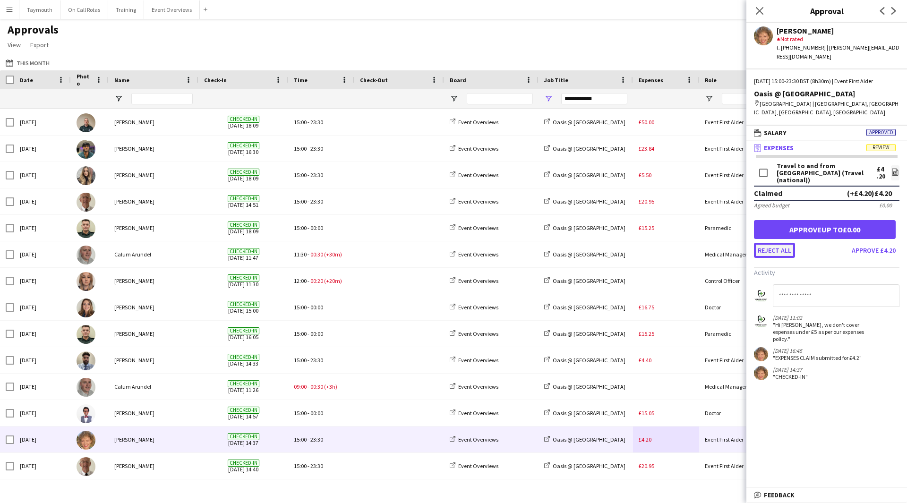
click at [775, 243] on button "Reject all" at bounding box center [774, 250] width 41 height 15
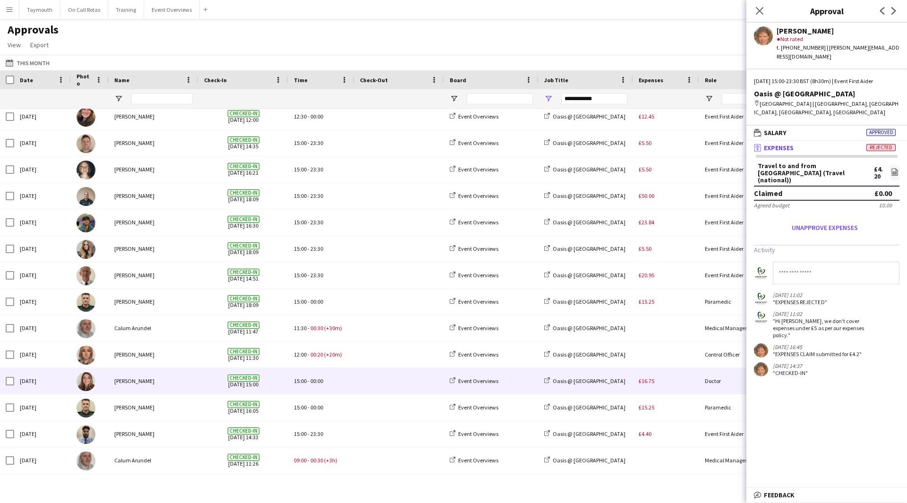
click at [659, 385] on div "£16.75" at bounding box center [666, 381] width 66 height 26
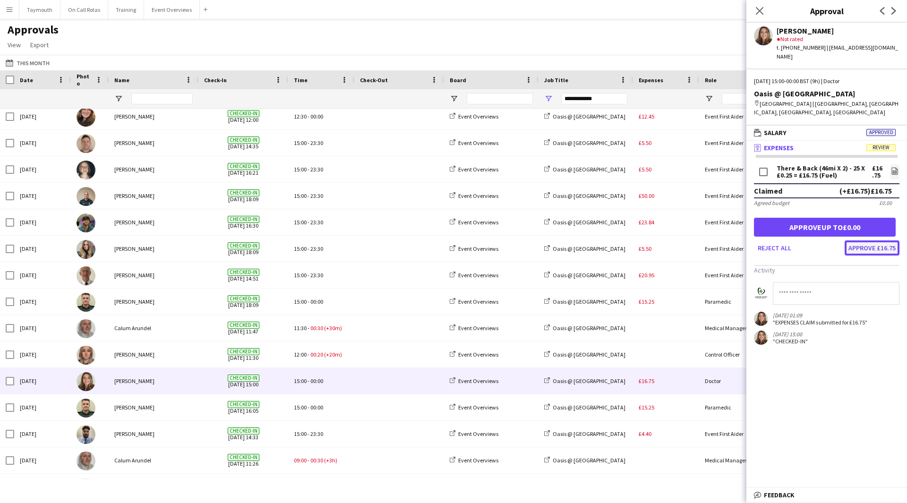
click at [890, 242] on button "Approve £16.75" at bounding box center [872, 247] width 55 height 15
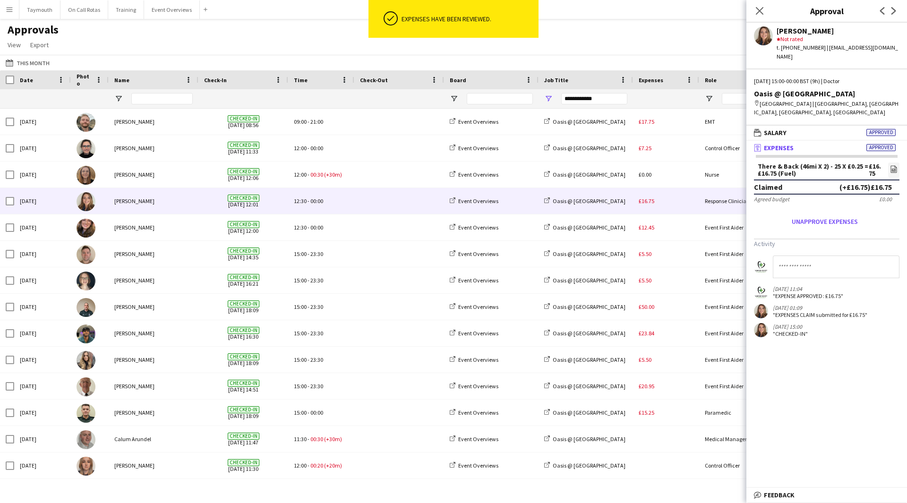
click at [683, 205] on div "£16.75" at bounding box center [666, 201] width 66 height 26
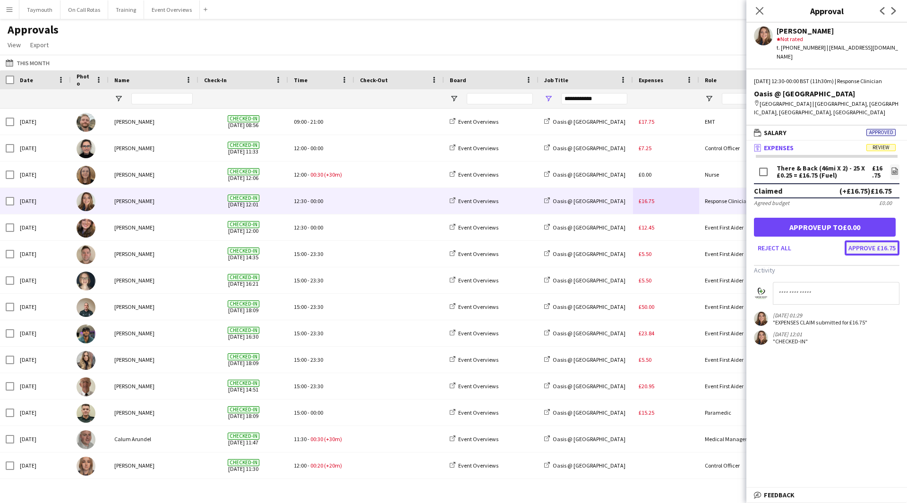
click at [878, 252] on button "Approve £16.75" at bounding box center [872, 247] width 55 height 15
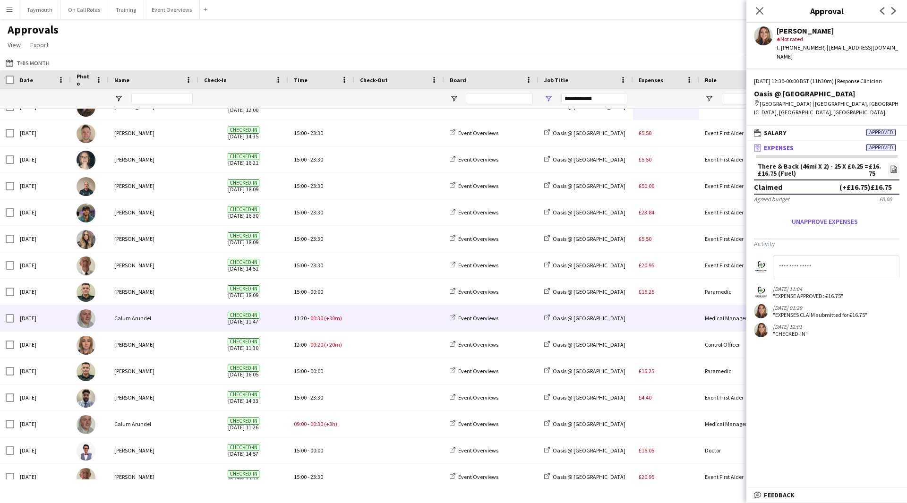
scroll to position [105, 0]
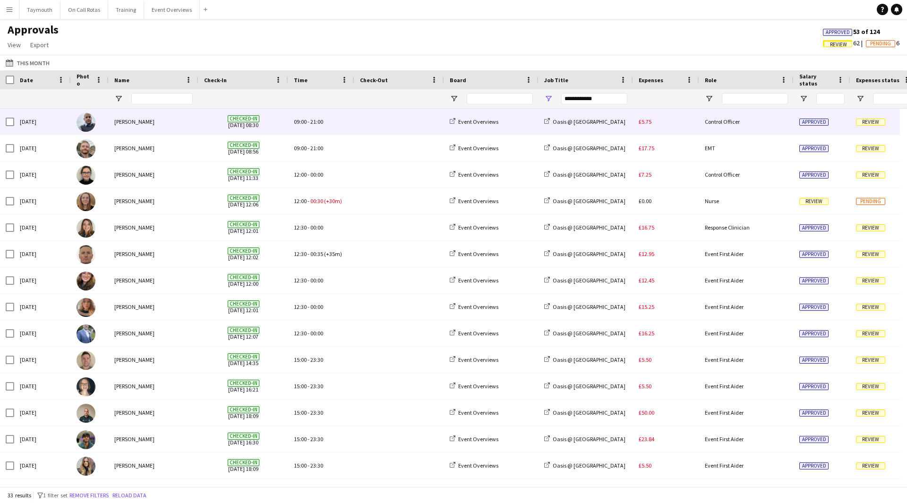
click at [145, 119] on div "[PERSON_NAME]" at bounding box center [154, 122] width 90 height 26
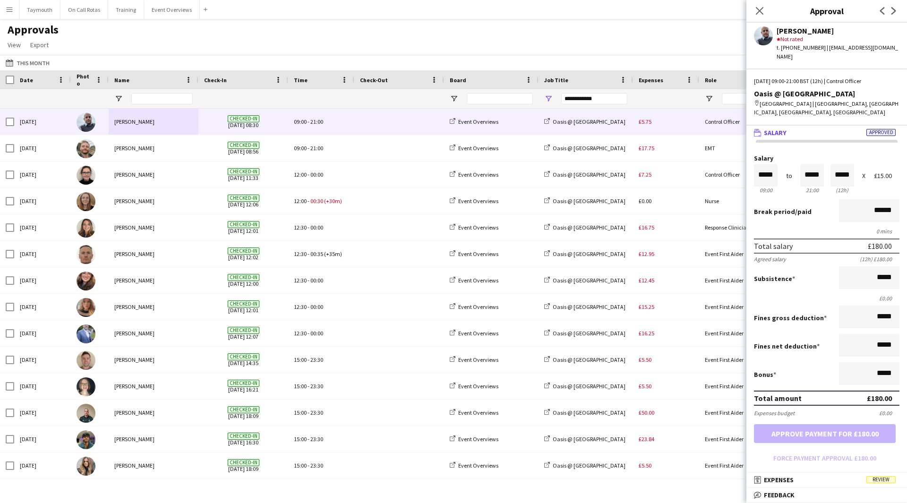
click at [761, 36] on app-user-avatar at bounding box center [763, 35] width 19 height 19
click at [13, 9] on app-icon "Menu" at bounding box center [10, 10] width 8 height 8
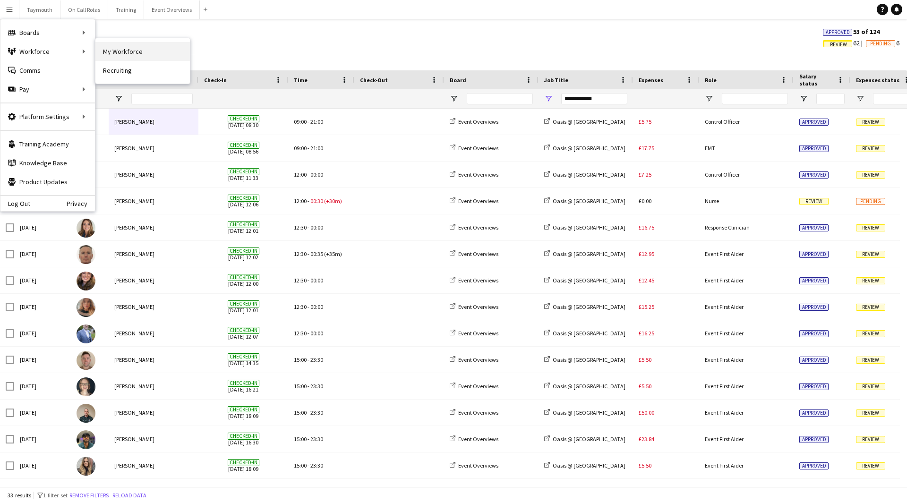
click at [119, 51] on link "My Workforce" at bounding box center [142, 51] width 94 height 19
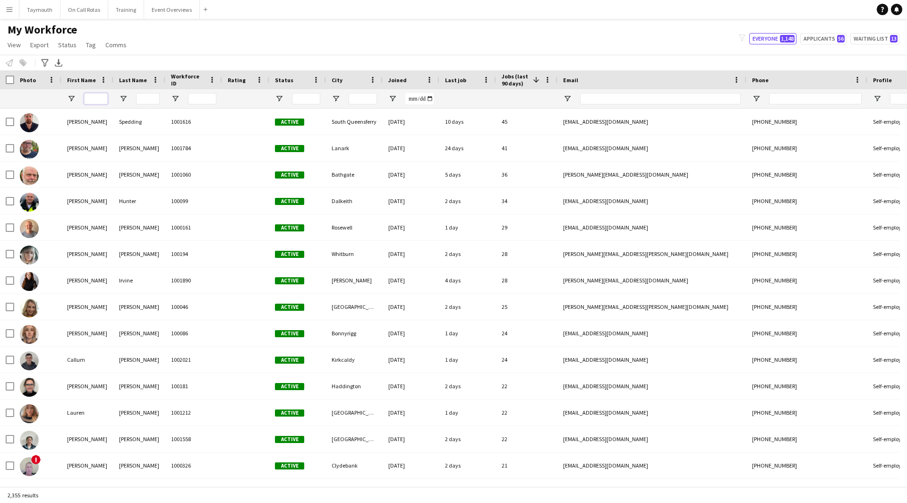
click at [98, 102] on input "First Name Filter Input" at bounding box center [96, 98] width 24 height 11
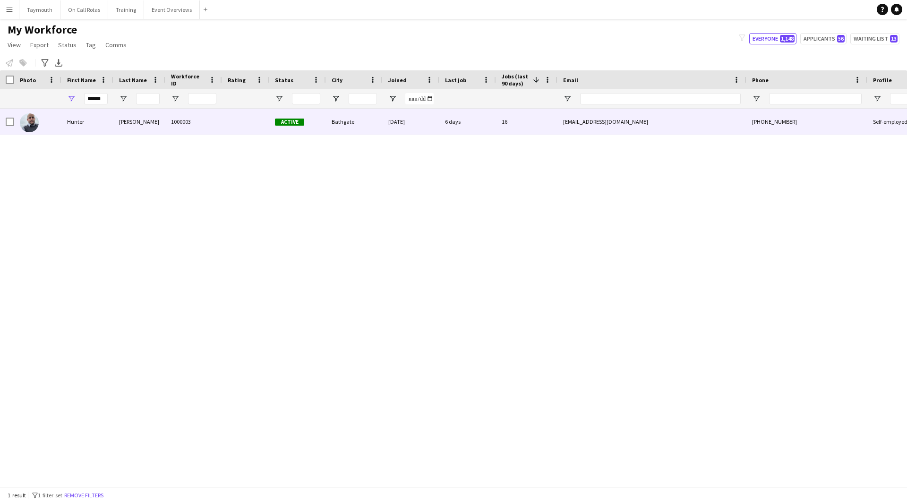
click at [145, 123] on div "[PERSON_NAME]" at bounding box center [139, 122] width 52 height 26
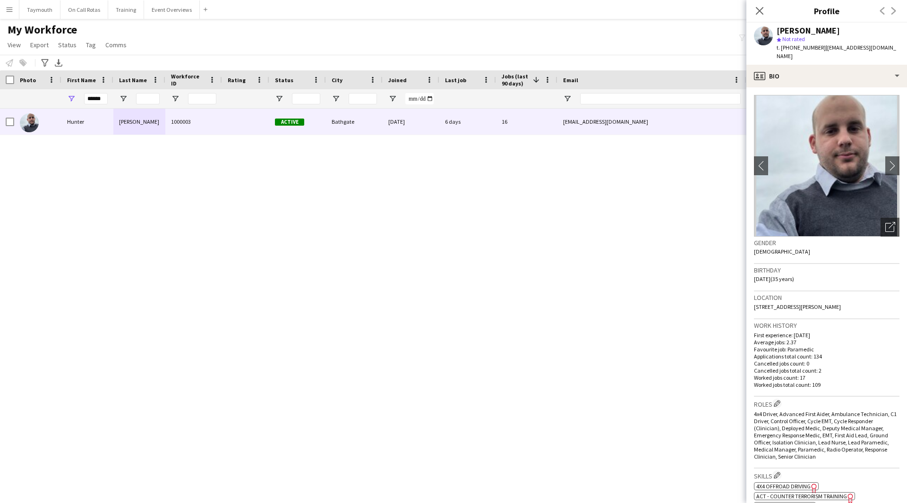
drag, startPoint x: 839, startPoint y: 299, endPoint x: 752, endPoint y: 300, distance: 86.5
click at [752, 300] on app-crew-profile-bio "chevron-left chevron-right Open photos pop-in Gender Male Birthday 18-12-1989 (…" at bounding box center [826, 295] width 161 height 416
copy span "1 McAffee Gardens, Rosyth, Bathgate, EH48 2JP"
drag, startPoint x: 104, startPoint y: 102, endPoint x: -220, endPoint y: 50, distance: 328.1
click at [0, 50] on html "Menu Boards Boards Boards All jobs Status Workforce Workforce My Workforce Recr…" at bounding box center [453, 251] width 907 height 503
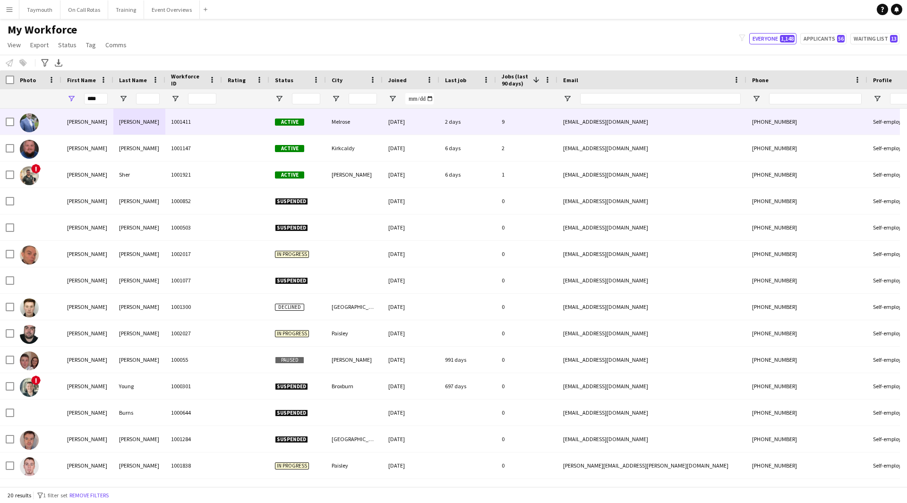
click at [358, 125] on div "Melrose" at bounding box center [354, 122] width 57 height 26
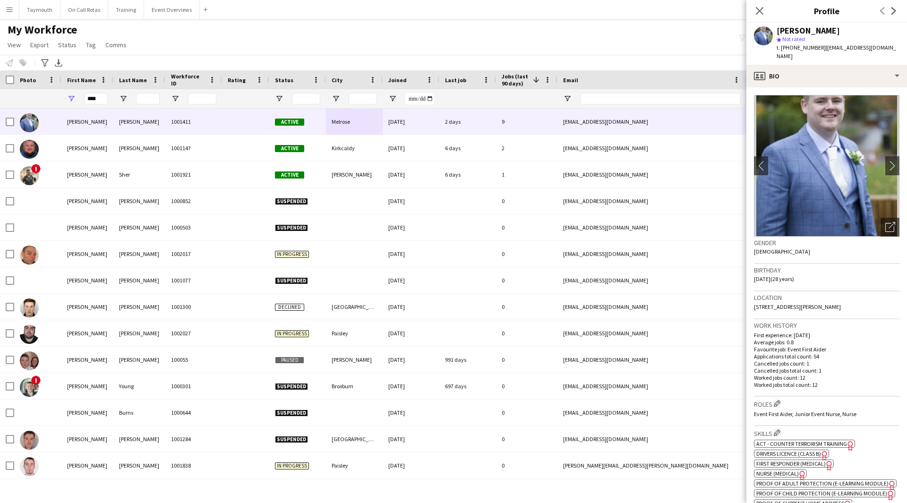
drag, startPoint x: 843, startPoint y: 298, endPoint x: 754, endPoint y: 300, distance: 88.8
click at [754, 300] on div "Location 5 Dickson Drive, Melrose, TD60AF" at bounding box center [826, 304] width 145 height 27
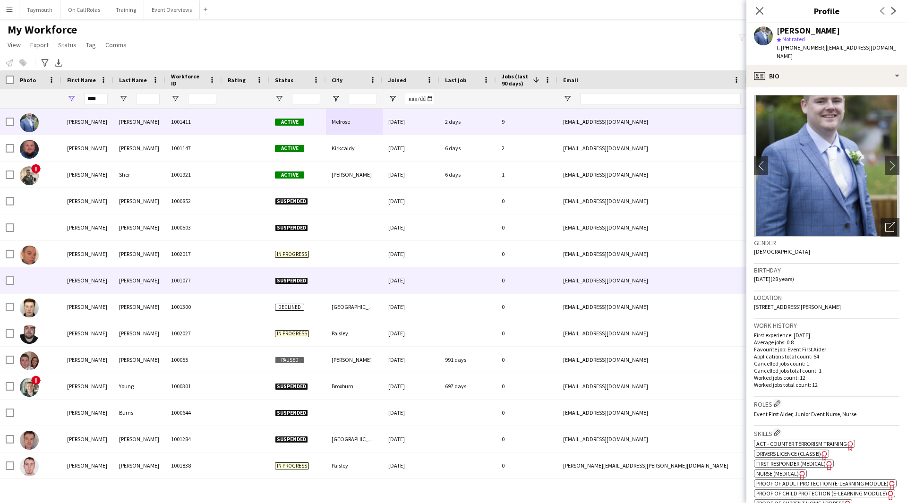
copy span "5 Dickson Drive, Melrose, TD60AF"
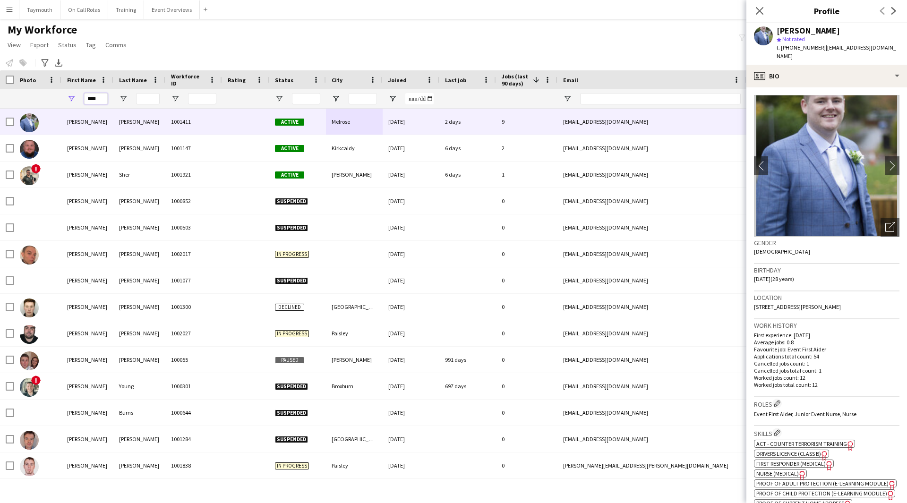
drag, startPoint x: 103, startPoint y: 97, endPoint x: 9, endPoint y: 100, distance: 94.5
click at [9, 100] on div "****" at bounding box center [585, 98] width 1170 height 19
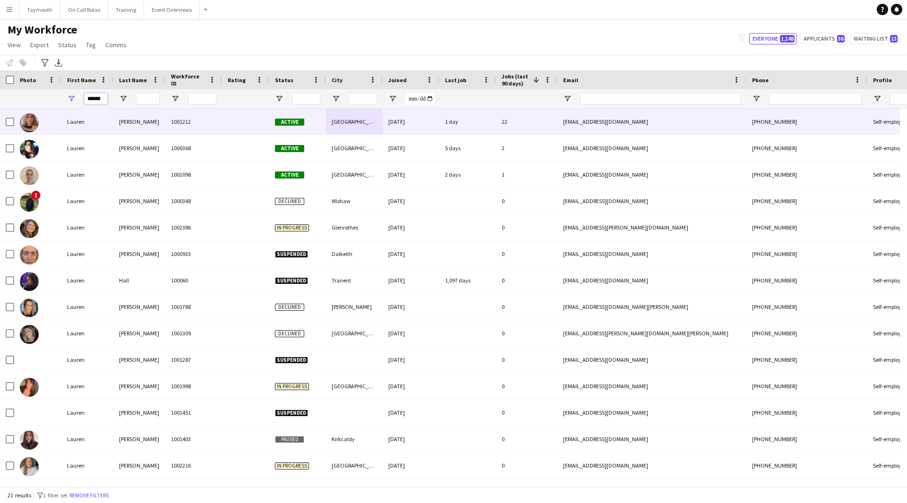
type input "******"
click at [178, 120] on div "1001212" at bounding box center [193, 122] width 57 height 26
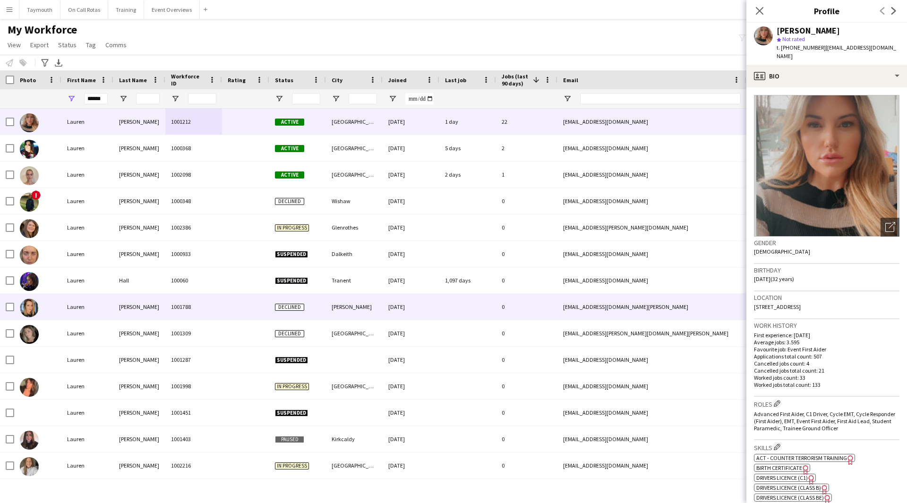
drag, startPoint x: 848, startPoint y: 301, endPoint x: 744, endPoint y: 300, distance: 104.4
click at [744, 300] on body "Menu Boards Boards Boards All jobs Status Workforce Workforce My Workforce Recr…" at bounding box center [453, 251] width 907 height 503
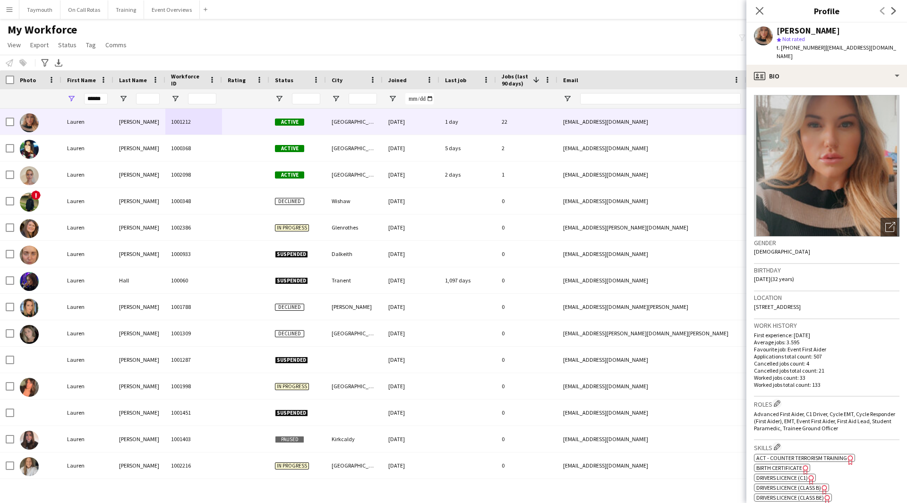
click at [851, 293] on h3 "Location" at bounding box center [826, 297] width 145 height 9
drag, startPoint x: 847, startPoint y: 298, endPoint x: 754, endPoint y: 298, distance: 93.1
click at [754, 298] on div "Location 18 Lindsay Road, Glasgow, G74 4JA" at bounding box center [826, 304] width 145 height 27
copy span "18 Lindsay Road, Glasgow, G74 4JA"
click at [282, 102] on span "Open Filter Menu" at bounding box center [279, 98] width 9 height 9
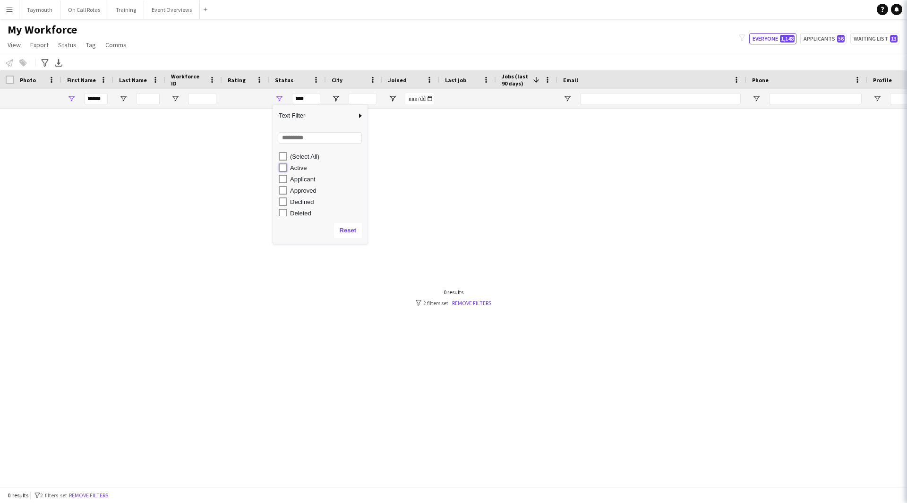
type input "**********"
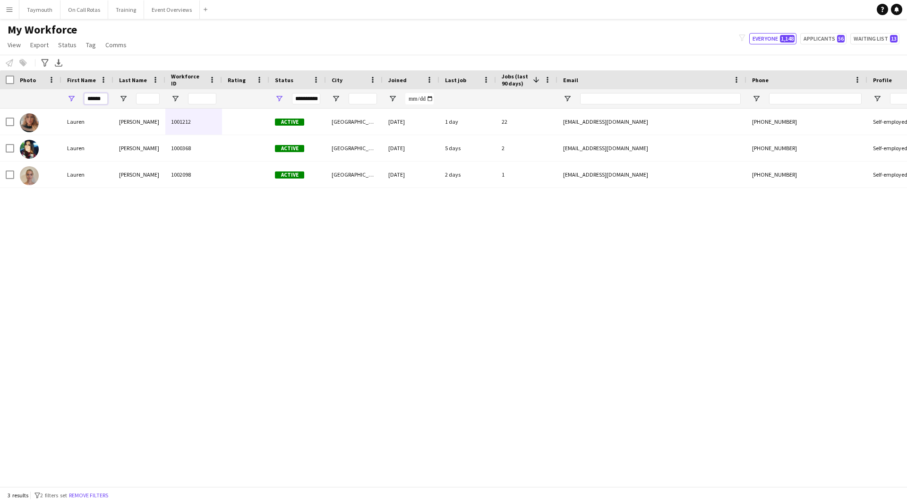
drag, startPoint x: 101, startPoint y: 98, endPoint x: -68, endPoint y: 88, distance: 169.4
click at [0, 88] on html "Menu Boards Boards Boards All jobs Status Workforce Workforce My Workforce Recr…" at bounding box center [453, 251] width 907 height 503
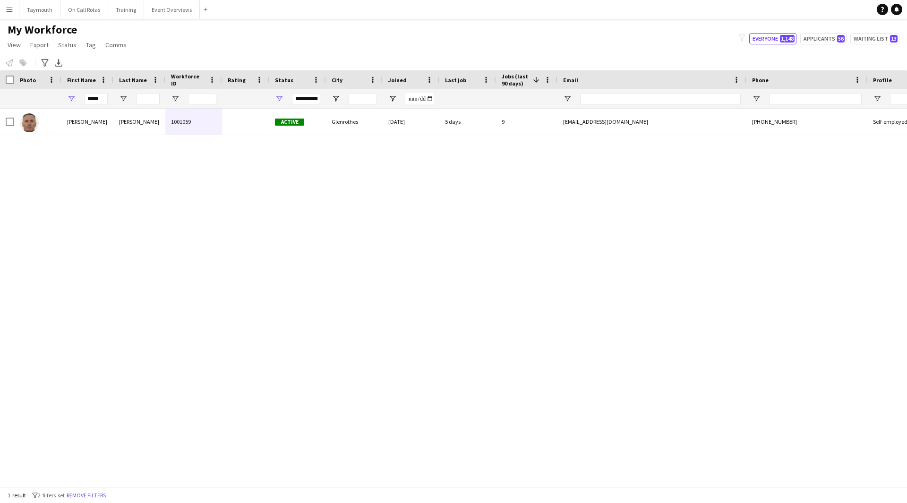
click at [222, 136] on div "Garry Campbell 1001059 Active Glenrothes 07-07-2023 5 days 9 gpc1164@hotmail.co…" at bounding box center [453, 294] width 907 height 371
drag, startPoint x: 103, startPoint y: 99, endPoint x: -50, endPoint y: 78, distance: 154.9
click at [0, 78] on html "Menu Boards Boards Boards All jobs Status Workforce Workforce My Workforce Recr…" at bounding box center [453, 251] width 907 height 503
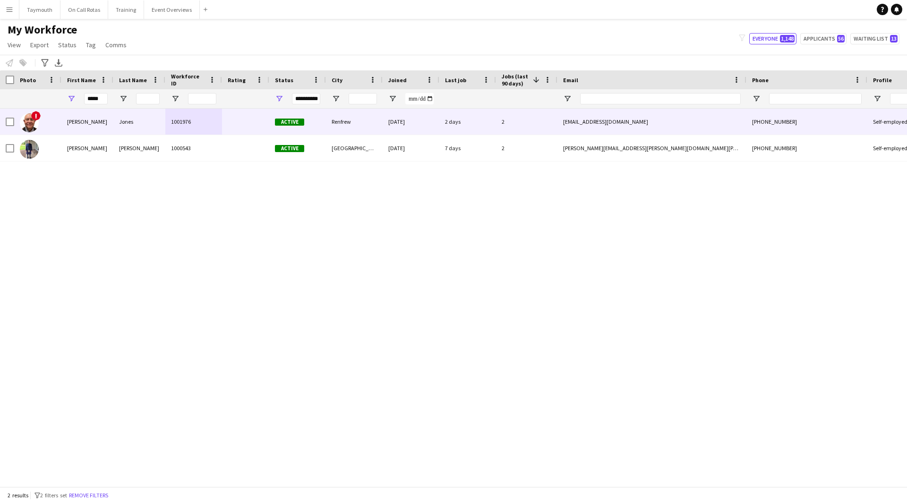
click at [343, 113] on div "Renfrew" at bounding box center [354, 122] width 57 height 26
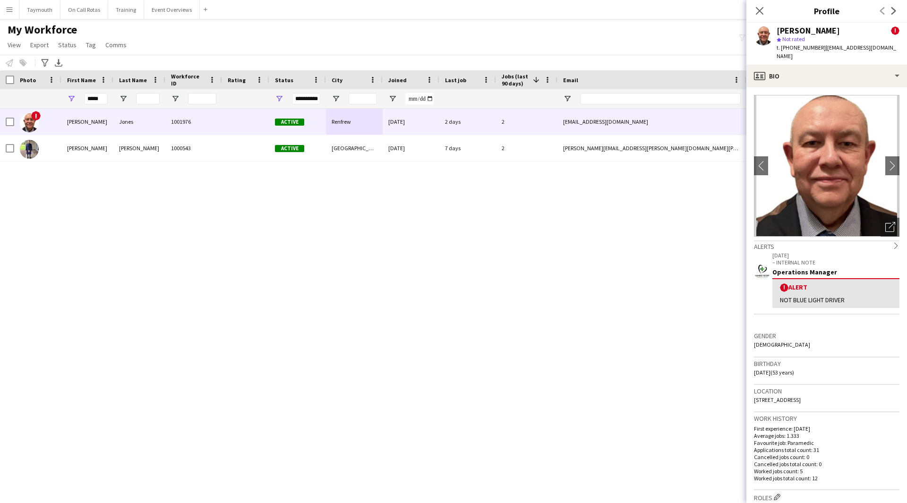
drag, startPoint x: 850, startPoint y: 393, endPoint x: 753, endPoint y: 391, distance: 97.8
click at [753, 391] on app-crew-profile-bio "chevron-left chevron-right Open photos pop-in Alerts chevron-right 20-11-2024 –…" at bounding box center [826, 295] width 161 height 416
copy span "8 Rosshall Place, Renfrew, PA4 0BA"
drag, startPoint x: 103, startPoint y: 95, endPoint x: -26, endPoint y: 81, distance: 129.7
click at [0, 81] on html "Menu Boards Boards Boards All jobs Status Workforce Workforce My Workforce Recr…" at bounding box center [453, 251] width 907 height 503
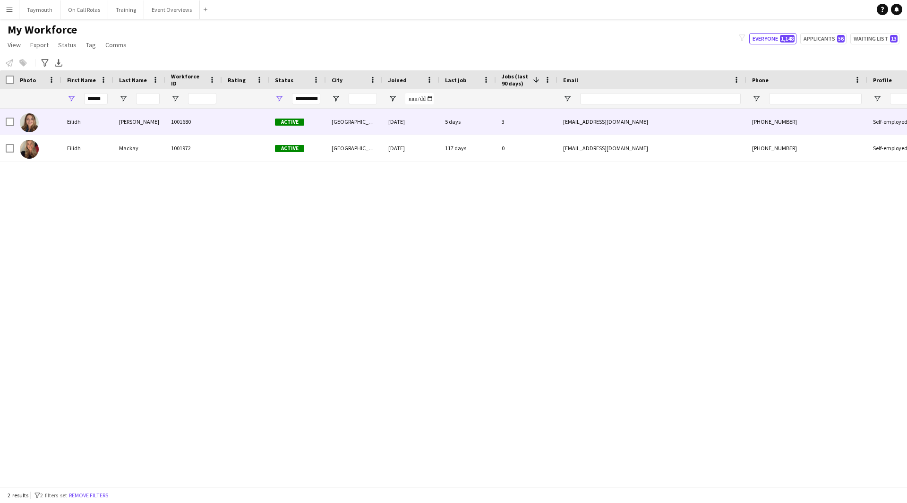
click at [228, 120] on div at bounding box center [245, 122] width 47 height 26
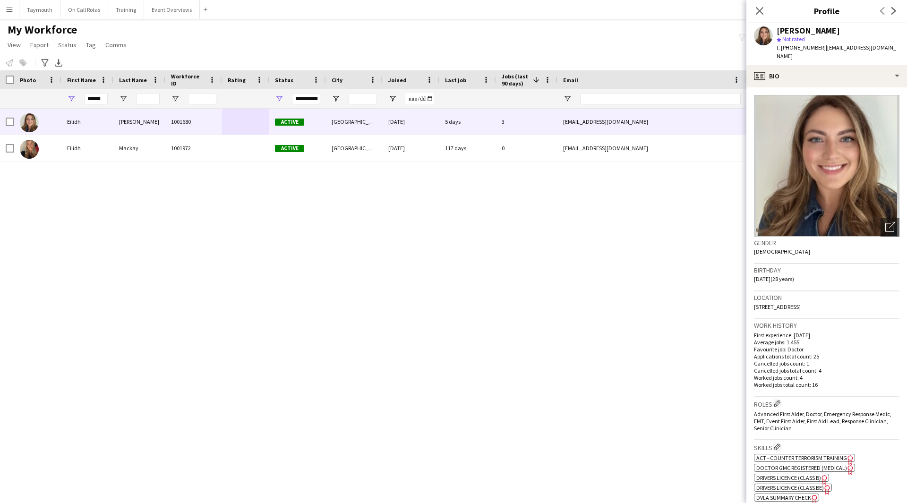
drag, startPoint x: 846, startPoint y: 292, endPoint x: 845, endPoint y: 301, distance: 8.6
click at [845, 301] on div "Location 36 Afton Street, Glasgow, G41 3BY" at bounding box center [826, 304] width 145 height 27
copy div "36 Afton Street, Glasgow, G41 3BY"
drag, startPoint x: 46, startPoint y: 91, endPoint x: -134, endPoint y: 63, distance: 182.5
click at [0, 63] on html "Menu Boards Boards Boards All jobs Status Workforce Workforce My Workforce Recr…" at bounding box center [453, 251] width 907 height 503
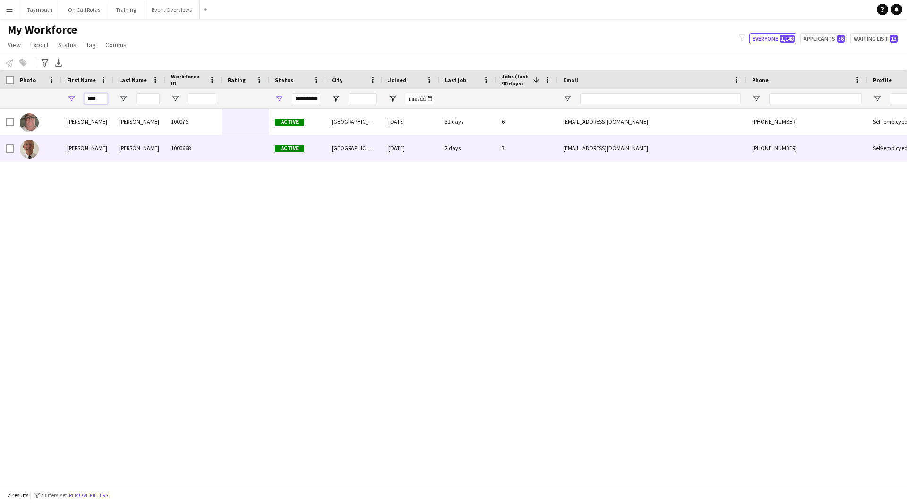
type input "****"
click at [164, 156] on div "Fairweather" at bounding box center [139, 148] width 52 height 26
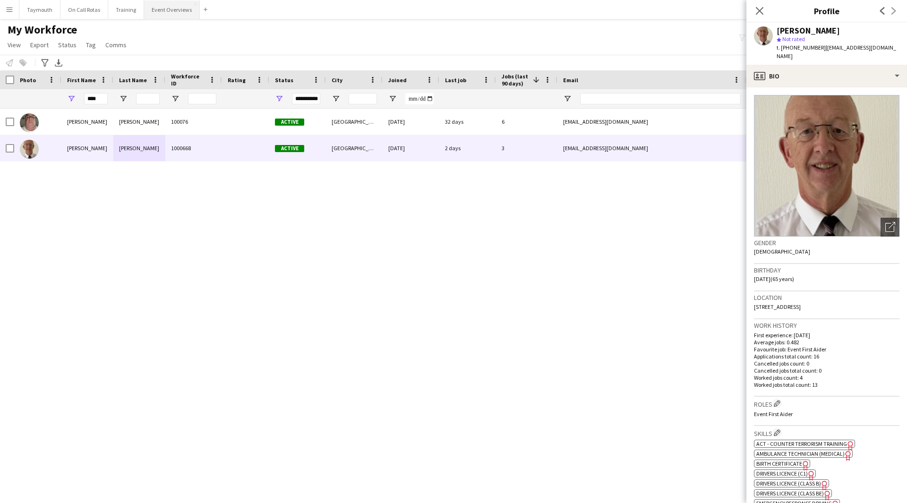
click at [172, 15] on button "Event Overviews Close" at bounding box center [172, 9] width 56 height 18
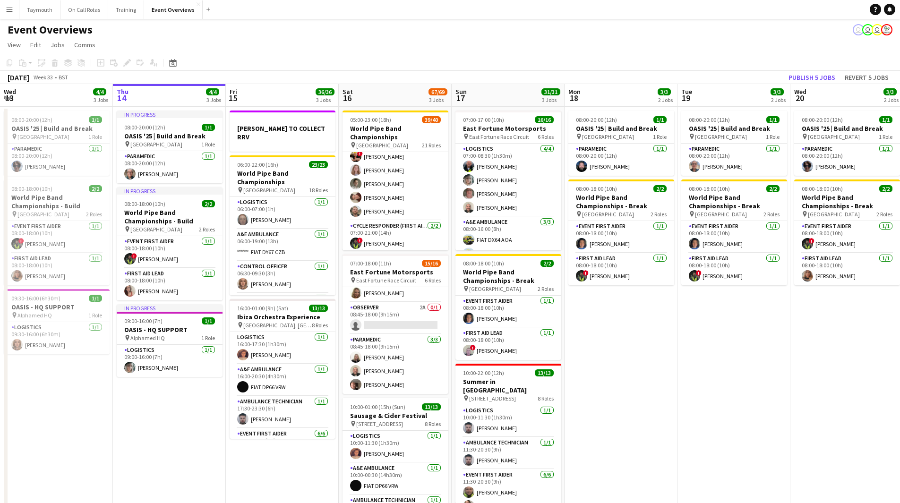
click at [149, 437] on app-date-cell "In progress 08:00-20:00 (12h) 1/1 OASIS '25 | Build and Break pin Murrayfield S…" at bounding box center [169, 398] width 113 height 583
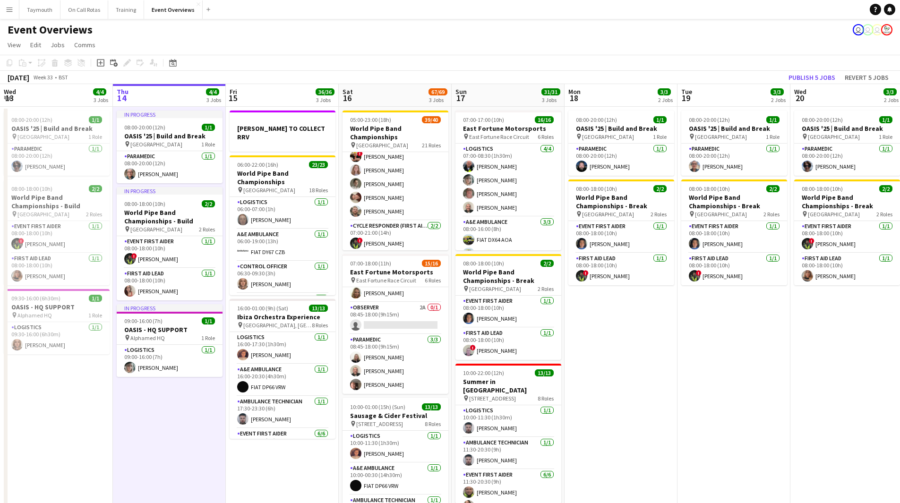
drag, startPoint x: 770, startPoint y: 358, endPoint x: 641, endPoint y: 339, distance: 130.9
click at [289, 369] on app-calendar-viewport "Mon 11 2/2 1 Job Tue 12 84/85 4 Jobs Wed 13 4/4 3 Jobs Thu 14 4/4 3 Jobs Fri 15…" at bounding box center [450, 387] width 900 height 606
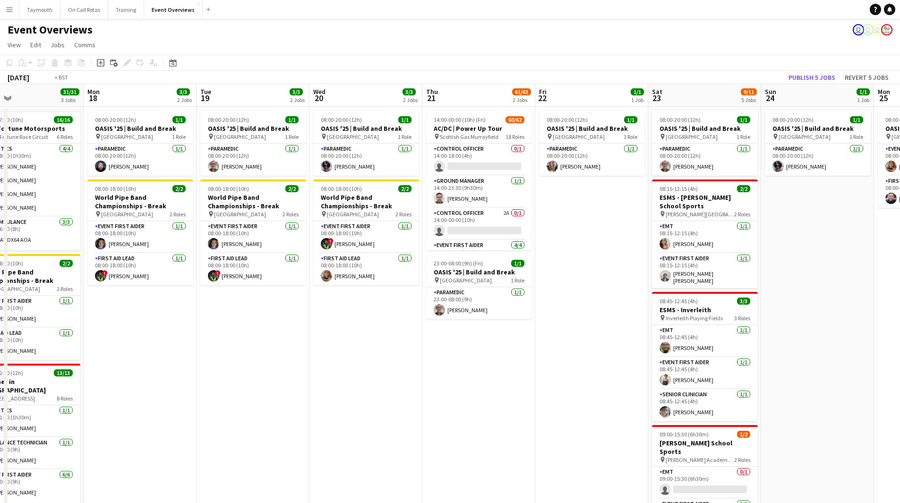
drag, startPoint x: 416, startPoint y: 368, endPoint x: 203, endPoint y: 368, distance: 213.1
click at [205, 368] on app-calendar-viewport "Fri 15 36/36 3 Jobs Sat 16 67/69 3 Jobs Sun 17 31/31 3 Jobs Mon 18 3/3 2 Jobs T…" at bounding box center [450, 387] width 900 height 606
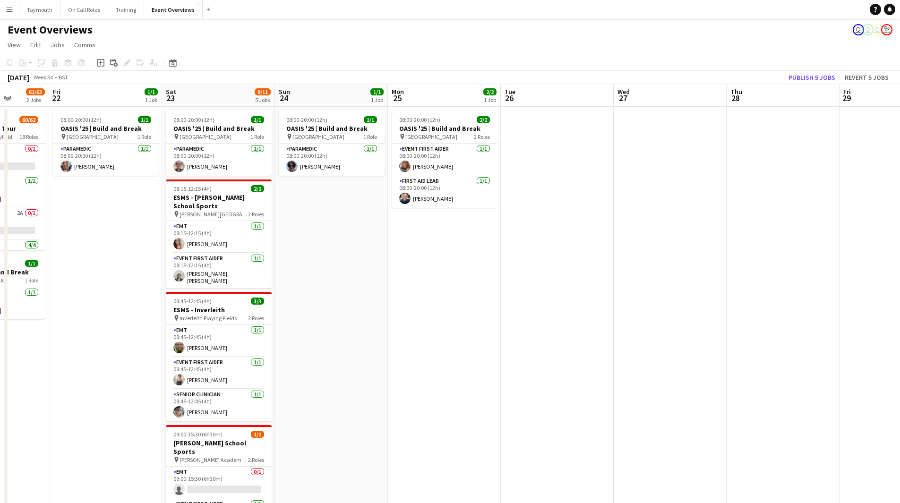
drag, startPoint x: 283, startPoint y: 384, endPoint x: 187, endPoint y: 385, distance: 95.9
click at [187, 385] on app-calendar-viewport "Tue 19 3/3 2 Jobs Wed 20 3/3 2 Jobs Thu 21 61/63 2 Jobs Fri 22 1/1 1 Job Sat 23…" at bounding box center [450, 408] width 900 height 649
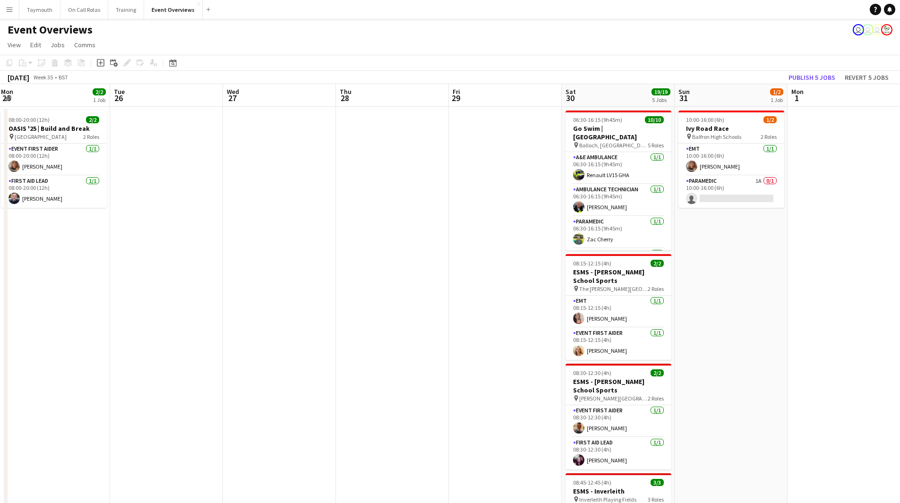
scroll to position [0, 364]
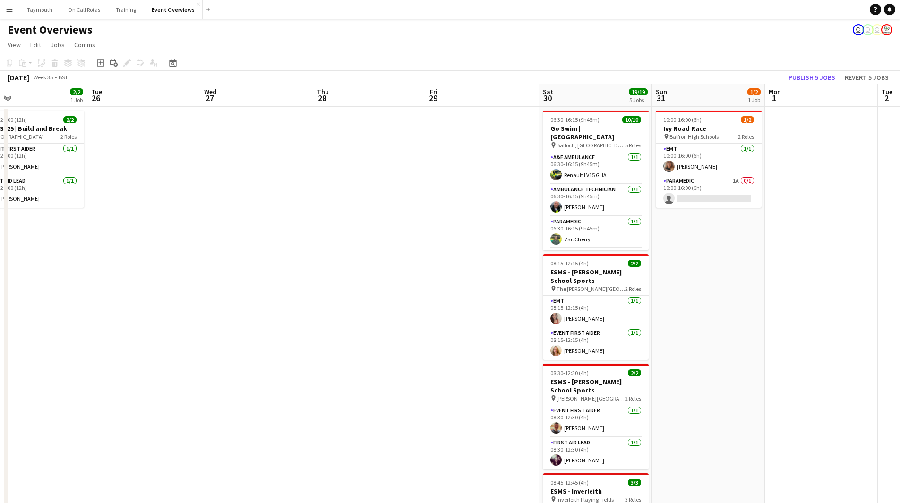
drag, startPoint x: 402, startPoint y: 376, endPoint x: 419, endPoint y: 398, distance: 28.6
click at [419, 398] on app-calendar-viewport "Fri 22 1/1 1 Job Sat 23 9/11 5 Jobs Sun 24 1/1 1 Job Mon 25 2/2 1 Job Tue 26 We…" at bounding box center [450, 408] width 900 height 649
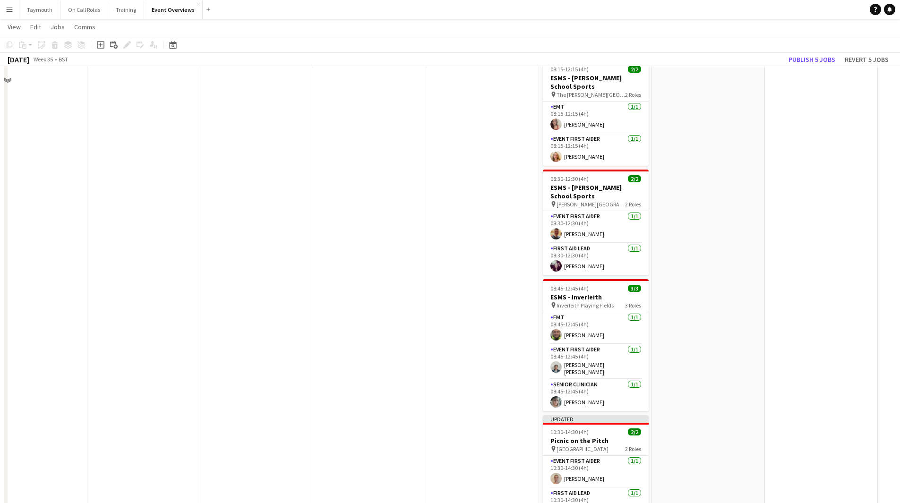
scroll to position [135, 0]
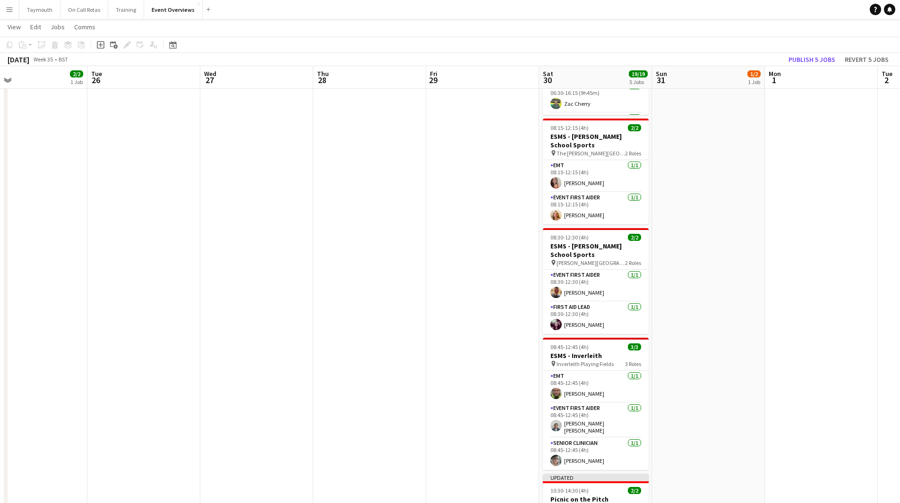
click at [720, 412] on app-date-cell "10:00-16:00 (6h) 1/2 Ivy Road Race pin Balfron High Schools 2 Roles EMT 1/1 10:…" at bounding box center [708, 284] width 113 height 626
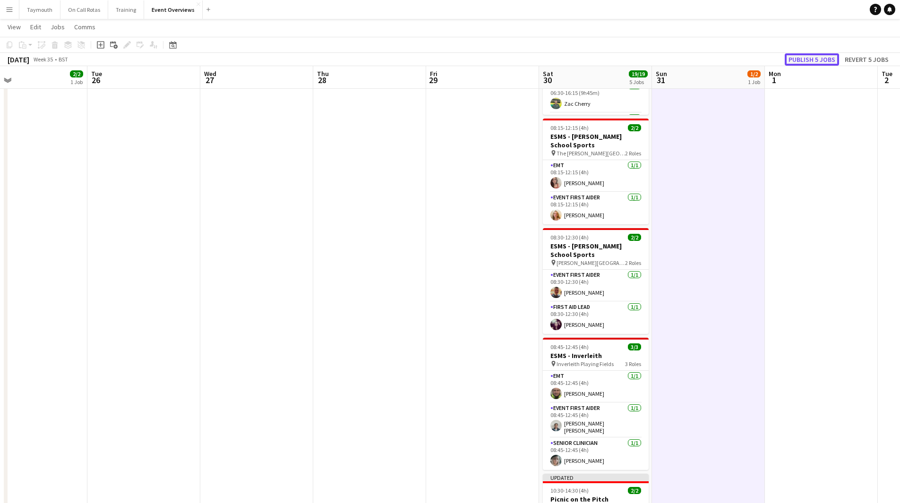
click at [801, 56] on button "Publish 5 jobs" at bounding box center [812, 59] width 54 height 12
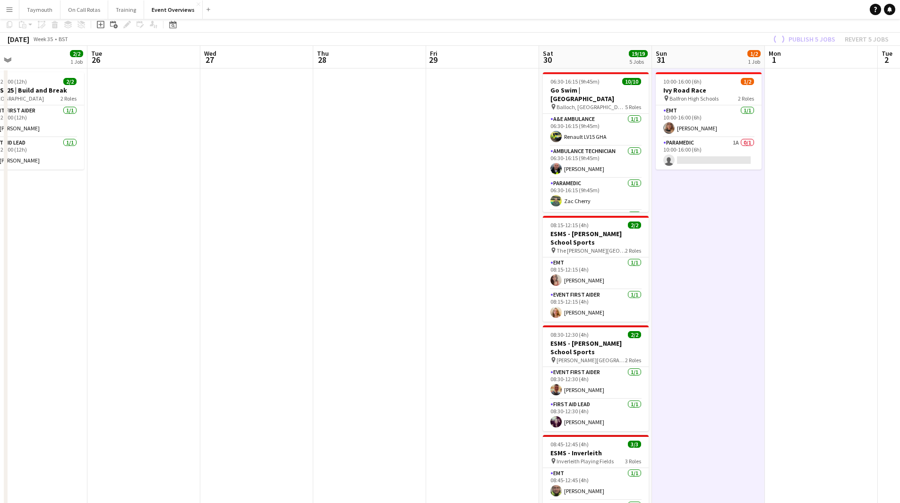
scroll to position [0, 0]
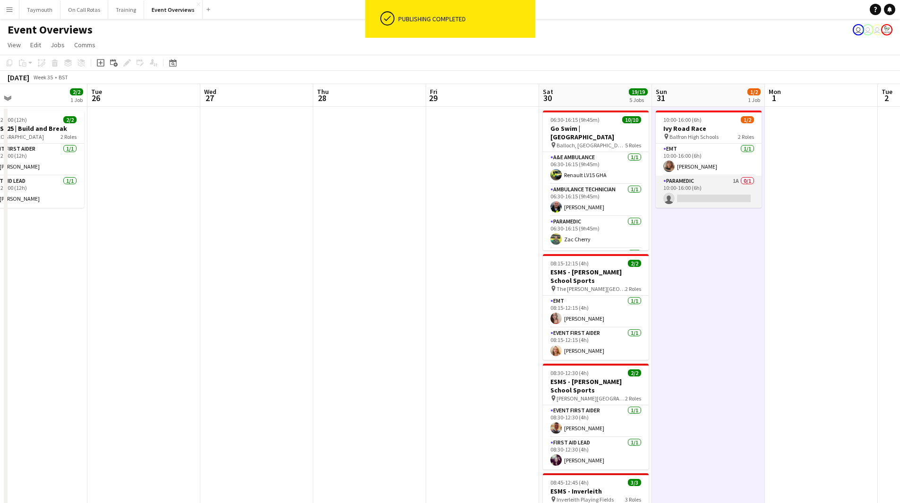
click at [719, 190] on app-card-role "Paramedic 1A 0/1 10:00-16:00 (6h) single-neutral-actions" at bounding box center [709, 192] width 106 height 32
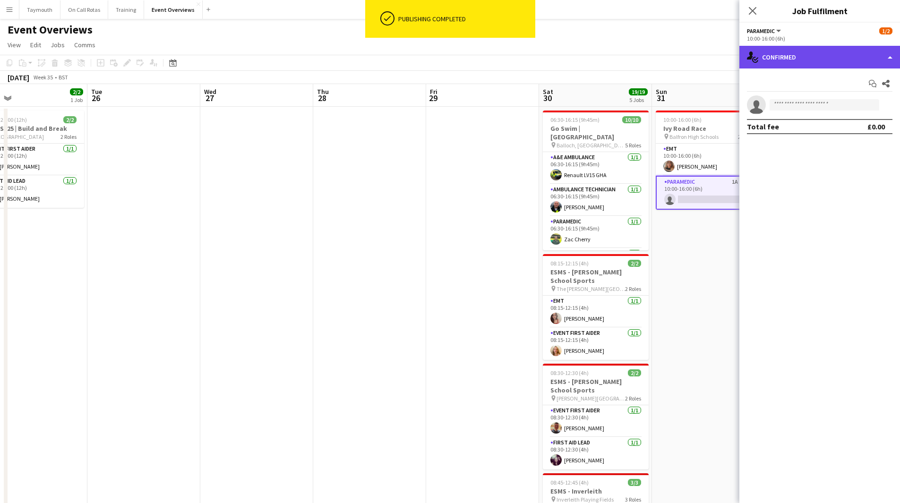
click at [835, 55] on div "single-neutral-actions-check-2 Confirmed" at bounding box center [819, 57] width 161 height 23
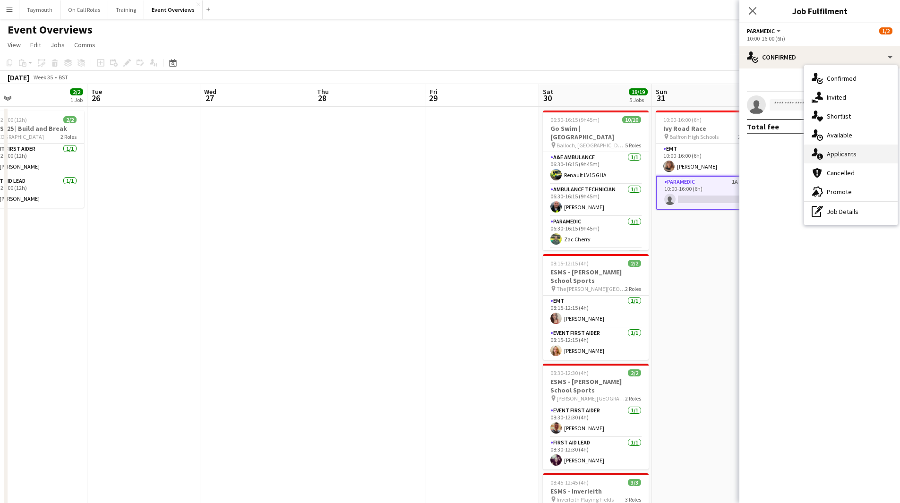
click at [844, 156] on div "single-neutral-actions-information Applicants" at bounding box center [851, 154] width 94 height 19
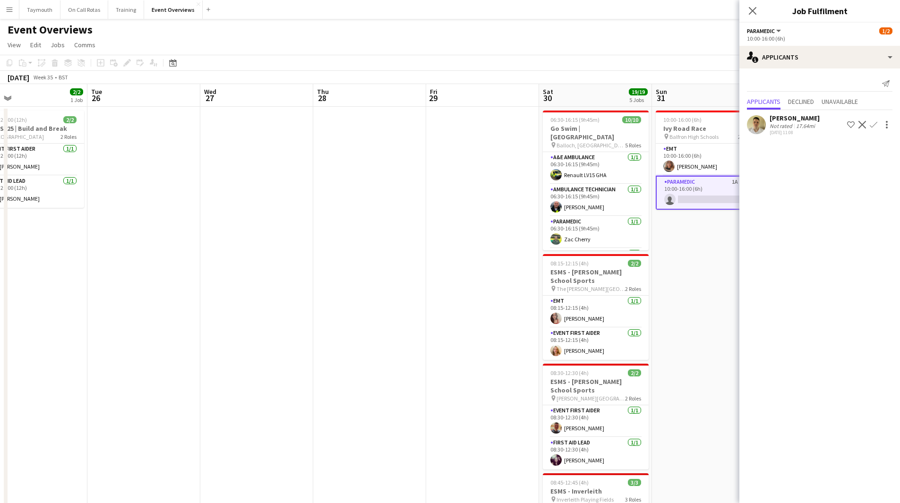
click at [875, 124] on app-icon "Confirm" at bounding box center [874, 125] width 8 height 8
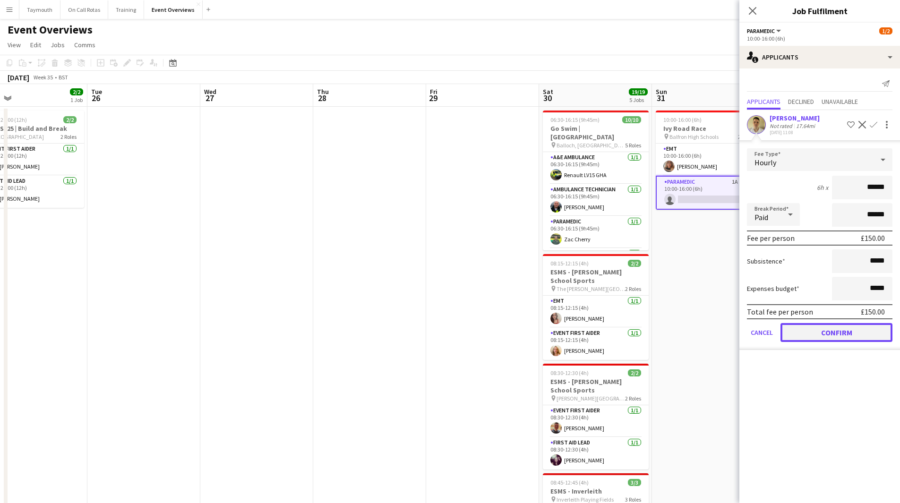
click at [834, 332] on button "Confirm" at bounding box center [836, 332] width 112 height 19
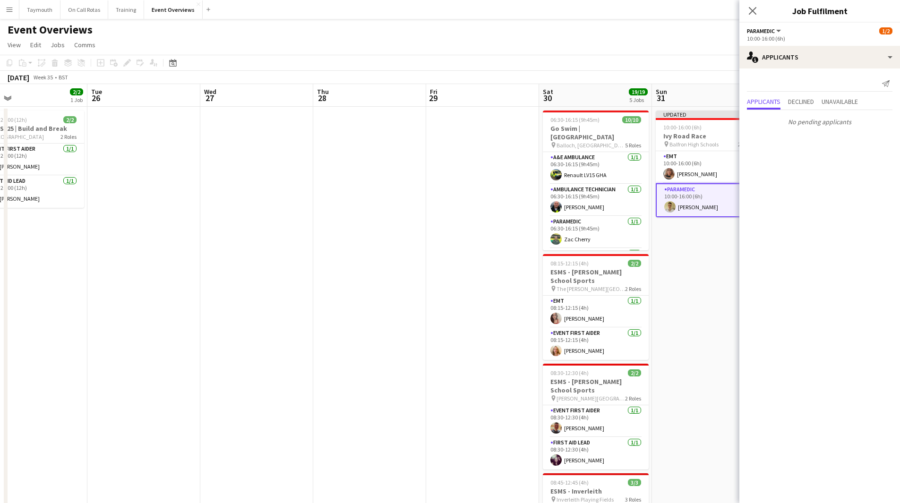
click at [725, 290] on app-date-cell "Updated 10:00-16:00 (6h) 2/2 Ivy Road Race pin Balfron High Schools 2 Roles EMT…" at bounding box center [708, 420] width 113 height 626
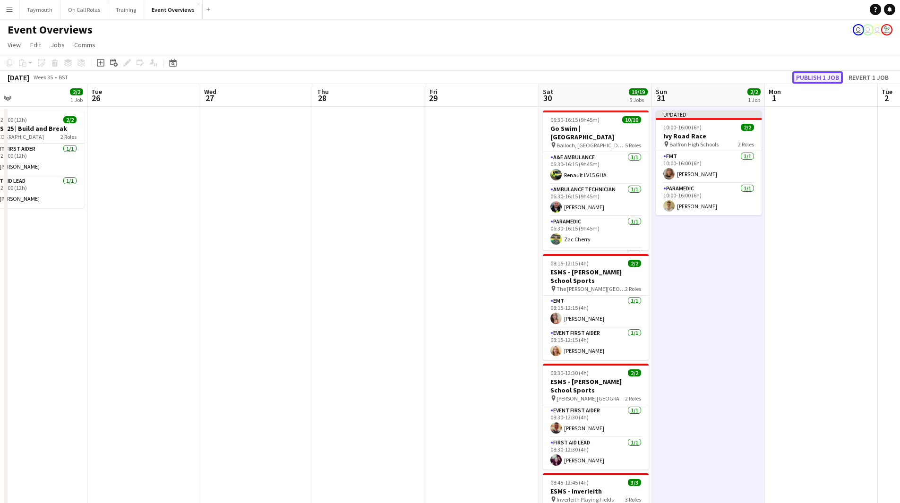
click at [820, 80] on button "Publish 1 job" at bounding box center [817, 77] width 51 height 12
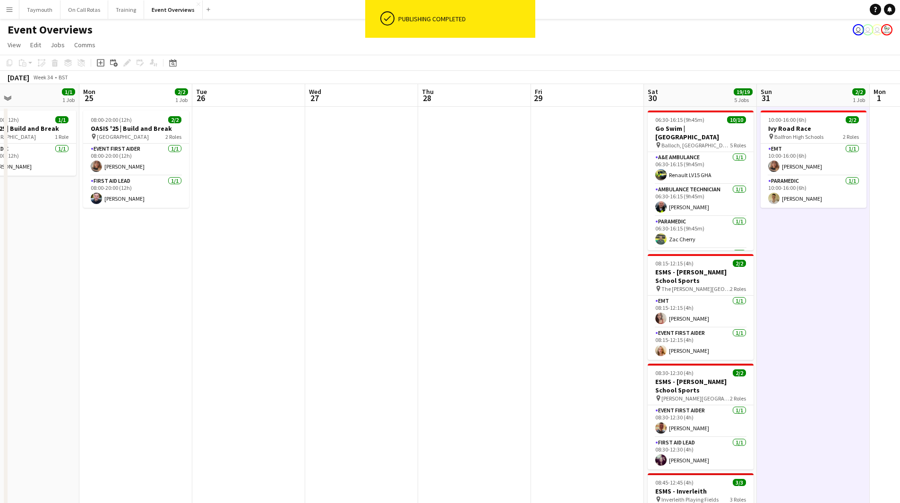
scroll to position [0, 230]
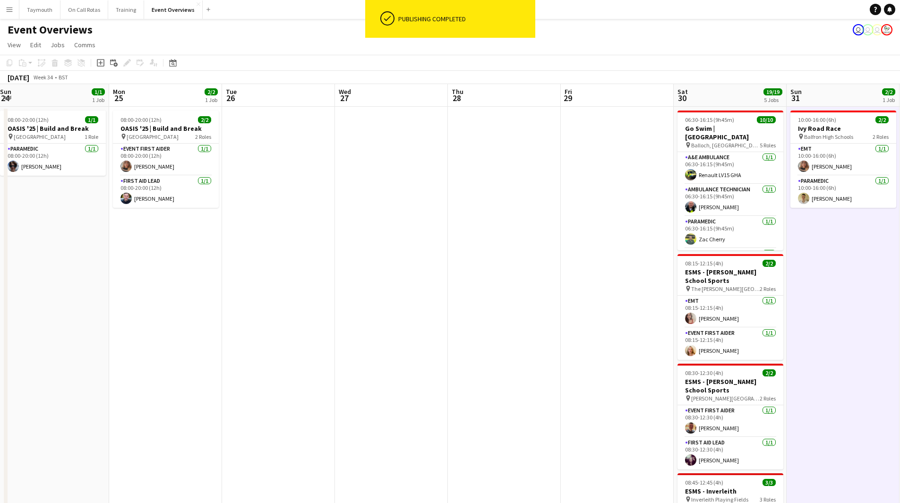
drag, startPoint x: 386, startPoint y: 305, endPoint x: 521, endPoint y: 317, distance: 135.1
click at [521, 317] on app-calendar-viewport "Fri 22 1/1 1 Job Sat 23 9/11 5 Jobs Sun 24 1/1 1 Job Mon 25 2/2 1 Job Tue 26 We…" at bounding box center [450, 408] width 900 height 649
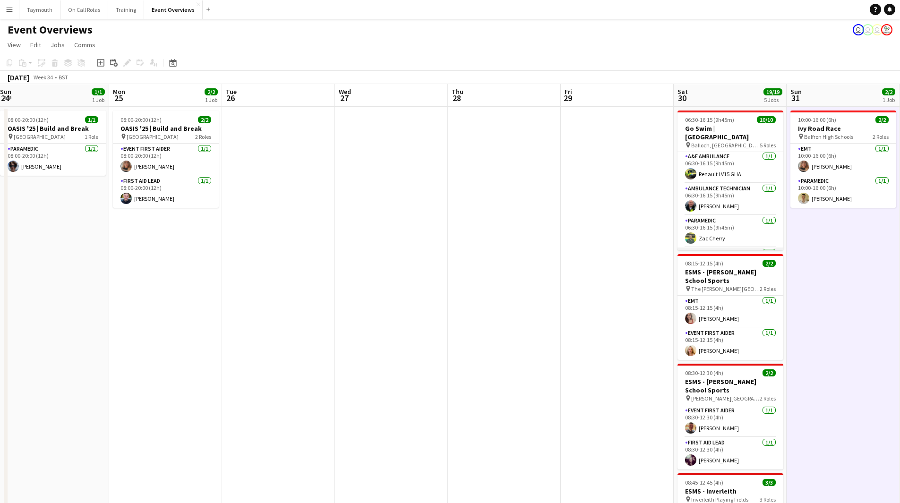
scroll to position [0, 0]
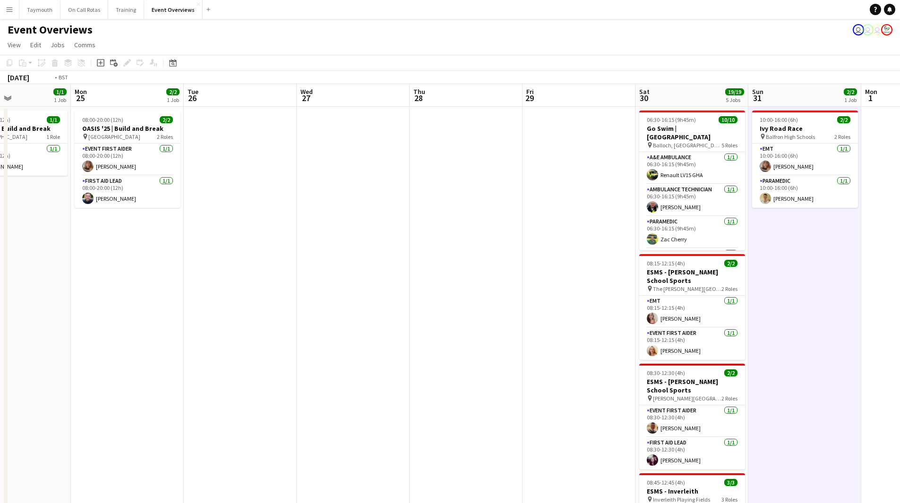
drag, startPoint x: 625, startPoint y: 254, endPoint x: 485, endPoint y: 254, distance: 139.8
click at [486, 254] on app-calendar-viewport "Fri 22 1/1 1 Job Sat 23 9/11 5 Jobs Sun 24 1/1 1 Job Mon 25 2/2 1 Job Tue 26 We…" at bounding box center [450, 408] width 900 height 649
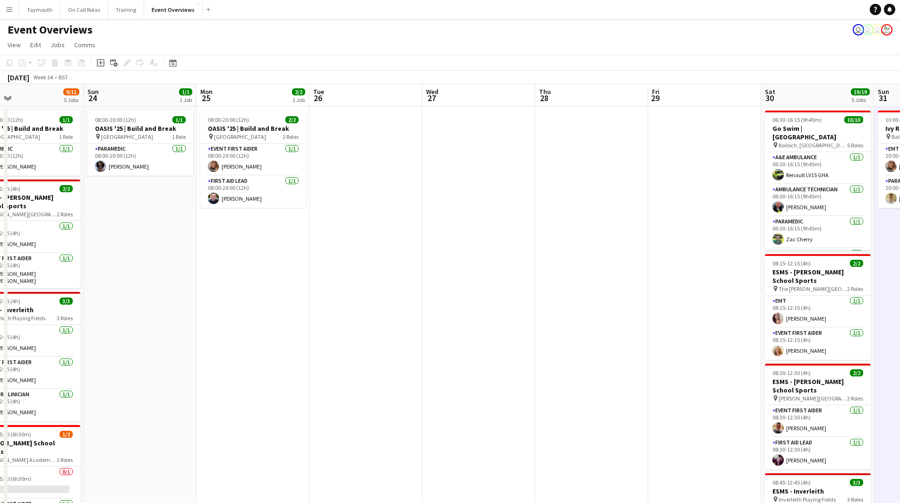
drag, startPoint x: 371, startPoint y: 296, endPoint x: 578, endPoint y: 284, distance: 207.7
click at [580, 284] on app-calendar-viewport "Thu 21 61/63 2 Jobs Fri 22 1/1 1 Job Sat 23 9/11 5 Jobs Sun 24 1/1 1 Job Mon 25…" at bounding box center [450, 408] width 900 height 649
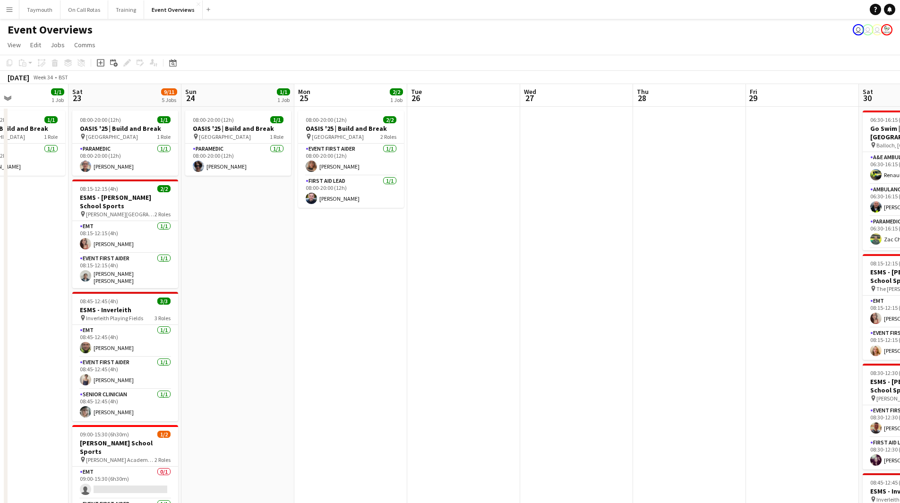
scroll to position [0, 248]
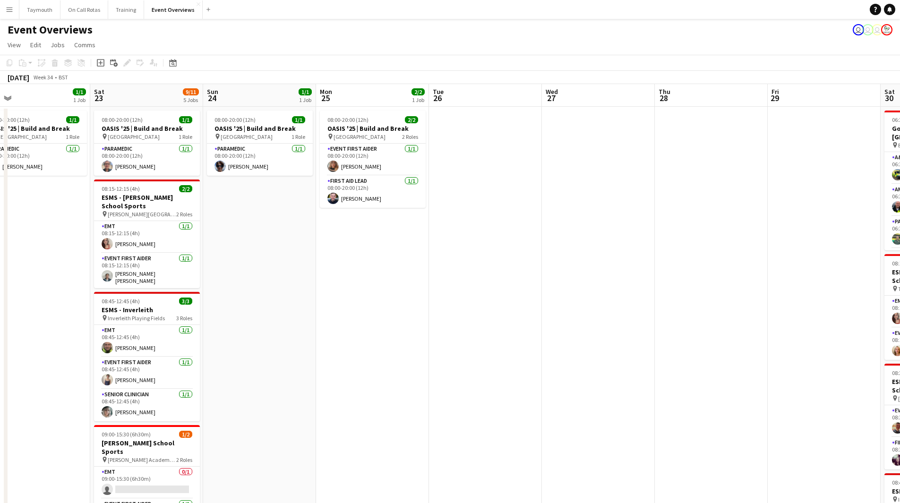
drag, startPoint x: 461, startPoint y: 294, endPoint x: 500, endPoint y: 297, distance: 39.3
click at [500, 297] on app-calendar-viewport "Wed 20 3/3 2 Jobs Thu 21 61/63 2 Jobs Fri 22 1/1 1 Job Sat 23 9/11 5 Jobs Sun 2…" at bounding box center [450, 408] width 900 height 649
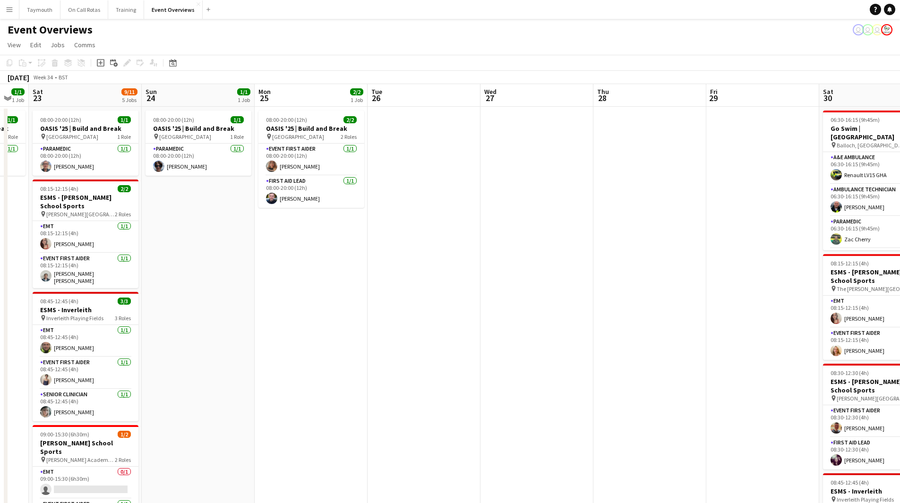
scroll to position [0, 302]
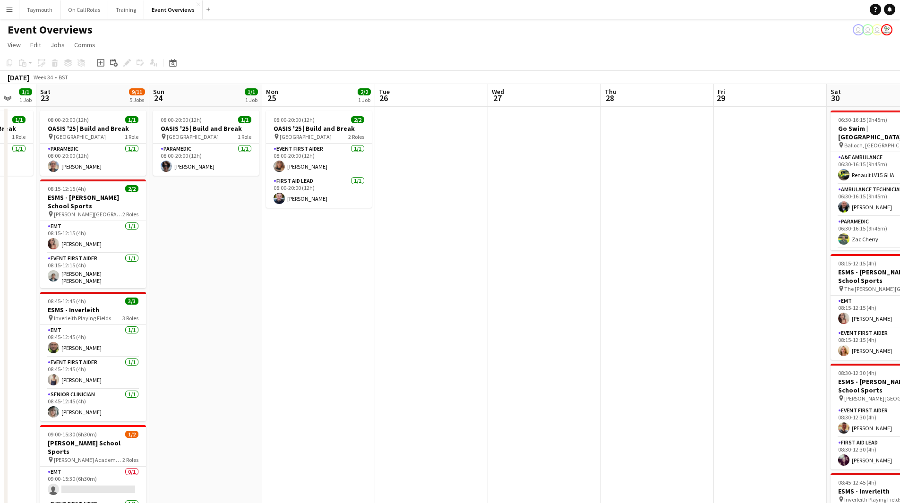
drag, startPoint x: 515, startPoint y: 315, endPoint x: 462, endPoint y: 331, distance: 56.2
click at [462, 331] on app-calendar-viewport "Wed 20 3/3 2 Jobs Thu 21 61/63 2 Jobs Fri 22 1/1 1 Job Sat 23 9/11 5 Jobs Sun 2…" at bounding box center [450, 408] width 900 height 649
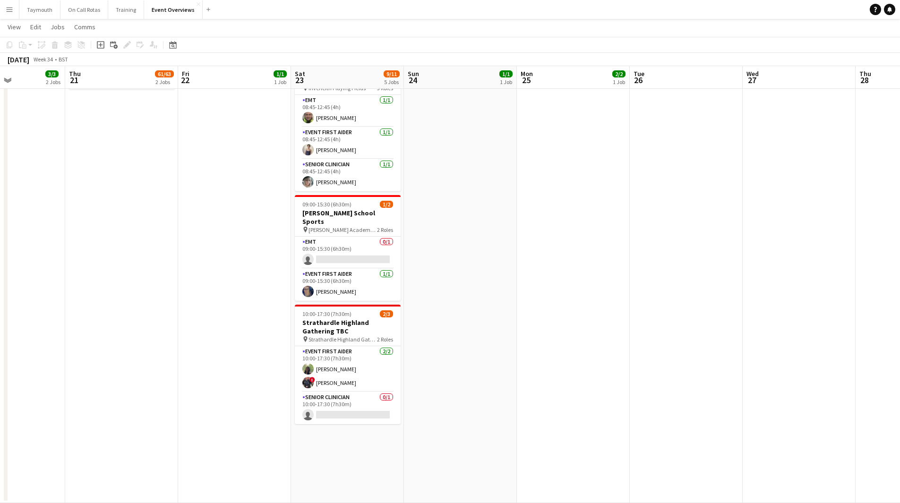
scroll to position [0, 257]
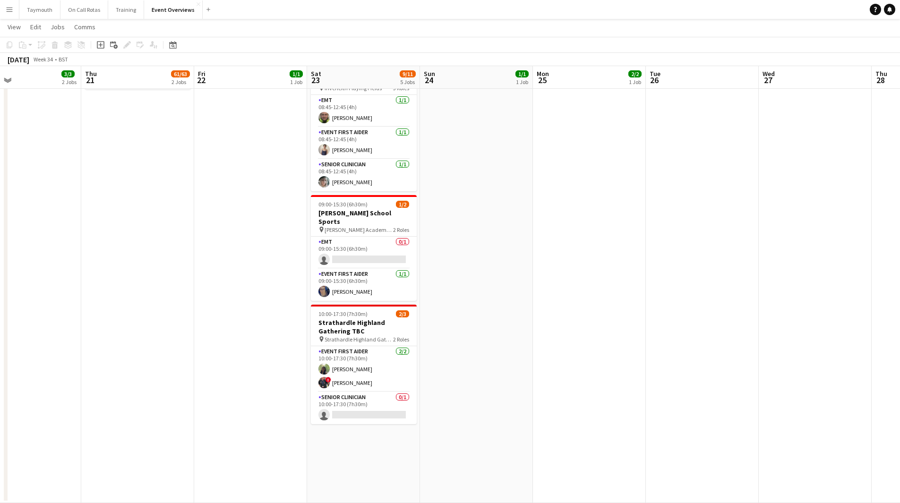
drag, startPoint x: 488, startPoint y: 229, endPoint x: 550, endPoint y: 228, distance: 61.9
click at [550, 228] on app-calendar-viewport "Mon 18 3/3 2 Jobs Tue 19 3/3 2 Jobs Wed 20 3/3 2 Jobs Thu 21 61/63 2 Jobs Fri 2…" at bounding box center [450, 155] width 900 height 695
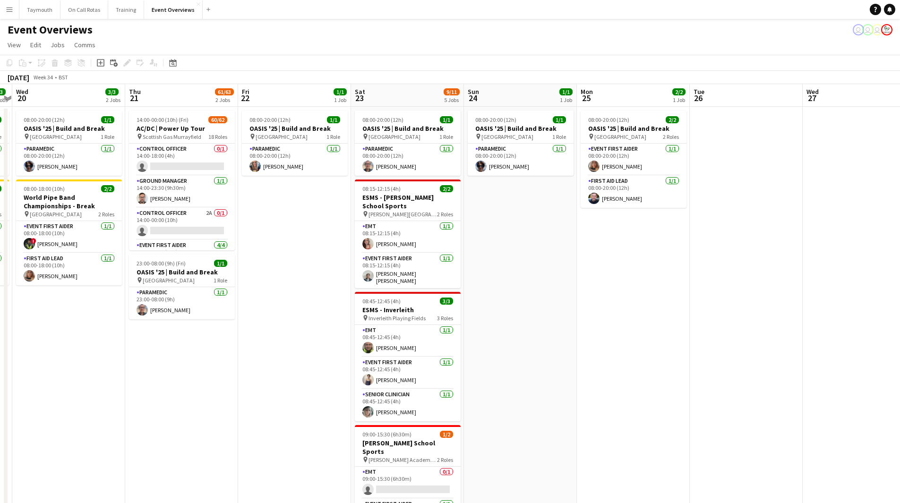
scroll to position [0, 258]
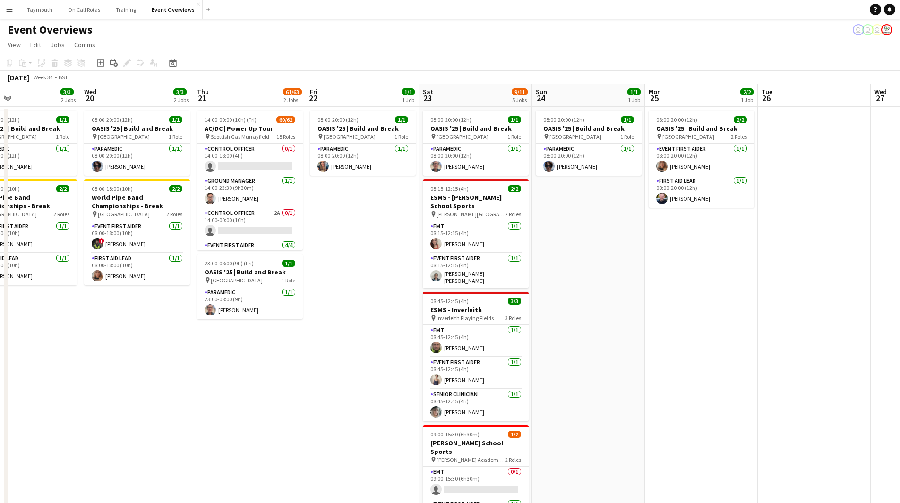
drag, startPoint x: 235, startPoint y: 301, endPoint x: 345, endPoint y: 303, distance: 110.1
click at [345, 303] on app-calendar-viewport "Sun 17 31/31 3 Jobs Mon 18 3/3 2 Jobs Tue 19 3/3 2 Jobs Wed 20 3/3 2 Jobs Thu 2…" at bounding box center [450, 408] width 900 height 649
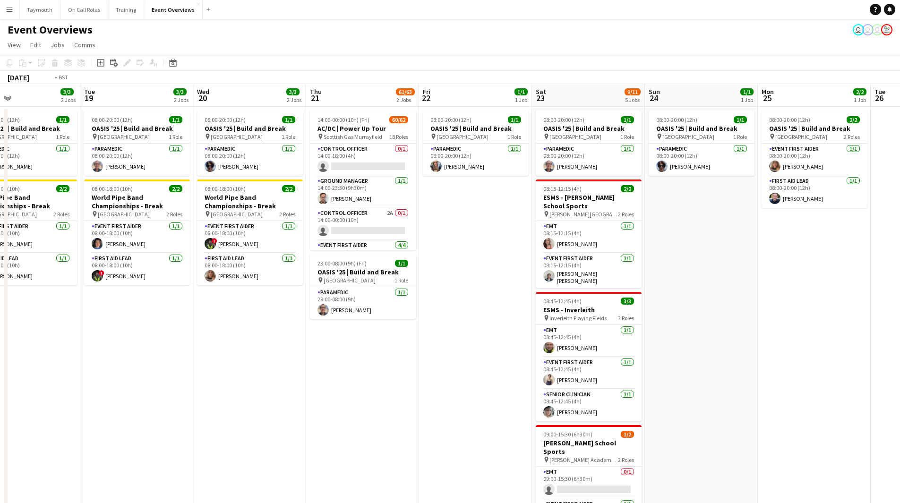
drag, startPoint x: 334, startPoint y: 380, endPoint x: 569, endPoint y: 383, distance: 235.7
click at [569, 383] on app-calendar-viewport "Sat 16 67/69 3 Jobs Sun 17 31/31 3 Jobs Mon 18 3/3 2 Jobs Tue 19 3/3 2 Jobs Wed…" at bounding box center [450, 408] width 900 height 649
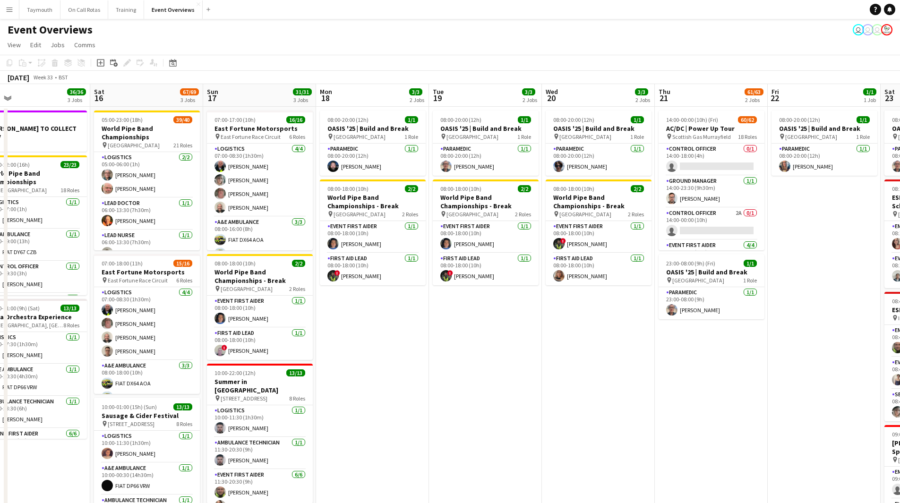
drag, startPoint x: 732, startPoint y: 390, endPoint x: 723, endPoint y: 392, distance: 9.1
click at [742, 393] on app-calendar-viewport "Wed 13 4/4 3 Jobs Thu 14 4/4 3 Jobs Fri 15 36/36 3 Jobs Sat 16 67/69 3 Jobs Sun…" at bounding box center [450, 408] width 900 height 649
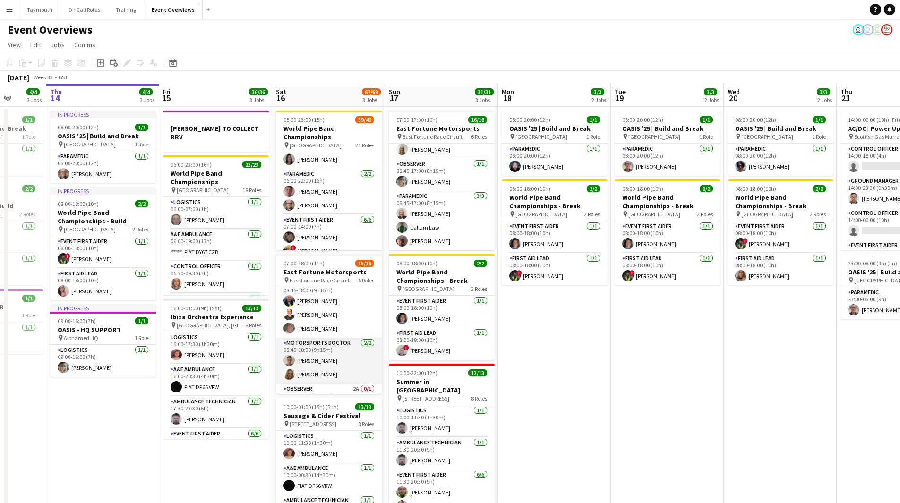
scroll to position [189, 0]
click at [321, 347] on app-card-role "Observer 2A 0/1 08:45-18:00 (9h15m) single-neutral-actions" at bounding box center [329, 352] width 106 height 32
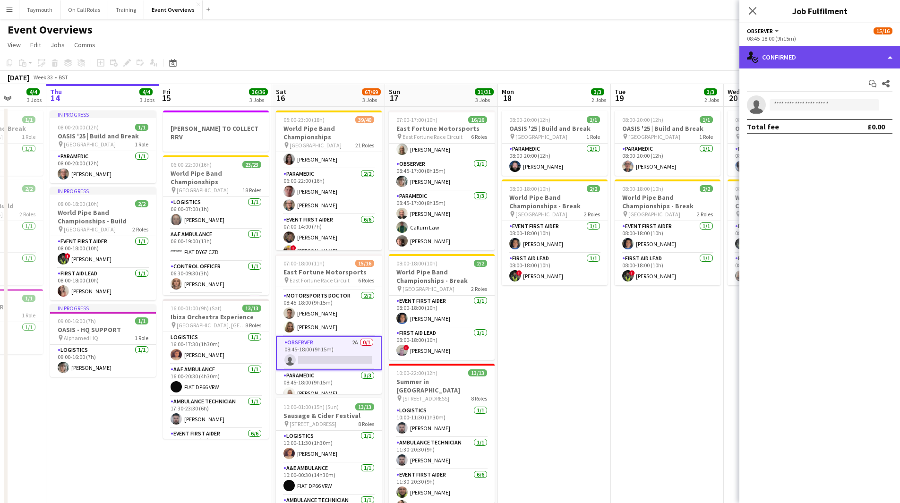
click at [848, 60] on div "single-neutral-actions-check-2 Confirmed" at bounding box center [819, 57] width 161 height 23
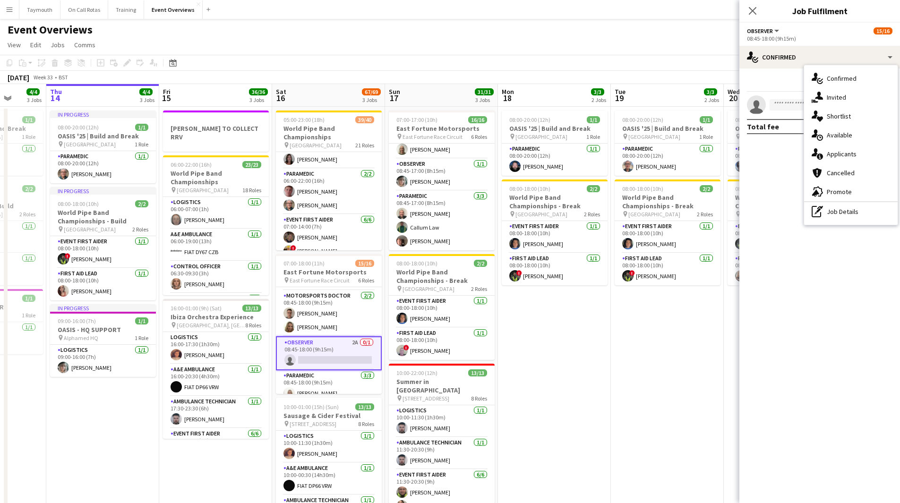
click at [852, 158] on div "single-neutral-actions-information Applicants" at bounding box center [851, 154] width 94 height 19
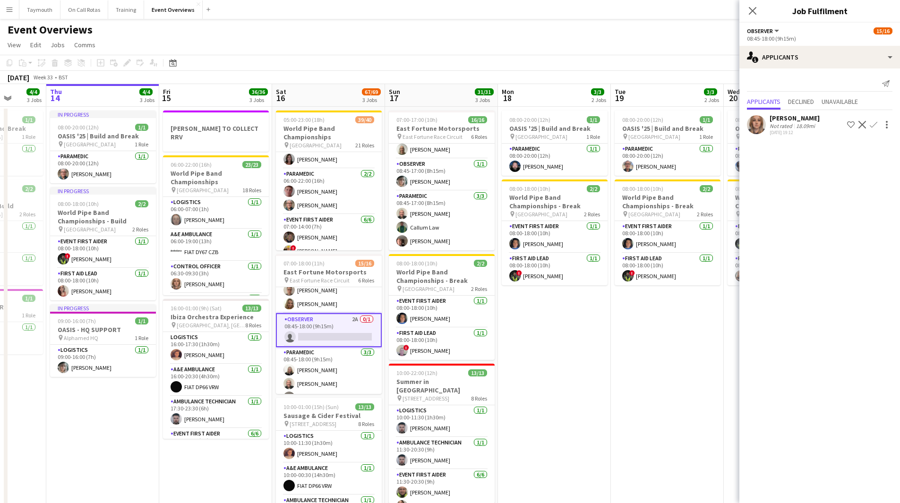
scroll to position [225, 0]
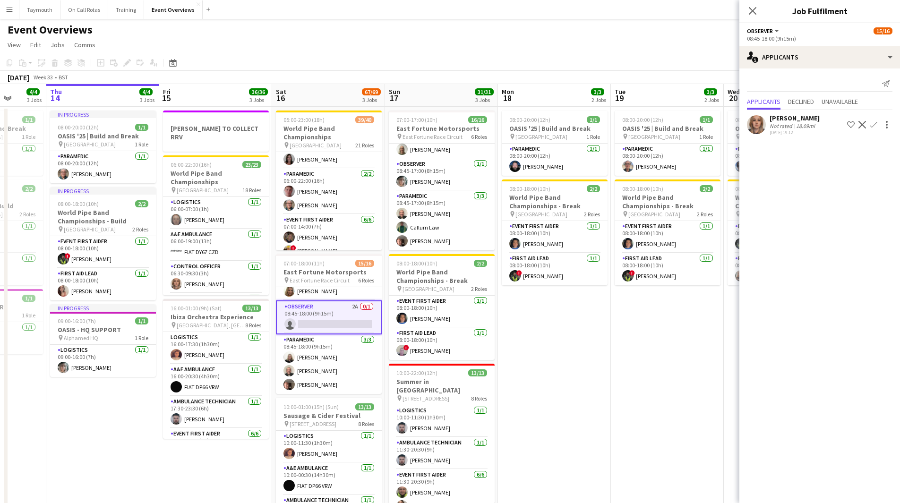
click at [873, 125] on app-icon "Confirm" at bounding box center [874, 125] width 8 height 8
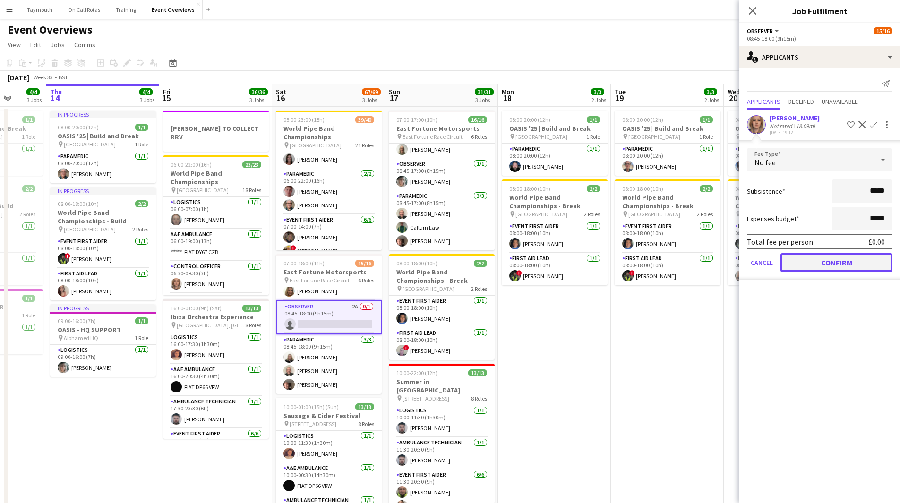
click at [864, 266] on button "Confirm" at bounding box center [836, 262] width 112 height 19
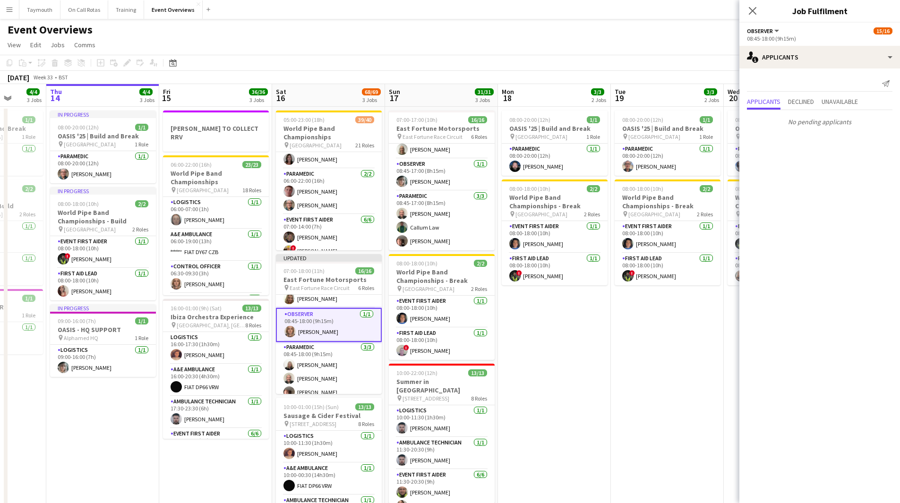
click at [625, 415] on app-date-cell "08:00-20:00 (12h) 1/1 OASIS '25 | Build and Break pin Murrayfield Stadium 1 Rol…" at bounding box center [667, 420] width 113 height 626
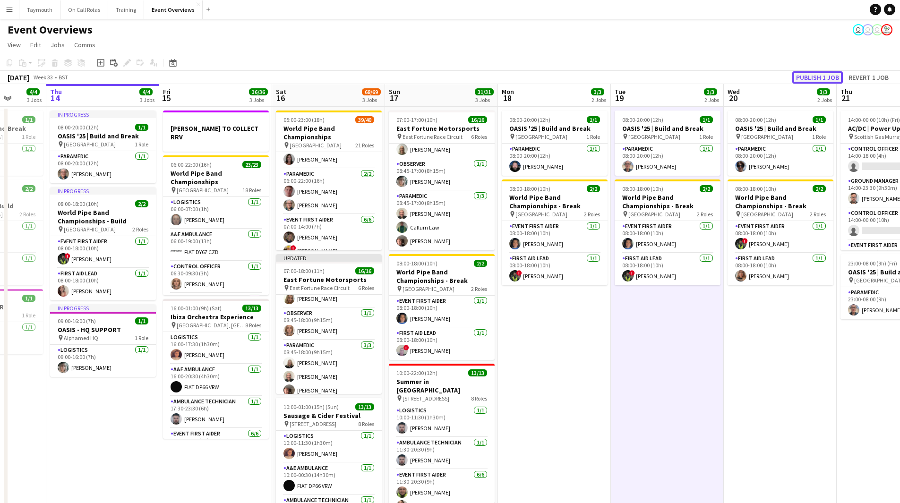
click at [817, 72] on button "Publish 1 job" at bounding box center [817, 77] width 51 height 12
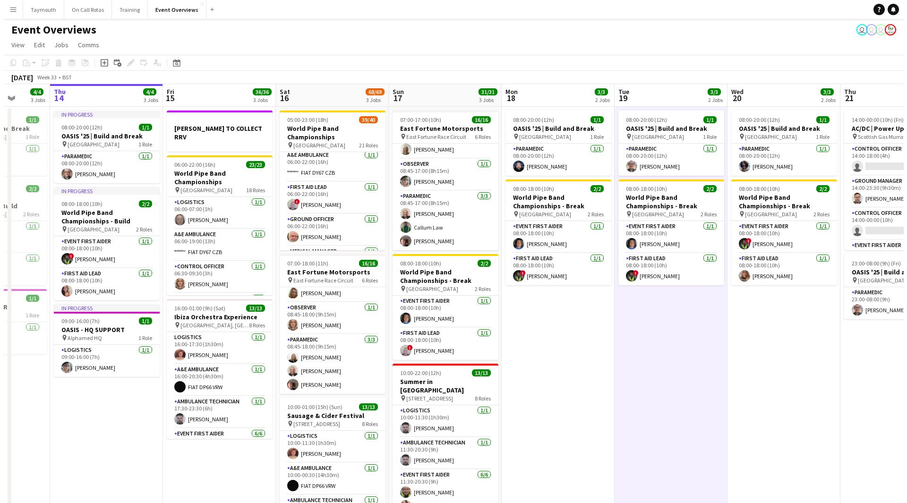
scroll to position [270, 0]
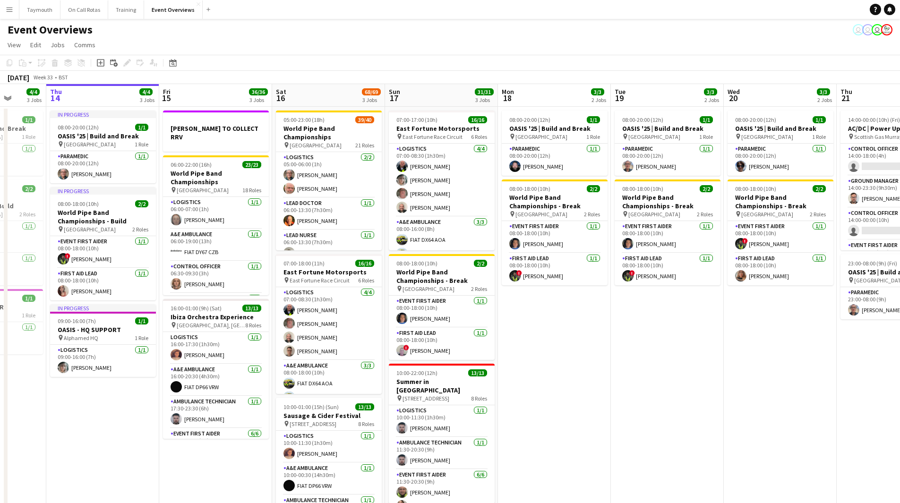
click at [3, 9] on button "Menu" at bounding box center [9, 9] width 19 height 19
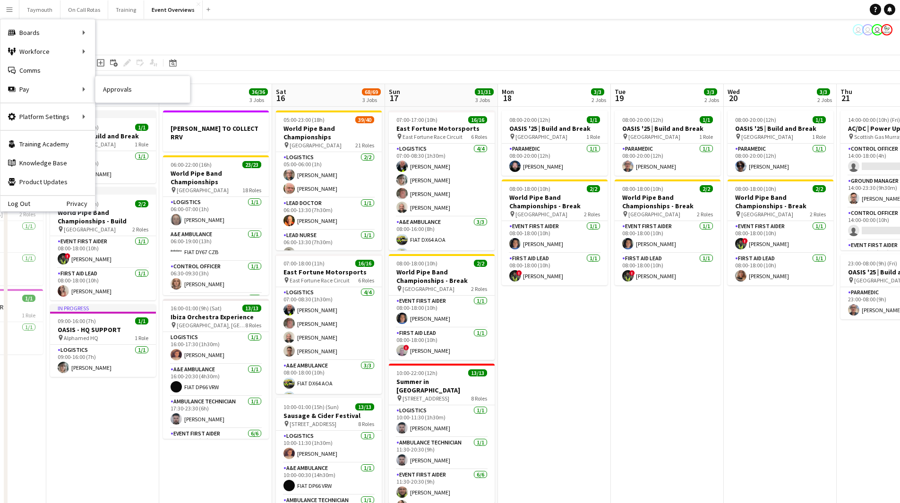
drag, startPoint x: 122, startPoint y: 88, endPoint x: 324, endPoint y: 91, distance: 201.7
click at [122, 88] on link "Approvals" at bounding box center [142, 89] width 94 height 19
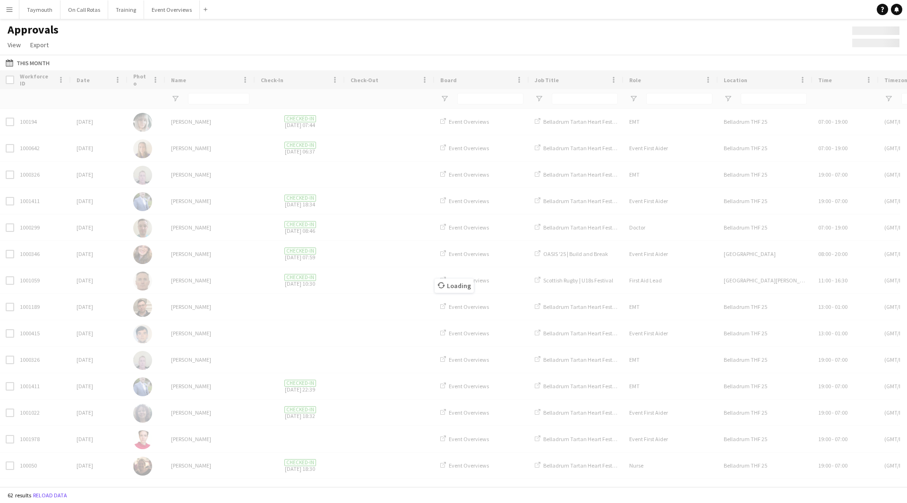
type input "**********"
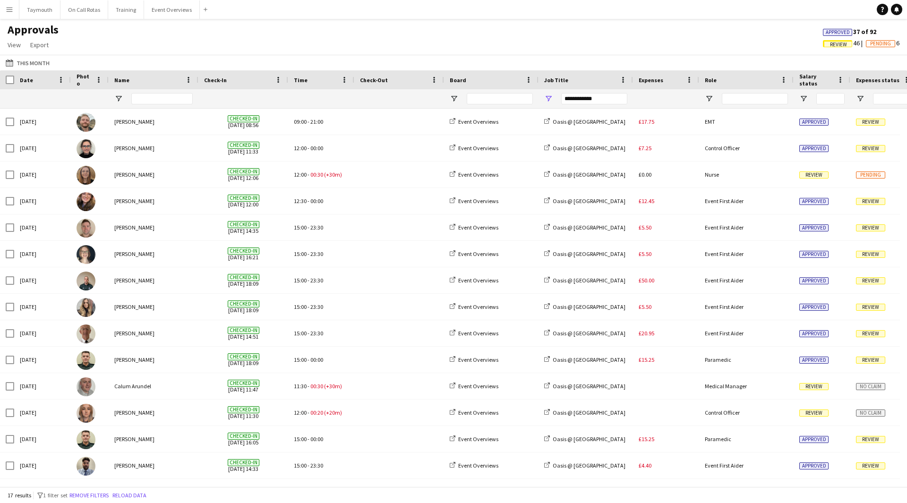
click at [7, 14] on button "Menu" at bounding box center [9, 9] width 19 height 19
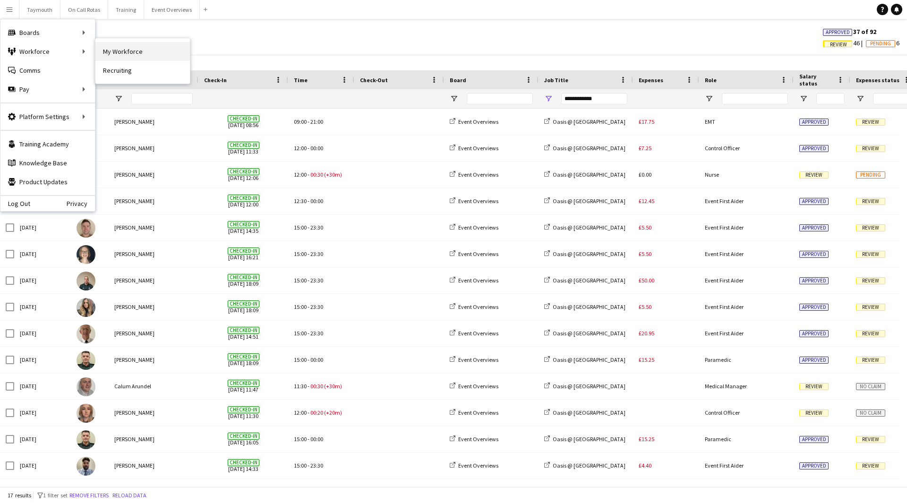
click at [120, 52] on link "My Workforce" at bounding box center [142, 51] width 94 height 19
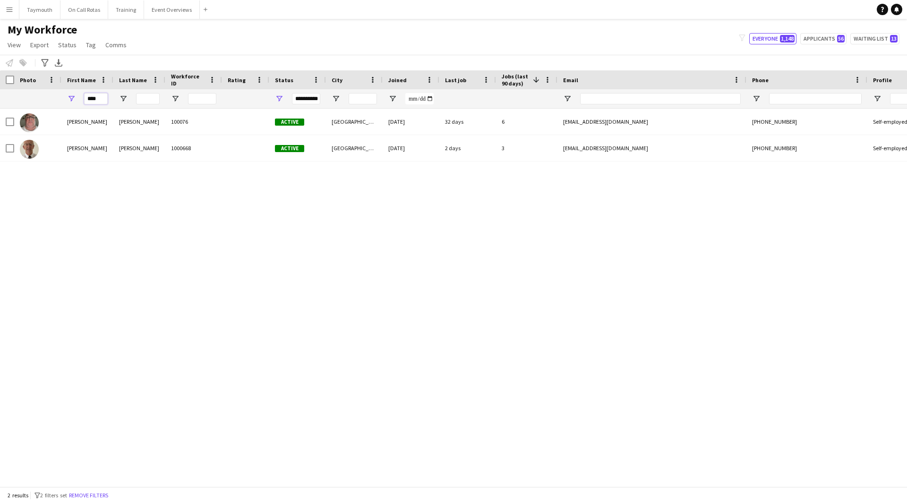
drag, startPoint x: 103, startPoint y: 101, endPoint x: -39, endPoint y: 94, distance: 141.4
click at [0, 94] on html "Menu Boards Boards Boards All jobs Status Workforce Workforce My Workforce Recr…" at bounding box center [453, 251] width 907 height 503
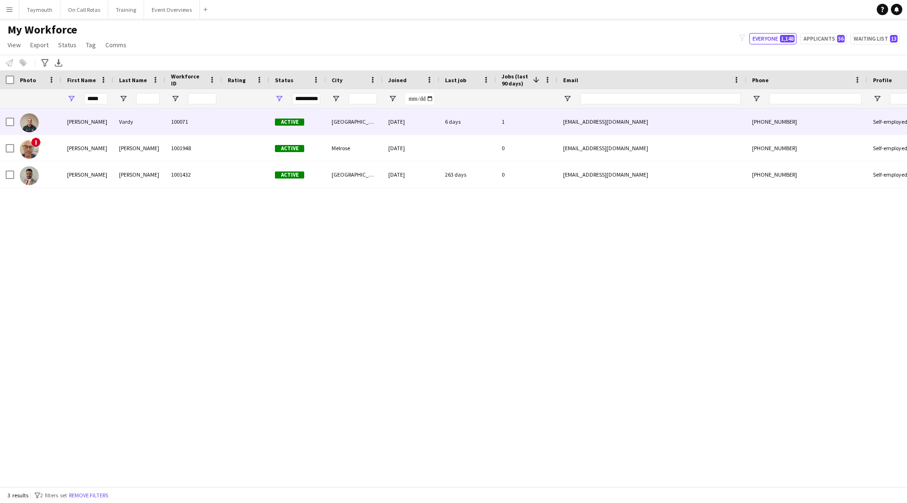
click at [164, 111] on div "Vardy" at bounding box center [139, 122] width 52 height 26
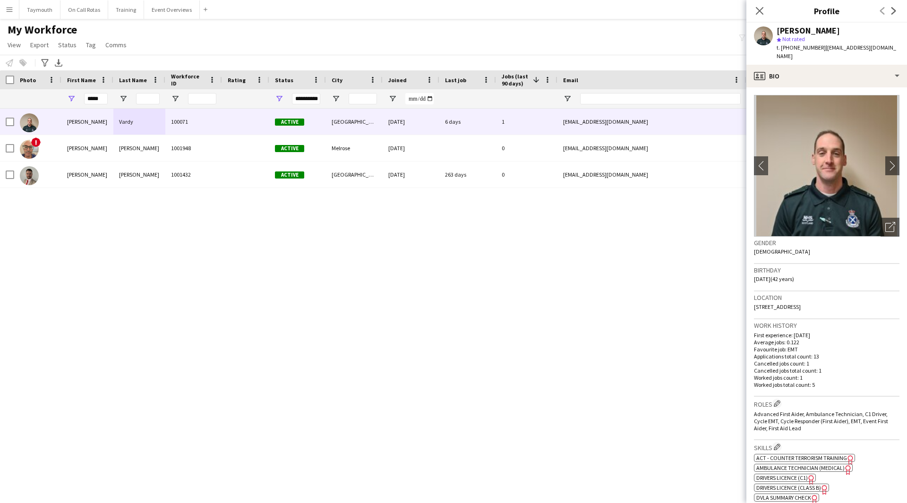
drag, startPoint x: 881, startPoint y: 299, endPoint x: 753, endPoint y: 297, distance: 127.1
click at [753, 297] on app-crew-profile-bio "chevron-left chevron-right Open photos pop-in Gender Male Birthday 14-08-1983 (…" at bounding box center [826, 295] width 161 height 416
copy span "9 Clochandighter Drive, Aberdeen, AB12 4SP"
drag, startPoint x: 109, startPoint y: 97, endPoint x: 8, endPoint y: 100, distance: 101.6
click at [8, 100] on div "**********" at bounding box center [585, 98] width 1170 height 19
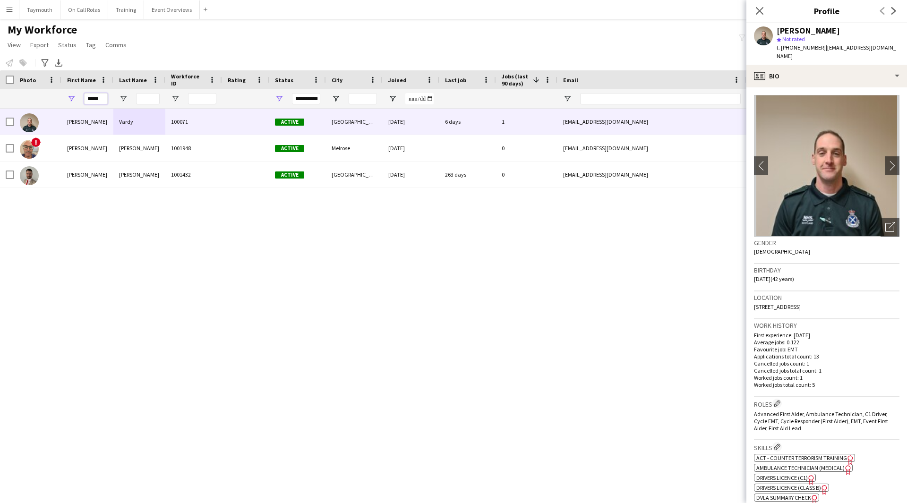
drag, startPoint x: 103, startPoint y: 100, endPoint x: -142, endPoint y: 66, distance: 247.0
click at [0, 66] on html "Menu Boards Boards Boards All jobs Status Workforce Workforce My Workforce Recr…" at bounding box center [453, 251] width 907 height 503
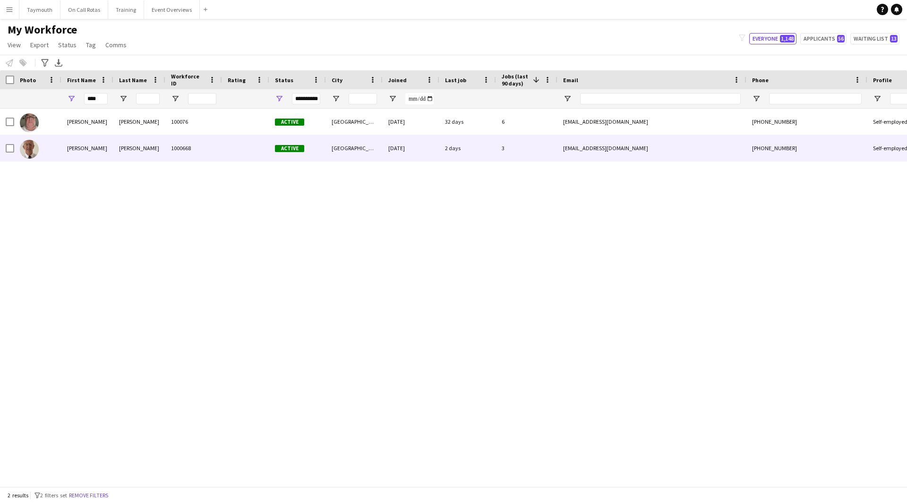
click at [242, 157] on div at bounding box center [245, 148] width 47 height 26
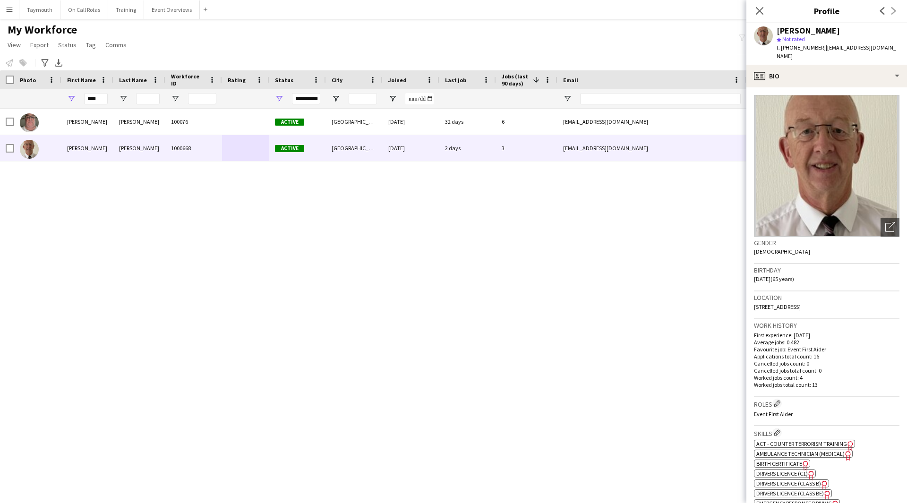
drag, startPoint x: 825, startPoint y: 297, endPoint x: 746, endPoint y: 299, distance: 79.4
click at [746, 299] on body "Menu Boards Boards Boards All jobs Status Workforce Workforce My Workforce Recr…" at bounding box center [453, 251] width 907 height 503
click at [841, 293] on h3 "Location" at bounding box center [826, 297] width 145 height 9
drag, startPoint x: 825, startPoint y: 299, endPoint x: 750, endPoint y: 300, distance: 75.1
click at [750, 300] on app-crew-profile-bio "Open photos pop-in Gender Male Birthday 22-01-1960 (65 years) Location 16 Muirf…" at bounding box center [826, 295] width 161 height 416
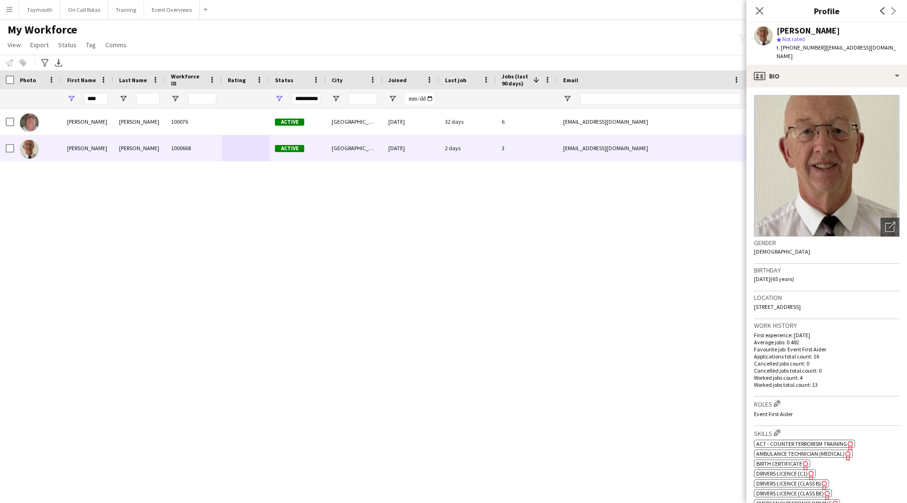
copy span "16 Muirfield, Perth, PH1 1JJ"
drag, startPoint x: 101, startPoint y: 99, endPoint x: -154, endPoint y: 88, distance: 255.3
click at [0, 88] on html "Menu Boards Boards Boards All jobs Status Workforce Workforce My Workforce Recr…" at bounding box center [453, 251] width 907 height 503
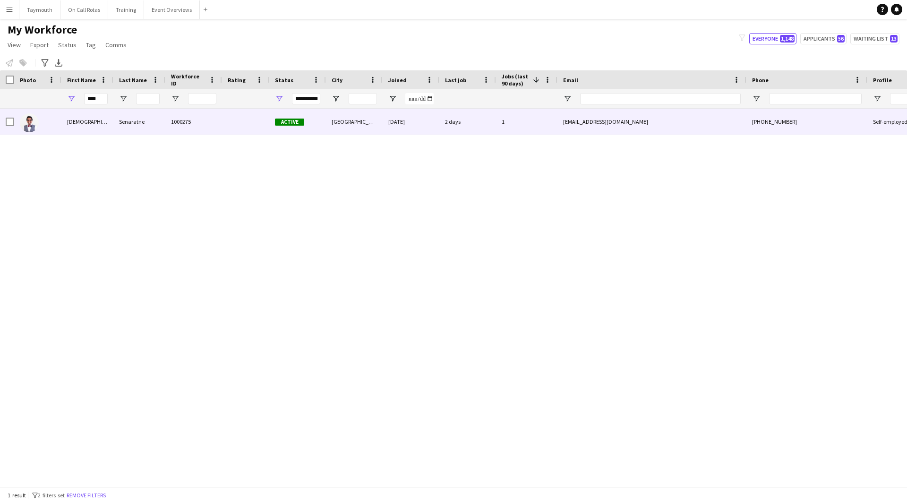
click at [127, 124] on div "Senaratne" at bounding box center [139, 122] width 52 height 26
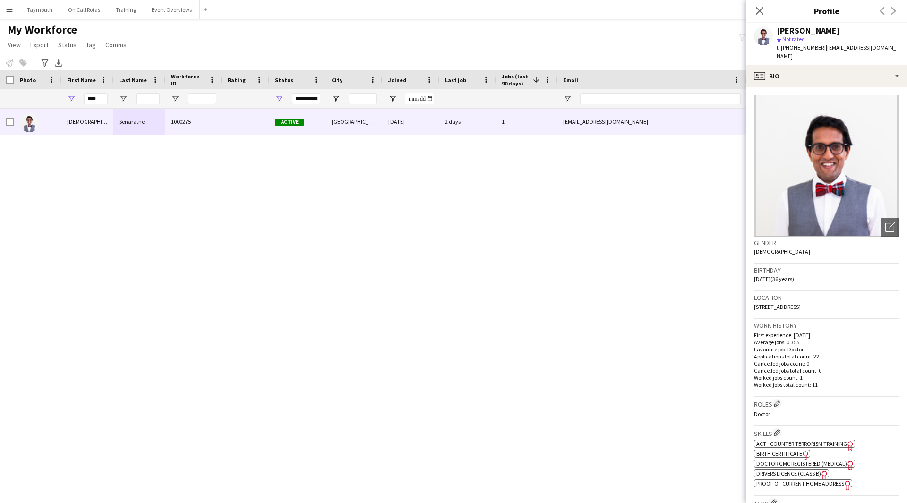
drag, startPoint x: 867, startPoint y: 301, endPoint x: 753, endPoint y: 302, distance: 114.3
click at [753, 302] on app-crew-profile-bio "Open photos pop-in Gender Male Birthday 09-02-1989 (36 years) Location 10 Willo…" at bounding box center [826, 295] width 161 height 416
copy span "10 Willowgate Drive, Perth, PH2 7FA"
drag, startPoint x: 99, startPoint y: 99, endPoint x: -40, endPoint y: 100, distance: 138.9
click at [0, 100] on html "Menu Boards Boards Boards All jobs Status Workforce Workforce My Workforce Recr…" at bounding box center [453, 251] width 907 height 503
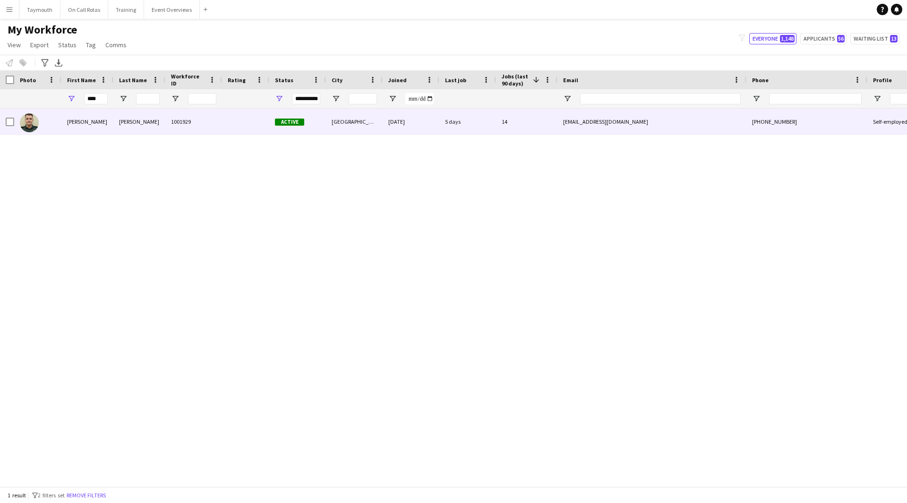
click at [139, 125] on div "Christie" at bounding box center [139, 122] width 52 height 26
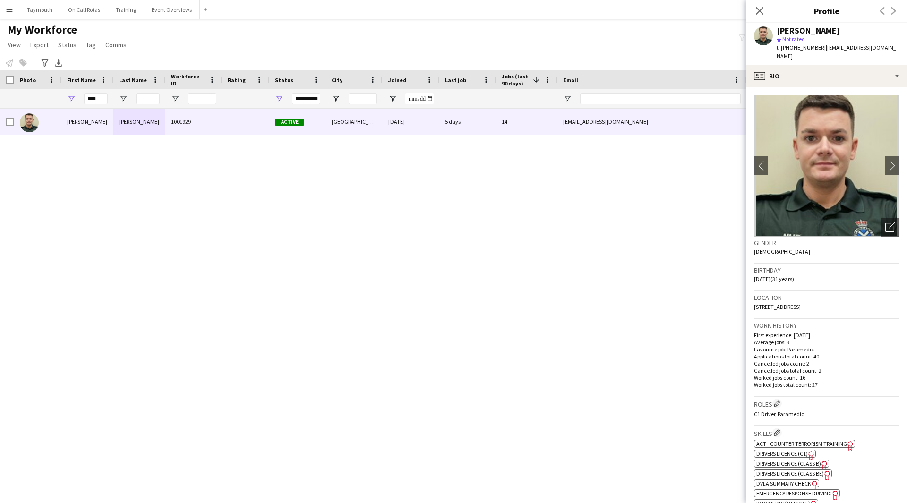
drag, startPoint x: 873, startPoint y: 294, endPoint x: 749, endPoint y: 299, distance: 124.3
click at [754, 299] on div "Location 11 Cuddies Walk, Flat 1/2, Glasgow, G4 0FD" at bounding box center [826, 304] width 145 height 27
copy span "11 Cuddies Walk, Flat 1/2, Glasgow, G4 0FD"
drag, startPoint x: 100, startPoint y: 97, endPoint x: -149, endPoint y: 107, distance: 249.1
click at [0, 107] on html "Menu Boards Boards Boards All jobs Status Workforce Workforce My Workforce Recr…" at bounding box center [453, 251] width 907 height 503
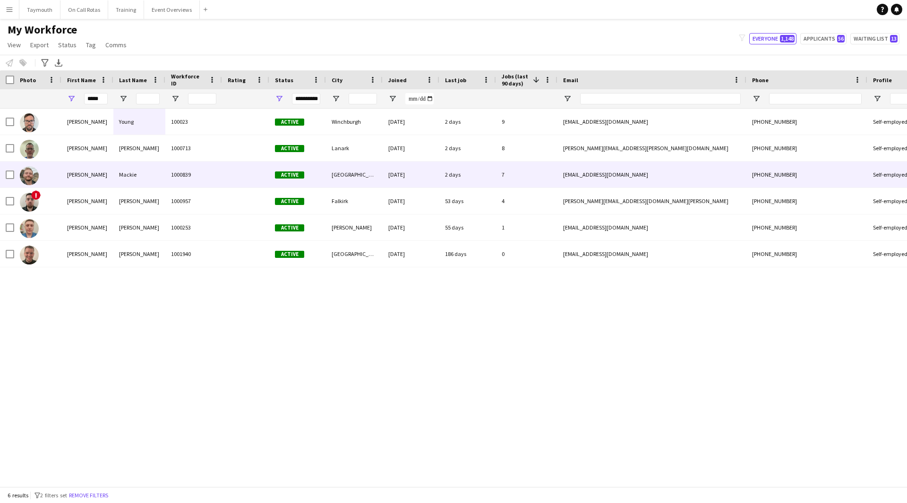
click at [163, 172] on div "Mackie" at bounding box center [139, 175] width 52 height 26
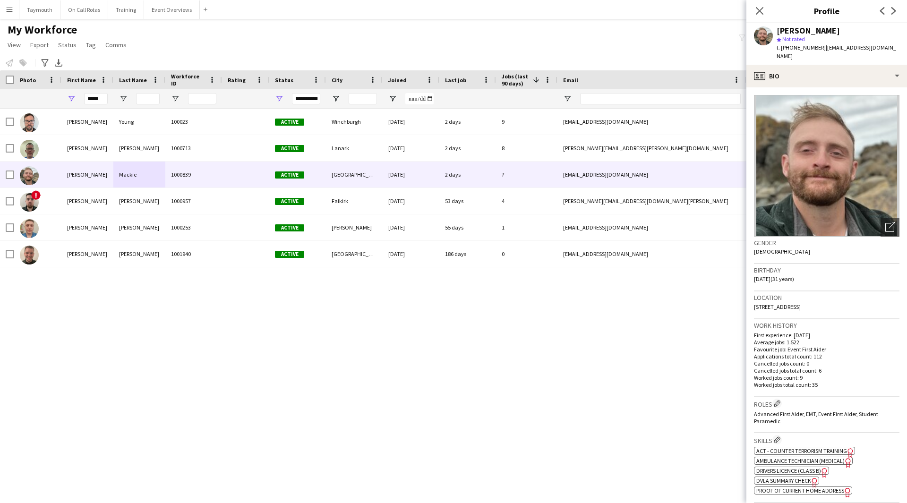
drag, startPoint x: 793, startPoint y: 303, endPoint x: 754, endPoint y: 302, distance: 39.2
click at [754, 302] on div "Location 70 Milnpark Gardens, Glasgow, G41 1DW" at bounding box center [826, 304] width 145 height 27
copy span "70 Milnpark Gardens, Glasgow, G41 1DW"
drag, startPoint x: 96, startPoint y: 99, endPoint x: -117, endPoint y: 94, distance: 213.6
click at [0, 94] on html "Menu Boards Boards Boards All jobs Status Workforce Workforce My Workforce Recr…" at bounding box center [453, 251] width 907 height 503
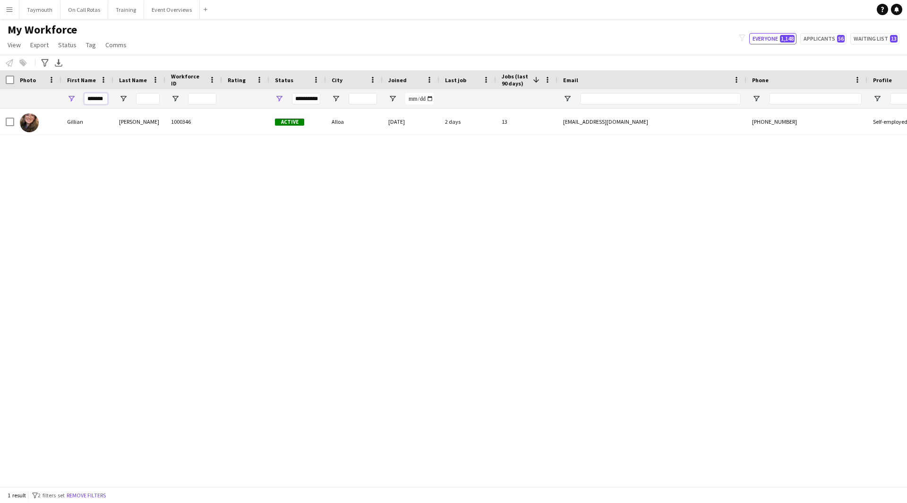
type input "*******"
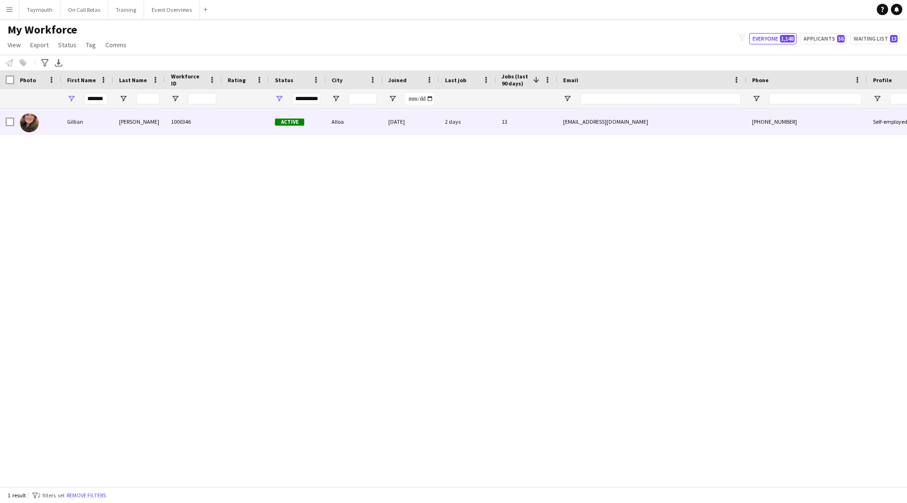
click at [253, 111] on div at bounding box center [245, 122] width 47 height 26
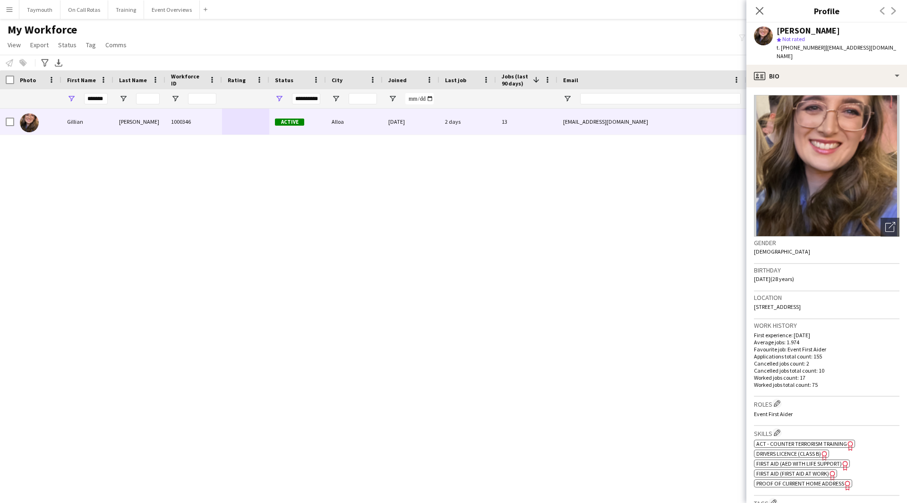
drag, startPoint x: 825, startPoint y: 297, endPoint x: 750, endPoint y: 301, distance: 75.2
click at [750, 301] on app-crew-profile-bio "Open photos pop-in Gender Female Birthday 08-07-1997 (28 years) Location 12 Tal…" at bounding box center [826, 295] width 161 height 416
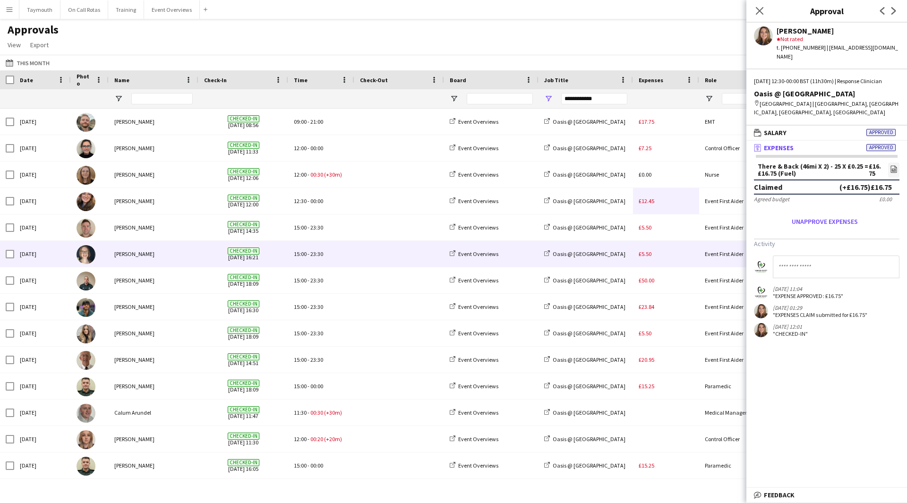
scroll to position [105, 0]
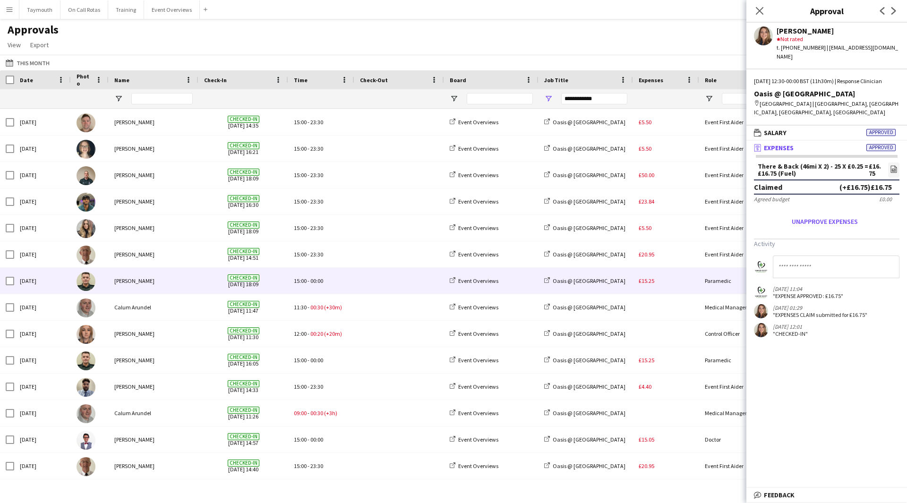
click at [670, 283] on div "£15.25" at bounding box center [666, 281] width 66 height 26
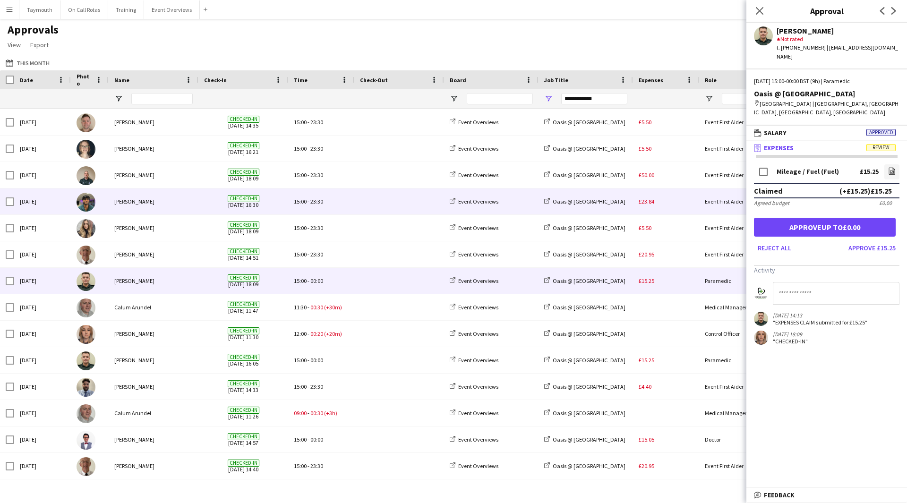
click at [668, 200] on div "£23.84" at bounding box center [666, 201] width 66 height 26
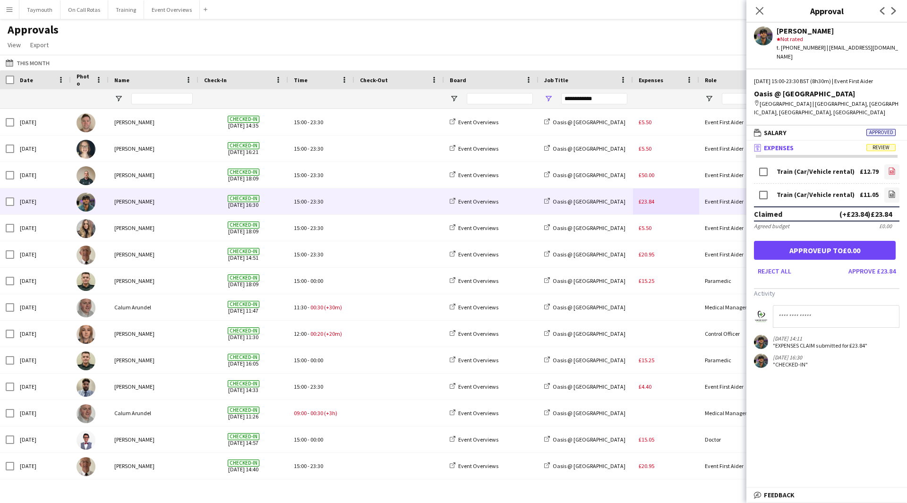
click at [891, 171] on icon at bounding box center [892, 172] width 4 height 3
click at [893, 190] on icon "file-image" at bounding box center [892, 194] width 8 height 8
click at [889, 167] on icon at bounding box center [892, 170] width 6 height 7
click at [873, 264] on button "Approve £23.84" at bounding box center [872, 271] width 55 height 15
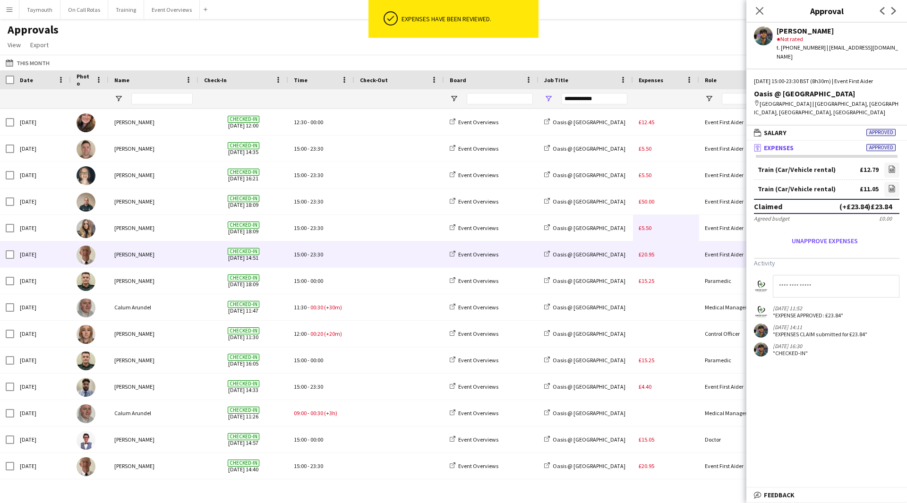
scroll to position [79, 0]
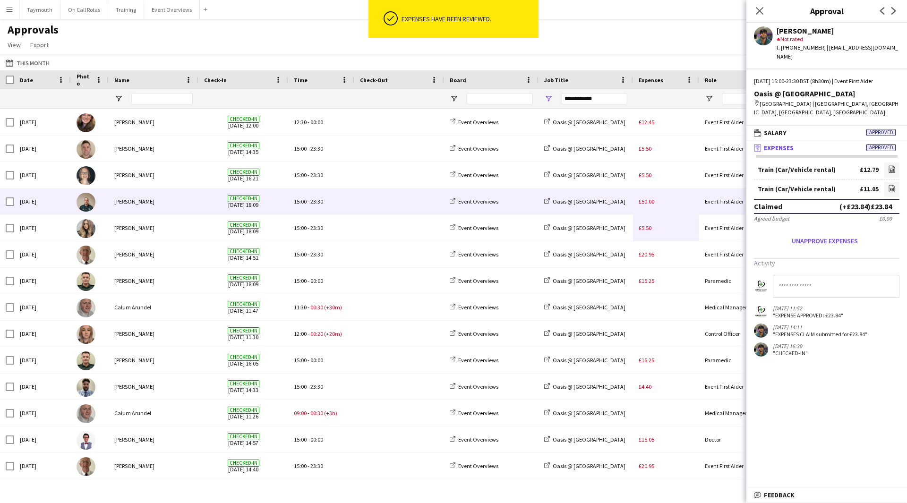
click at [679, 204] on div "£50.00" at bounding box center [666, 201] width 66 height 26
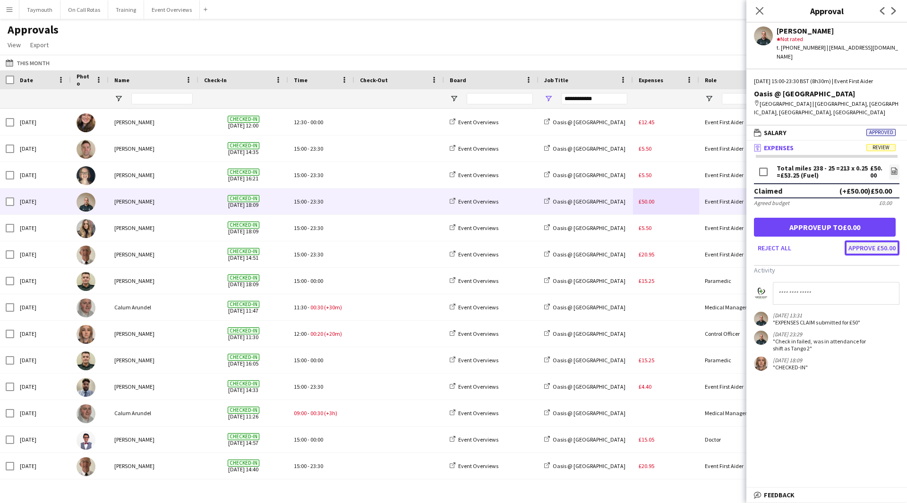
click at [886, 240] on button "Approve £50.00" at bounding box center [872, 247] width 55 height 15
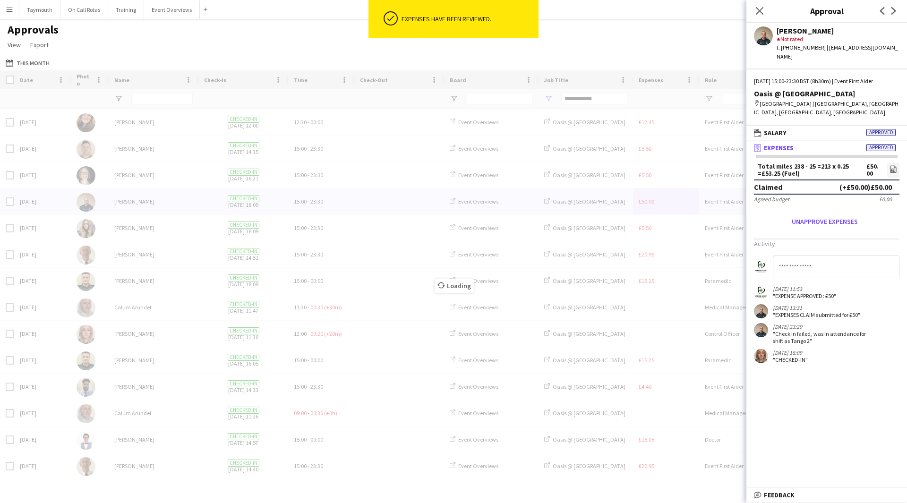
scroll to position [52, 0]
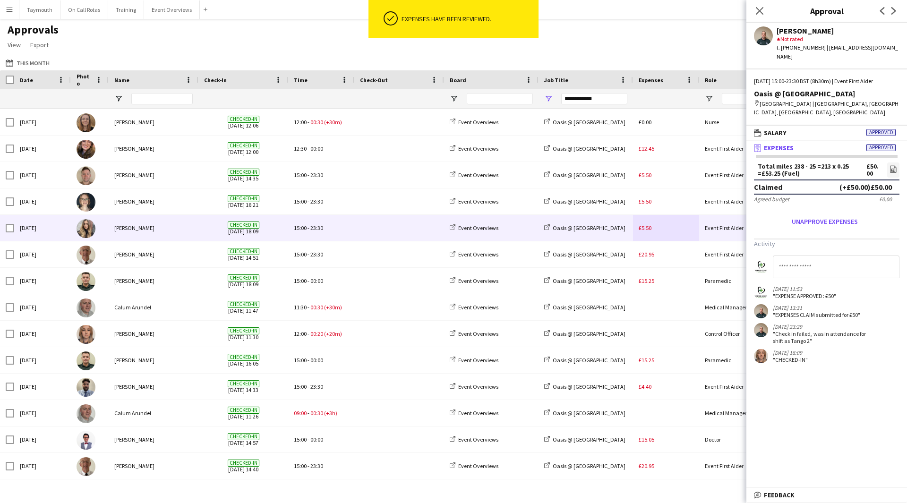
click at [626, 232] on div "Oasis @ [GEOGRAPHIC_DATA]" at bounding box center [586, 228] width 94 height 26
click at [625, 231] on div "Oasis @ [GEOGRAPHIC_DATA]" at bounding box center [586, 228] width 94 height 26
click at [658, 229] on div "£5.50" at bounding box center [666, 228] width 66 height 26
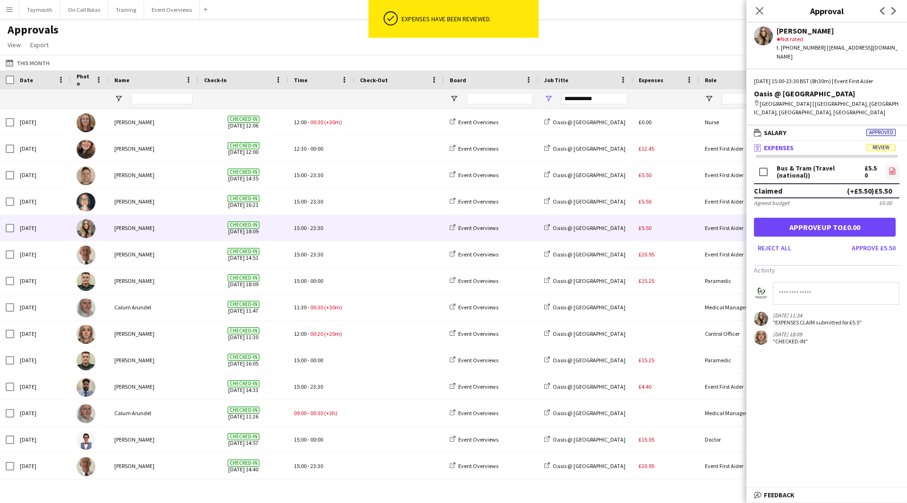
click at [889, 167] on icon "file-image" at bounding box center [893, 171] width 8 height 8
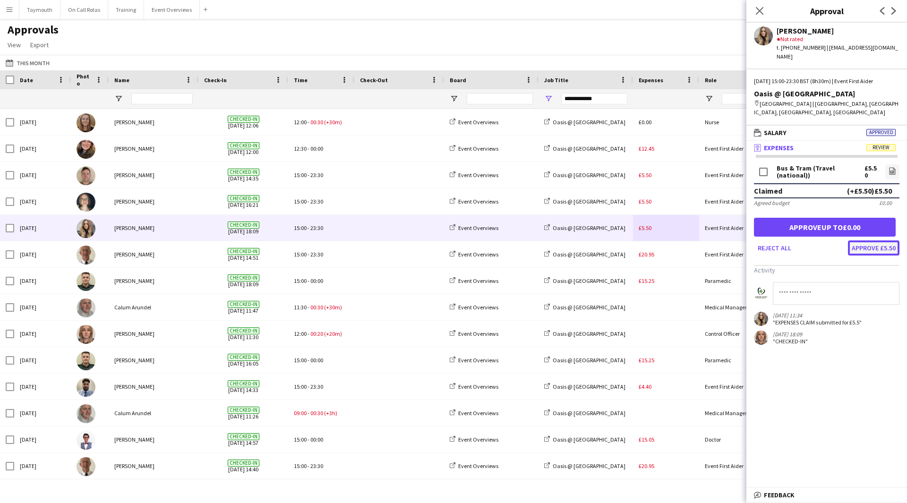
click at [883, 240] on button "Approve £5.50" at bounding box center [873, 247] width 51 height 15
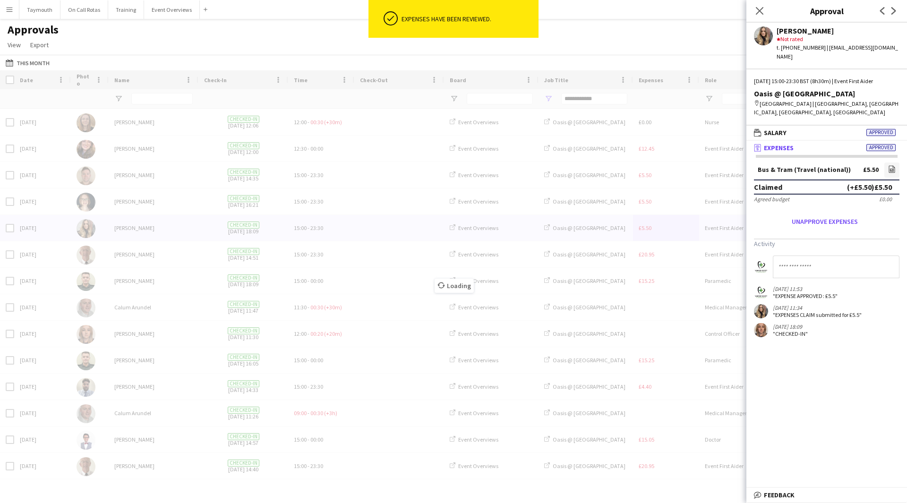
scroll to position [26, 0]
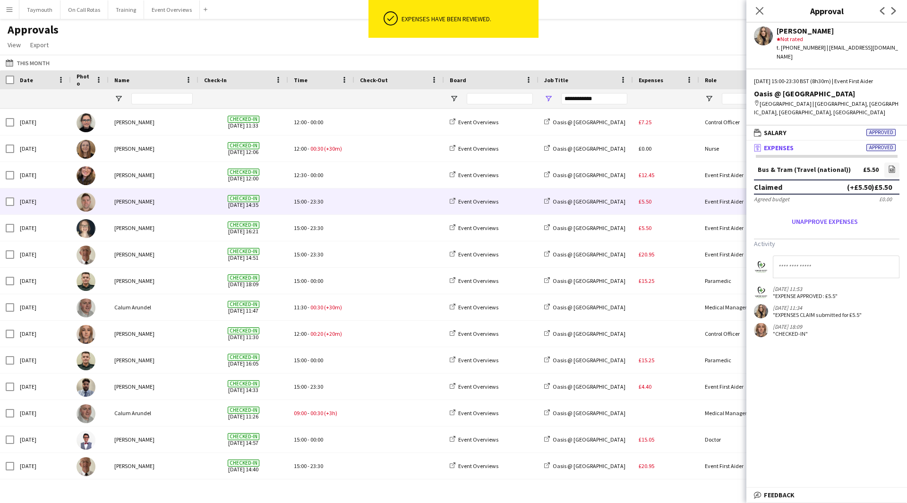
click at [681, 204] on div "£5.50" at bounding box center [666, 201] width 66 height 26
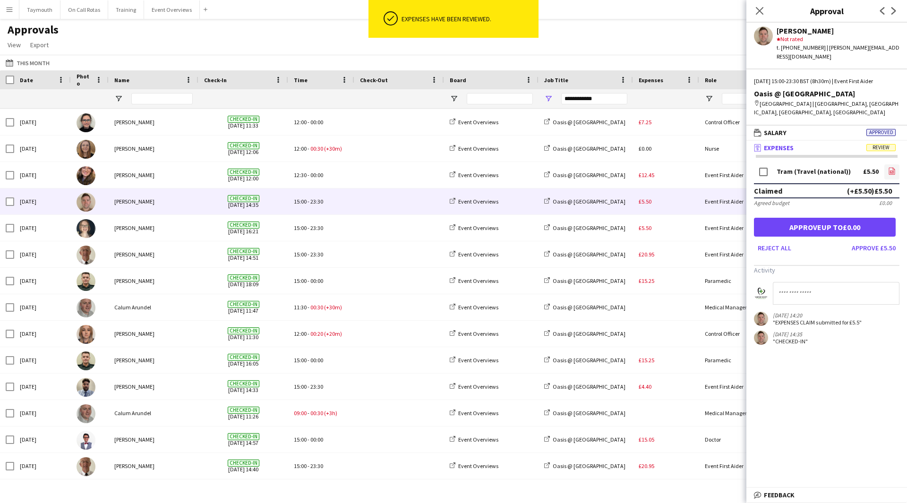
click at [891, 167] on icon "file-image" at bounding box center [892, 171] width 8 height 8
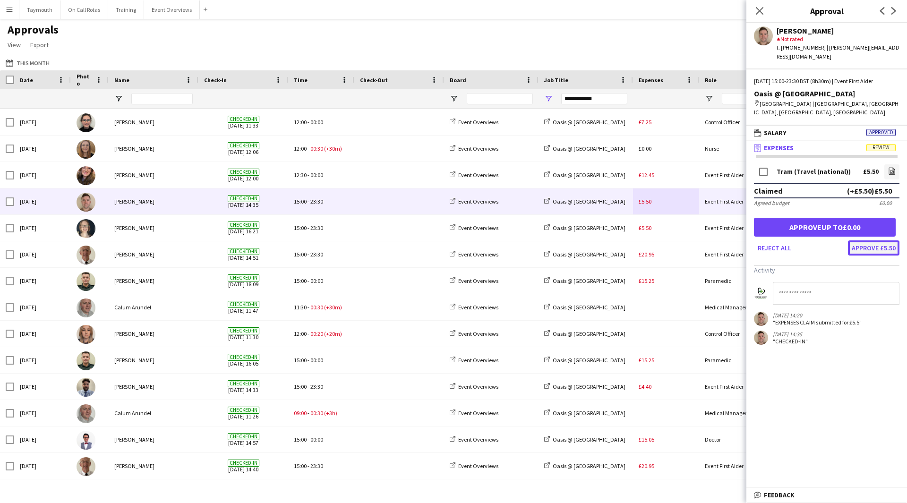
click at [885, 240] on button "Approve £5.50" at bounding box center [873, 247] width 51 height 15
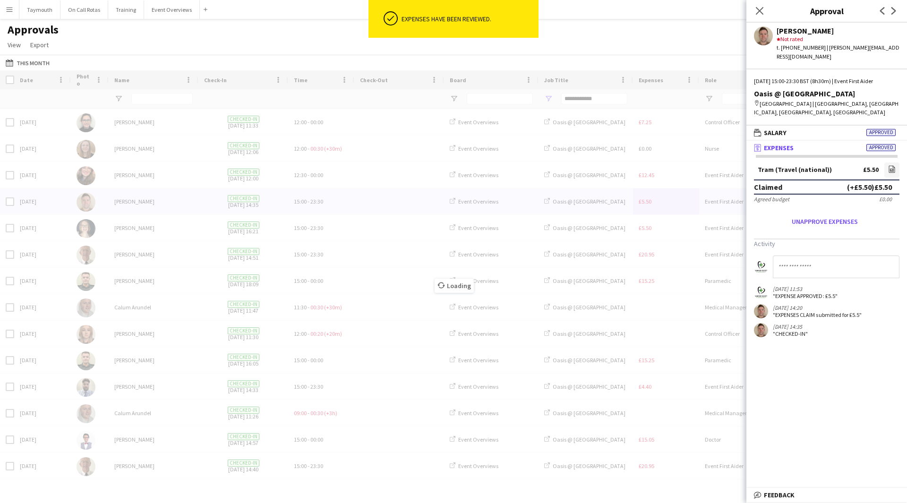
scroll to position [0, 0]
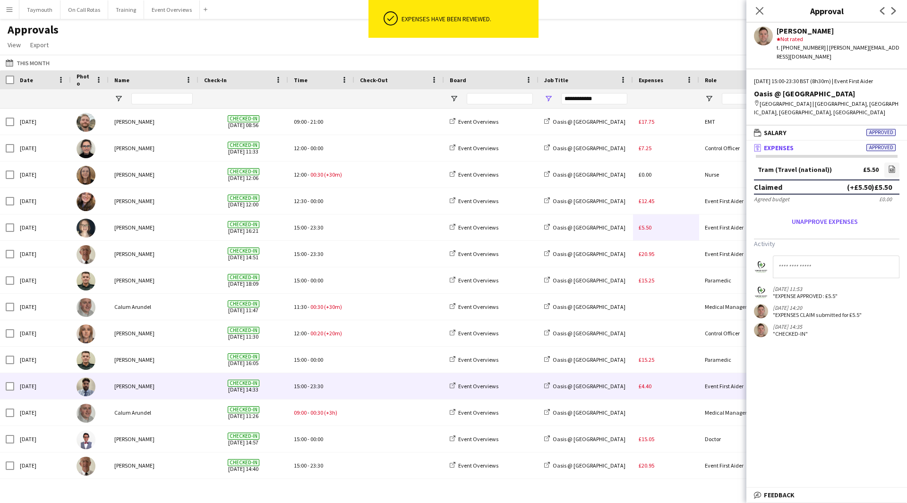
click at [661, 389] on div "£4.40" at bounding box center [666, 386] width 66 height 26
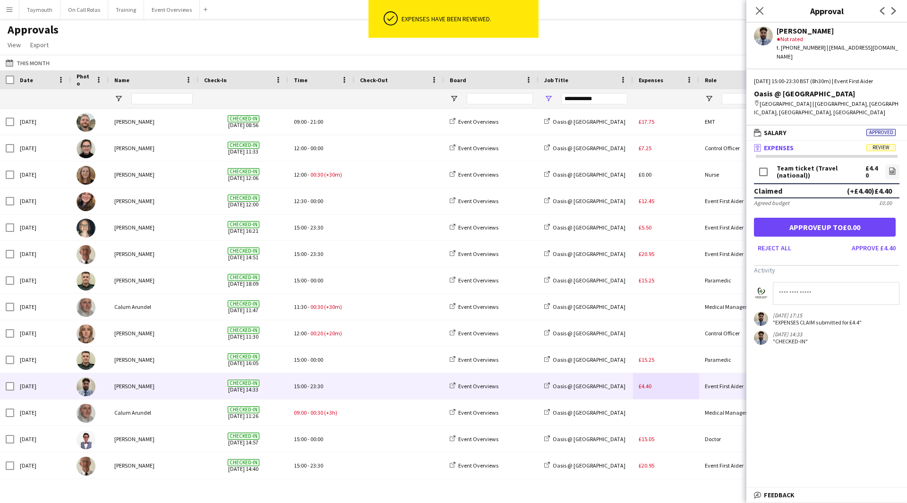
click at [816, 286] on input at bounding box center [836, 293] width 127 height 23
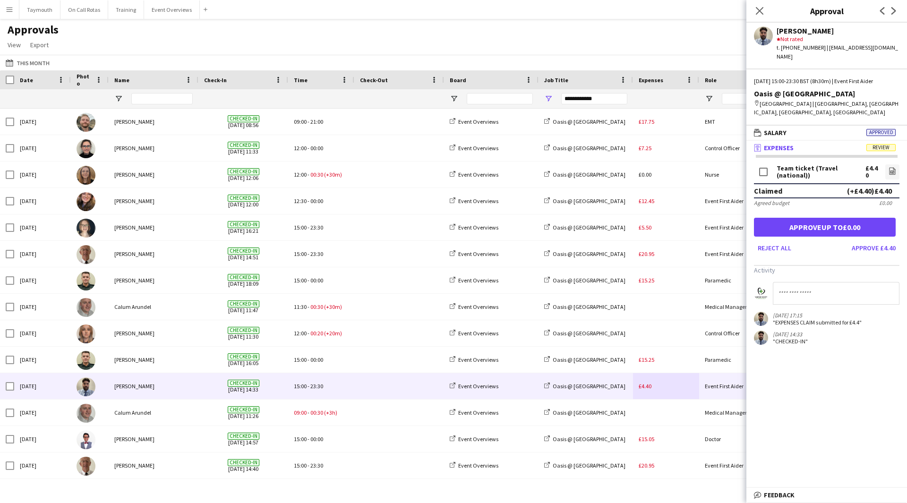
click at [827, 285] on input at bounding box center [836, 293] width 127 height 23
click at [789, 287] on input "**********" at bounding box center [836, 293] width 127 height 23
drag, startPoint x: 805, startPoint y: 287, endPoint x: 761, endPoint y: 289, distance: 44.4
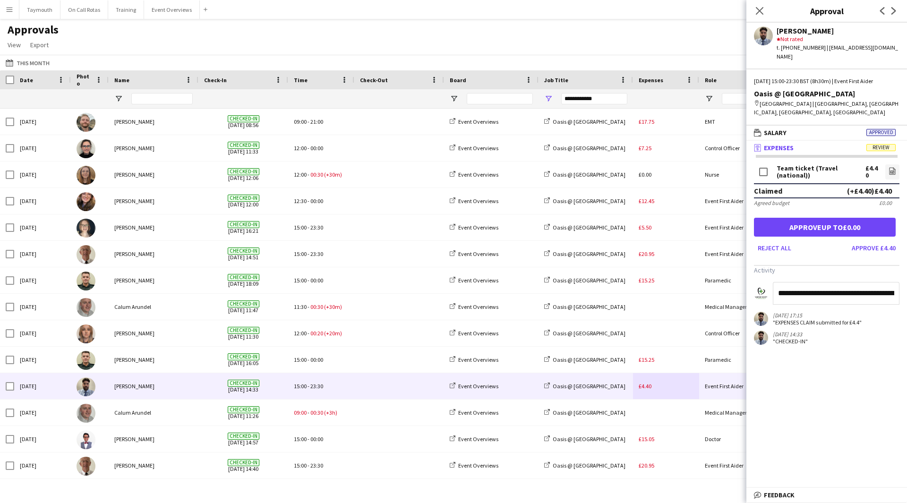
click at [761, 289] on form "**********" at bounding box center [826, 293] width 145 height 23
click at [849, 282] on input "**********" at bounding box center [836, 293] width 127 height 23
type input "**********"
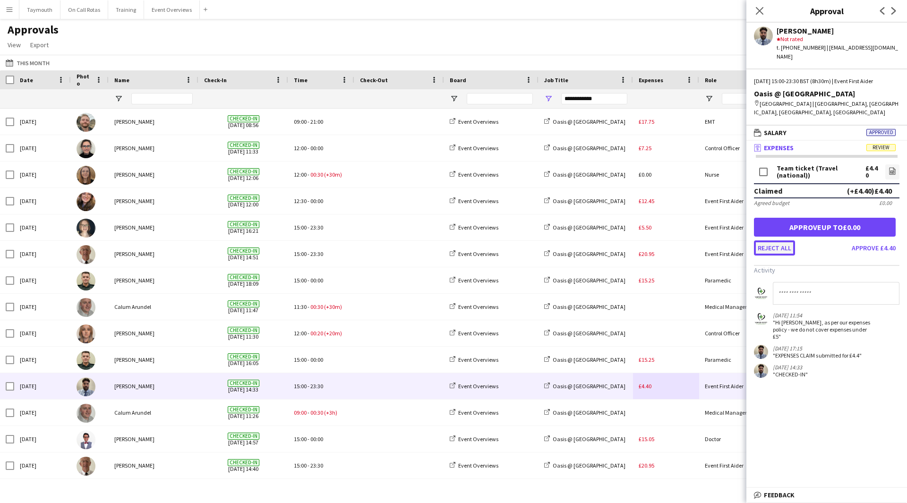
click at [788, 241] on button "Reject all" at bounding box center [774, 247] width 41 height 15
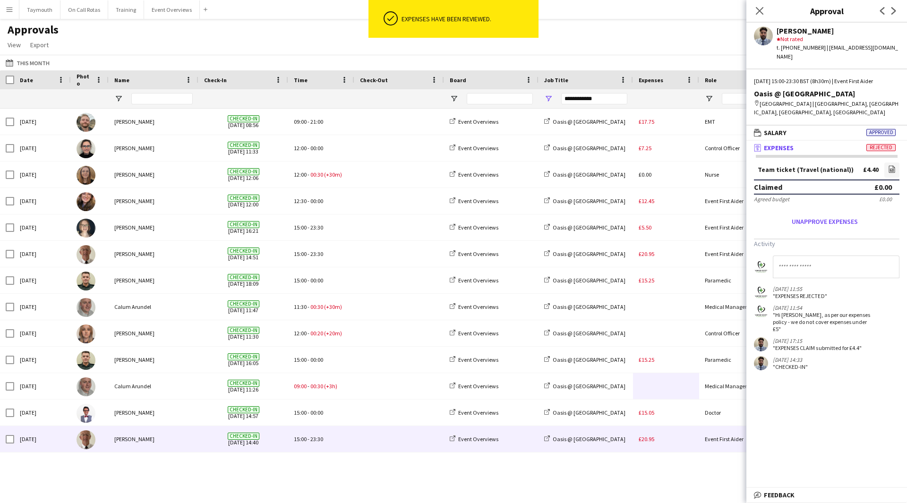
click at [676, 437] on div "£20.95" at bounding box center [666, 439] width 66 height 26
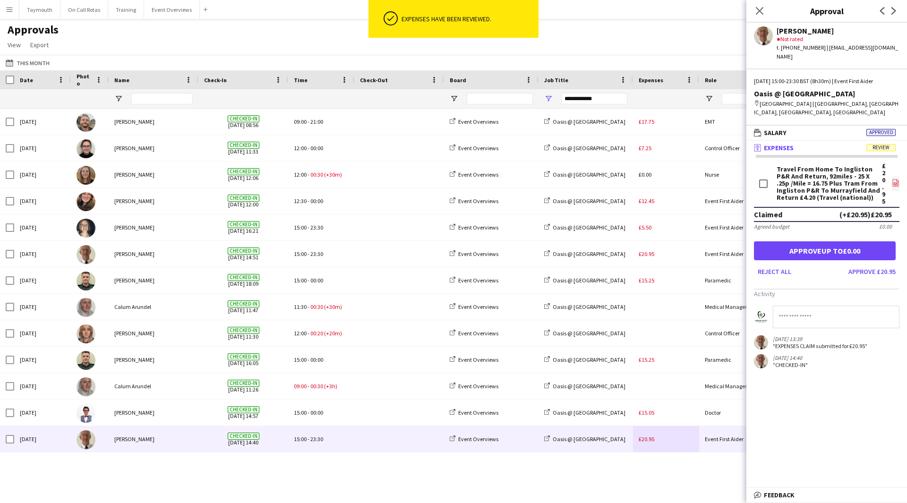
click at [893, 179] on icon "file-image" at bounding box center [896, 183] width 8 height 8
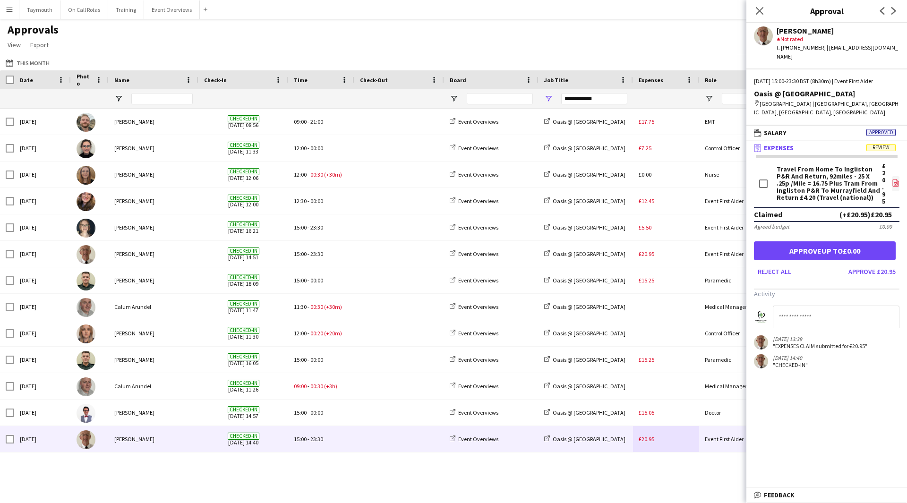
click at [896, 179] on icon "file-image" at bounding box center [896, 183] width 8 height 8
click at [894, 269] on button "Approve £20.95" at bounding box center [872, 271] width 55 height 15
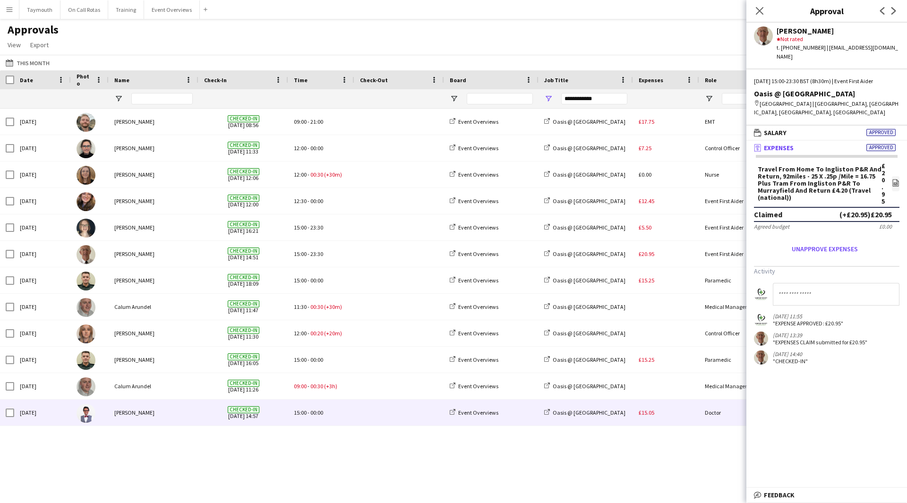
click at [669, 411] on div "£15.05" at bounding box center [666, 413] width 66 height 26
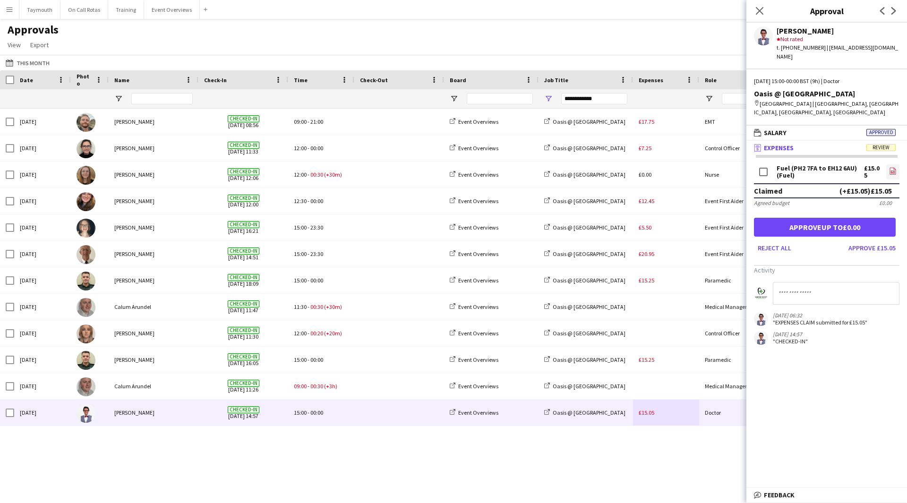
click at [895, 167] on icon "file-image" at bounding box center [893, 171] width 8 height 8
click at [881, 243] on button "Approve £15.05" at bounding box center [872, 247] width 55 height 15
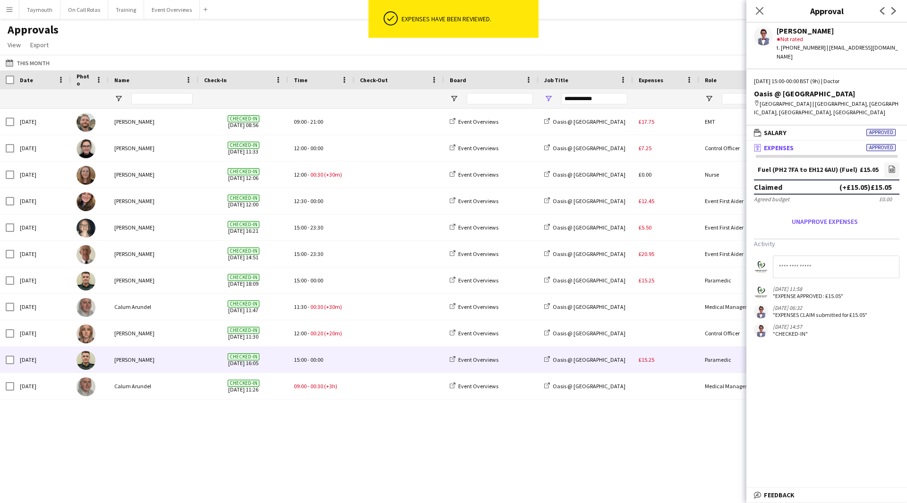
click at [654, 364] on div "£15.25" at bounding box center [666, 360] width 66 height 26
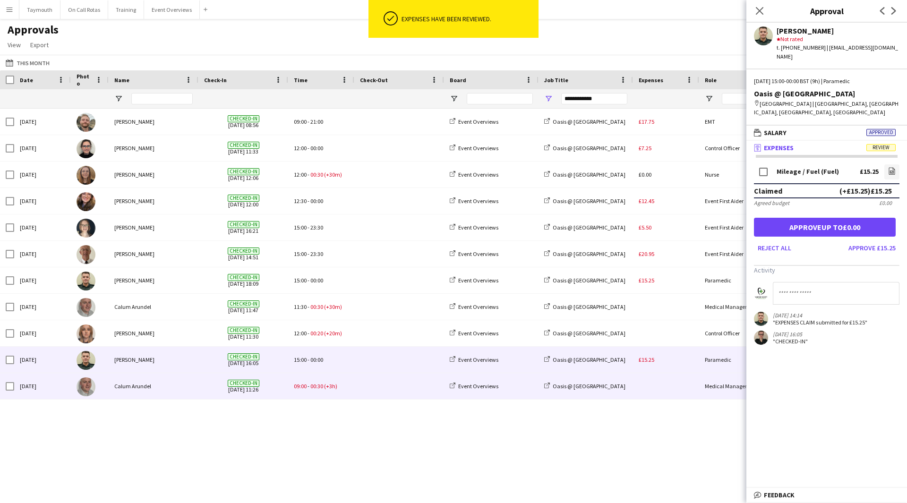
click at [422, 396] on span at bounding box center [399, 386] width 78 height 26
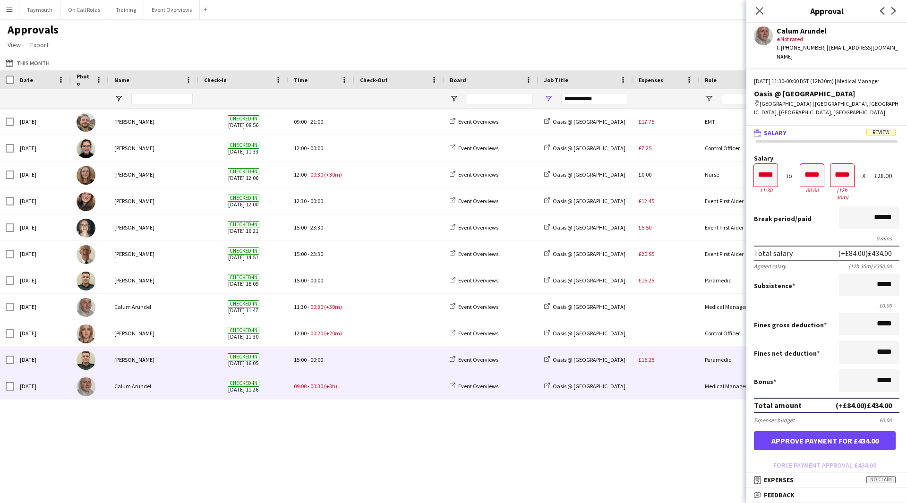
click at [667, 368] on div "£15.25" at bounding box center [666, 360] width 66 height 26
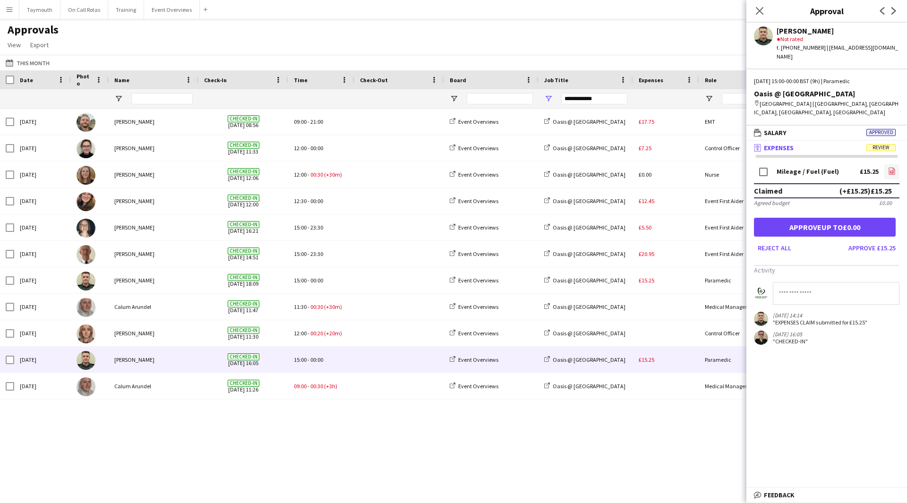
click at [894, 167] on icon "file-image" at bounding box center [892, 171] width 8 height 8
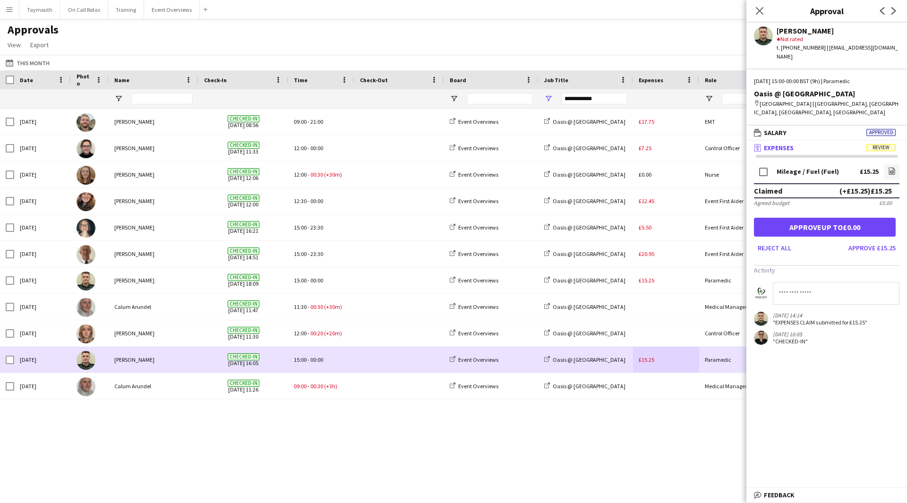
click at [690, 359] on div "£15.25" at bounding box center [666, 360] width 66 height 26
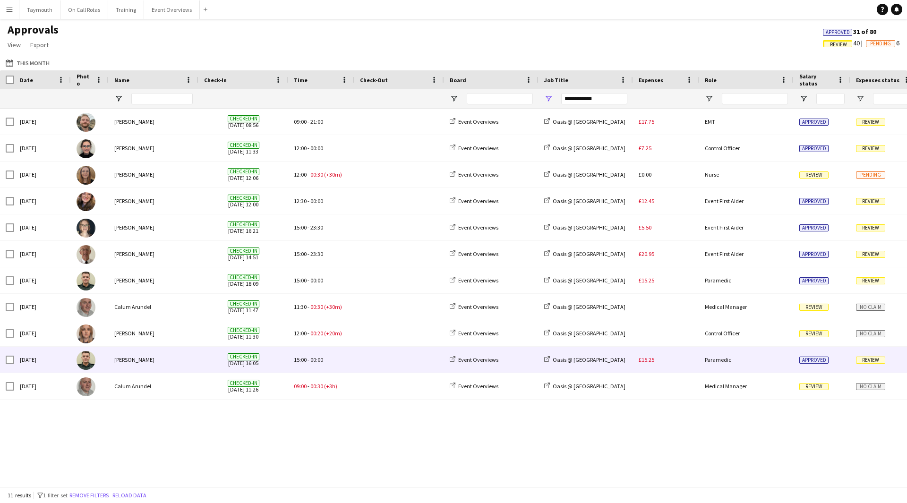
click at [867, 365] on div "Review" at bounding box center [883, 360] width 66 height 26
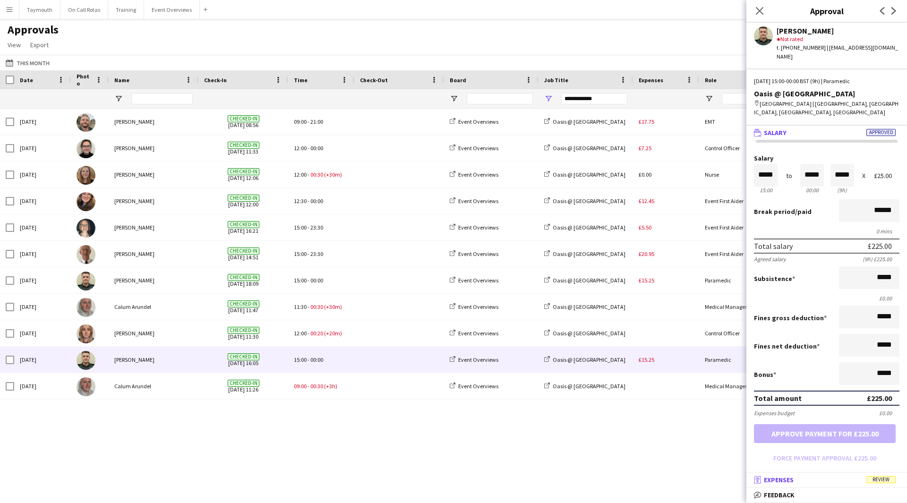
click at [880, 482] on span "Review" at bounding box center [880, 479] width 29 height 7
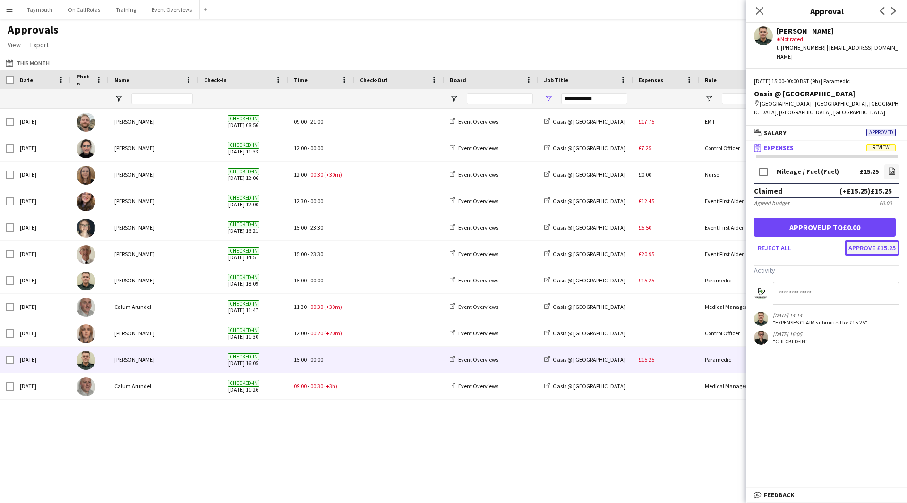
click at [866, 240] on button "Approve £15.25" at bounding box center [872, 247] width 55 height 15
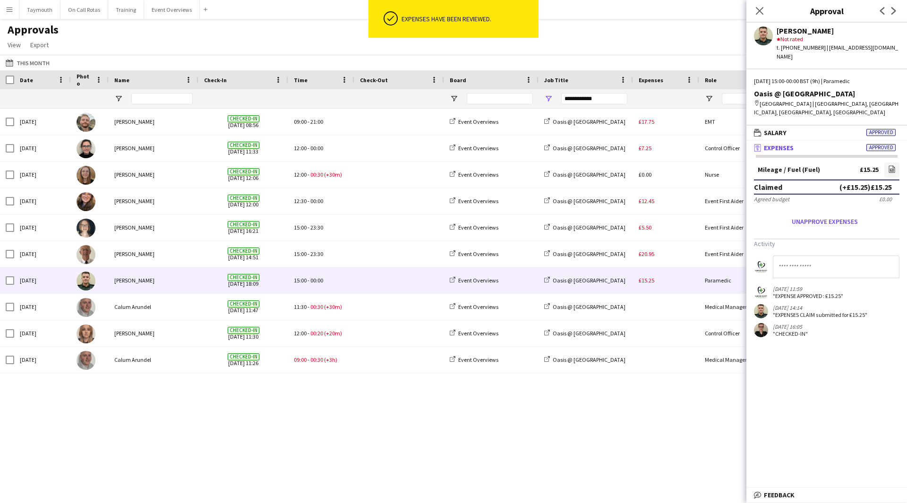
click at [692, 288] on div "£15.25" at bounding box center [666, 280] width 66 height 26
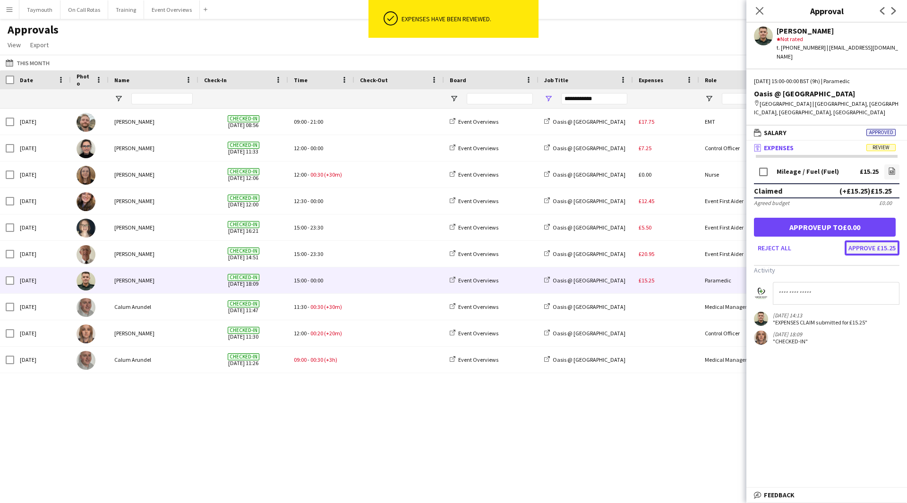
click at [873, 240] on button "Approve £15.25" at bounding box center [872, 247] width 55 height 15
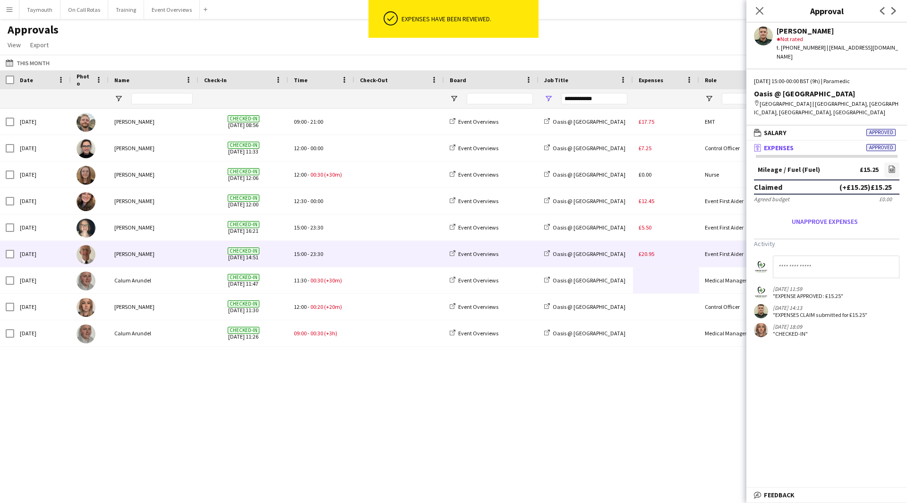
click at [658, 250] on div "£20.95" at bounding box center [666, 254] width 66 height 26
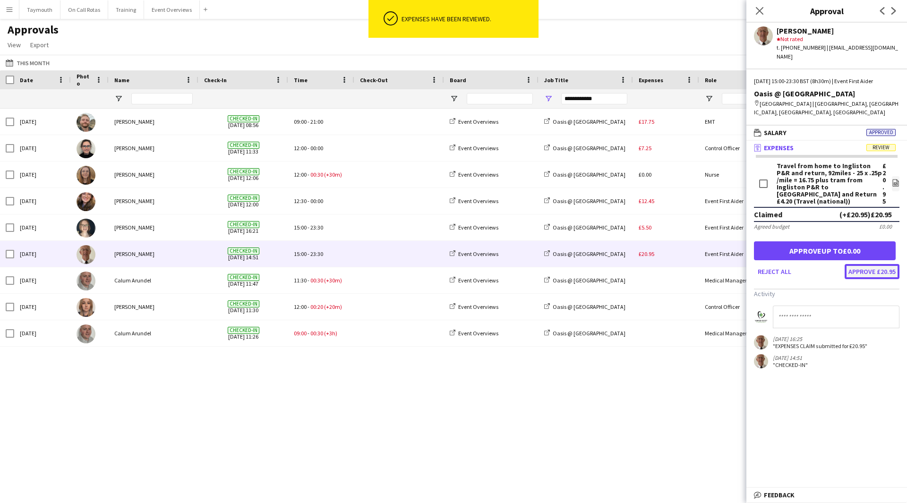
click at [884, 264] on button "Approve £20.95" at bounding box center [872, 271] width 55 height 15
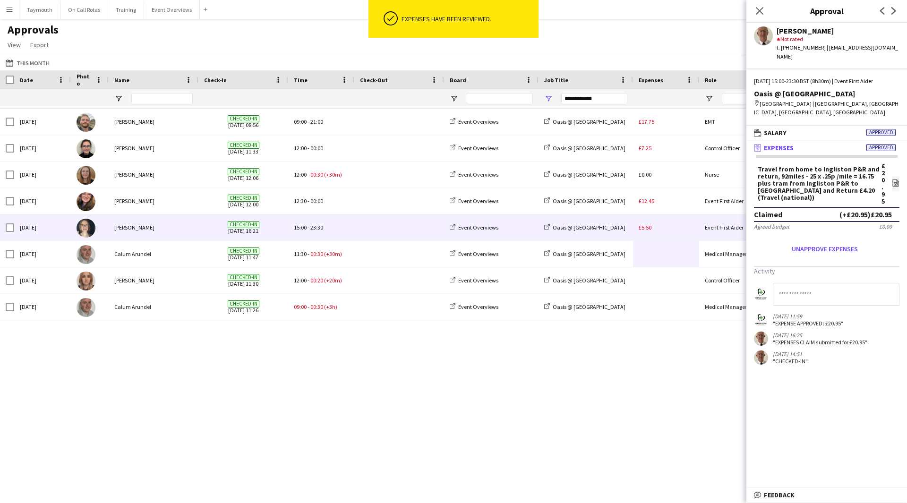
click at [683, 228] on div "£5.50" at bounding box center [666, 227] width 66 height 26
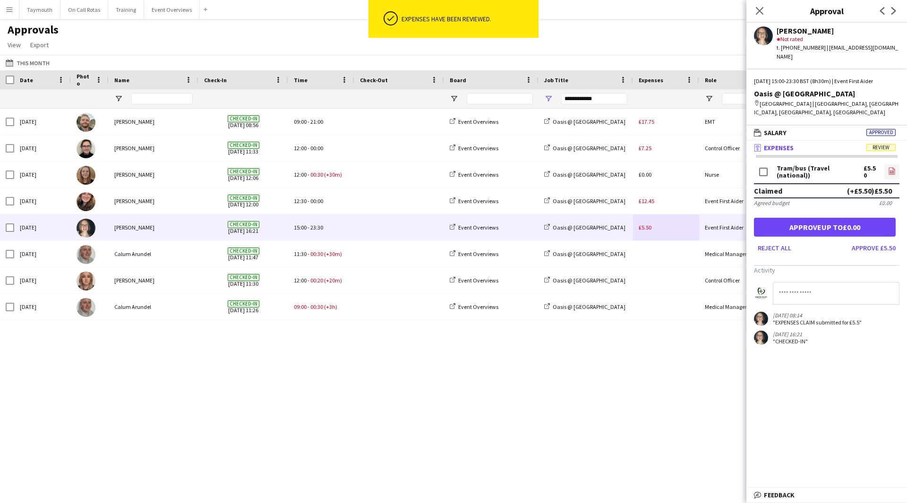
click at [893, 167] on icon "file-image" at bounding box center [892, 171] width 8 height 8
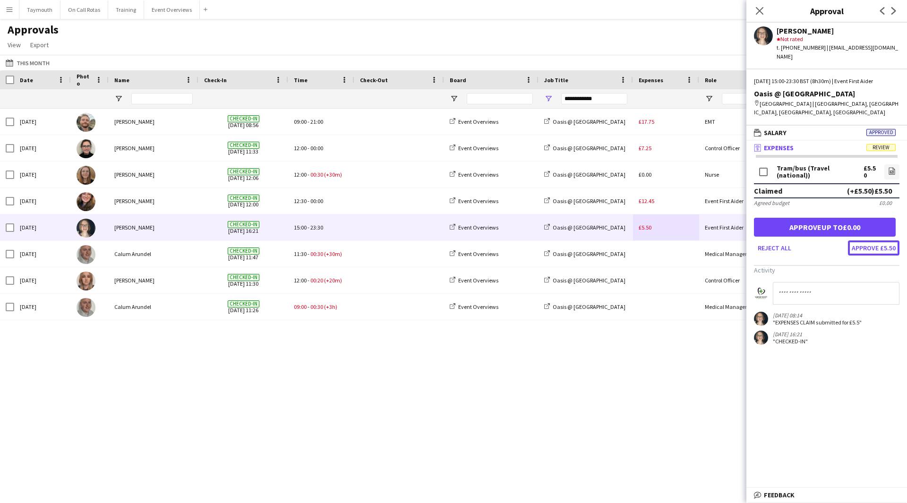
drag, startPoint x: 892, startPoint y: 242, endPoint x: 833, endPoint y: 244, distance: 59.1
click at [891, 242] on button "Approve £5.50" at bounding box center [873, 247] width 51 height 15
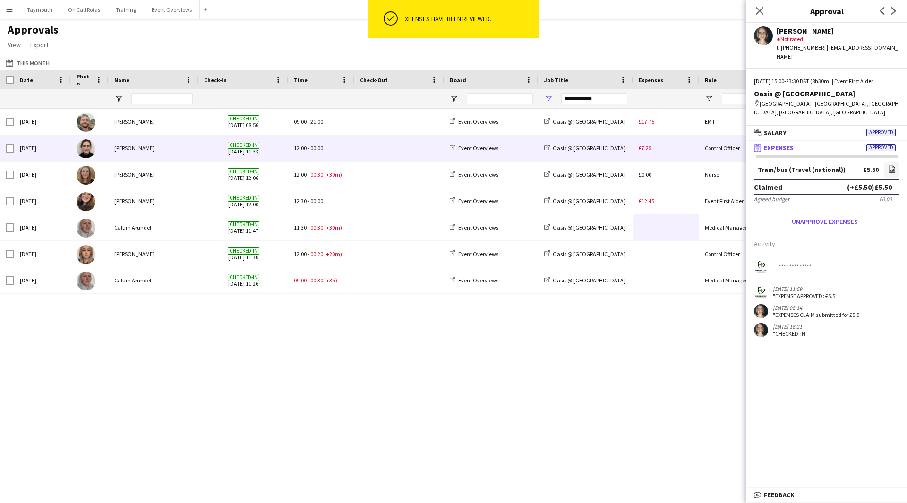
click at [666, 154] on div "£7.25" at bounding box center [666, 148] width 66 height 26
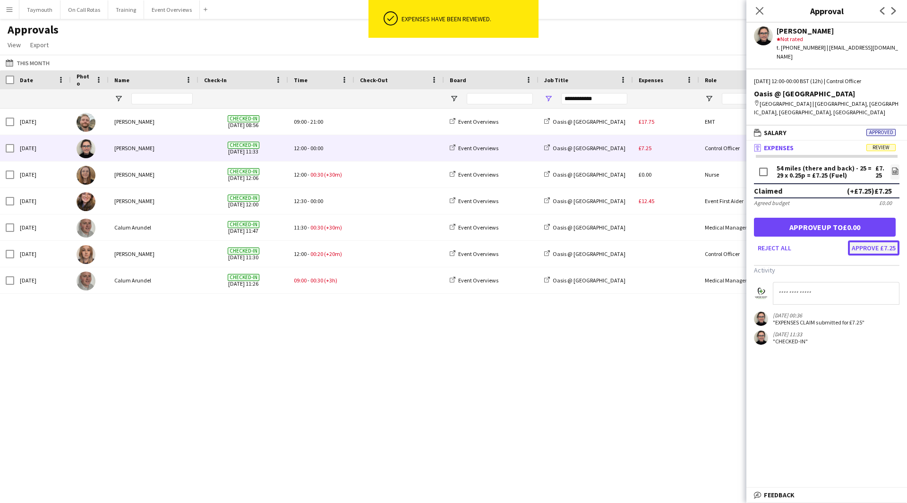
click at [890, 240] on button "Approve £7.25" at bounding box center [873, 247] width 51 height 15
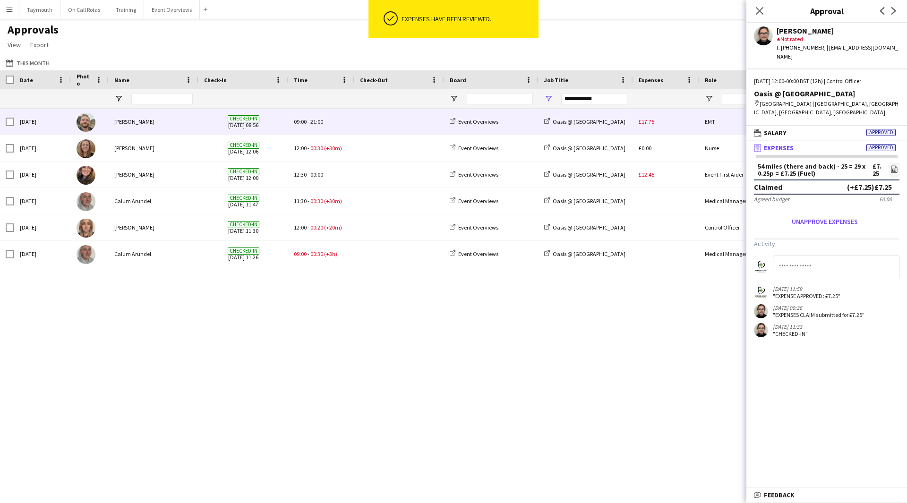
click at [658, 122] on div "£17.75" at bounding box center [666, 122] width 66 height 26
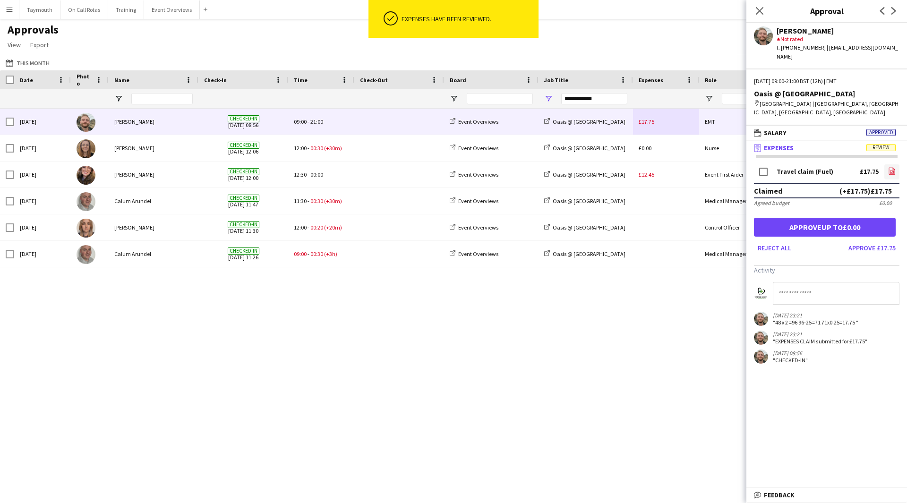
click at [889, 167] on icon "file-image" at bounding box center [892, 171] width 8 height 8
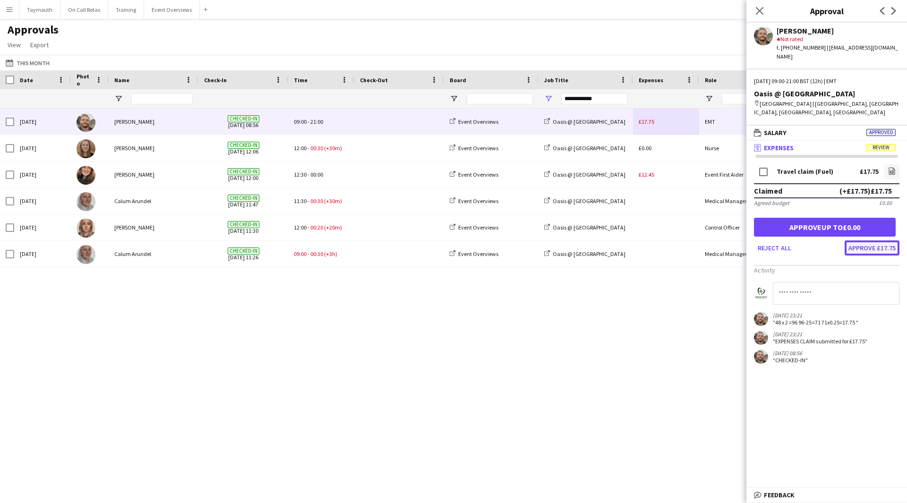
click at [881, 240] on button "Approve £17.75" at bounding box center [872, 247] width 55 height 15
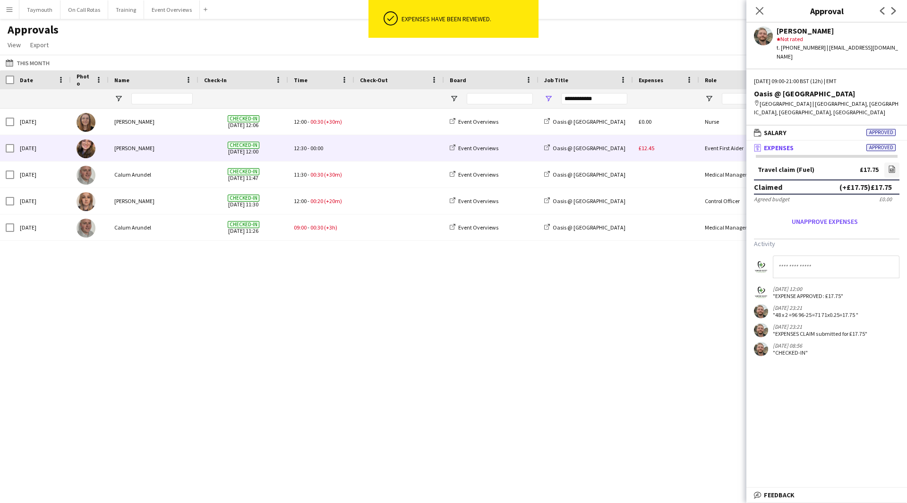
click at [688, 155] on div "£12.45" at bounding box center [666, 148] width 66 height 26
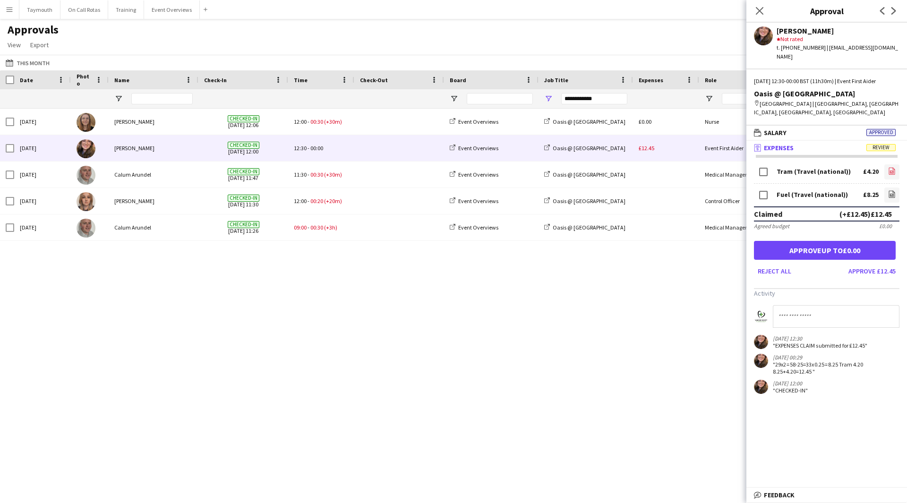
click at [889, 168] on app-icon "file-image" at bounding box center [892, 171] width 8 height 9
click at [890, 190] on icon "file-image" at bounding box center [892, 194] width 8 height 8
click at [886, 264] on button "Approve £12.45" at bounding box center [872, 271] width 55 height 15
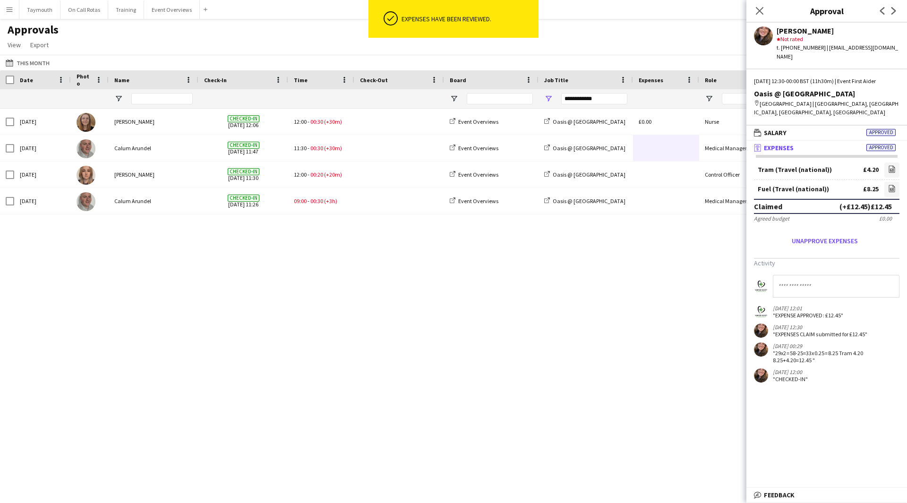
click at [449, 292] on div "[DATE] Calum Arundel Checked-in [DATE] 11:47 11:30 - 00:30 (+30m) Event Overvie…" at bounding box center [453, 294] width 907 height 371
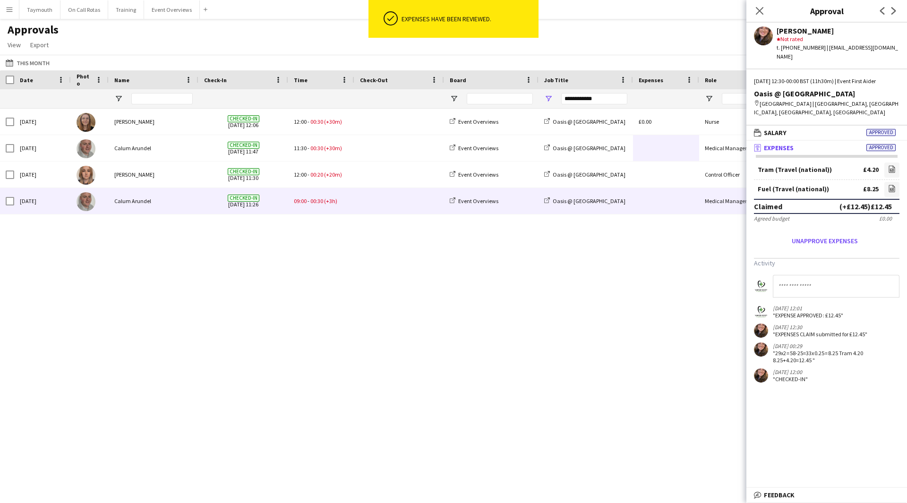
click at [360, 208] on span at bounding box center [399, 201] width 78 height 26
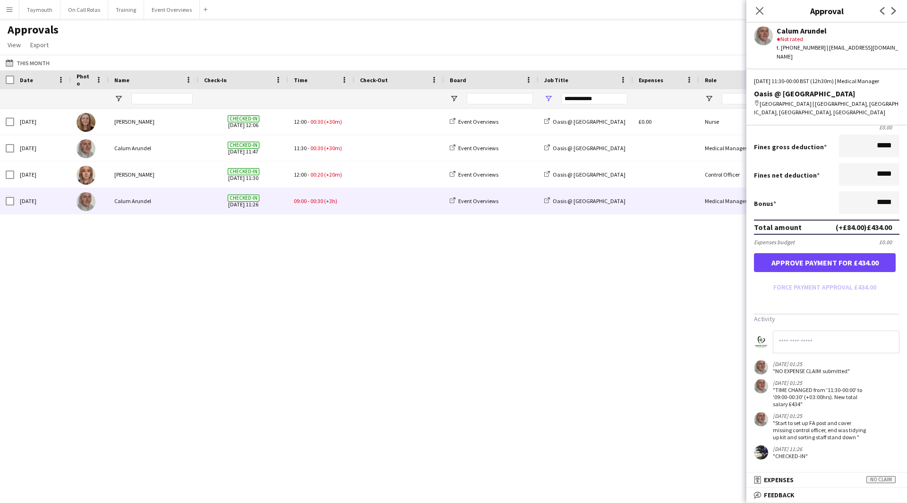
scroll to position [187, 0]
click at [171, 14] on button "Event Overviews Close" at bounding box center [172, 9] width 56 height 18
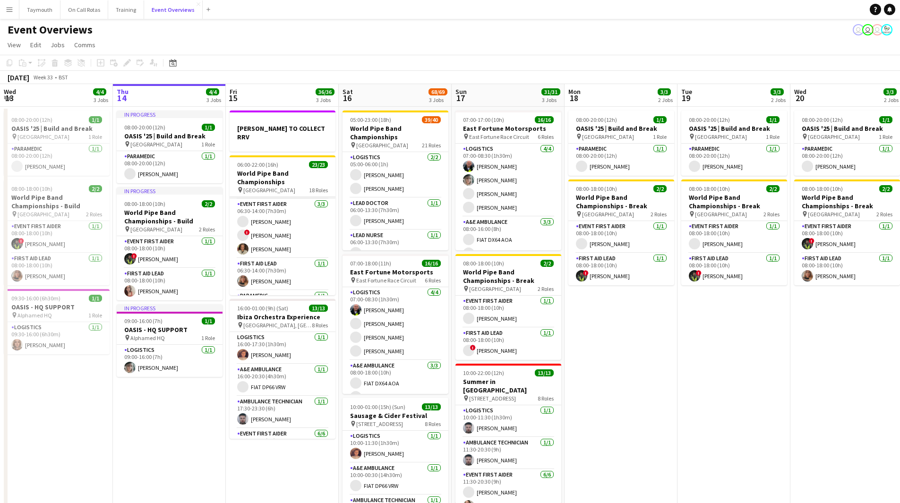
scroll to position [142, 0]
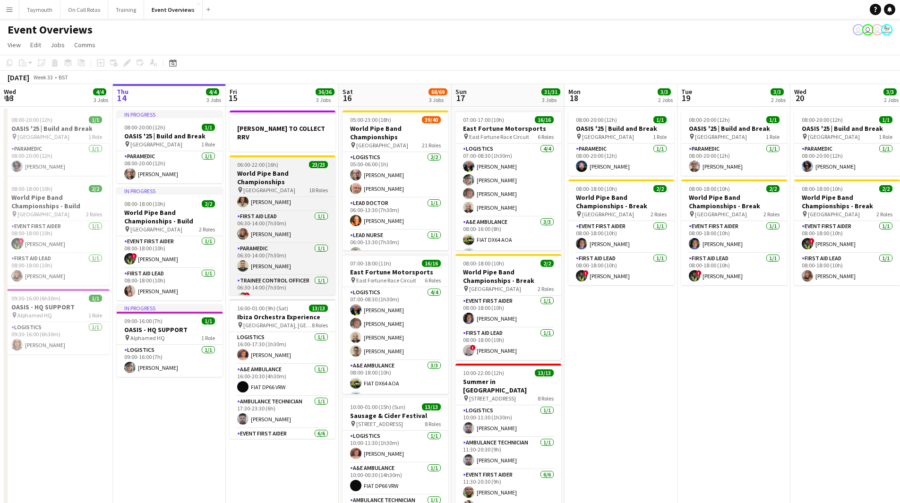
click at [291, 169] on h3 "World Pipe Band Championships" at bounding box center [283, 177] width 106 height 17
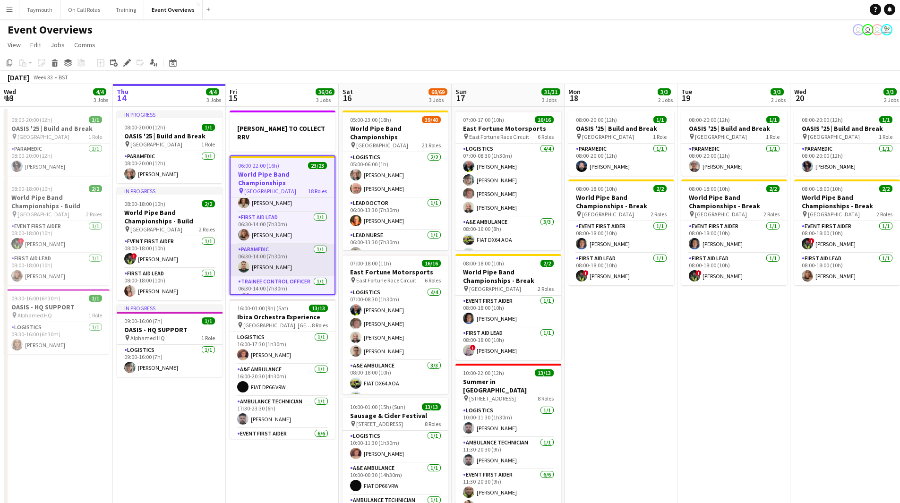
drag, startPoint x: 306, startPoint y: 268, endPoint x: 298, endPoint y: 238, distance: 31.4
click at [305, 267] on app-card-role "Paramedic [DATE] 06:30-14:00 (7h30m) [PERSON_NAME]" at bounding box center [283, 260] width 104 height 32
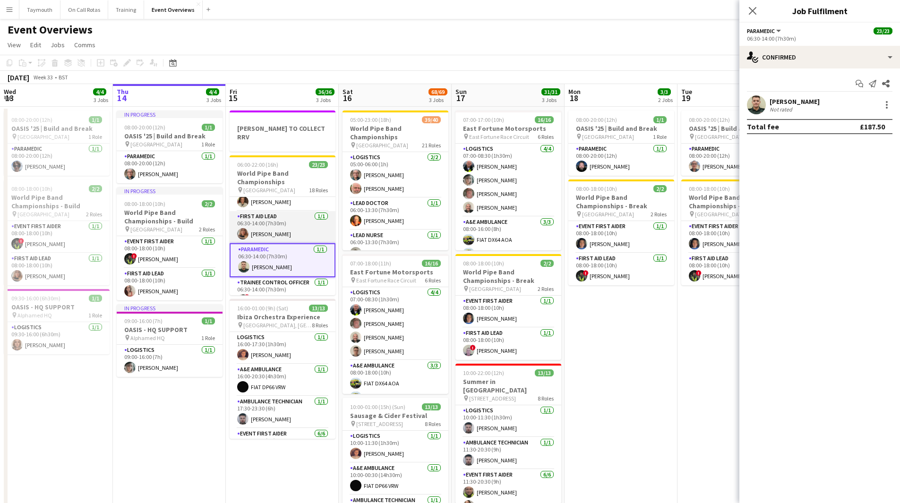
scroll to position [0, 227]
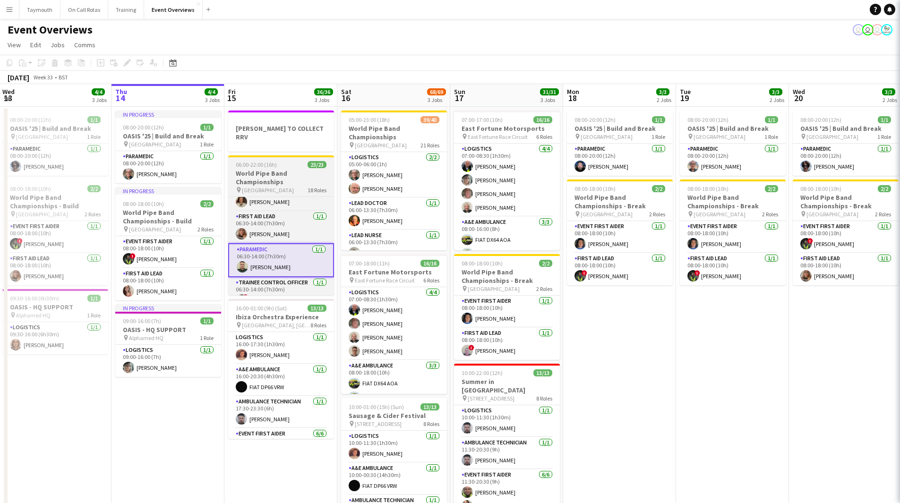
click at [282, 169] on h3 "World Pipe Band Championships" at bounding box center [281, 177] width 106 height 17
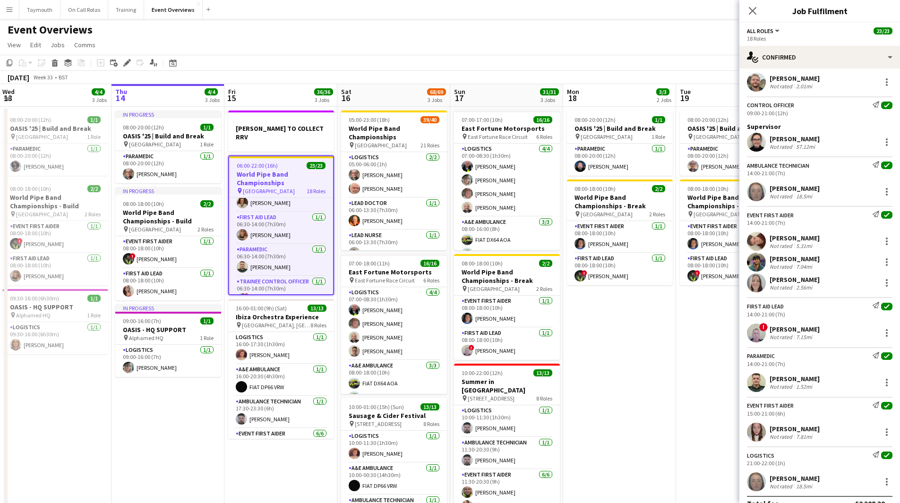
scroll to position [630, 0]
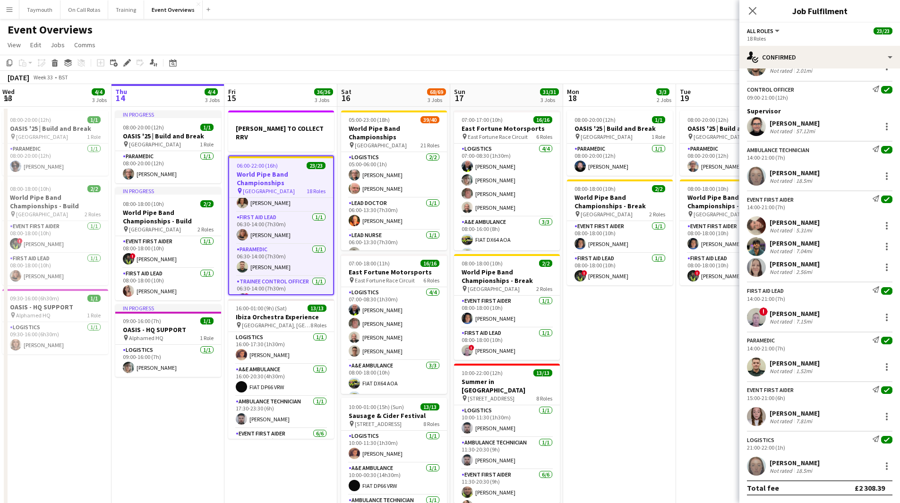
click at [648, 406] on app-date-cell "08:00-20:00 (12h) 1/1 OASIS '25 | Build and Break pin [GEOGRAPHIC_DATA] 1 Role …" at bounding box center [619, 395] width 113 height 576
